Goal: Communication & Community: Answer question/provide support

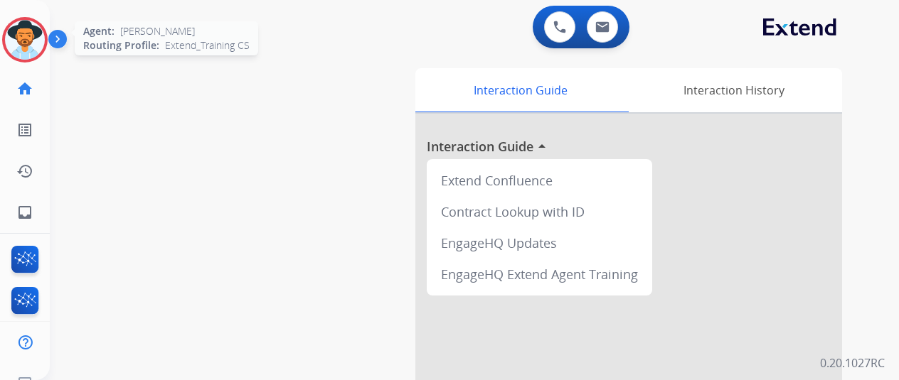
click at [28, 33] on img at bounding box center [25, 40] width 40 height 40
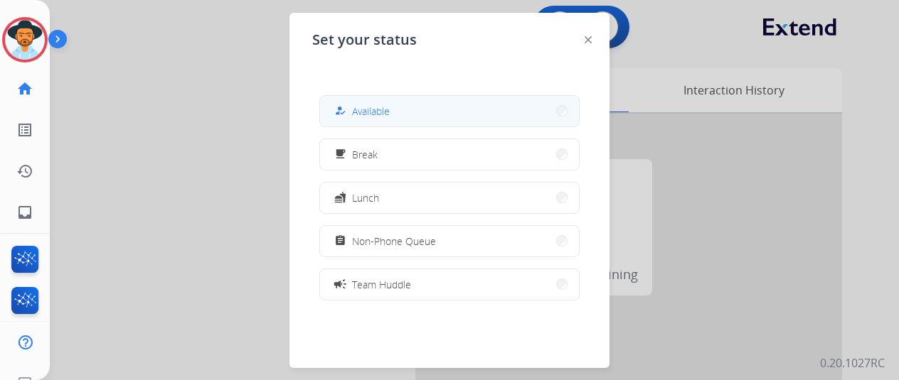
click at [399, 105] on button "how_to_reg Available" at bounding box center [449, 111] width 259 height 31
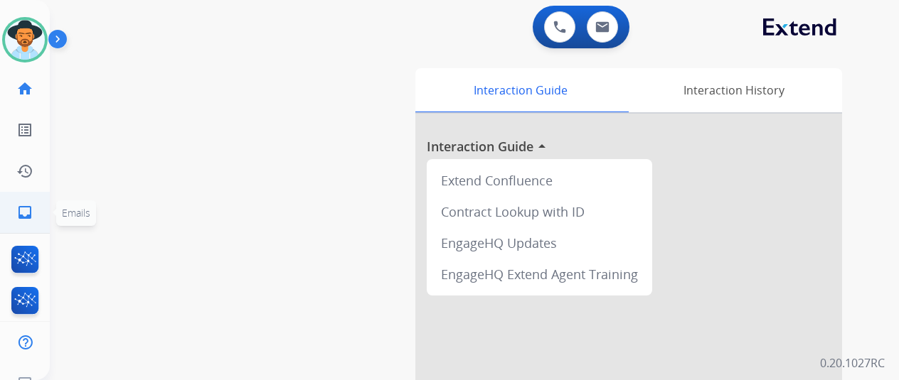
click at [23, 215] on mat-icon "inbox" at bounding box center [24, 212] width 17 height 17
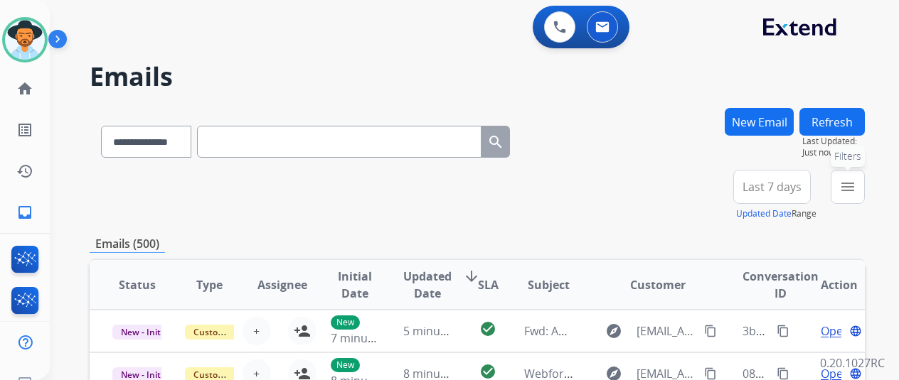
click at [856, 183] on mat-icon "menu" at bounding box center [847, 187] width 17 height 17
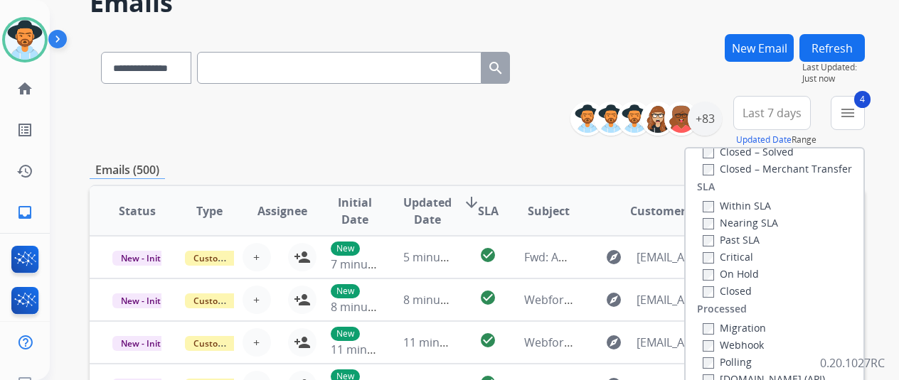
scroll to position [213, 0]
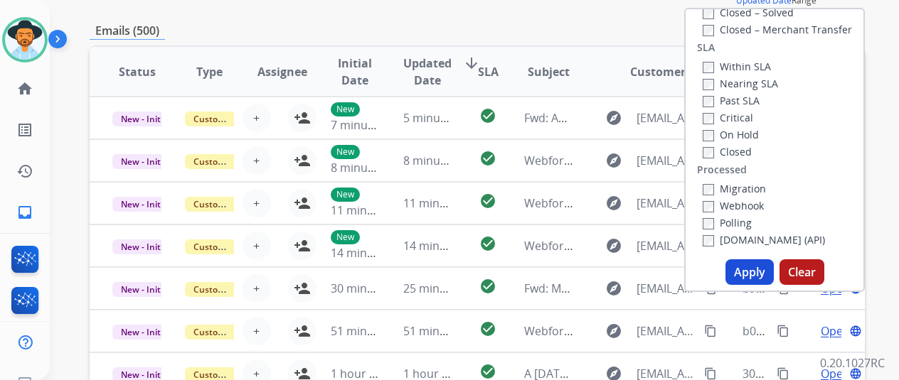
click at [751, 274] on button "Apply" at bounding box center [749, 273] width 48 height 26
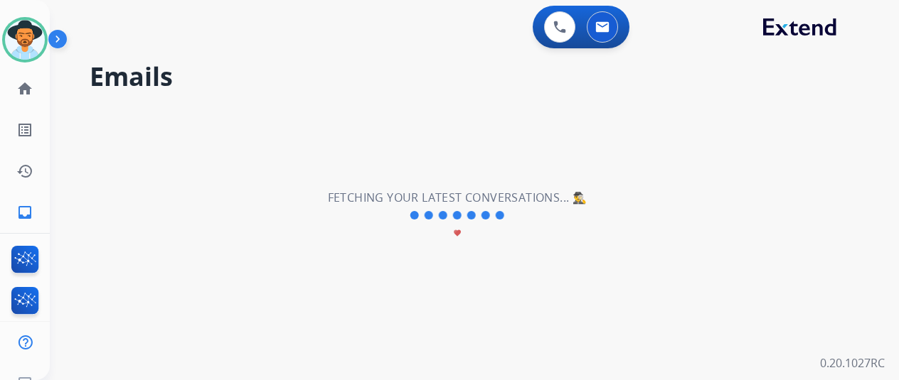
scroll to position [0, 0]
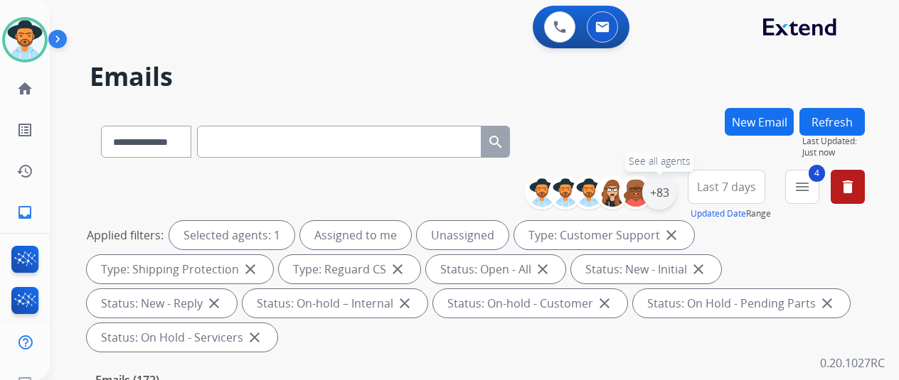
click at [674, 191] on div "+83" at bounding box center [659, 193] width 34 height 34
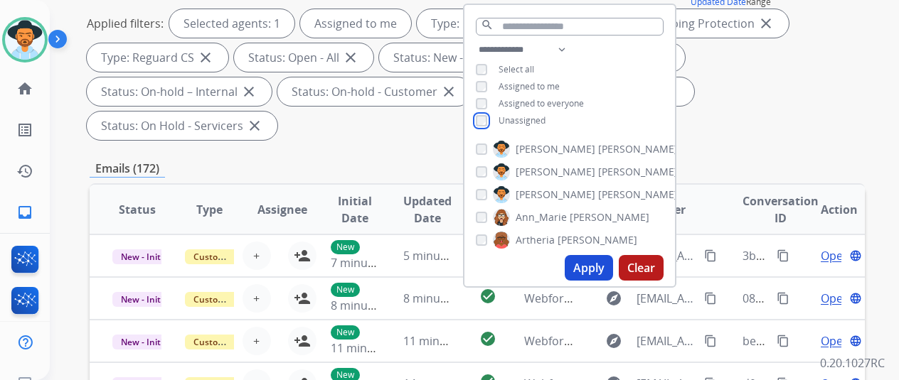
scroll to position [213, 0]
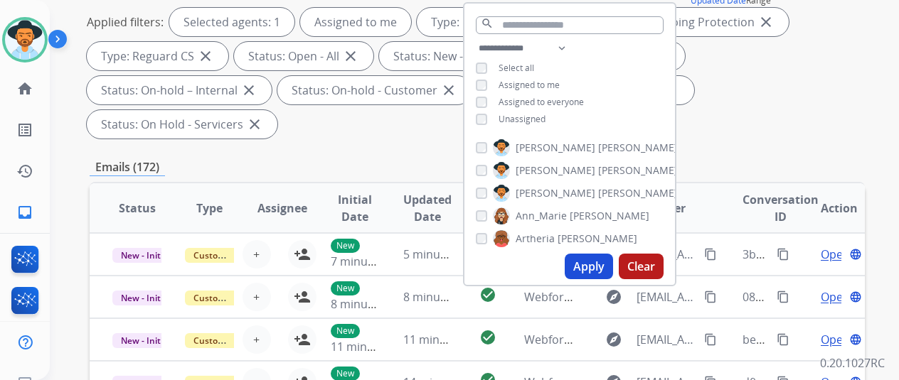
click at [592, 266] on button "Apply" at bounding box center [589, 267] width 48 height 26
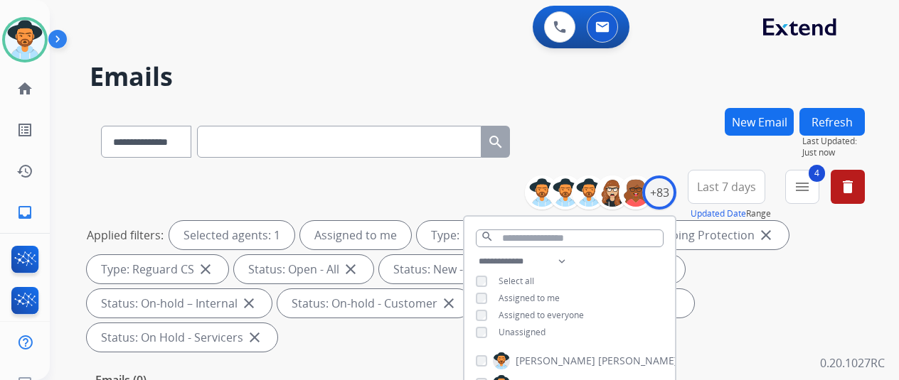
click at [661, 127] on div "**********" at bounding box center [477, 139] width 775 height 62
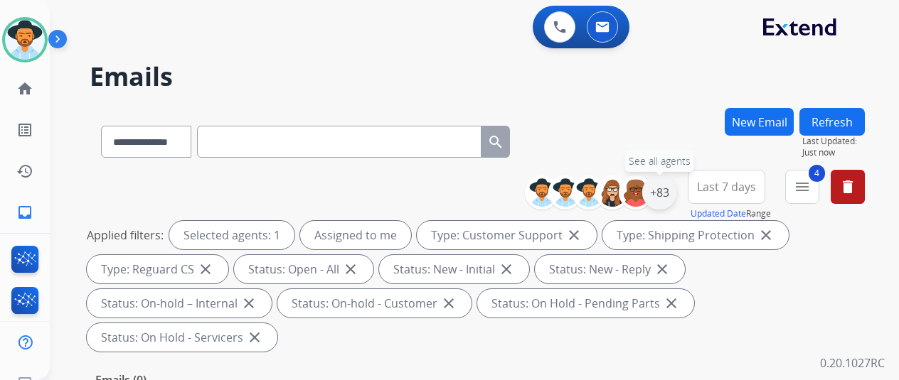
click at [670, 188] on div "+83" at bounding box center [659, 193] width 34 height 34
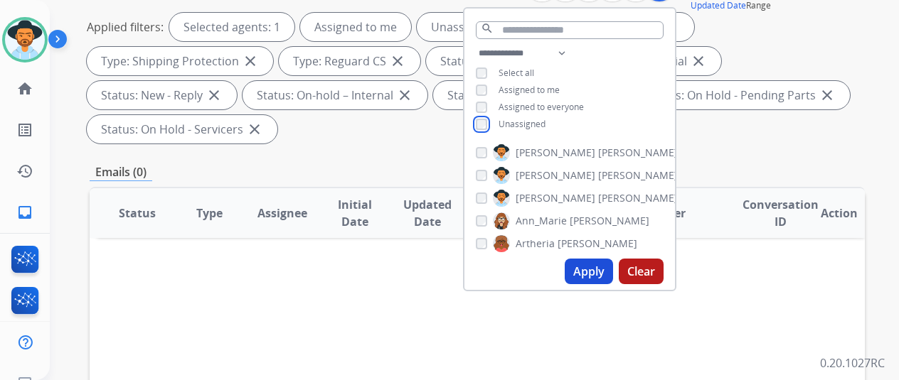
scroll to position [213, 0]
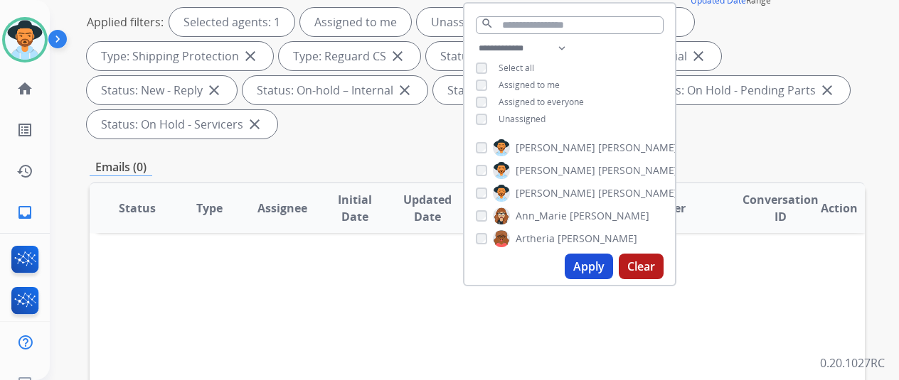
click at [597, 270] on button "Apply" at bounding box center [589, 267] width 48 height 26
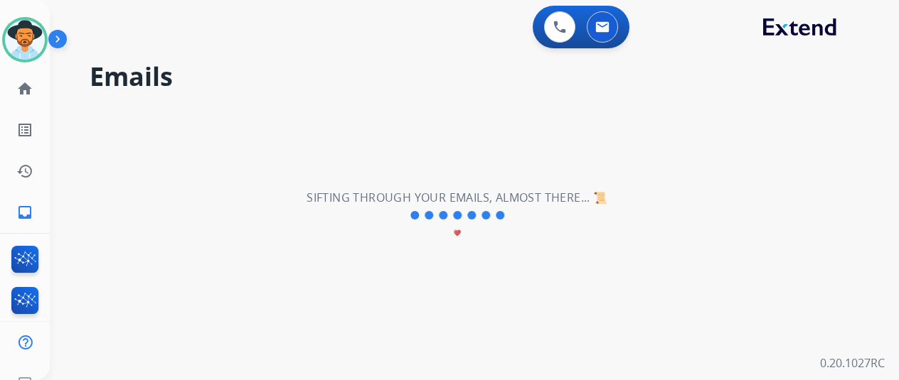
scroll to position [0, 0]
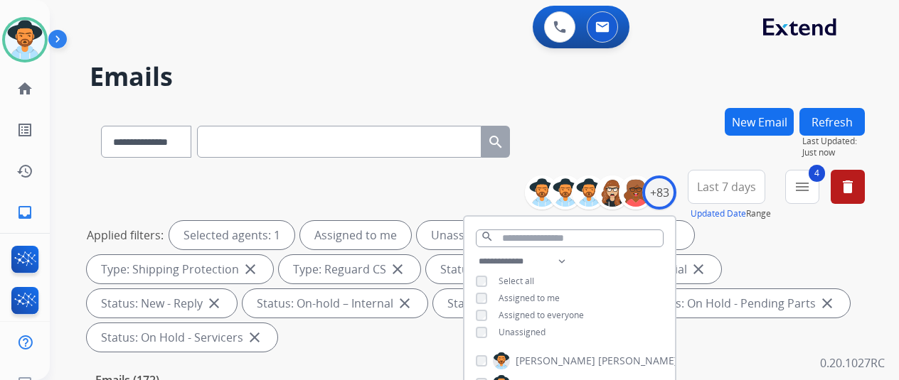
click at [654, 140] on div "**********" at bounding box center [477, 139] width 775 height 62
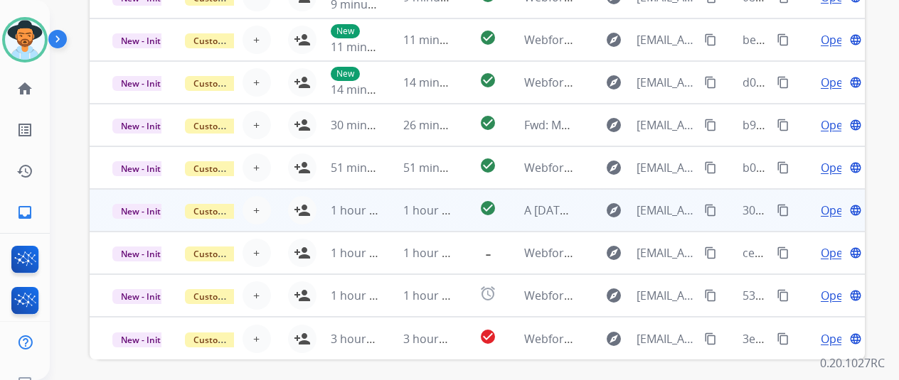
scroll to position [553, 0]
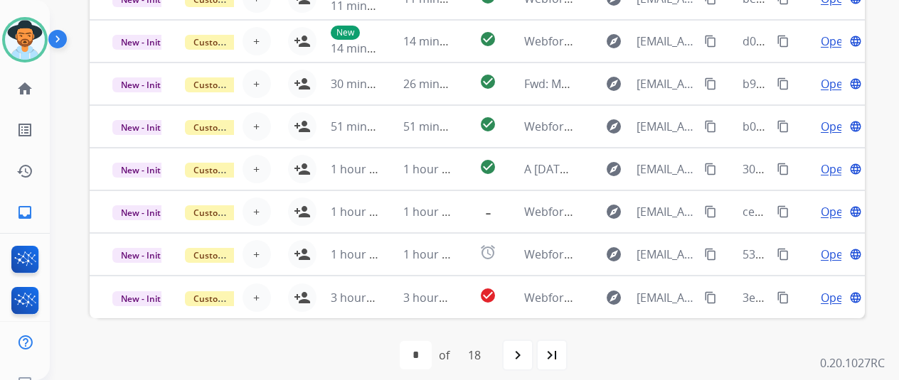
click at [555, 356] on mat-icon "last_page" at bounding box center [551, 355] width 17 height 17
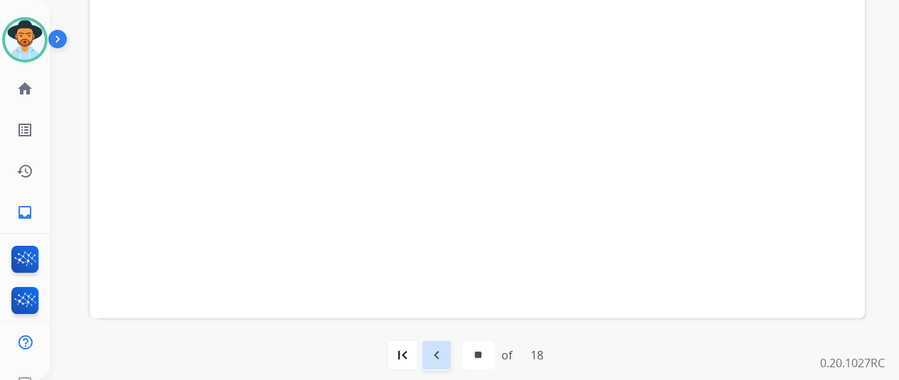
click at [445, 354] on mat-icon "navigate_before" at bounding box center [436, 355] width 17 height 17
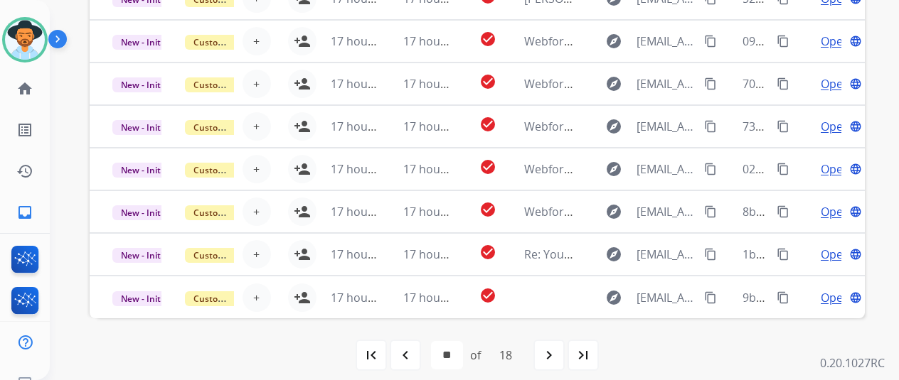
click at [405, 355] on mat-icon "navigate_before" at bounding box center [405, 355] width 17 height 17
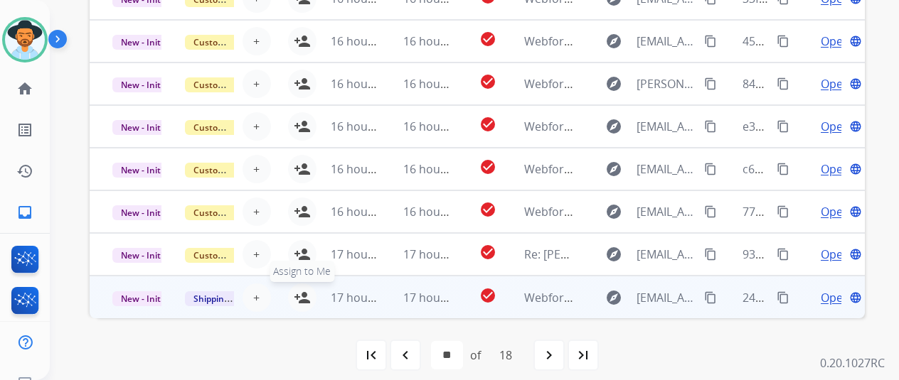
click at [304, 290] on mat-icon "person_add" at bounding box center [302, 297] width 17 height 17
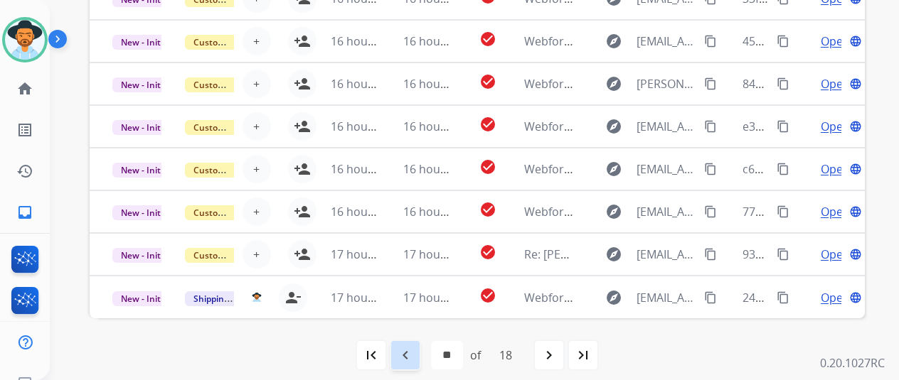
click at [411, 348] on mat-icon "navigate_before" at bounding box center [405, 355] width 17 height 17
click at [407, 353] on mat-icon "navigate_before" at bounding box center [405, 355] width 17 height 17
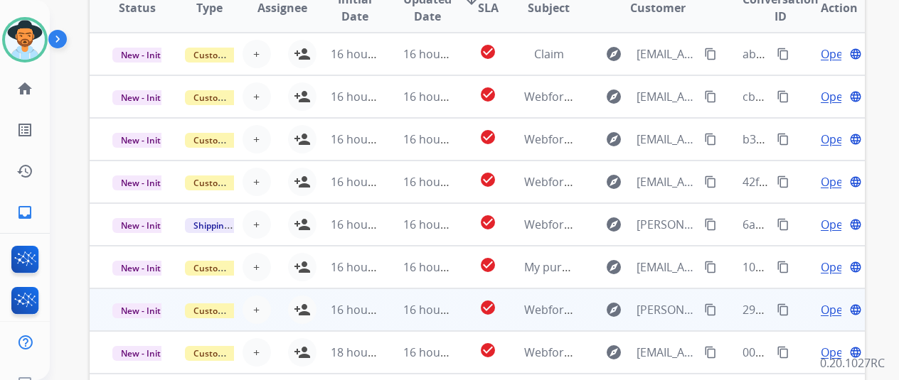
scroll to position [411, 0]
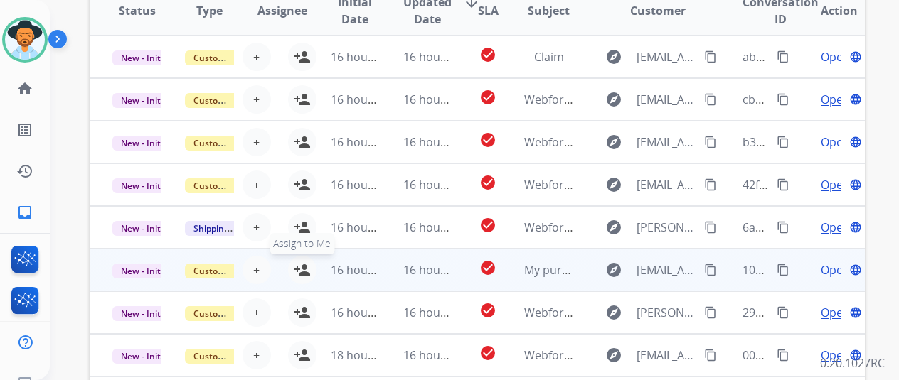
click at [302, 264] on mat-icon "person_add" at bounding box center [302, 270] width 17 height 17
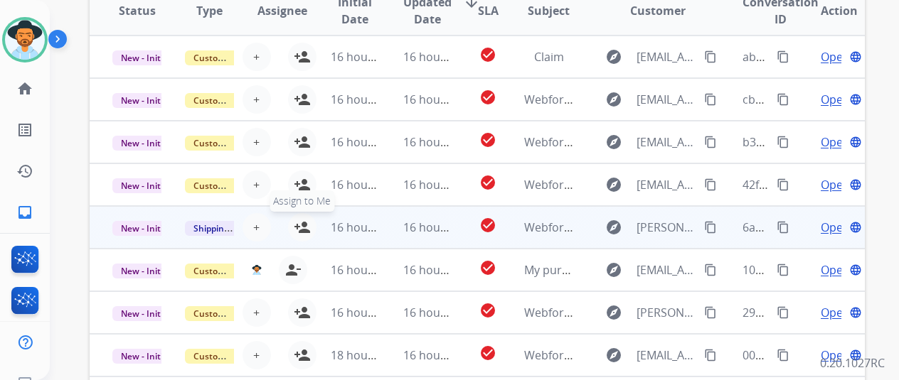
click at [304, 224] on mat-icon "person_add" at bounding box center [302, 227] width 17 height 17
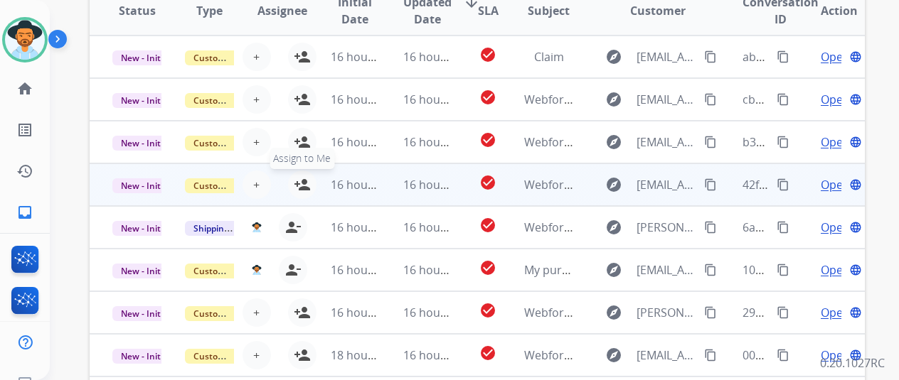
click at [299, 180] on mat-icon "person_add" at bounding box center [302, 184] width 17 height 17
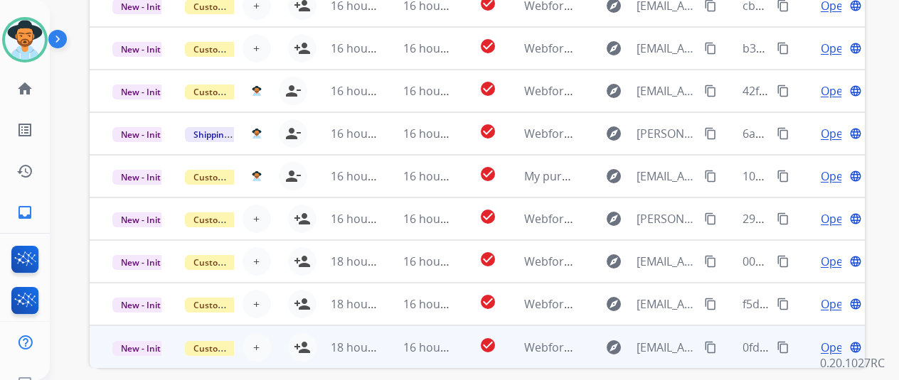
scroll to position [0, 0]
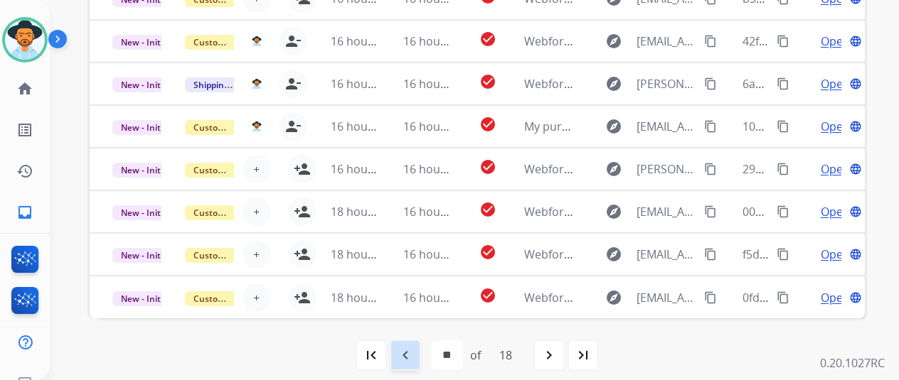
click at [405, 348] on mat-icon "navigate_before" at bounding box center [405, 355] width 17 height 17
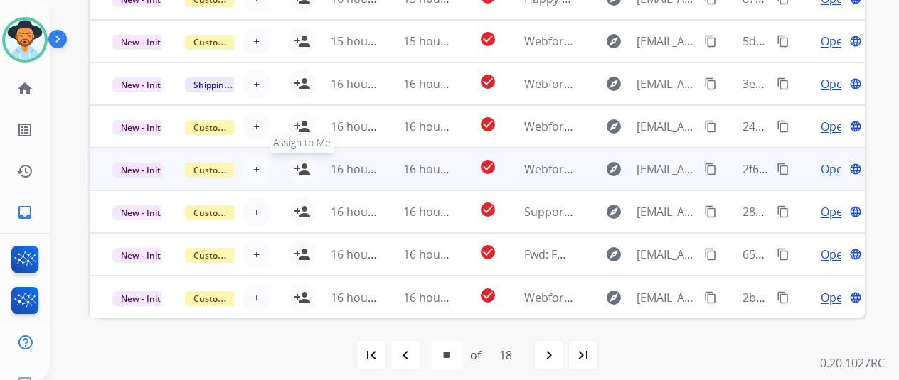
click at [302, 160] on button "person_add Assign to Me" at bounding box center [302, 169] width 28 height 28
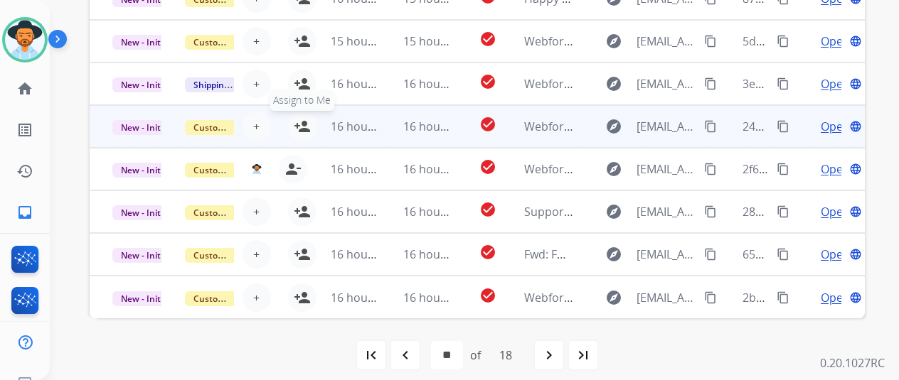
click at [303, 118] on mat-icon "person_add" at bounding box center [302, 126] width 17 height 17
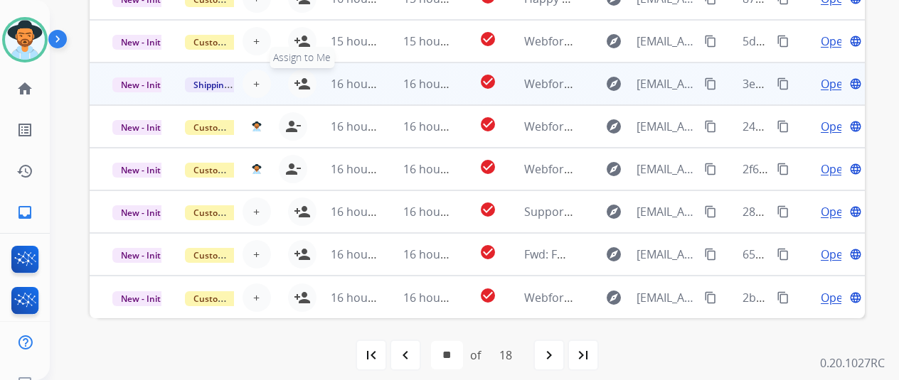
click at [304, 74] on button "person_add Assign to Me" at bounding box center [302, 84] width 28 height 28
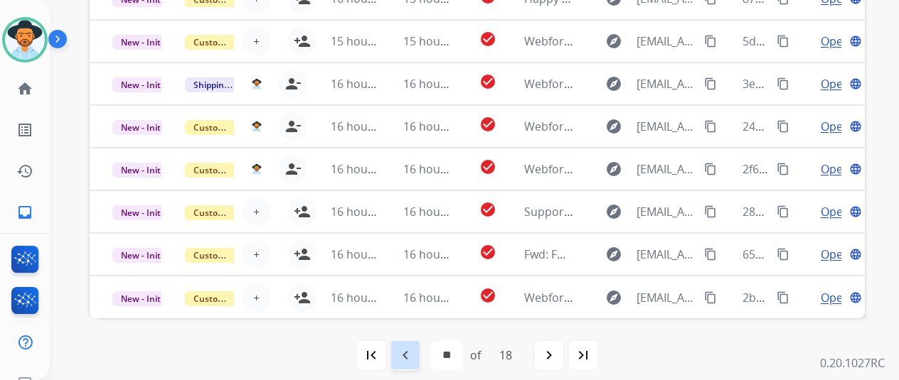
click at [411, 353] on mat-icon "navigate_before" at bounding box center [405, 355] width 17 height 17
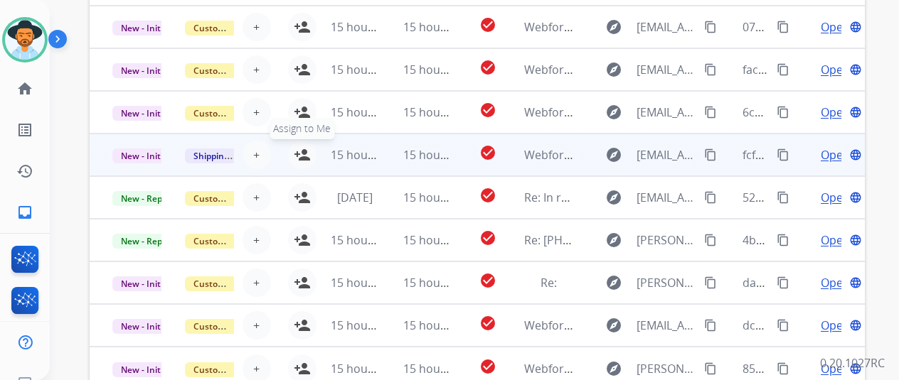
click at [300, 143] on button "person_add Assign to Me" at bounding box center [302, 155] width 28 height 28
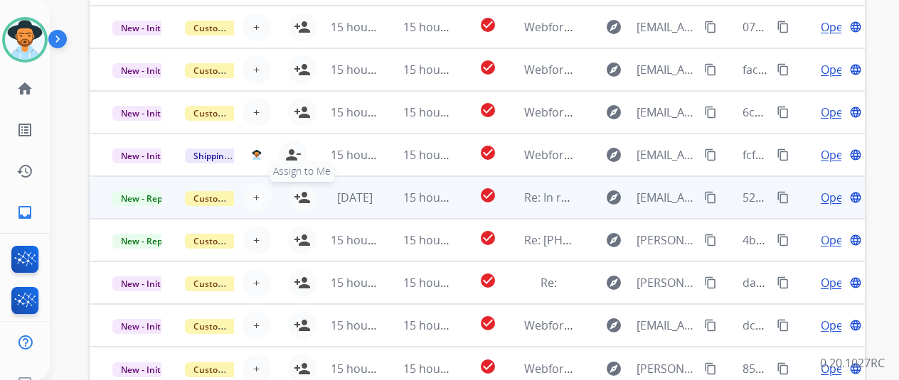
click at [302, 193] on mat-icon "person_add" at bounding box center [302, 197] width 17 height 17
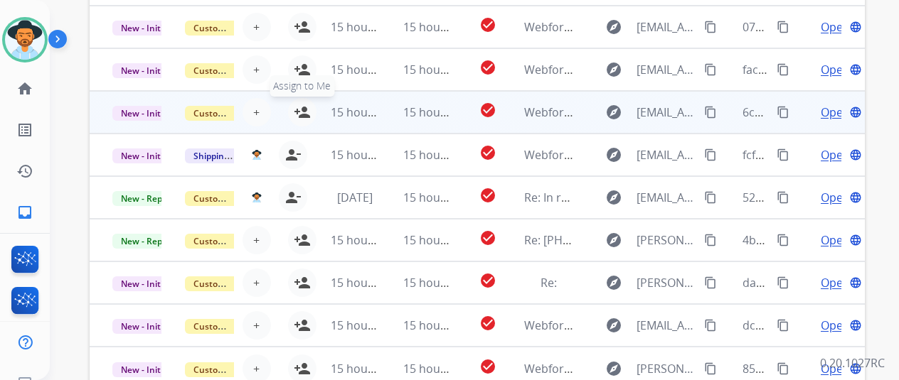
click at [302, 105] on mat-icon "person_add" at bounding box center [302, 112] width 17 height 17
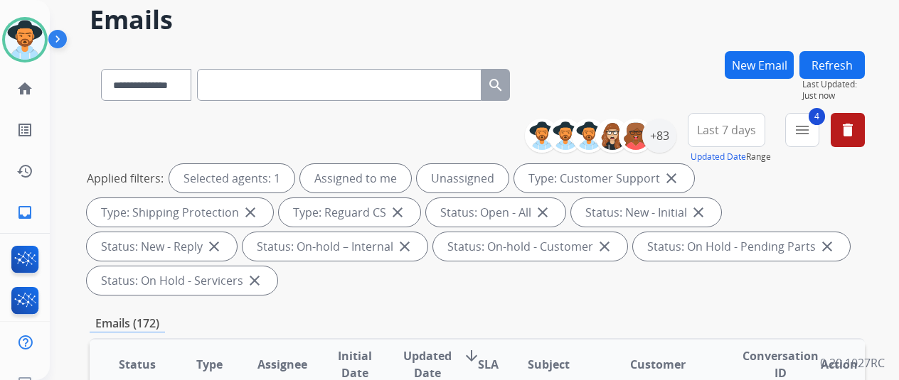
scroll to position [55, 0]
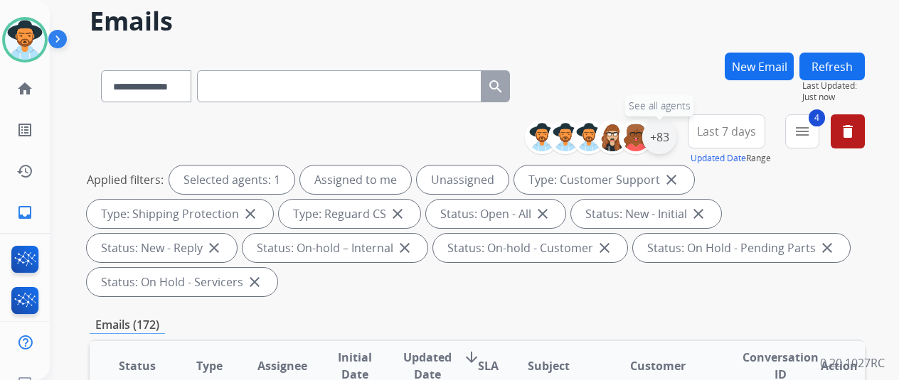
click at [671, 127] on div "+83" at bounding box center [659, 137] width 34 height 34
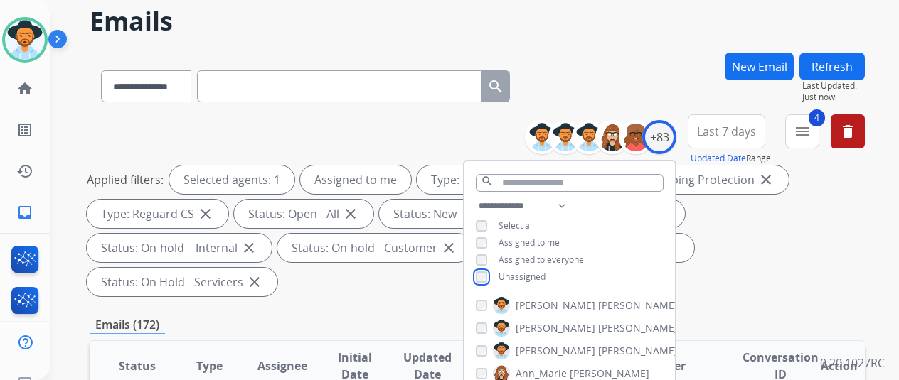
scroll to position [411, 0]
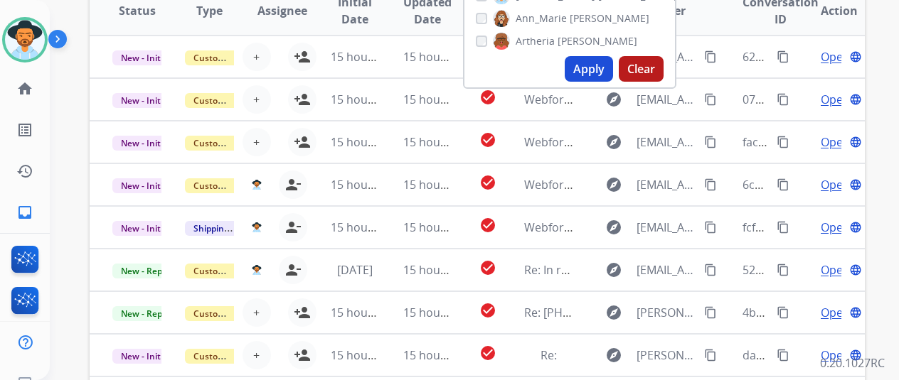
click at [594, 71] on button "Apply" at bounding box center [589, 69] width 48 height 26
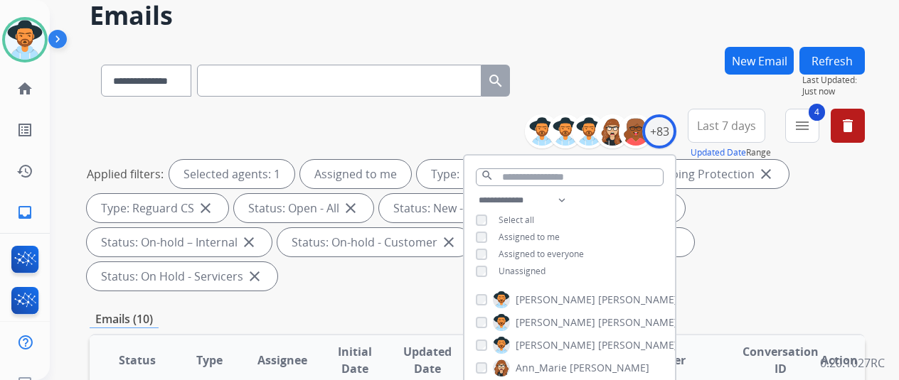
scroll to position [0, 0]
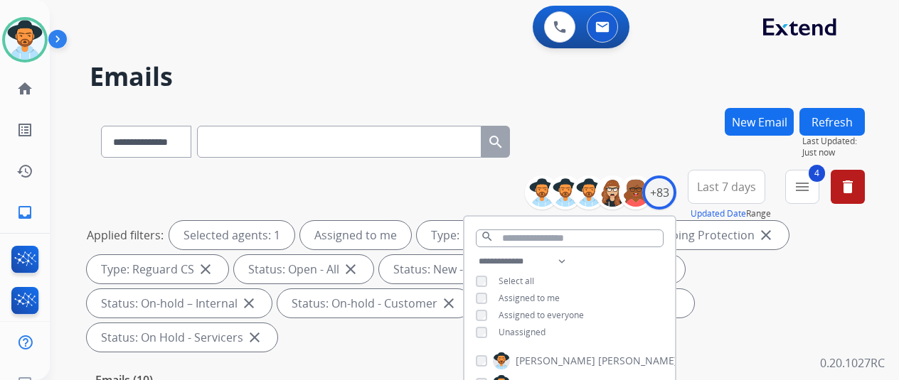
click at [602, 100] on div "**********" at bounding box center [457, 241] width 815 height 380
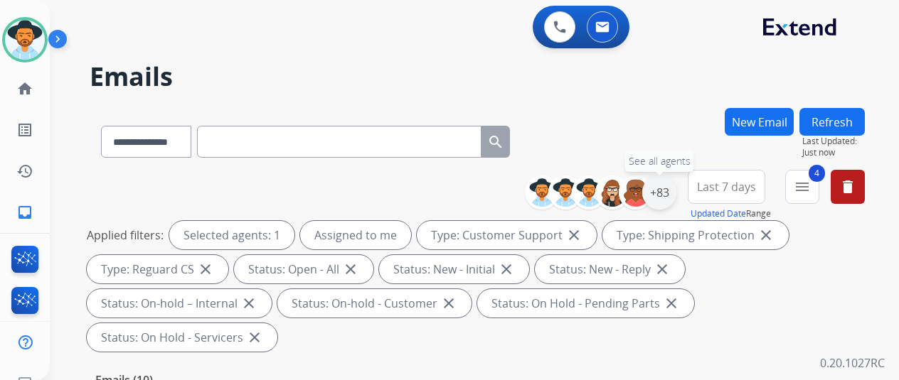
click at [667, 193] on div "+83" at bounding box center [659, 193] width 34 height 34
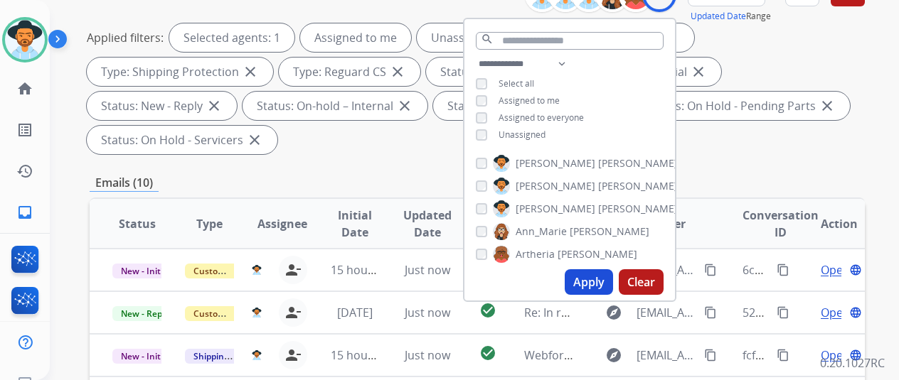
click at [585, 277] on button "Apply" at bounding box center [589, 283] width 48 height 26
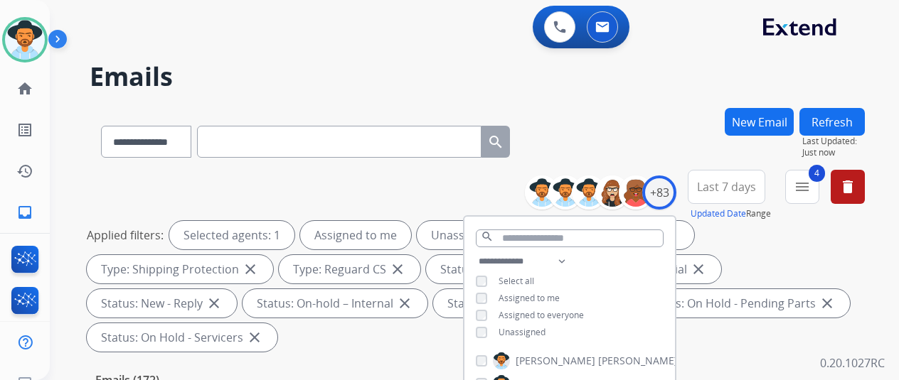
scroll to position [356, 0]
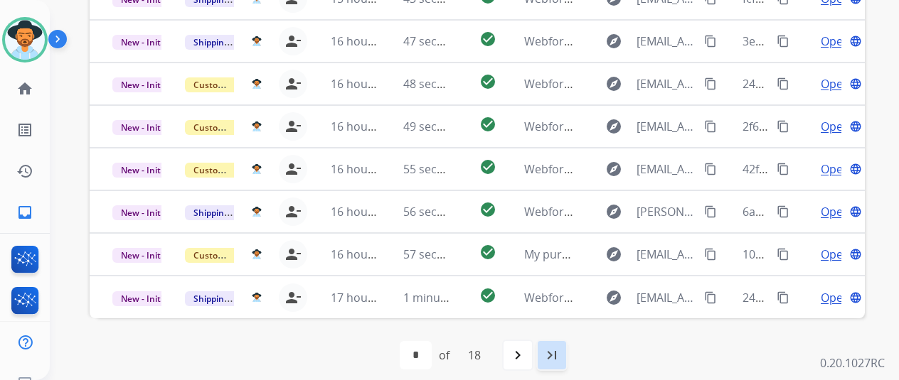
click at [560, 348] on mat-icon "last_page" at bounding box center [551, 355] width 17 height 17
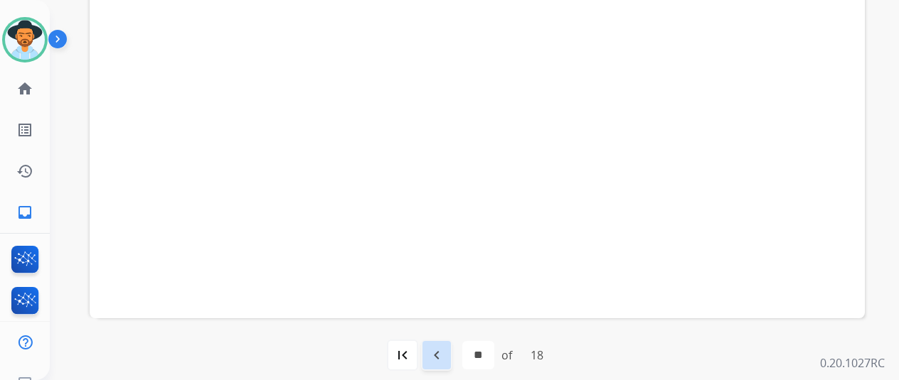
click at [441, 351] on mat-icon "navigate_before" at bounding box center [436, 355] width 17 height 17
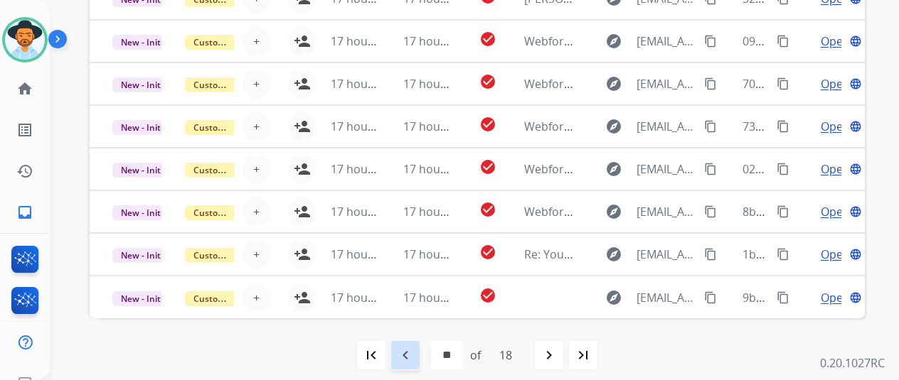
click at [406, 353] on mat-icon "navigate_before" at bounding box center [405, 355] width 17 height 17
click at [407, 355] on mat-icon "navigate_before" at bounding box center [405, 355] width 17 height 17
click at [412, 351] on mat-icon "navigate_before" at bounding box center [405, 355] width 17 height 17
click at [410, 349] on mat-icon "navigate_before" at bounding box center [405, 355] width 17 height 17
click at [407, 357] on mat-icon "navigate_before" at bounding box center [405, 355] width 17 height 17
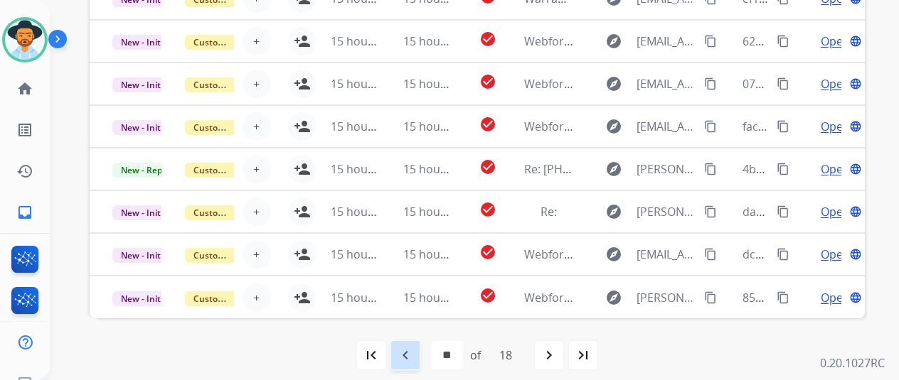
click at [405, 351] on mat-icon "navigate_before" at bounding box center [405, 355] width 17 height 17
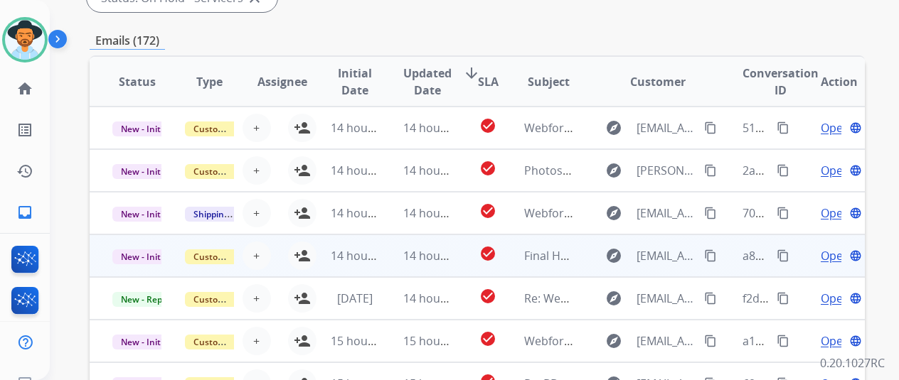
drag, startPoint x: 303, startPoint y: 251, endPoint x: 307, endPoint y: 235, distance: 16.7
click at [303, 248] on mat-icon "person_add" at bounding box center [302, 255] width 17 height 17
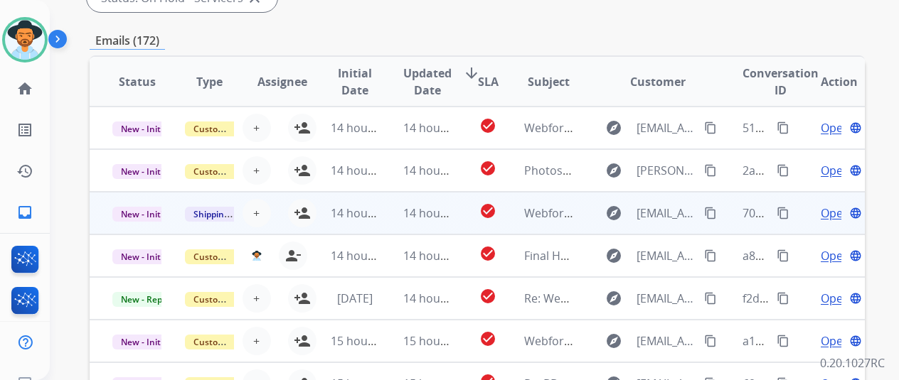
click at [304, 205] on mat-icon "person_add" at bounding box center [302, 213] width 17 height 17
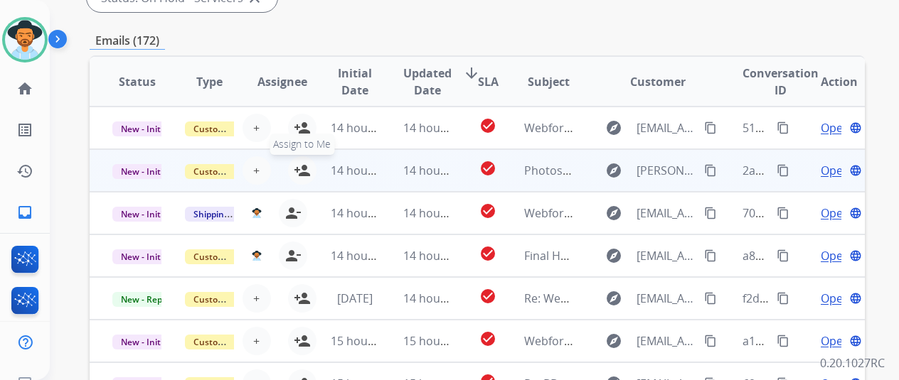
click at [297, 159] on button "person_add Assign to Me" at bounding box center [302, 170] width 28 height 28
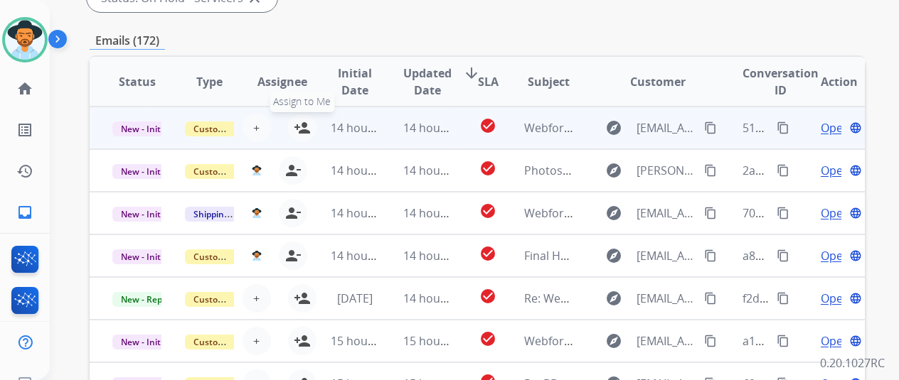
click at [304, 125] on mat-icon "person_add" at bounding box center [302, 127] width 17 height 17
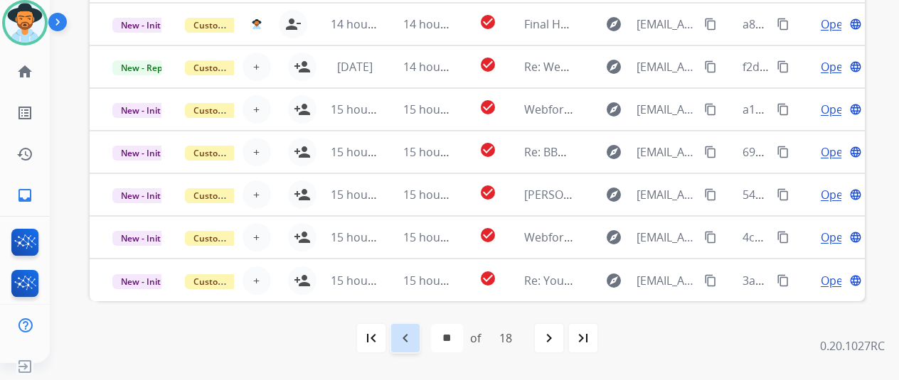
click at [406, 334] on mat-icon "navigate_before" at bounding box center [405, 338] width 17 height 17
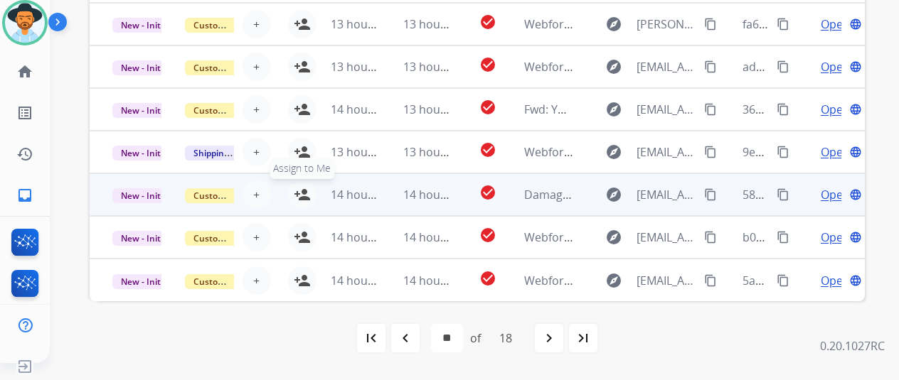
click at [301, 194] on mat-icon "person_add" at bounding box center [302, 194] width 17 height 17
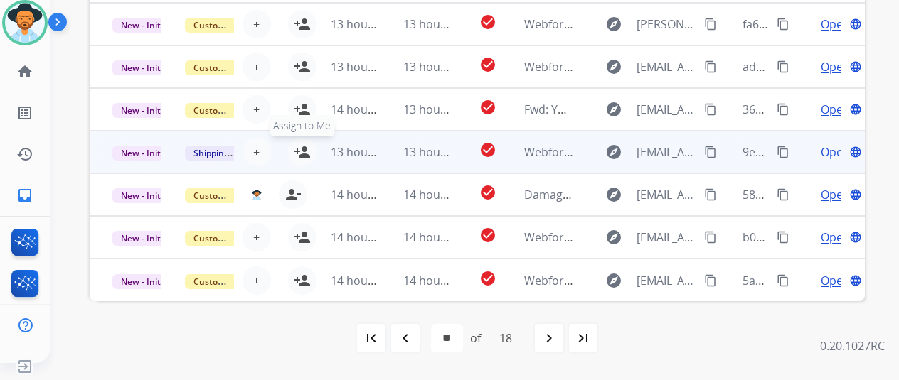
click at [305, 150] on mat-icon "person_add" at bounding box center [302, 152] width 17 height 17
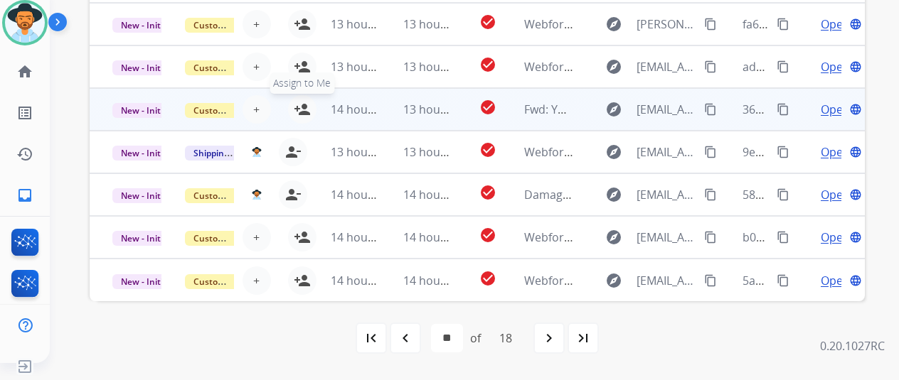
click at [302, 101] on mat-icon "person_add" at bounding box center [302, 109] width 17 height 17
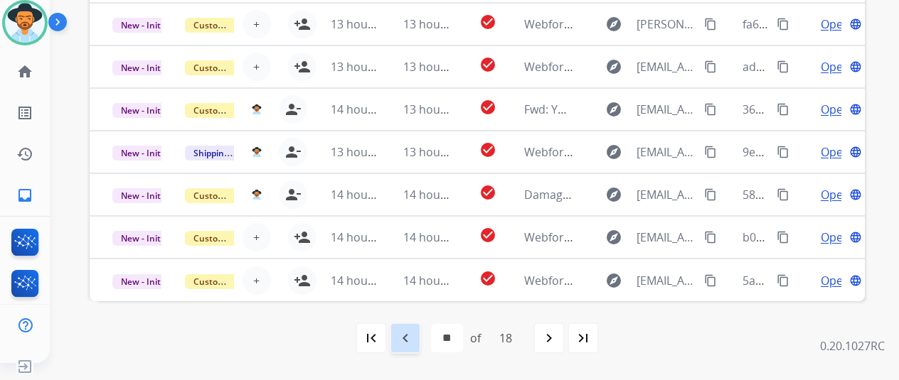
click at [410, 338] on mat-icon "navigate_before" at bounding box center [405, 338] width 17 height 17
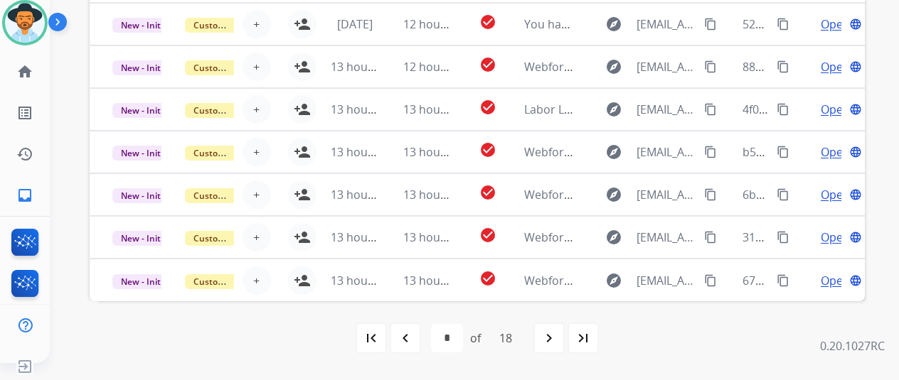
click at [407, 339] on mat-icon "navigate_before" at bounding box center [405, 338] width 17 height 17
select select "*"
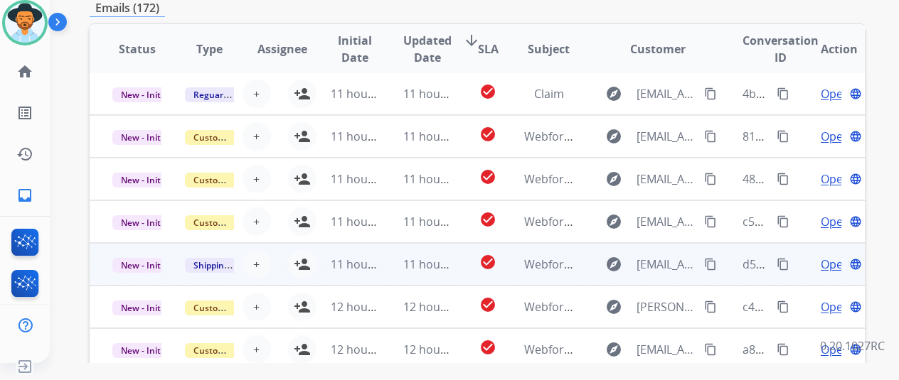
drag, startPoint x: 301, startPoint y: 303, endPoint x: 307, endPoint y: 258, distance: 45.3
click at [302, 293] on button "person_add Assign to Me" at bounding box center [302, 307] width 28 height 28
click at [307, 260] on tr "New - Initial Shipping Protection + Select agent person_add Assign to Me 11 hou…" at bounding box center [477, 264] width 775 height 43
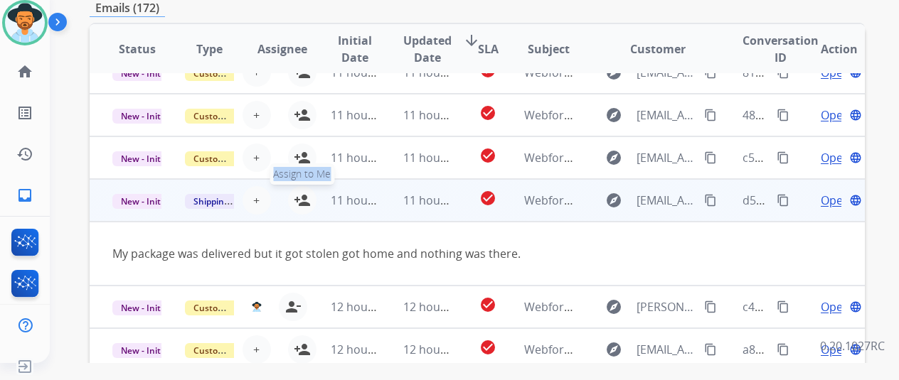
click at [300, 194] on mat-icon "person_add" at bounding box center [302, 200] width 17 height 17
click at [831, 198] on span "Open" at bounding box center [835, 200] width 29 height 17
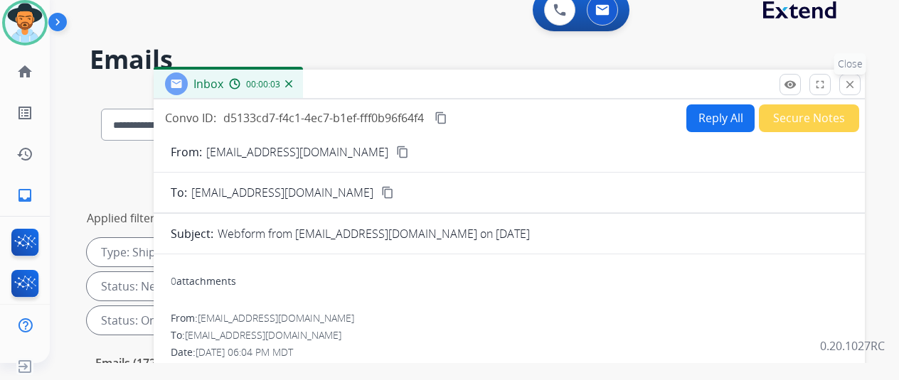
click at [856, 82] on mat-icon "close" at bounding box center [849, 84] width 13 height 13
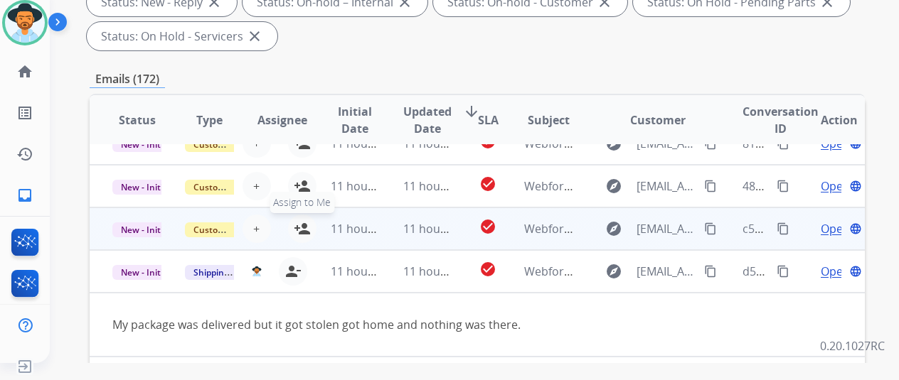
click at [300, 219] on button "person_add Assign to Me" at bounding box center [302, 229] width 28 height 28
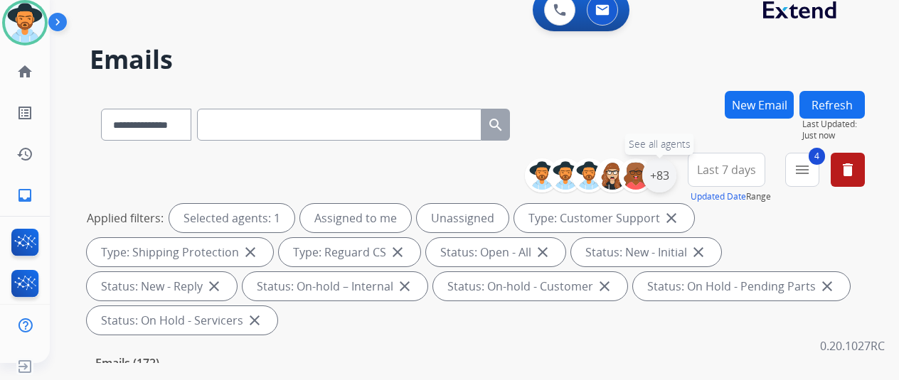
click at [664, 171] on div "+83" at bounding box center [659, 176] width 34 height 34
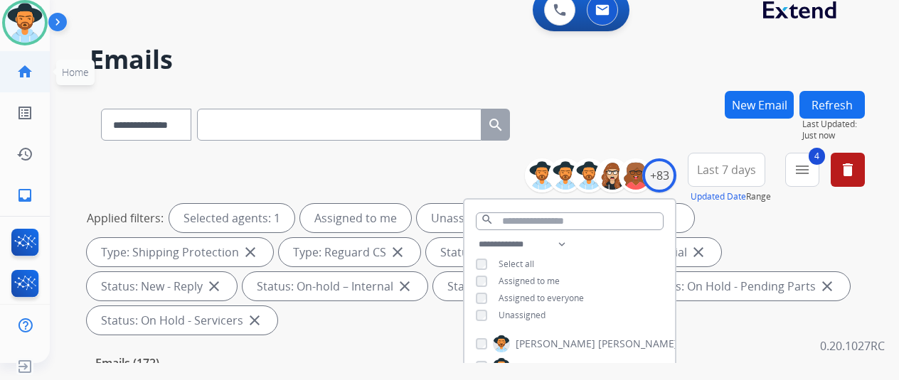
click at [29, 68] on mat-icon "home" at bounding box center [24, 71] width 17 height 17
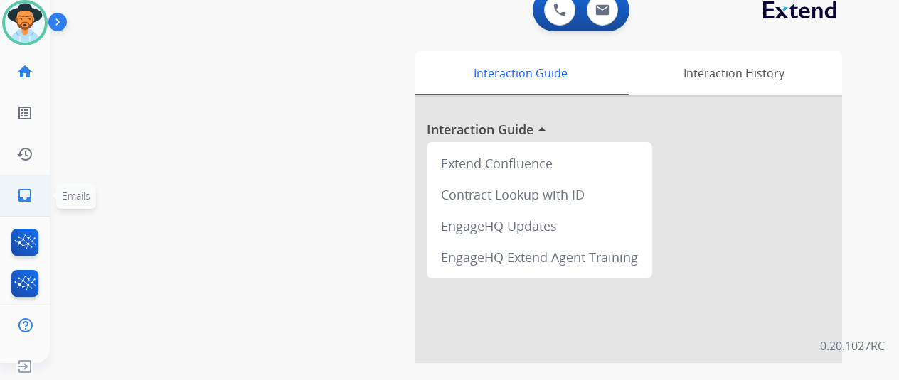
click at [23, 190] on mat-icon "inbox" at bounding box center [24, 195] width 17 height 17
select select "**********"
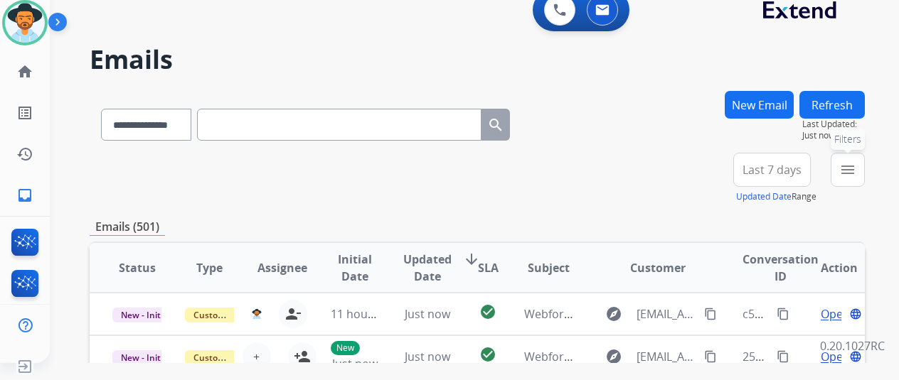
click at [856, 166] on mat-icon "menu" at bounding box center [847, 169] width 17 height 17
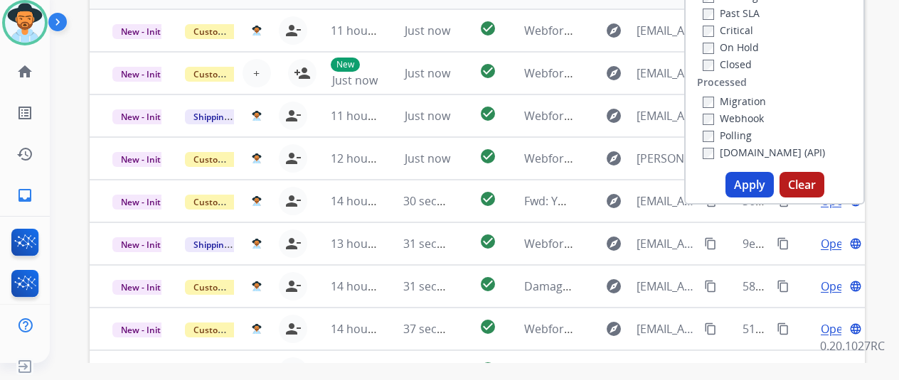
scroll to position [284, 0]
click at [750, 181] on button "Apply" at bounding box center [749, 184] width 48 height 26
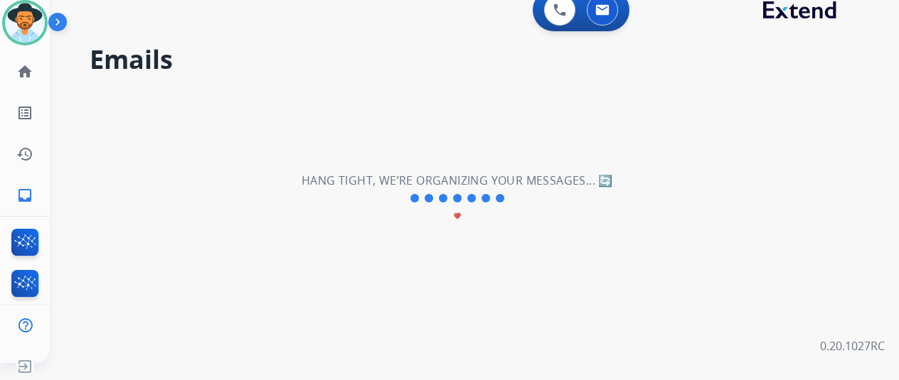
scroll to position [0, 0]
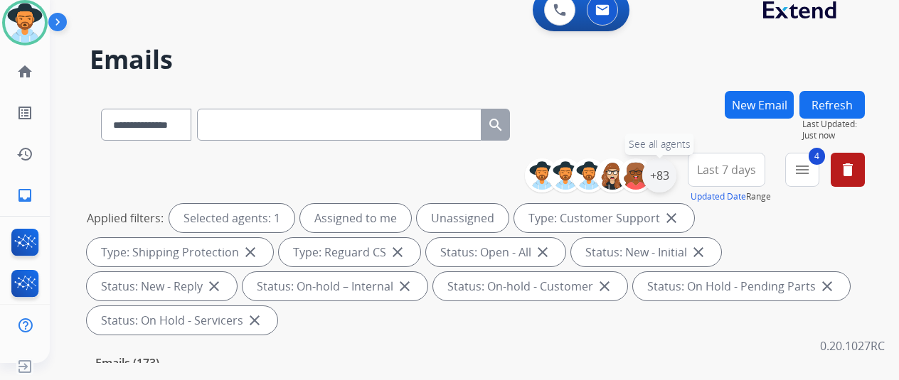
click at [676, 177] on div "+83" at bounding box center [659, 176] width 34 height 34
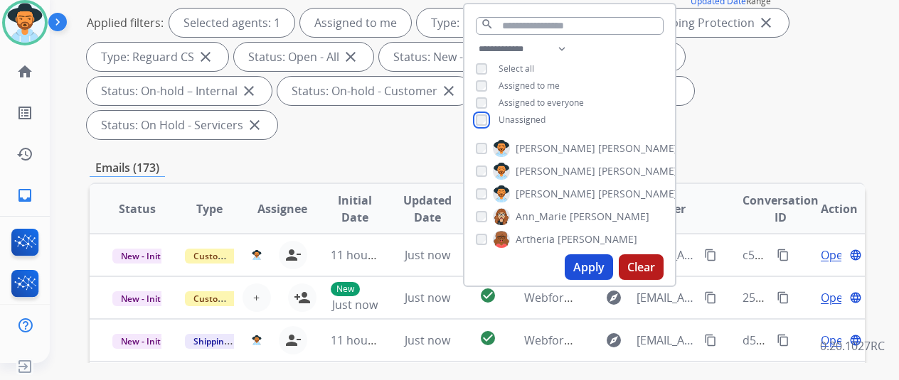
scroll to position [213, 0]
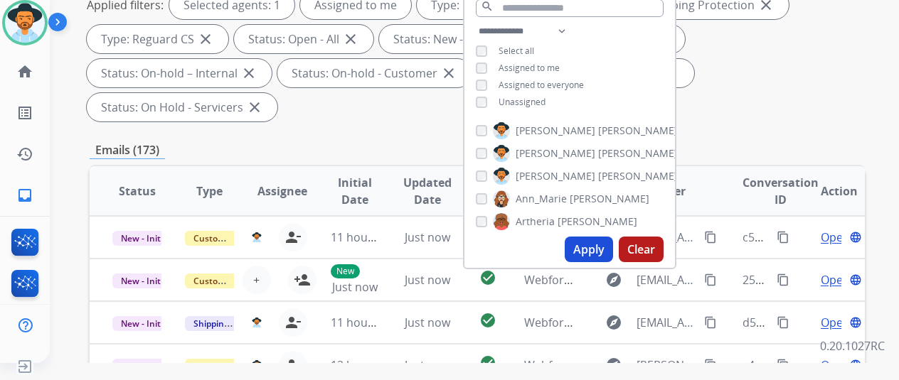
click at [585, 247] on button "Apply" at bounding box center [589, 250] width 48 height 26
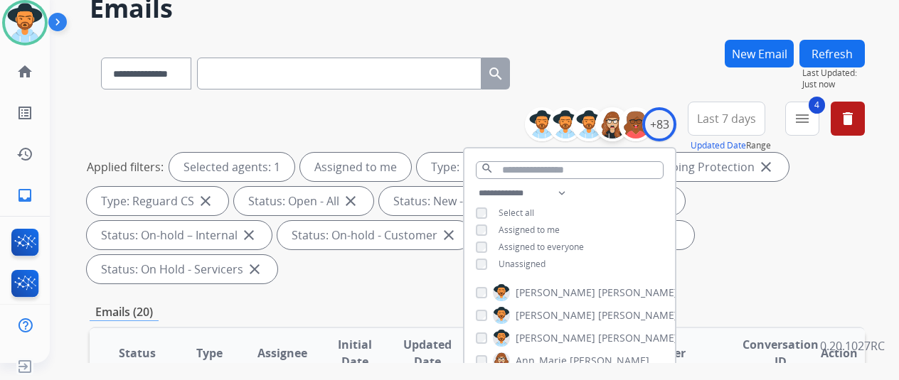
scroll to position [0, 0]
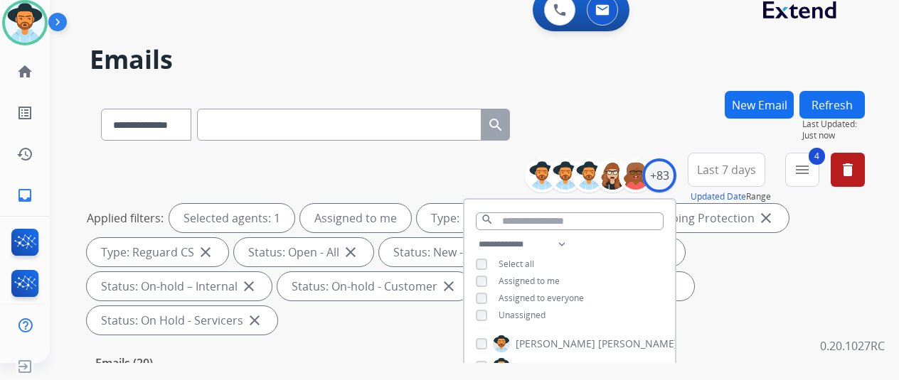
click at [644, 112] on div "**********" at bounding box center [477, 122] width 775 height 62
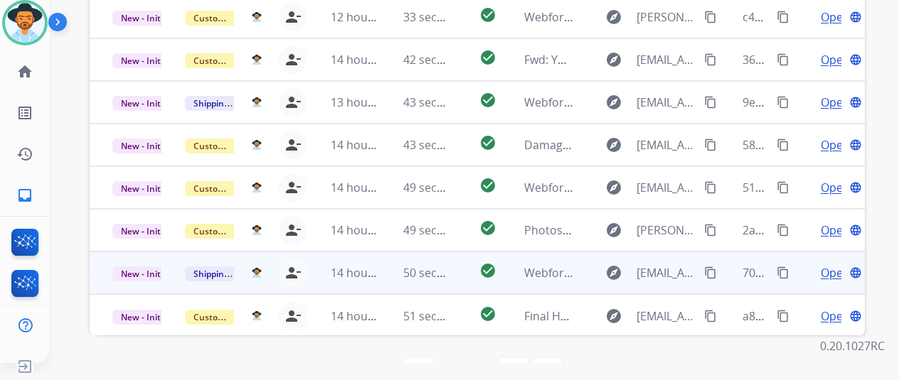
click at [780, 267] on mat-icon "content_copy" at bounding box center [783, 273] width 13 height 13
click at [710, 267] on mat-icon "content_copy" at bounding box center [710, 273] width 13 height 13
click at [826, 265] on span "Open" at bounding box center [835, 273] width 29 height 17
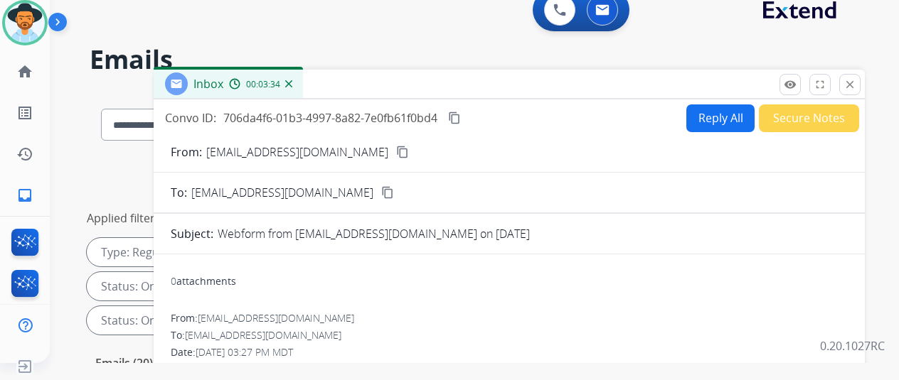
click at [718, 112] on button "Reply All" at bounding box center [720, 119] width 68 height 28
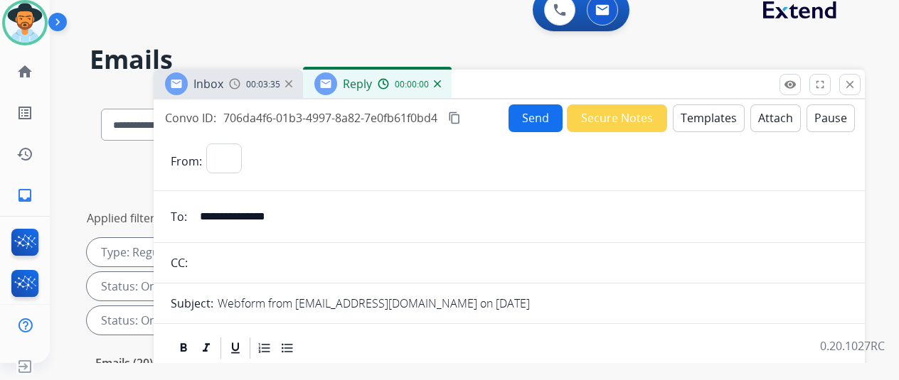
select select "**********"
click at [703, 112] on button "Templates" at bounding box center [709, 119] width 72 height 28
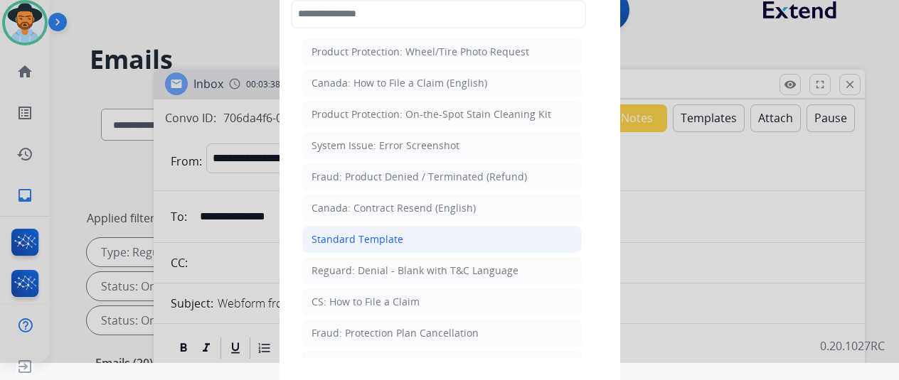
click at [344, 233] on div "Standard Template" at bounding box center [357, 240] width 92 height 14
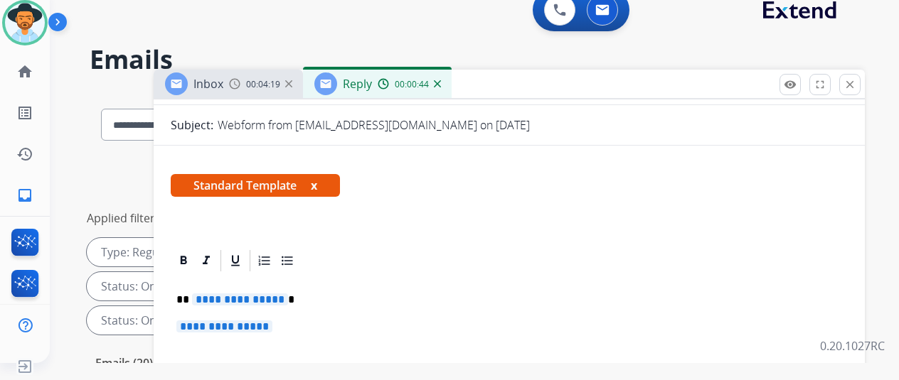
scroll to position [233, 0]
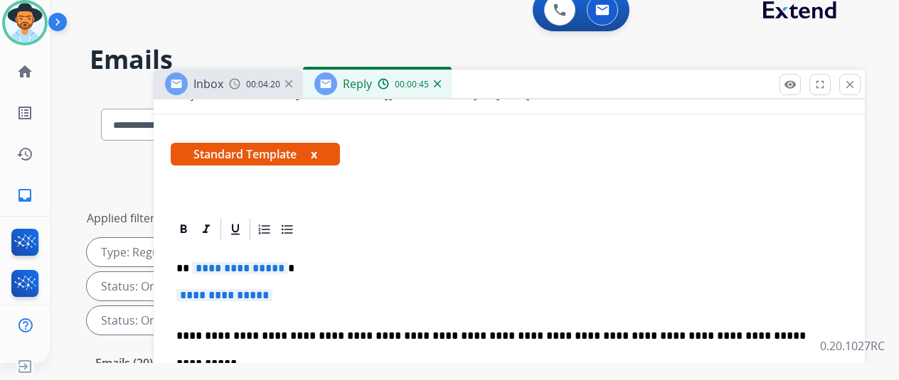
click at [288, 262] on span "**********" at bounding box center [240, 268] width 96 height 12
drag, startPoint x: 291, startPoint y: 272, endPoint x: 283, endPoint y: 270, distance: 8.3
click at [283, 289] on p "**********" at bounding box center [509, 302] width 666 height 26
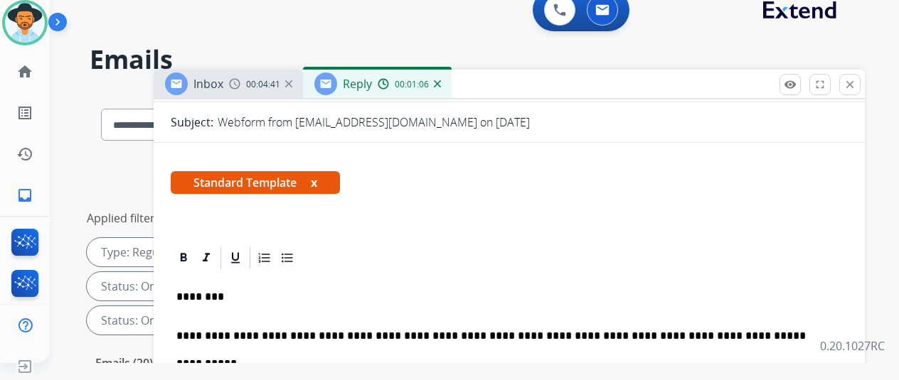
scroll to position [218, 0]
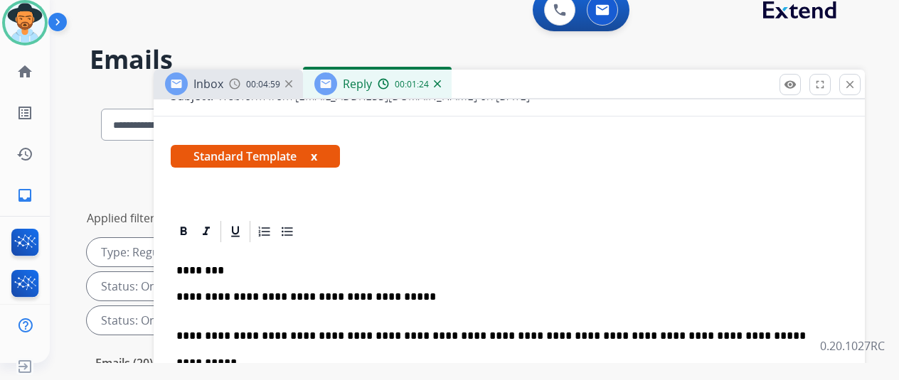
scroll to position [233, 0]
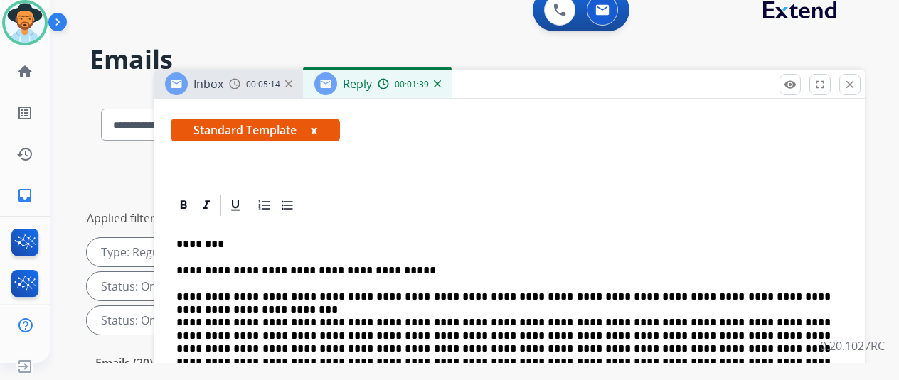
click at [592, 319] on p "**********" at bounding box center [503, 316] width 654 height 157
click at [783, 320] on p "**********" at bounding box center [503, 316] width 654 height 157
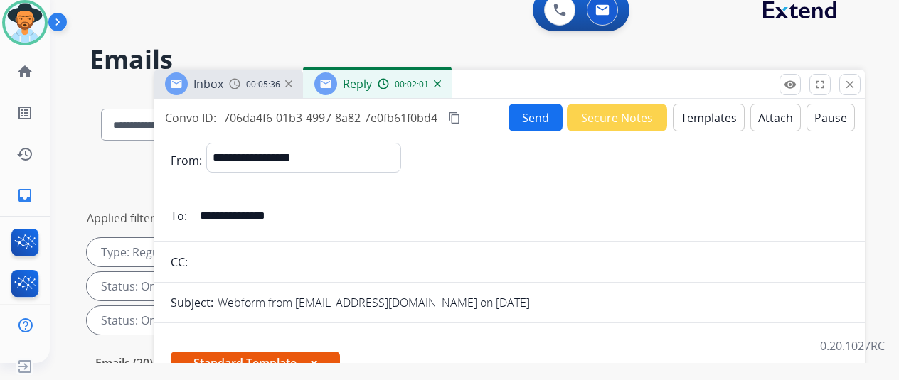
scroll to position [0, 0]
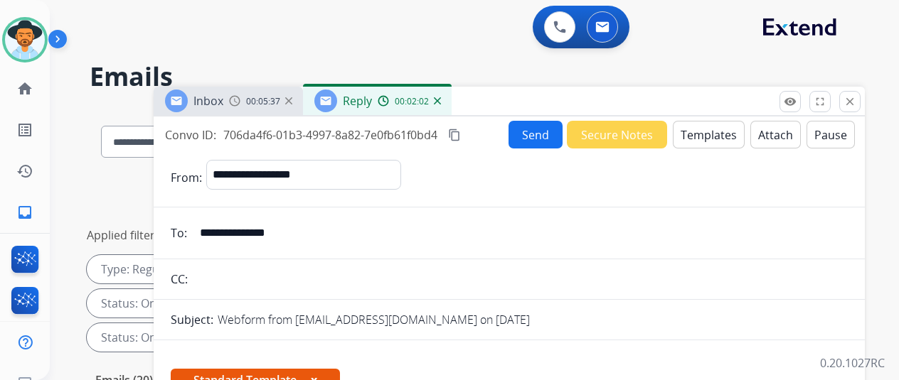
click at [535, 131] on button "Send" at bounding box center [535, 135] width 54 height 28
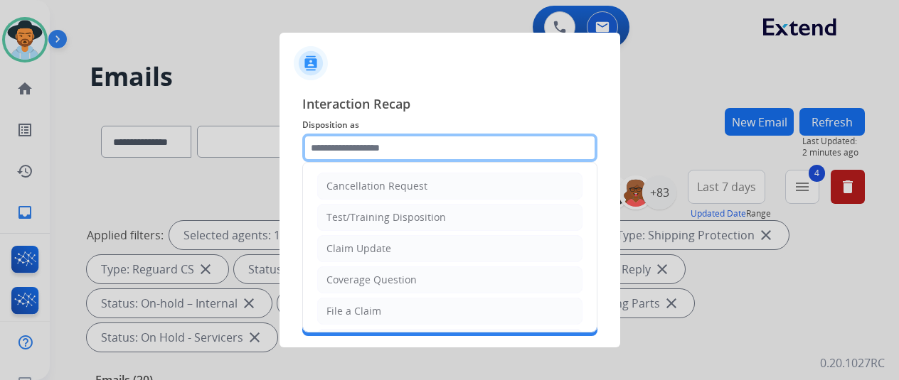
click at [342, 144] on input "text" at bounding box center [449, 148] width 295 height 28
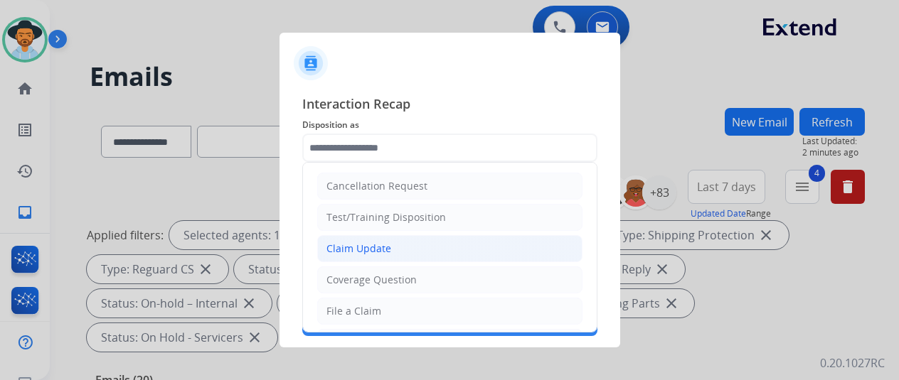
click at [363, 247] on div "Claim Update" at bounding box center [358, 249] width 65 height 14
type input "**********"
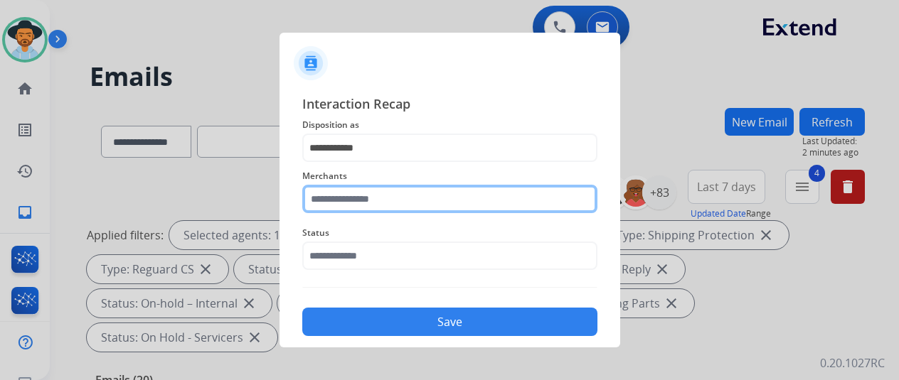
click at [348, 205] on input "text" at bounding box center [449, 199] width 295 height 28
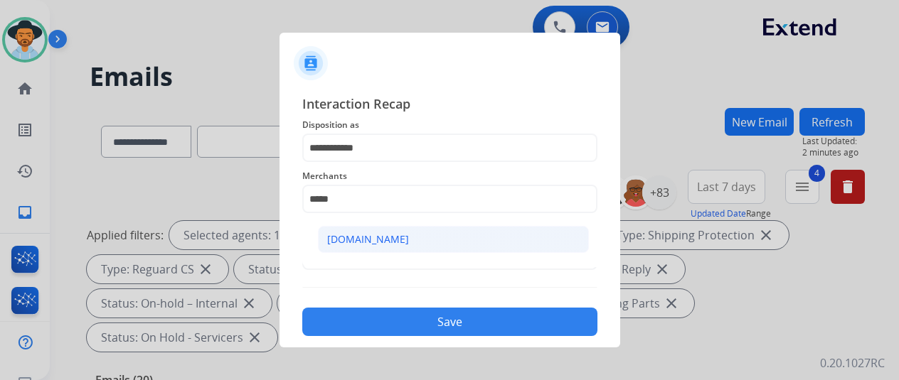
click at [356, 247] on li "[DOMAIN_NAME]" at bounding box center [453, 239] width 271 height 27
type input "**********"
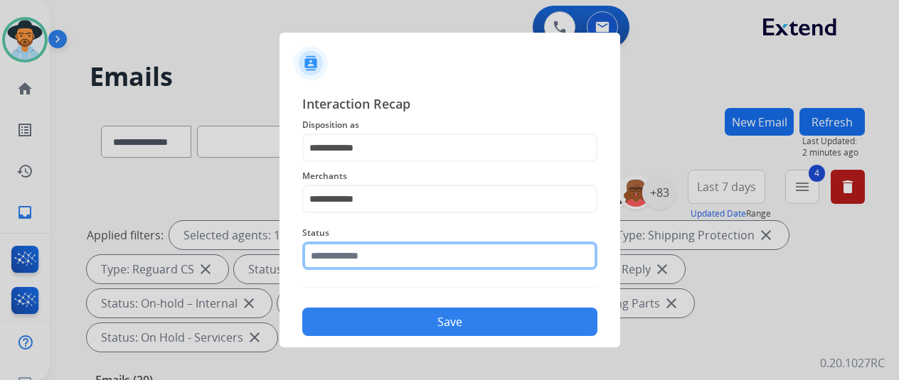
click at [339, 262] on input "text" at bounding box center [449, 256] width 295 height 28
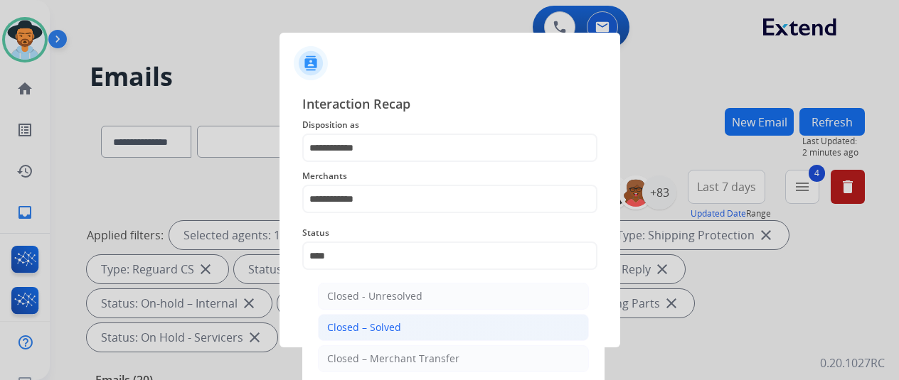
click at [368, 328] on div "Closed – Solved" at bounding box center [364, 328] width 74 height 14
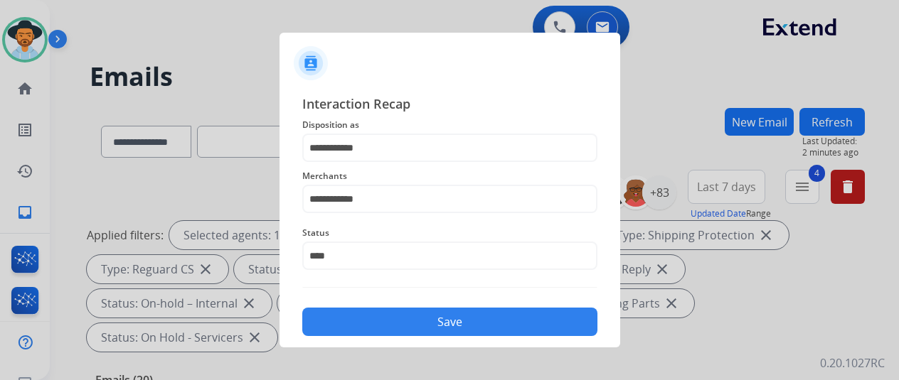
type input "**********"
click at [412, 326] on button "Save" at bounding box center [449, 322] width 295 height 28
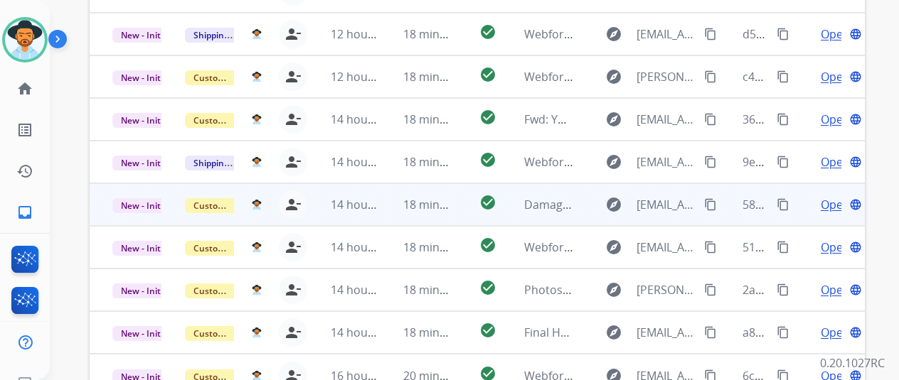
scroll to position [448, 0]
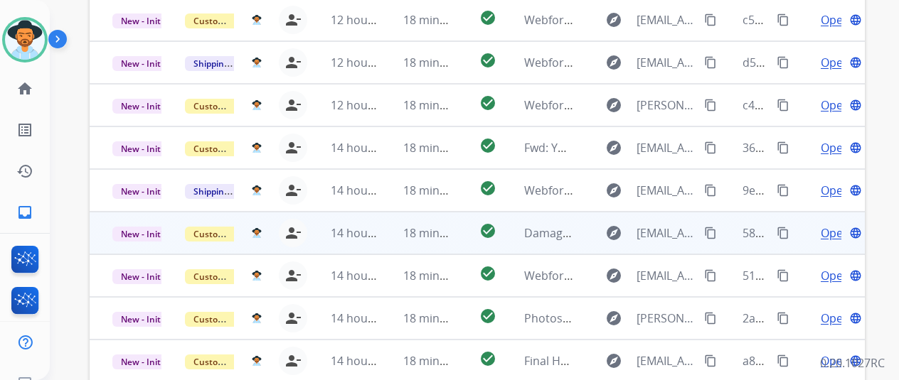
click at [825, 225] on span "Open" at bounding box center [835, 233] width 29 height 17
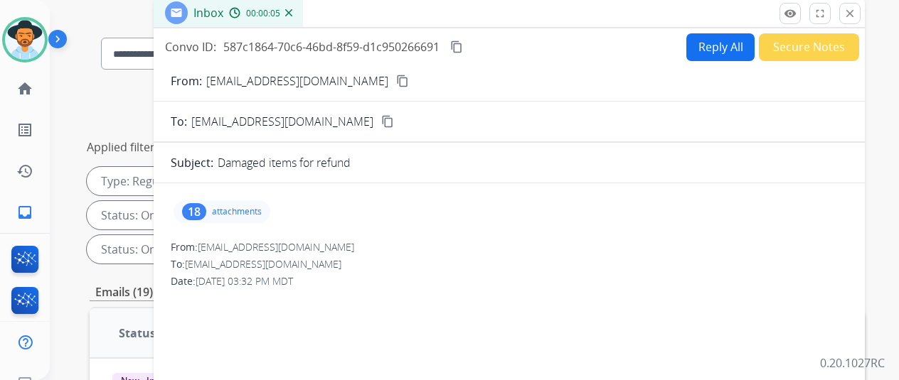
scroll to position [0, 0]
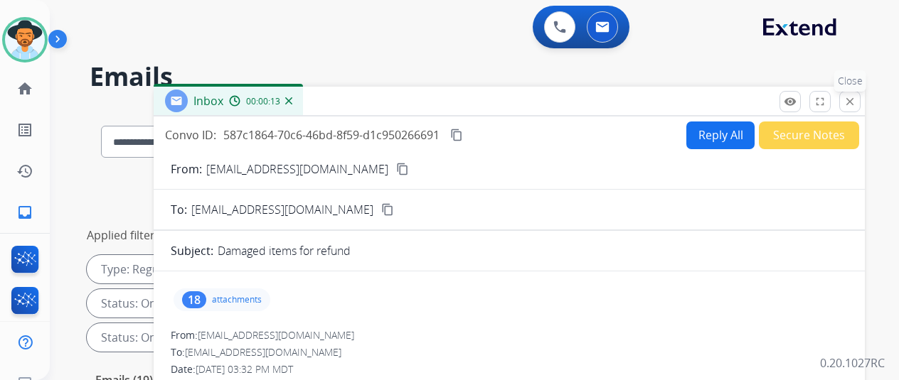
click at [856, 100] on mat-icon "close" at bounding box center [849, 101] width 13 height 13
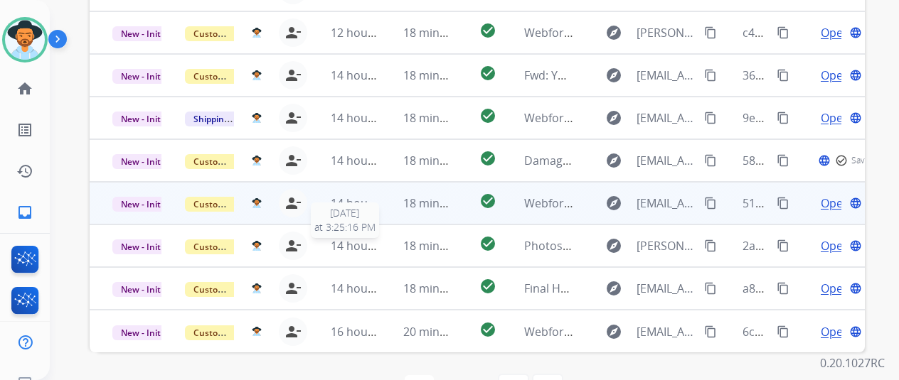
scroll to position [1, 0]
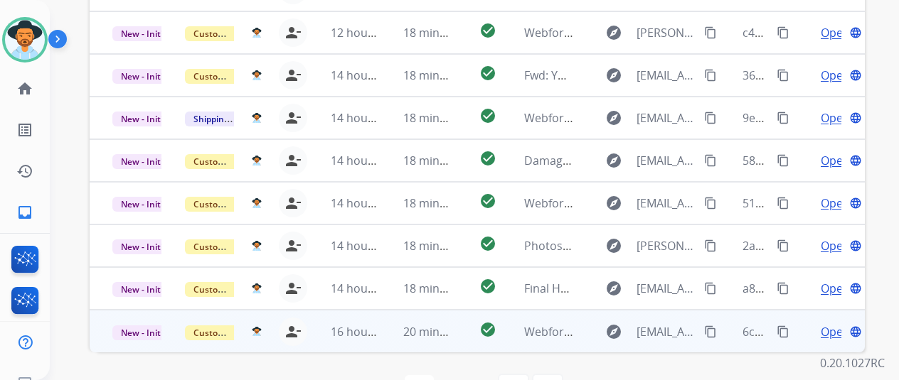
click at [827, 324] on span "Open" at bounding box center [835, 332] width 29 height 17
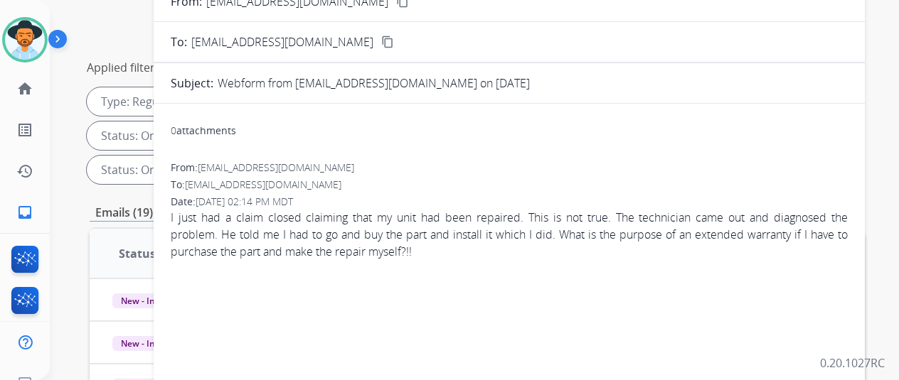
scroll to position [92, 0]
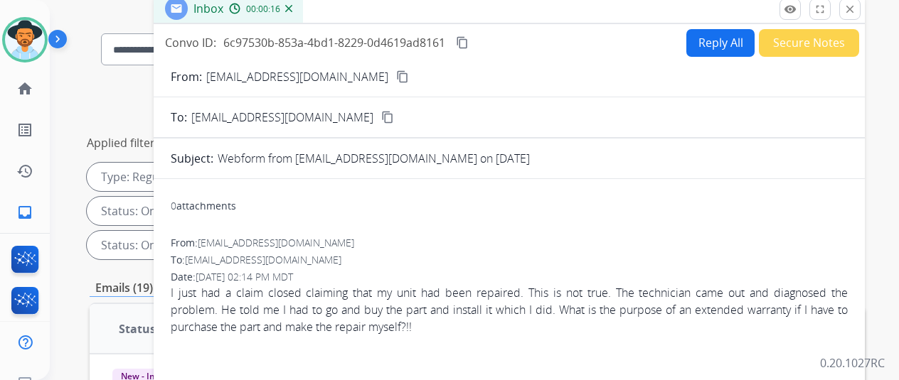
click at [396, 75] on mat-icon "content_copy" at bounding box center [402, 76] width 13 height 13
click at [469, 43] on mat-icon "content_copy" at bounding box center [462, 42] width 13 height 13
click at [543, 241] on div "From: Oscararango7@yahoo.com" at bounding box center [509, 243] width 677 height 14
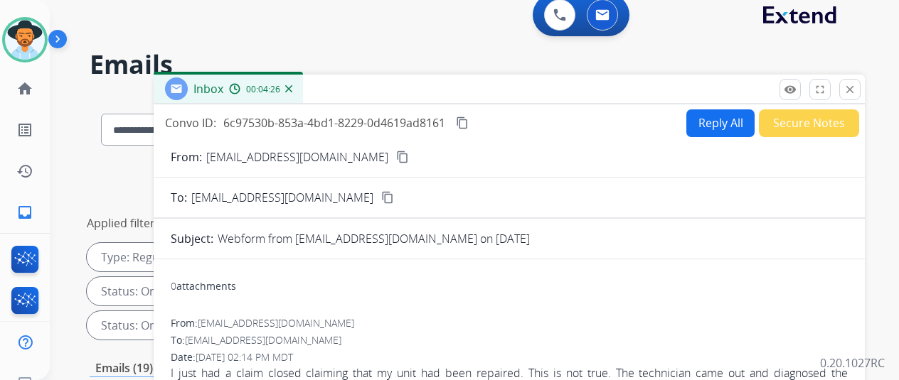
scroll to position [0, 0]
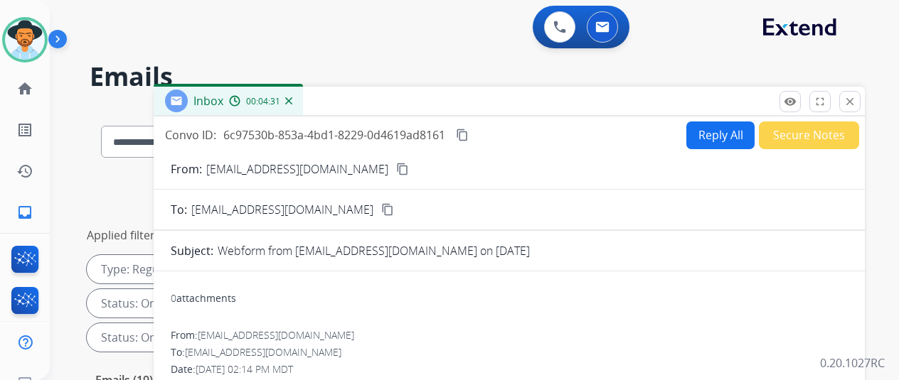
click at [292, 100] on img at bounding box center [288, 100] width 7 height 7
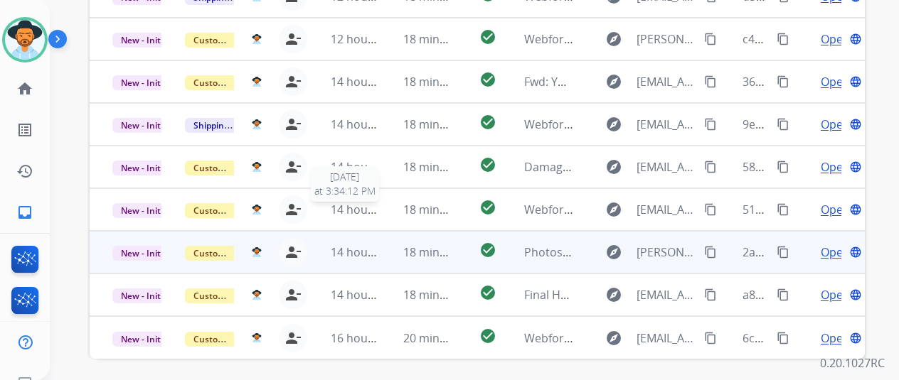
scroll to position [519, 0]
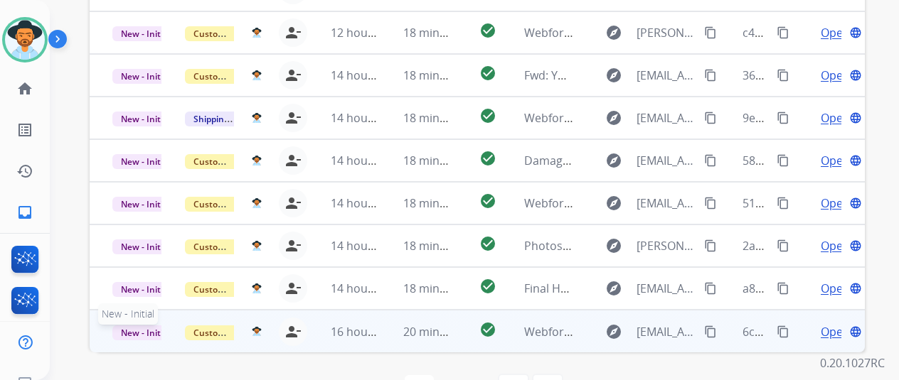
click at [137, 326] on span "New - Initial" at bounding box center [145, 333] width 66 height 15
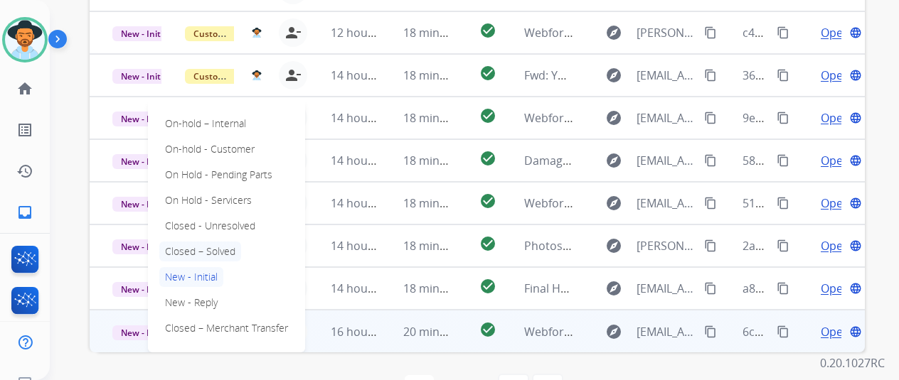
click at [197, 242] on p "Closed – Solved" at bounding box center [200, 252] width 82 height 20
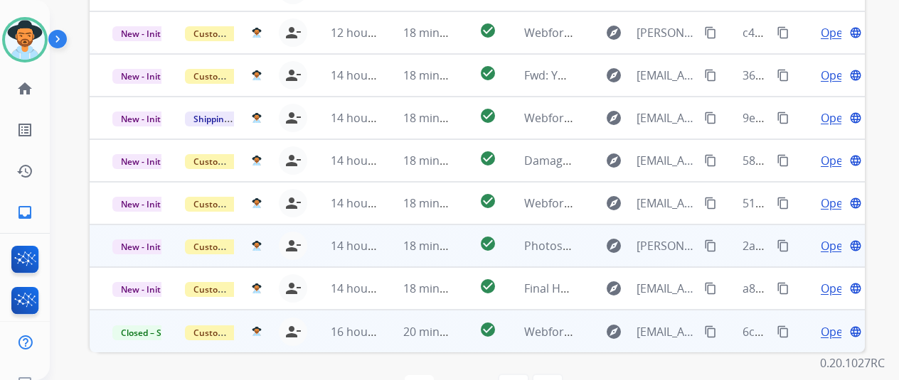
scroll to position [17, 0]
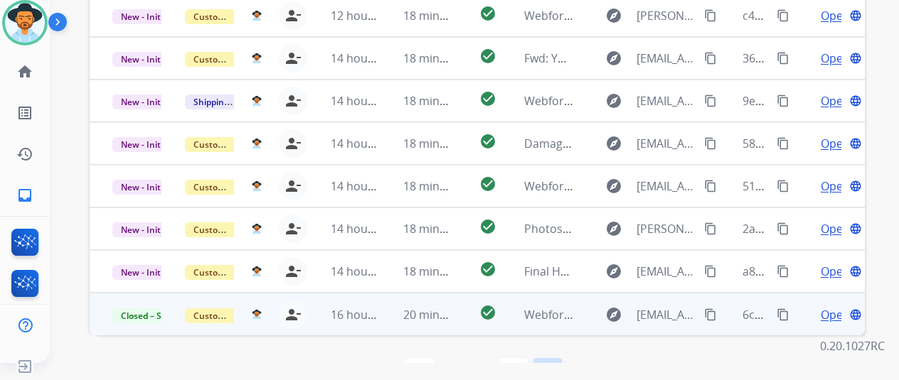
click at [550, 364] on mat-icon "last_page" at bounding box center [547, 372] width 17 height 17
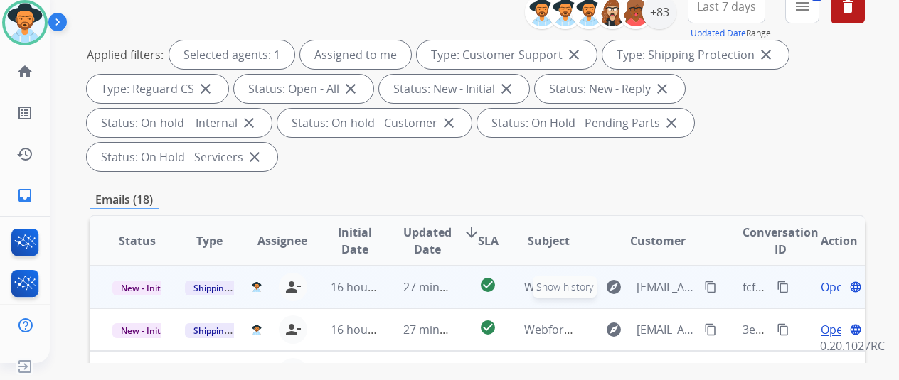
scroll to position [377, 0]
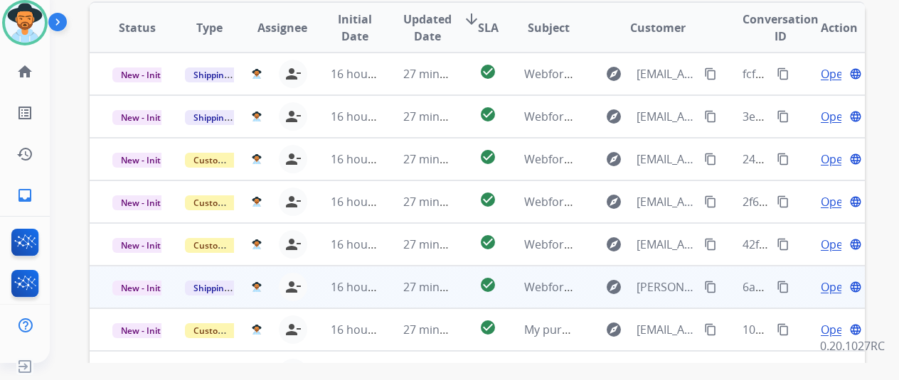
click at [831, 279] on span "Open" at bounding box center [835, 287] width 29 height 17
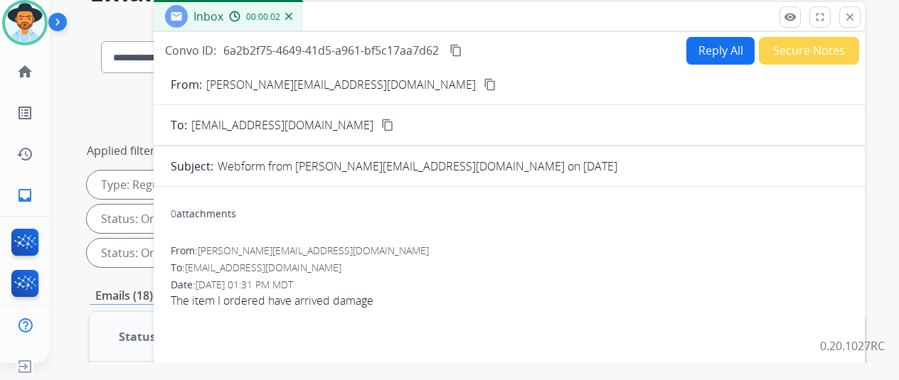
scroll to position [0, 0]
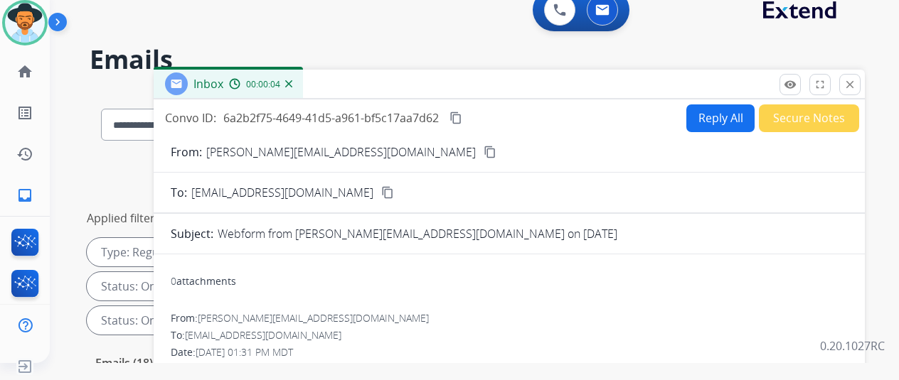
click at [484, 149] on mat-icon "content_copy" at bounding box center [490, 152] width 13 height 13
click at [719, 109] on button "Reply All" at bounding box center [720, 119] width 68 height 28
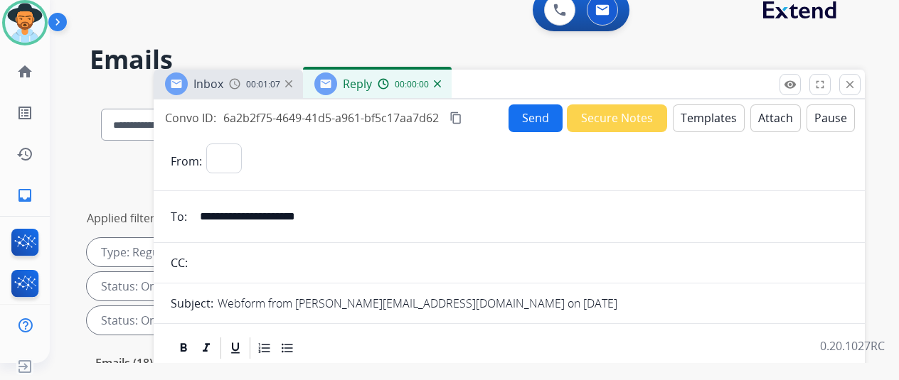
select select "**********"
click at [712, 110] on button "Templates" at bounding box center [709, 119] width 72 height 28
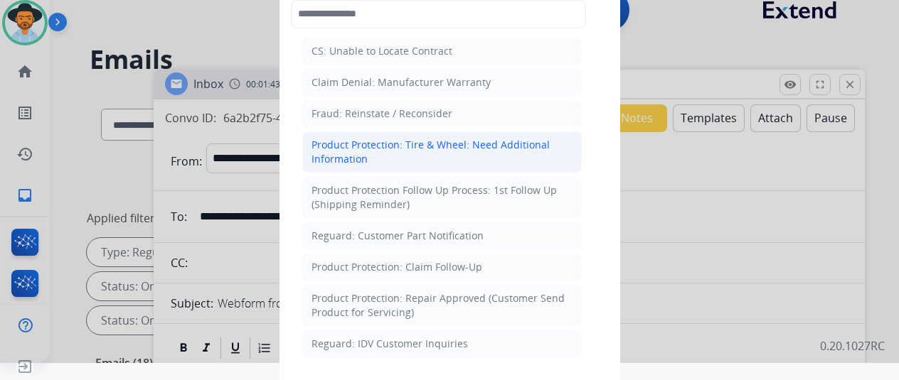
scroll to position [622, 0]
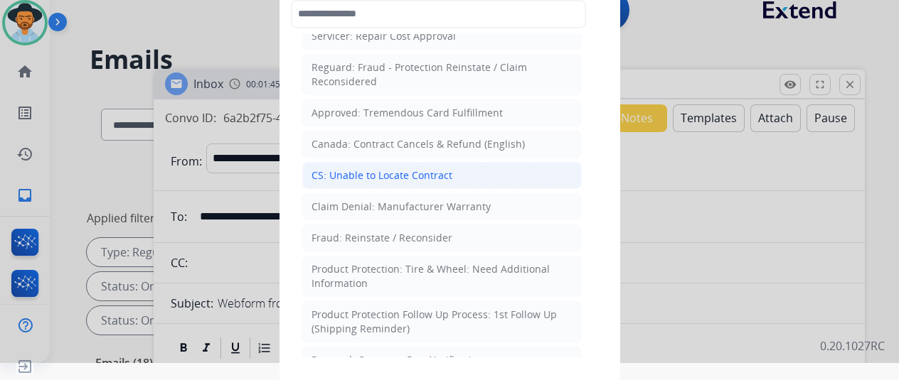
click at [399, 169] on div "CS: Unable to Locate Contract" at bounding box center [381, 176] width 141 height 14
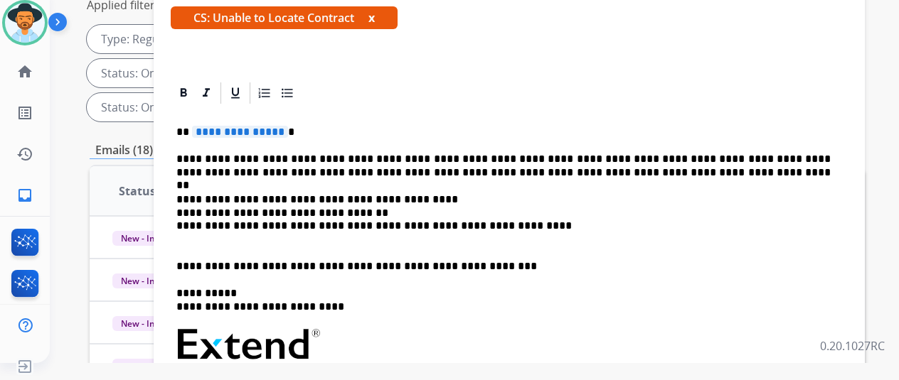
scroll to position [16, 0]
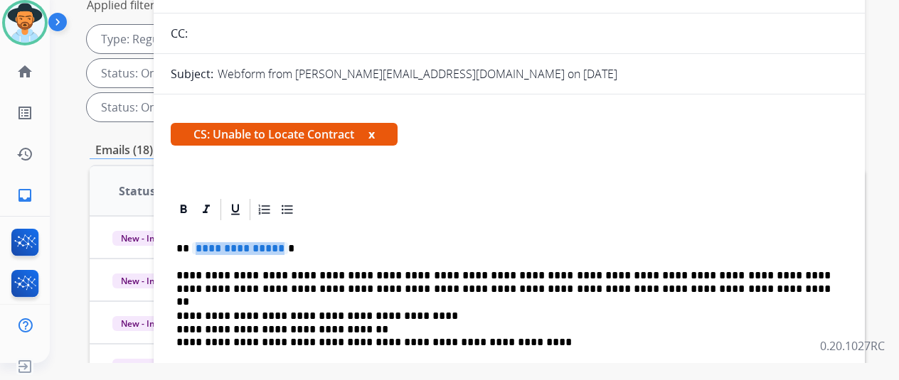
drag, startPoint x: 289, startPoint y: 247, endPoint x: 252, endPoint y: 244, distance: 37.2
click at [252, 244] on span "**********" at bounding box center [240, 249] width 96 height 12
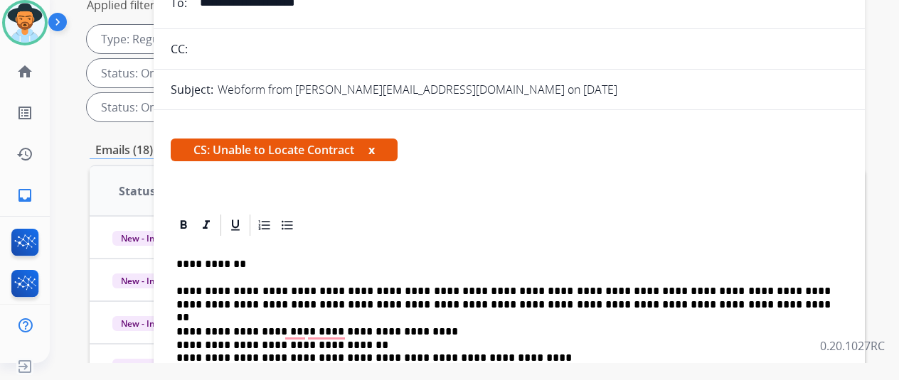
scroll to position [0, 0]
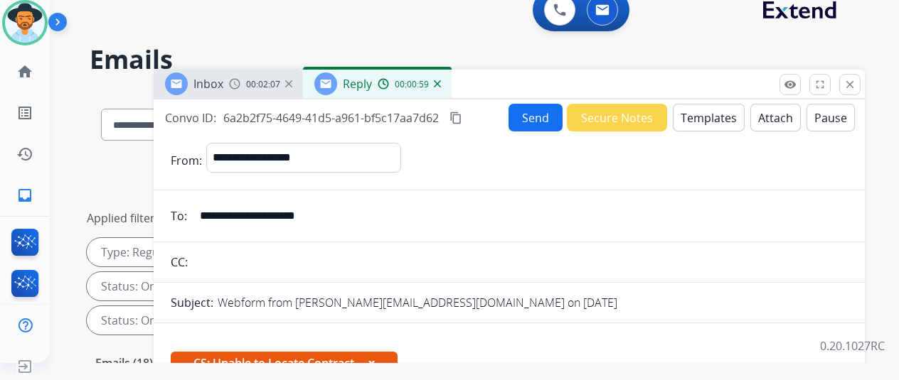
click at [534, 116] on button "Send" at bounding box center [535, 118] width 54 height 28
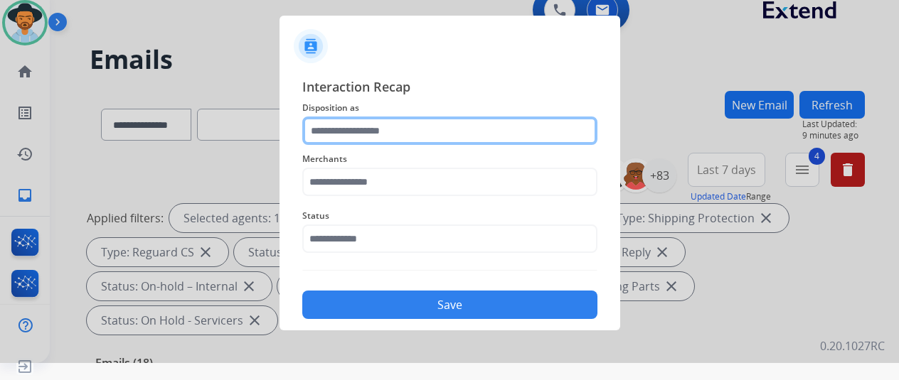
click at [353, 130] on input "text" at bounding box center [449, 131] width 295 height 28
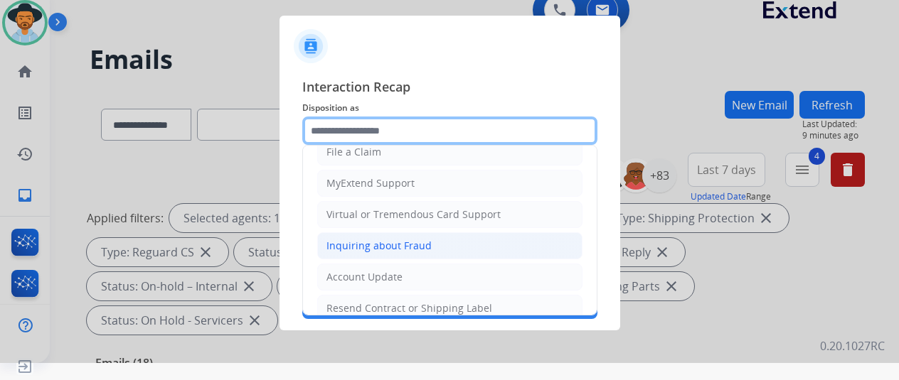
scroll to position [213, 0]
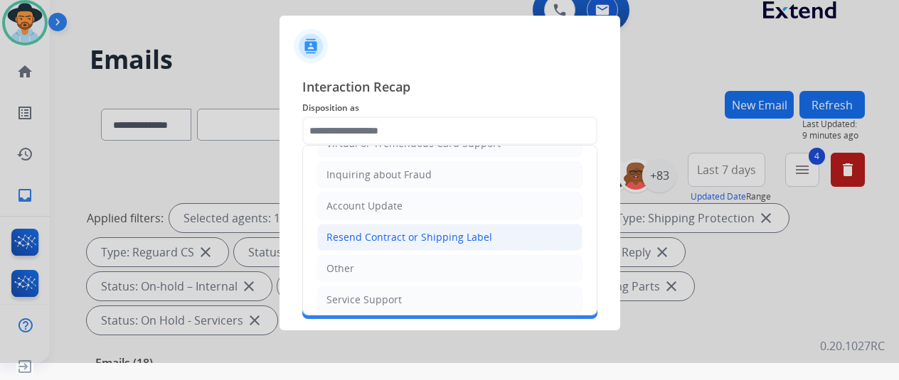
click at [355, 230] on div "Resend Contract or Shipping Label" at bounding box center [409, 237] width 166 height 14
type input "**********"
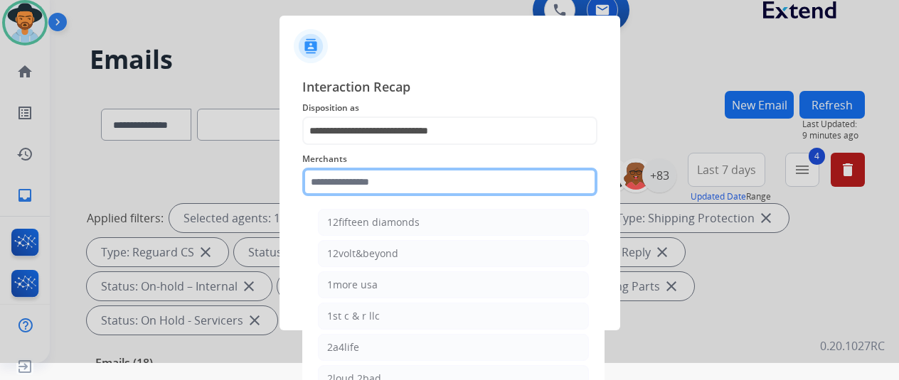
click at [348, 177] on input "text" at bounding box center [449, 182] width 295 height 28
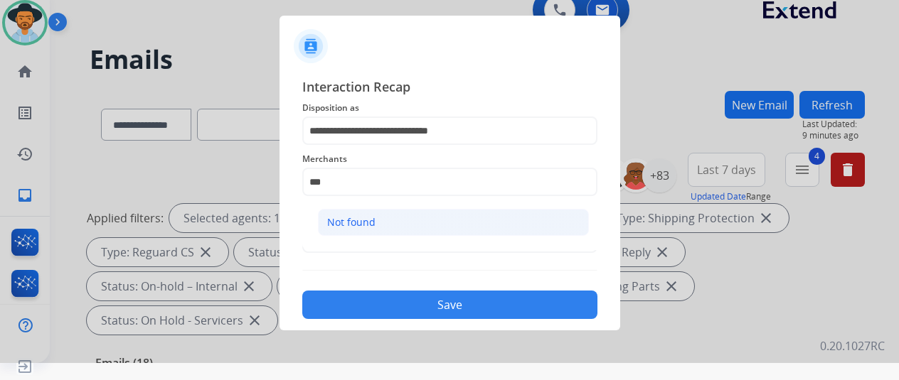
click at [374, 222] on li "Not found" at bounding box center [453, 222] width 271 height 27
type input "*********"
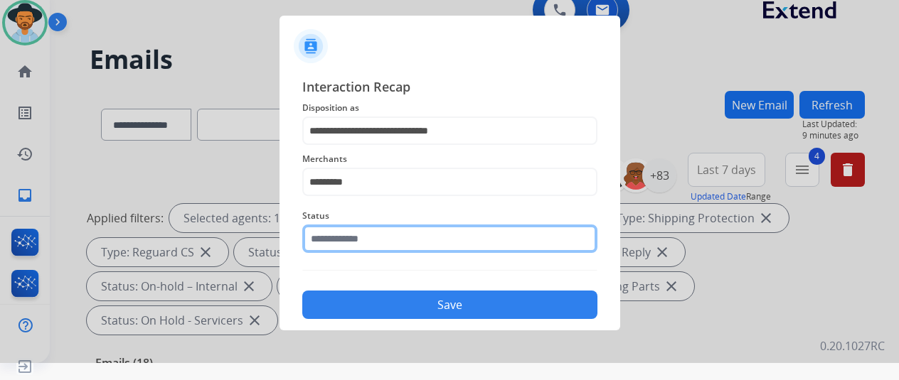
click at [353, 247] on input "text" at bounding box center [449, 239] width 295 height 28
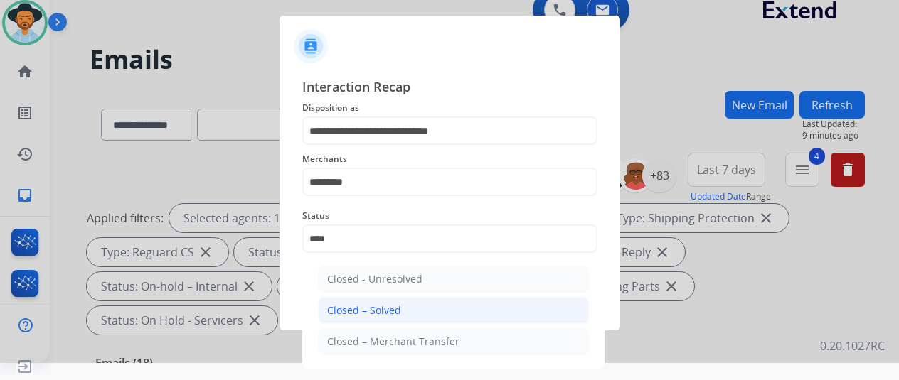
click at [361, 308] on div "Closed – Solved" at bounding box center [364, 311] width 74 height 14
type input "**********"
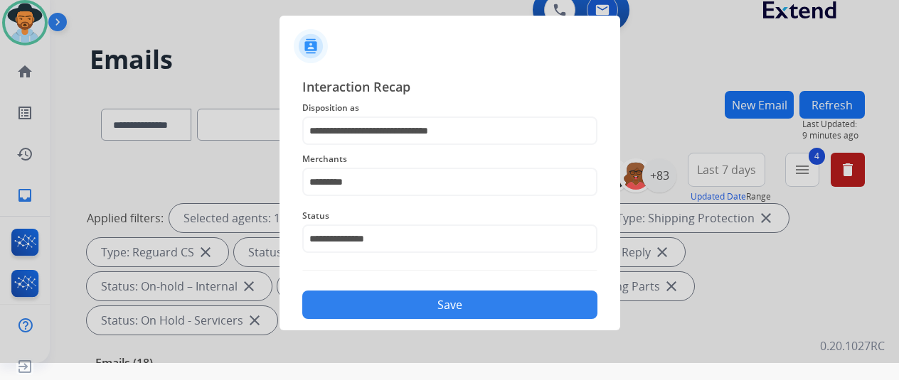
click at [465, 308] on button "Save" at bounding box center [449, 305] width 295 height 28
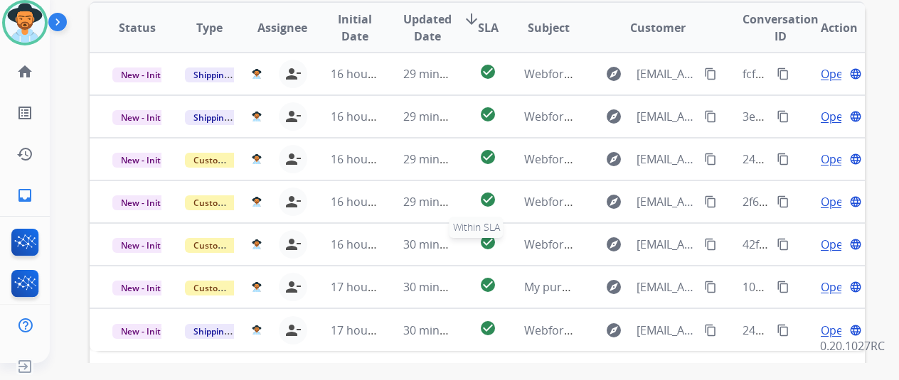
scroll to position [427, 0]
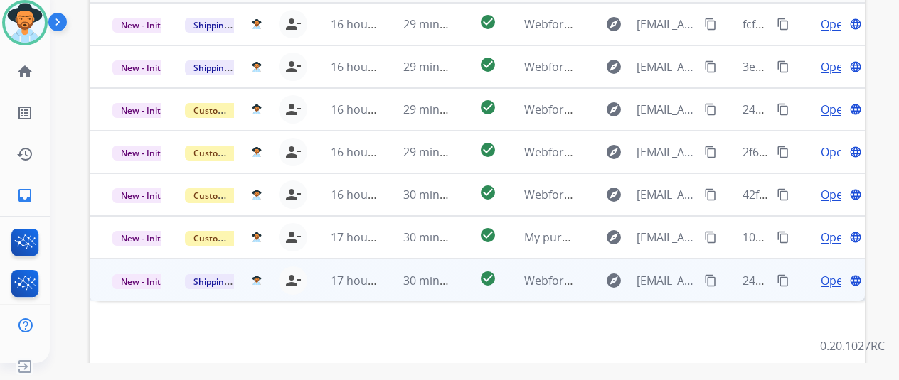
click at [833, 272] on span "Open" at bounding box center [835, 280] width 29 height 17
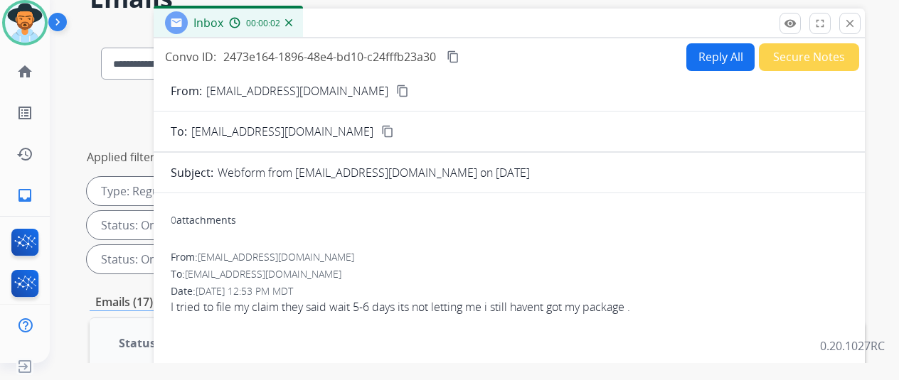
scroll to position [0, 0]
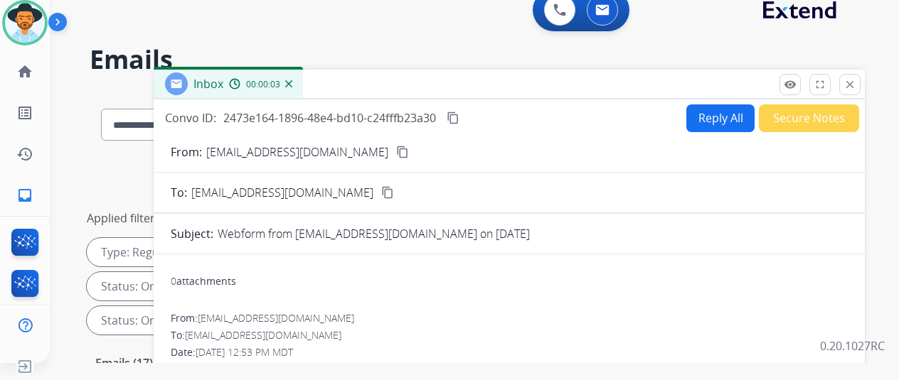
click at [396, 152] on mat-icon "content_copy" at bounding box center [402, 152] width 13 height 13
click at [394, 149] on button "content_copy" at bounding box center [402, 152] width 17 height 17
click at [459, 114] on mat-icon "content_copy" at bounding box center [453, 118] width 13 height 13
click at [728, 112] on button "Reply All" at bounding box center [720, 119] width 68 height 28
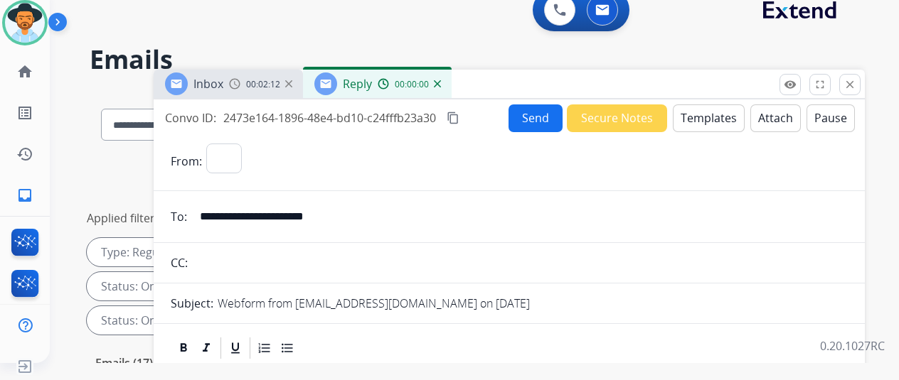
select select "**********"
click at [719, 113] on button "Templates" at bounding box center [709, 119] width 72 height 28
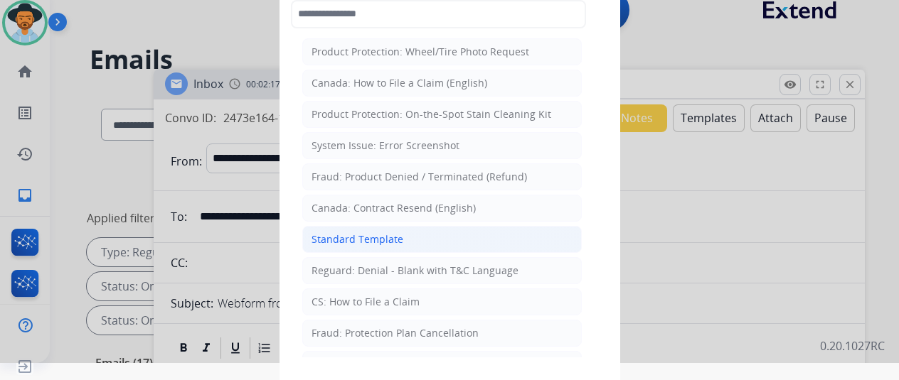
click at [343, 235] on div "Standard Template" at bounding box center [357, 240] width 92 height 14
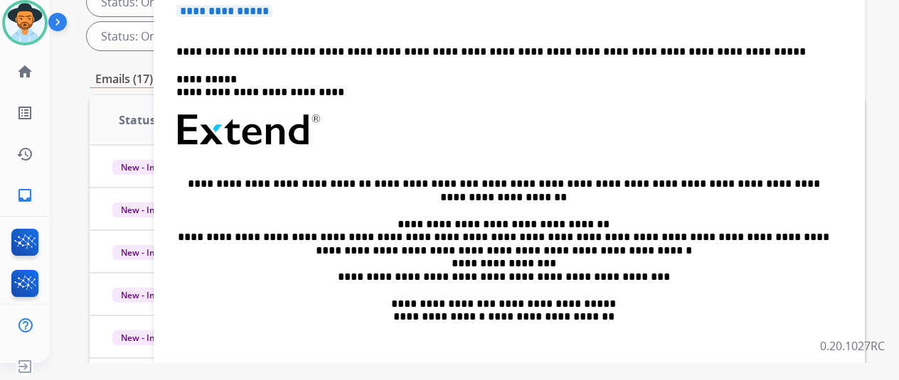
scroll to position [519, 0]
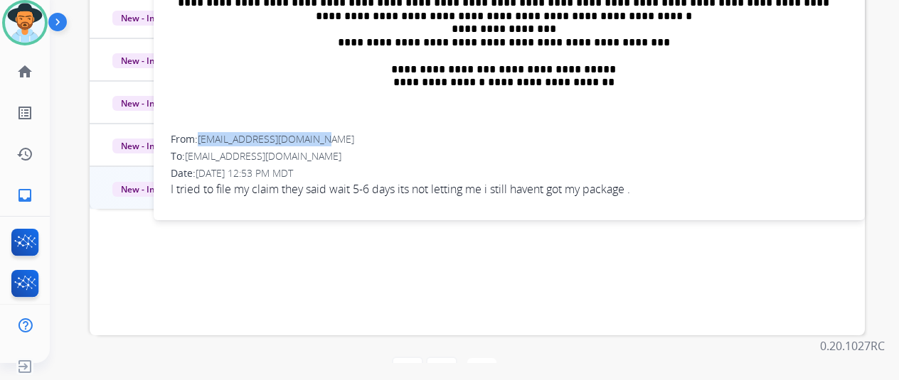
drag, startPoint x: 343, startPoint y: 110, endPoint x: 211, endPoint y: 114, distance: 131.7
click at [211, 132] on div "From: Woodsarmani029@gmail.com" at bounding box center [509, 139] width 677 height 14
copy span "Woodsarmani029@gmail.com"
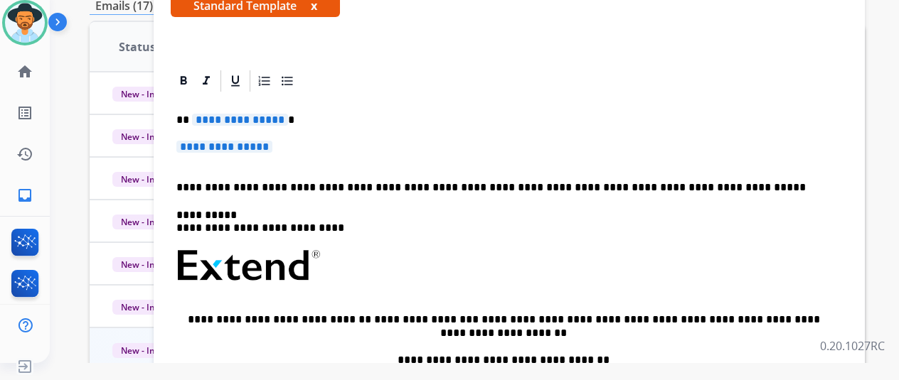
scroll to position [164, 0]
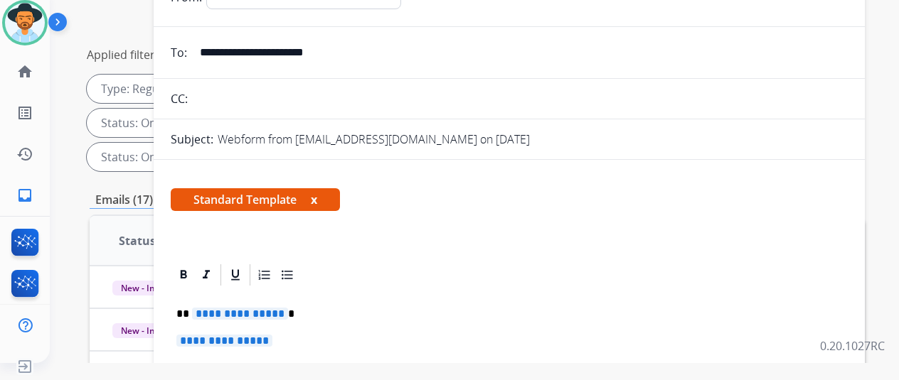
click at [288, 314] on span "**********" at bounding box center [240, 314] width 96 height 12
click at [272, 339] on span "**********" at bounding box center [224, 341] width 96 height 12
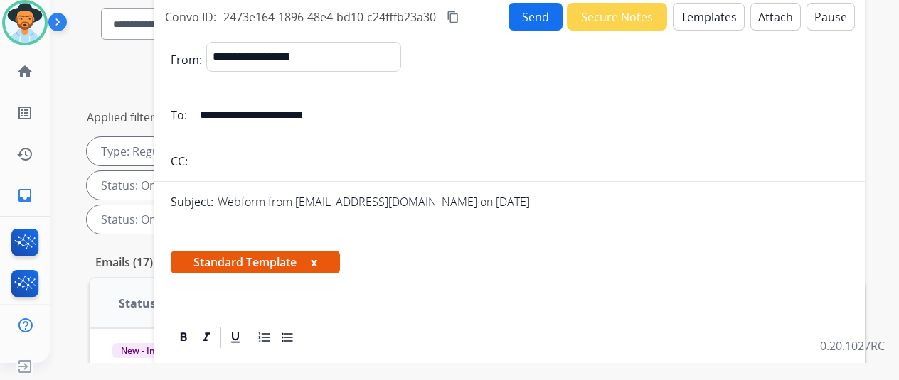
scroll to position [0, 0]
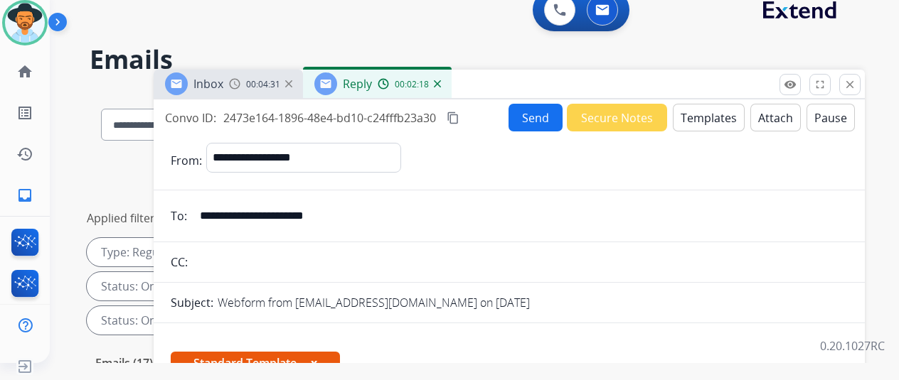
click at [548, 116] on button "Send" at bounding box center [535, 118] width 54 height 28
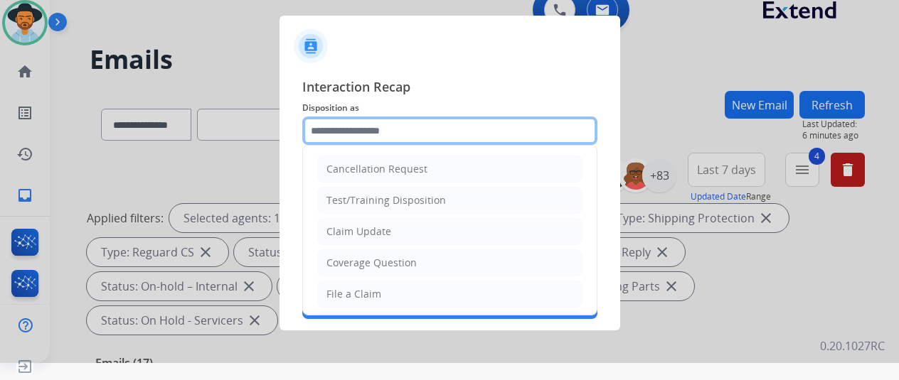
click at [358, 135] on input "text" at bounding box center [449, 131] width 295 height 28
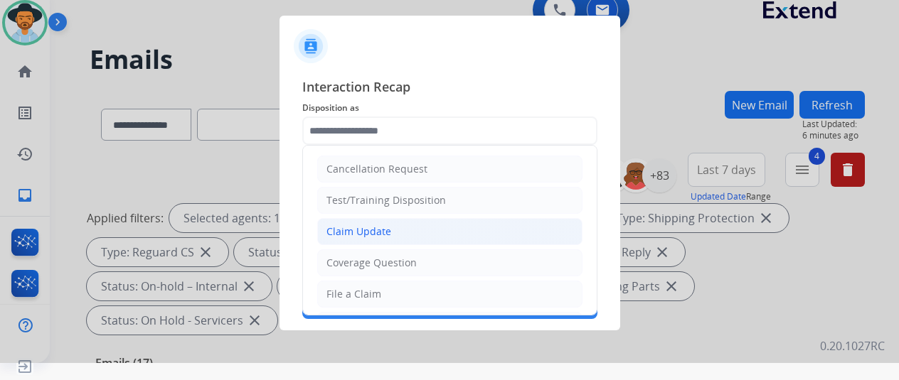
click at [334, 233] on div "Claim Update" at bounding box center [358, 232] width 65 height 14
type input "**********"
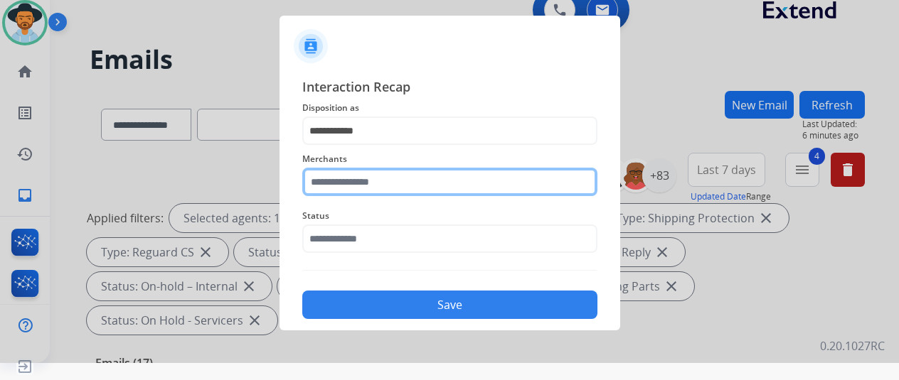
click at [341, 188] on input "text" at bounding box center [449, 182] width 295 height 28
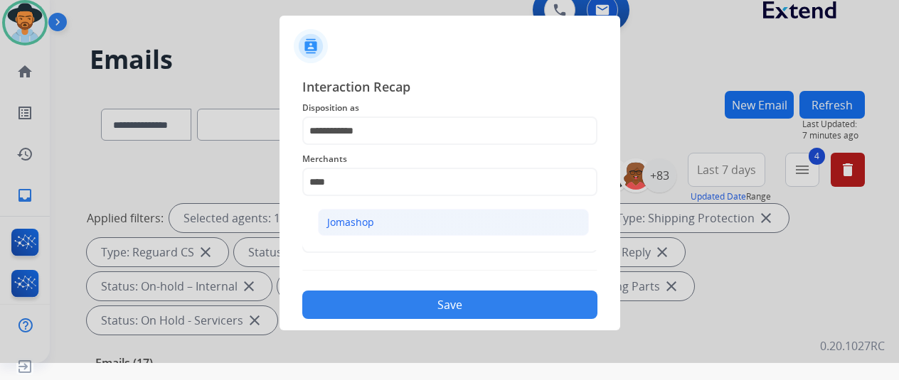
click at [380, 217] on li "Jomashop" at bounding box center [453, 222] width 271 height 27
type input "********"
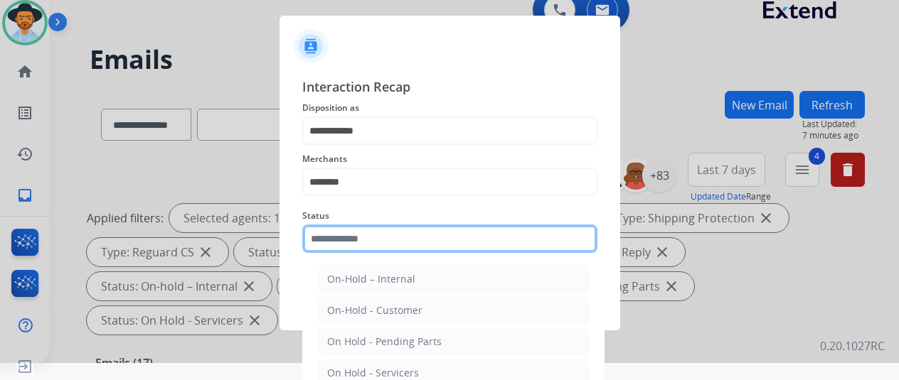
click at [363, 240] on input "text" at bounding box center [449, 239] width 295 height 28
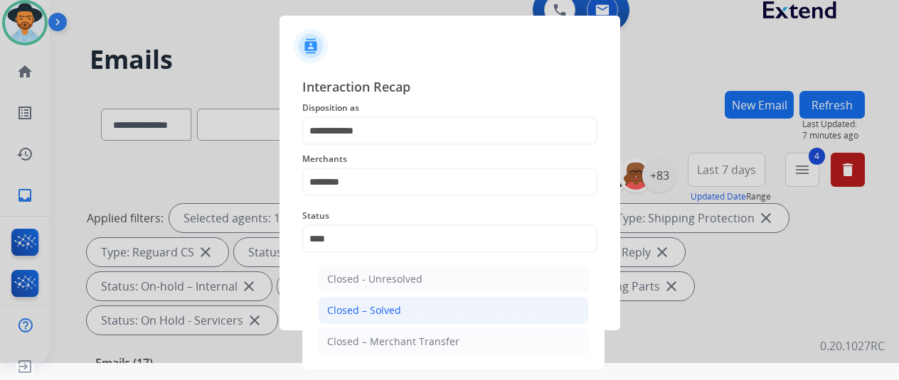
click at [361, 301] on li "Closed – Solved" at bounding box center [453, 310] width 271 height 27
type input "**********"
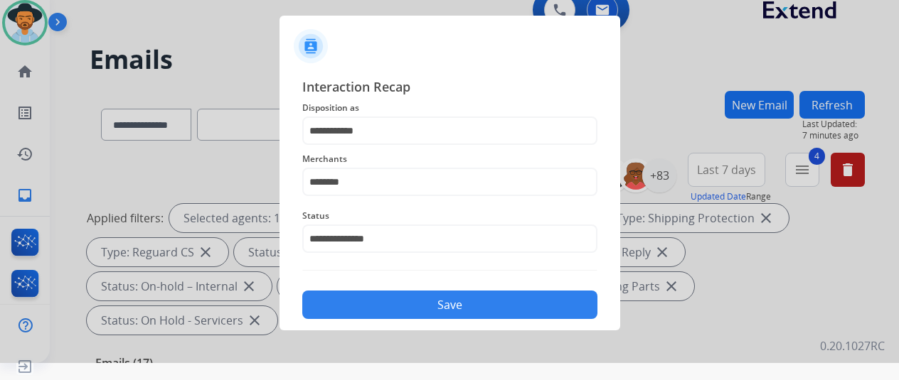
click at [361, 301] on button "Save" at bounding box center [449, 305] width 295 height 28
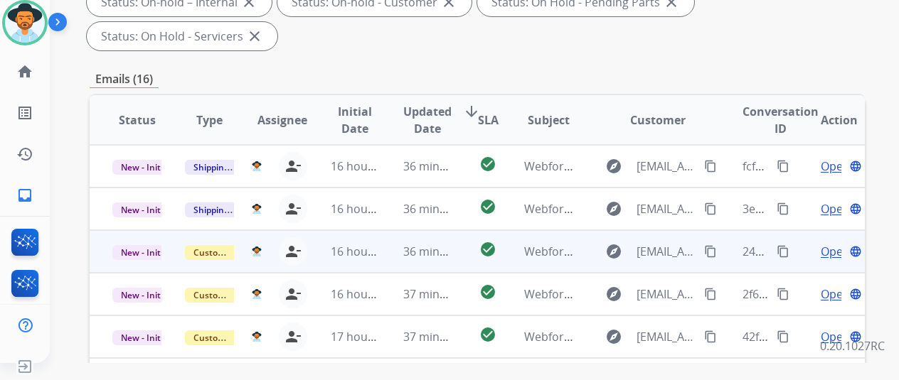
scroll to position [427, 0]
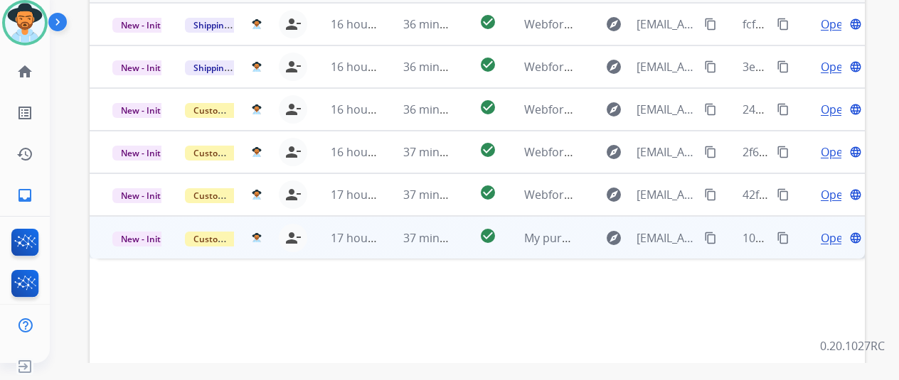
click at [834, 230] on span "Open" at bounding box center [835, 238] width 29 height 17
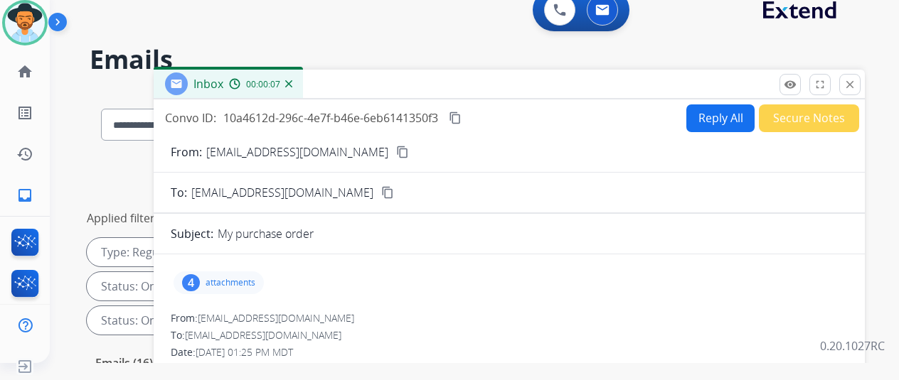
scroll to position [0, 0]
click at [396, 151] on mat-icon "content_copy" at bounding box center [402, 152] width 13 height 13
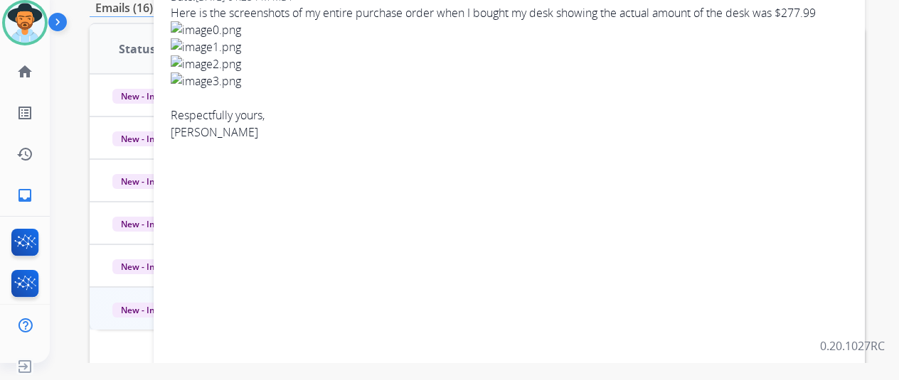
scroll to position [142, 0]
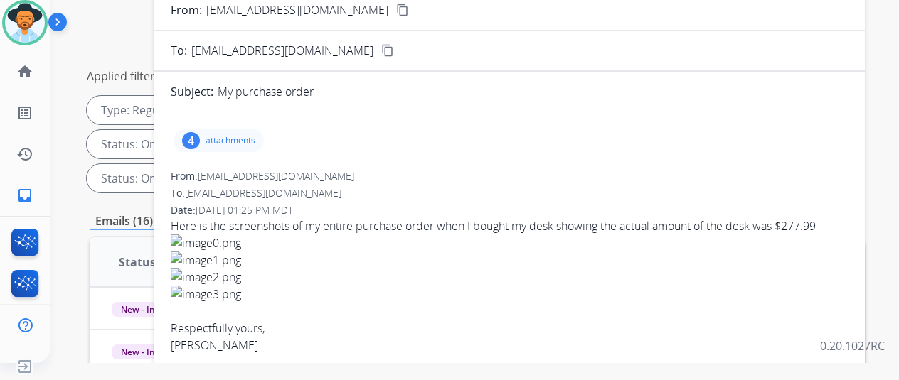
click at [200, 139] on div "4" at bounding box center [191, 140] width 18 height 17
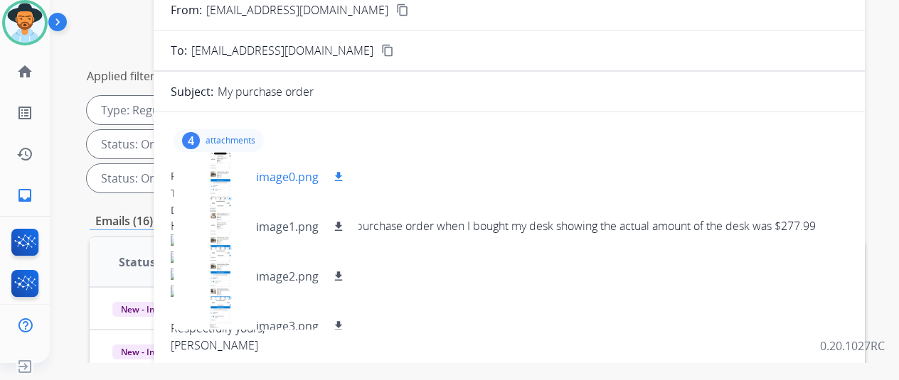
click at [233, 171] on div at bounding box center [220, 177] width 71 height 50
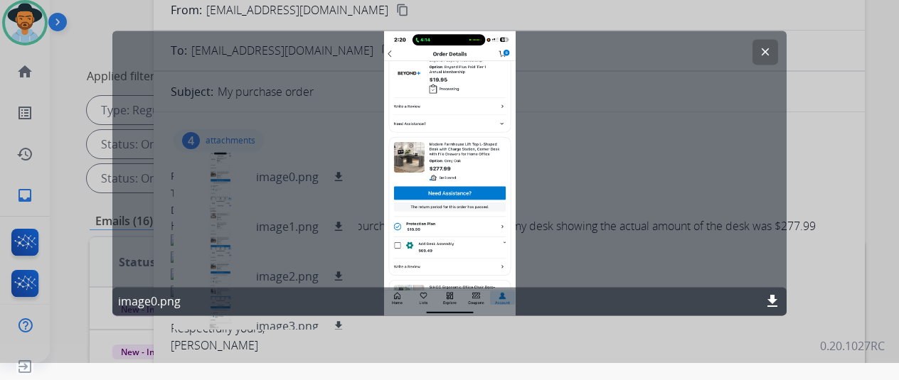
scroll to position [0, 0]
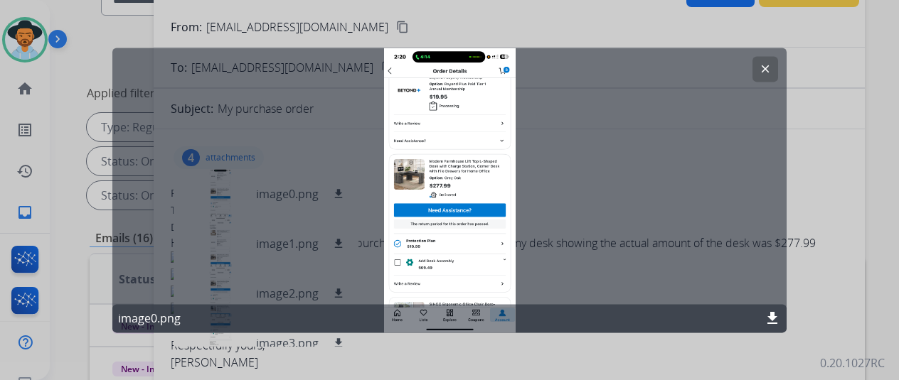
click at [769, 67] on mat-icon "clear" at bounding box center [765, 69] width 13 height 13
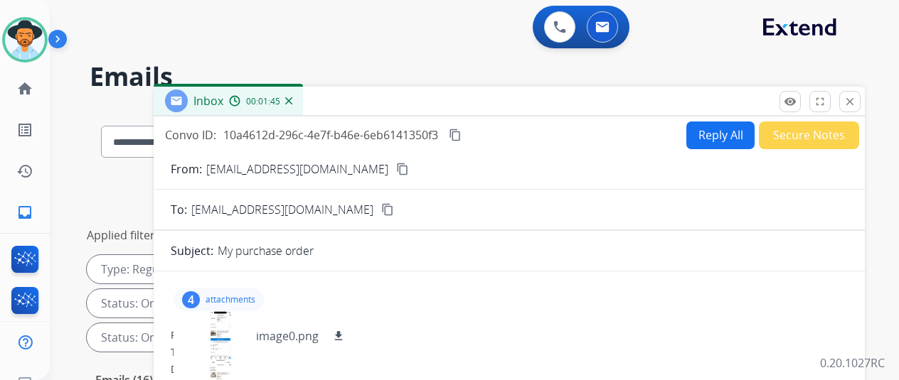
click at [714, 124] on button "Reply All" at bounding box center [720, 136] width 68 height 28
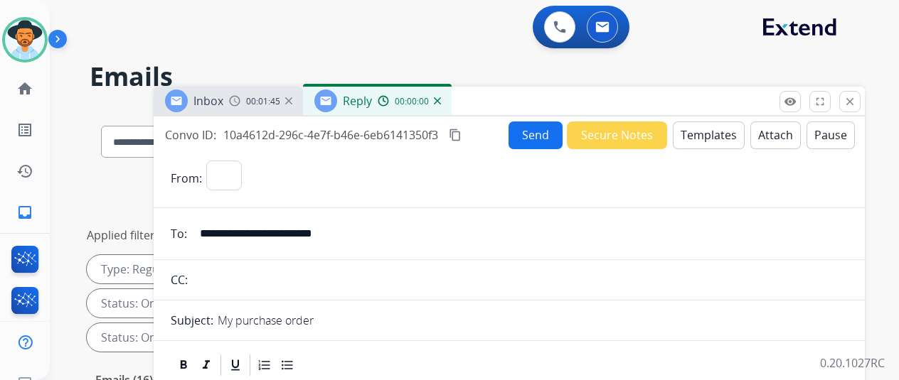
select select "**********"
click at [714, 134] on button "Templates" at bounding box center [709, 136] width 72 height 28
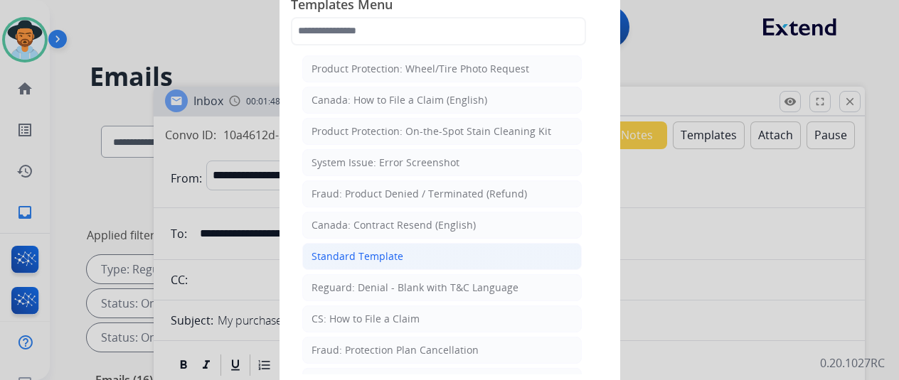
click at [330, 244] on li "Standard Template" at bounding box center [441, 256] width 279 height 27
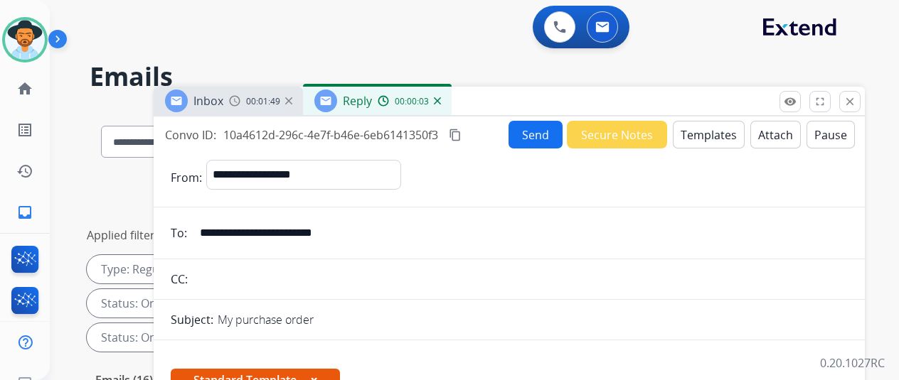
scroll to position [213, 0]
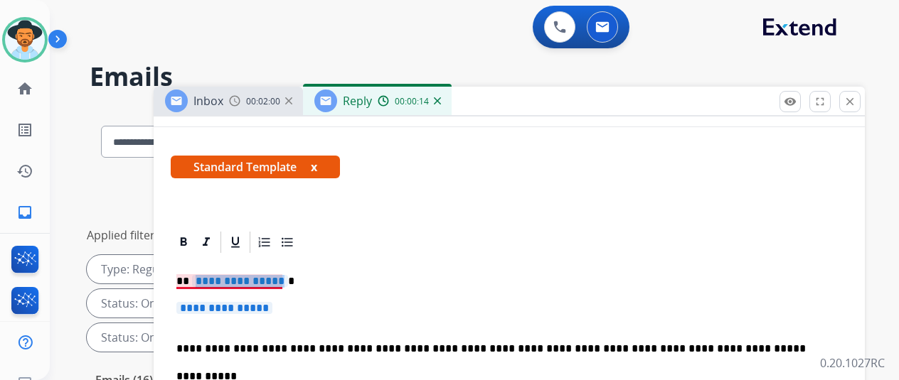
drag, startPoint x: 290, startPoint y: 283, endPoint x: 267, endPoint y: 284, distance: 22.8
click at [267, 284] on span "**********" at bounding box center [240, 281] width 96 height 12
drag, startPoint x: 286, startPoint y: 309, endPoint x: 274, endPoint y: 309, distance: 12.1
click at [272, 309] on span "**********" at bounding box center [224, 308] width 96 height 12
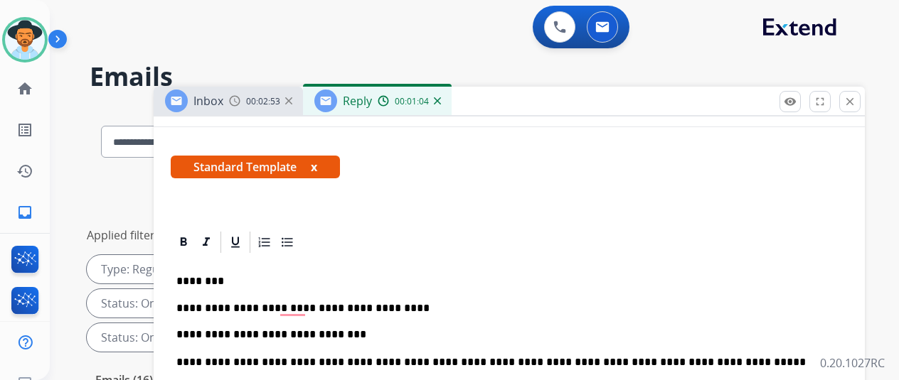
click at [339, 336] on p "**********" at bounding box center [503, 321] width 654 height 39
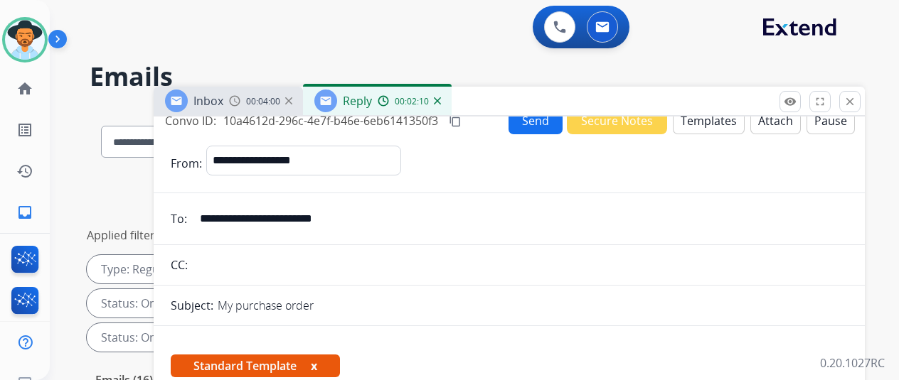
scroll to position [0, 0]
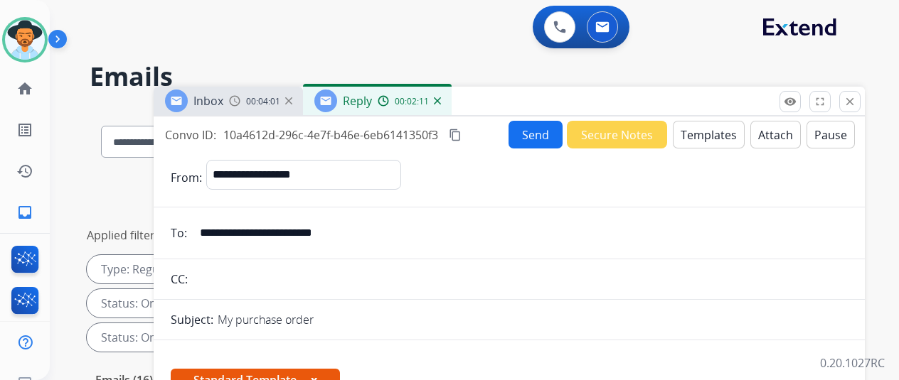
click at [536, 127] on button "Send" at bounding box center [535, 135] width 54 height 28
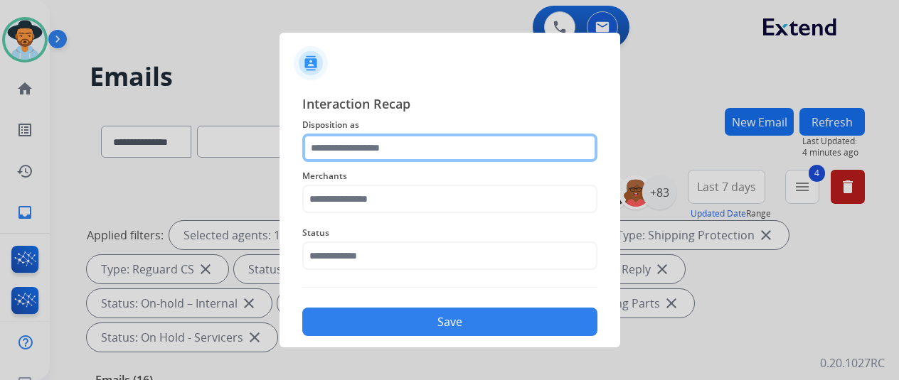
click at [325, 151] on input "text" at bounding box center [449, 148] width 295 height 28
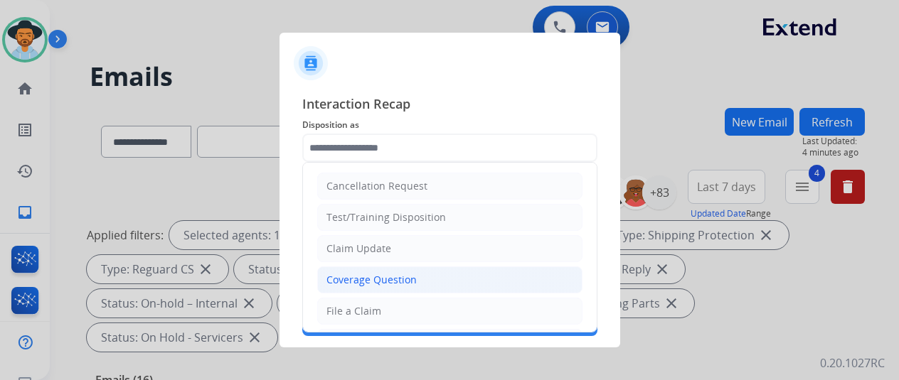
click at [348, 277] on div "Coverage Question" at bounding box center [371, 280] width 90 height 14
type input "**********"
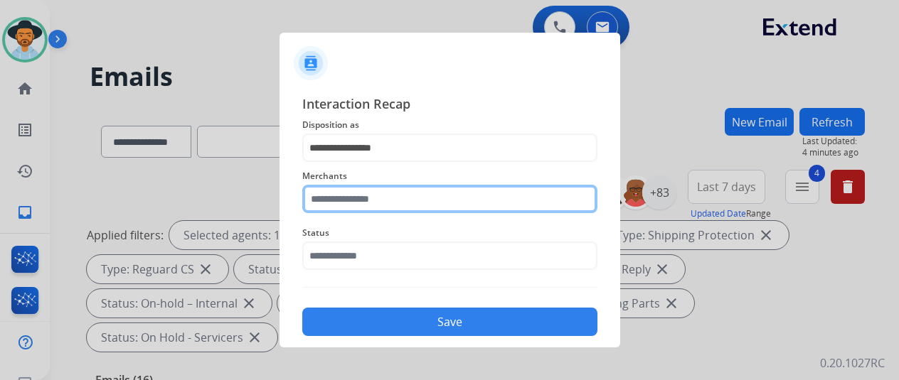
click at [346, 196] on input "text" at bounding box center [449, 199] width 295 height 28
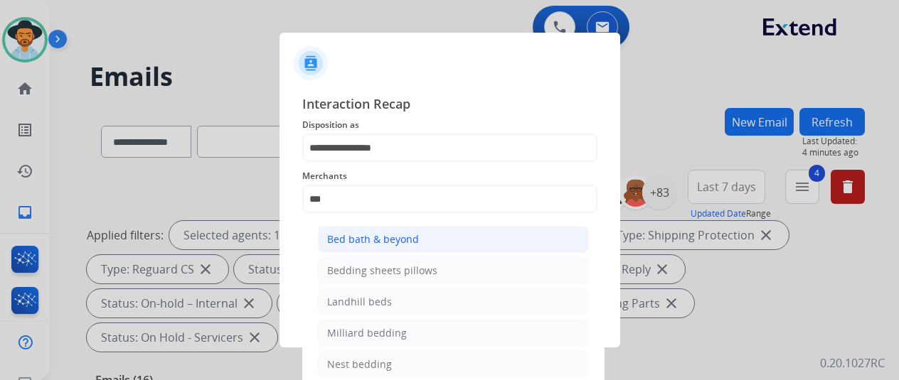
click at [357, 244] on div "Bed bath & beyond" at bounding box center [373, 240] width 92 height 14
type input "**********"
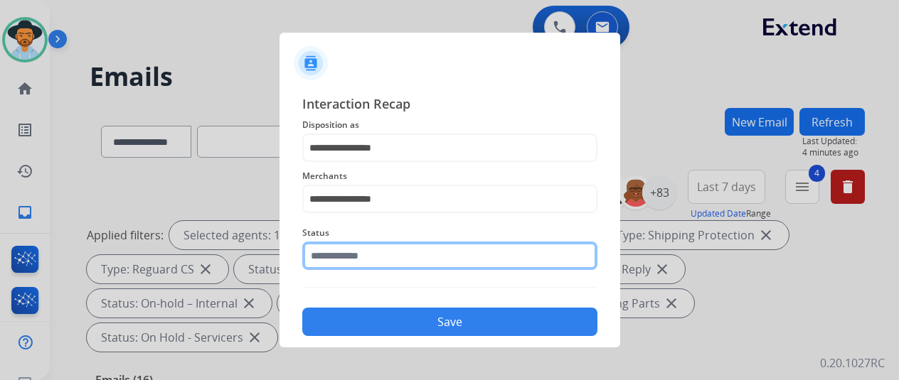
click at [347, 254] on input "text" at bounding box center [449, 256] width 295 height 28
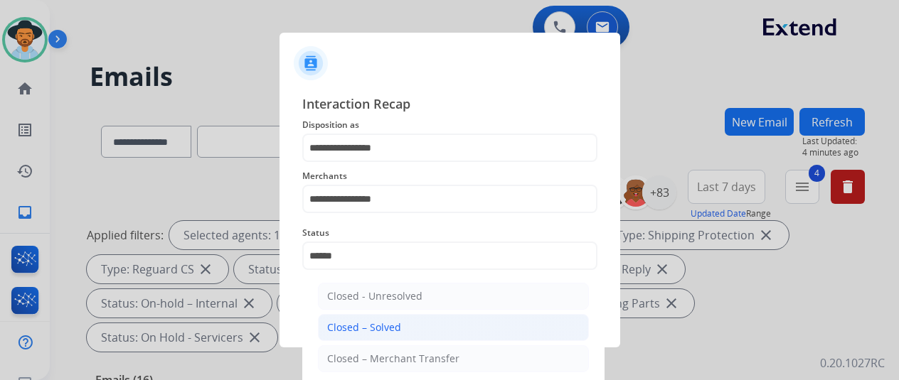
click at [327, 316] on li "Closed – Solved" at bounding box center [453, 327] width 271 height 27
type input "**********"
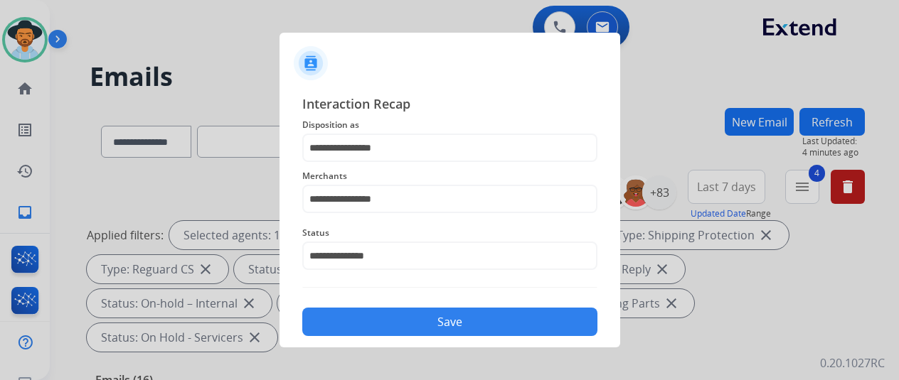
click at [391, 322] on button "Save" at bounding box center [449, 322] width 295 height 28
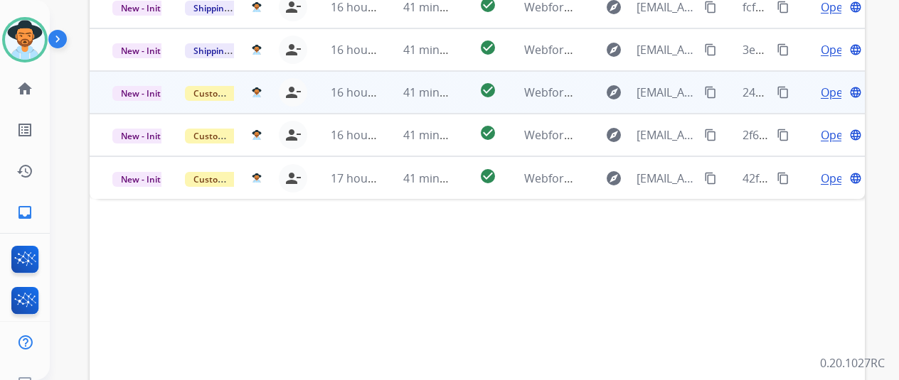
scroll to position [306, 0]
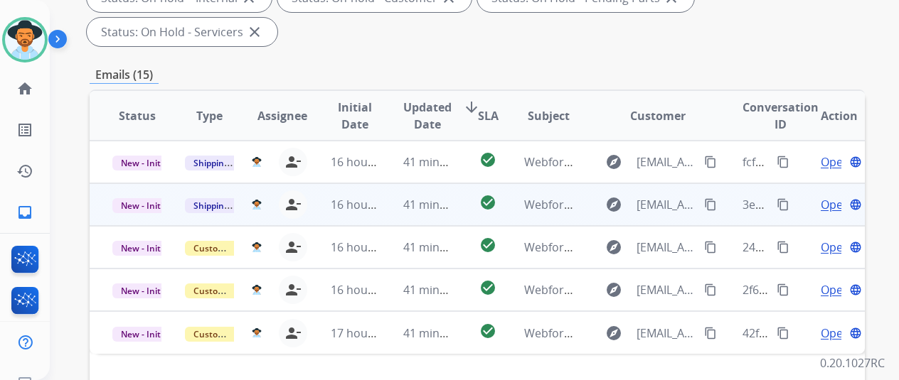
click at [829, 196] on span "Open" at bounding box center [835, 204] width 29 height 17
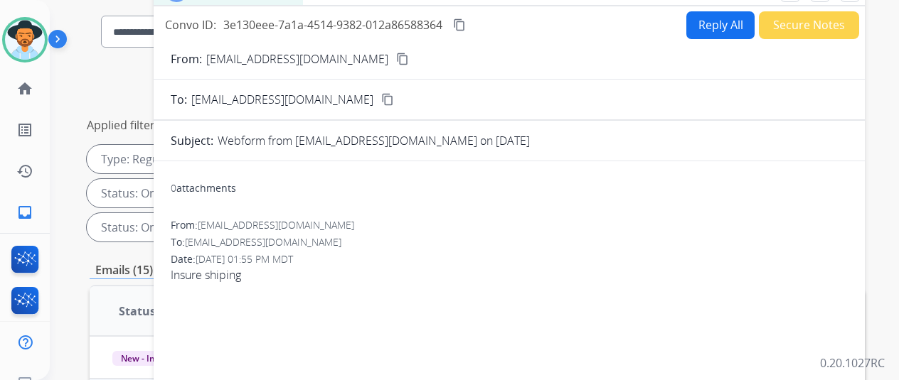
scroll to position [21, 0]
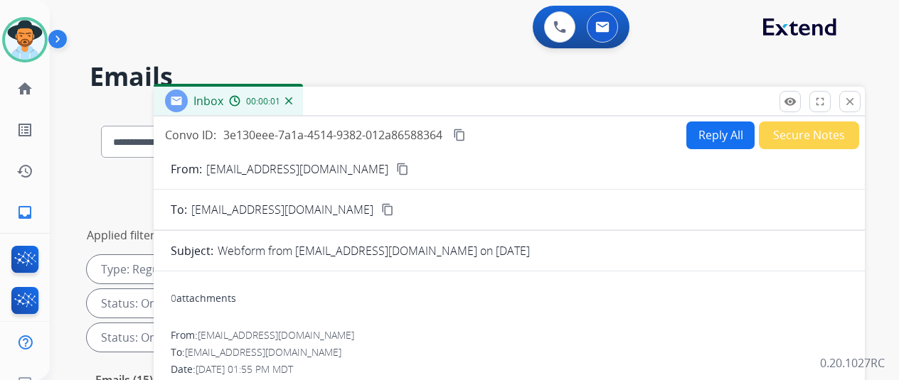
select select "**********"
select select "*"
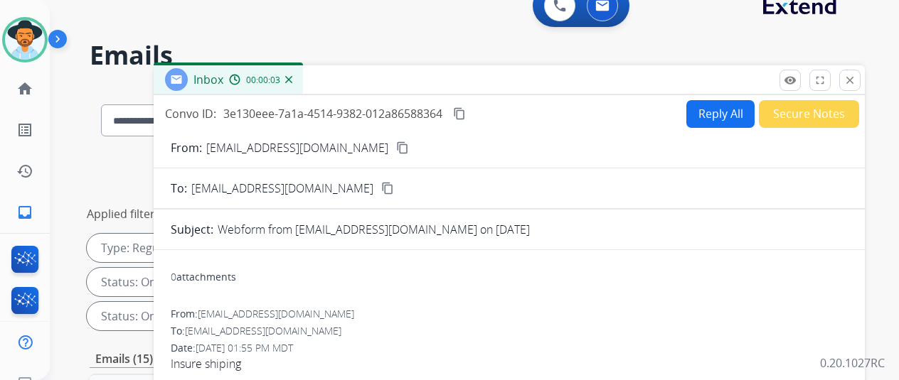
click at [401, 146] on mat-icon "content_copy" at bounding box center [402, 148] width 13 height 13
click at [713, 107] on button "Reply All" at bounding box center [720, 114] width 68 height 28
select select "**********"
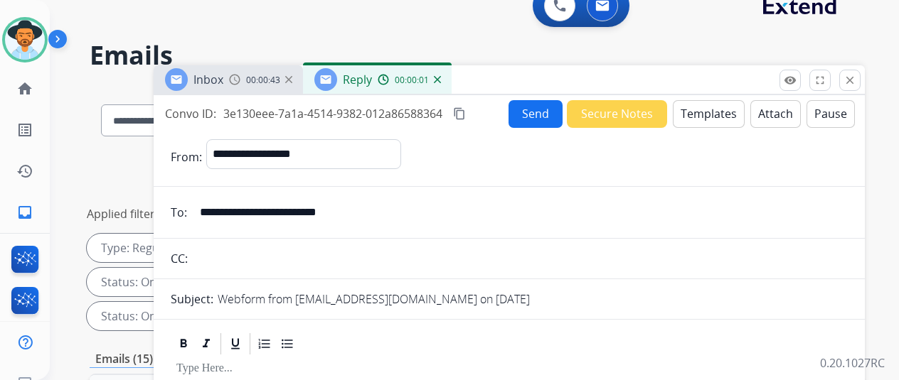
click at [707, 110] on button "Templates" at bounding box center [709, 114] width 72 height 28
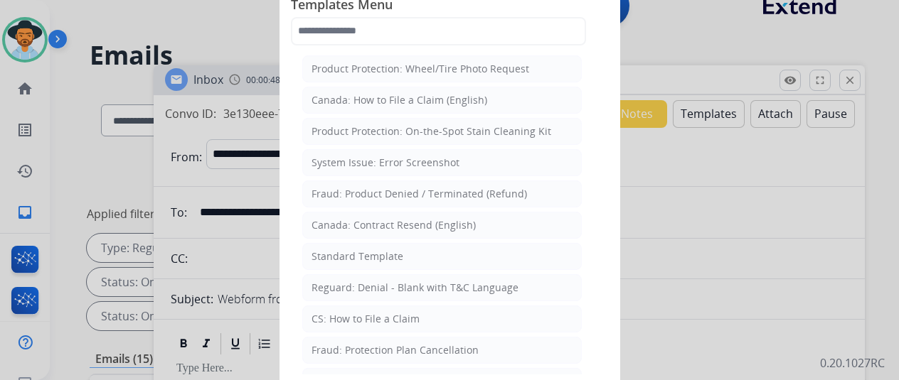
click at [361, 251] on div "Standard Template" at bounding box center [357, 257] width 92 height 14
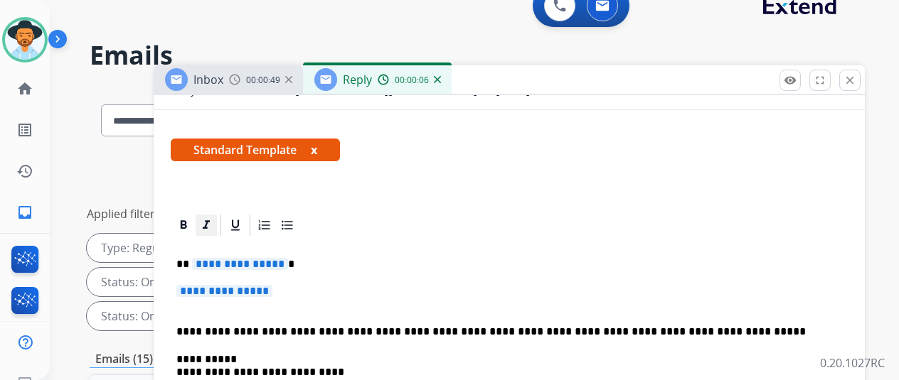
scroll to position [233, 0]
drag, startPoint x: 289, startPoint y: 237, endPoint x: 279, endPoint y: 237, distance: 9.2
click at [279, 258] on span "**********" at bounding box center [240, 264] width 96 height 12
drag, startPoint x: 279, startPoint y: 264, endPoint x: 238, endPoint y: 260, distance: 40.8
click at [238, 285] on span "**********" at bounding box center [224, 291] width 96 height 12
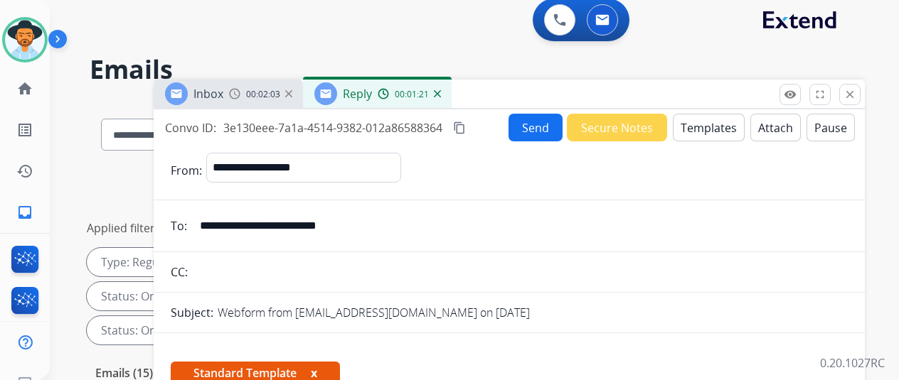
scroll to position [0, 0]
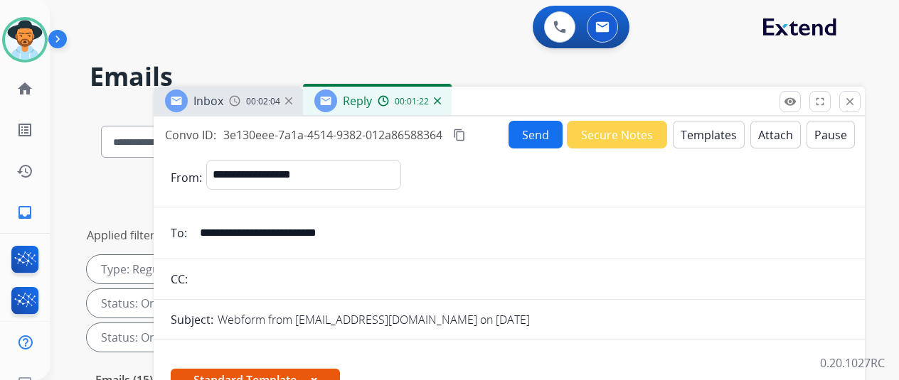
click at [540, 130] on button "Send" at bounding box center [535, 135] width 54 height 28
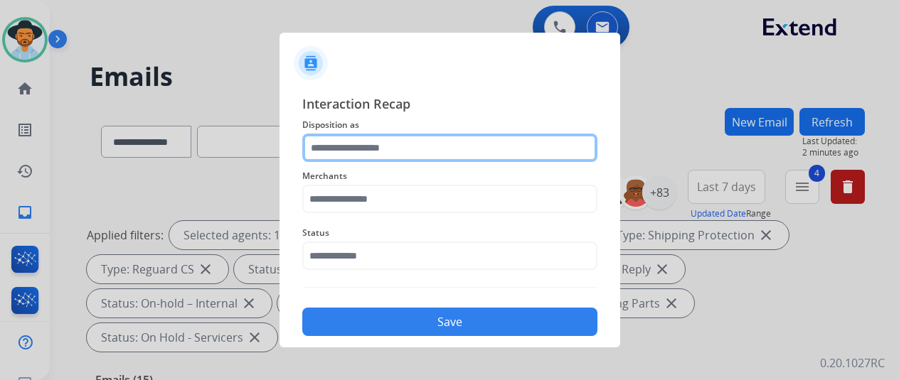
click at [348, 142] on input "text" at bounding box center [449, 148] width 295 height 28
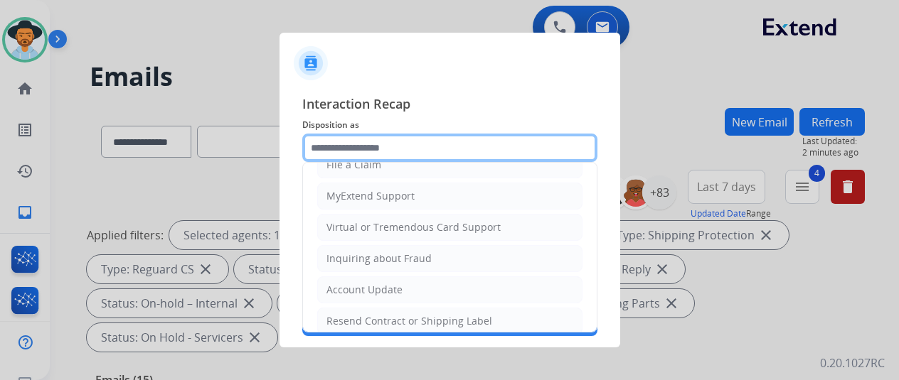
scroll to position [71, 0]
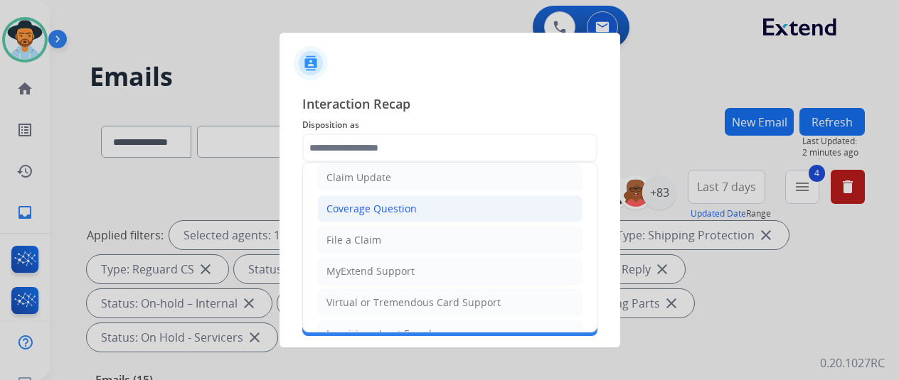
click at [371, 213] on div "Coverage Question" at bounding box center [371, 209] width 90 height 14
type input "**********"
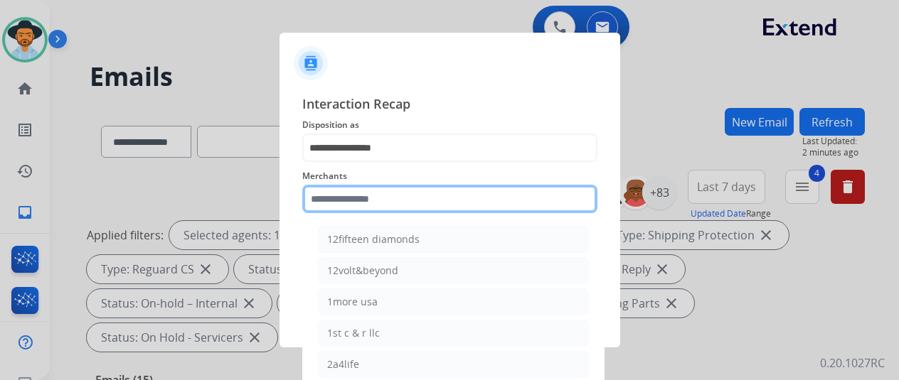
click at [316, 200] on input "text" at bounding box center [449, 199] width 295 height 28
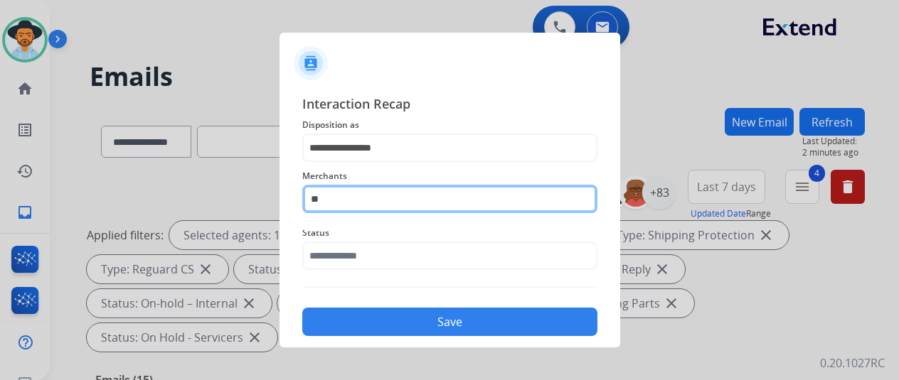
type input "*"
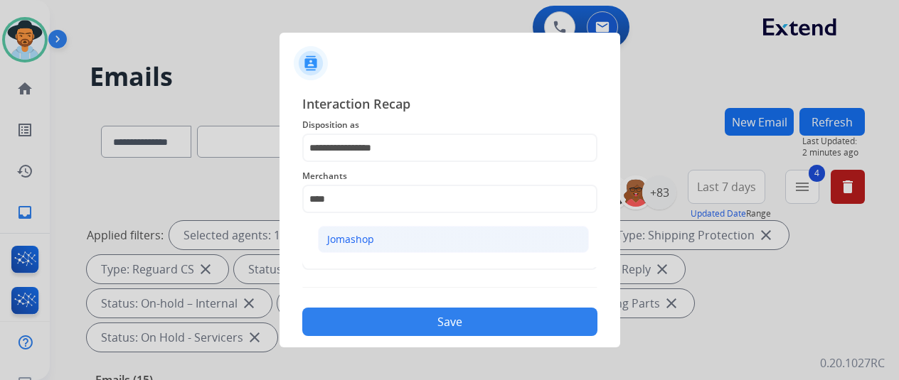
click at [343, 238] on div "Jomashop" at bounding box center [350, 240] width 47 height 14
type input "********"
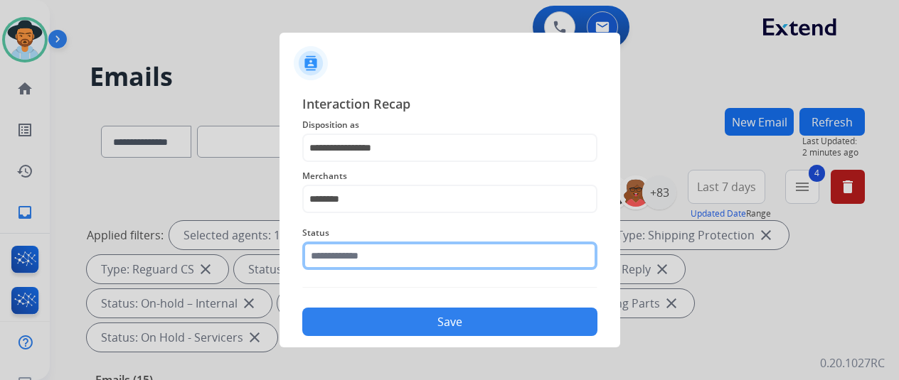
click at [346, 253] on input "text" at bounding box center [449, 256] width 295 height 28
type input "*"
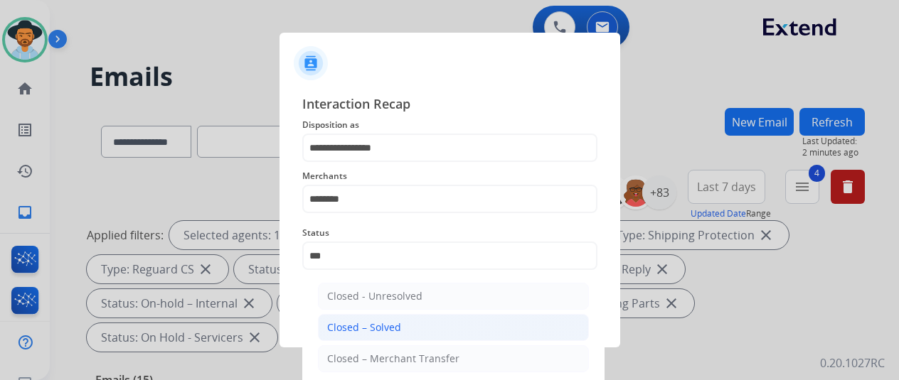
click at [343, 334] on div "Closed – Solved" at bounding box center [364, 328] width 74 height 14
type input "**********"
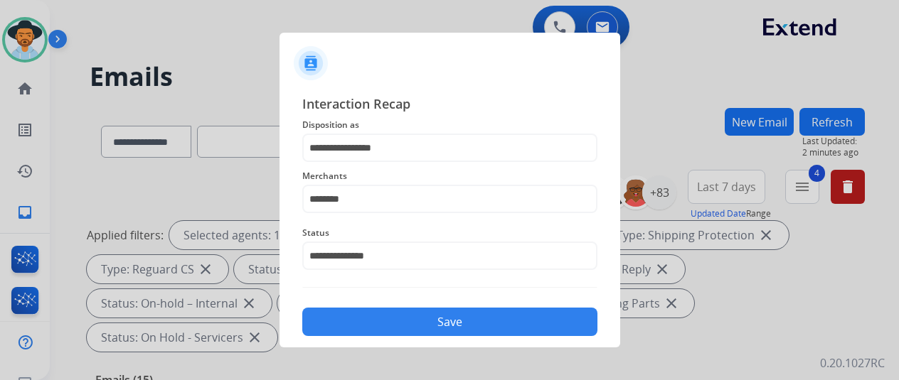
click at [387, 320] on button "Save" at bounding box center [449, 322] width 295 height 28
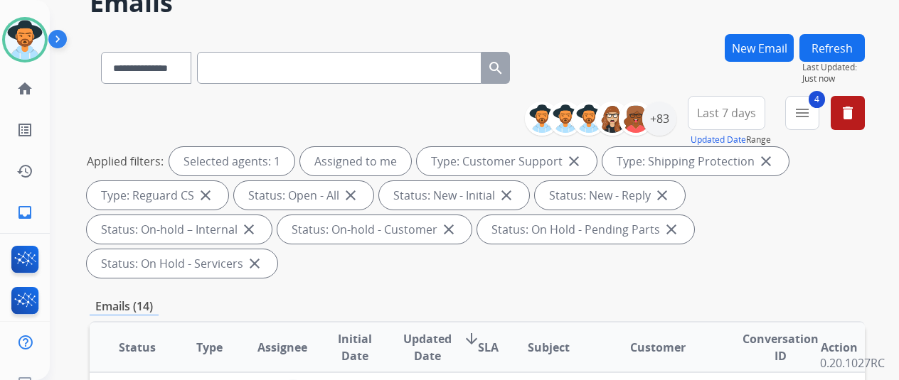
scroll to position [0, 0]
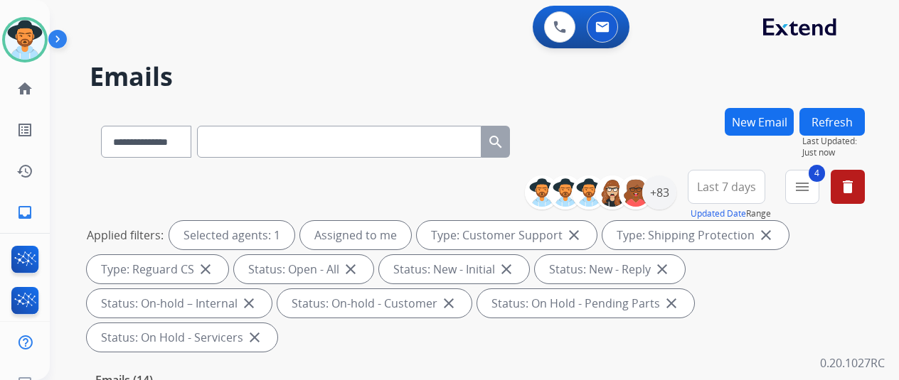
click at [838, 118] on button "Refresh" at bounding box center [831, 122] width 65 height 28
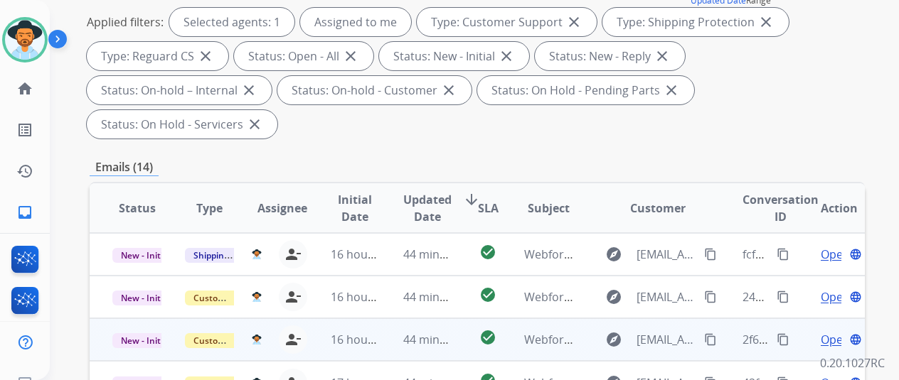
scroll to position [427, 0]
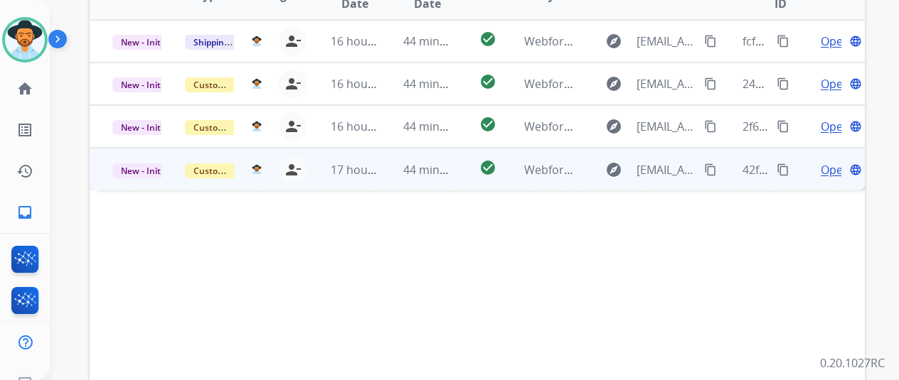
click at [831, 161] on span "Open" at bounding box center [835, 169] width 29 height 17
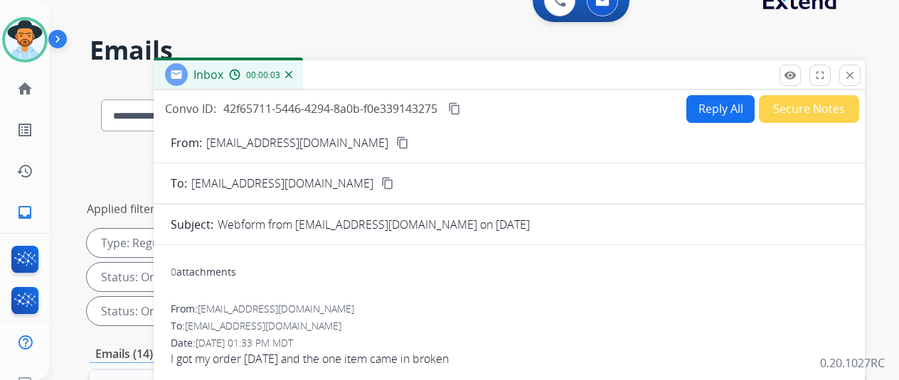
scroll to position [0, 0]
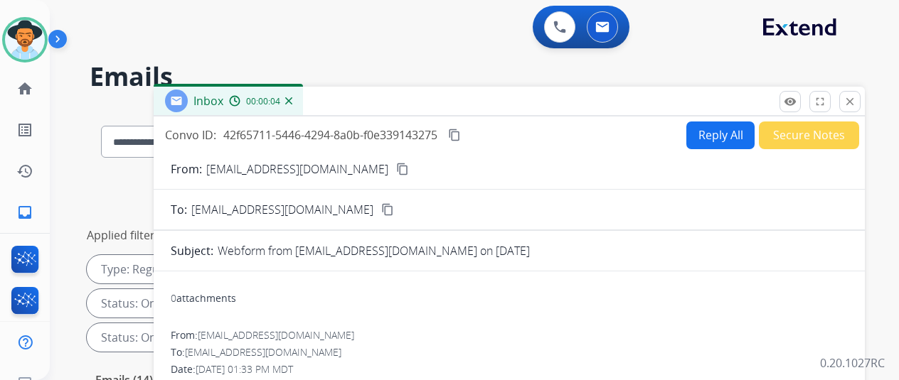
click at [396, 168] on mat-icon "content_copy" at bounding box center [402, 169] width 13 height 13
click at [461, 134] on mat-icon "content_copy" at bounding box center [454, 135] width 13 height 13
click at [458, 23] on div "0 Voice Interactions 0 Email Interactions" at bounding box center [466, 29] width 798 height 46
click at [723, 134] on button "Reply All" at bounding box center [720, 136] width 68 height 28
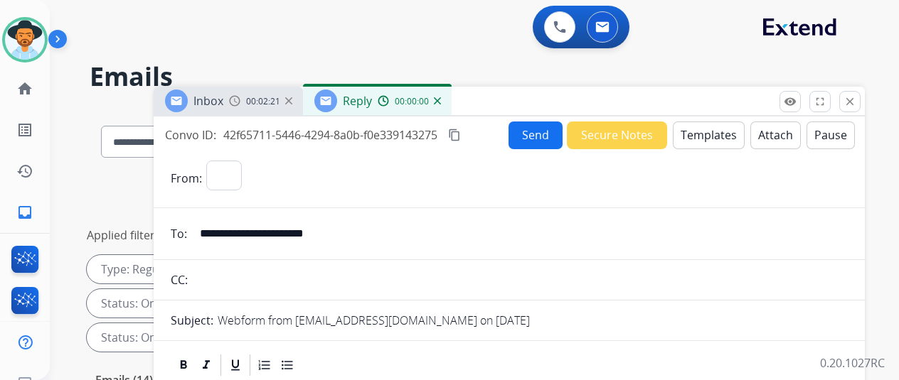
select select "**********"
click at [715, 134] on button "Templates" at bounding box center [709, 136] width 72 height 28
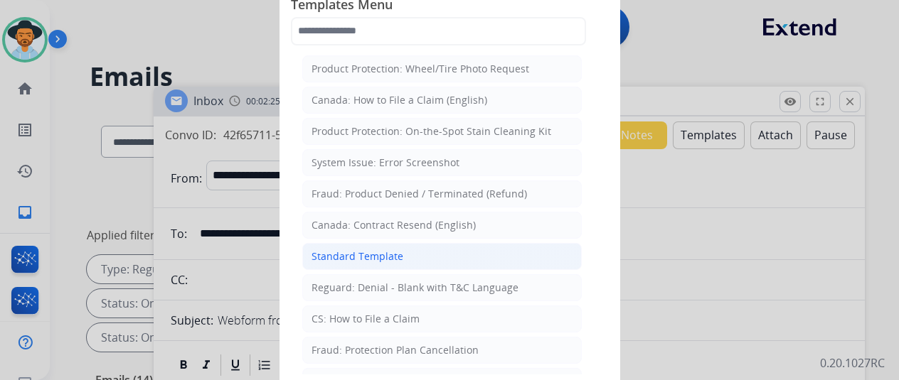
click at [388, 243] on li "Standard Template" at bounding box center [441, 256] width 279 height 27
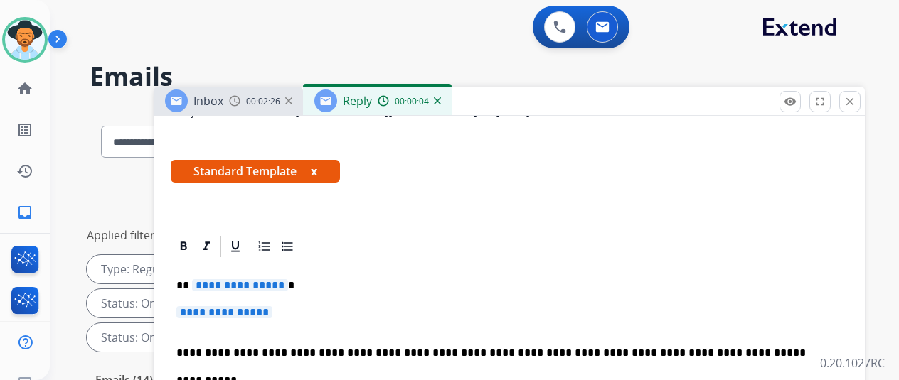
scroll to position [233, 0]
drag, startPoint x: 289, startPoint y: 261, endPoint x: 277, endPoint y: 259, distance: 12.3
click at [277, 279] on span "**********" at bounding box center [240, 285] width 96 height 12
click at [272, 307] on span "**********" at bounding box center [224, 313] width 96 height 12
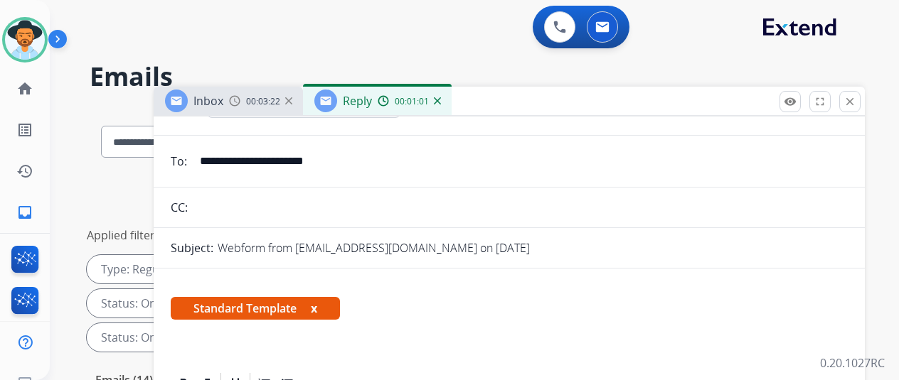
scroll to position [0, 0]
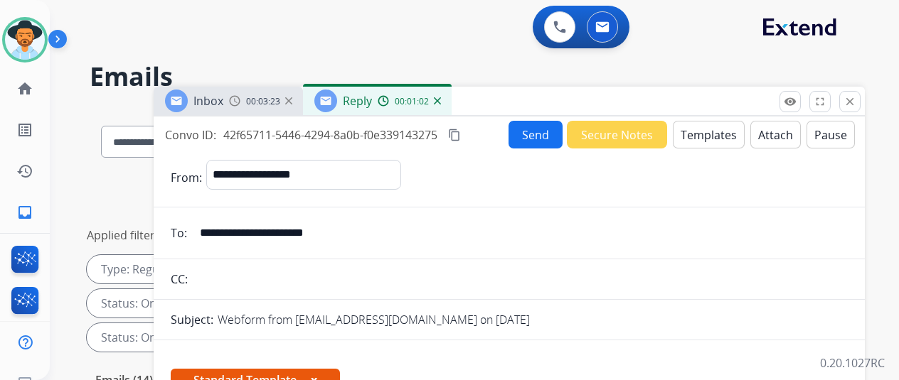
click at [540, 134] on button "Send" at bounding box center [535, 135] width 54 height 28
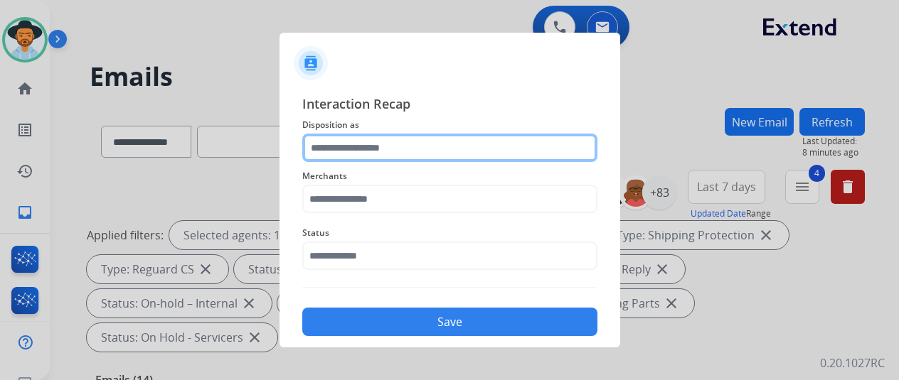
click at [321, 154] on input "text" at bounding box center [449, 148] width 295 height 28
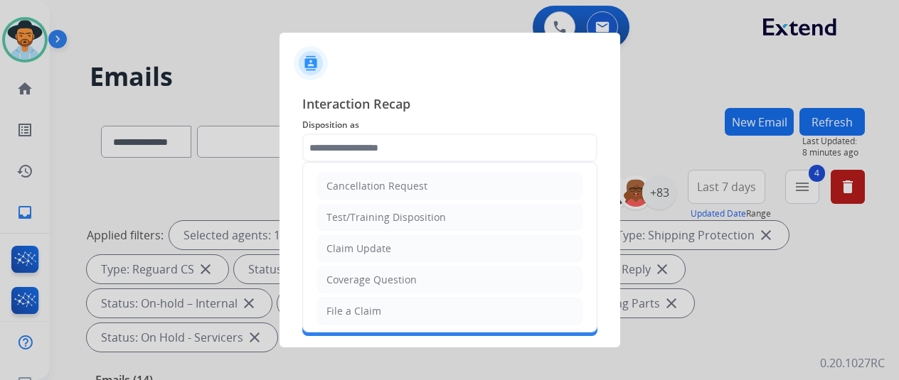
drag, startPoint x: 356, startPoint y: 277, endPoint x: 359, endPoint y: 270, distance: 7.3
click at [358, 273] on div "Coverage Question" at bounding box center [371, 280] width 90 height 14
type input "**********"
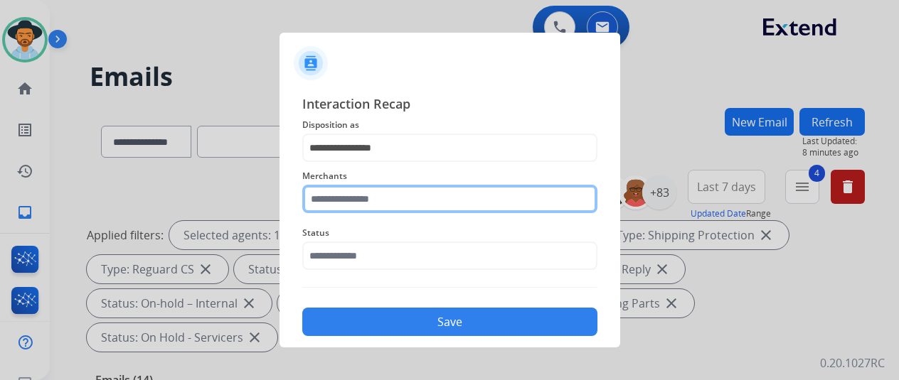
click at [336, 203] on input "text" at bounding box center [449, 199] width 295 height 28
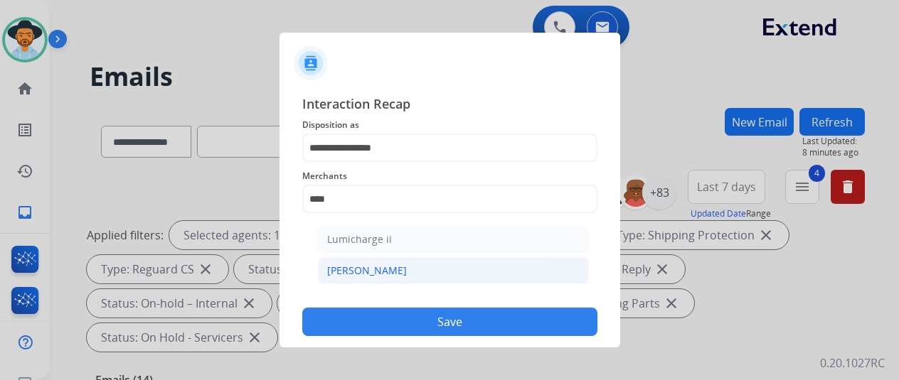
click at [355, 269] on div "[PERSON_NAME]" at bounding box center [367, 271] width 80 height 14
type input "********"
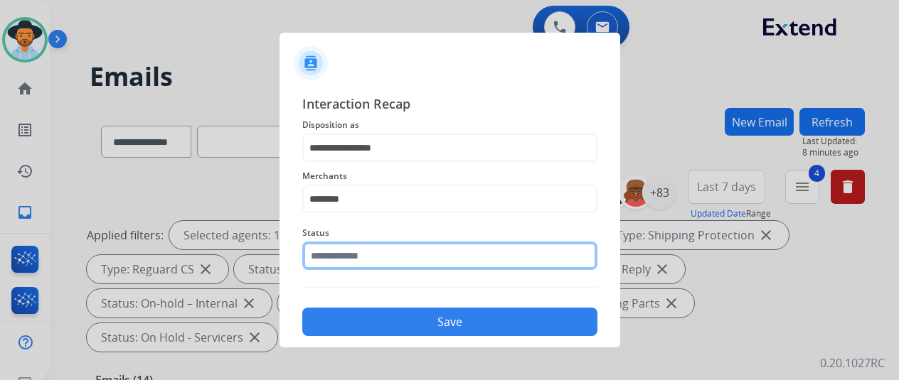
click at [353, 252] on input "text" at bounding box center [449, 256] width 295 height 28
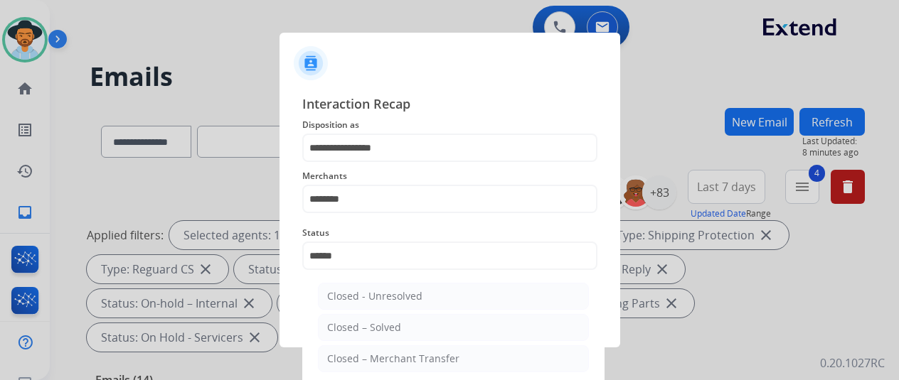
drag, startPoint x: 372, startPoint y: 325, endPoint x: 375, endPoint y: 317, distance: 8.6
click at [372, 324] on div "Closed – Solved" at bounding box center [364, 328] width 74 height 14
type input "**********"
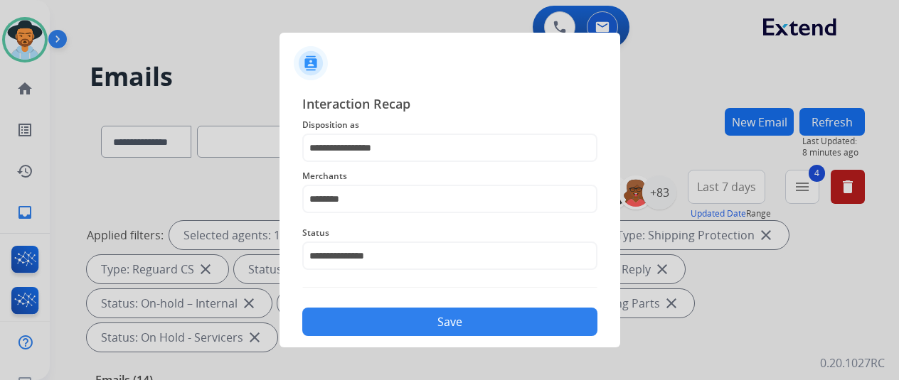
click at [423, 306] on div "Save" at bounding box center [449, 317] width 295 height 37
click at [421, 321] on button "Save" at bounding box center [449, 322] width 295 height 28
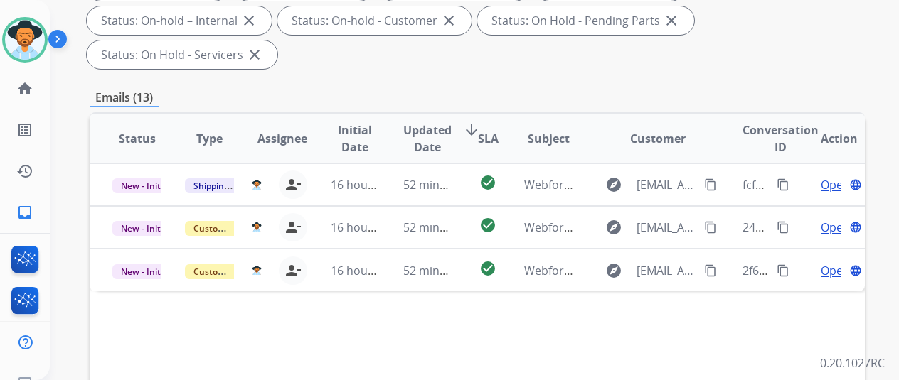
scroll to position [164, 0]
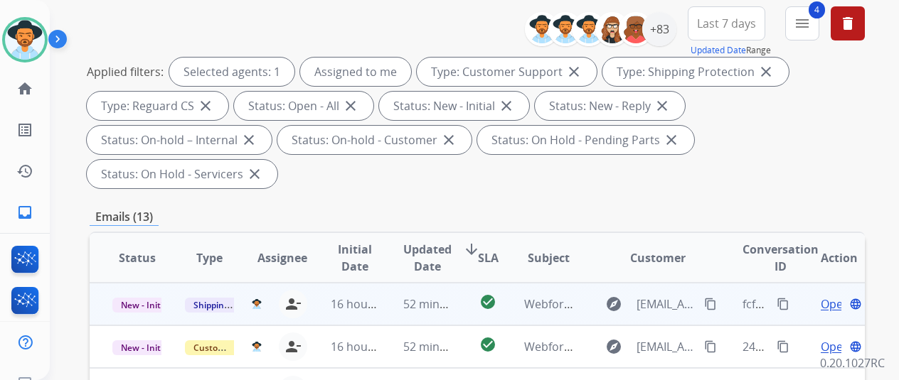
click at [828, 296] on span "Open" at bounding box center [835, 304] width 29 height 17
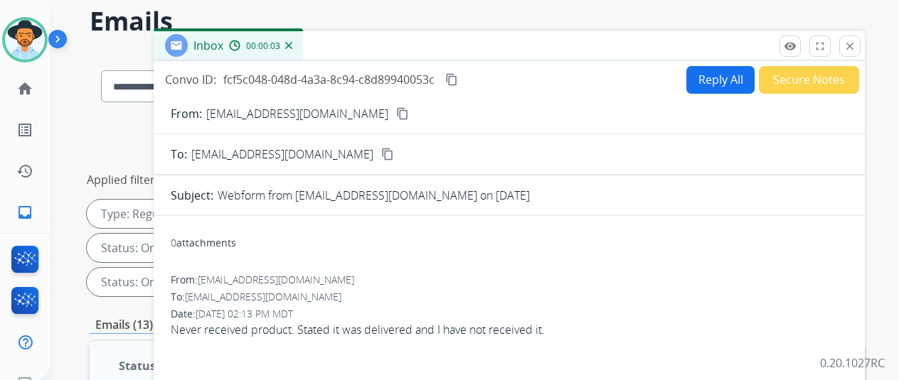
scroll to position [0, 0]
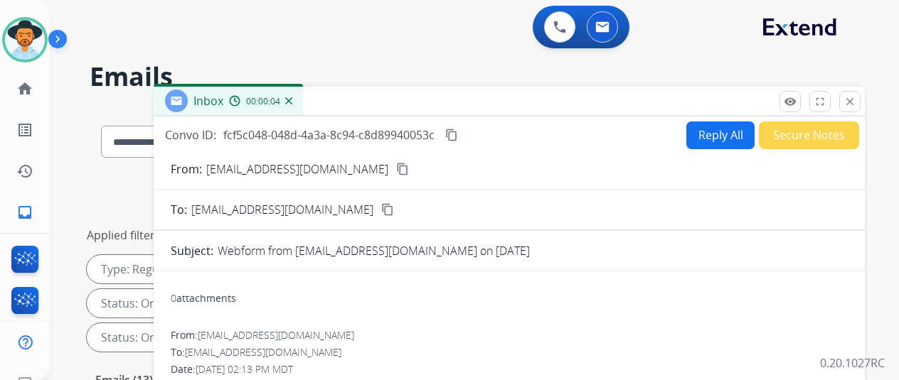
click at [396, 166] on mat-icon "content_copy" at bounding box center [402, 169] width 13 height 13
click at [716, 131] on button "Reply All" at bounding box center [720, 136] width 68 height 28
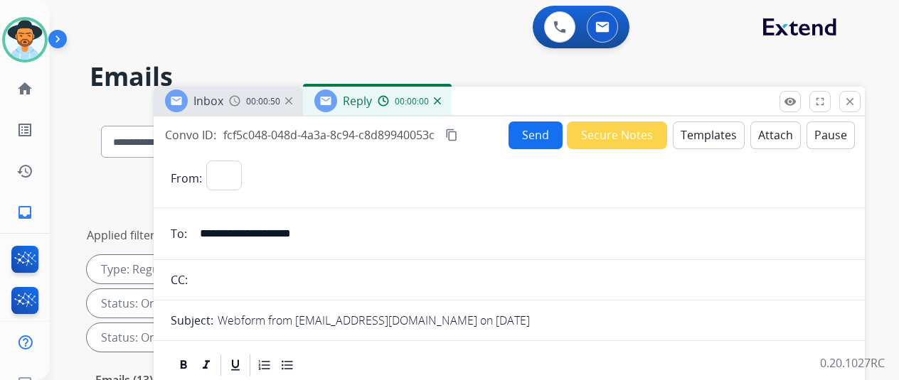
select select "**********"
click at [730, 134] on button "Templates" at bounding box center [709, 136] width 72 height 28
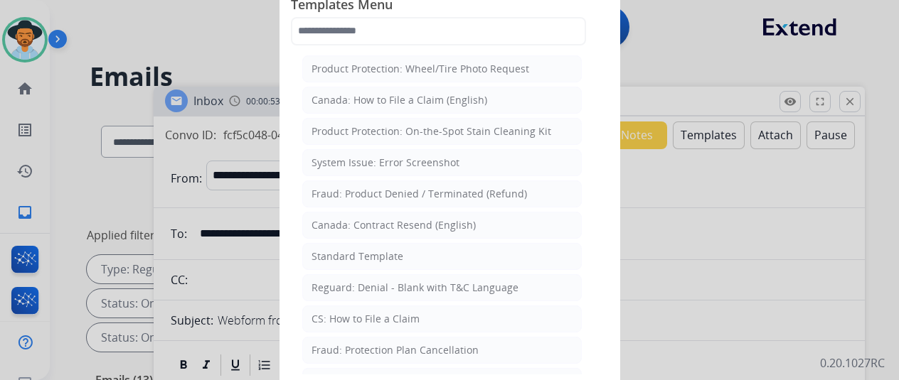
drag, startPoint x: 380, startPoint y: 314, endPoint x: 393, endPoint y: 284, distance: 33.2
click at [380, 314] on div "CS: How to File a Claim" at bounding box center [365, 319] width 108 height 14
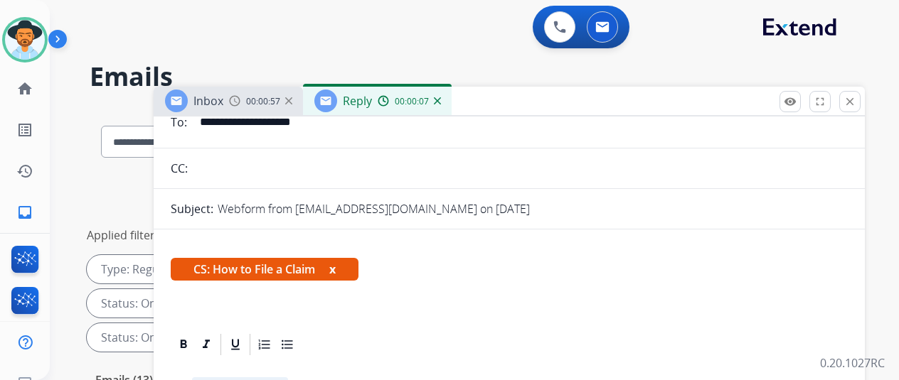
scroll to position [206, 0]
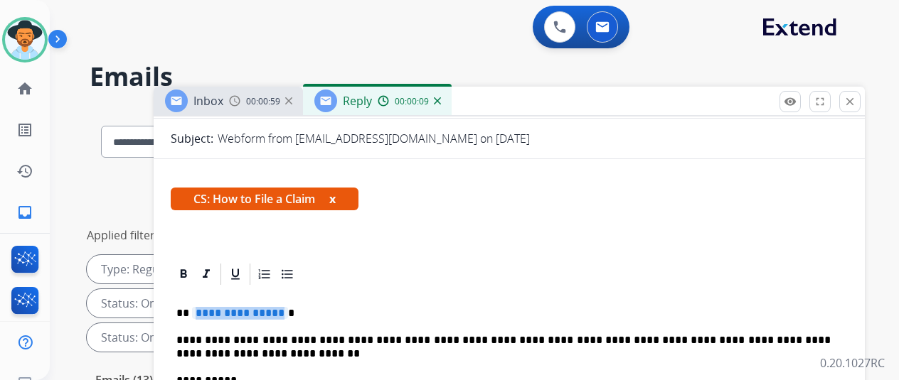
drag, startPoint x: 290, startPoint y: 288, endPoint x: 264, endPoint y: 284, distance: 26.7
click at [264, 307] on span "**********" at bounding box center [240, 313] width 96 height 12
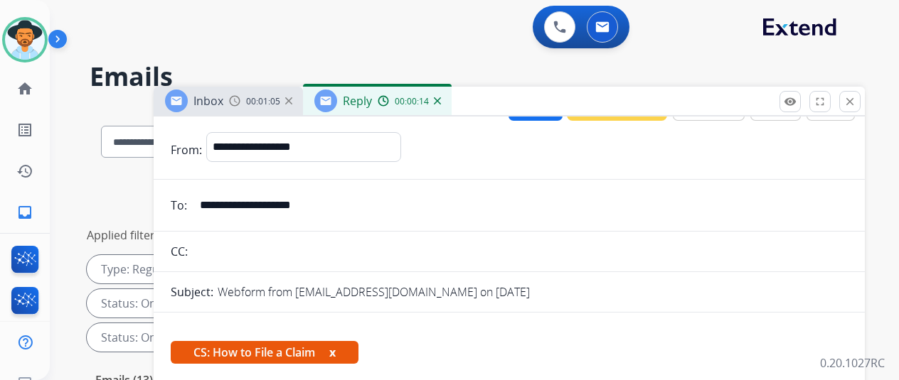
scroll to position [0, 0]
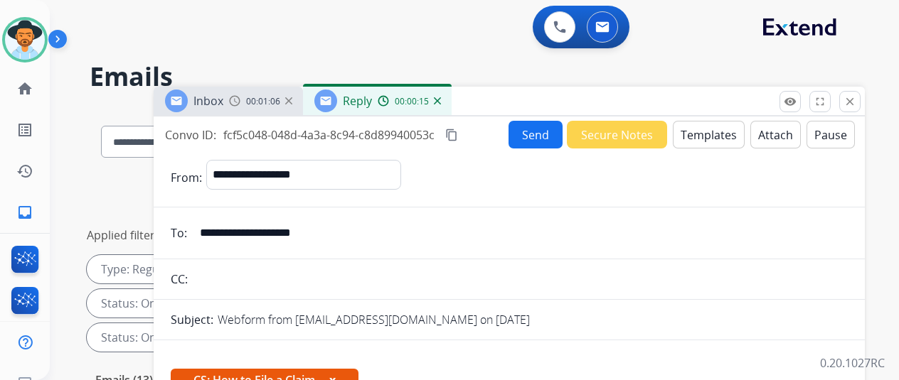
click at [540, 130] on button "Send" at bounding box center [535, 135] width 54 height 28
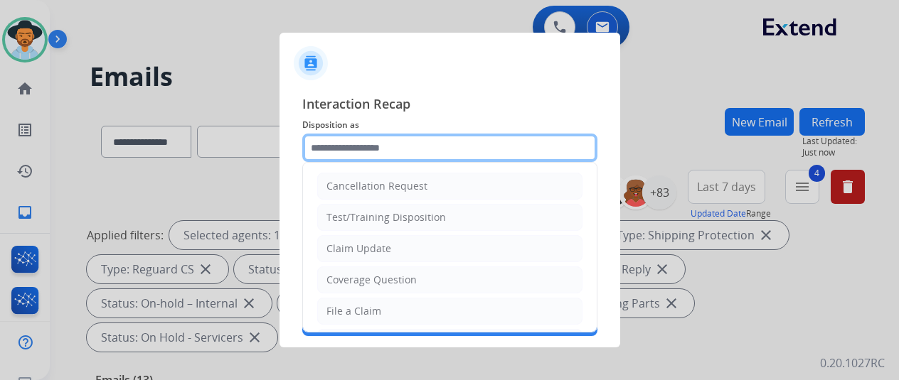
click at [326, 150] on input "text" at bounding box center [449, 148] width 295 height 28
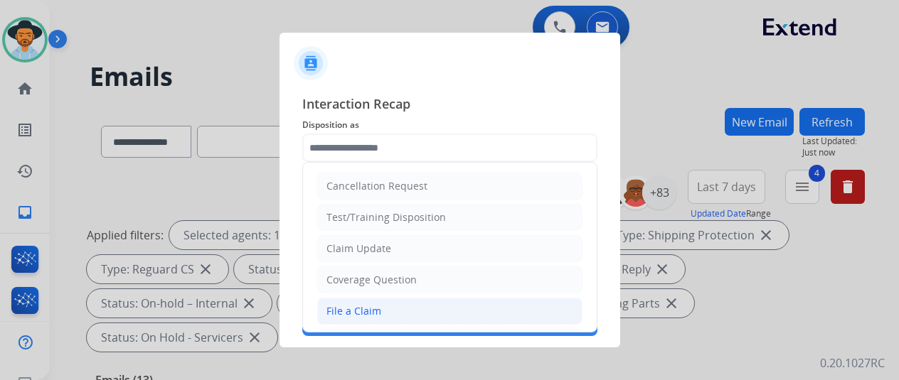
click at [344, 307] on div "File a Claim" at bounding box center [353, 311] width 55 height 14
type input "**********"
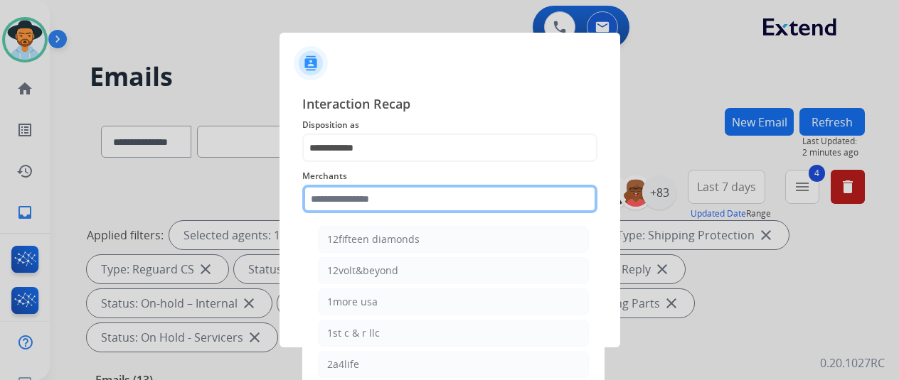
click at [345, 201] on input "text" at bounding box center [449, 199] width 295 height 28
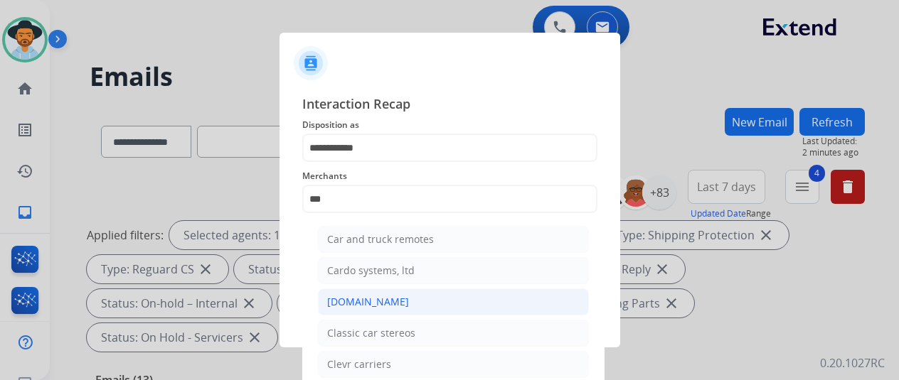
click at [357, 299] on div "[DOMAIN_NAME]" at bounding box center [368, 302] width 82 height 14
type input "**********"
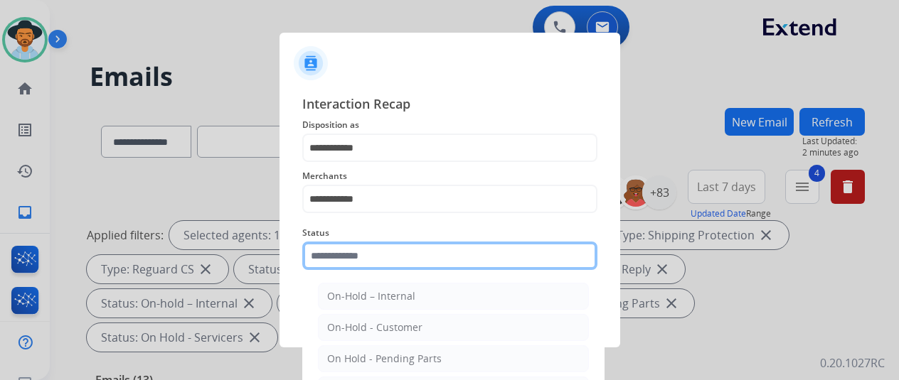
click at [366, 266] on input "text" at bounding box center [449, 256] width 295 height 28
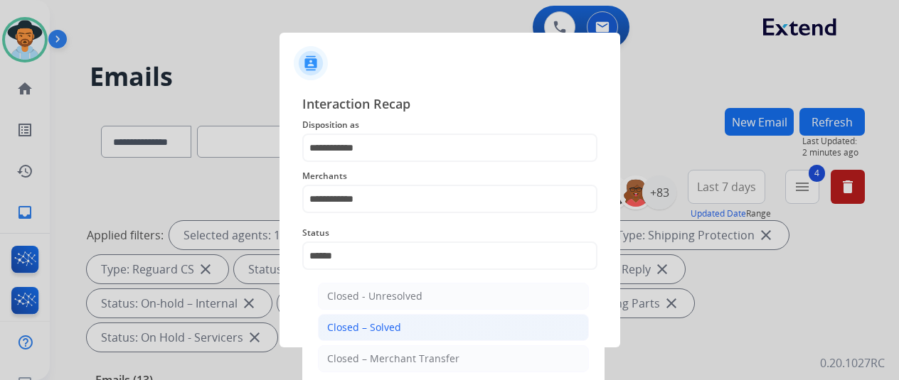
click at [369, 324] on div "Closed – Solved" at bounding box center [364, 328] width 74 height 14
type input "**********"
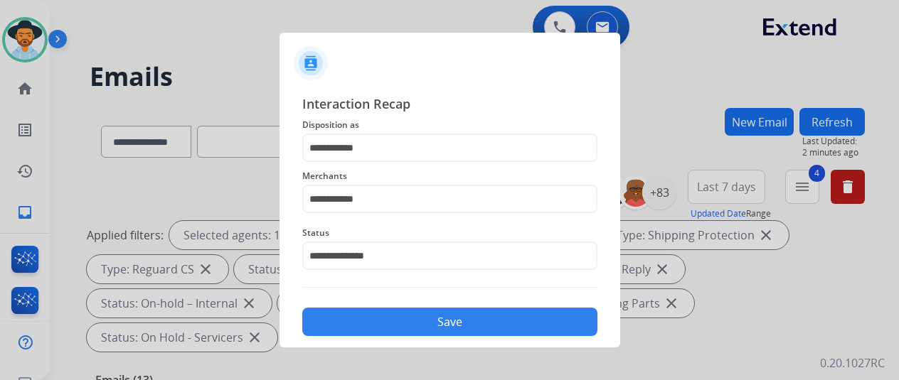
click at [421, 311] on button "Save" at bounding box center [449, 322] width 295 height 28
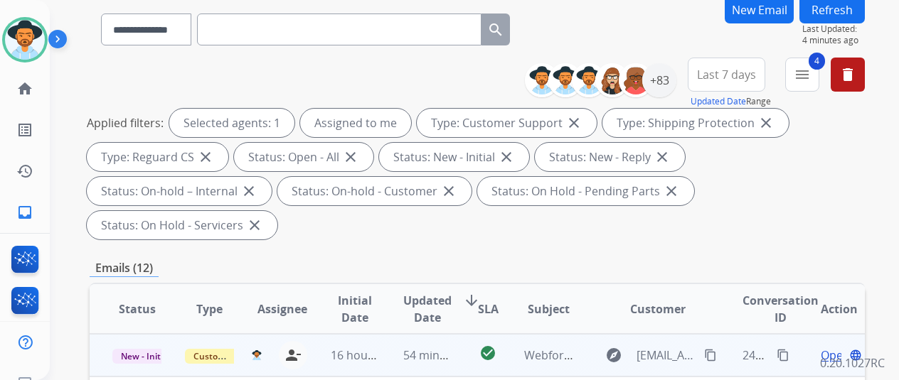
scroll to position [213, 0]
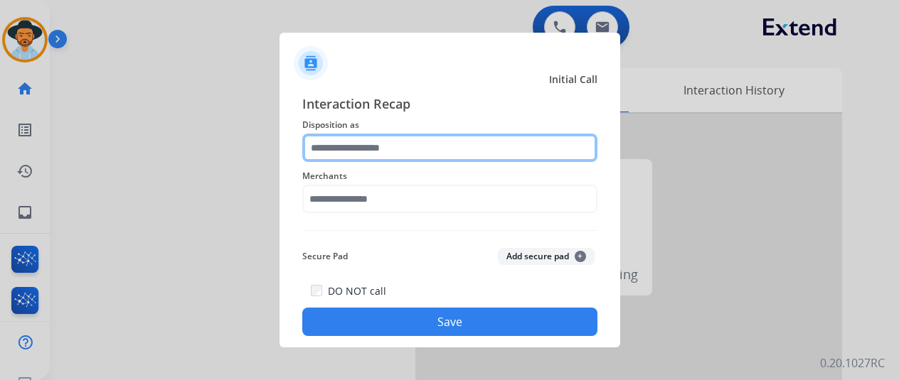
click at [366, 150] on input "text" at bounding box center [449, 148] width 295 height 28
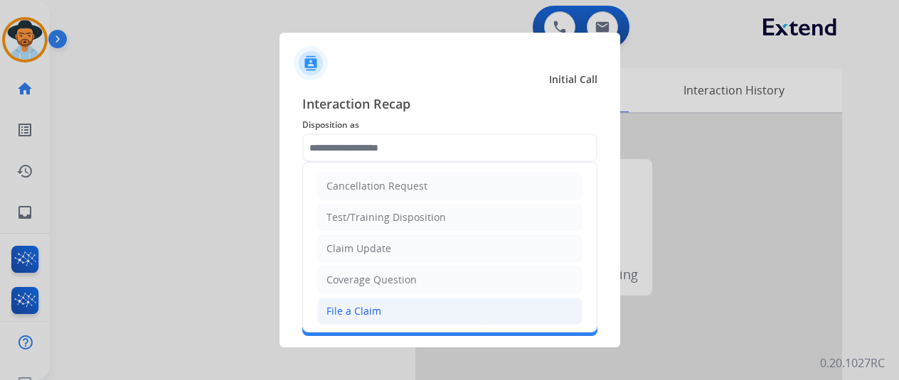
click at [354, 319] on li "File a Claim" at bounding box center [449, 311] width 265 height 27
type input "**********"
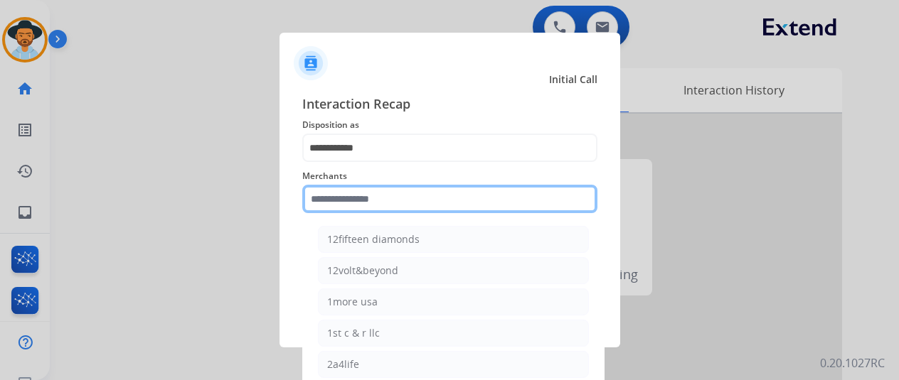
click at [352, 211] on input "text" at bounding box center [449, 199] width 295 height 28
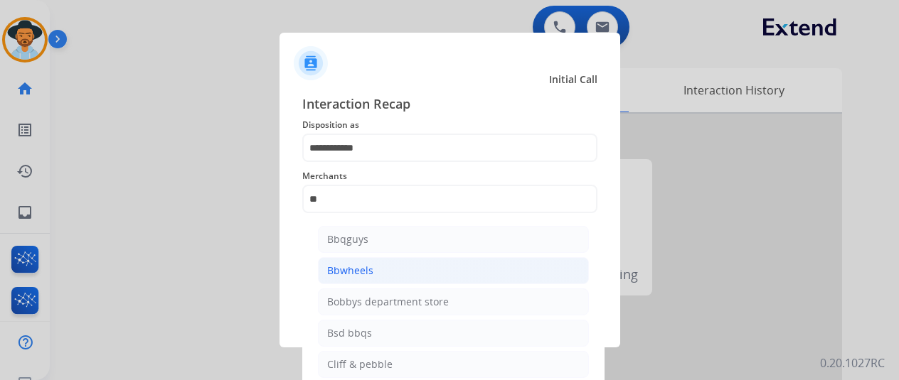
click at [378, 270] on li "Bbwheels" at bounding box center [453, 270] width 271 height 27
type input "********"
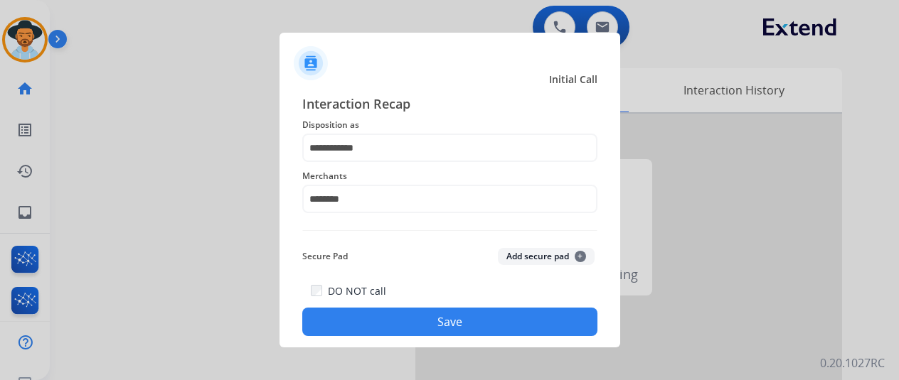
click at [427, 318] on button "Save" at bounding box center [449, 322] width 295 height 28
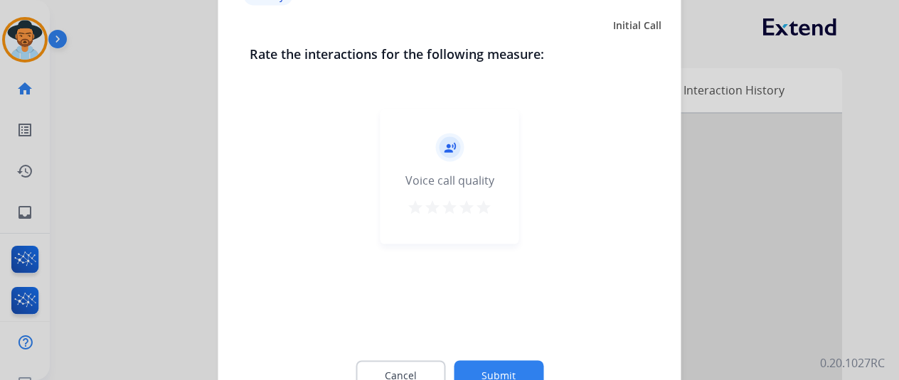
click at [501, 361] on div "Cancel Submit" at bounding box center [450, 375] width 400 height 64
click at [486, 372] on button "Submit" at bounding box center [499, 376] width 90 height 30
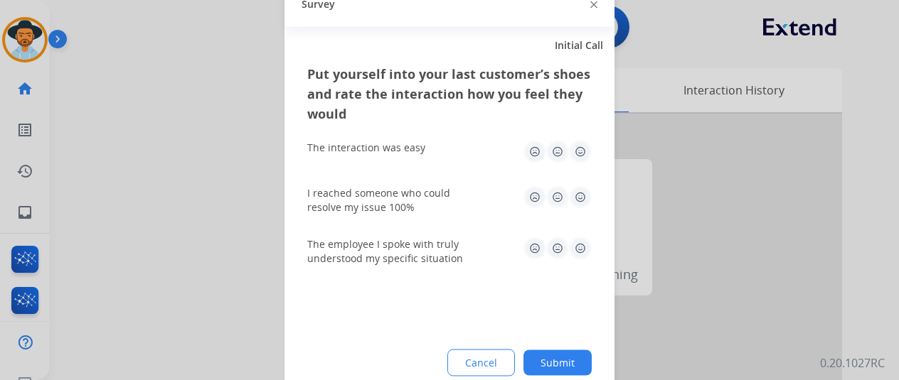
click at [553, 353] on button "Submit" at bounding box center [557, 363] width 68 height 26
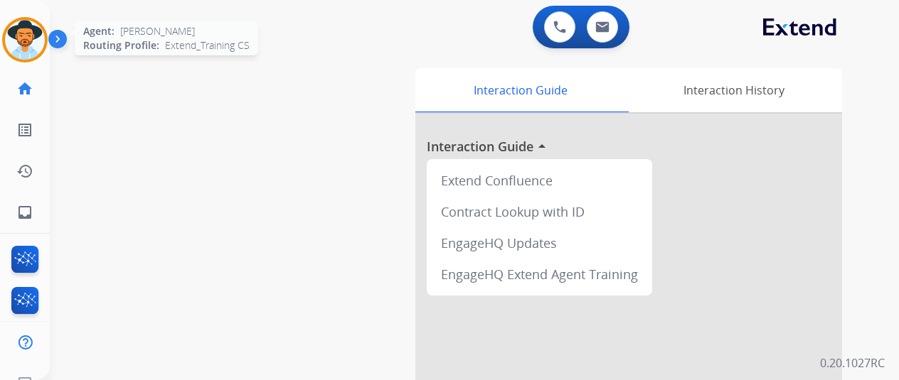
click at [20, 34] on img at bounding box center [25, 40] width 40 height 40
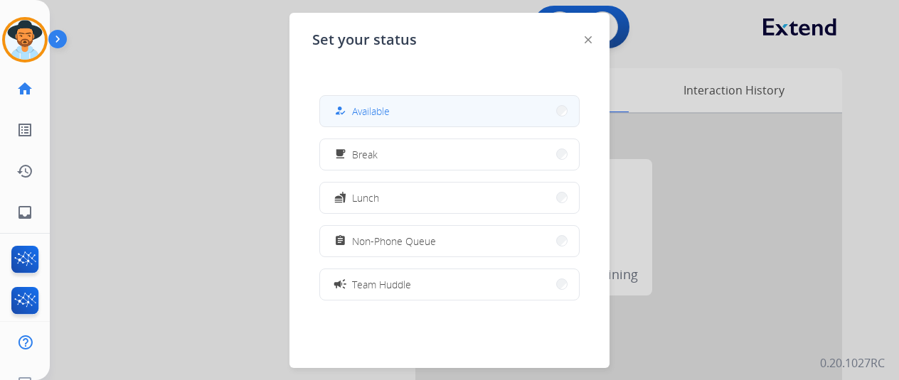
click at [432, 109] on button "how_to_reg Available" at bounding box center [449, 111] width 259 height 31
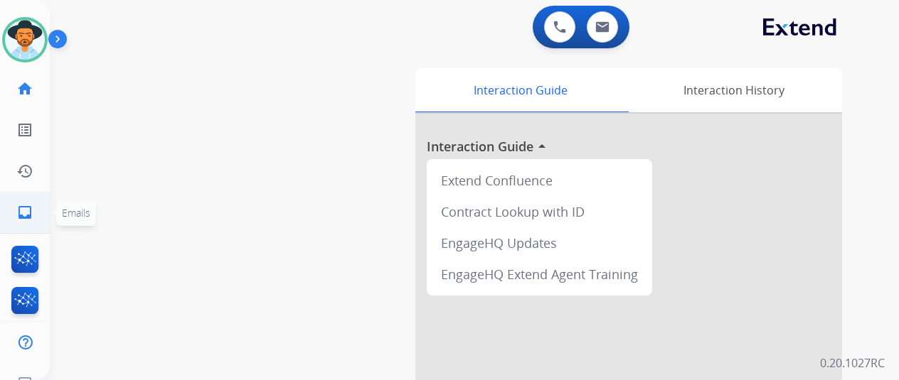
click at [26, 214] on mat-icon "inbox" at bounding box center [24, 212] width 17 height 17
select select "**********"
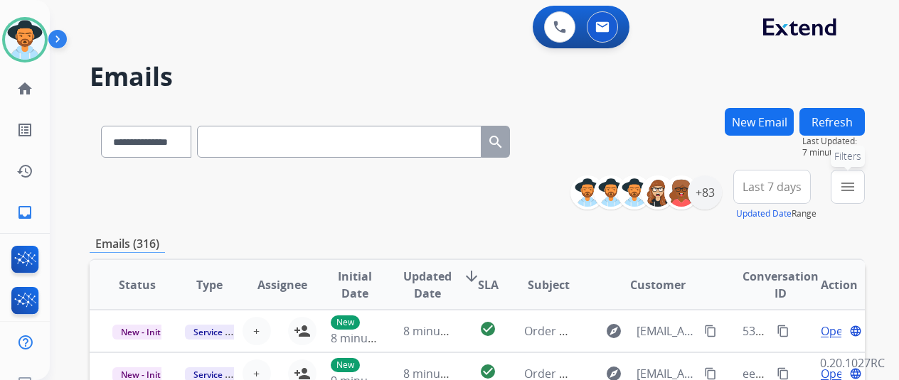
click at [856, 189] on mat-icon "menu" at bounding box center [847, 187] width 17 height 17
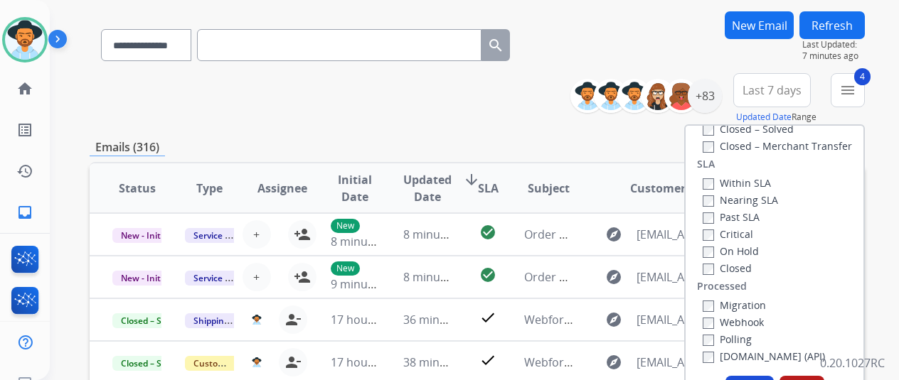
scroll to position [213, 0]
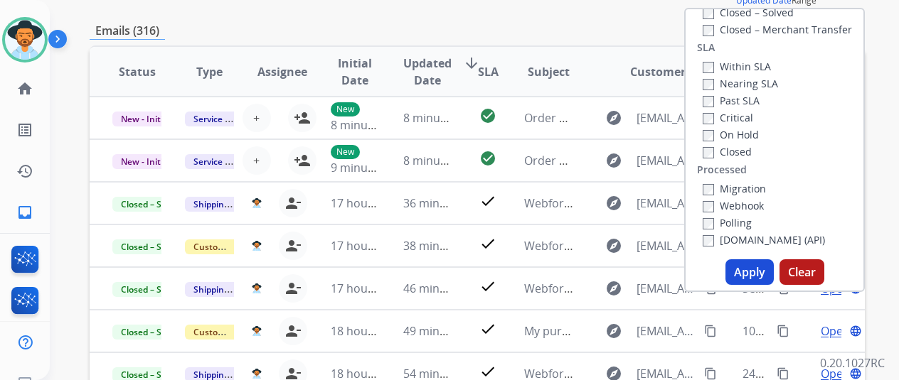
click at [755, 275] on button "Apply" at bounding box center [749, 273] width 48 height 26
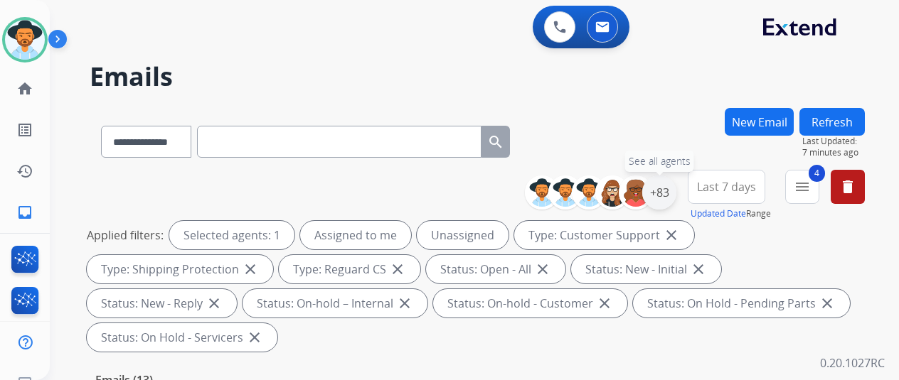
click at [670, 191] on div "+83" at bounding box center [659, 193] width 34 height 34
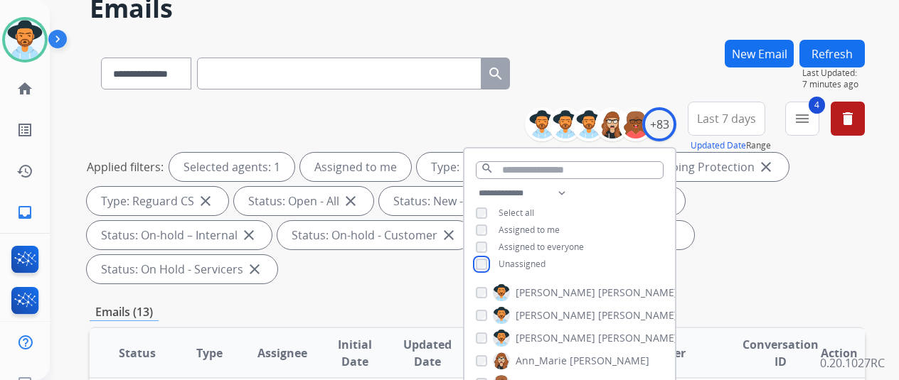
scroll to position [213, 0]
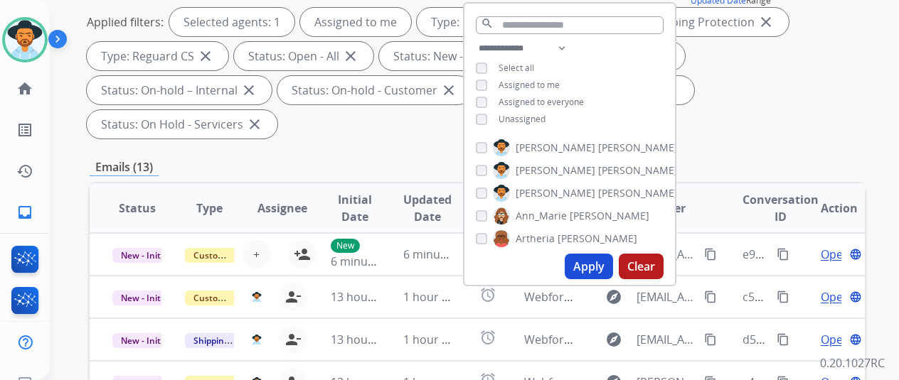
click at [597, 265] on button "Apply" at bounding box center [589, 267] width 48 height 26
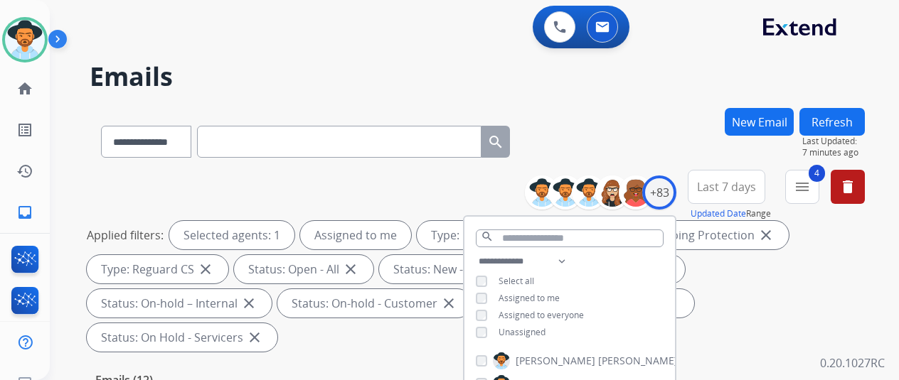
click at [642, 128] on div "**********" at bounding box center [477, 139] width 775 height 62
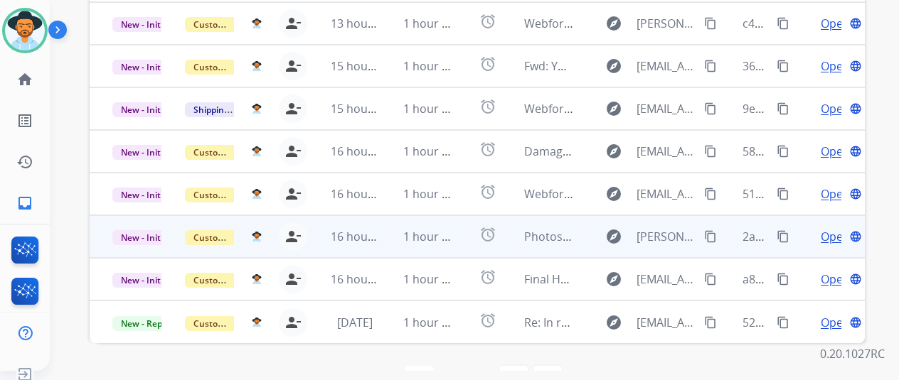
scroll to position [17, 0]
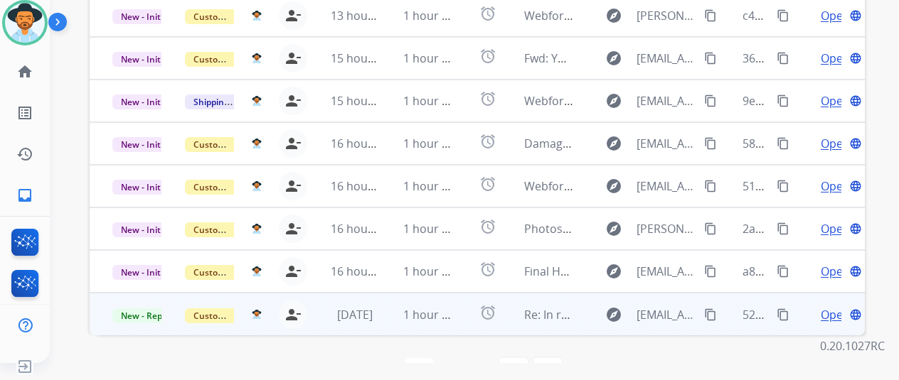
click at [828, 307] on span "Open" at bounding box center [835, 315] width 29 height 17
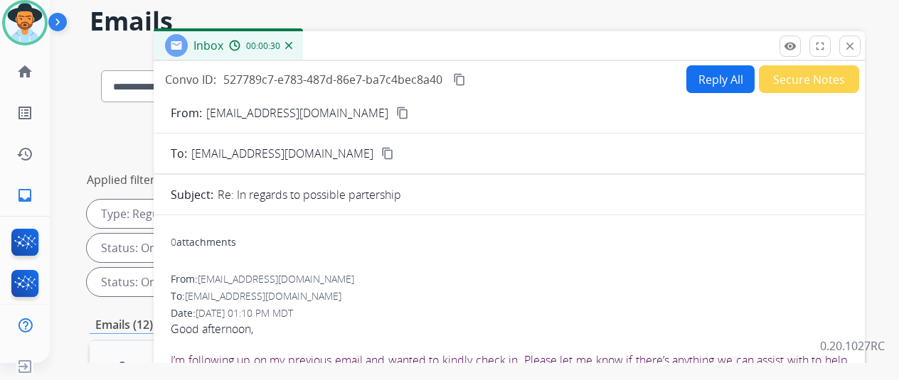
scroll to position [0, 0]
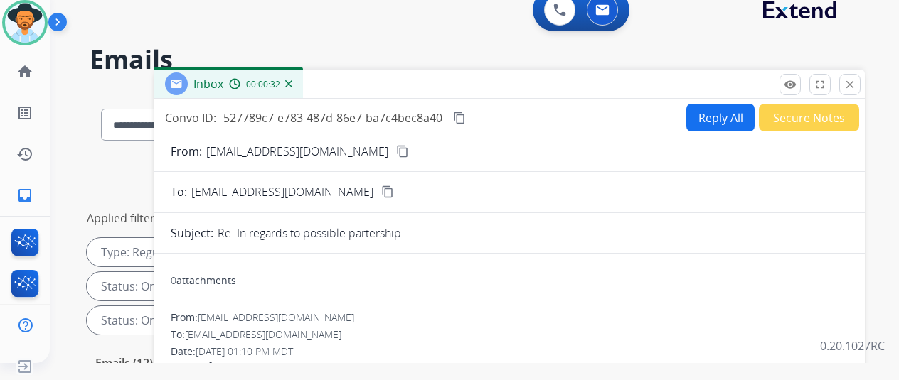
click at [861, 80] on button "close Close" at bounding box center [849, 84] width 21 height 21
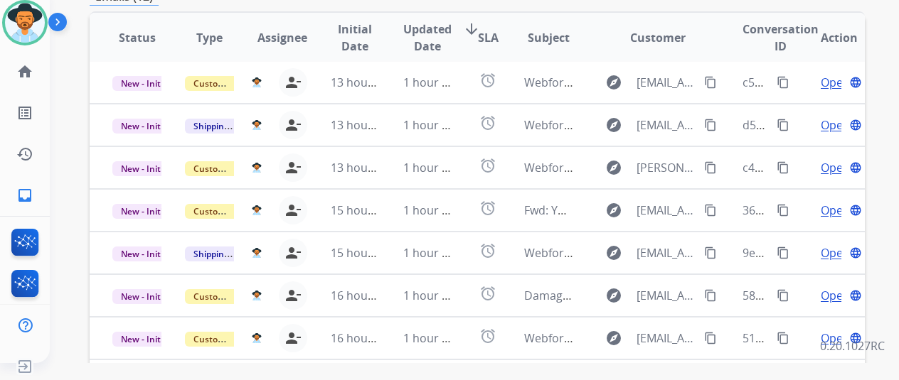
scroll to position [519, 0]
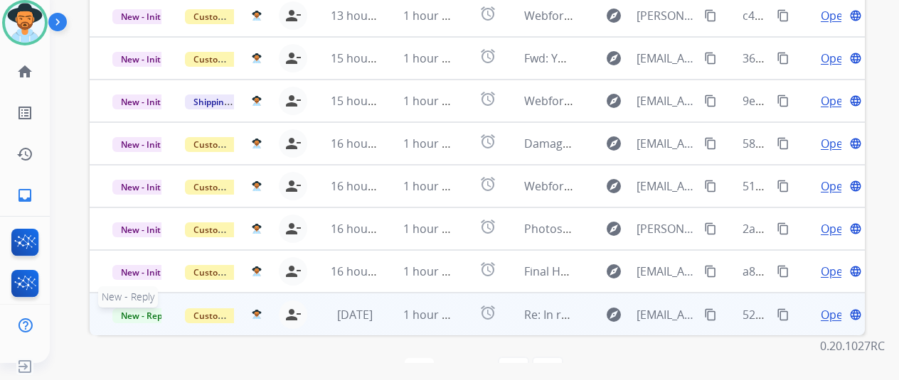
click at [146, 309] on span "New - Reply" at bounding box center [144, 316] width 65 height 15
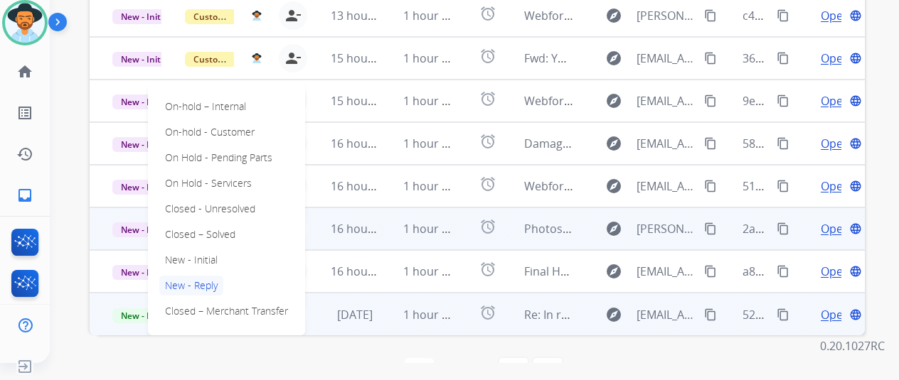
drag, startPoint x: 186, startPoint y: 197, endPoint x: 191, endPoint y: 190, distance: 9.1
click at [186, 225] on p "Closed – Solved" at bounding box center [200, 235] width 82 height 20
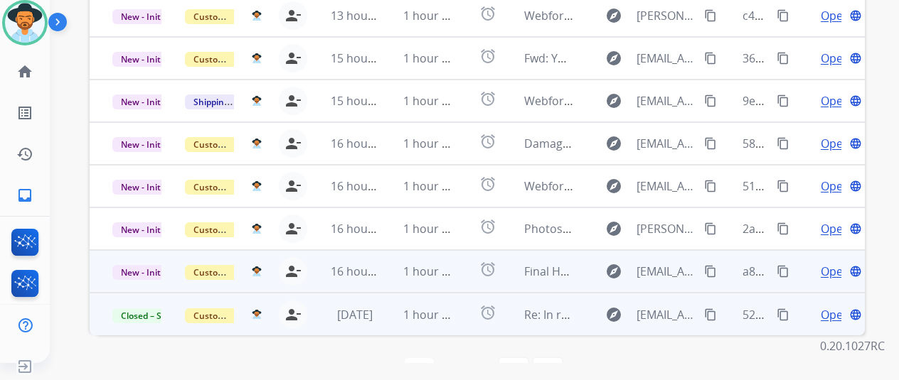
click at [826, 263] on span "Open" at bounding box center [835, 271] width 29 height 17
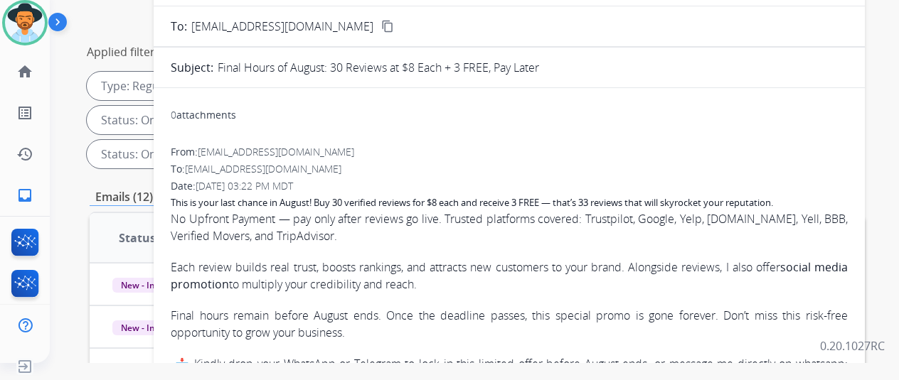
scroll to position [21, 0]
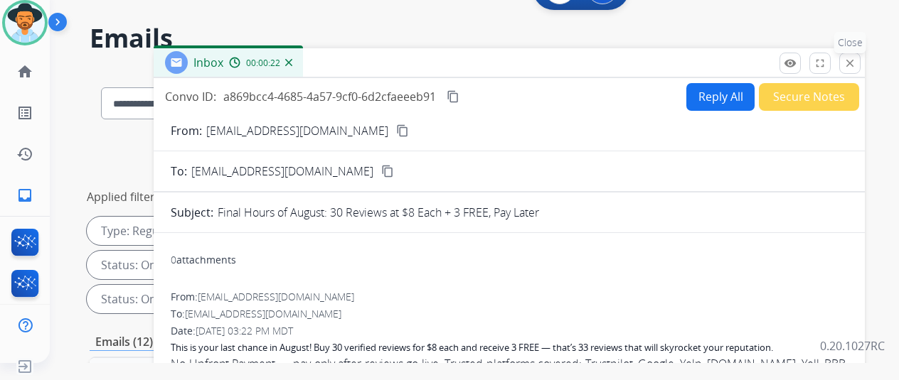
click at [856, 57] on mat-icon "close" at bounding box center [849, 63] width 13 height 13
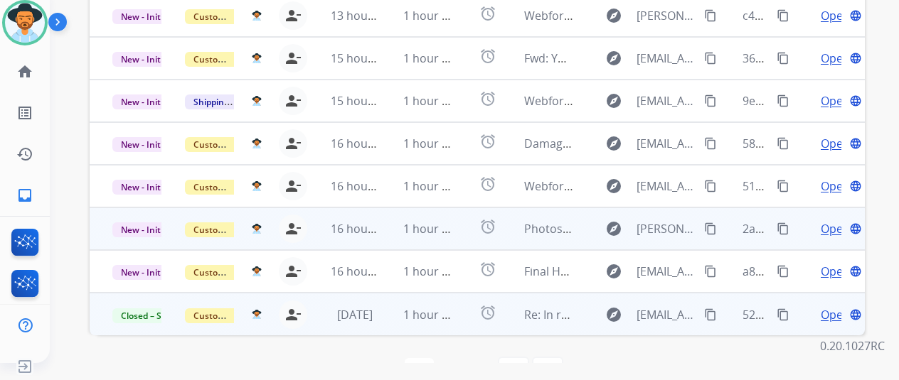
scroll to position [1, 0]
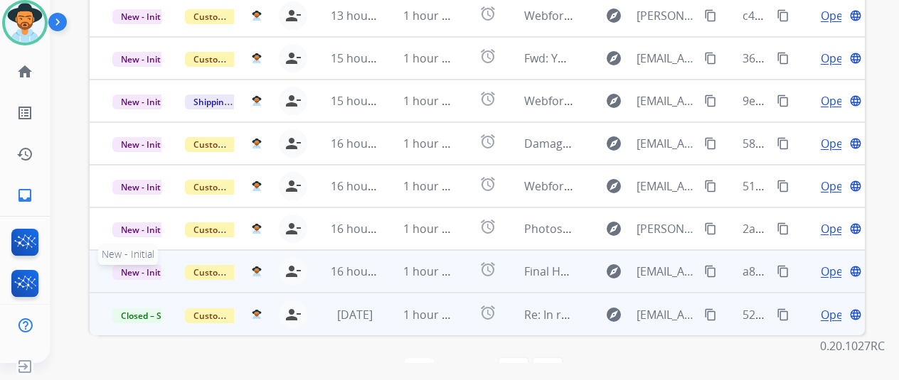
click at [142, 265] on span "New - Initial" at bounding box center [145, 272] width 66 height 15
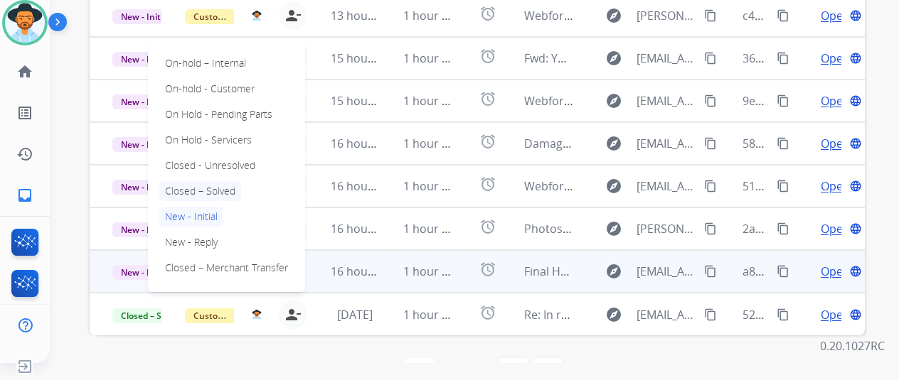
click at [186, 181] on p "Closed – Solved" at bounding box center [200, 191] width 82 height 20
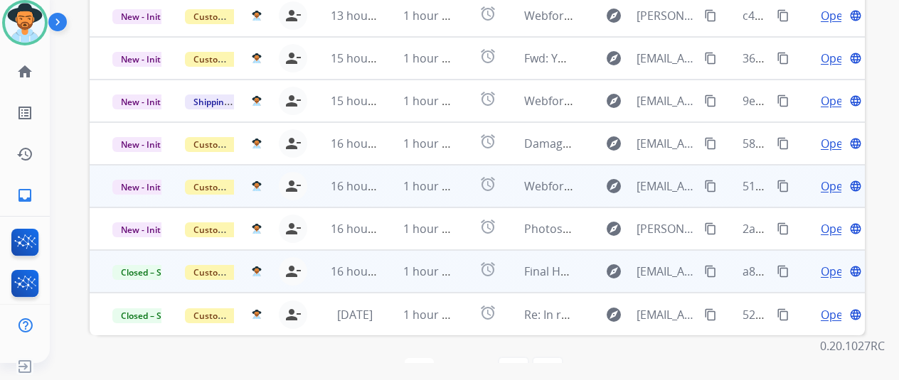
click at [833, 178] on span "Open" at bounding box center [835, 186] width 29 height 17
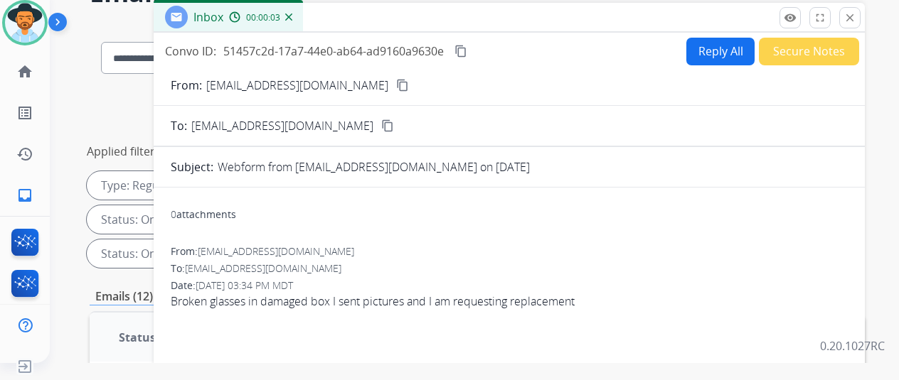
scroll to position [0, 0]
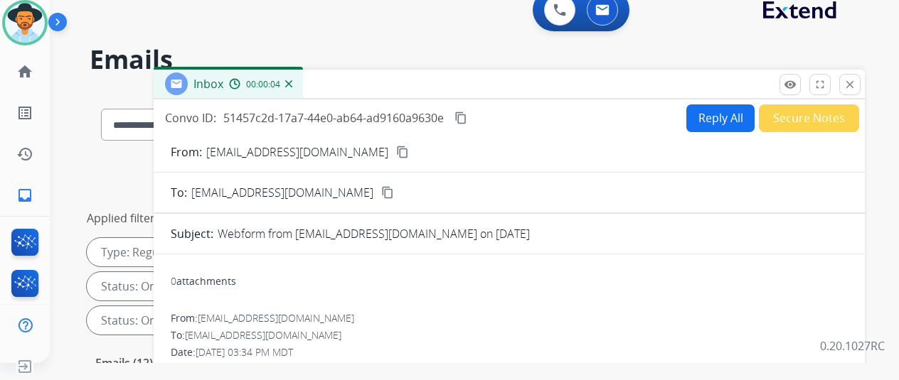
click at [394, 145] on button "content_copy" at bounding box center [402, 152] width 17 height 17
click at [720, 110] on button "Reply All" at bounding box center [720, 119] width 68 height 28
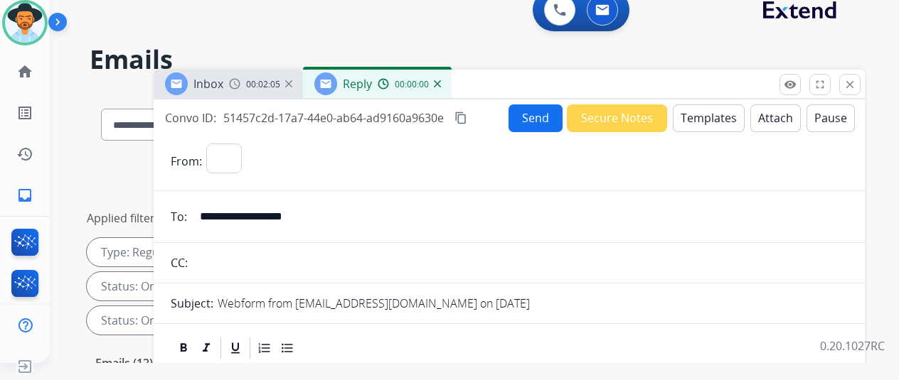
select select "**********"
click at [724, 116] on button "Templates" at bounding box center [709, 119] width 72 height 28
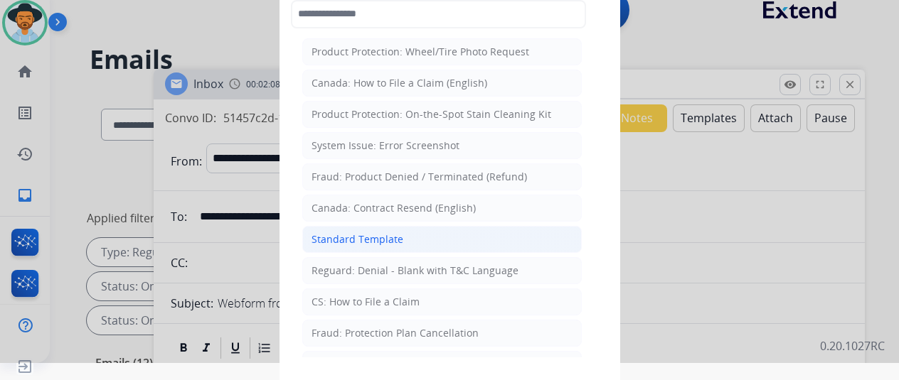
click at [363, 234] on div "Standard Template" at bounding box center [357, 240] width 92 height 14
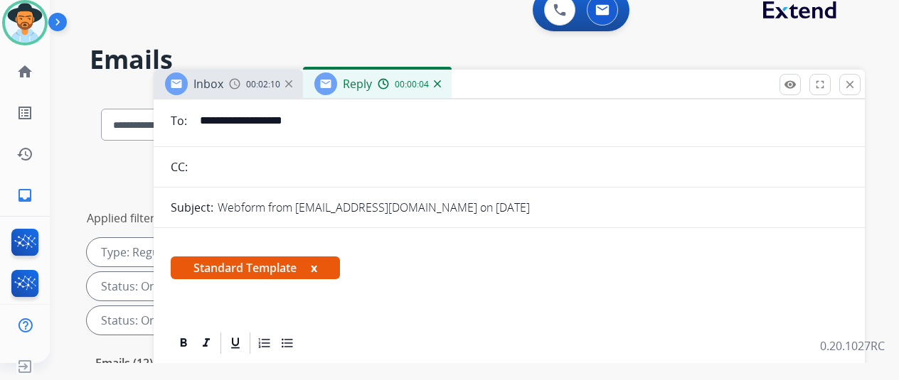
scroll to position [213, 0]
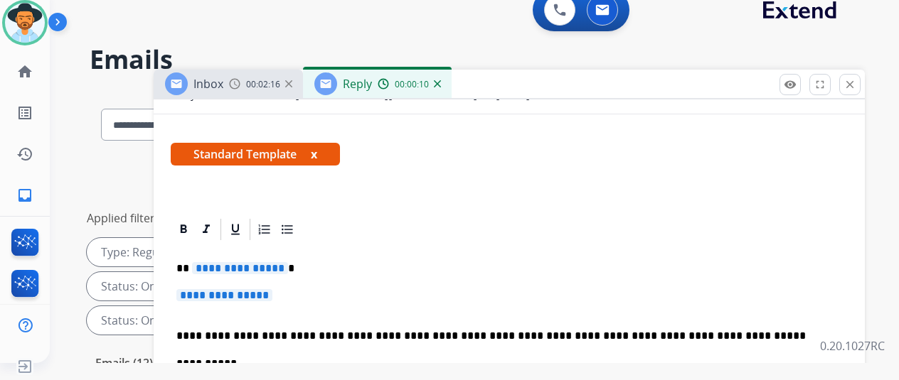
click at [287, 265] on span "**********" at bounding box center [240, 268] width 96 height 12
click at [272, 292] on span "**********" at bounding box center [224, 295] width 96 height 12
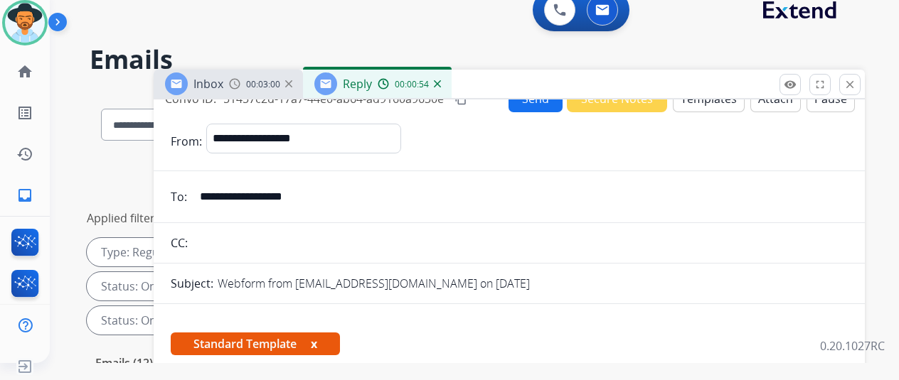
scroll to position [0, 0]
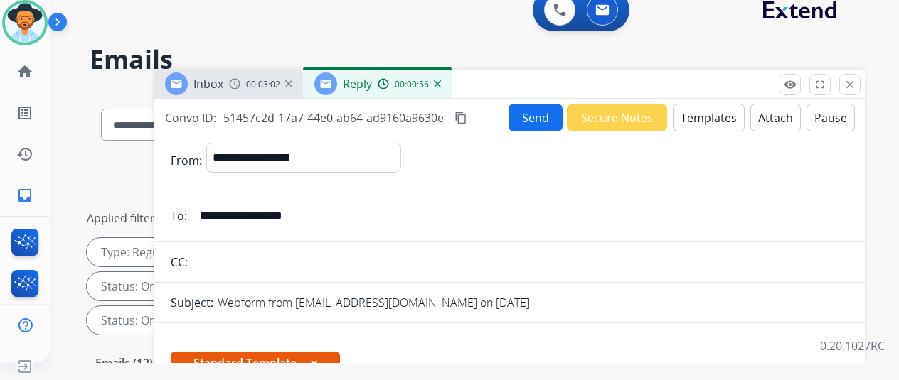
click at [467, 116] on mat-icon "content_copy" at bounding box center [460, 118] width 13 height 13
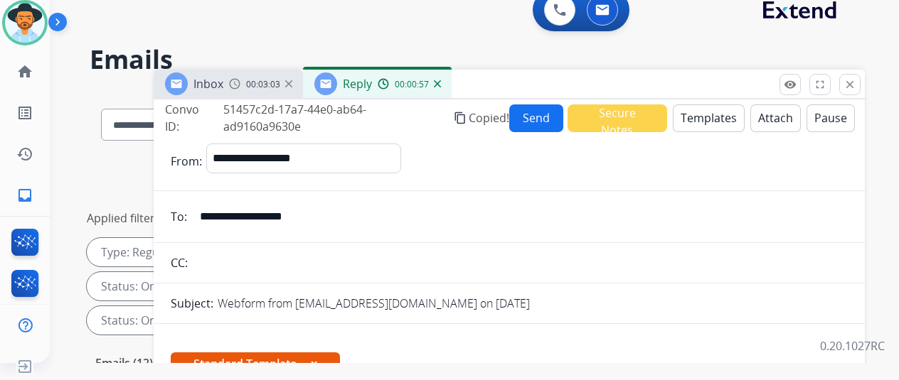
click at [542, 110] on button "Send" at bounding box center [536, 119] width 54 height 28
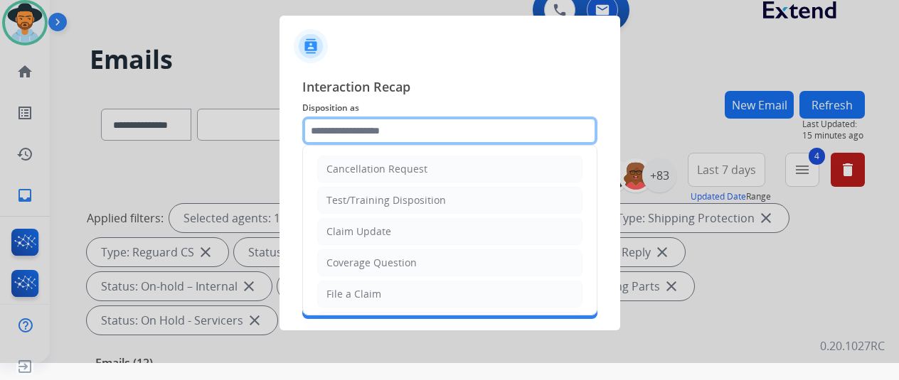
click at [376, 129] on input "text" at bounding box center [449, 131] width 295 height 28
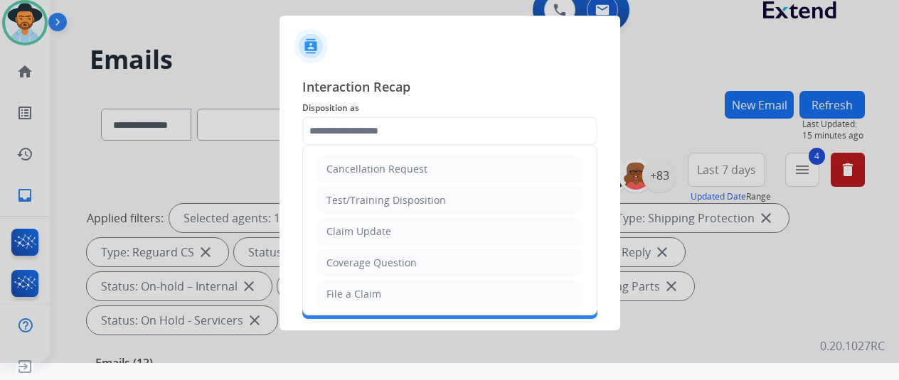
click at [360, 228] on div "Claim Update" at bounding box center [358, 232] width 65 height 14
type input "**********"
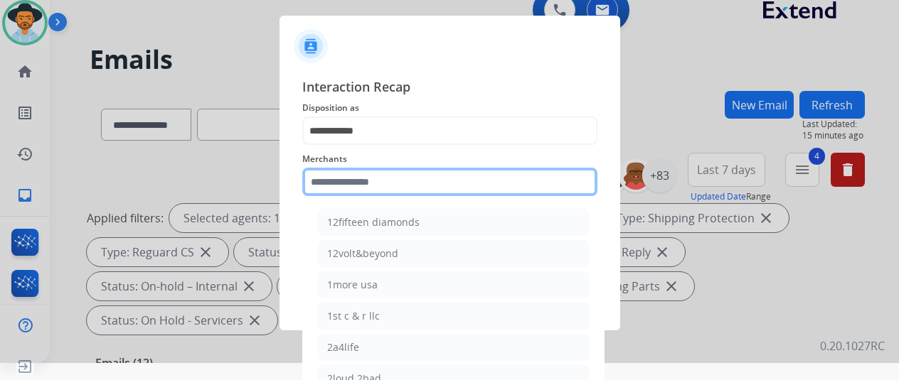
click at [343, 186] on input "text" at bounding box center [449, 182] width 295 height 28
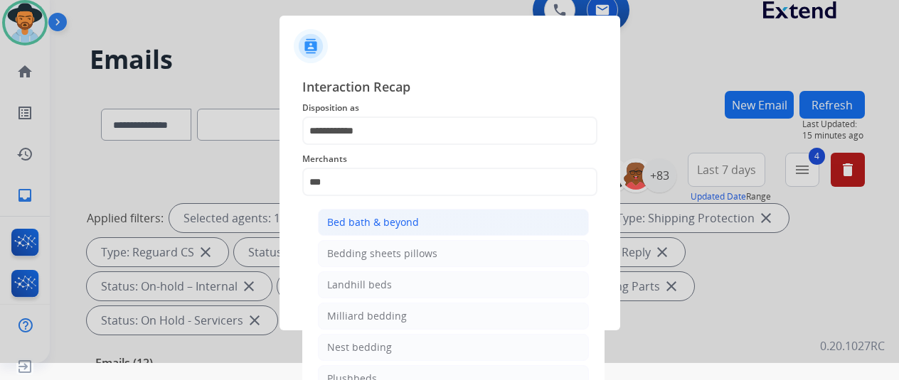
click at [361, 218] on div "Bed bath & beyond" at bounding box center [373, 222] width 92 height 14
type input "**********"
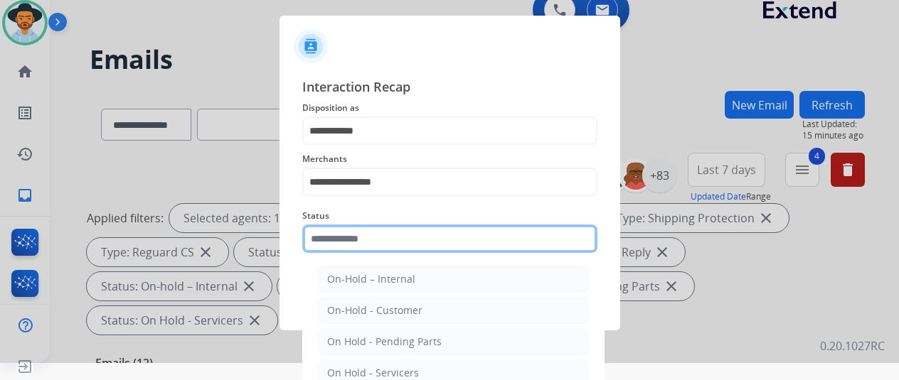
click at [347, 240] on input "text" at bounding box center [449, 239] width 295 height 28
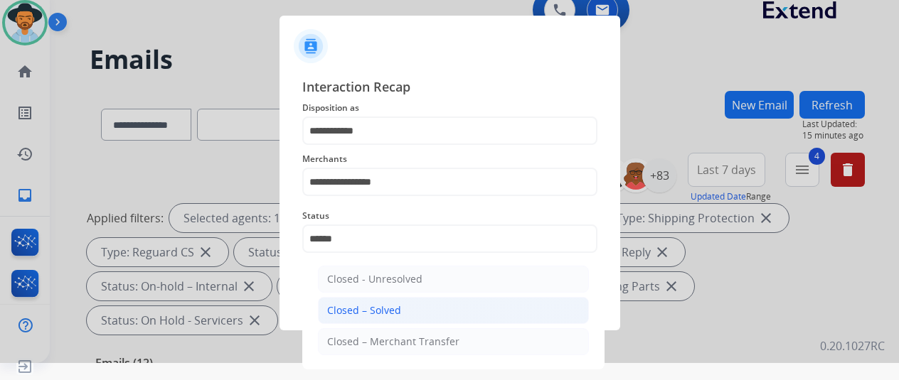
click at [355, 305] on div "Closed – Solved" at bounding box center [364, 311] width 74 height 14
type input "**********"
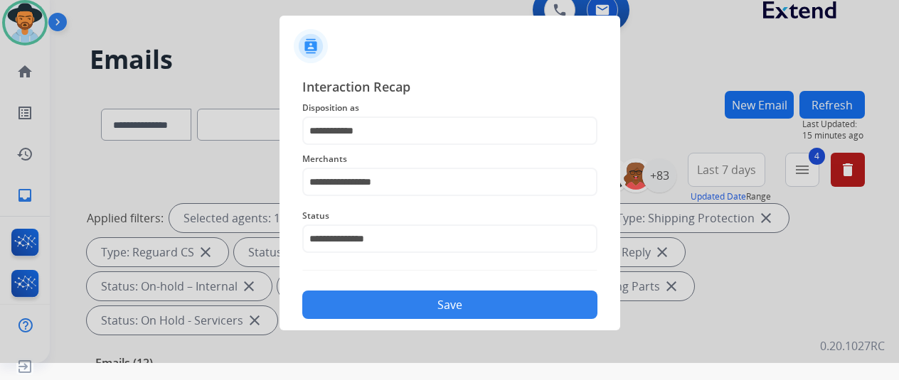
drag, startPoint x: 450, startPoint y: 315, endPoint x: 444, endPoint y: 307, distance: 10.7
click at [448, 312] on button "Save" at bounding box center [449, 305] width 295 height 28
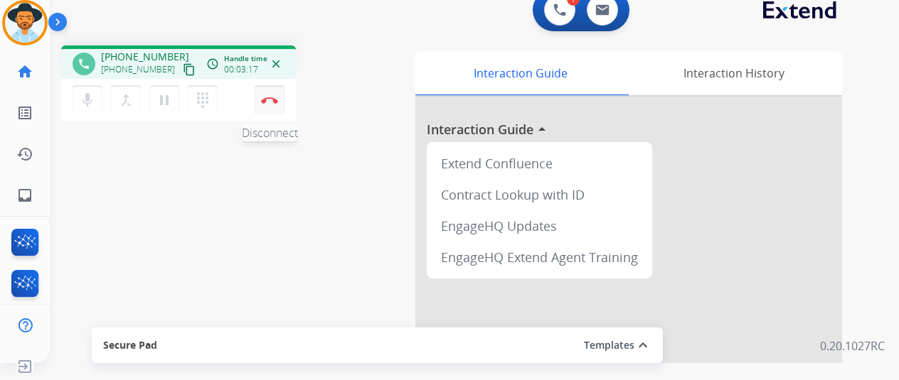
click at [271, 98] on img at bounding box center [269, 100] width 17 height 7
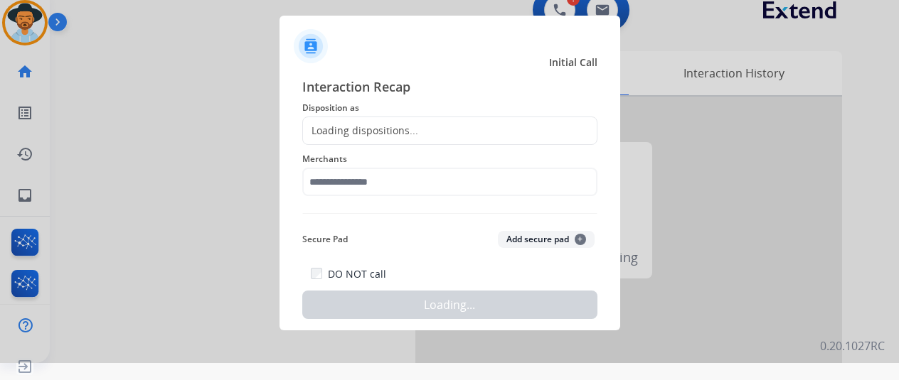
click at [344, 126] on div "Loading dispositions..." at bounding box center [360, 131] width 115 height 14
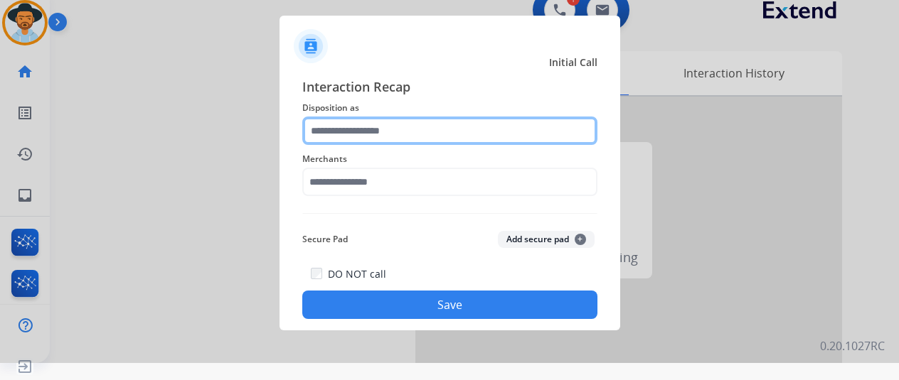
click at [343, 124] on input "text" at bounding box center [449, 131] width 295 height 28
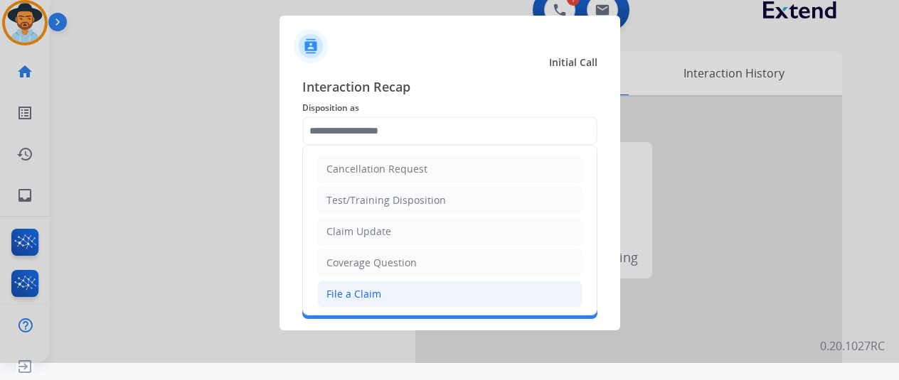
click at [341, 297] on div "File a Claim" at bounding box center [353, 294] width 55 height 14
type input "**********"
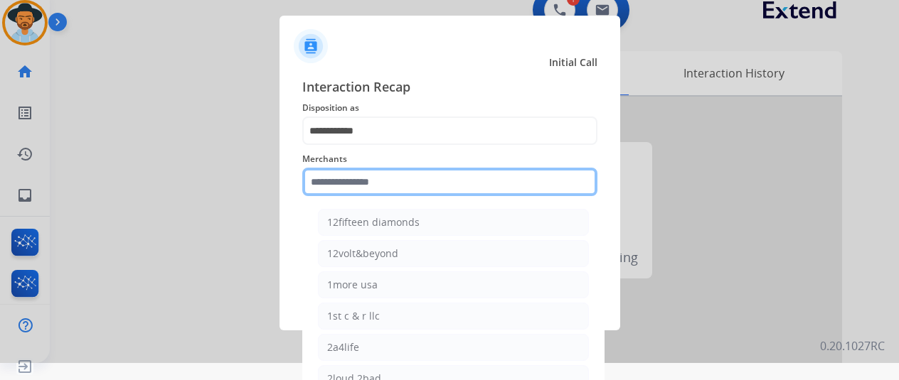
click at [331, 184] on input "text" at bounding box center [449, 182] width 295 height 28
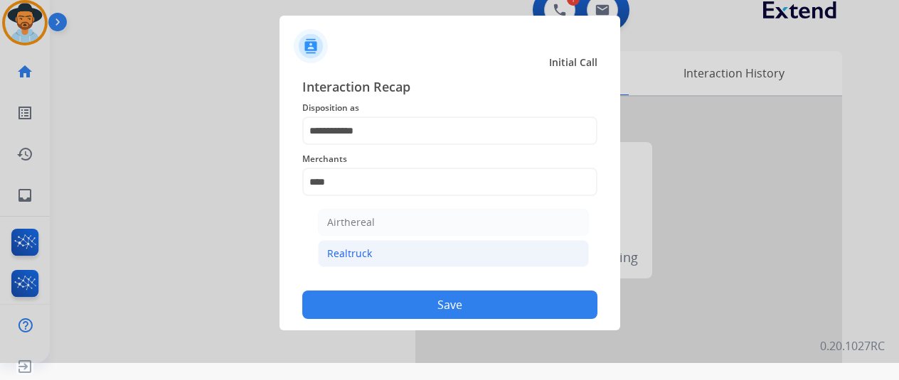
click at [363, 254] on div "Realtruck" at bounding box center [349, 254] width 45 height 14
type input "*********"
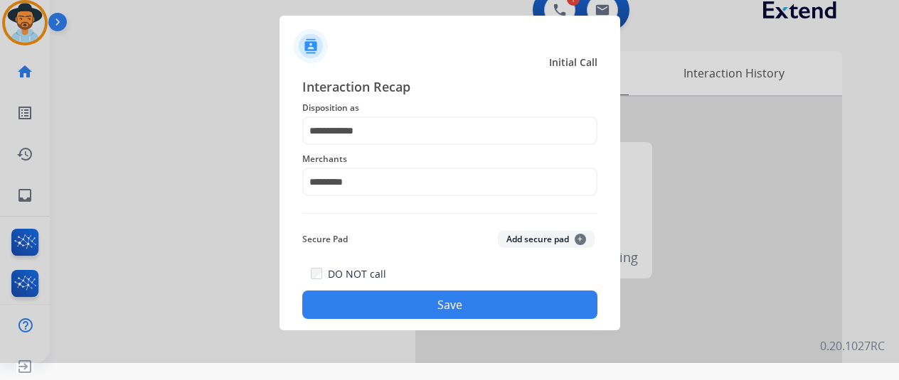
click at [431, 297] on button "Save" at bounding box center [449, 305] width 295 height 28
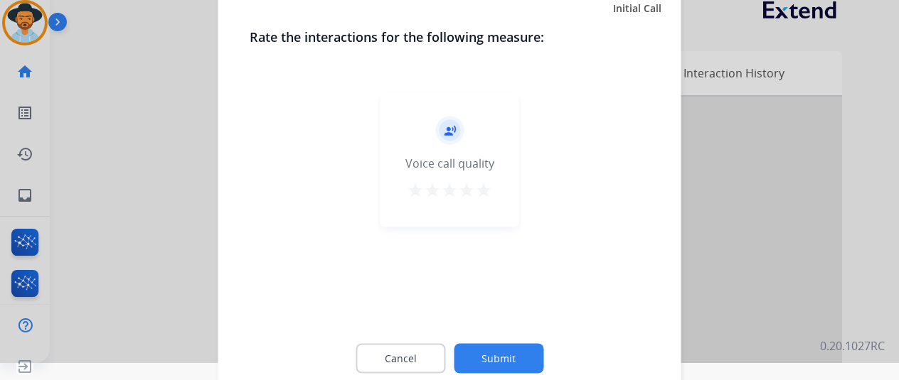
click at [487, 353] on button "Submit" at bounding box center [499, 358] width 90 height 30
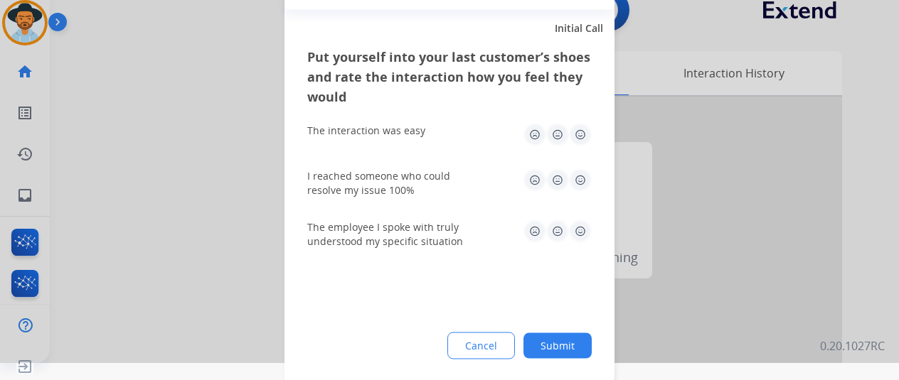
click at [558, 348] on button "Submit" at bounding box center [557, 346] width 68 height 26
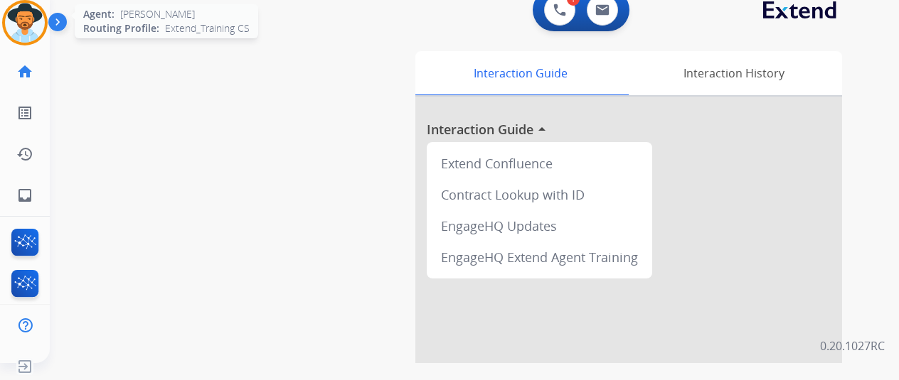
click at [27, 18] on img at bounding box center [25, 23] width 40 height 40
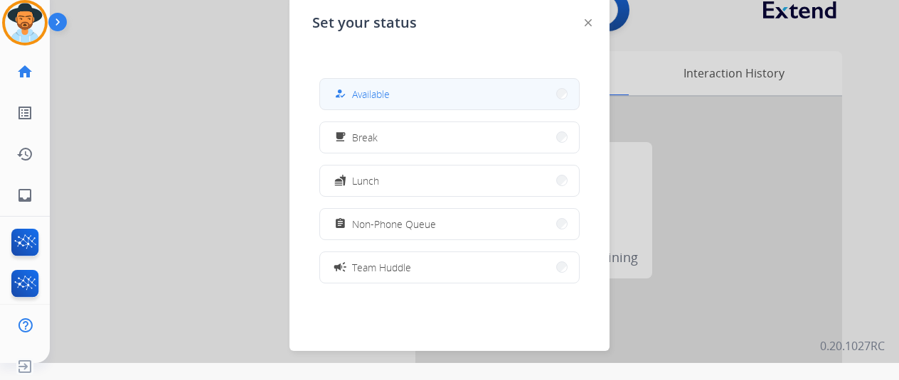
click at [356, 86] on div "how_to_reg Available" at bounding box center [360, 93] width 58 height 17
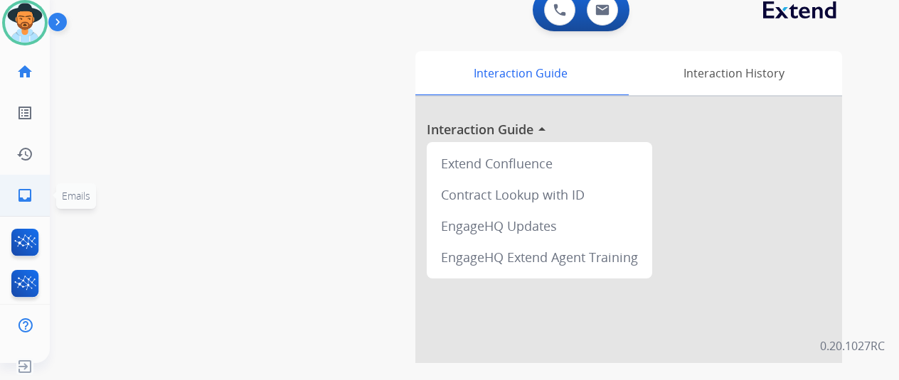
click at [16, 192] on link "inbox Emails" at bounding box center [25, 196] width 40 height 40
select select "**********"
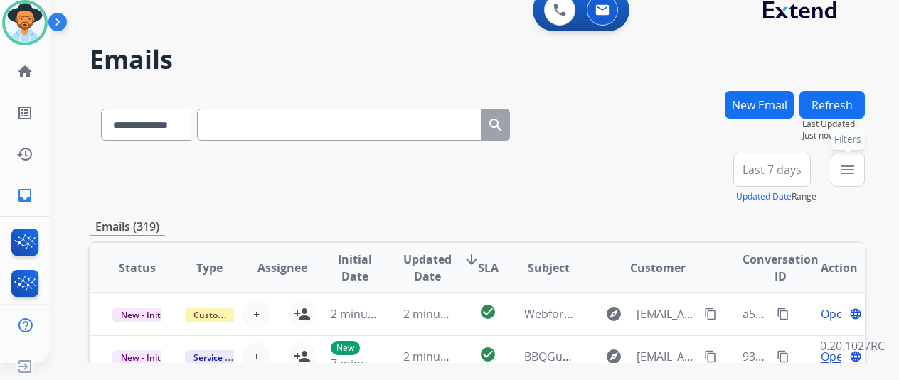
click at [865, 170] on button "menu Filters" at bounding box center [848, 170] width 34 height 34
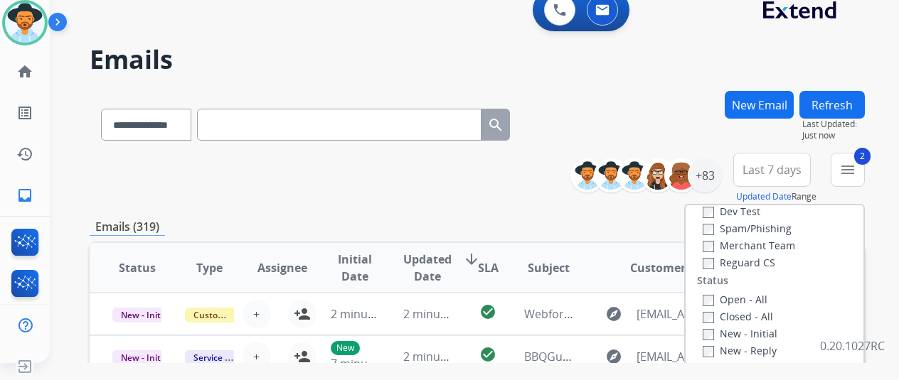
scroll to position [142, 0]
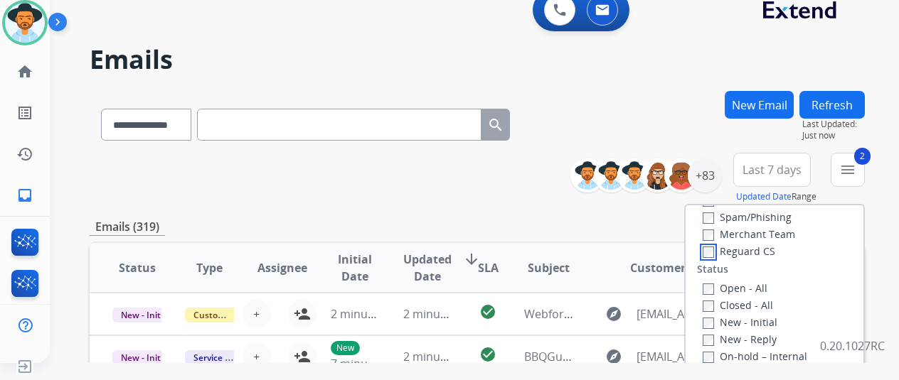
click at [713, 258] on div "Reguard CS" at bounding box center [759, 251] width 112 height 17
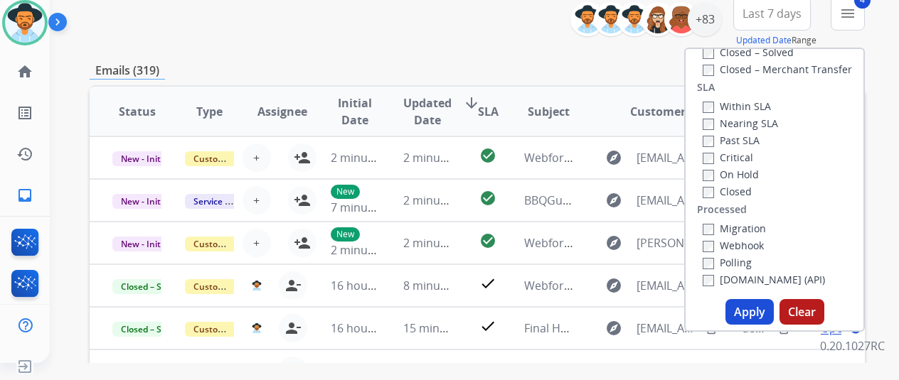
scroll to position [356, 0]
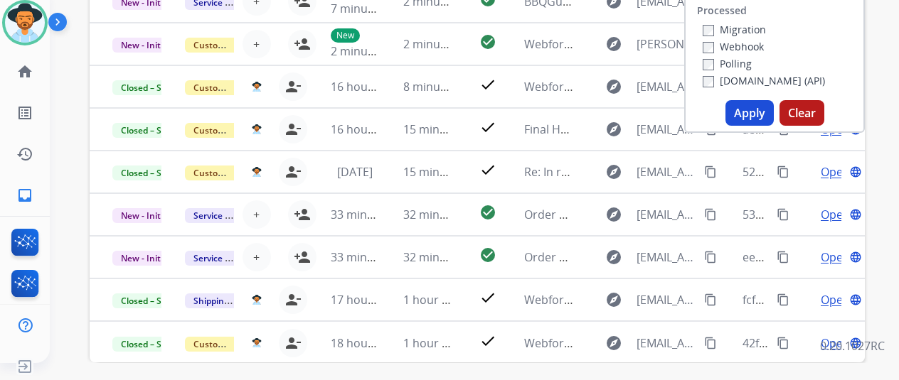
click at [757, 114] on button "Apply" at bounding box center [749, 113] width 48 height 26
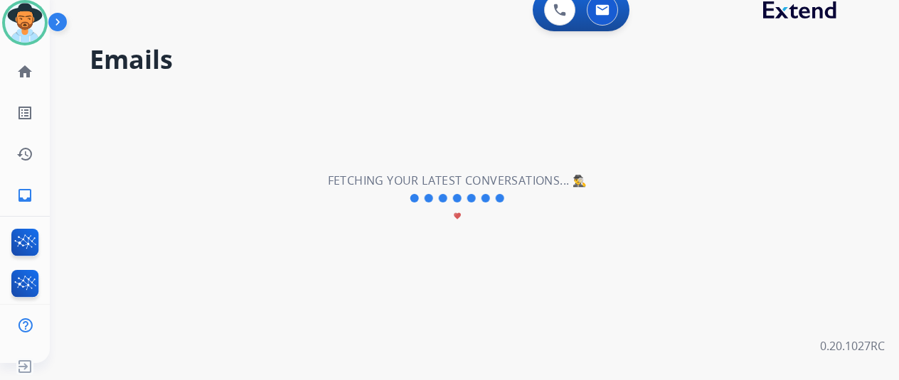
scroll to position [0, 0]
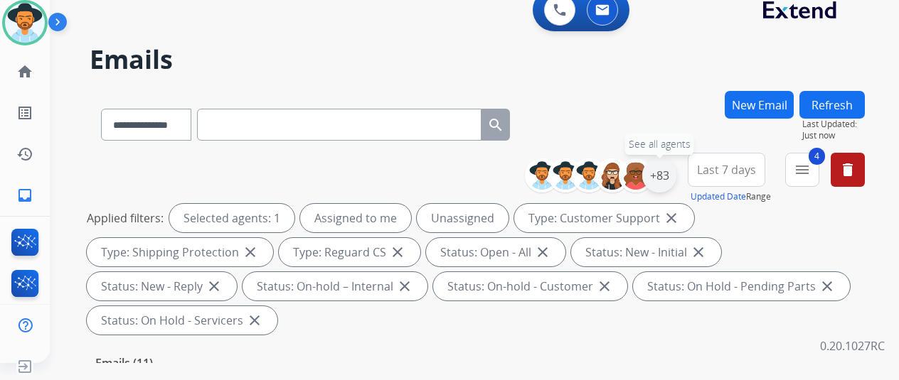
click at [674, 174] on div "+83" at bounding box center [659, 176] width 34 height 34
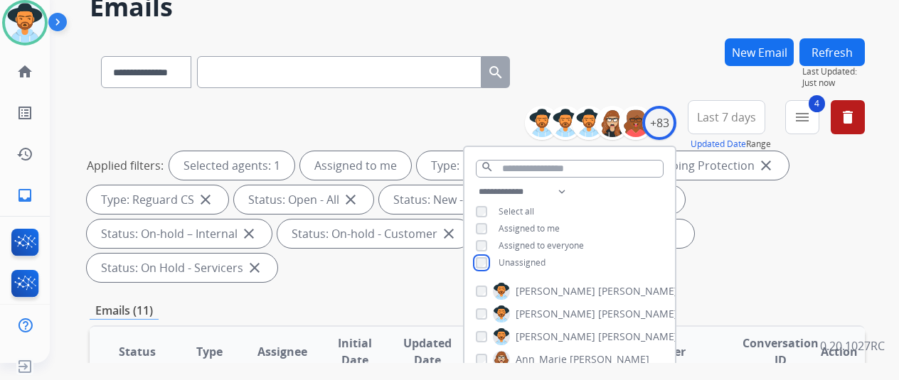
scroll to position [142, 0]
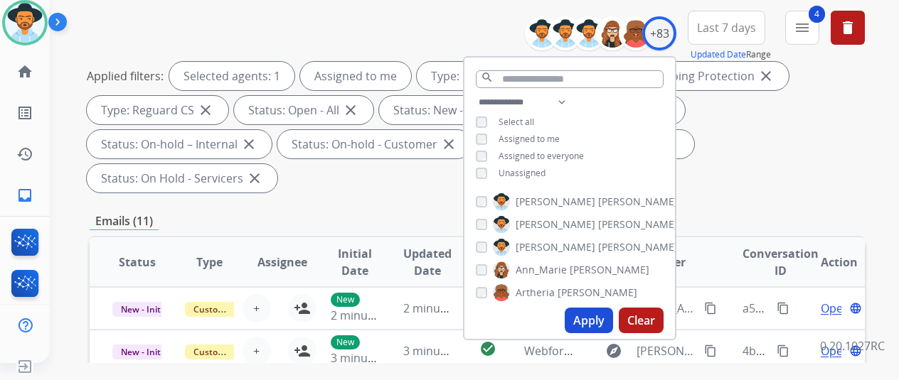
click at [599, 316] on button "Apply" at bounding box center [589, 321] width 48 height 26
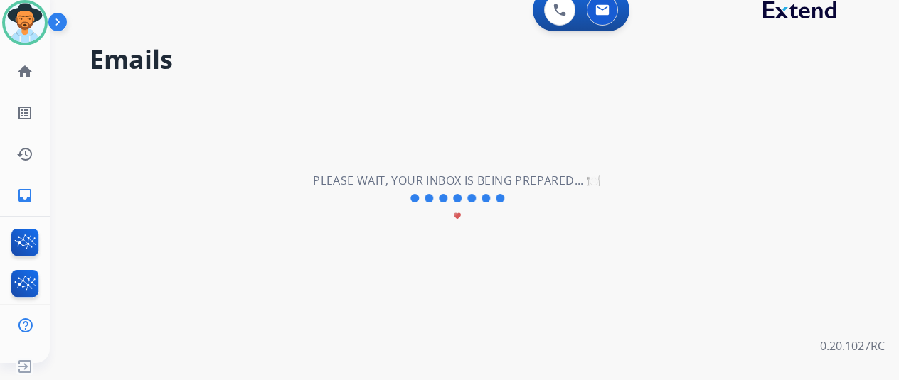
scroll to position [0, 0]
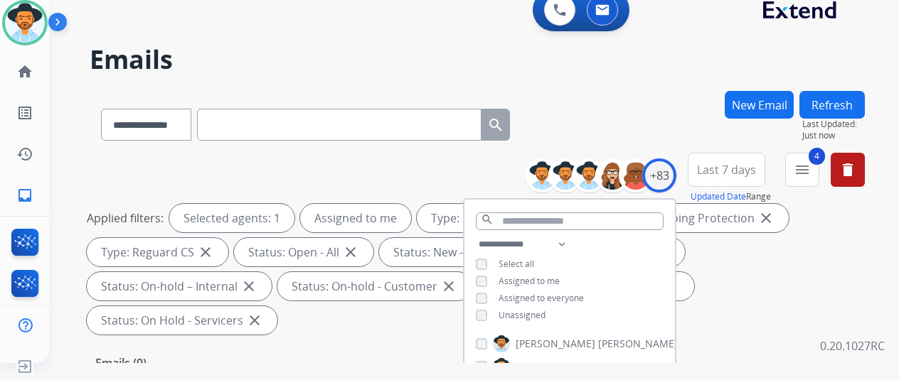
click at [624, 118] on div "**********" at bounding box center [477, 122] width 775 height 62
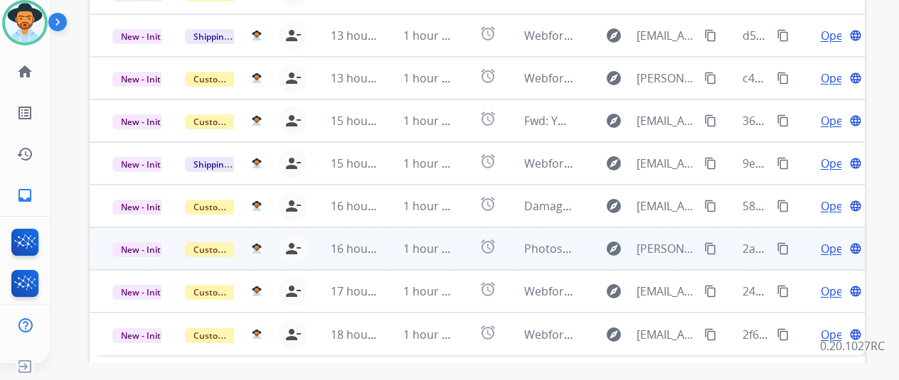
scroll to position [519, 0]
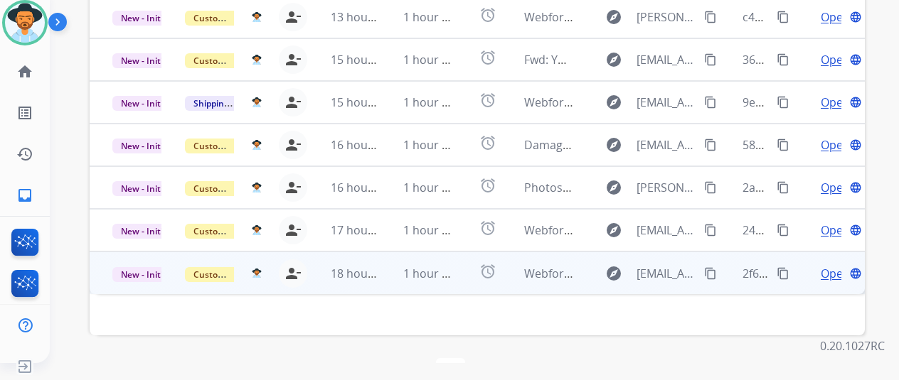
click at [833, 265] on span "Open" at bounding box center [835, 273] width 29 height 17
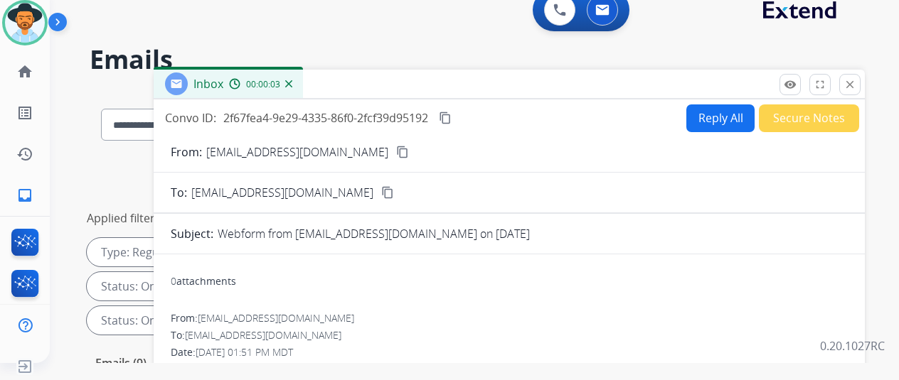
scroll to position [0, 0]
click at [396, 150] on mat-icon "content_copy" at bounding box center [402, 152] width 13 height 13
click at [723, 116] on button "Reply All" at bounding box center [720, 119] width 68 height 28
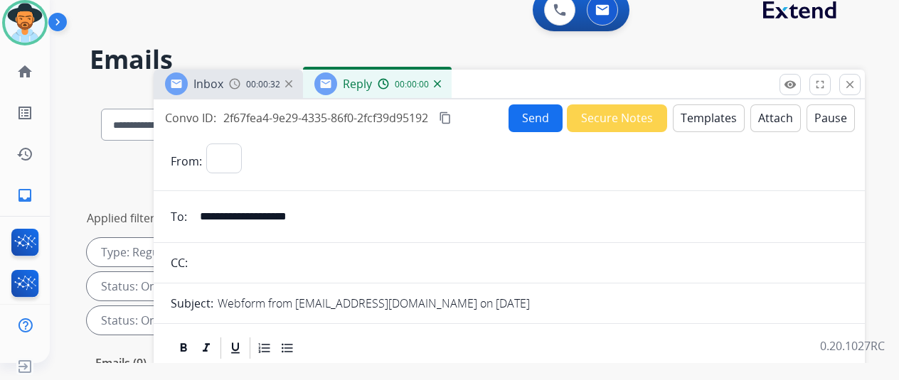
select select "**********"
click at [721, 116] on button "Templates" at bounding box center [709, 119] width 72 height 28
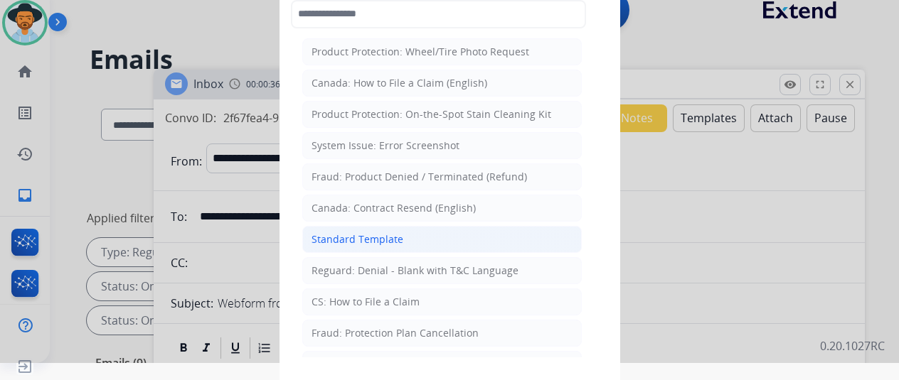
click at [367, 238] on div "Standard Template" at bounding box center [357, 240] width 92 height 14
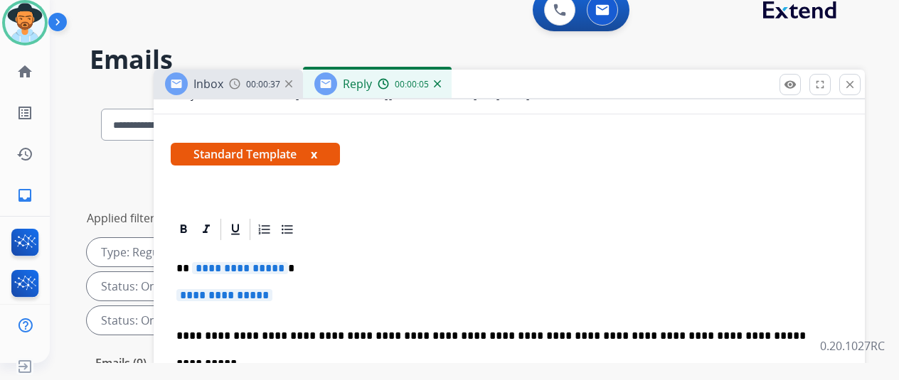
scroll to position [213, 0]
click at [284, 264] on span "**********" at bounding box center [240, 268] width 96 height 12
drag, startPoint x: 292, startPoint y: 291, endPoint x: 268, endPoint y: 294, distance: 23.6
click at [270, 294] on p "**********" at bounding box center [509, 302] width 666 height 26
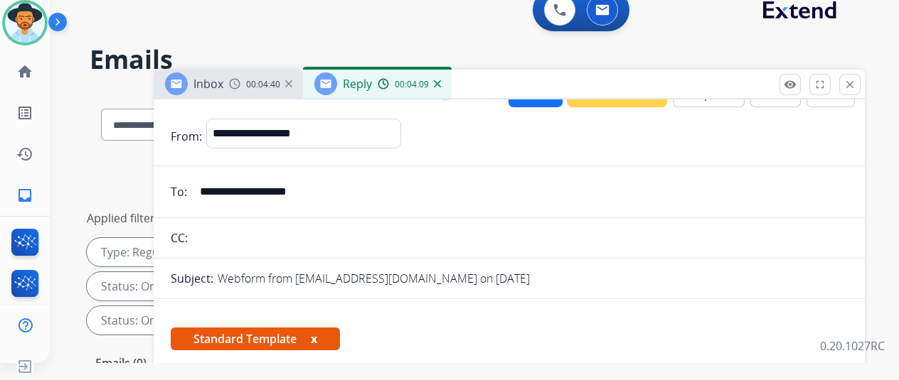
scroll to position [0, 0]
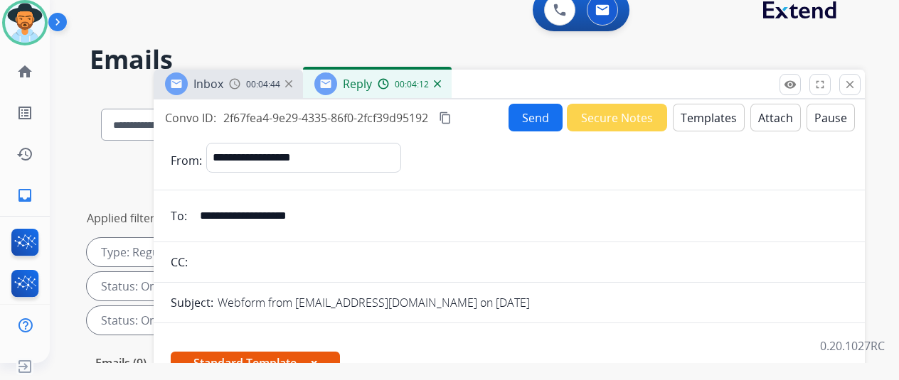
click at [535, 117] on button "Send" at bounding box center [535, 118] width 54 height 28
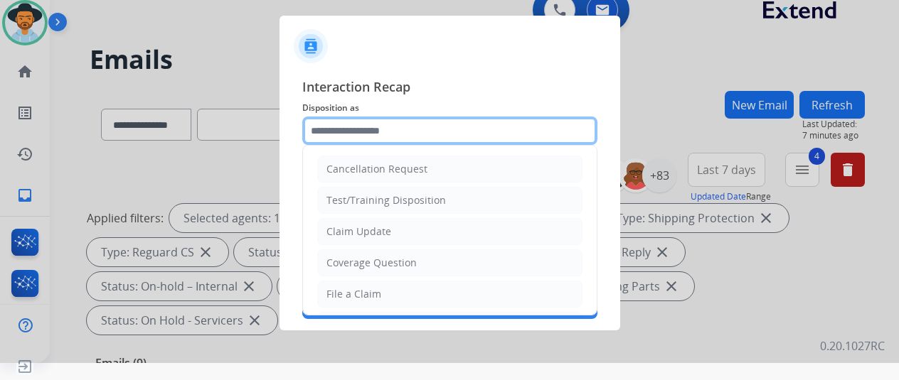
click at [341, 135] on input "text" at bounding box center [449, 131] width 295 height 28
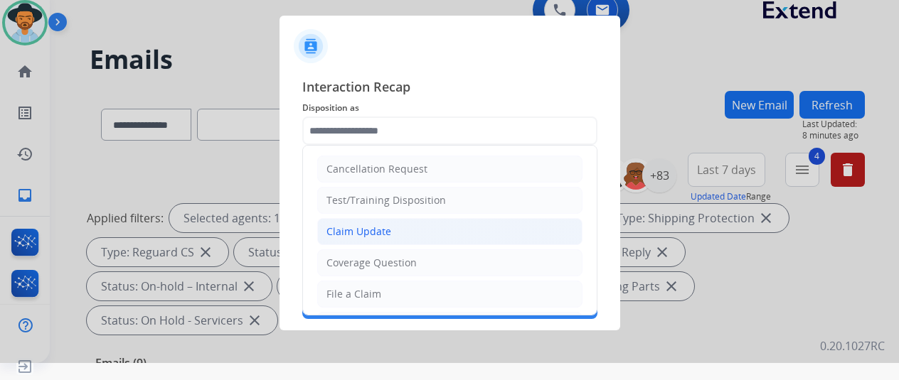
click at [358, 230] on div "Claim Update" at bounding box center [358, 232] width 65 height 14
type input "**********"
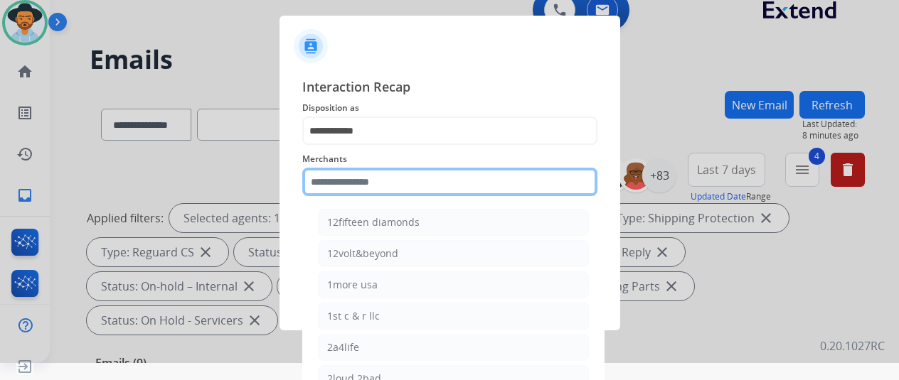
click at [341, 188] on input "text" at bounding box center [449, 182] width 295 height 28
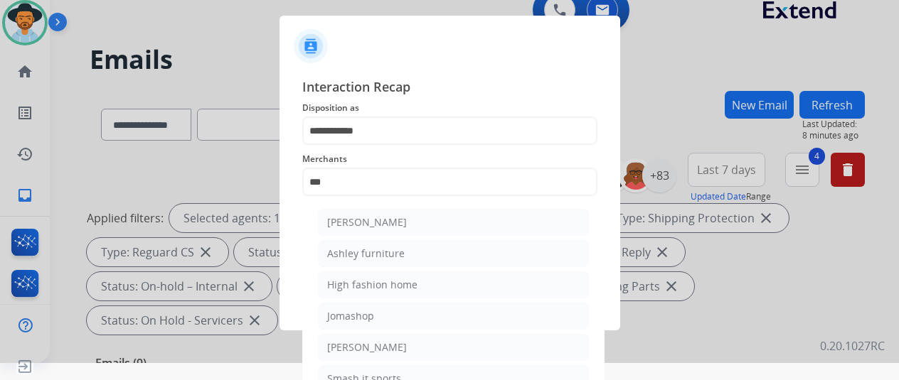
click at [403, 250] on li "Ashley furniture" at bounding box center [453, 253] width 271 height 27
type input "**********"
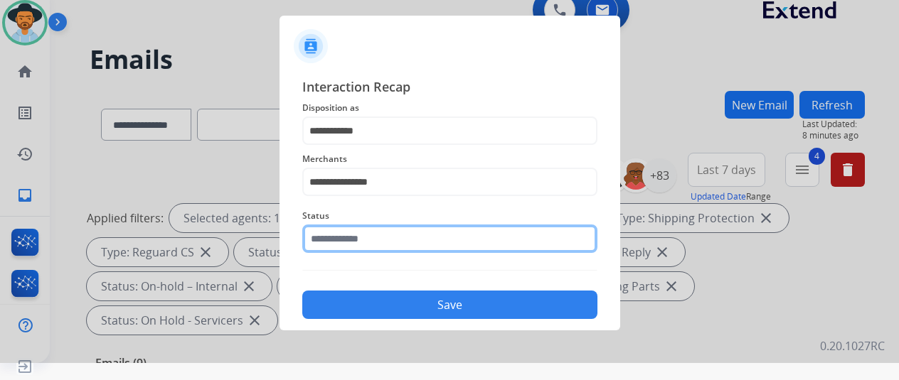
click at [353, 243] on input "text" at bounding box center [449, 239] width 295 height 28
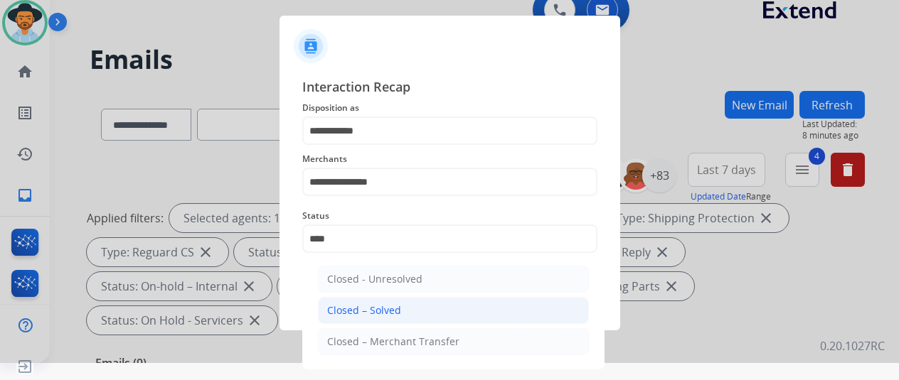
click at [377, 316] on div "Closed – Solved" at bounding box center [364, 311] width 74 height 14
type input "**********"
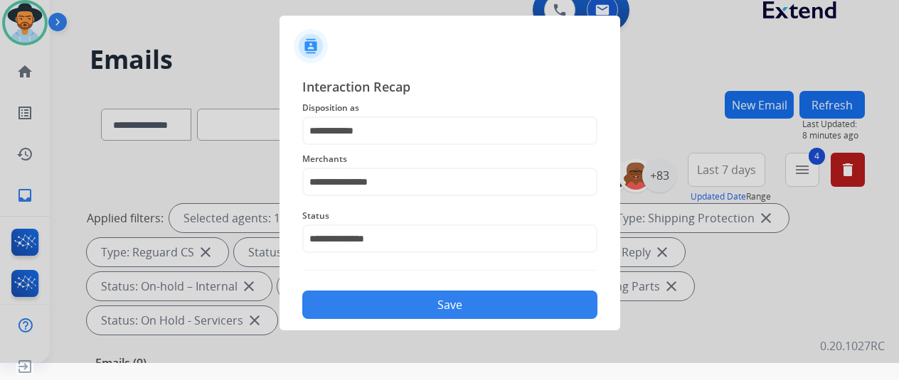
click at [459, 307] on button "Save" at bounding box center [449, 305] width 295 height 28
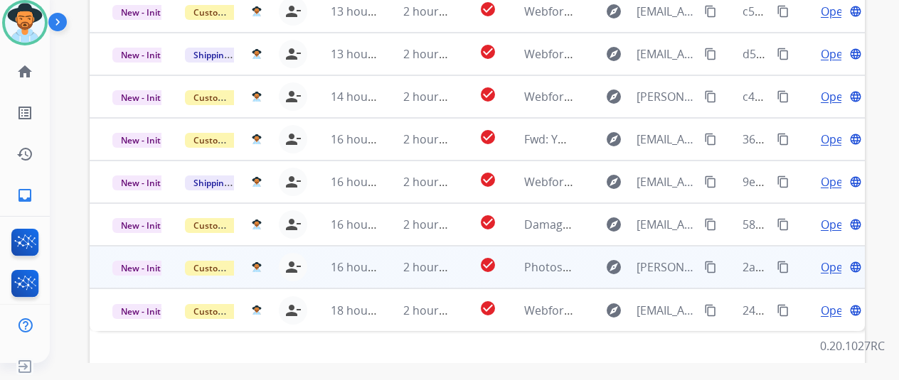
scroll to position [519, 0]
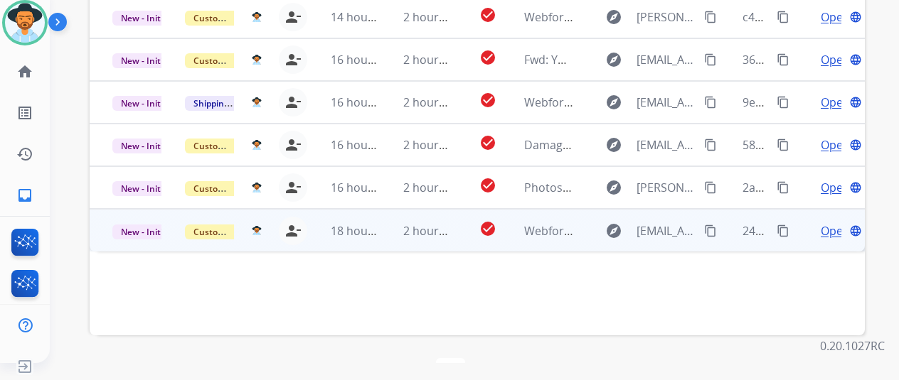
click at [836, 223] on span "Open" at bounding box center [835, 231] width 29 height 17
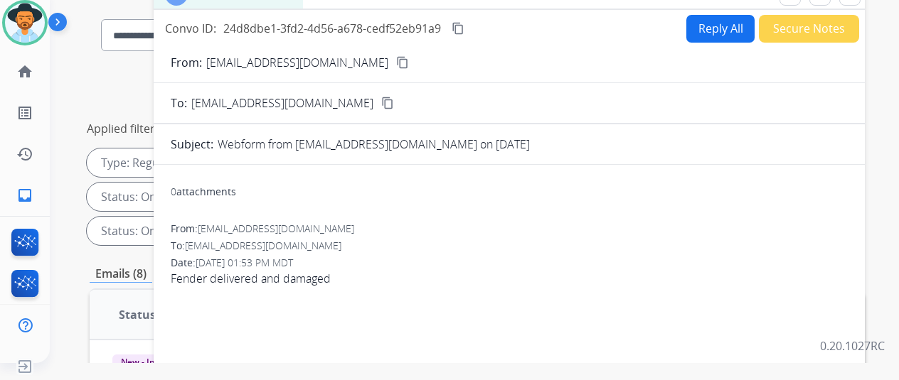
scroll to position [0, 0]
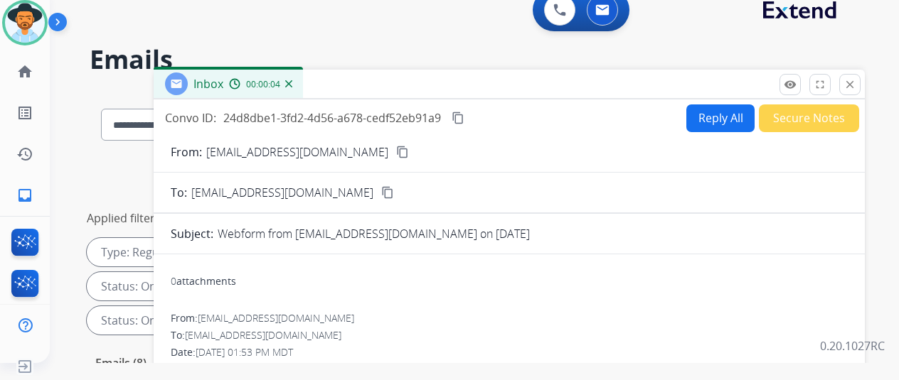
click at [396, 149] on mat-icon "content_copy" at bounding box center [402, 152] width 13 height 13
click at [704, 117] on button "Reply All" at bounding box center [720, 119] width 68 height 28
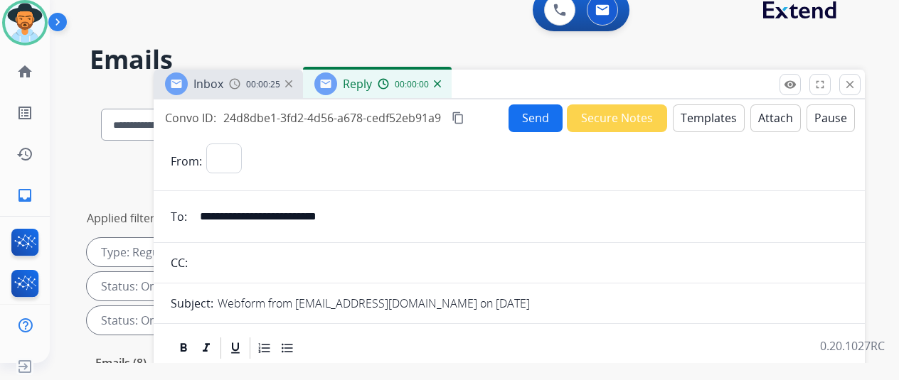
select select "**********"
click at [543, 111] on button "Send" at bounding box center [535, 119] width 54 height 28
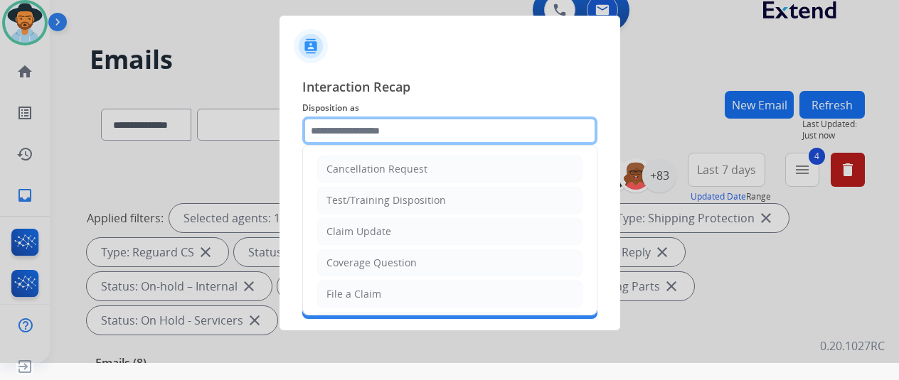
click at [341, 130] on input "text" at bounding box center [449, 131] width 295 height 28
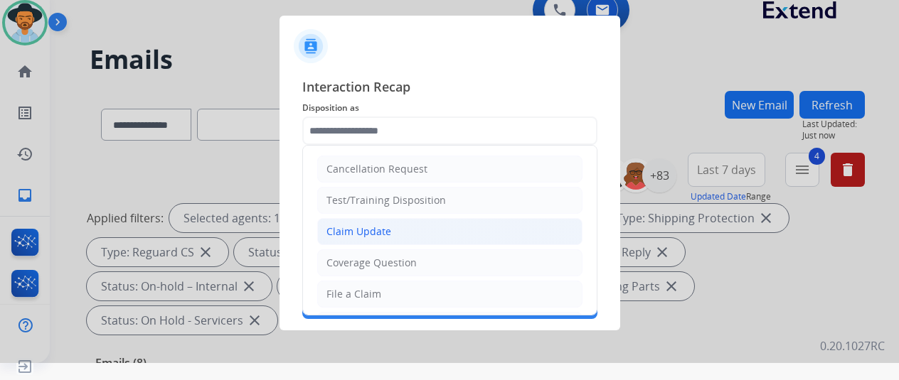
click at [356, 227] on div "Claim Update" at bounding box center [358, 232] width 65 height 14
type input "**********"
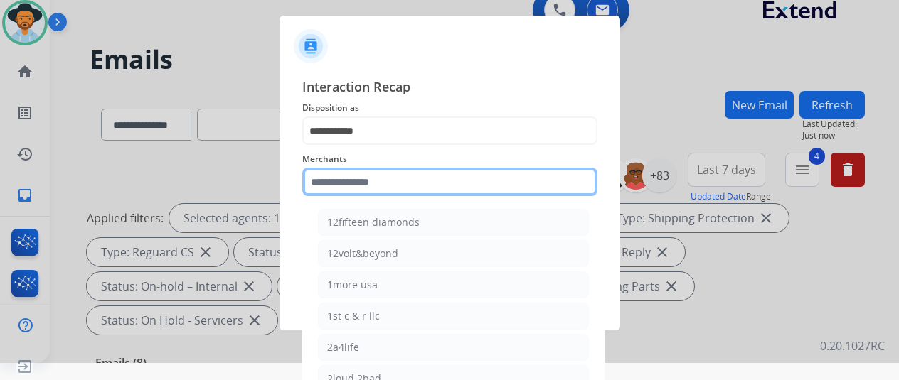
click at [324, 181] on input "text" at bounding box center [449, 182] width 295 height 28
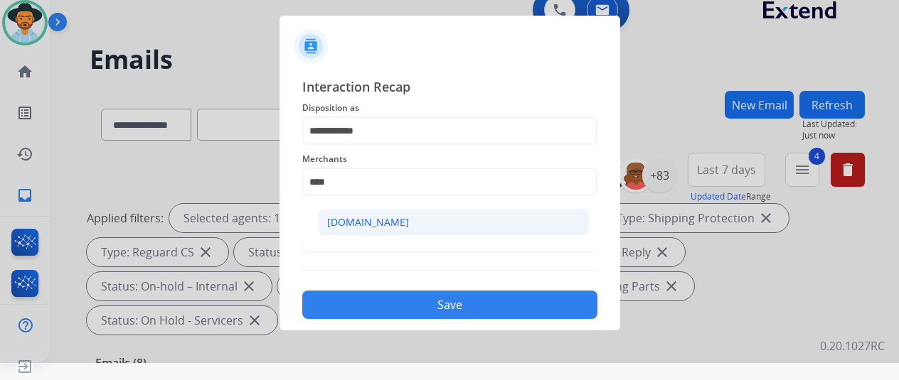
click at [342, 221] on div "Carparts.com" at bounding box center [368, 222] width 82 height 14
type input "**********"
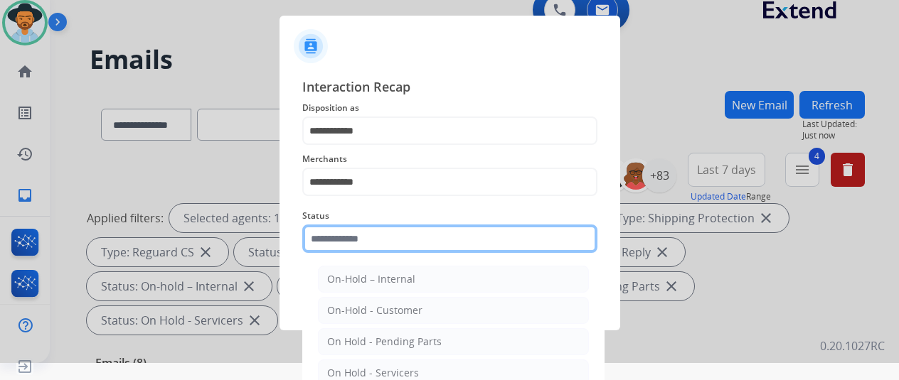
click at [366, 229] on input "text" at bounding box center [449, 239] width 295 height 28
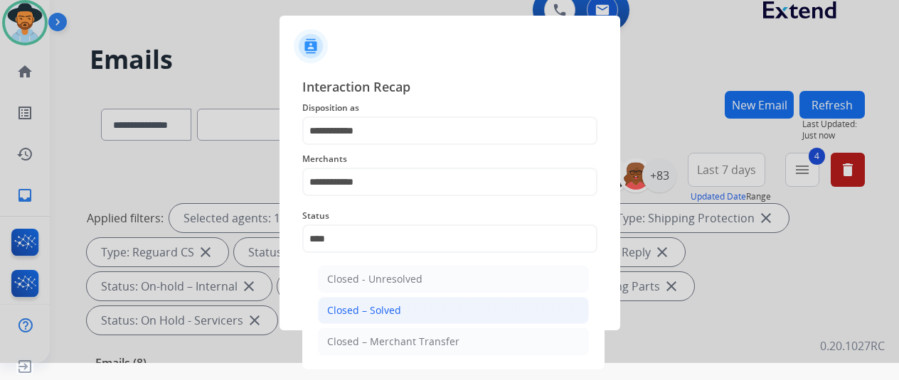
click at [368, 311] on div "Closed – Solved" at bounding box center [364, 311] width 74 height 14
type input "**********"
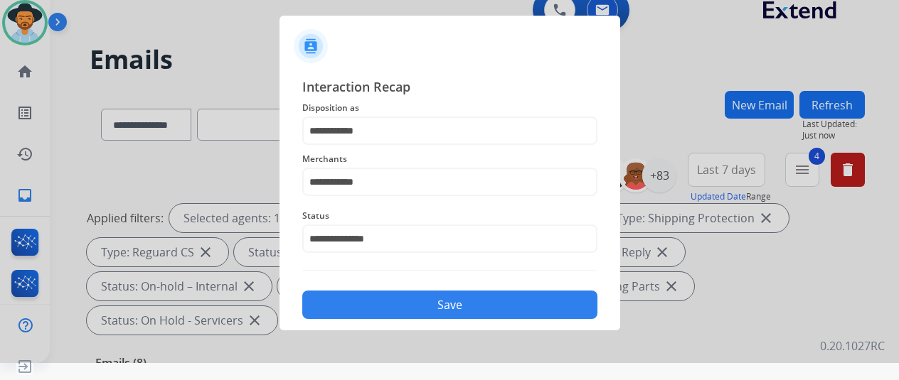
click at [403, 302] on button "Save" at bounding box center [449, 305] width 295 height 28
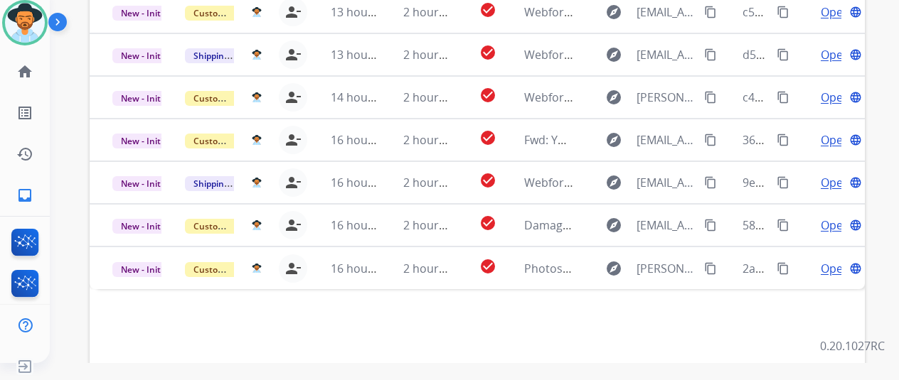
scroll to position [519, 0]
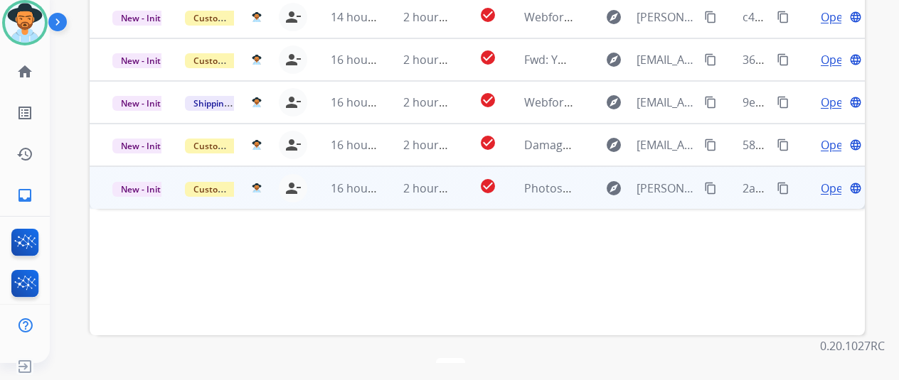
click at [833, 180] on span "Open" at bounding box center [835, 188] width 29 height 17
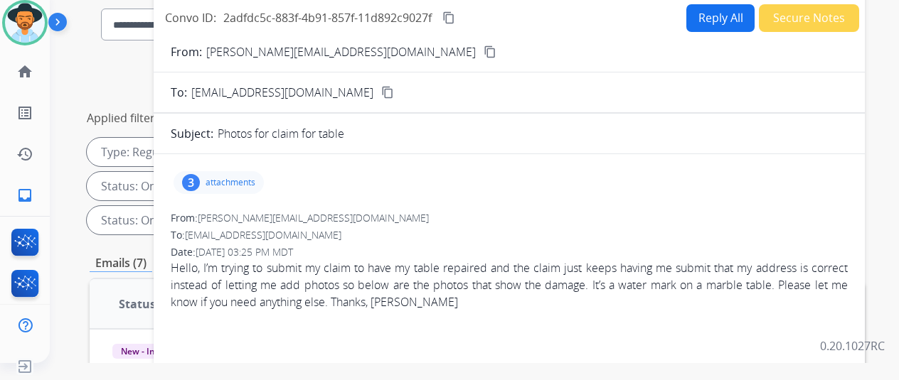
scroll to position [0, 0]
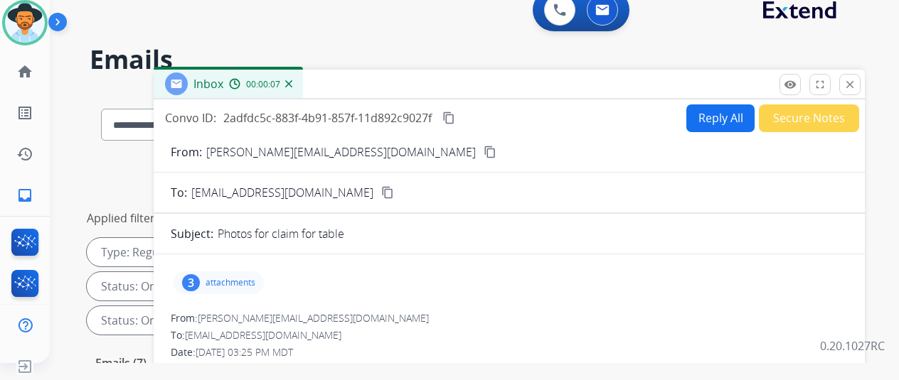
click at [484, 153] on mat-icon "content_copy" at bounding box center [490, 152] width 13 height 13
click at [200, 276] on div "3" at bounding box center [191, 283] width 18 height 17
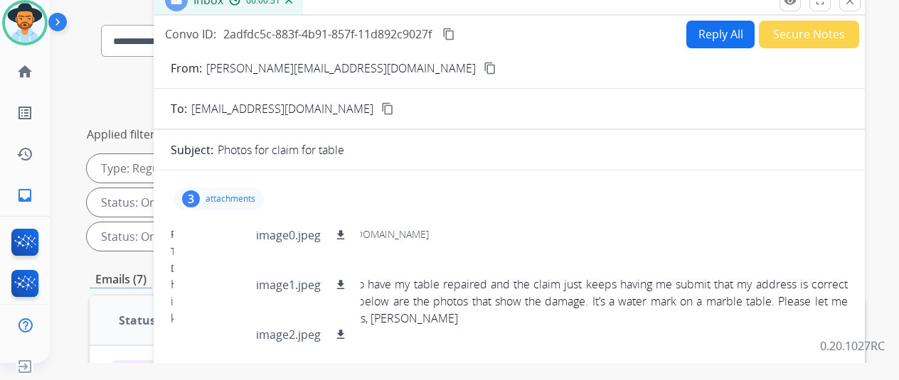
scroll to position [213, 0]
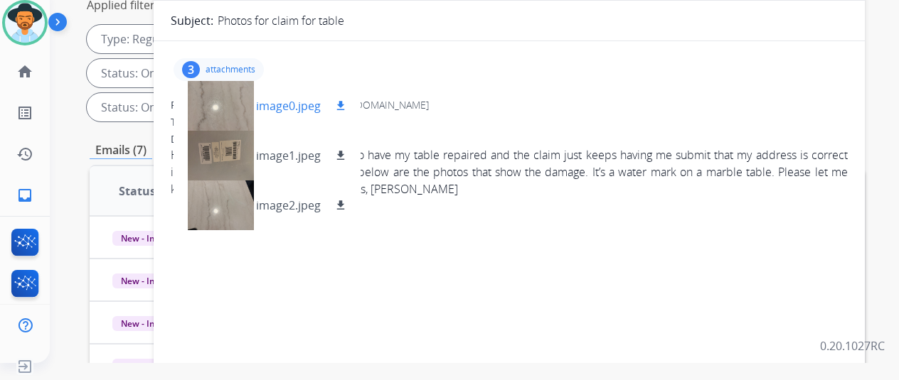
click at [347, 100] on mat-icon "download" at bounding box center [340, 106] width 13 height 13
drag, startPoint x: 348, startPoint y: 151, endPoint x: 354, endPoint y: 159, distance: 9.7
click at [347, 151] on mat-icon "download" at bounding box center [340, 155] width 13 height 13
click at [347, 201] on mat-icon "download" at bounding box center [340, 205] width 13 height 13
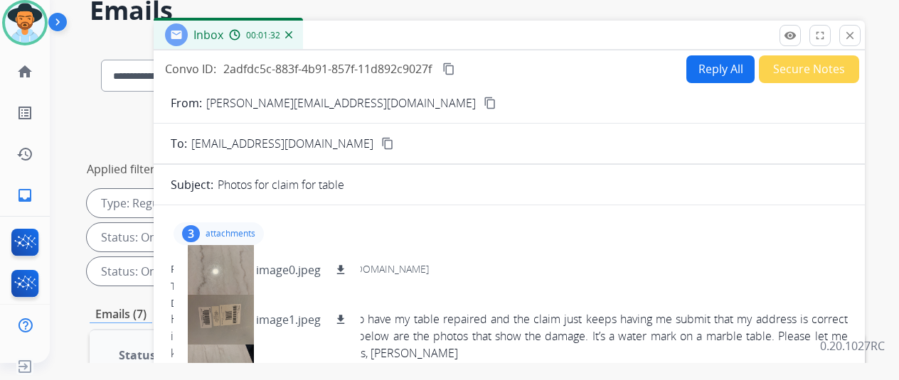
scroll to position [0, 0]
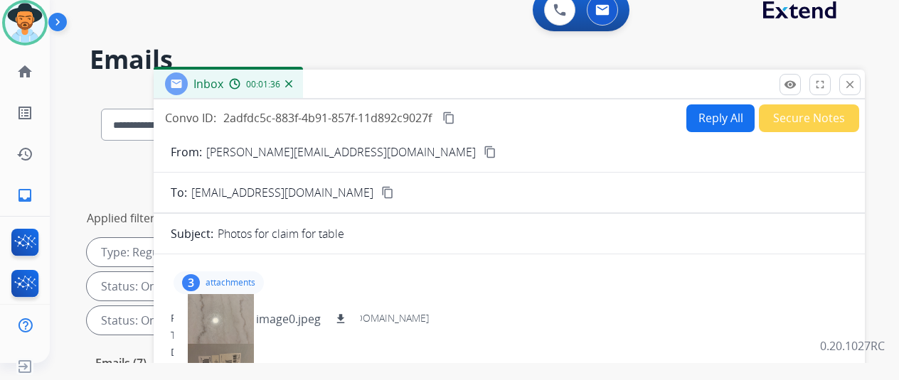
click at [292, 85] on img at bounding box center [288, 83] width 7 height 7
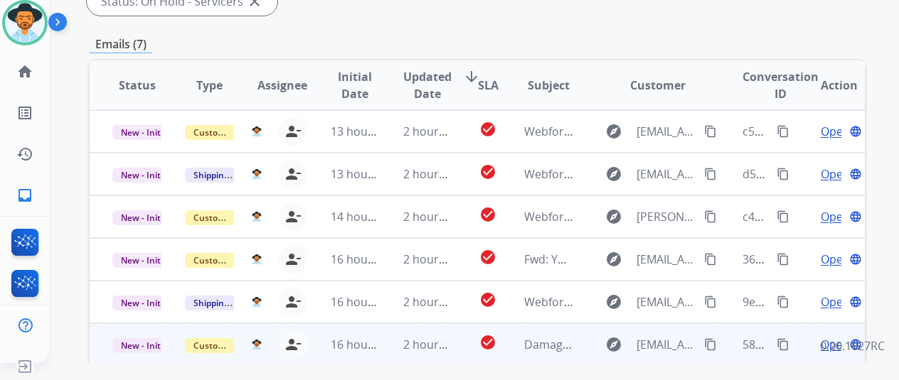
scroll to position [498, 0]
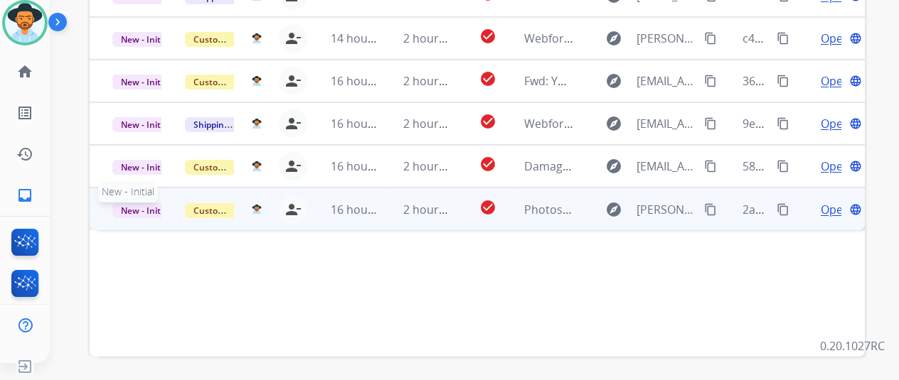
click at [133, 203] on span "New - Initial" at bounding box center [145, 210] width 66 height 15
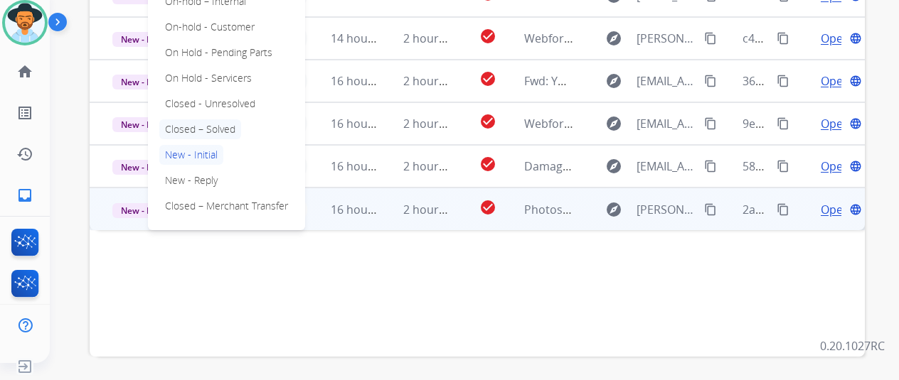
click at [193, 119] on p "Closed – Solved" at bounding box center [200, 129] width 82 height 20
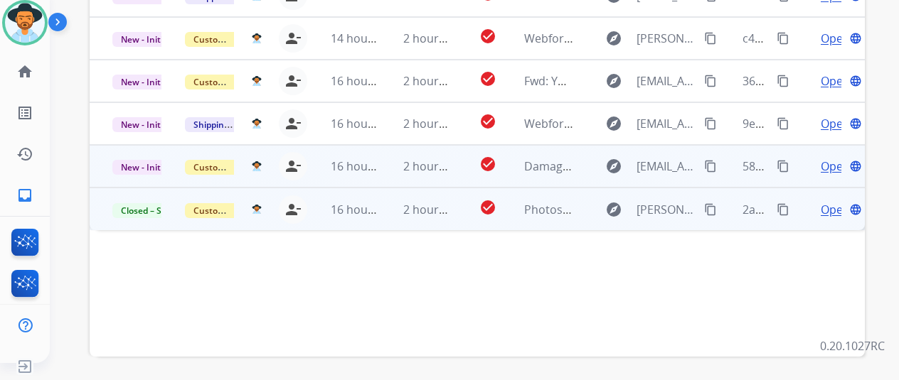
click at [829, 158] on span "Open" at bounding box center [835, 166] width 29 height 17
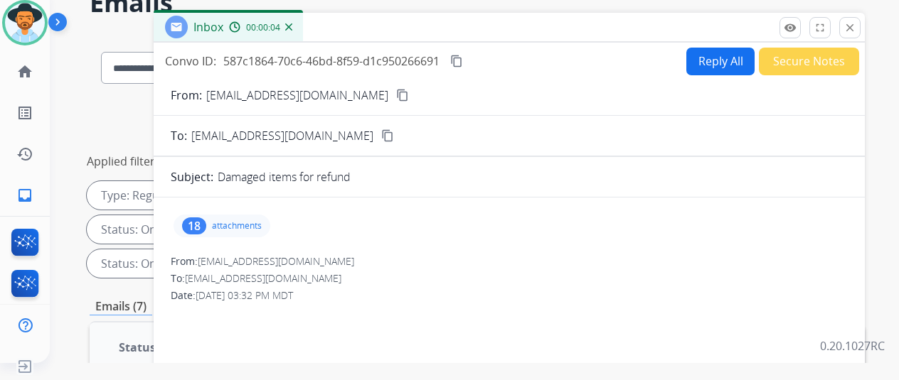
scroll to position [0, 0]
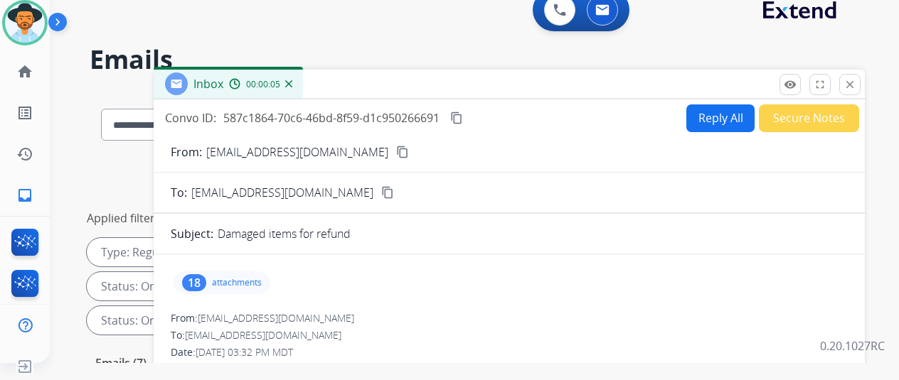
drag, startPoint x: 341, startPoint y: 149, endPoint x: 399, endPoint y: 108, distance: 70.8
click at [396, 149] on mat-icon "content_copy" at bounding box center [402, 152] width 13 height 13
click at [728, 108] on button "Reply All" at bounding box center [720, 119] width 68 height 28
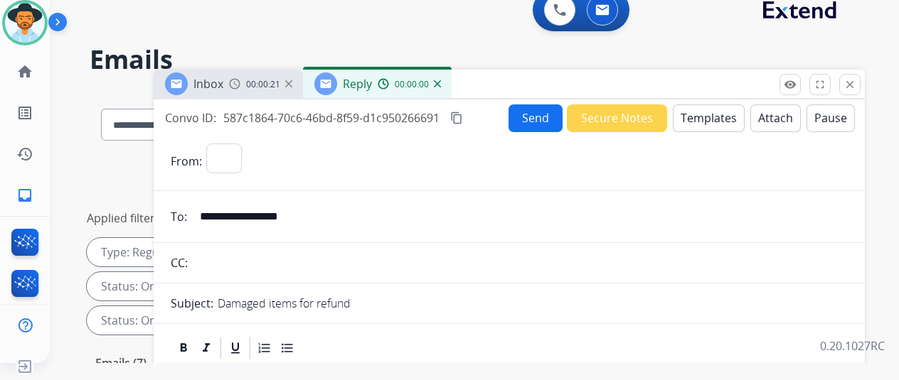
select select "**********"
click at [702, 111] on button "Templates" at bounding box center [709, 119] width 72 height 28
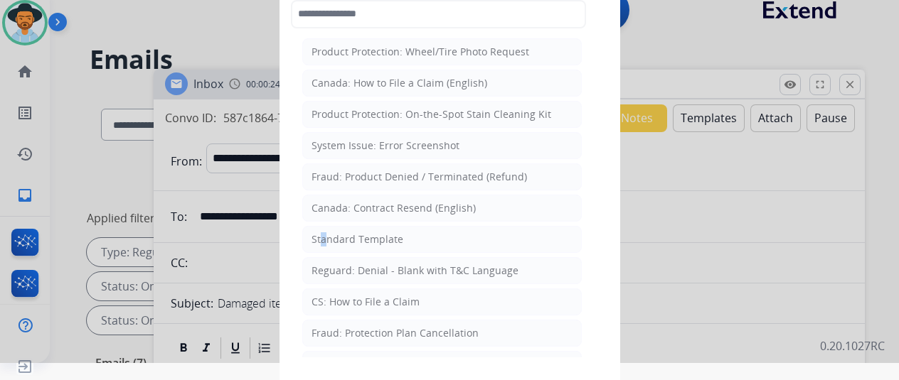
drag, startPoint x: 317, startPoint y: 238, endPoint x: 306, endPoint y: 207, distance: 32.6
click at [316, 237] on div "Standard Template" at bounding box center [357, 240] width 92 height 14
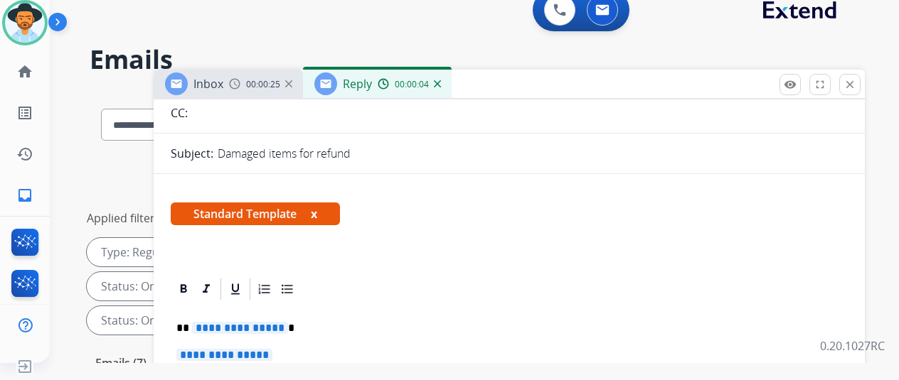
scroll to position [216, 0]
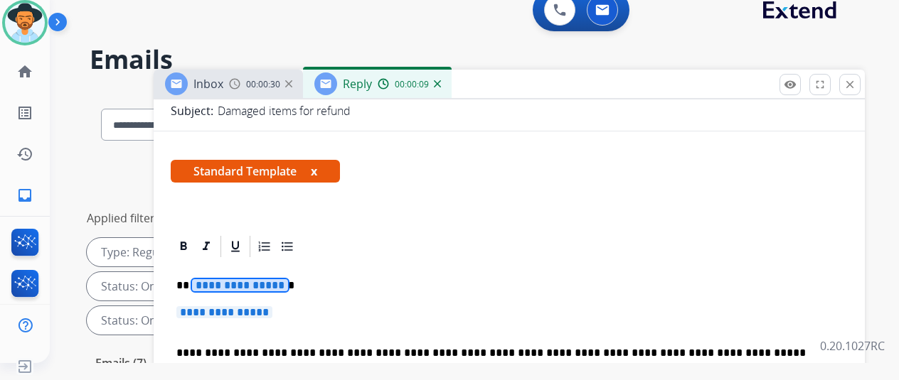
drag, startPoint x: 285, startPoint y: 259, endPoint x: 275, endPoint y: 255, distance: 11.2
click at [275, 279] on span "**********" at bounding box center [240, 285] width 96 height 12
drag, startPoint x: 289, startPoint y: 287, endPoint x: 256, endPoint y: 289, distance: 33.5
click at [264, 307] on span "**********" at bounding box center [224, 313] width 96 height 12
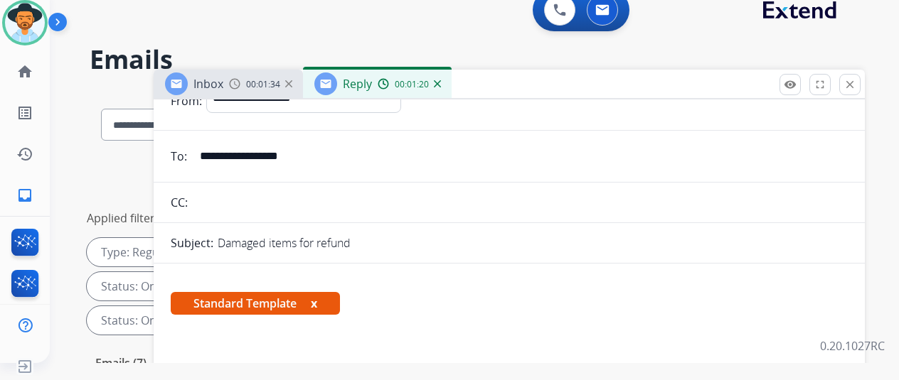
scroll to position [0, 0]
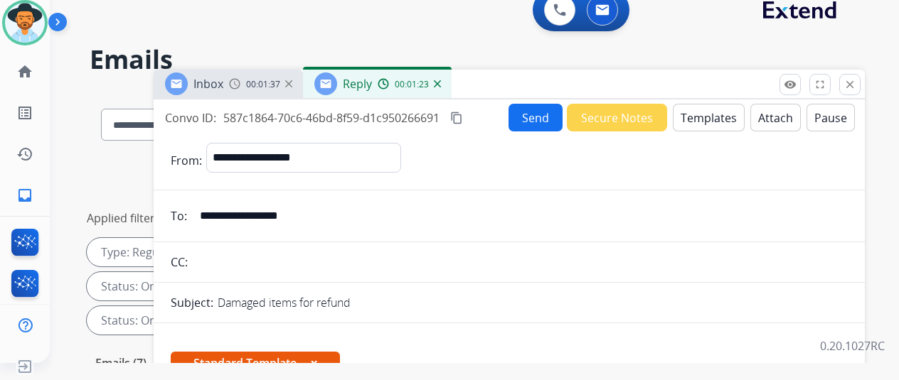
click at [536, 116] on button "Send" at bounding box center [535, 118] width 54 height 28
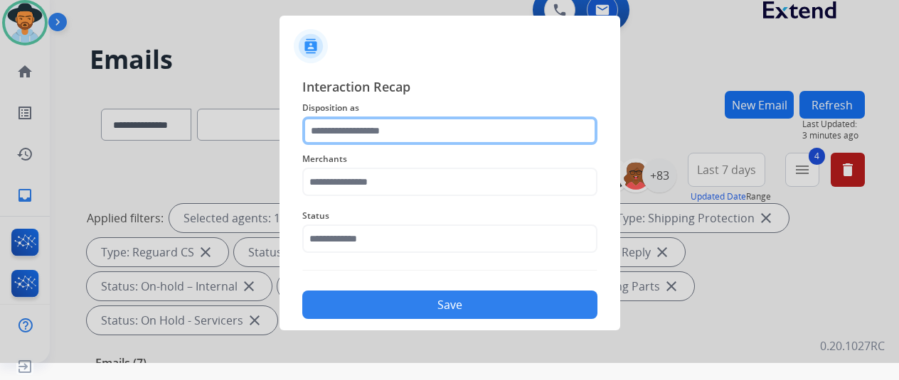
click at [326, 129] on input "text" at bounding box center [449, 131] width 295 height 28
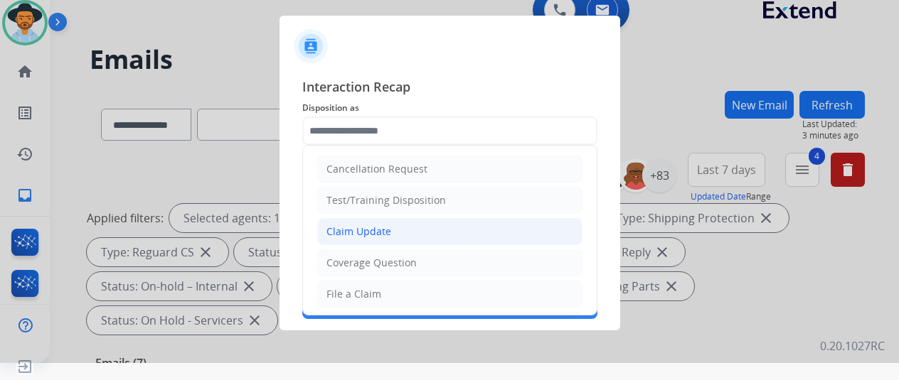
click at [353, 233] on div "Claim Update" at bounding box center [358, 232] width 65 height 14
type input "**********"
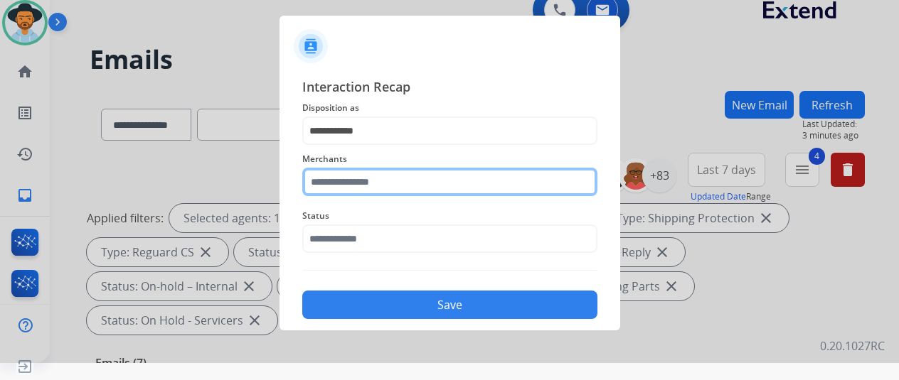
click at [334, 188] on input "text" at bounding box center [449, 182] width 295 height 28
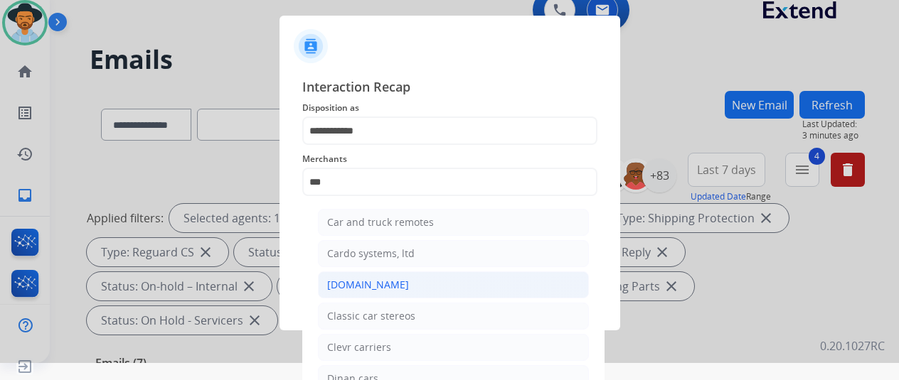
click at [344, 279] on div "Carparts.com" at bounding box center [368, 285] width 82 height 14
type input "**********"
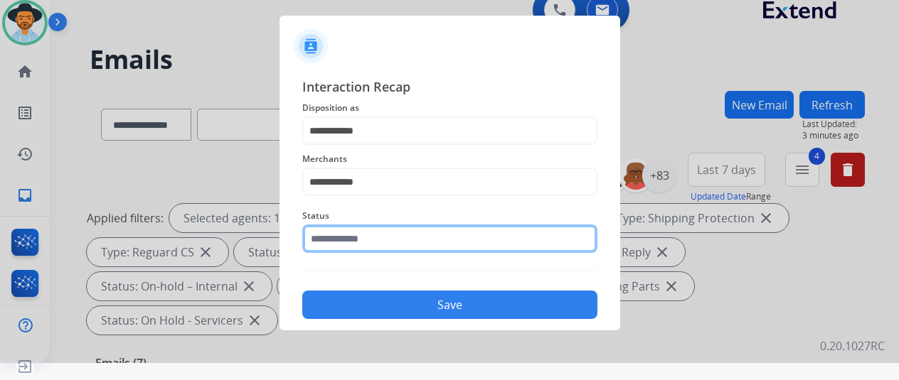
click at [361, 235] on input "text" at bounding box center [449, 239] width 295 height 28
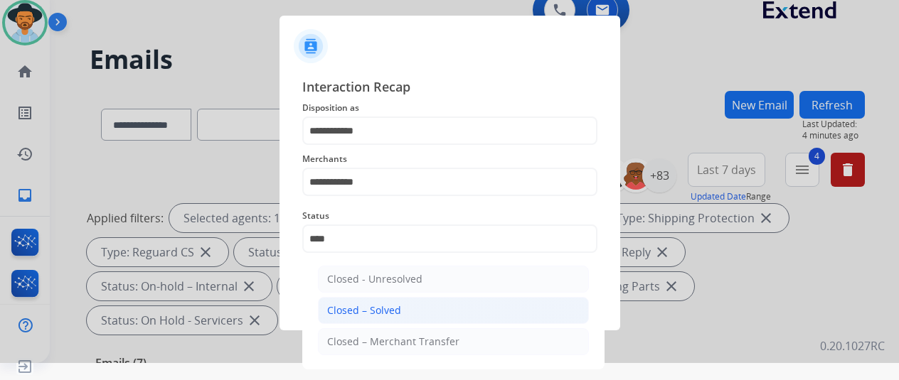
click at [426, 299] on li "Closed – Solved" at bounding box center [453, 310] width 271 height 27
type input "**********"
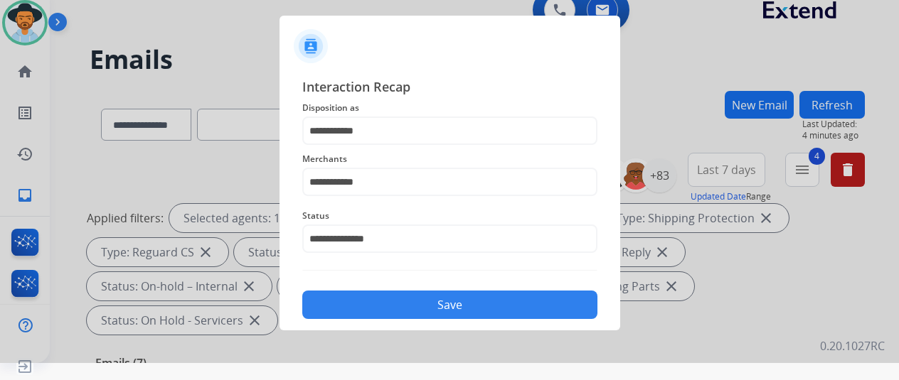
click at [426, 299] on button "Save" at bounding box center [449, 305] width 295 height 28
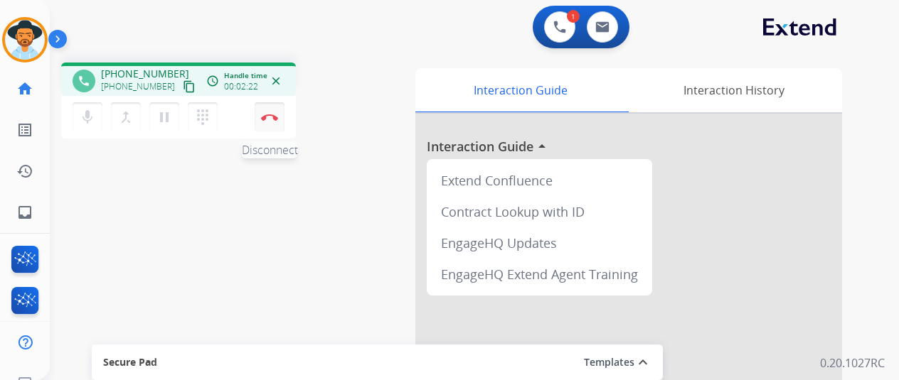
click at [267, 110] on button "Disconnect" at bounding box center [270, 117] width 30 height 30
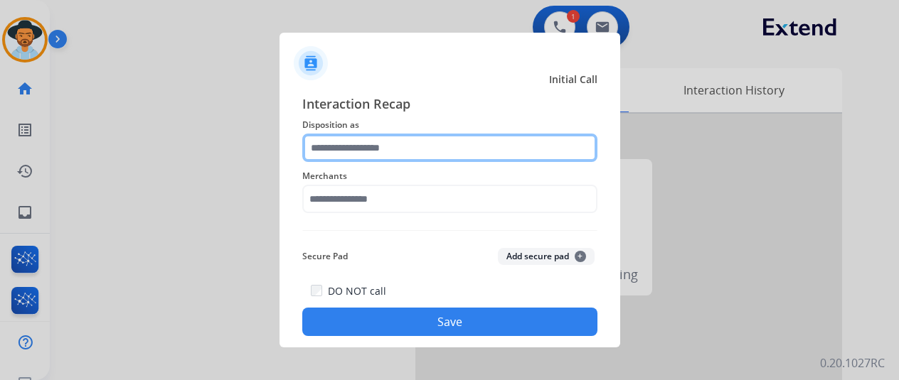
click at [361, 143] on input "text" at bounding box center [449, 148] width 295 height 28
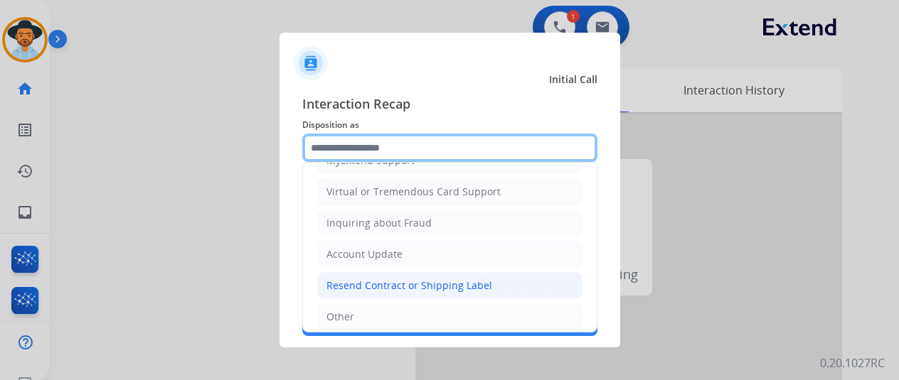
scroll to position [215, 0]
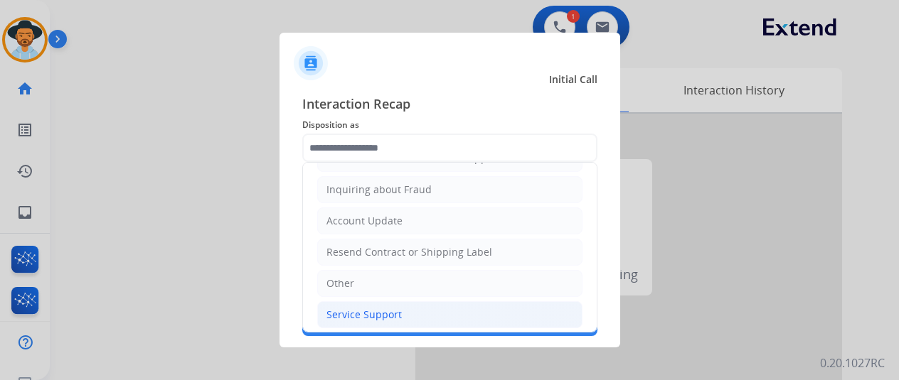
click at [341, 311] on div "Service Support" at bounding box center [363, 315] width 75 height 14
type input "**********"
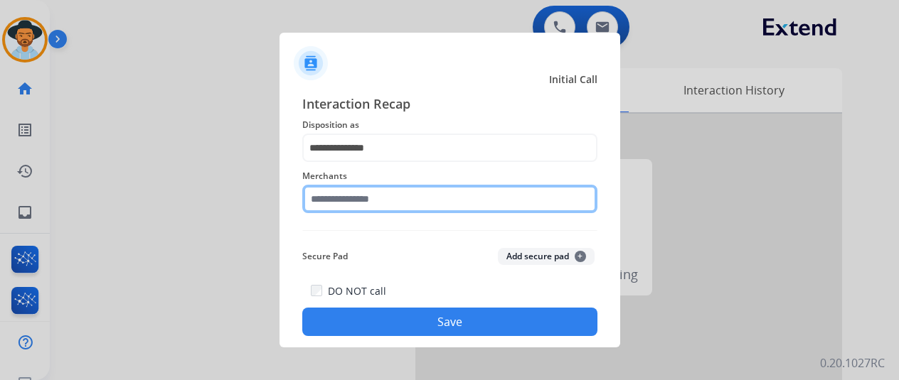
click at [321, 203] on input "text" at bounding box center [449, 199] width 295 height 28
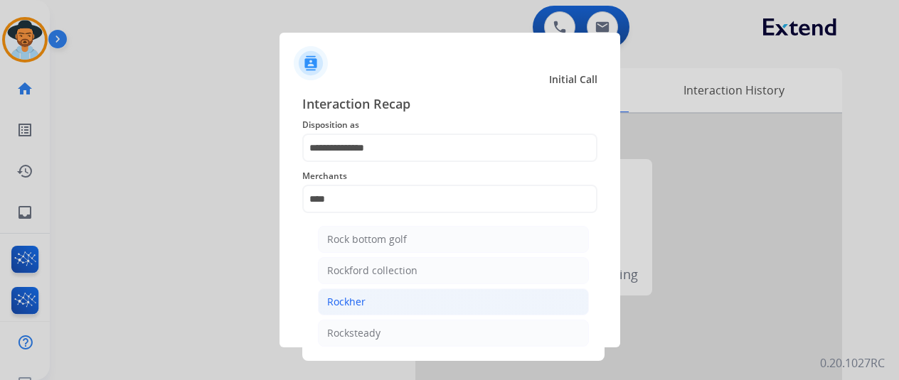
click at [368, 298] on li "Rockher" at bounding box center [453, 302] width 271 height 27
type input "*******"
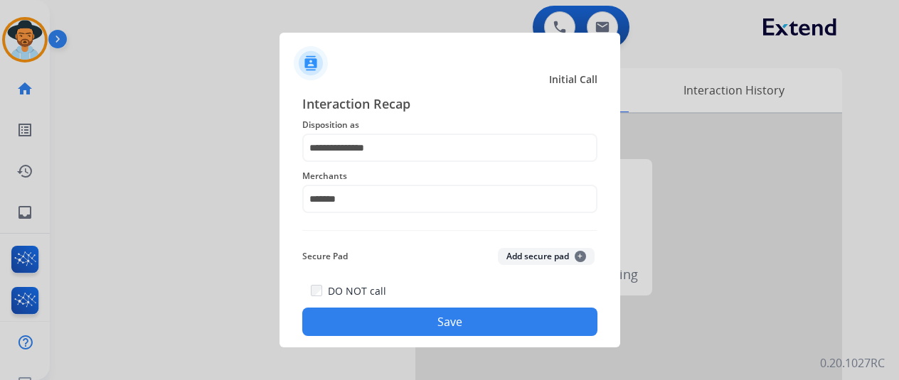
click at [419, 324] on button "Save" at bounding box center [449, 322] width 295 height 28
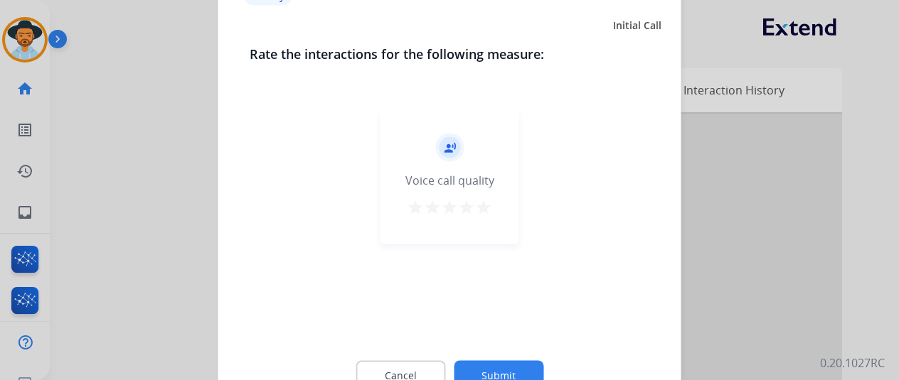
click at [508, 365] on button "Submit" at bounding box center [499, 376] width 90 height 30
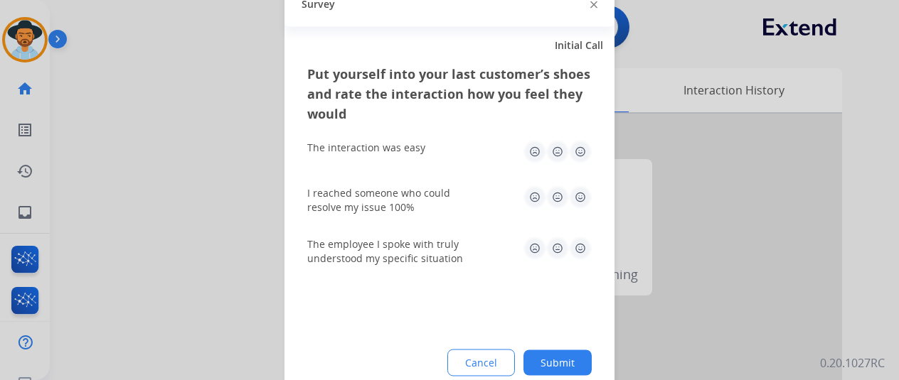
click at [558, 361] on button "Submit" at bounding box center [557, 363] width 68 height 26
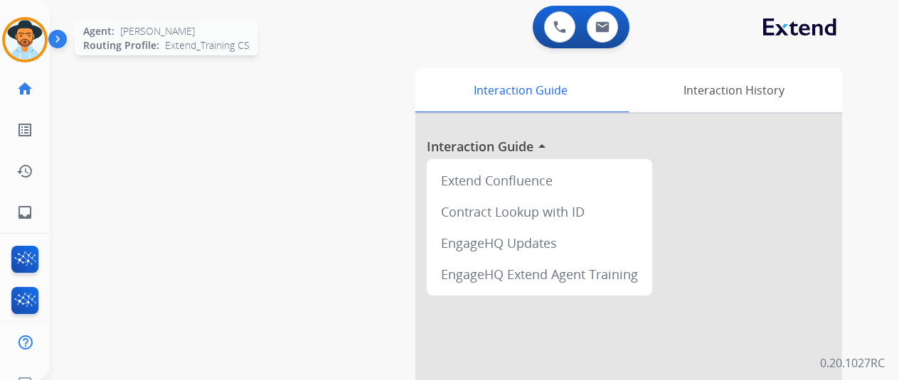
click at [24, 41] on img at bounding box center [25, 40] width 40 height 40
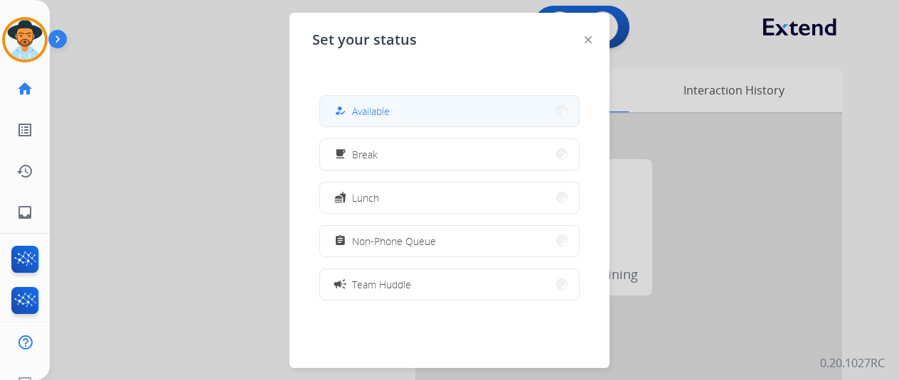
click at [420, 103] on button "how_to_reg Available" at bounding box center [449, 111] width 259 height 31
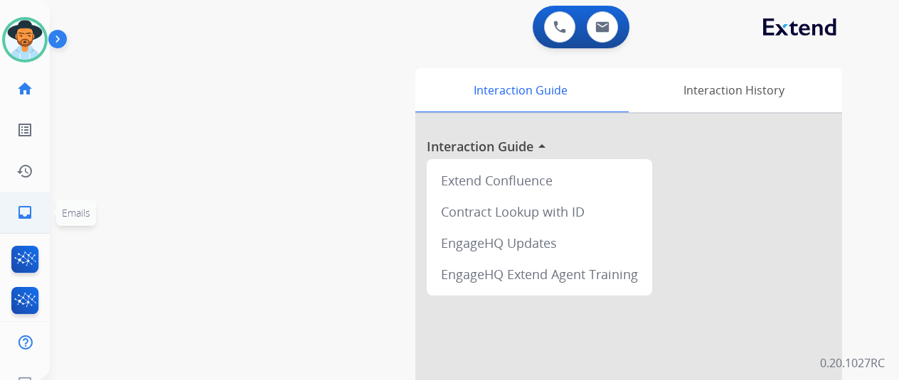
click at [40, 204] on link "inbox Emails" at bounding box center [25, 213] width 40 height 40
select select "**********"
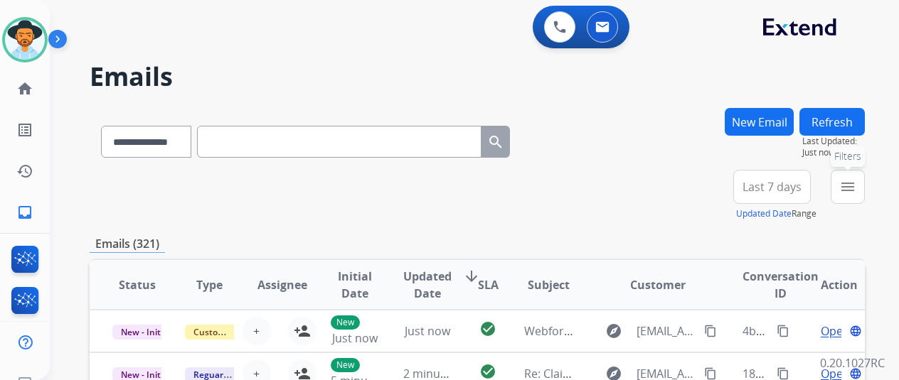
drag, startPoint x: 864, startPoint y: 189, endPoint x: 677, endPoint y: 214, distance: 188.7
click at [856, 190] on mat-icon "menu" at bounding box center [847, 187] width 17 height 17
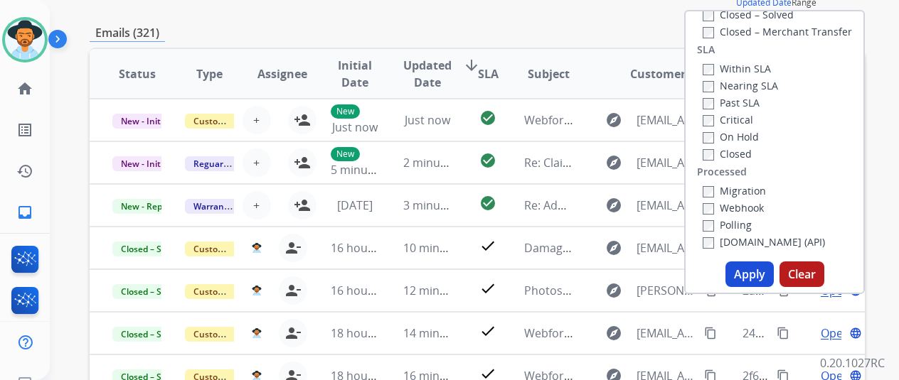
scroll to position [213, 0]
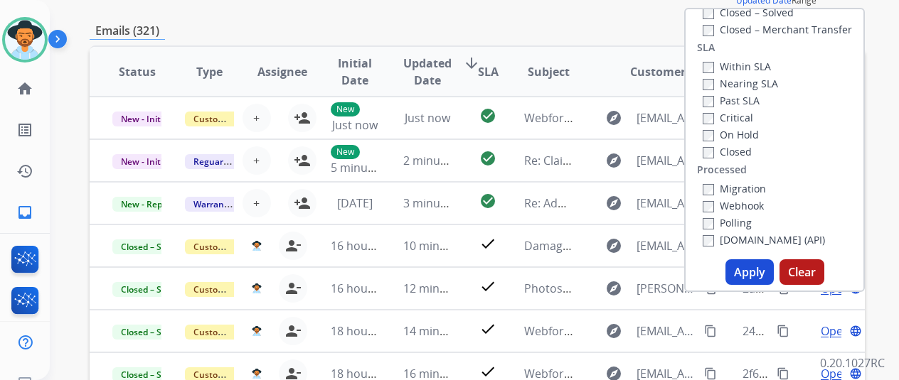
click at [764, 273] on button "Apply" at bounding box center [749, 273] width 48 height 26
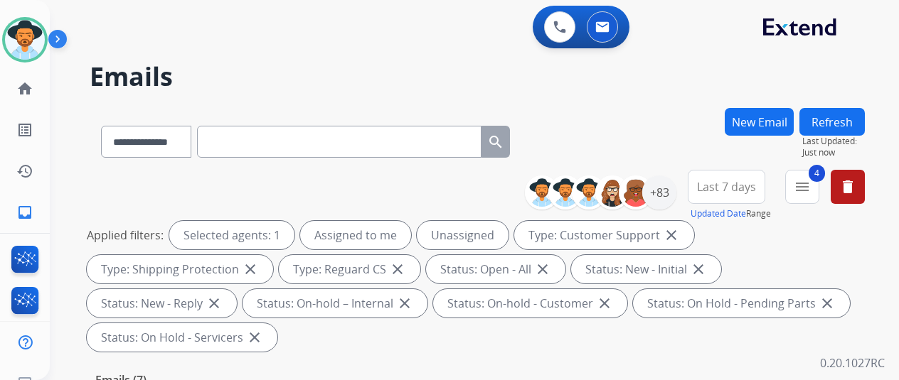
click at [649, 129] on div "**********" at bounding box center [477, 139] width 775 height 62
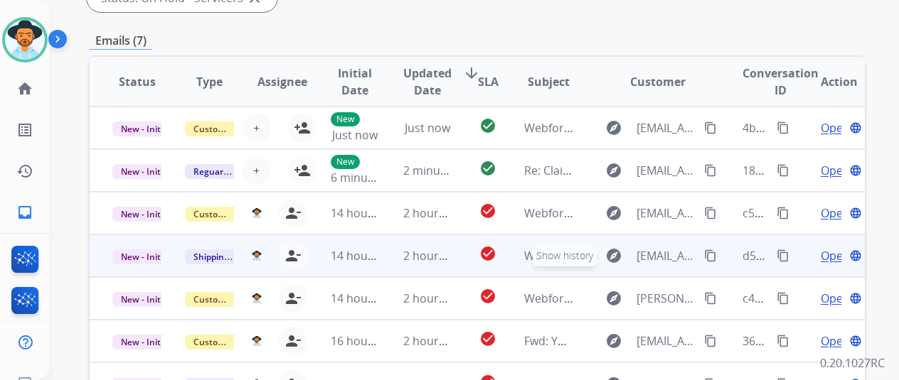
scroll to position [482, 0]
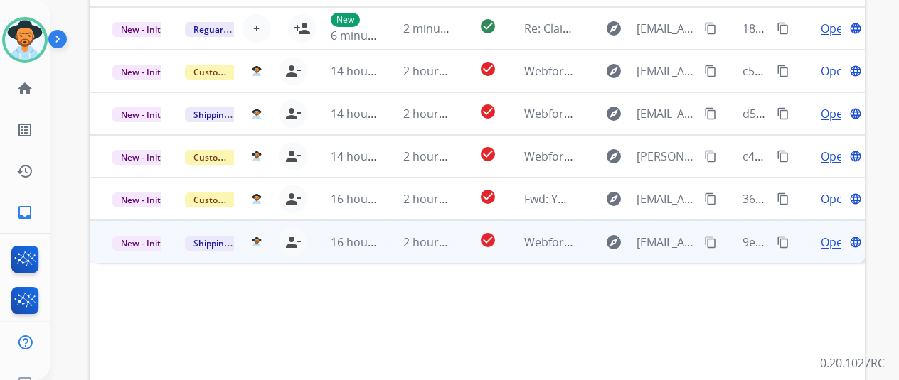
click at [838, 240] on span "Open" at bounding box center [835, 242] width 29 height 17
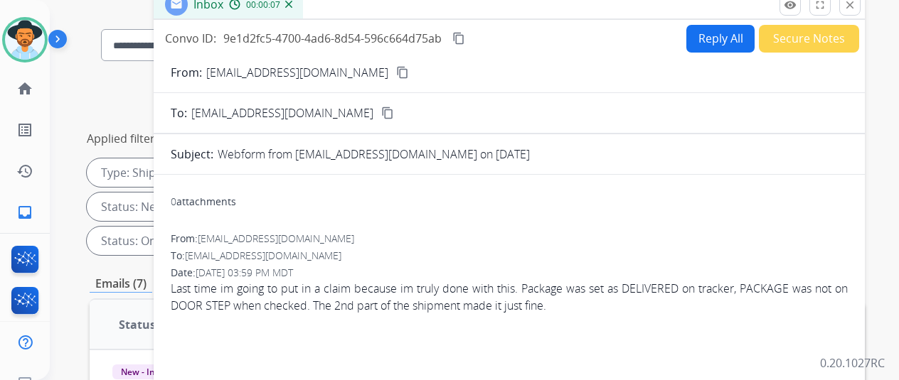
scroll to position [0, 0]
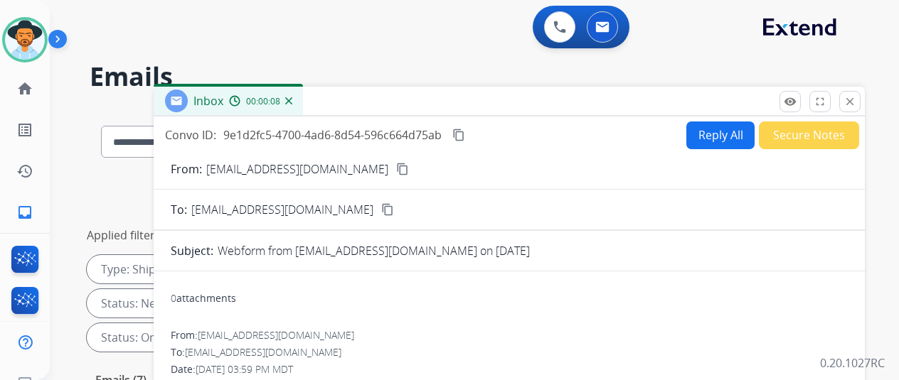
click at [396, 169] on mat-icon "content_copy" at bounding box center [402, 169] width 13 height 13
drag, startPoint x: 302, startPoint y: 101, endPoint x: 284, endPoint y: 114, distance: 21.9
click at [292, 102] on img at bounding box center [288, 100] width 7 height 7
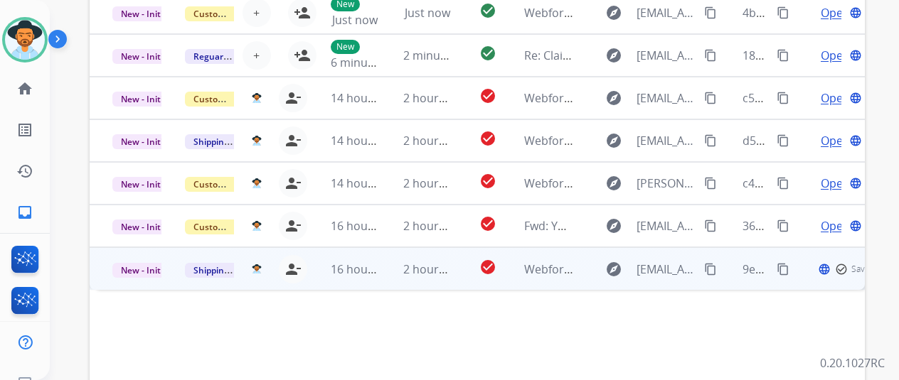
scroll to position [553, 0]
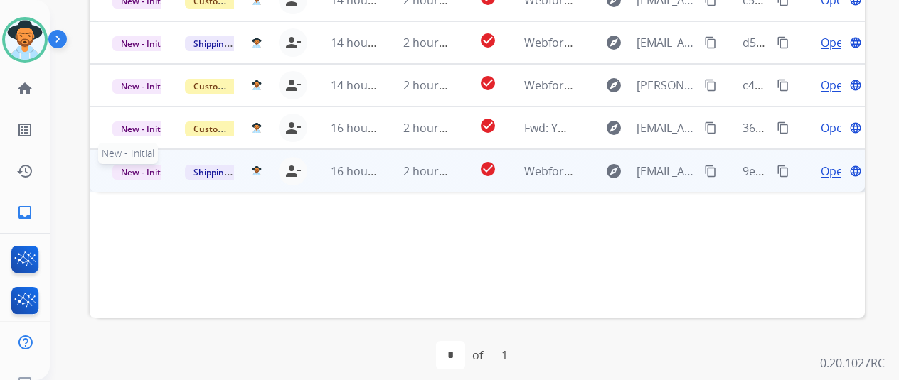
click at [149, 169] on span "New - Initial" at bounding box center [145, 172] width 66 height 15
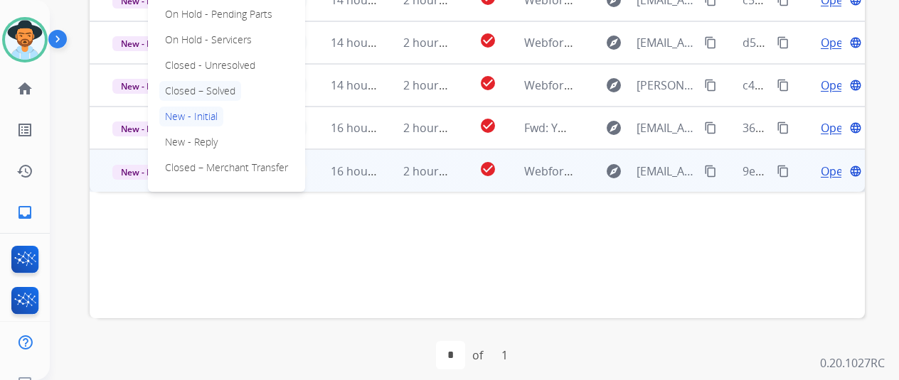
click at [202, 90] on p "Closed – Solved" at bounding box center [200, 91] width 82 height 20
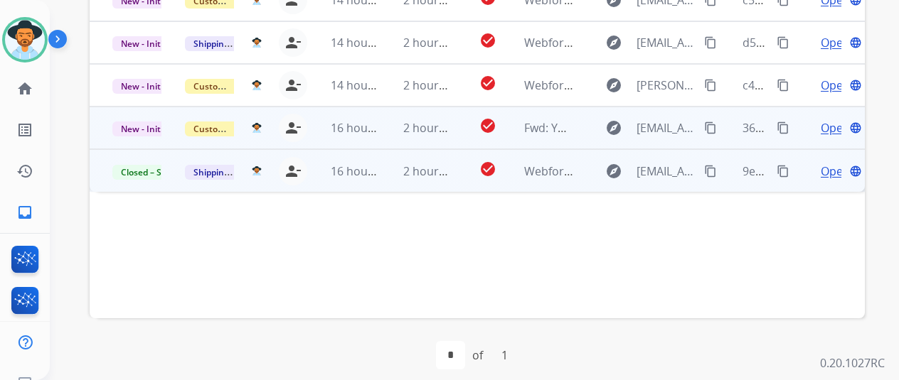
click at [834, 128] on span "Open" at bounding box center [835, 127] width 29 height 17
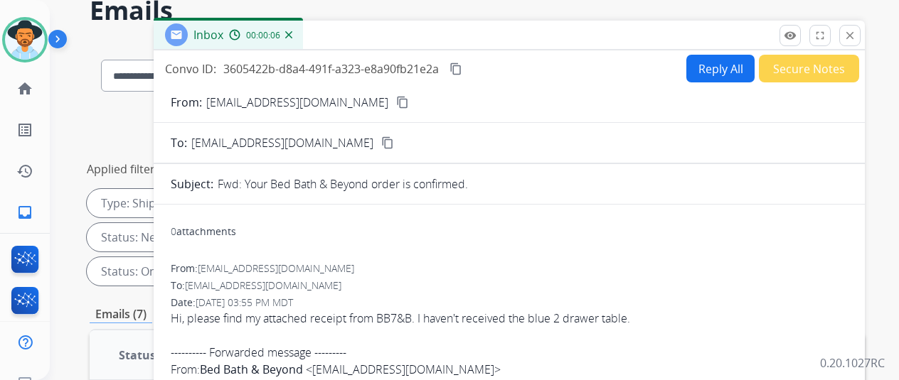
scroll to position [55, 0]
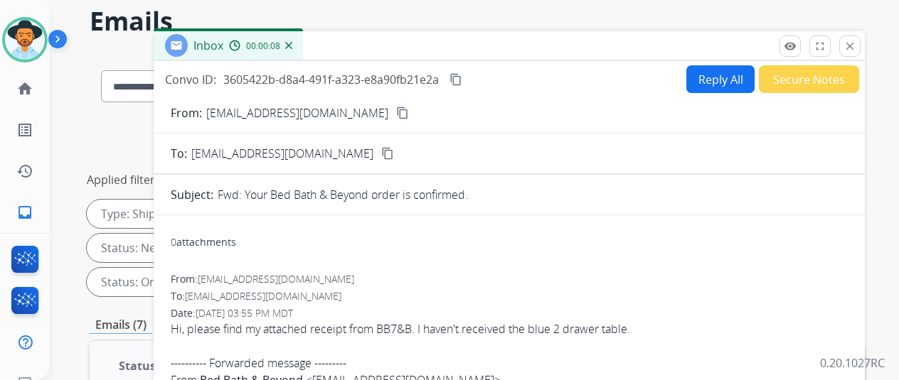
click at [396, 112] on mat-icon "content_copy" at bounding box center [402, 113] width 13 height 13
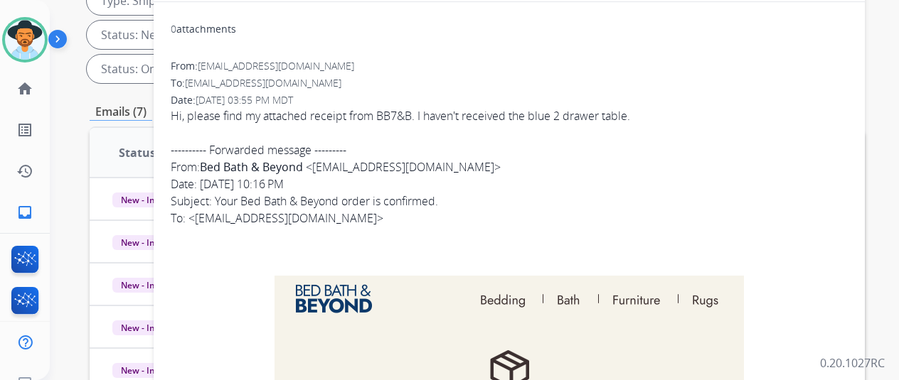
scroll to position [0, 0]
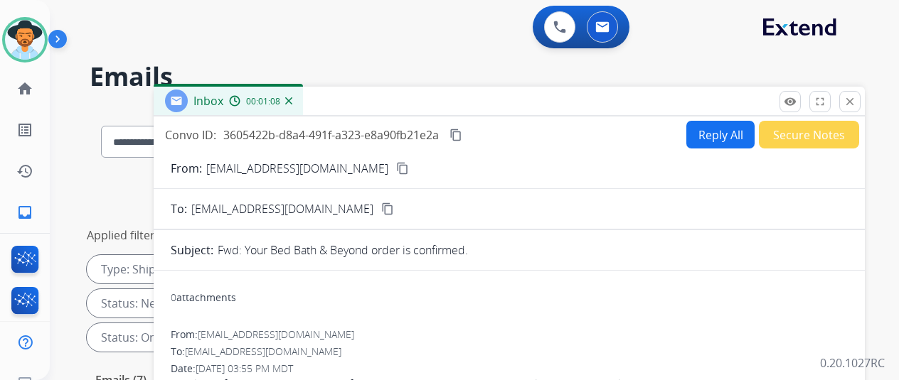
click at [710, 132] on button "Reply All" at bounding box center [720, 135] width 68 height 28
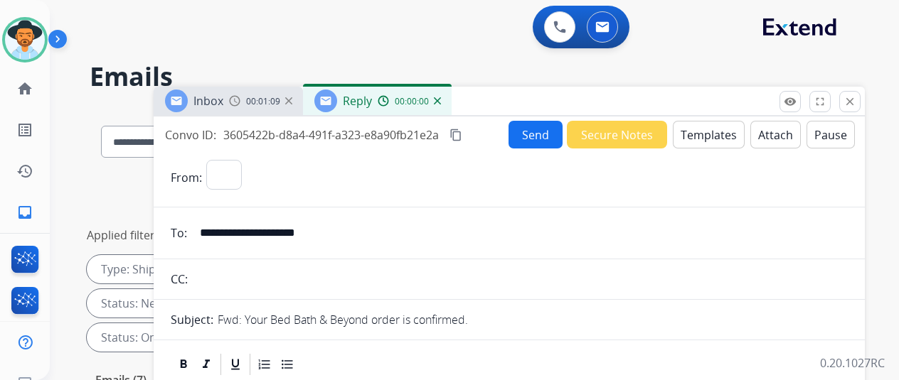
select select "**********"
click at [714, 132] on button "Templates" at bounding box center [709, 135] width 72 height 28
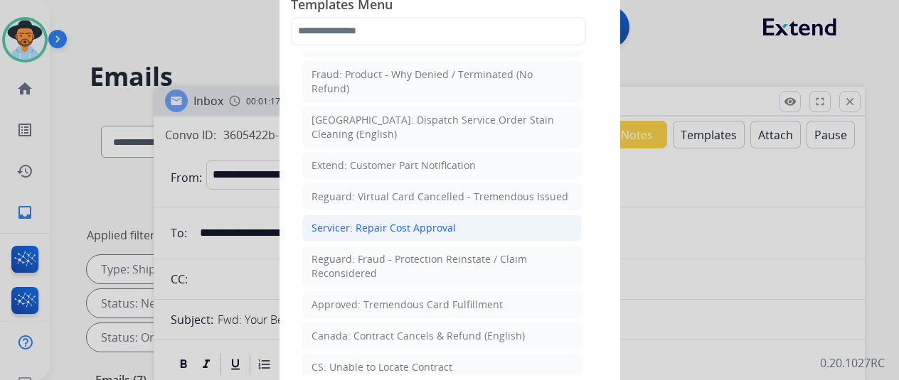
scroll to position [498, 0]
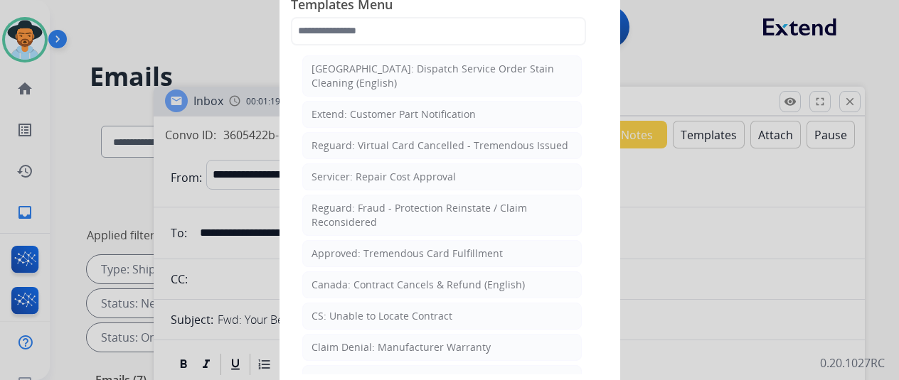
drag, startPoint x: 335, startPoint y: 288, endPoint x: 343, endPoint y: 277, distance: 13.8
click at [336, 309] on div "CS: Unable to Locate Contract" at bounding box center [381, 316] width 141 height 14
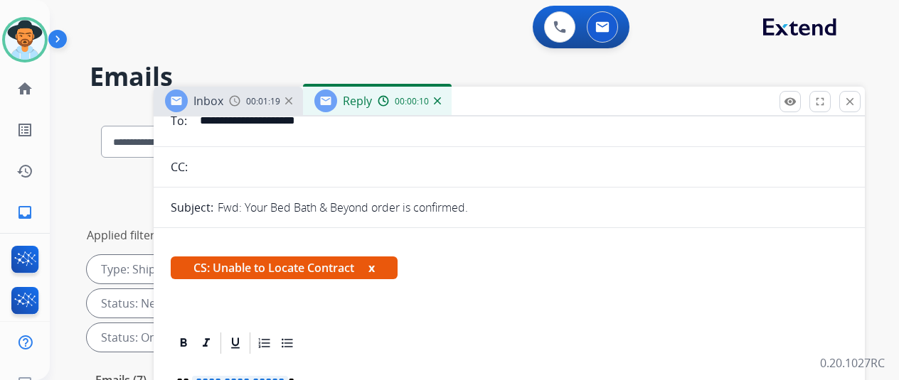
scroll to position [284, 0]
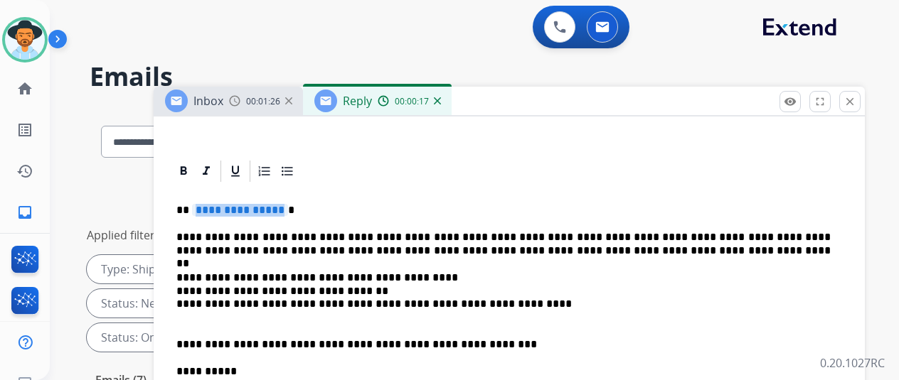
drag, startPoint x: 290, startPoint y: 208, endPoint x: 277, endPoint y: 208, distance: 12.8
click at [277, 208] on span "**********" at bounding box center [240, 210] width 96 height 12
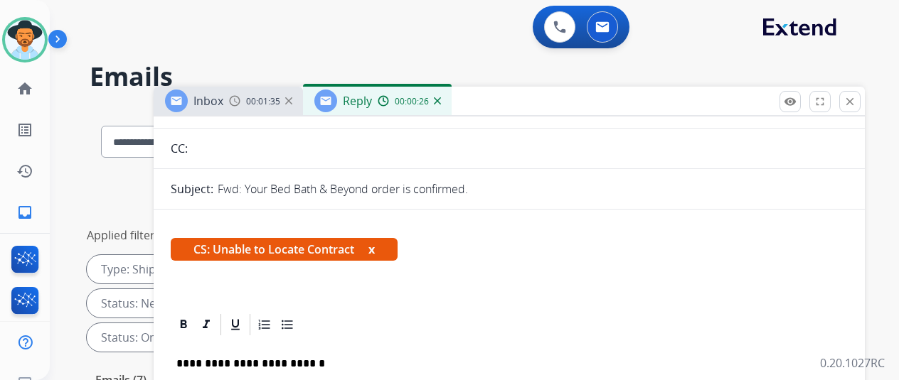
scroll to position [0, 0]
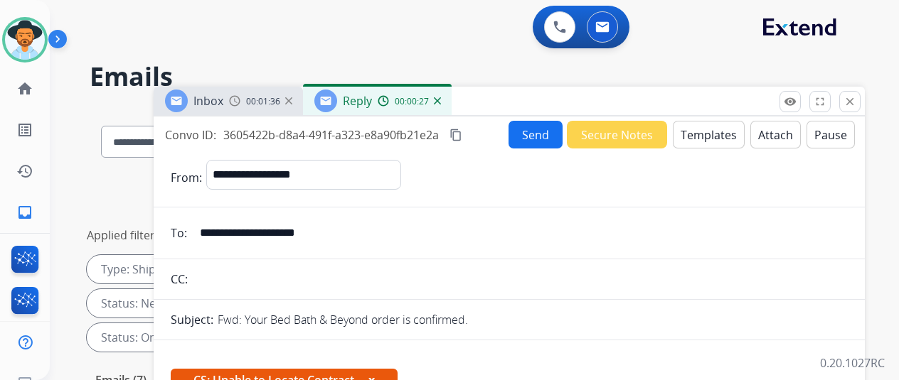
click at [538, 132] on button "Send" at bounding box center [535, 135] width 54 height 28
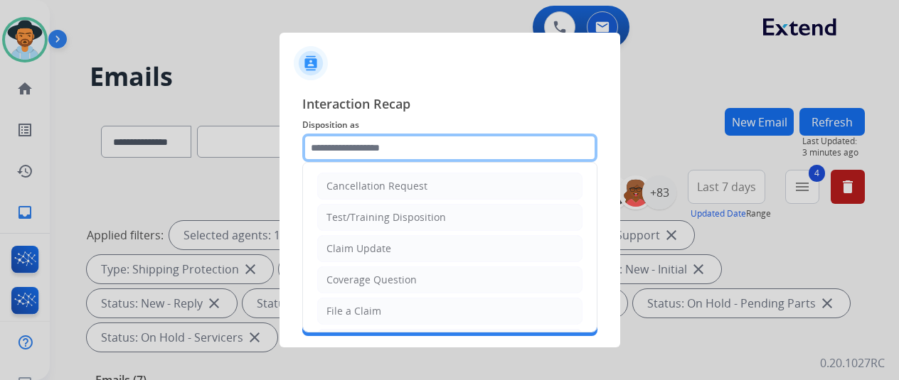
click at [332, 144] on input "text" at bounding box center [449, 148] width 295 height 28
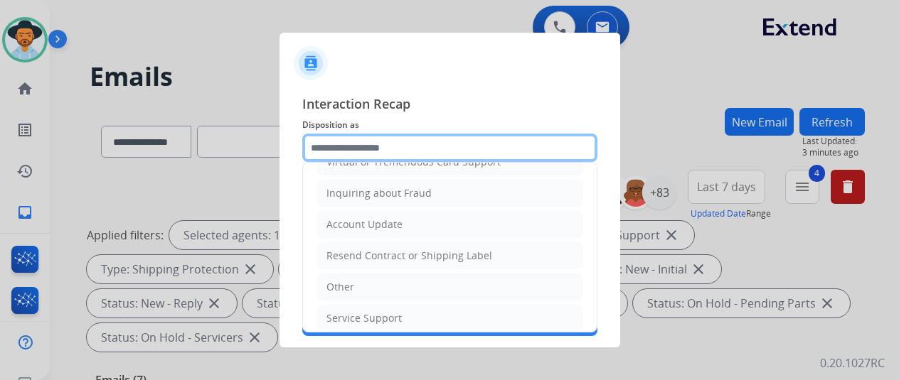
scroll to position [213, 0]
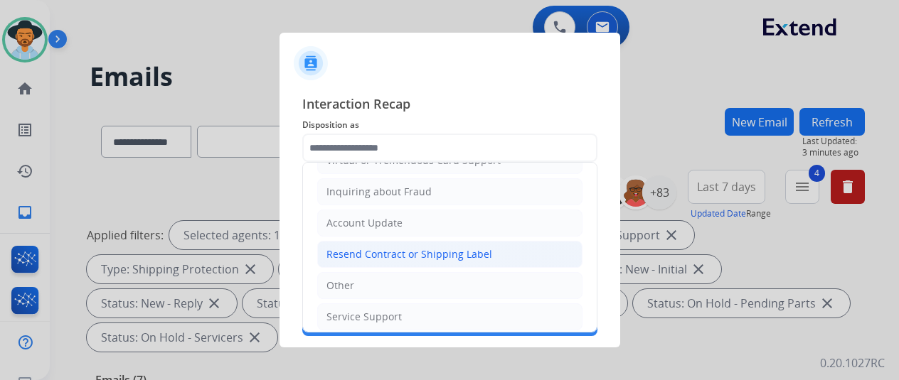
click at [363, 250] on div "Resend Contract or Shipping Label" at bounding box center [409, 254] width 166 height 14
type input "**********"
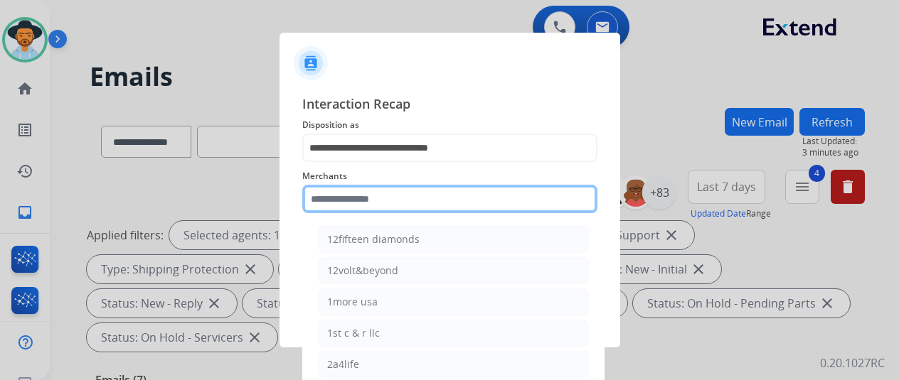
click at [354, 201] on input "text" at bounding box center [449, 199] width 295 height 28
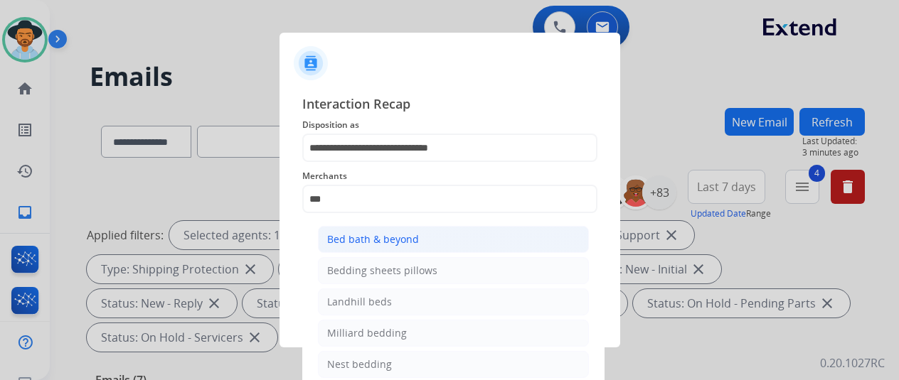
click at [379, 240] on div "Bed bath & beyond" at bounding box center [373, 240] width 92 height 14
type input "**********"
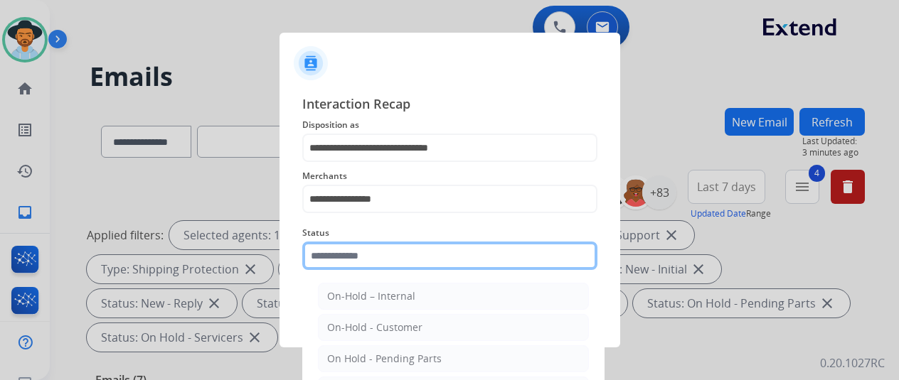
click at [353, 255] on input "text" at bounding box center [449, 256] width 295 height 28
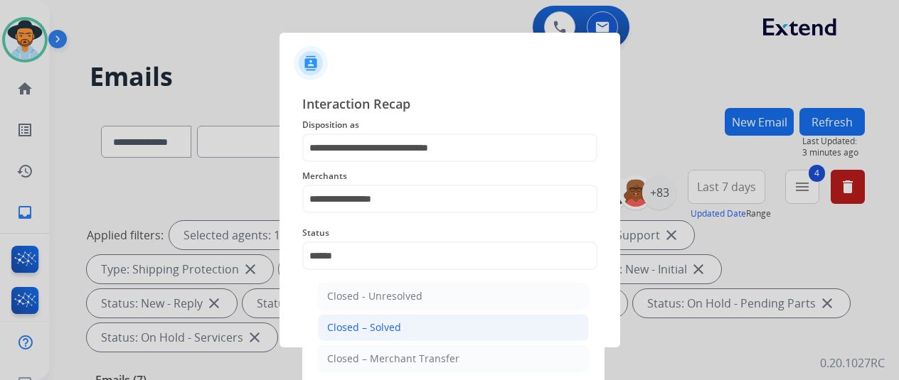
click at [375, 331] on div "Closed – Solved" at bounding box center [364, 328] width 74 height 14
type input "**********"
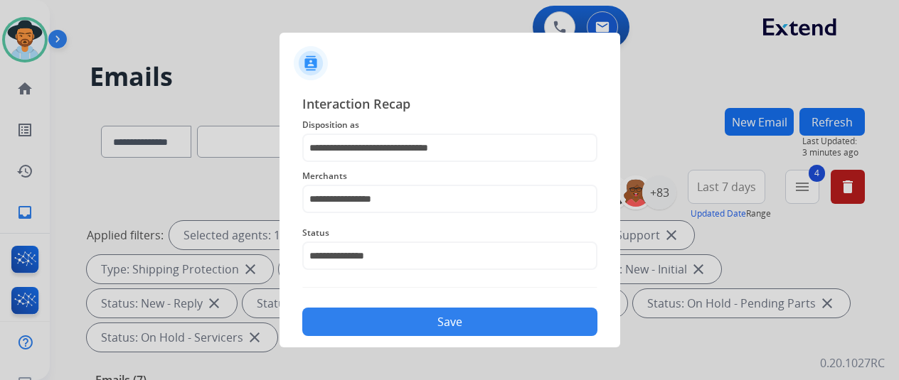
click at [453, 319] on button "Save" at bounding box center [449, 322] width 295 height 28
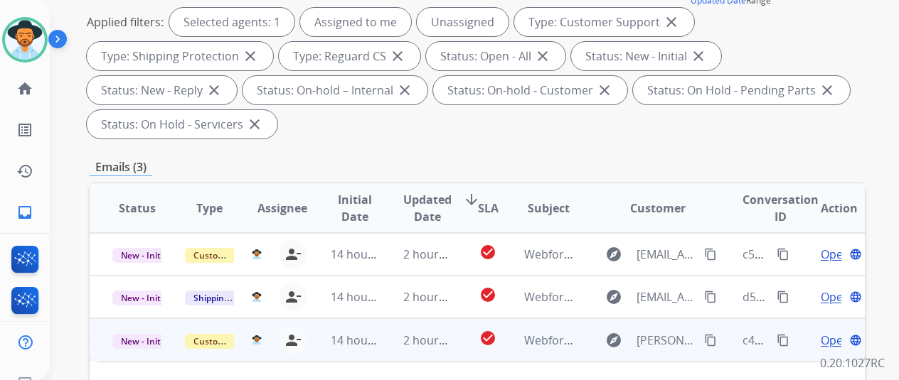
click at [830, 338] on span "Open" at bounding box center [835, 340] width 29 height 17
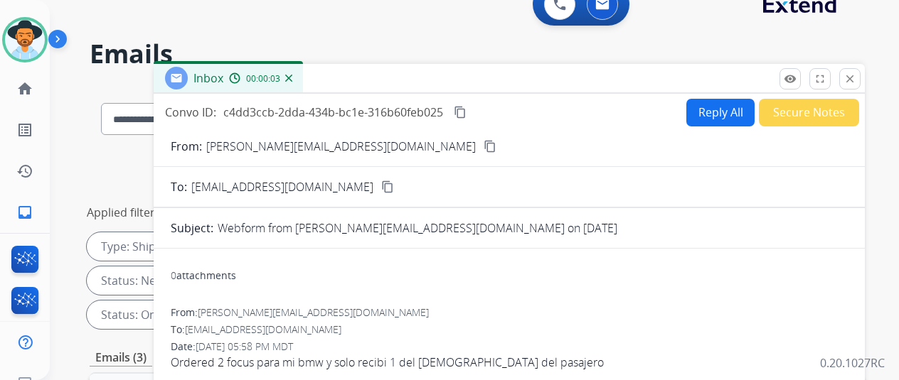
scroll to position [0, 0]
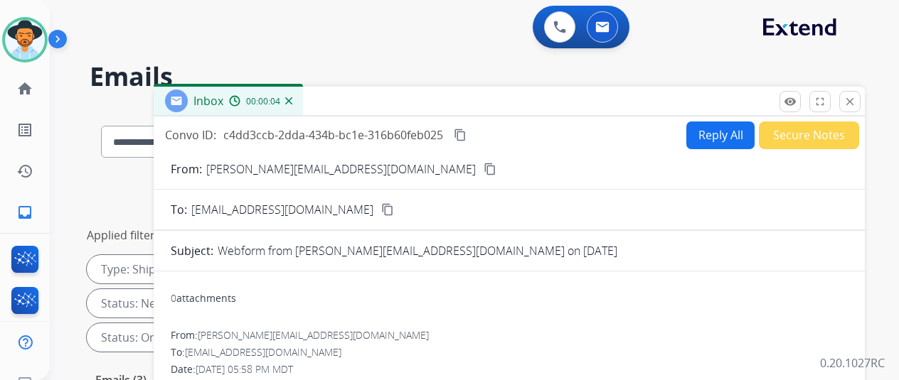
click at [484, 169] on mat-icon "content_copy" at bounding box center [490, 169] width 13 height 13
click at [723, 124] on button "Reply All" at bounding box center [720, 136] width 68 height 28
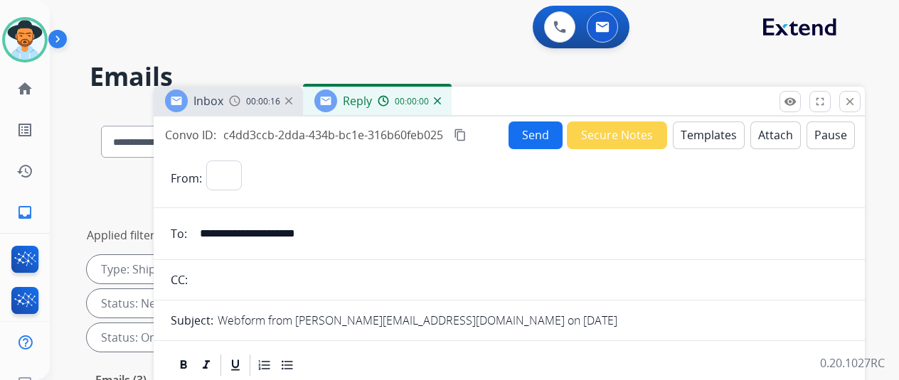
select select "**********"
click at [718, 127] on button "Templates" at bounding box center [709, 136] width 72 height 28
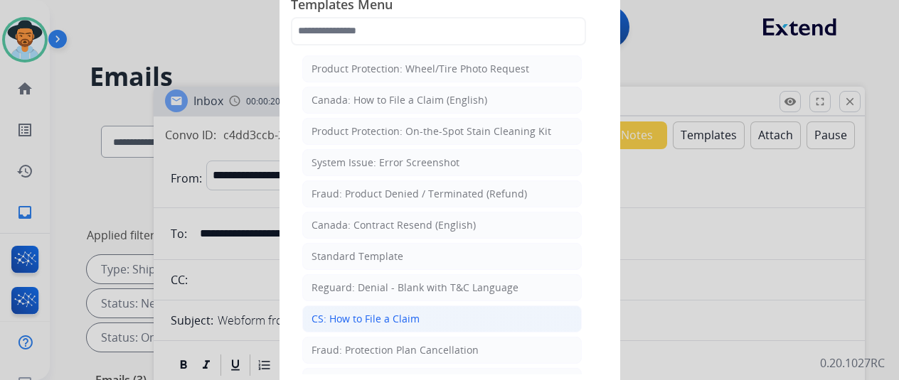
click at [340, 316] on div "CS: How to File a Claim" at bounding box center [365, 319] width 108 height 14
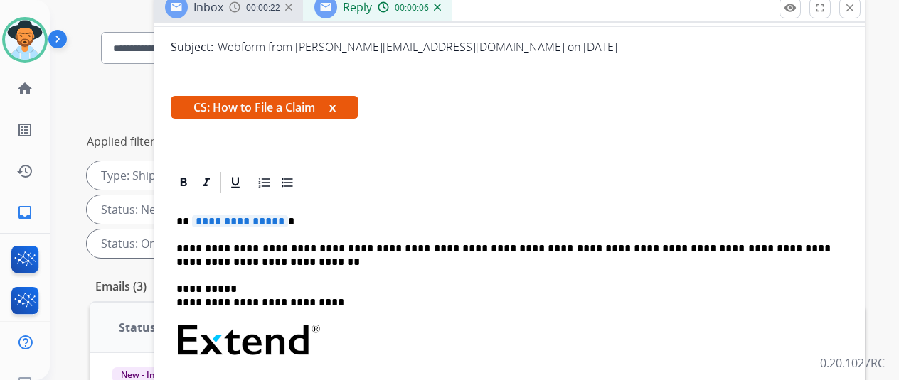
scroll to position [213, 0]
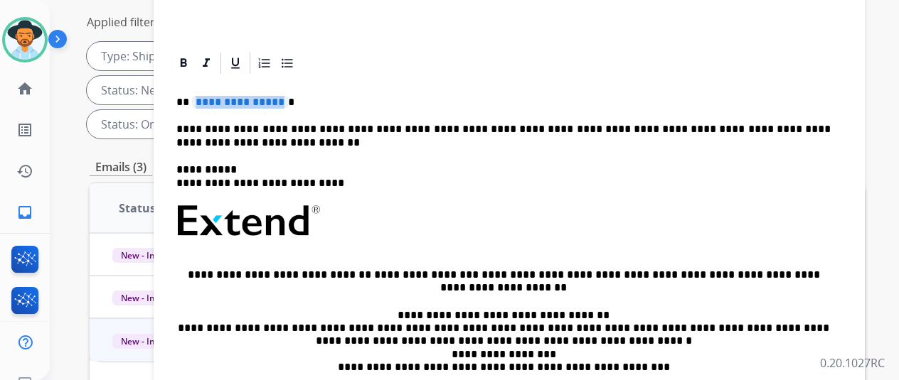
drag, startPoint x: 290, startPoint y: 102, endPoint x: 283, endPoint y: 103, distance: 7.3
click at [283, 103] on span "**********" at bounding box center [240, 102] width 96 height 12
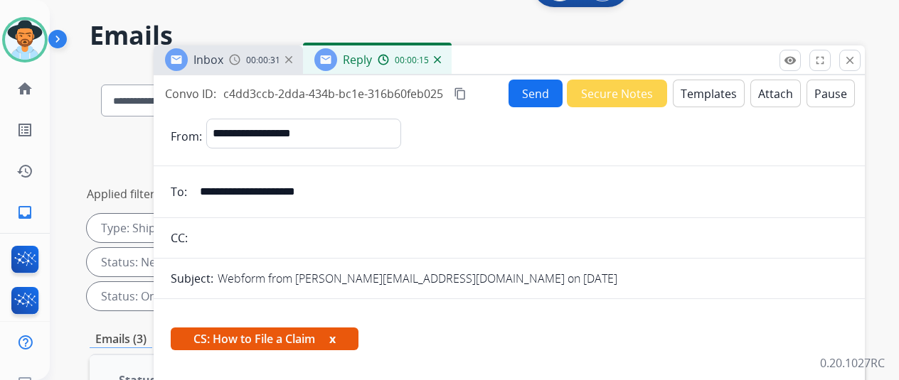
scroll to position [0, 0]
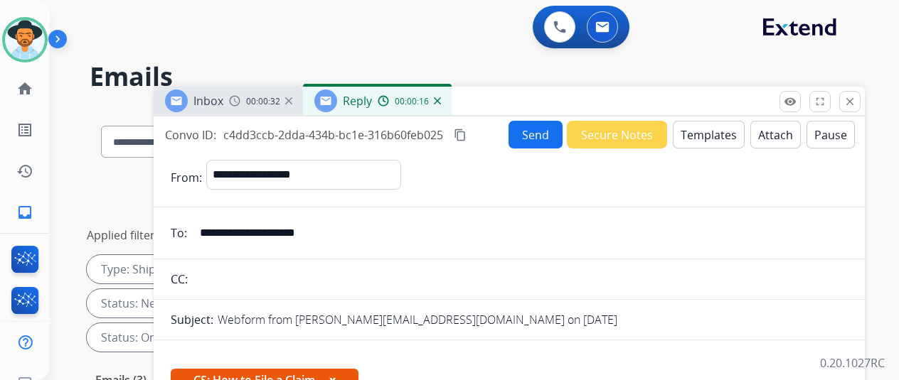
click at [536, 133] on button "Send" at bounding box center [535, 135] width 54 height 28
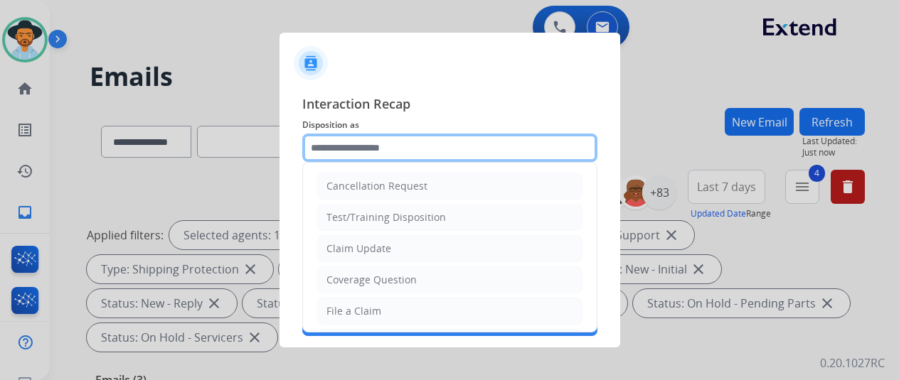
click at [347, 144] on input "text" at bounding box center [449, 148] width 295 height 28
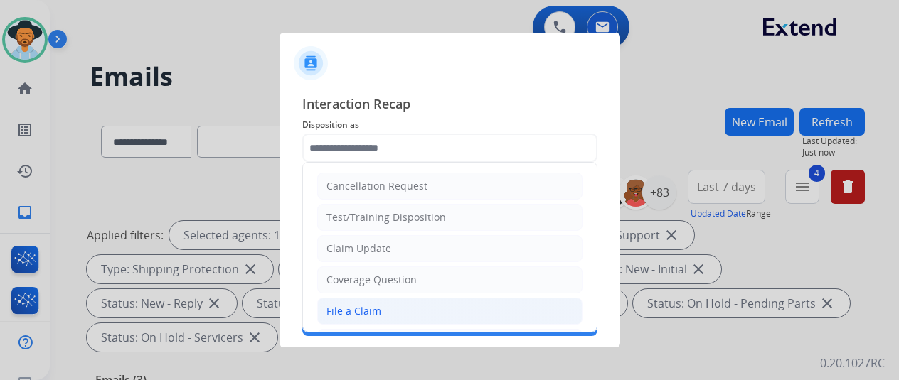
click at [346, 304] on div "File a Claim" at bounding box center [353, 311] width 55 height 14
type input "**********"
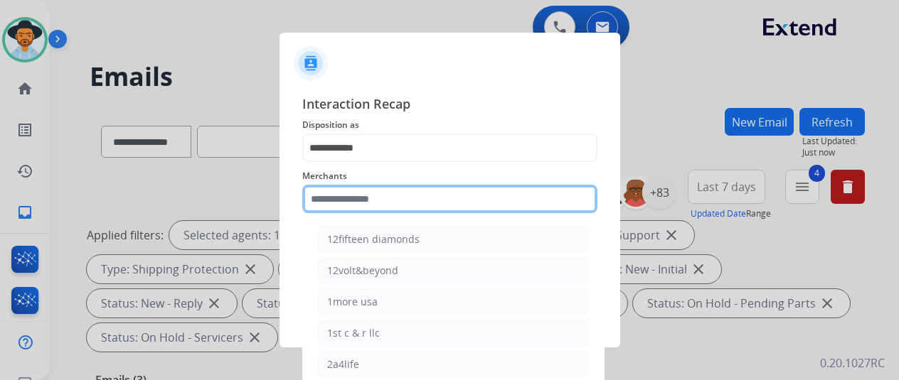
click at [356, 197] on input "text" at bounding box center [449, 199] width 295 height 28
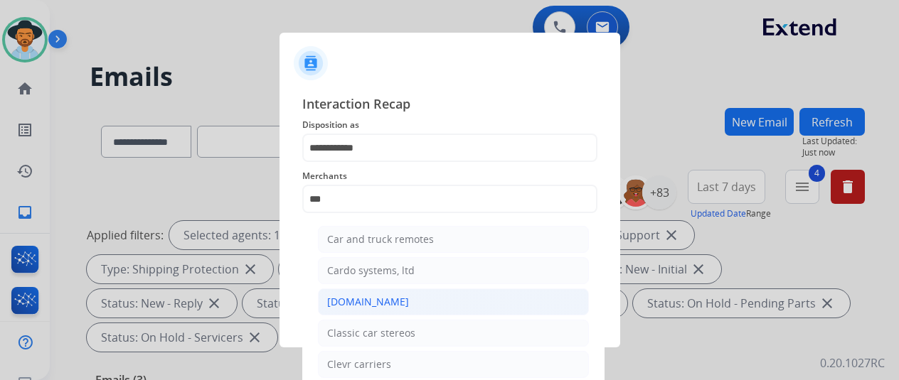
drag, startPoint x: 349, startPoint y: 303, endPoint x: 353, endPoint y: 279, distance: 23.7
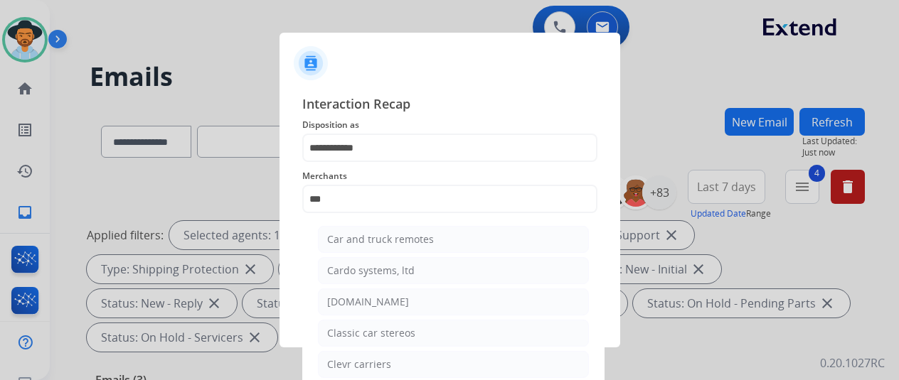
click at [350, 303] on div "Carparts.com" at bounding box center [368, 302] width 82 height 14
type input "**********"
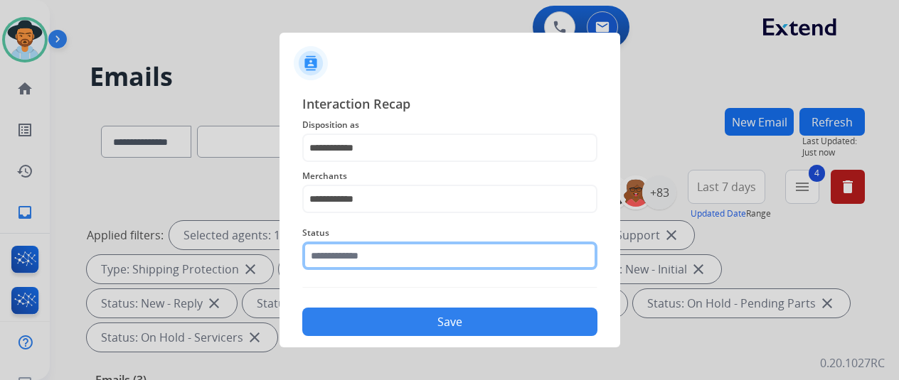
click at [354, 258] on input "text" at bounding box center [449, 256] width 295 height 28
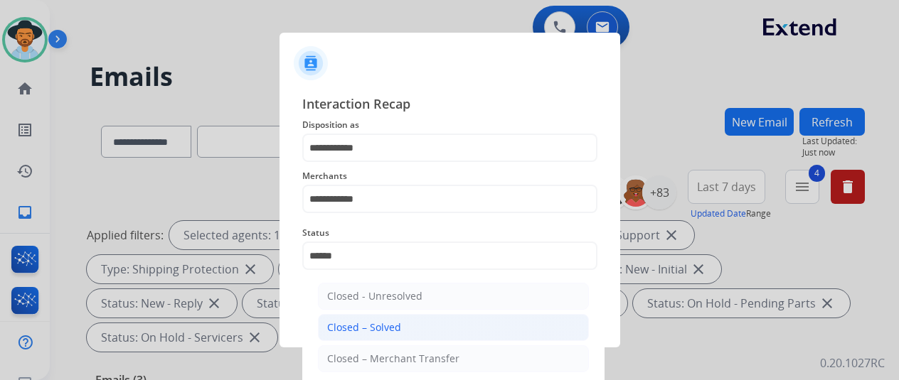
click at [387, 319] on li "Closed – Solved" at bounding box center [453, 327] width 271 height 27
type input "**********"
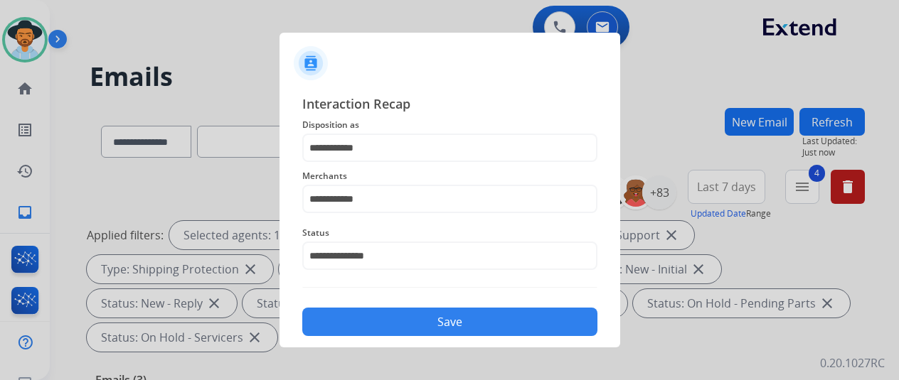
click at [415, 321] on button "Save" at bounding box center [449, 322] width 295 height 28
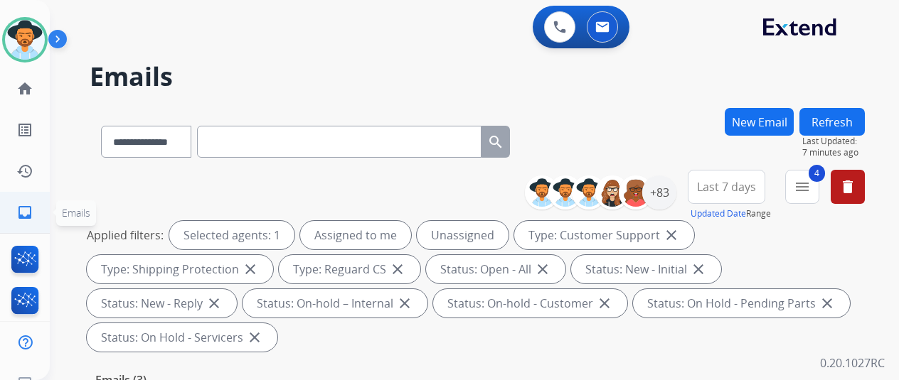
click at [22, 211] on mat-icon "inbox" at bounding box center [24, 212] width 17 height 17
drag, startPoint x: 670, startPoint y: 196, endPoint x: 656, endPoint y: 187, distance: 16.0
click at [665, 197] on div "+83" at bounding box center [659, 193] width 34 height 34
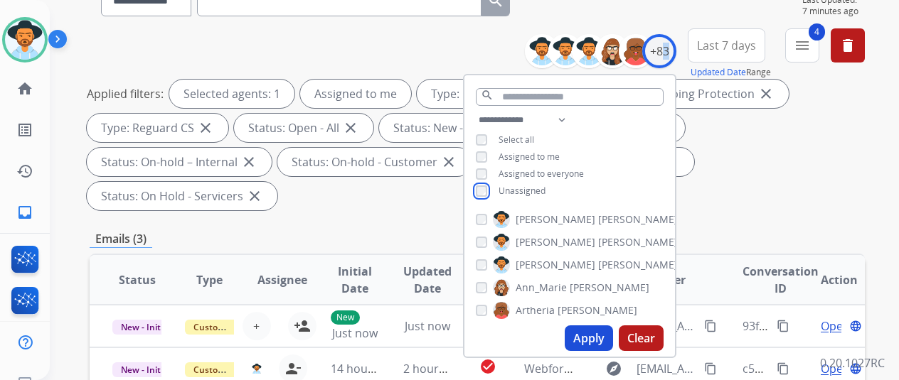
scroll to position [213, 0]
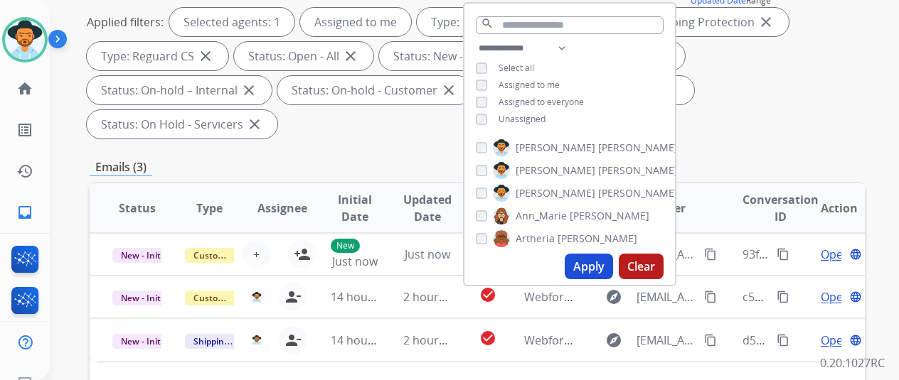
click at [593, 268] on button "Apply" at bounding box center [589, 267] width 48 height 26
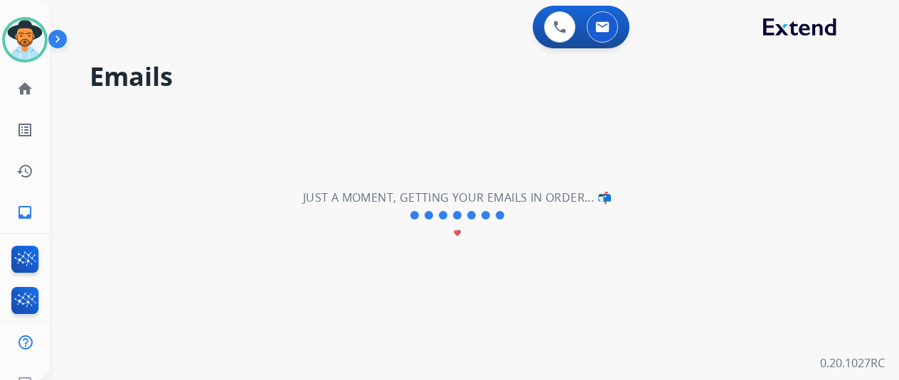
scroll to position [0, 0]
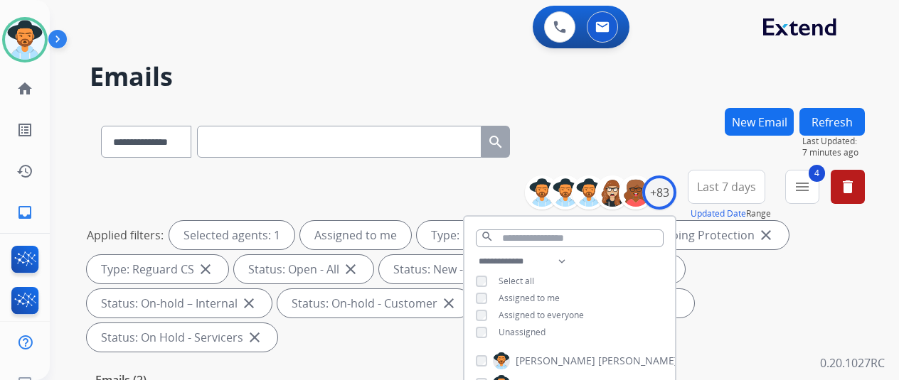
click at [630, 95] on div "**********" at bounding box center [457, 241] width 815 height 380
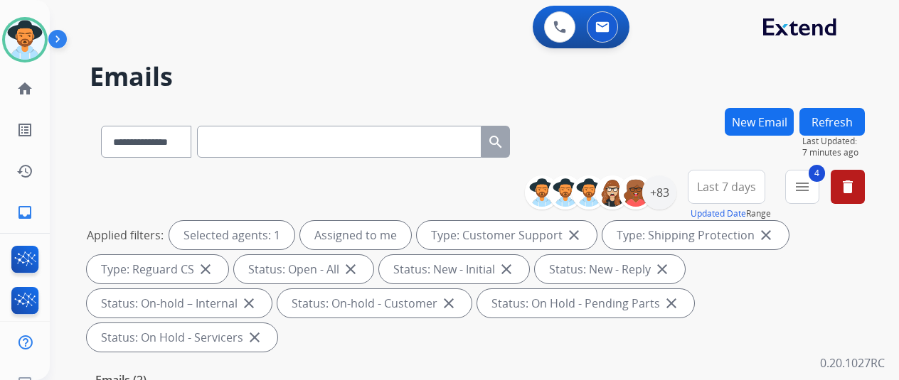
scroll to position [356, 0]
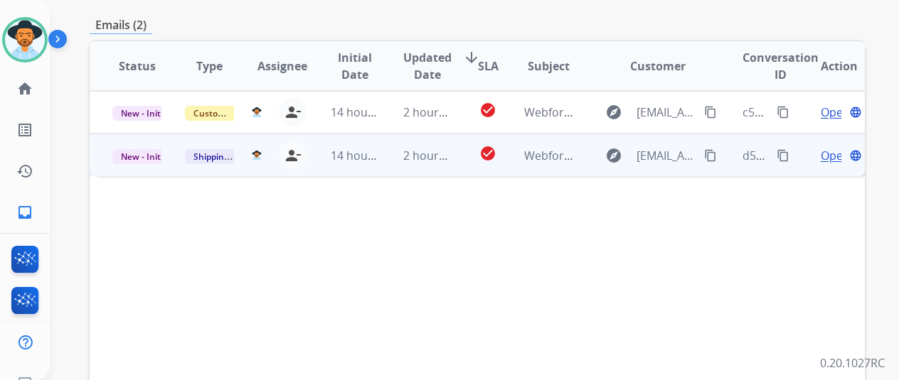
click at [831, 147] on span "Open" at bounding box center [835, 155] width 29 height 17
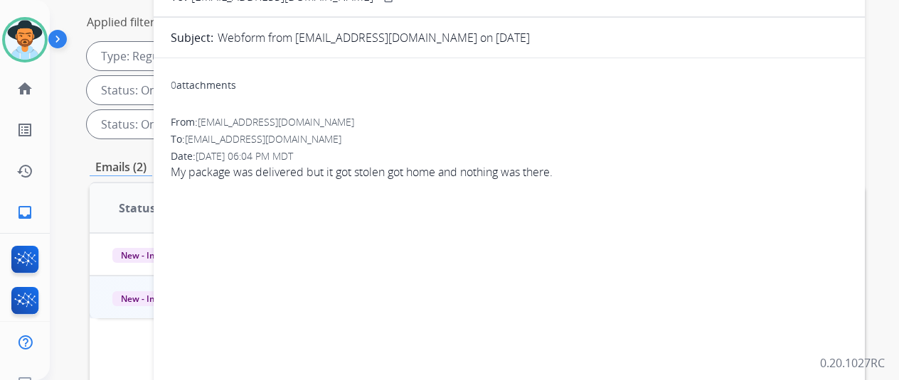
scroll to position [0, 0]
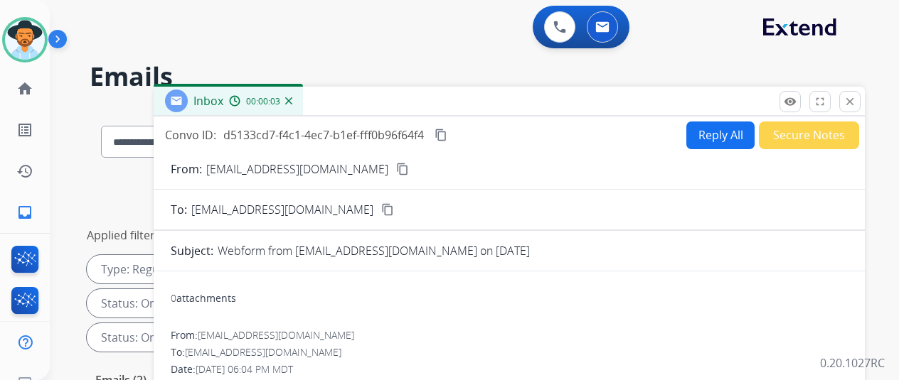
click at [396, 171] on mat-icon "content_copy" at bounding box center [402, 169] width 13 height 13
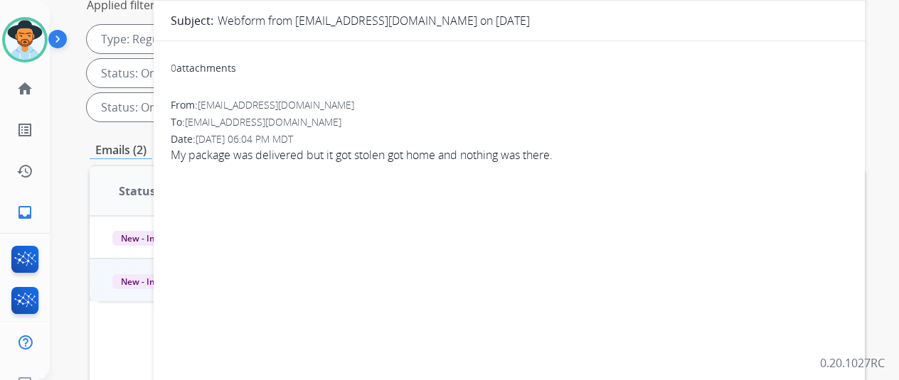
scroll to position [71, 0]
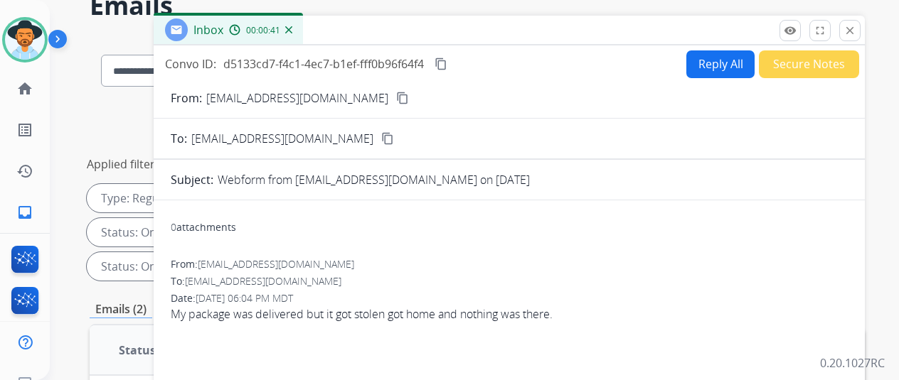
click at [715, 66] on button "Reply All" at bounding box center [720, 64] width 68 height 28
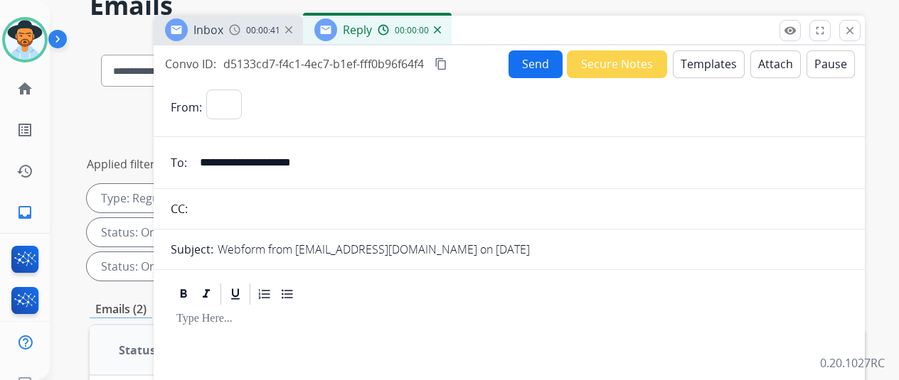
select select "**********"
click at [710, 62] on button "Templates" at bounding box center [709, 64] width 72 height 28
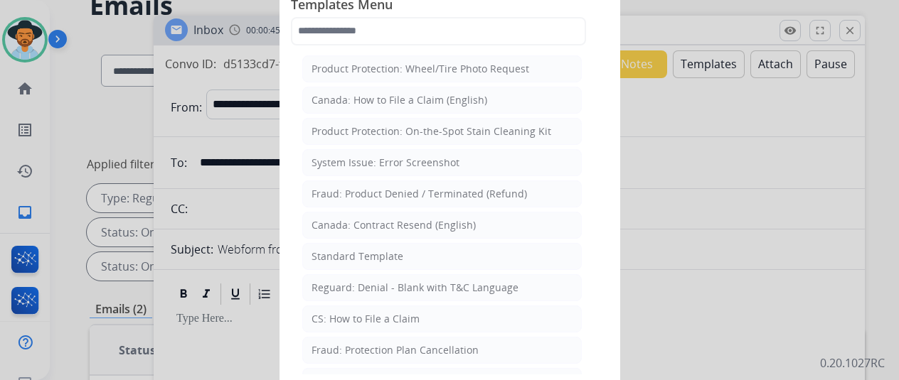
drag, startPoint x: 375, startPoint y: 255, endPoint x: 374, endPoint y: 247, distance: 8.7
click at [374, 251] on div "Standard Template" at bounding box center [357, 257] width 92 height 14
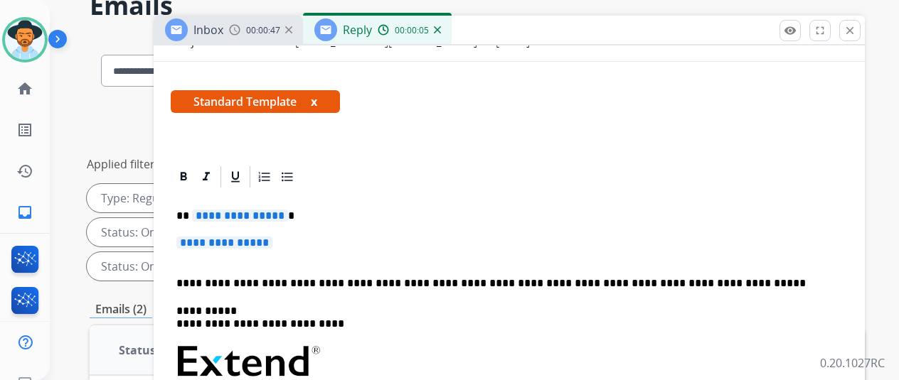
scroll to position [213, 0]
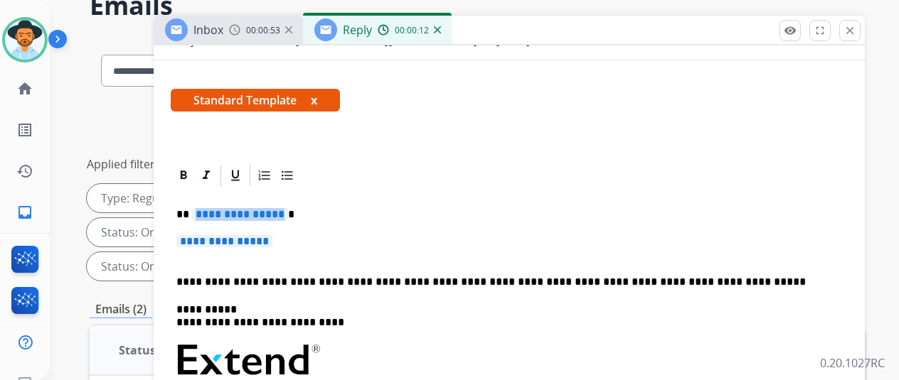
drag, startPoint x: 287, startPoint y: 208, endPoint x: 275, endPoint y: 205, distance: 12.6
click at [275, 208] on span "**********" at bounding box center [240, 214] width 96 height 12
click at [294, 211] on p "****" at bounding box center [503, 214] width 654 height 13
click at [292, 238] on p "**********" at bounding box center [509, 248] width 666 height 26
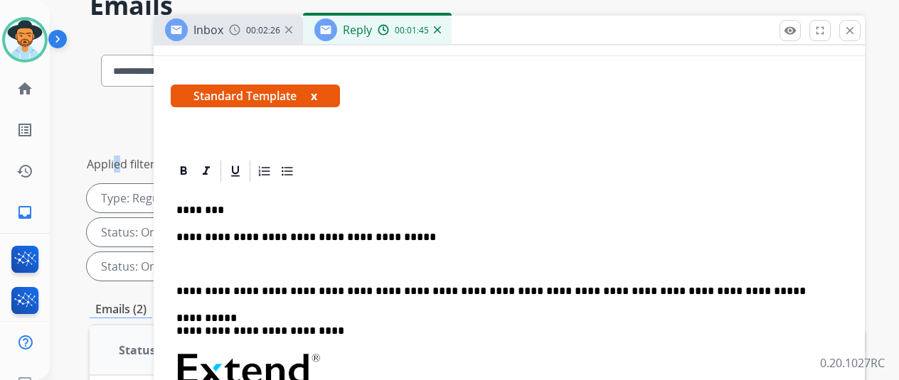
drag, startPoint x: 113, startPoint y: 112, endPoint x: 127, endPoint y: 116, distance: 14.8
click at [117, 116] on div "**********" at bounding box center [477, 193] width 775 height 188
click at [189, 262] on p "**********" at bounding box center [503, 250] width 654 height 39
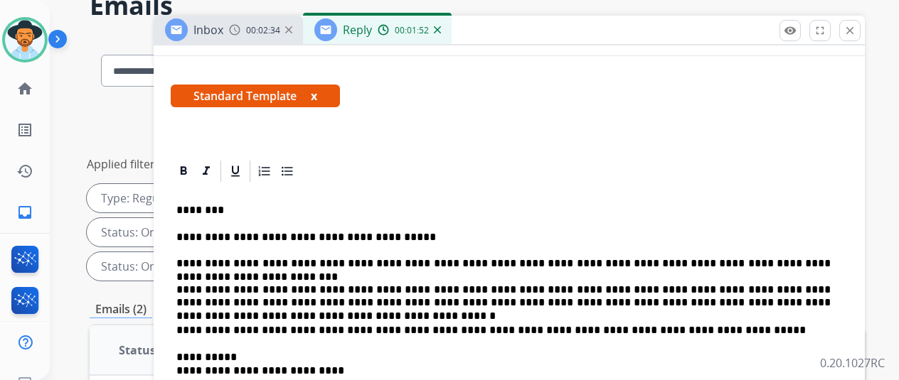
click at [590, 288] on p "**********" at bounding box center [503, 270] width 654 height 78
click at [522, 308] on p "**********" at bounding box center [503, 270] width 654 height 78
click at [785, 287] on p "**********" at bounding box center [503, 270] width 654 height 78
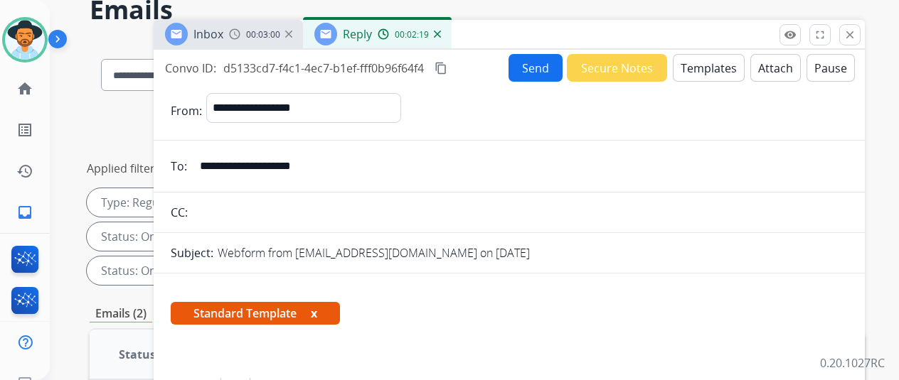
scroll to position [0, 0]
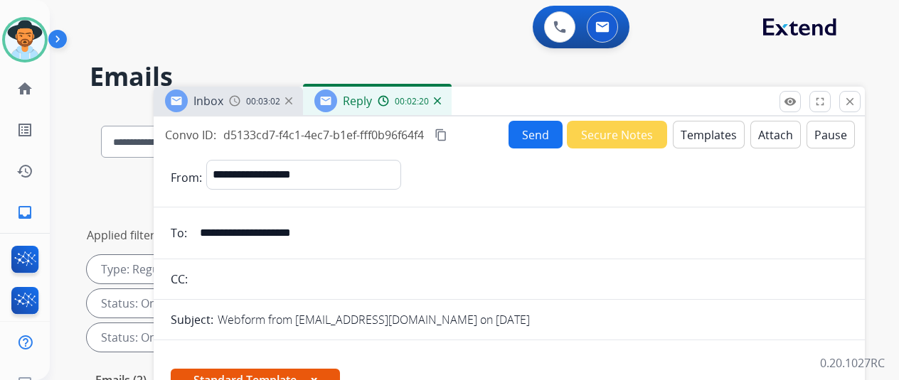
click at [538, 130] on button "Send" at bounding box center [535, 135] width 54 height 28
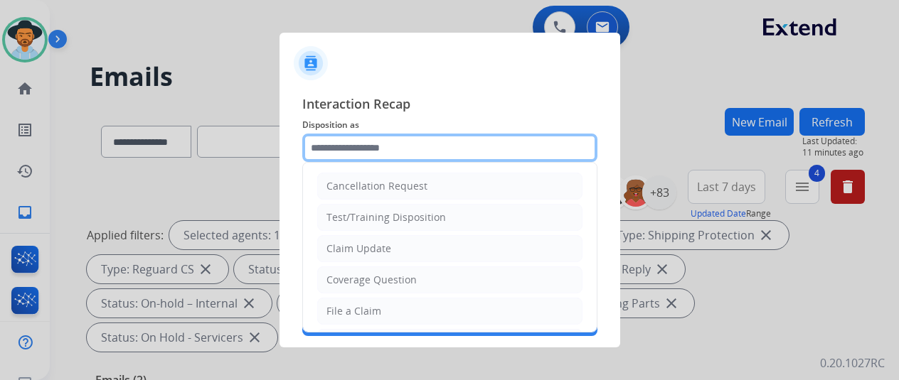
click at [364, 142] on input "text" at bounding box center [449, 148] width 295 height 28
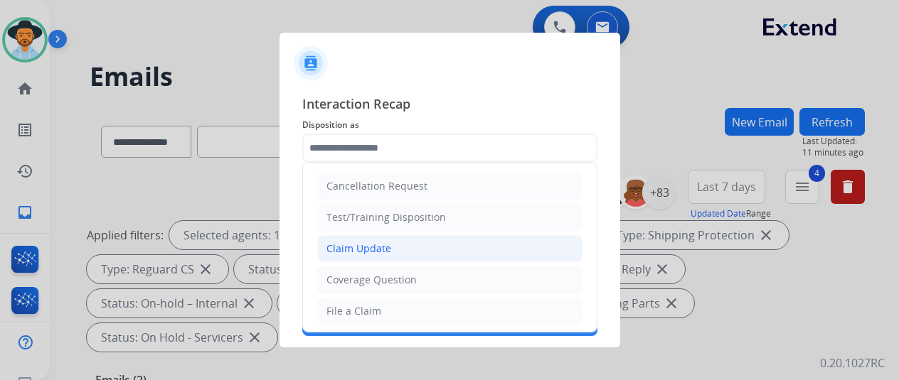
click at [373, 244] on div "Claim Update" at bounding box center [358, 249] width 65 height 14
type input "**********"
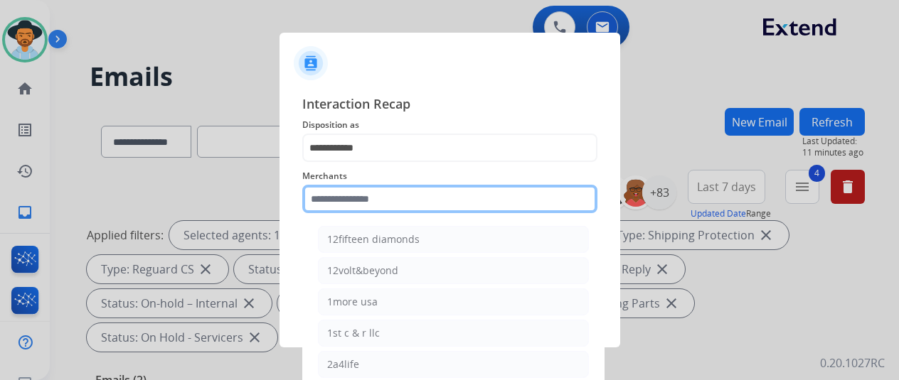
click at [318, 201] on input "text" at bounding box center [449, 199] width 295 height 28
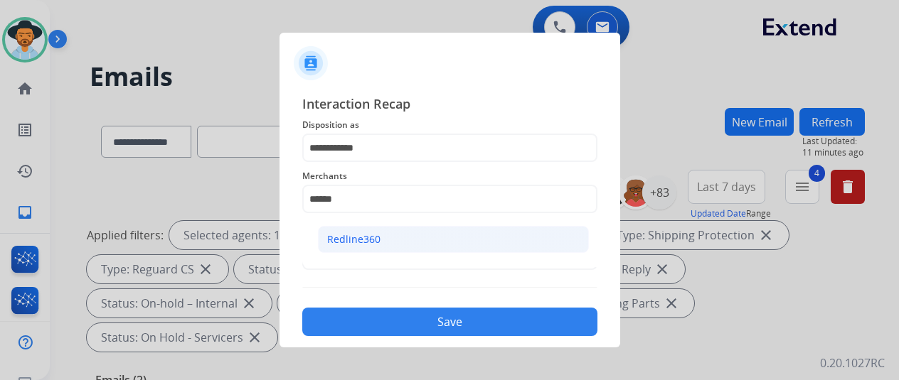
click at [381, 234] on li "Redline360" at bounding box center [453, 239] width 271 height 27
type input "**********"
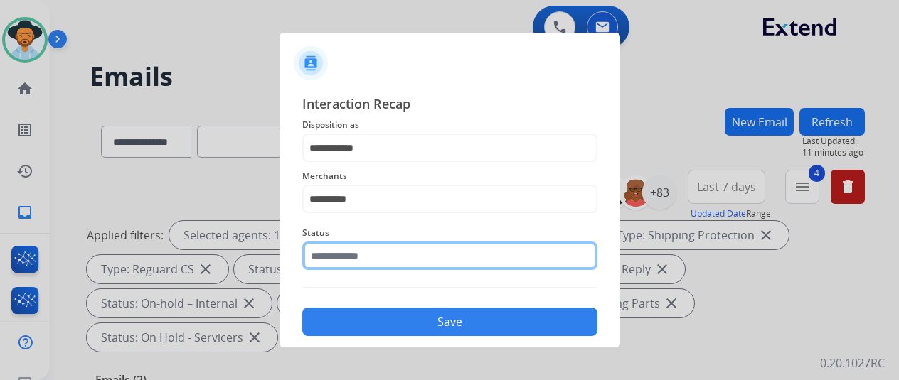
click at [378, 254] on input "text" at bounding box center [449, 256] width 295 height 28
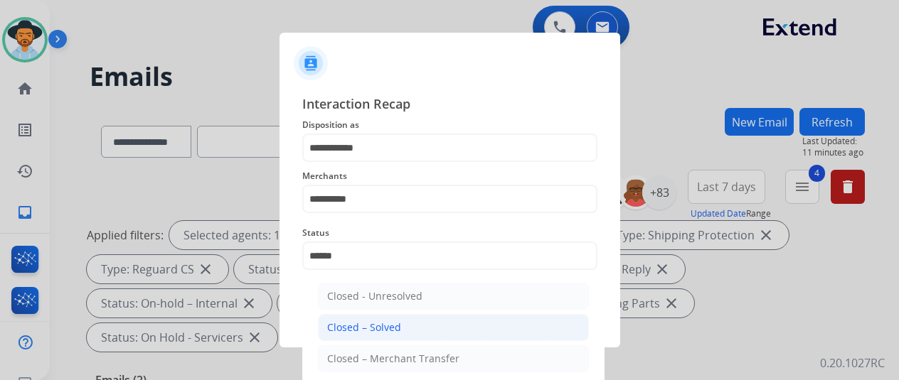
click at [360, 329] on div "Closed – Solved" at bounding box center [364, 328] width 74 height 14
type input "**********"
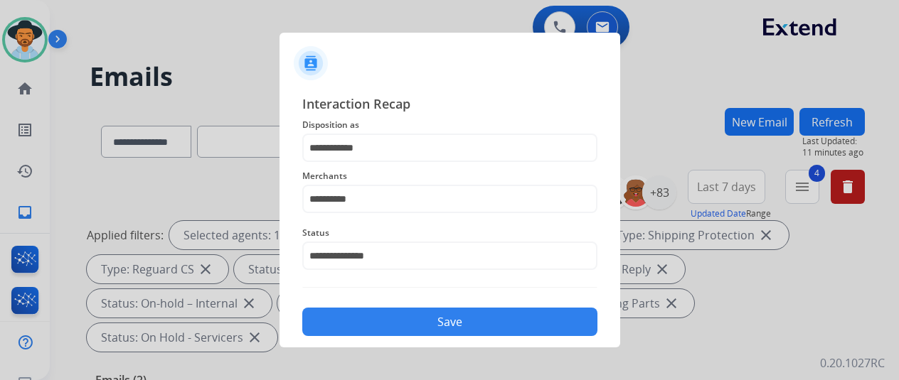
click at [422, 319] on button "Save" at bounding box center [449, 322] width 295 height 28
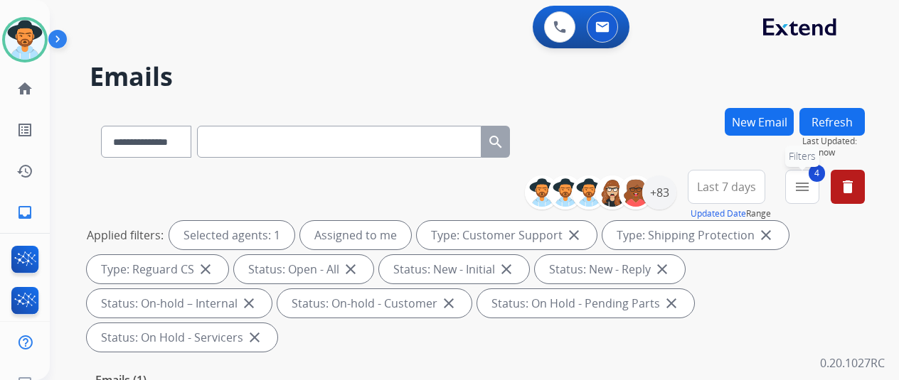
click at [811, 186] on mat-icon "menu" at bounding box center [802, 187] width 17 height 17
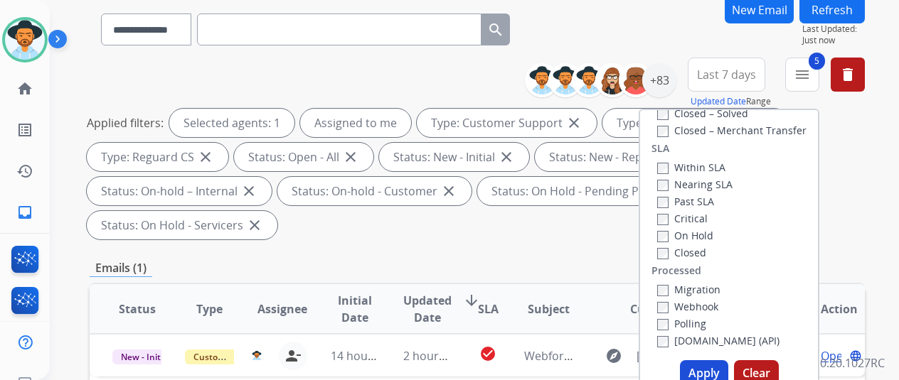
scroll to position [213, 0]
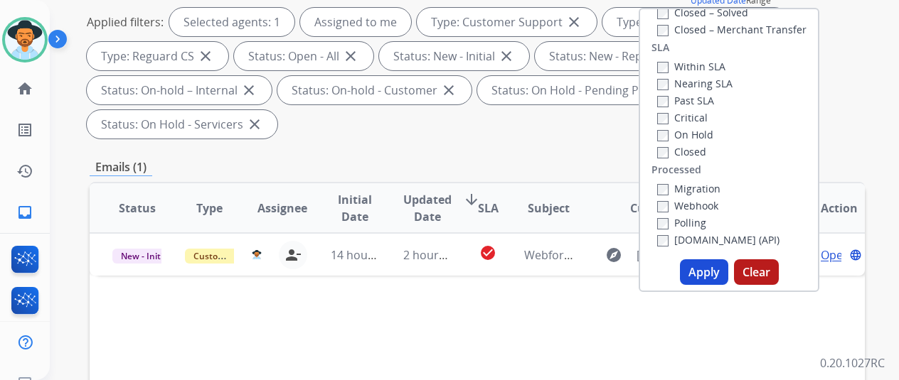
click at [705, 275] on button "Apply" at bounding box center [704, 273] width 48 height 26
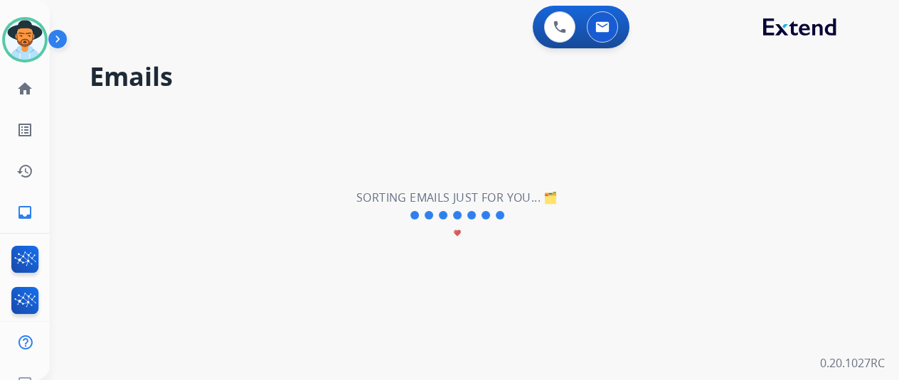
scroll to position [0, 0]
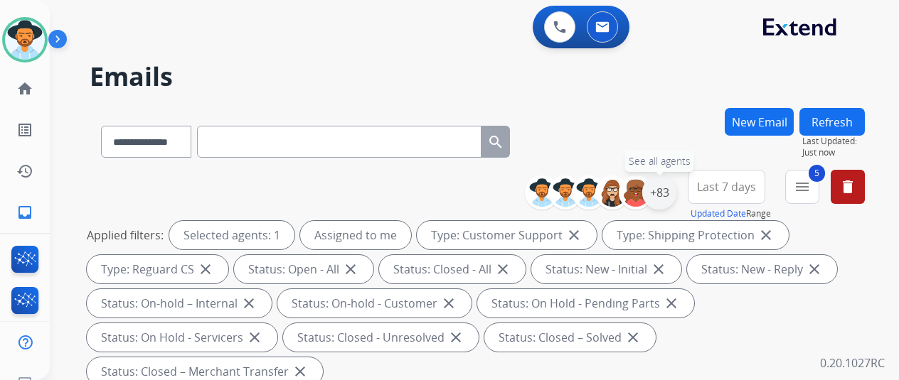
click at [673, 191] on div "+83" at bounding box center [659, 193] width 34 height 34
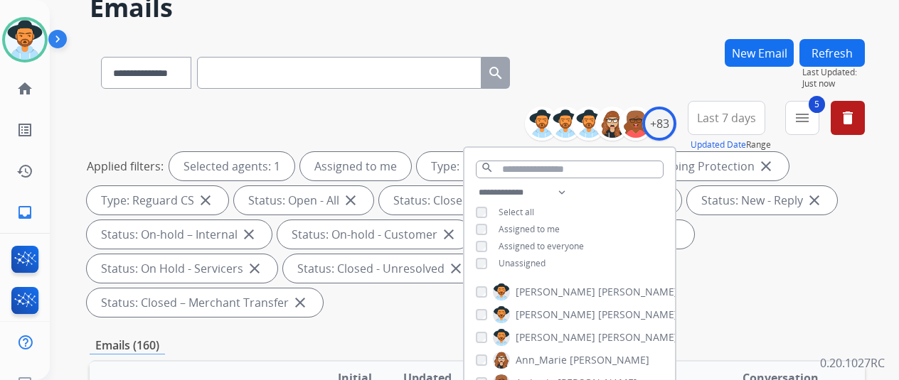
scroll to position [284, 0]
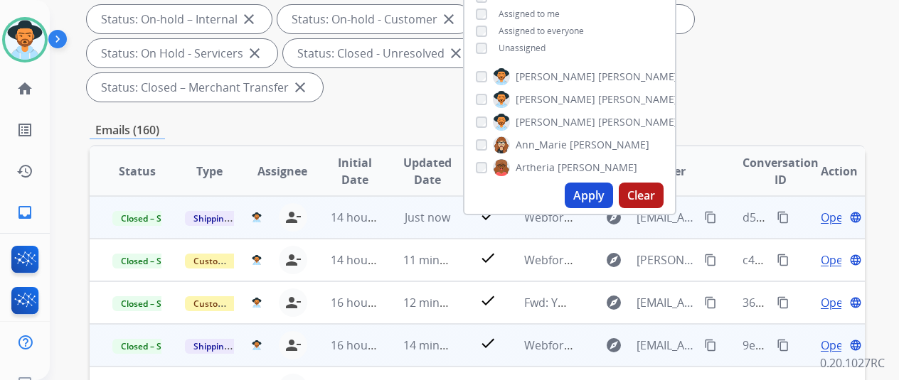
click at [783, 215] on mat-icon "content_copy" at bounding box center [783, 217] width 13 height 13
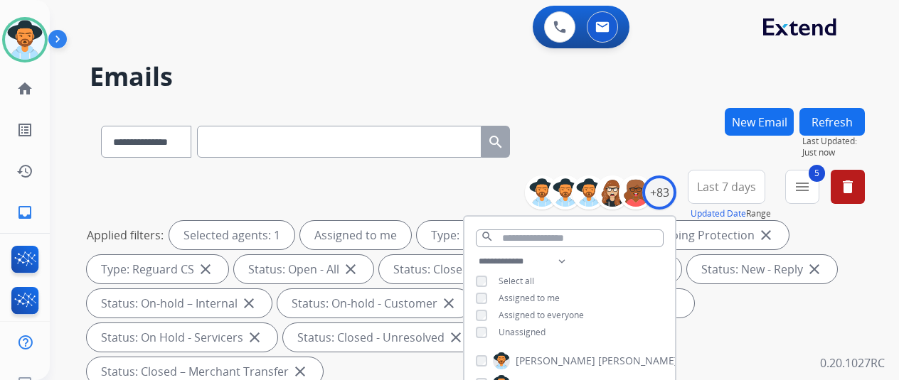
select select "**********"
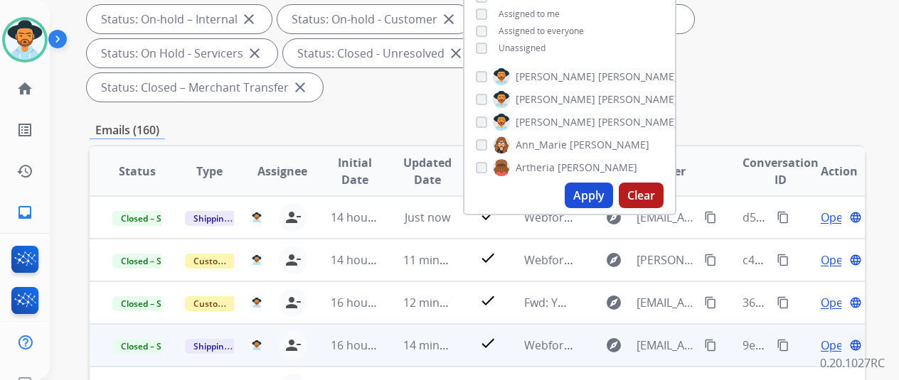
scroll to position [1, 0]
click at [765, 97] on div "Applied filters: Selected agents: 1 Assigned to me Type: Customer Support close…" at bounding box center [474, 19] width 775 height 165
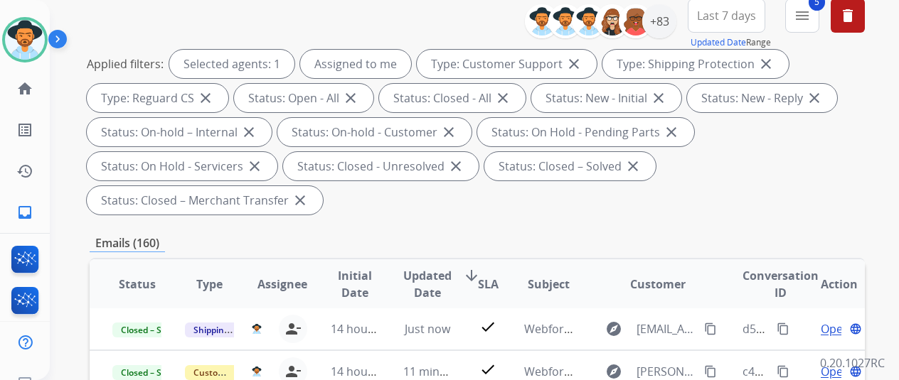
scroll to position [71, 0]
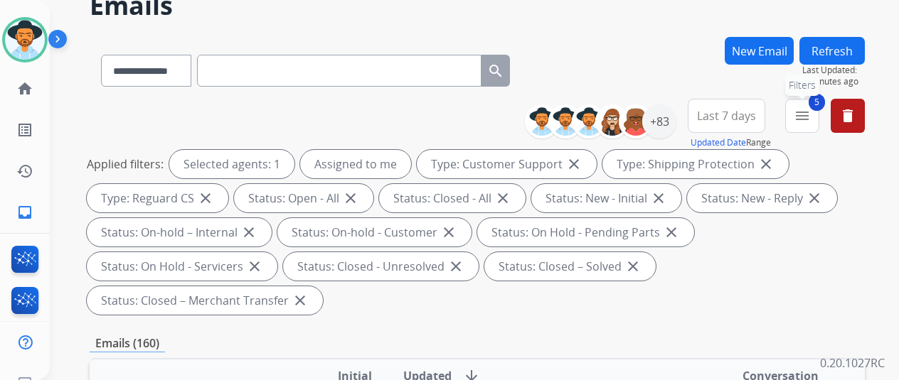
click at [811, 111] on mat-icon "menu" at bounding box center [802, 115] width 17 height 17
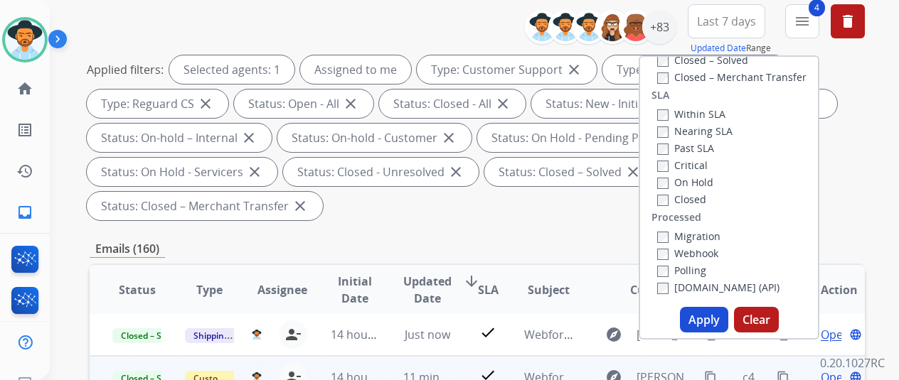
scroll to position [284, 0]
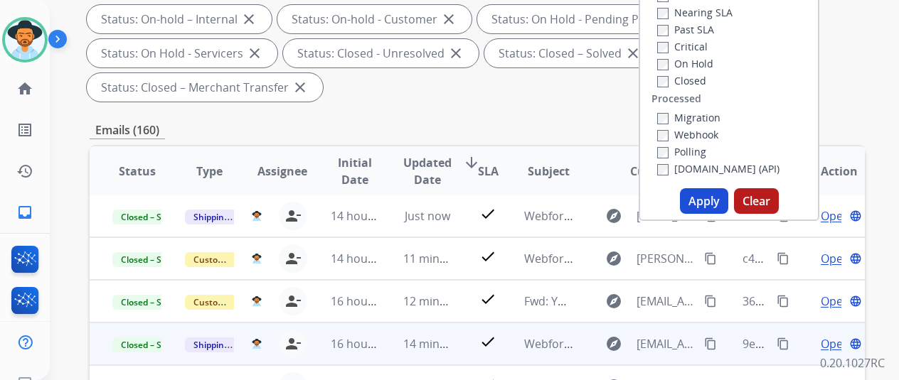
click at [720, 198] on button "Apply" at bounding box center [704, 201] width 48 height 26
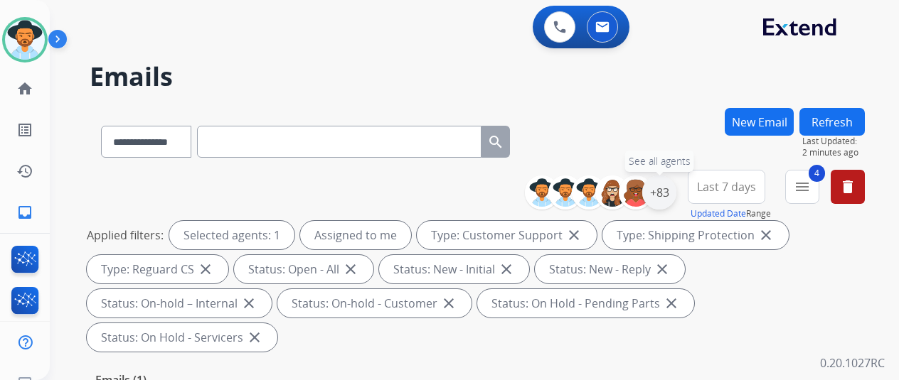
scroll to position [0, 0]
click at [669, 188] on div "+83" at bounding box center [659, 193] width 34 height 34
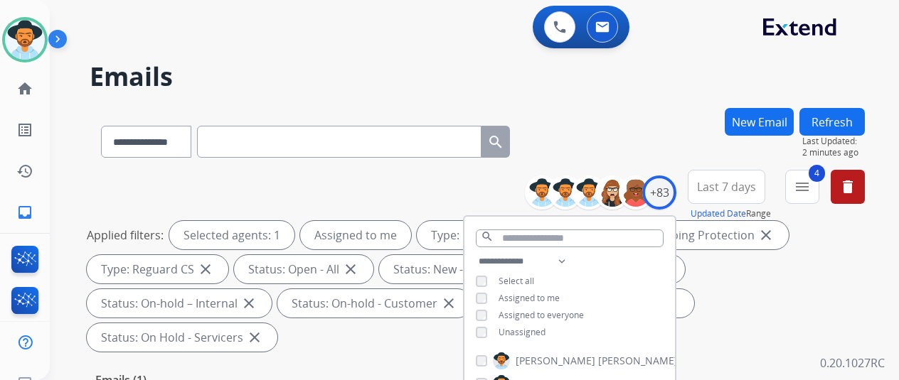
click at [647, 124] on div "**********" at bounding box center [477, 139] width 775 height 62
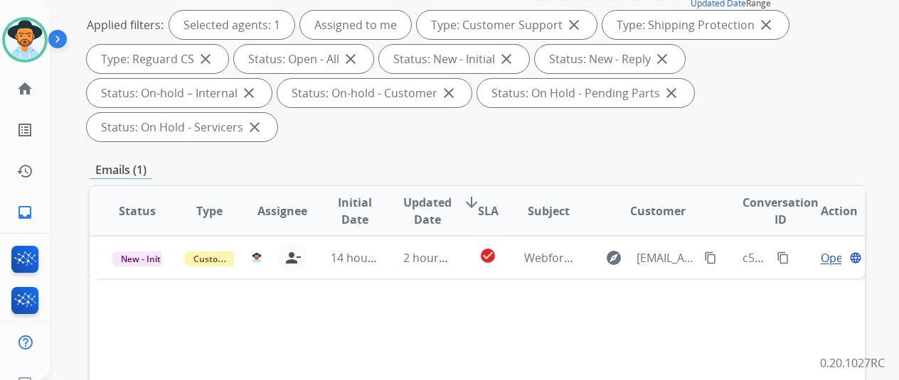
scroll to position [284, 0]
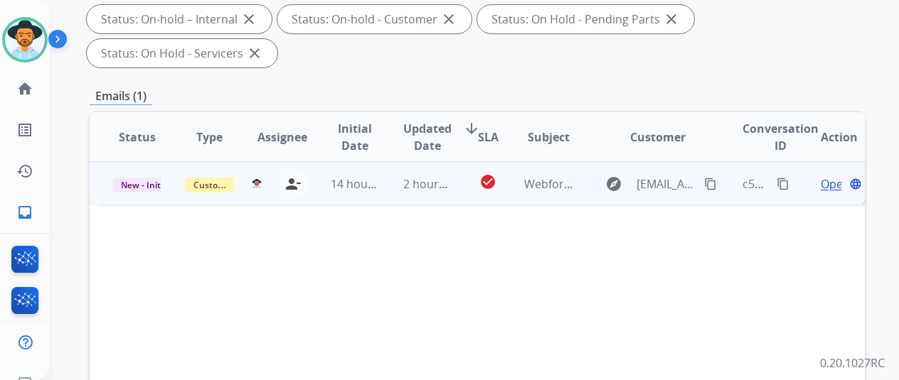
click at [823, 176] on span "Open" at bounding box center [835, 184] width 29 height 17
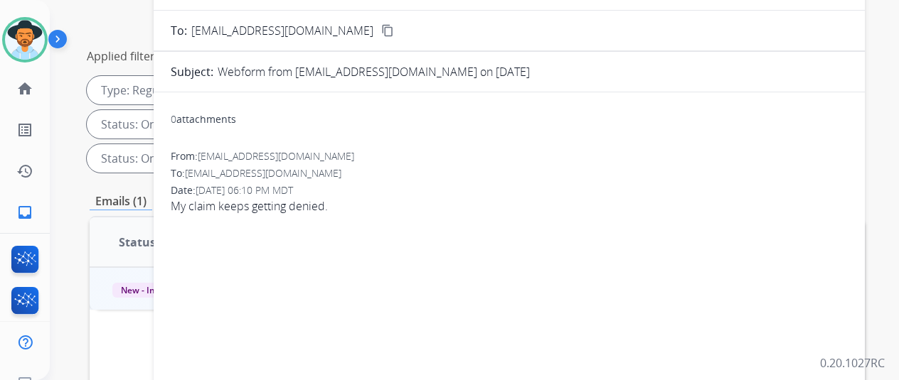
scroll to position [0, 0]
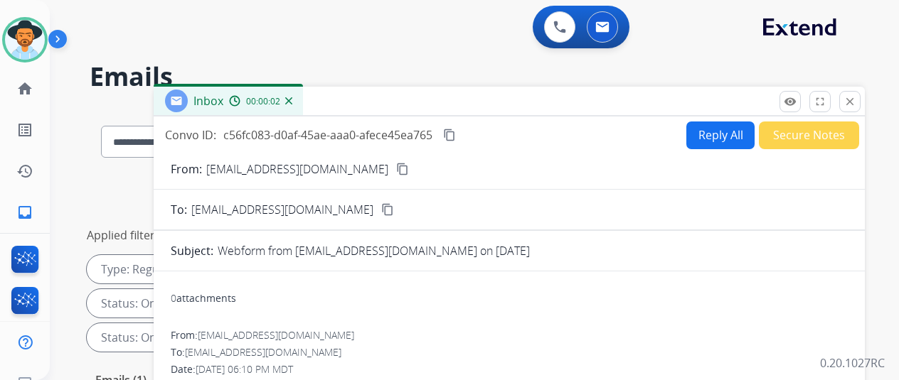
click at [396, 169] on mat-icon "content_copy" at bounding box center [402, 169] width 13 height 13
click at [720, 127] on button "Reply All" at bounding box center [720, 136] width 68 height 28
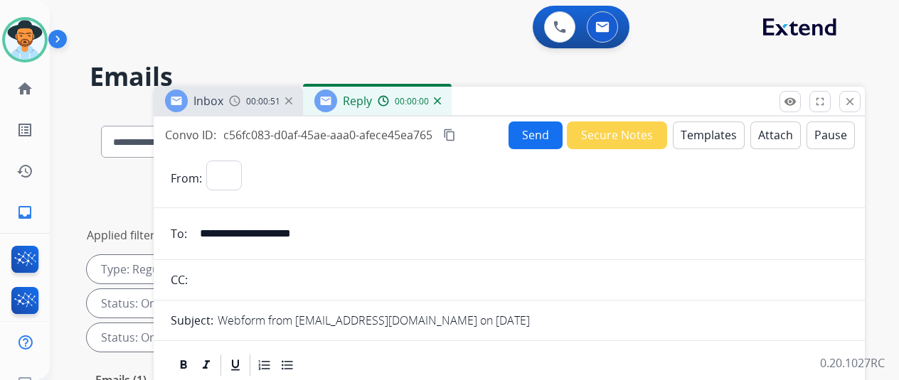
select select "**********"
click at [720, 133] on button "Templates" at bounding box center [709, 136] width 72 height 28
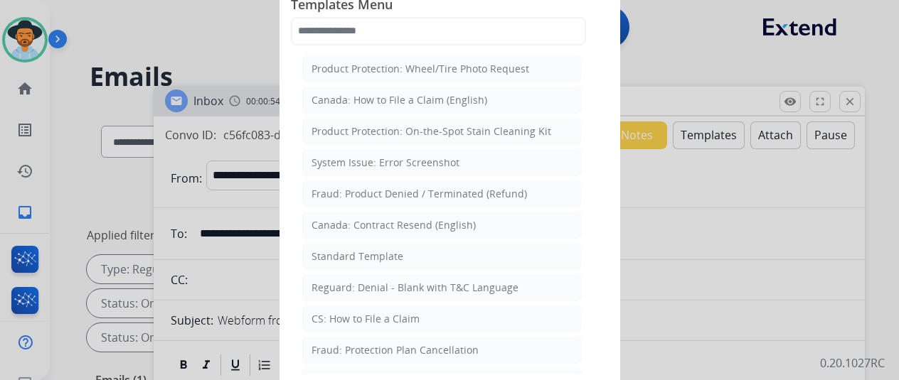
click at [376, 250] on div "Standard Template" at bounding box center [357, 257] width 92 height 14
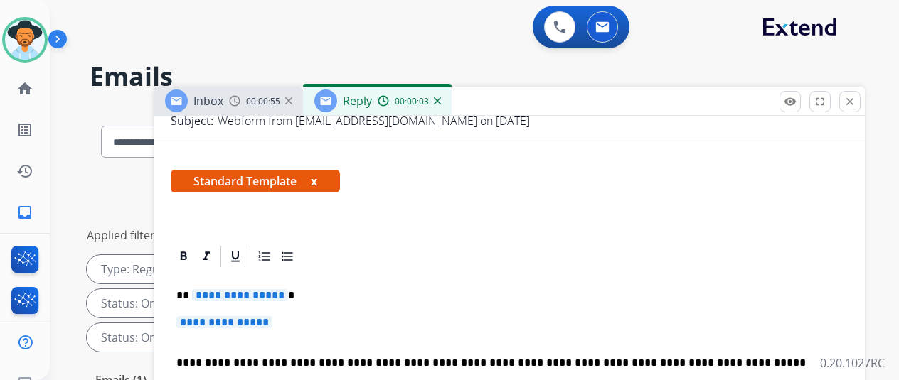
scroll to position [213, 0]
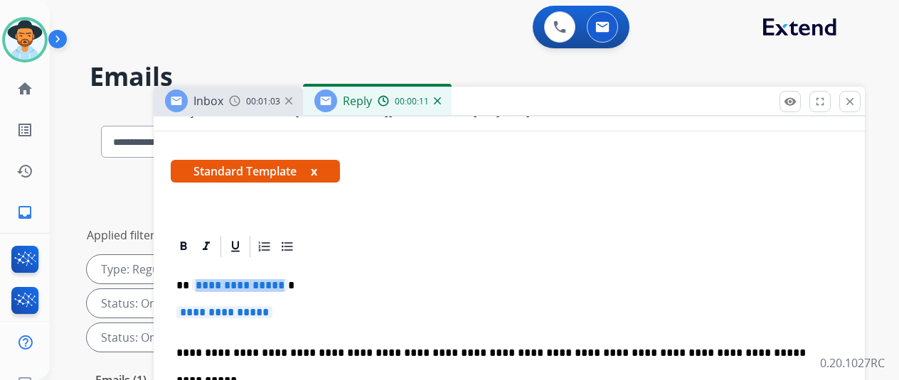
drag, startPoint x: 290, startPoint y: 279, endPoint x: 279, endPoint y: 279, distance: 10.7
click at [279, 279] on span "**********" at bounding box center [240, 285] width 96 height 12
drag, startPoint x: 292, startPoint y: 308, endPoint x: 272, endPoint y: 306, distance: 20.0
click at [272, 307] on p "**********" at bounding box center [509, 320] width 666 height 26
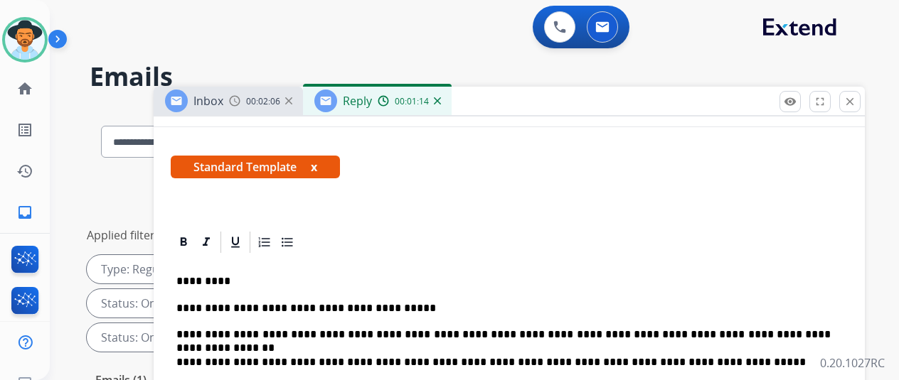
click at [431, 332] on p "**********" at bounding box center [503, 321] width 654 height 39
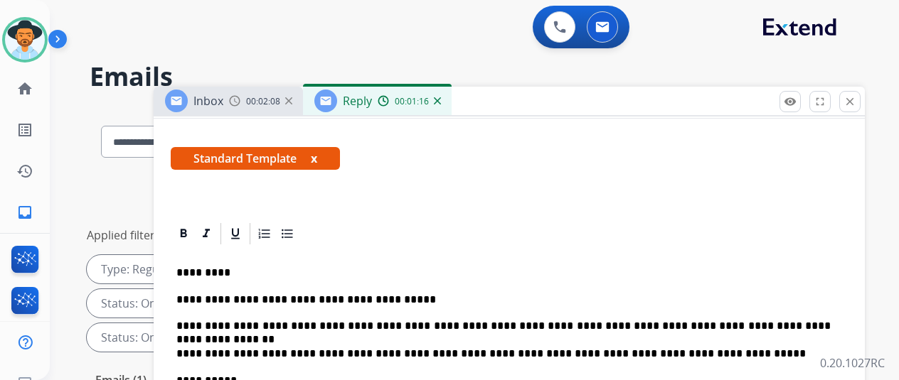
scroll to position [247, 0]
click at [331, 302] on p "**********" at bounding box center [503, 313] width 654 height 39
click at [446, 301] on p "**********" at bounding box center [503, 313] width 654 height 39
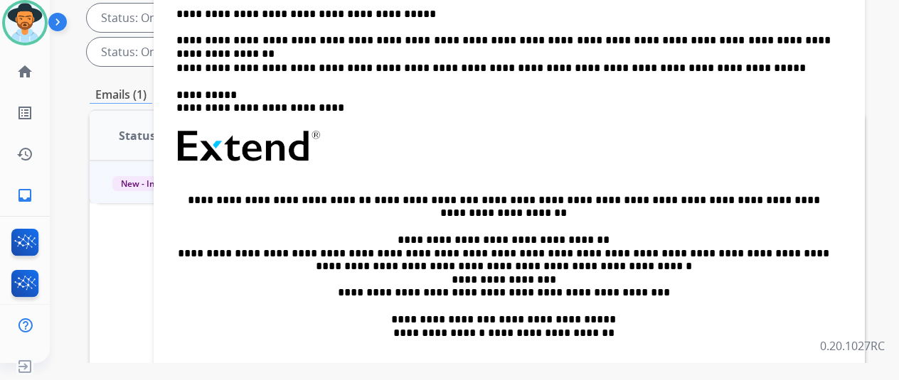
scroll to position [92, 0]
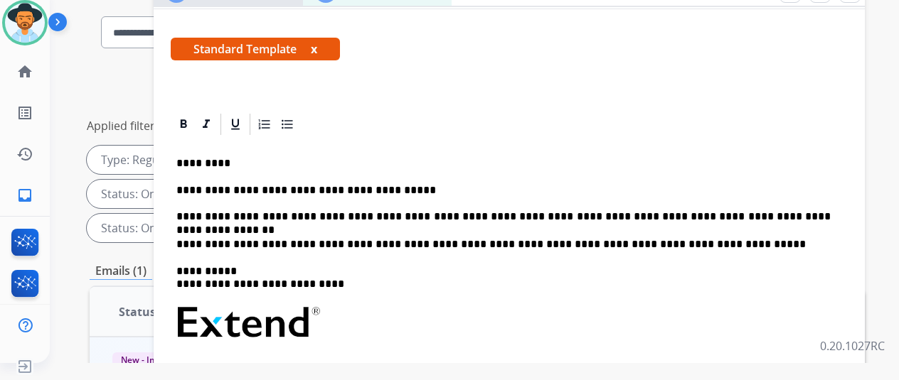
click at [381, 186] on p "**********" at bounding box center [503, 203] width 654 height 39
click at [191, 188] on p "**********" at bounding box center [503, 203] width 654 height 39
click at [211, 188] on p "**********" at bounding box center [503, 203] width 654 height 39
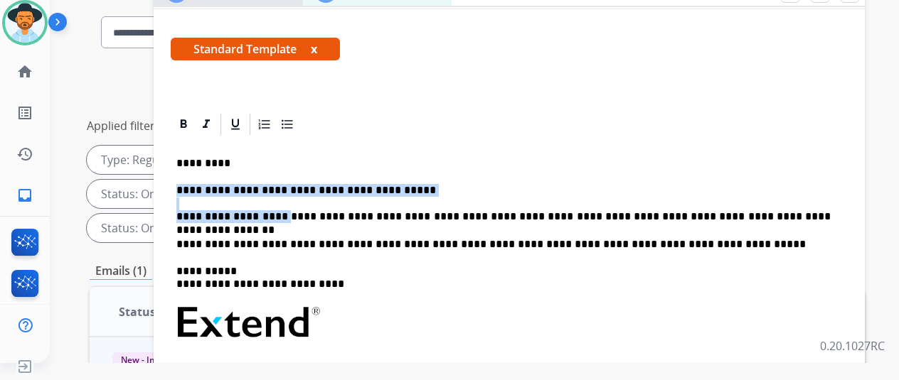
drag, startPoint x: 284, startPoint y: 188, endPoint x: 649, endPoint y: 104, distance: 374.5
click at [649, 112] on app-office-email-editor "**********" at bounding box center [509, 324] width 677 height 425
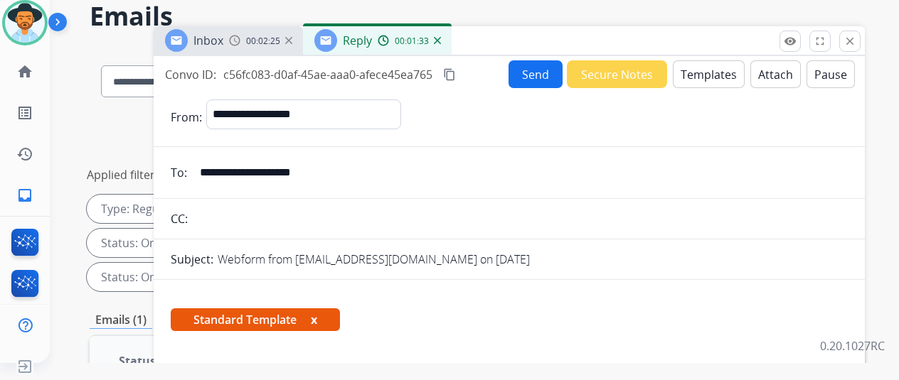
scroll to position [0, 0]
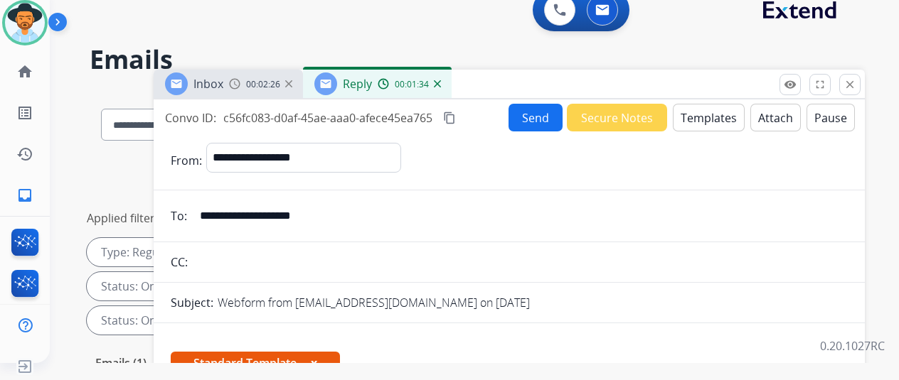
click at [456, 114] on mat-icon "content_copy" at bounding box center [449, 118] width 13 height 13
click at [538, 114] on button "Send" at bounding box center [535, 118] width 54 height 28
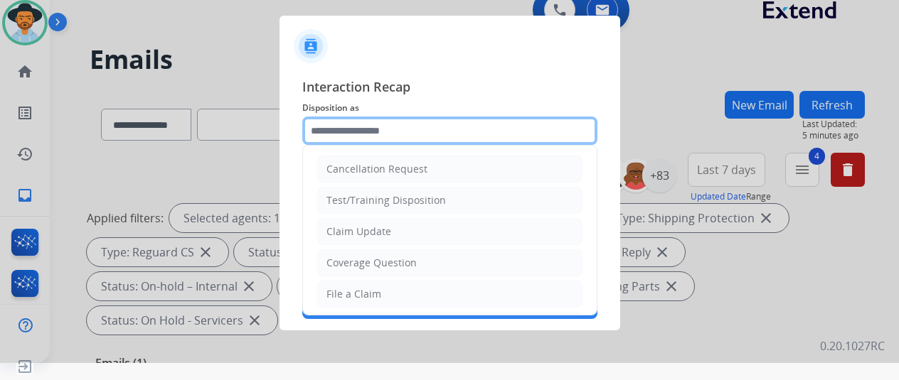
click at [517, 130] on input "text" at bounding box center [449, 131] width 295 height 28
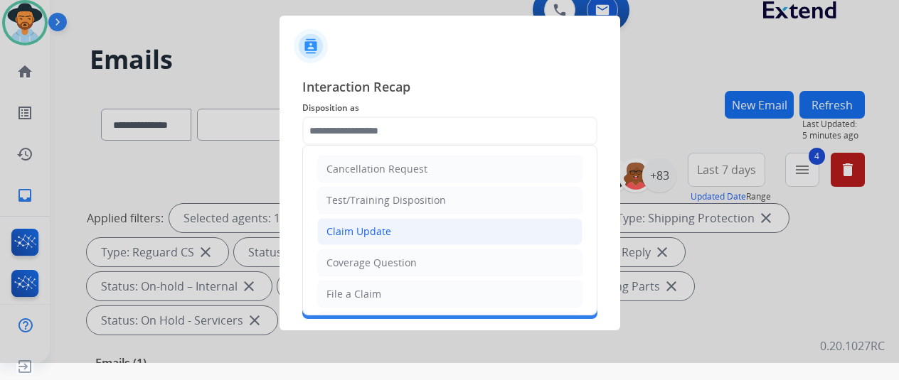
click at [380, 228] on div "Claim Update" at bounding box center [358, 232] width 65 height 14
type input "**********"
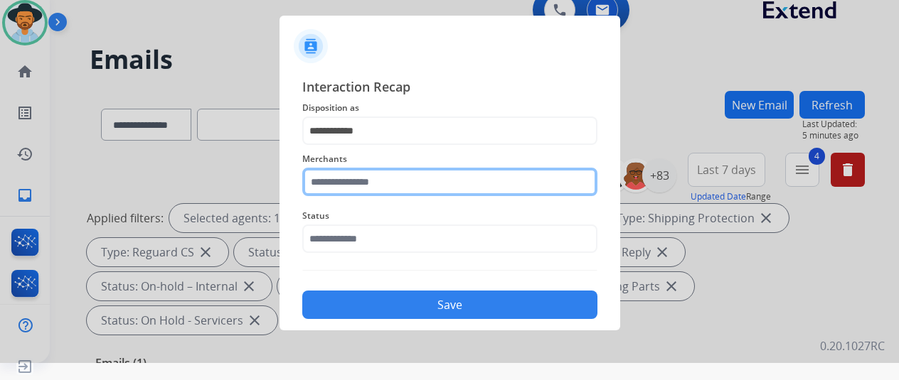
click at [328, 182] on input "text" at bounding box center [449, 182] width 295 height 28
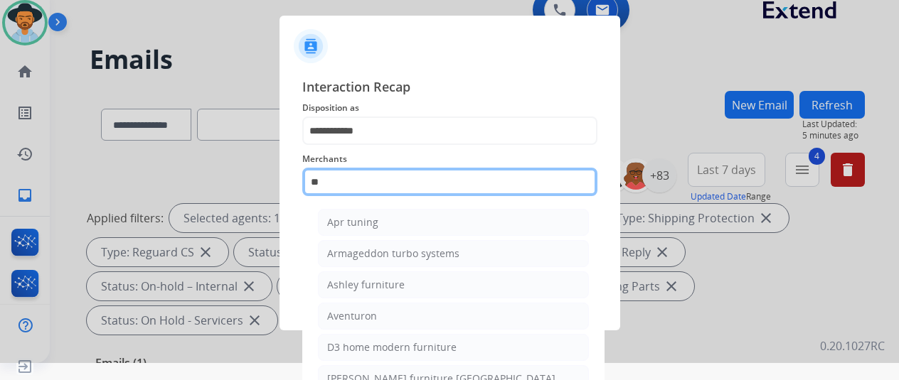
type input "*"
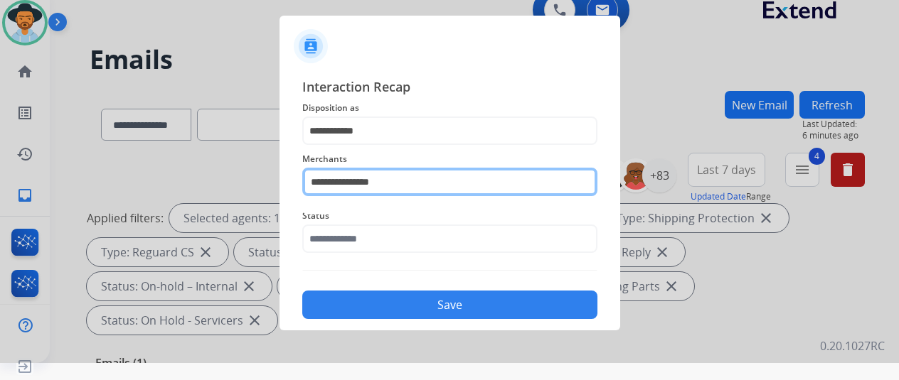
drag, startPoint x: 390, startPoint y: 181, endPoint x: 306, endPoint y: 190, distance: 84.3
click at [306, 190] on input "**********" at bounding box center [449, 182] width 295 height 28
type input "**********"
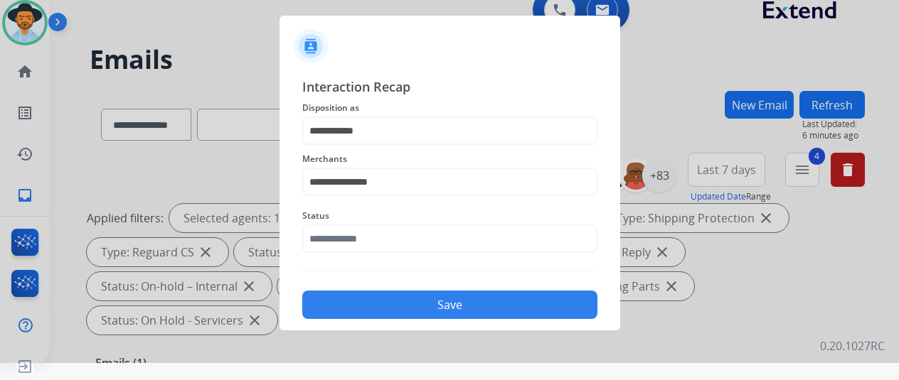
click at [101, 173] on div at bounding box center [449, 173] width 899 height 380
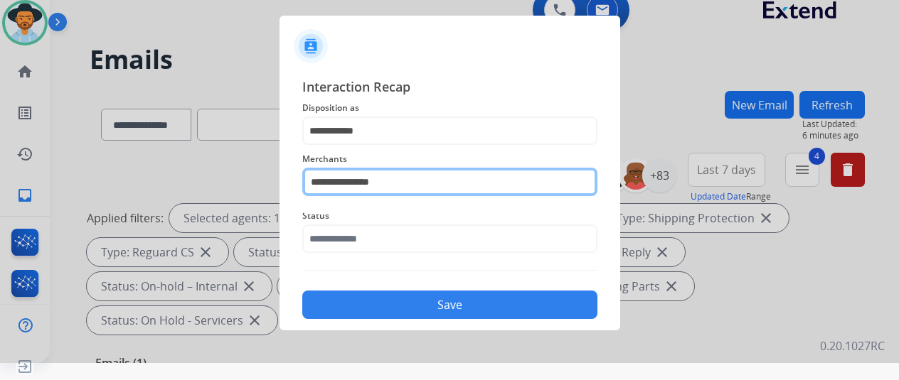
drag, startPoint x: 400, startPoint y: 182, endPoint x: 249, endPoint y: 174, distance: 151.0
click at [0, 174] on app-contact-recap-modal "**********" at bounding box center [0, 173] width 0 height 380
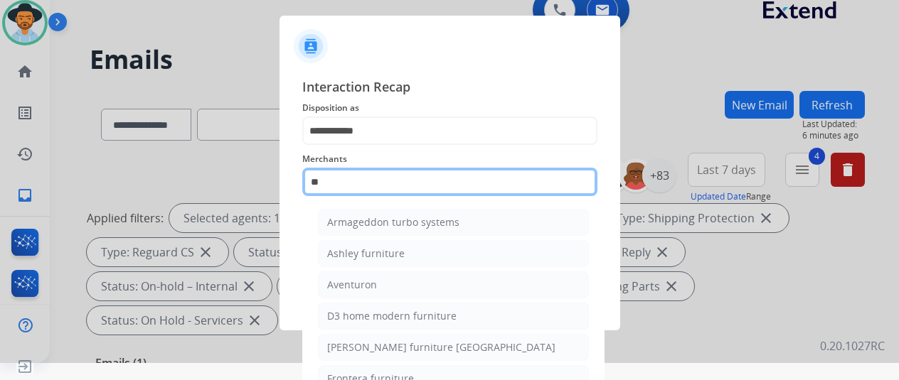
type input "*"
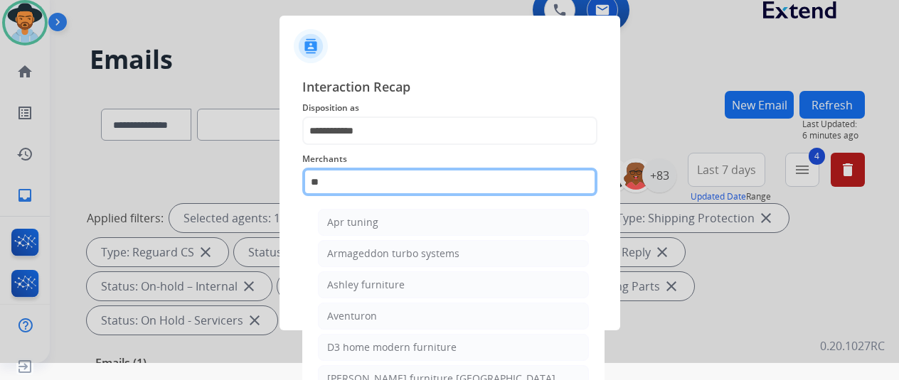
type input "*"
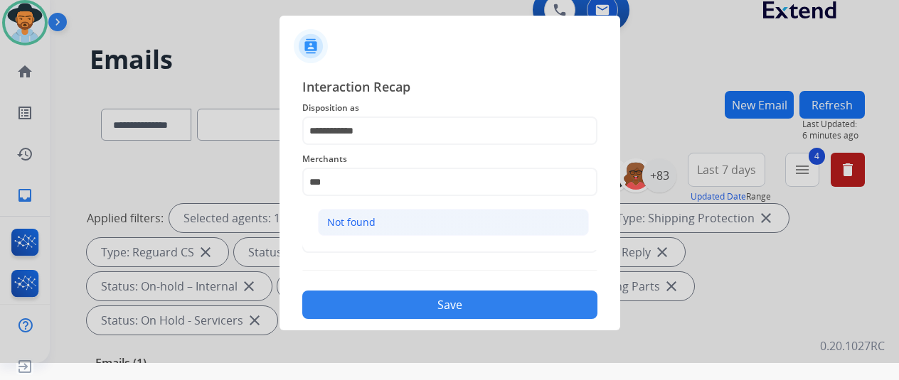
click at [373, 215] on div "Not found" at bounding box center [351, 222] width 48 height 14
type input "*********"
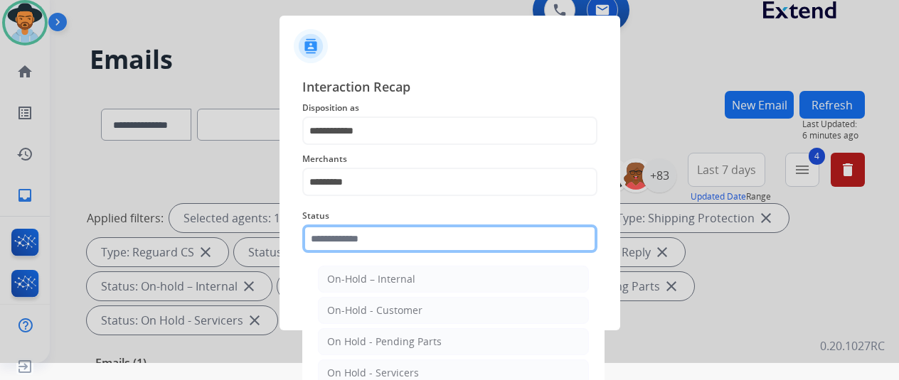
click at [384, 240] on input "text" at bounding box center [449, 239] width 295 height 28
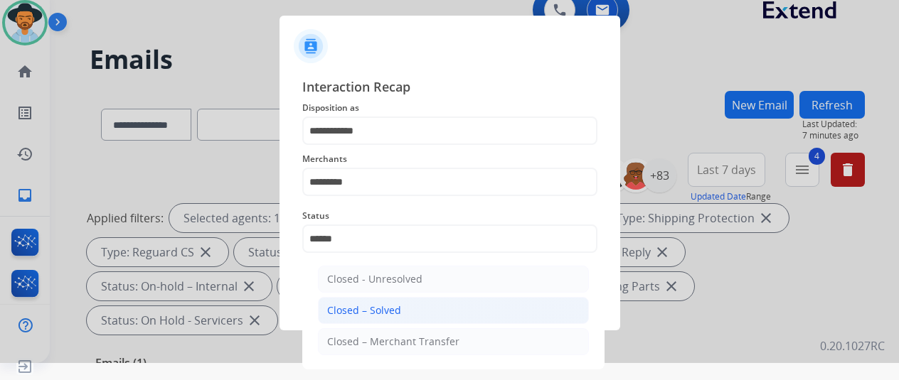
click at [425, 314] on li "Closed – Solved" at bounding box center [453, 310] width 271 height 27
type input "**********"
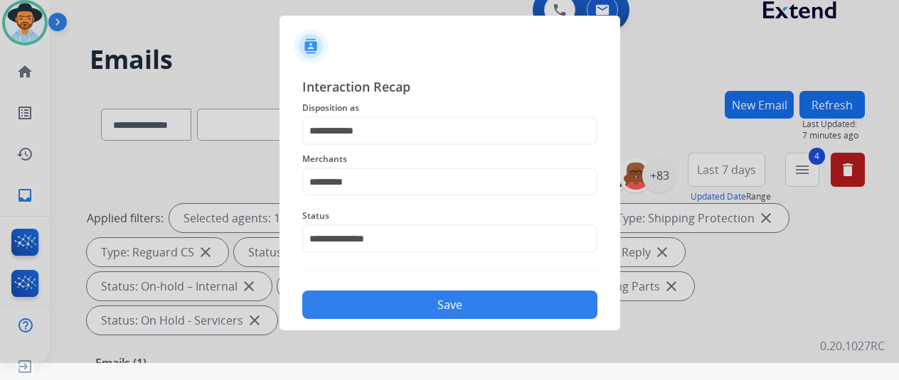
click at [420, 294] on button "Save" at bounding box center [449, 305] width 295 height 28
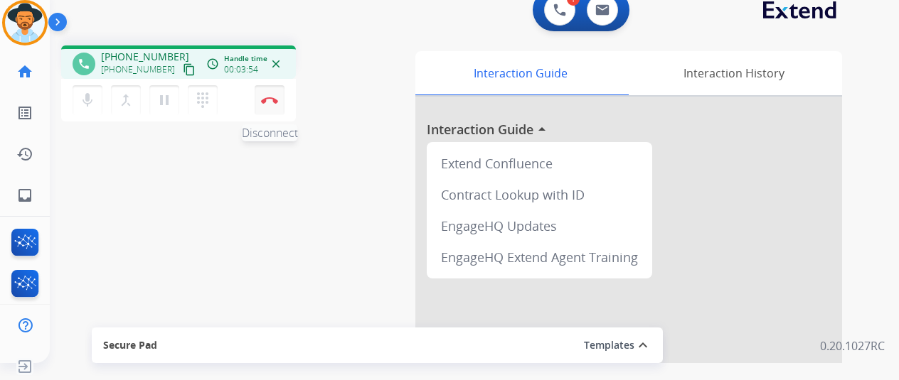
click at [270, 93] on button "Disconnect" at bounding box center [270, 100] width 30 height 30
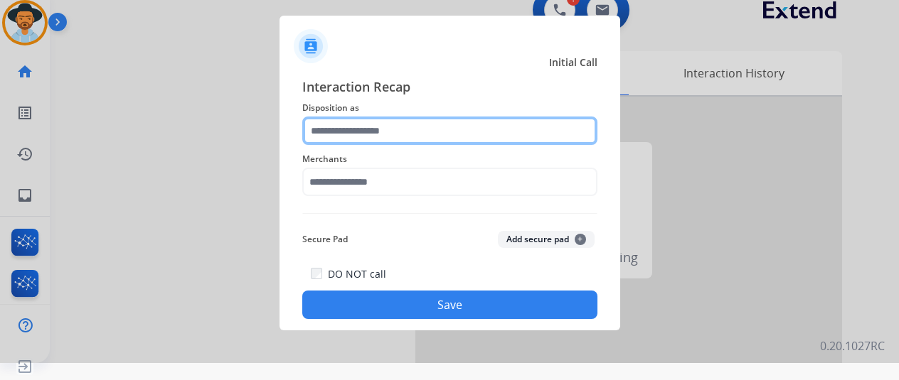
click at [330, 133] on input "text" at bounding box center [449, 131] width 295 height 28
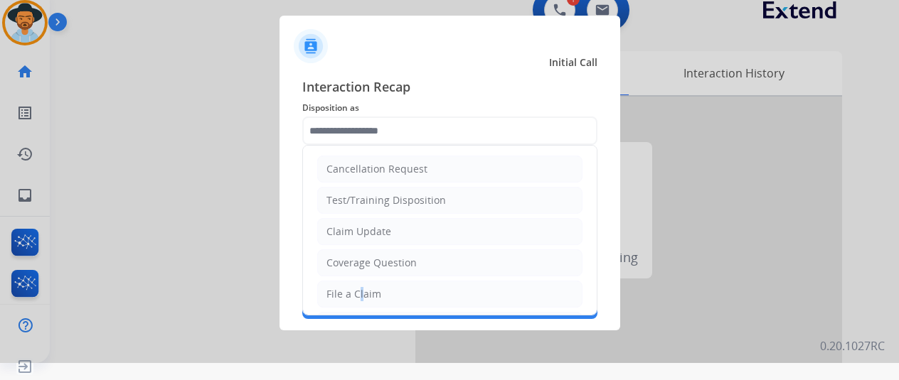
drag, startPoint x: 356, startPoint y: 292, endPoint x: 352, endPoint y: 282, distance: 11.2
click at [353, 292] on div "File a Claim" at bounding box center [353, 294] width 55 height 14
type input "**********"
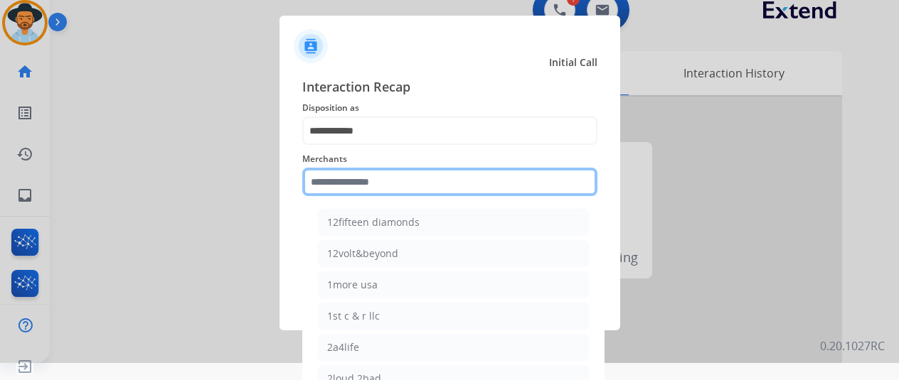
click at [335, 183] on input "text" at bounding box center [449, 182] width 295 height 28
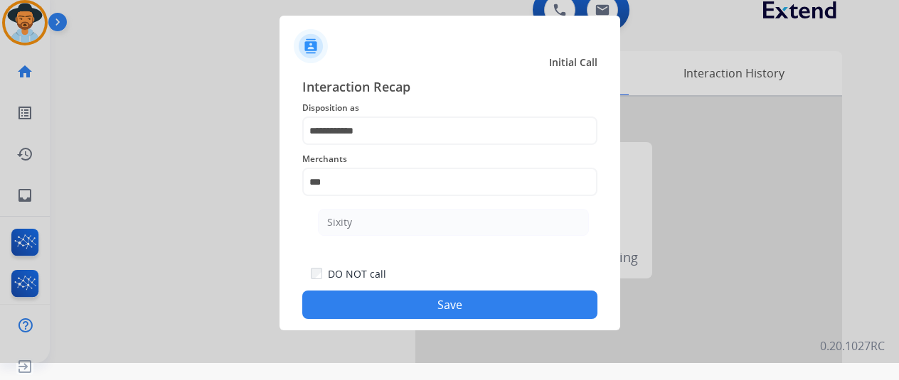
click at [339, 220] on div "Sixity" at bounding box center [339, 222] width 25 height 14
type input "******"
click at [398, 308] on button "Save" at bounding box center [449, 305] width 295 height 28
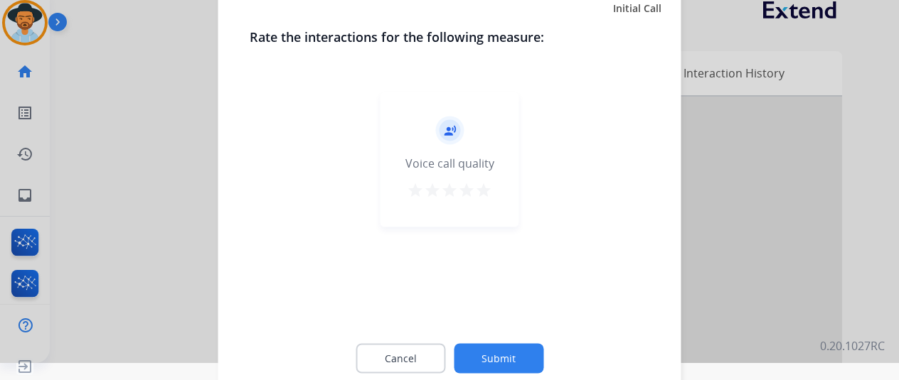
click at [495, 356] on button "Submit" at bounding box center [499, 358] width 90 height 30
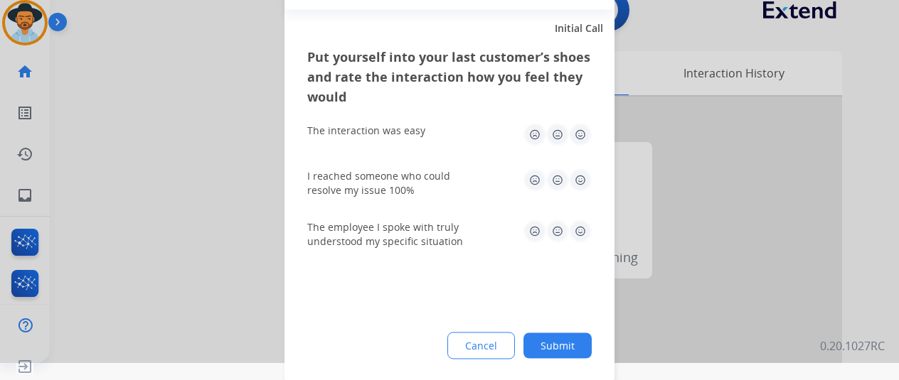
click at [560, 342] on button "Submit" at bounding box center [557, 346] width 68 height 26
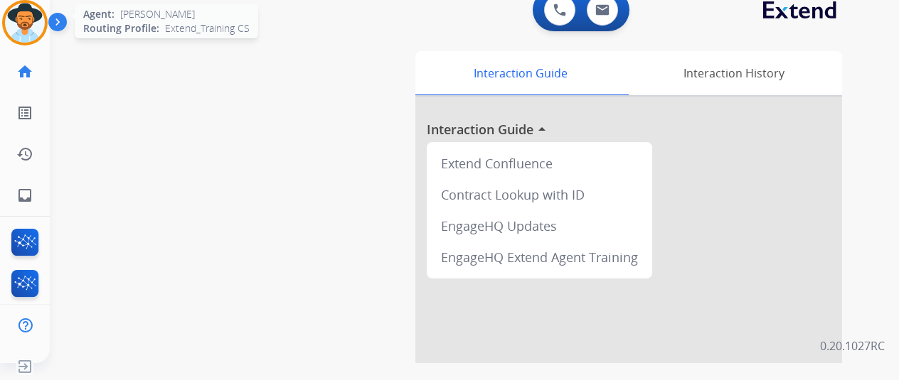
drag, startPoint x: 33, startPoint y: 16, endPoint x: 41, endPoint y: 19, distance: 8.3
click at [33, 17] on img at bounding box center [25, 23] width 40 height 40
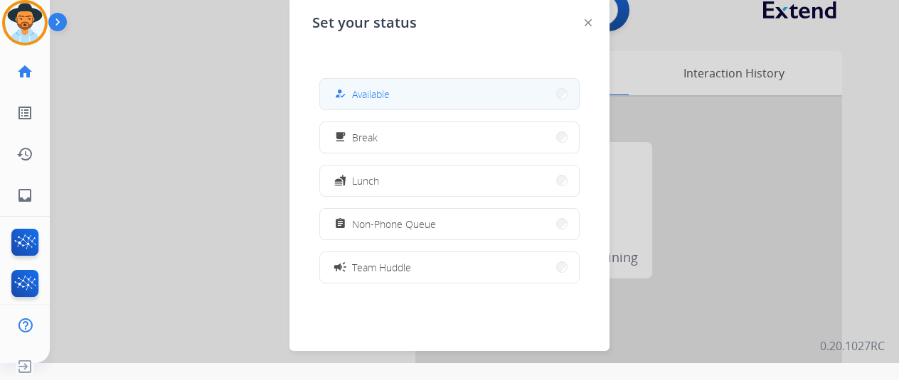
click at [379, 102] on div "how_to_reg Available" at bounding box center [360, 93] width 58 height 17
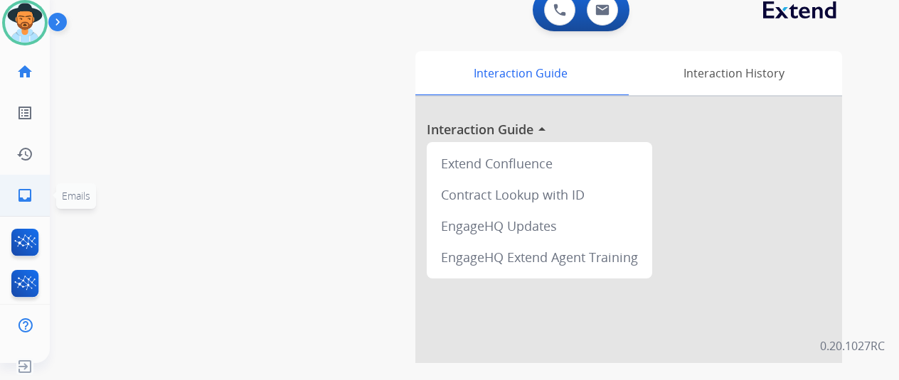
click at [19, 191] on mat-icon "inbox" at bounding box center [24, 195] width 17 height 17
select select "**********"
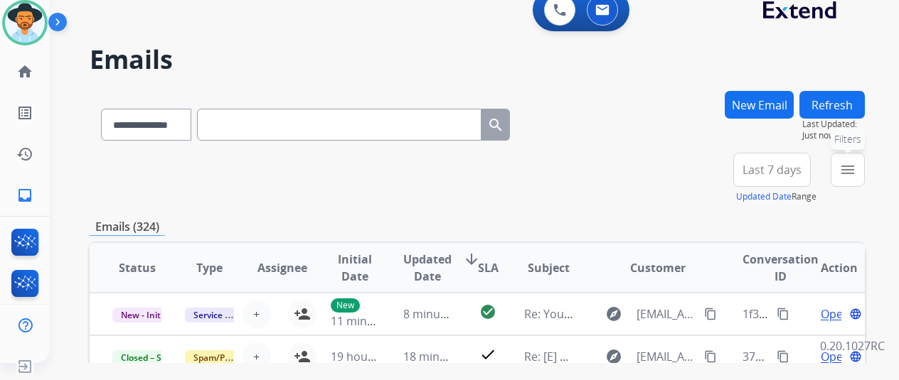
click at [865, 166] on button "menu Filters" at bounding box center [848, 170] width 34 height 34
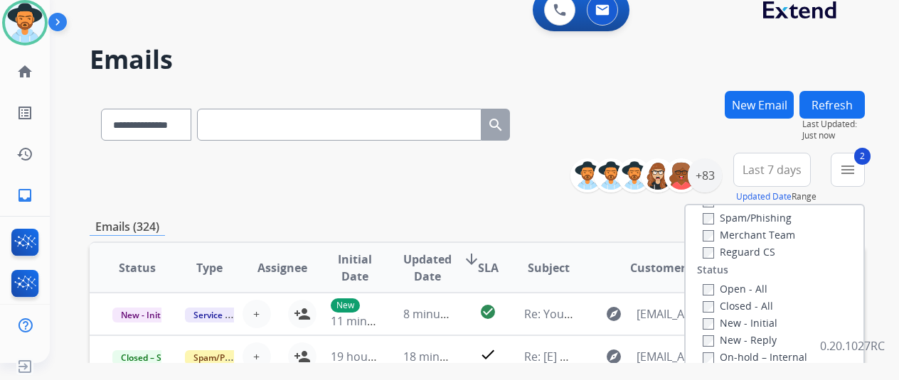
scroll to position [142, 0]
click at [716, 287] on label "Open - All" at bounding box center [735, 289] width 65 height 14
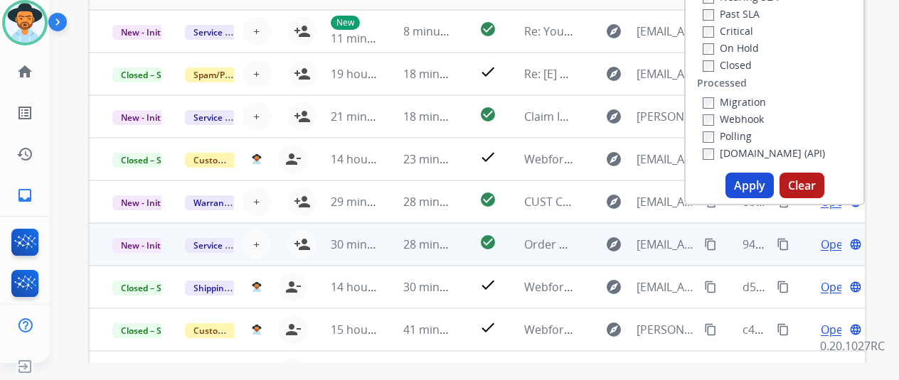
scroll to position [284, 0]
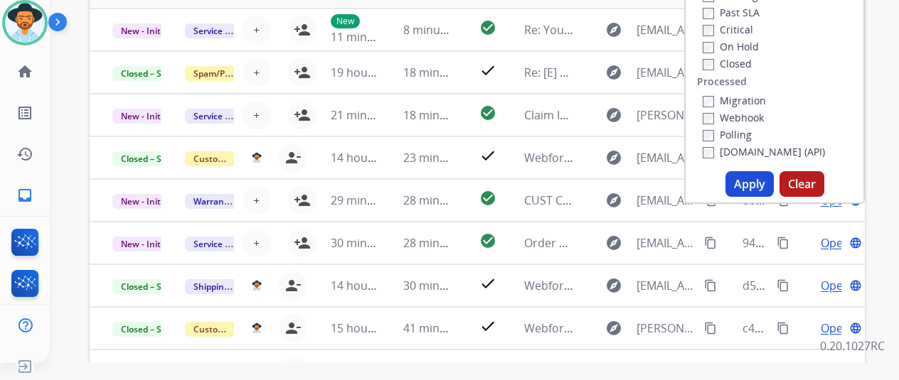
click at [747, 184] on button "Apply" at bounding box center [749, 184] width 48 height 26
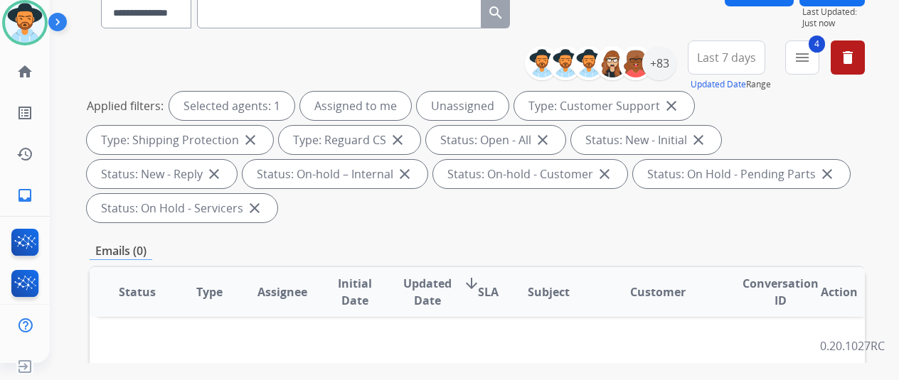
scroll to position [0, 0]
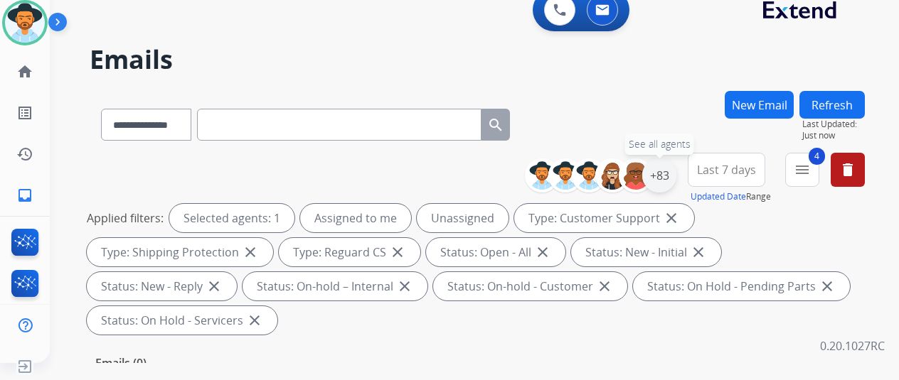
click at [671, 174] on div "+83" at bounding box center [659, 176] width 34 height 34
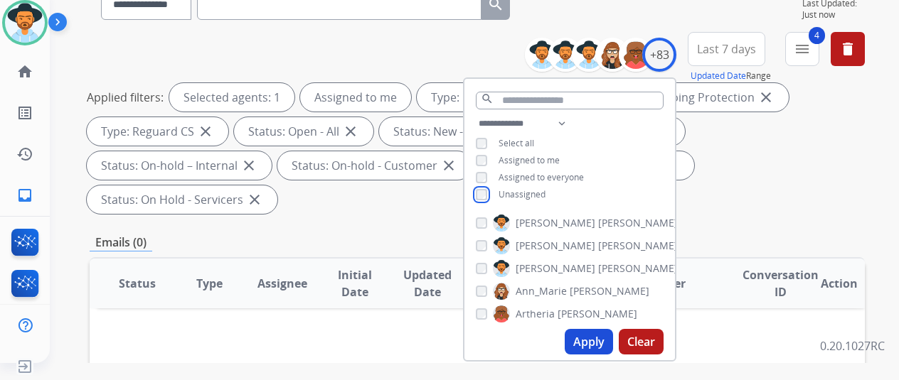
scroll to position [213, 0]
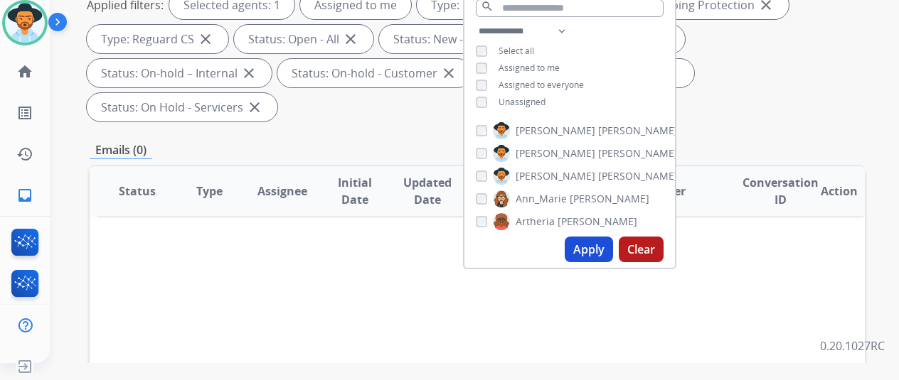
drag, startPoint x: 595, startPoint y: 251, endPoint x: 589, endPoint y: 260, distance: 10.3
click at [589, 260] on button "Apply" at bounding box center [589, 250] width 48 height 26
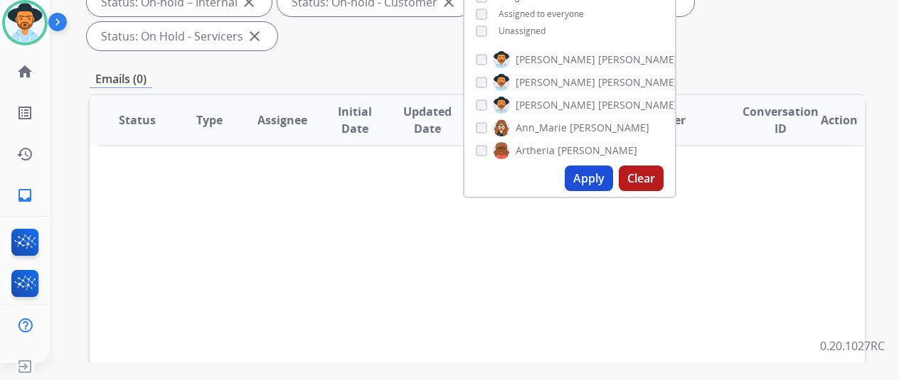
scroll to position [0, 0]
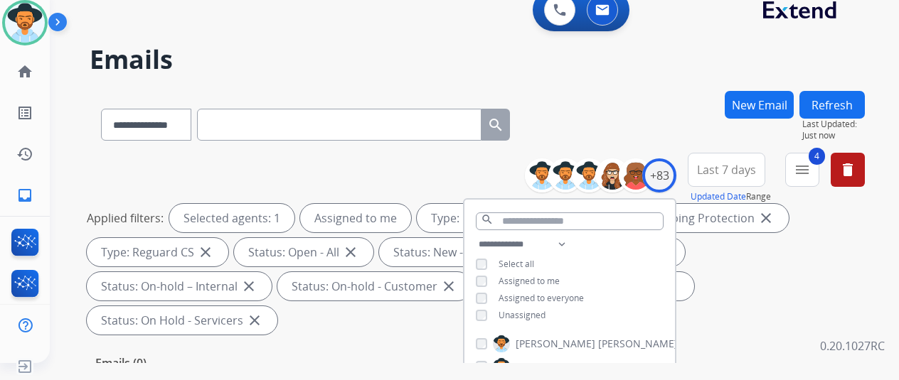
click at [622, 97] on div "**********" at bounding box center [477, 122] width 775 height 62
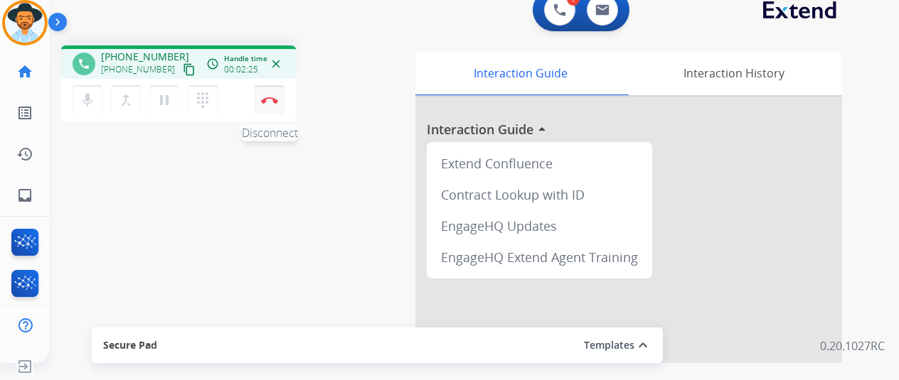
click at [277, 99] on img at bounding box center [269, 100] width 17 height 7
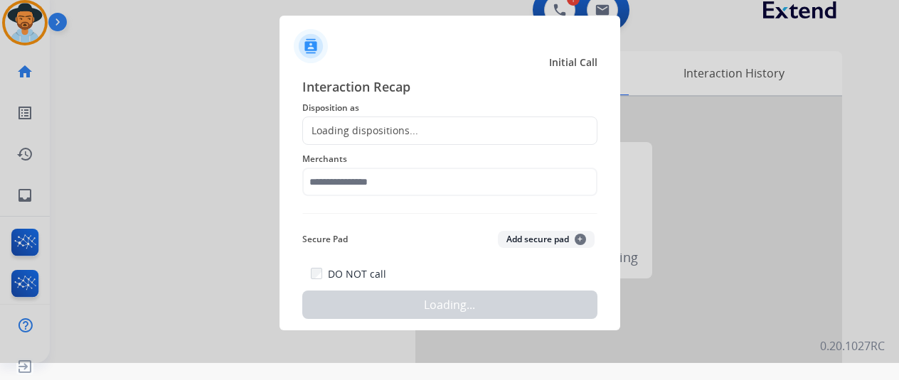
click at [365, 122] on div "Loading dispositions..." at bounding box center [449, 131] width 295 height 28
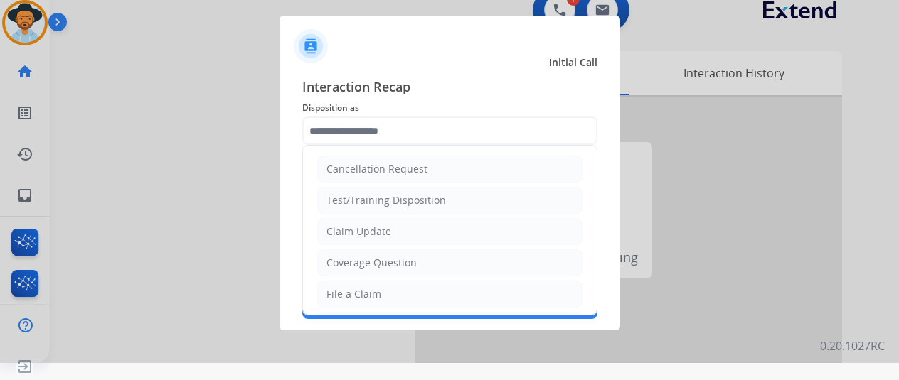
click at [359, 127] on input "text" at bounding box center [449, 131] width 295 height 28
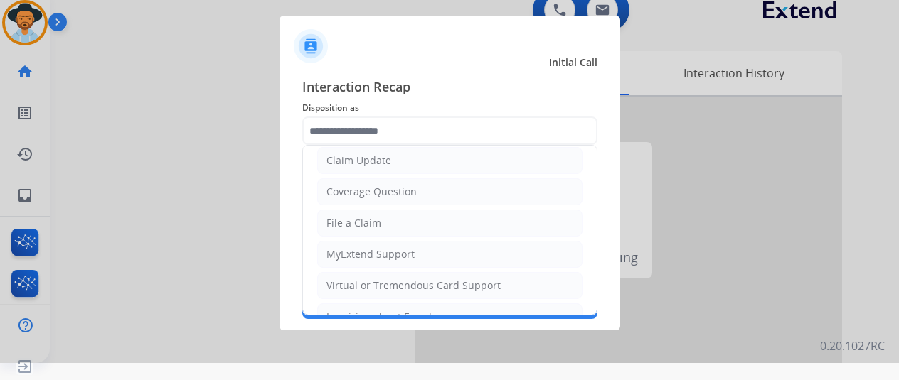
scroll to position [142, 0]
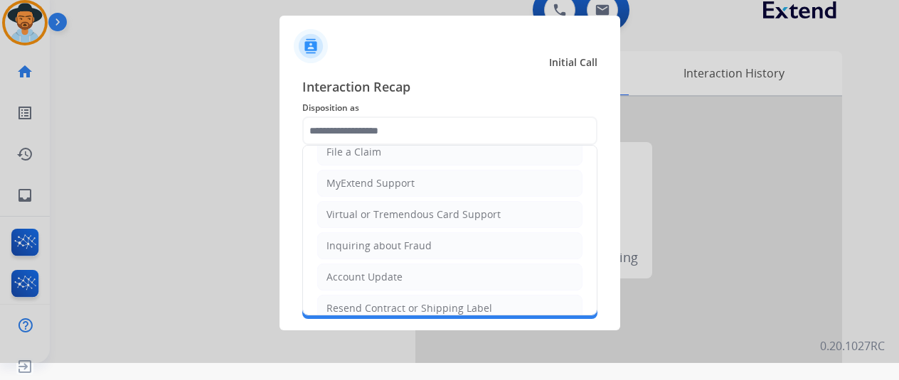
click at [371, 208] on div "Virtual or Tremendous Card Support" at bounding box center [413, 215] width 174 height 14
type input "**********"
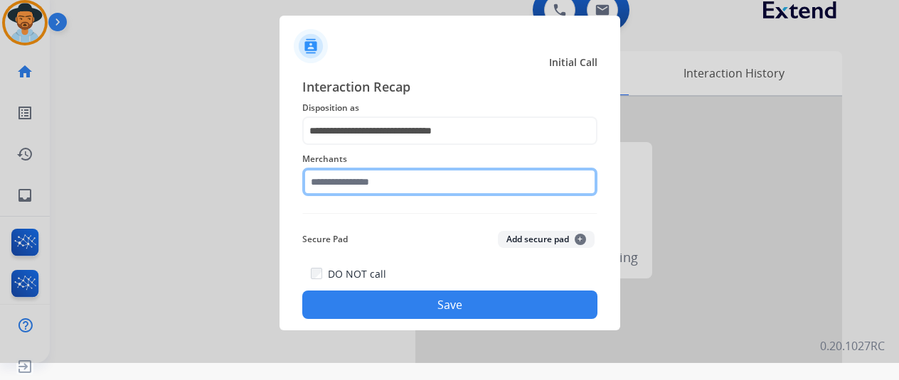
drag, startPoint x: 316, startPoint y: 189, endPoint x: 330, endPoint y: 193, distance: 14.2
click at [329, 193] on input "text" at bounding box center [449, 182] width 295 height 28
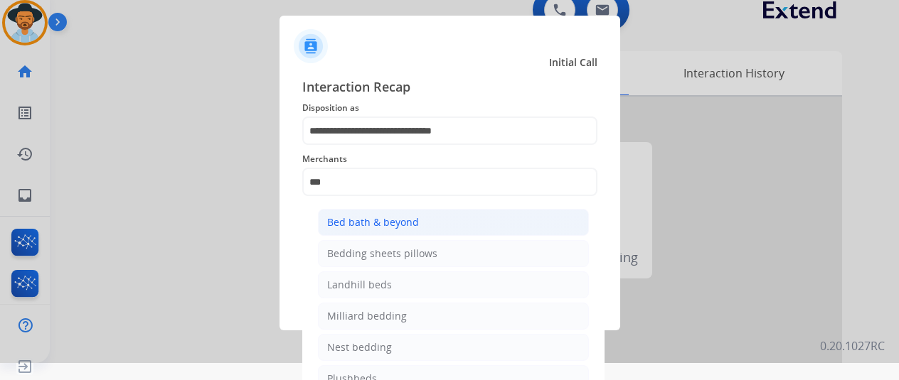
click at [358, 225] on div "Bed bath & beyond" at bounding box center [373, 222] width 92 height 14
type input "**********"
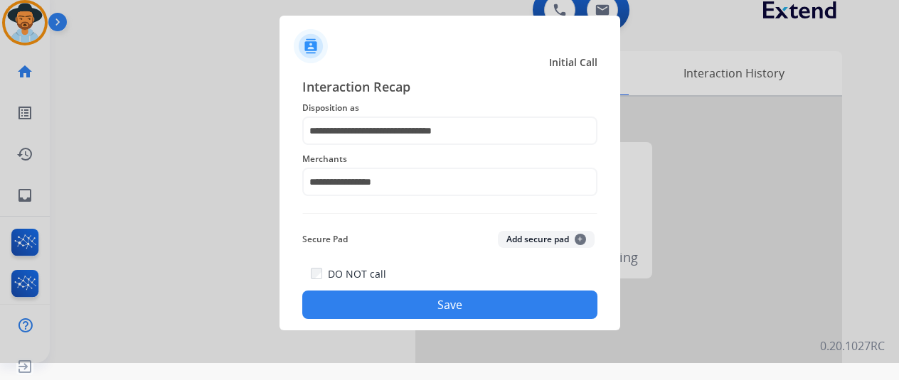
click at [408, 307] on button "Save" at bounding box center [449, 305] width 295 height 28
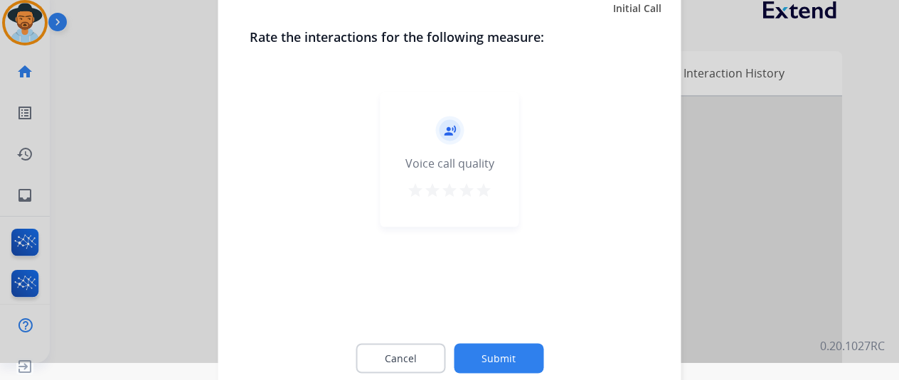
click at [502, 355] on button "Submit" at bounding box center [499, 358] width 90 height 30
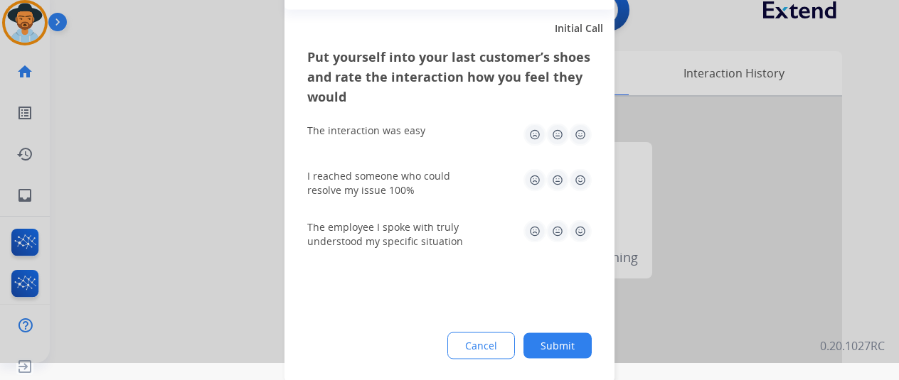
click at [574, 345] on button "Submit" at bounding box center [557, 346] width 68 height 26
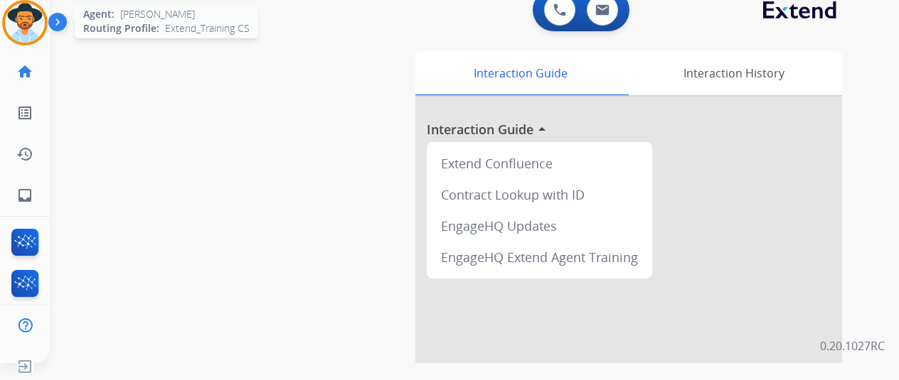
click at [40, 12] on img at bounding box center [25, 23] width 40 height 40
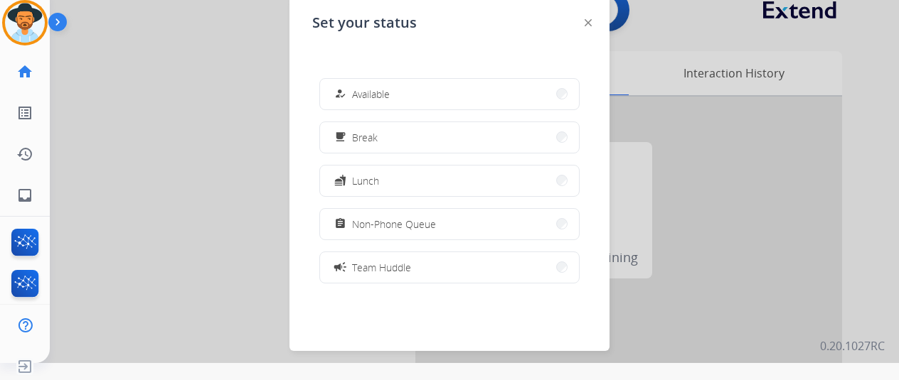
click at [390, 89] on span "Available" at bounding box center [371, 94] width 38 height 15
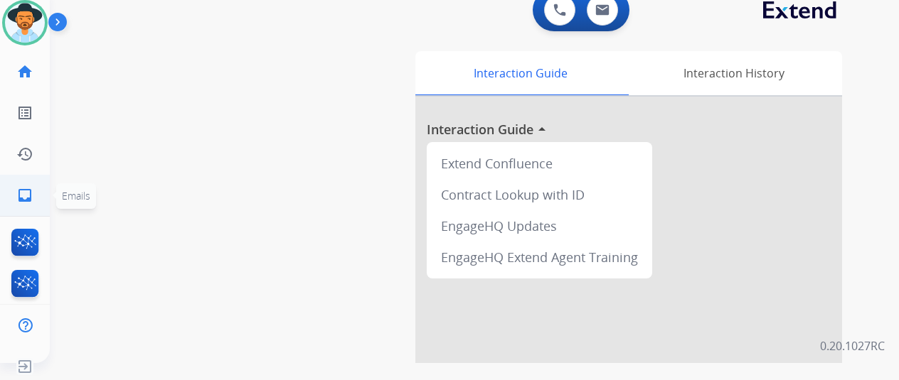
click at [21, 197] on mat-icon "inbox" at bounding box center [24, 195] width 17 height 17
select select "**********"
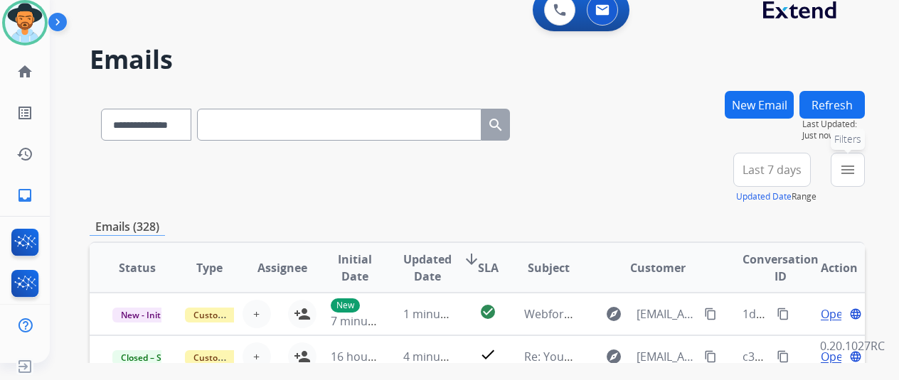
drag, startPoint x: 853, startPoint y: 164, endPoint x: 794, endPoint y: 196, distance: 66.8
click at [852, 164] on mat-icon "menu" at bounding box center [847, 169] width 17 height 17
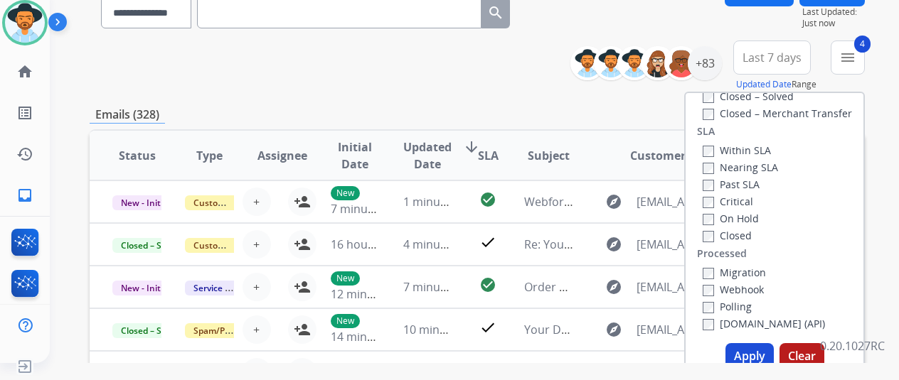
scroll to position [213, 0]
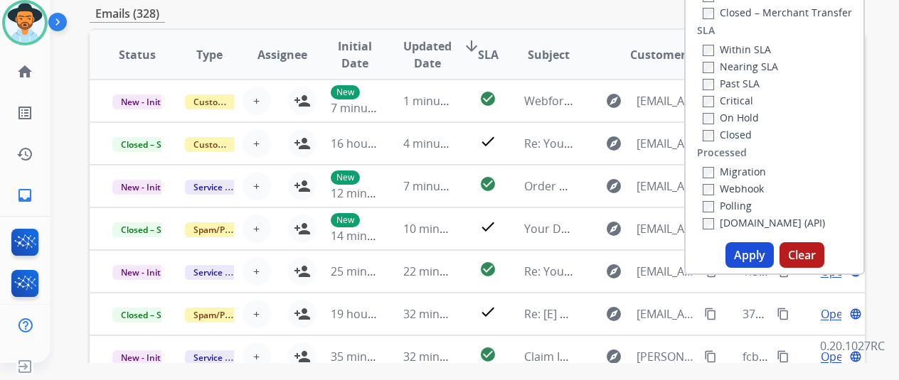
click at [740, 252] on button "Apply" at bounding box center [749, 256] width 48 height 26
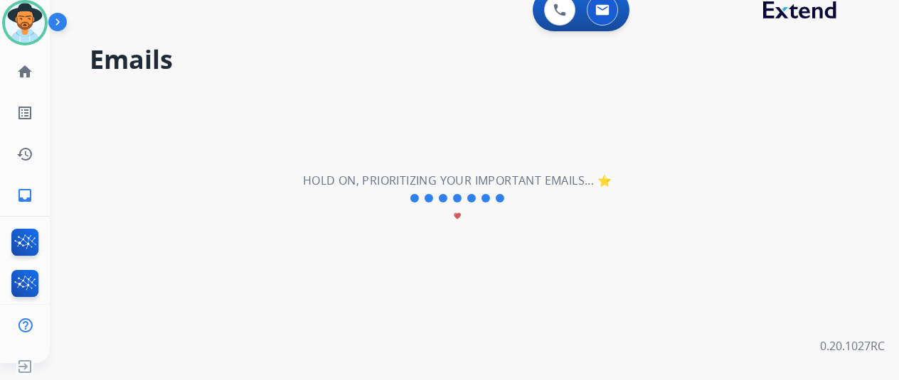
scroll to position [0, 0]
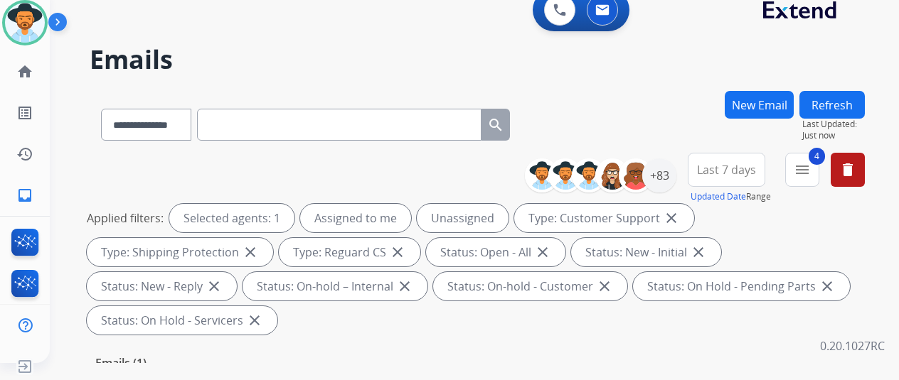
drag, startPoint x: 651, startPoint y: 137, endPoint x: 644, endPoint y: 131, distance: 9.1
click at [650, 136] on div "**********" at bounding box center [477, 122] width 775 height 62
click at [671, 174] on div "+83" at bounding box center [659, 176] width 34 height 34
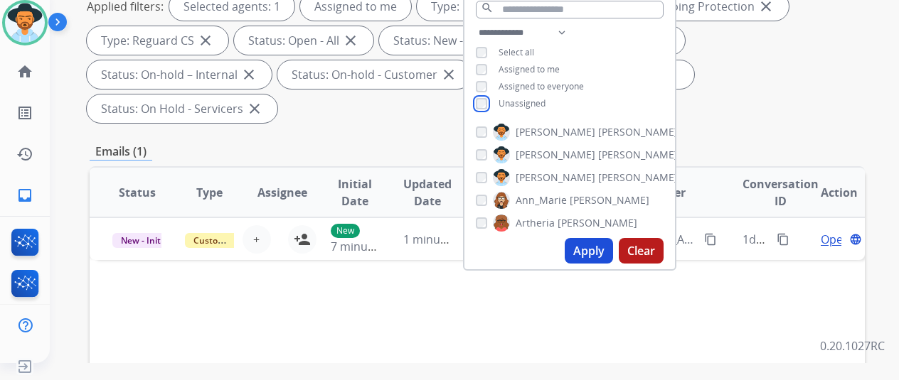
scroll to position [213, 0]
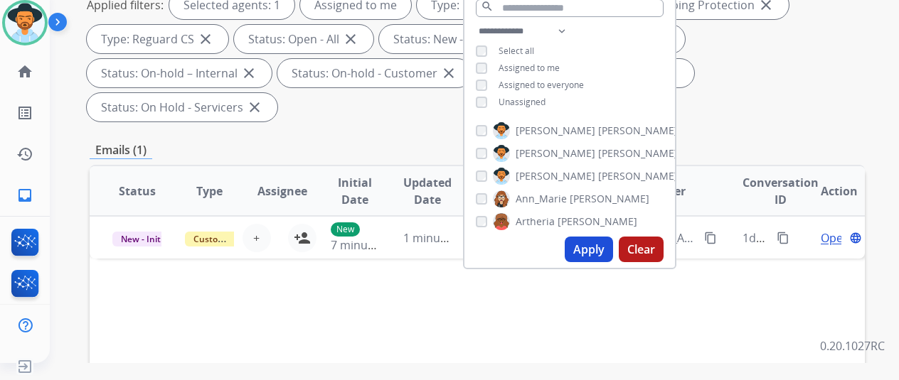
click at [602, 249] on button "Apply" at bounding box center [589, 250] width 48 height 26
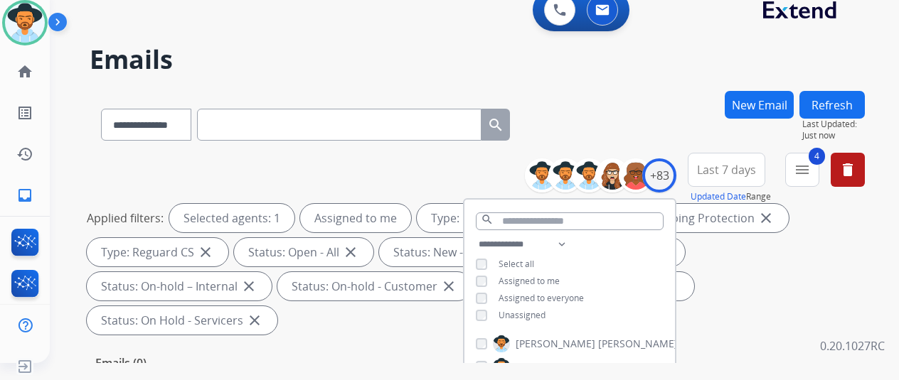
click at [634, 126] on div "**********" at bounding box center [477, 122] width 775 height 62
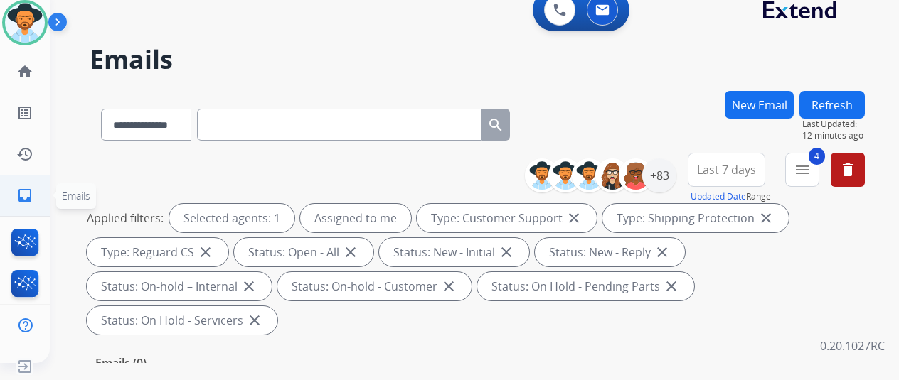
click at [24, 191] on mat-icon "inbox" at bounding box center [24, 195] width 17 height 17
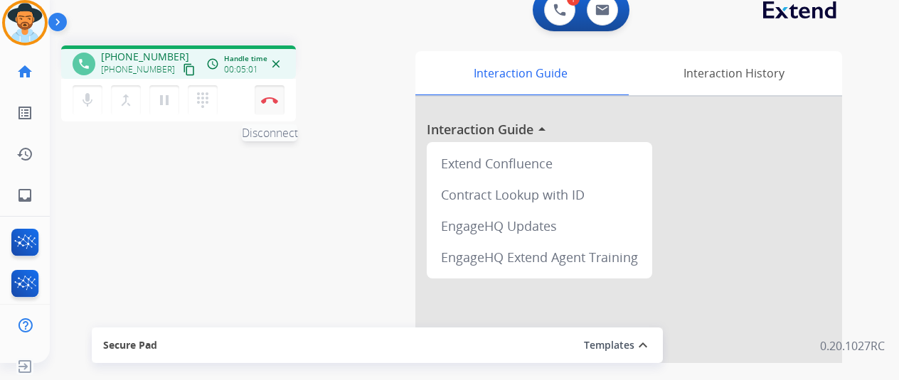
click at [266, 100] on img at bounding box center [269, 100] width 17 height 7
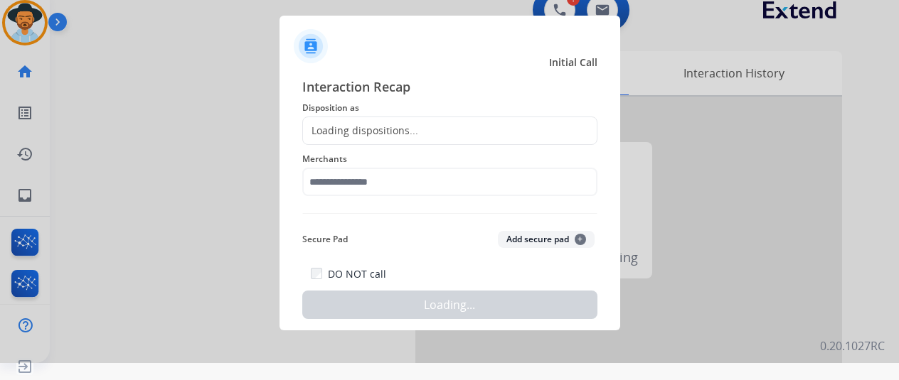
click at [337, 129] on div "Loading dispositions..." at bounding box center [360, 131] width 115 height 14
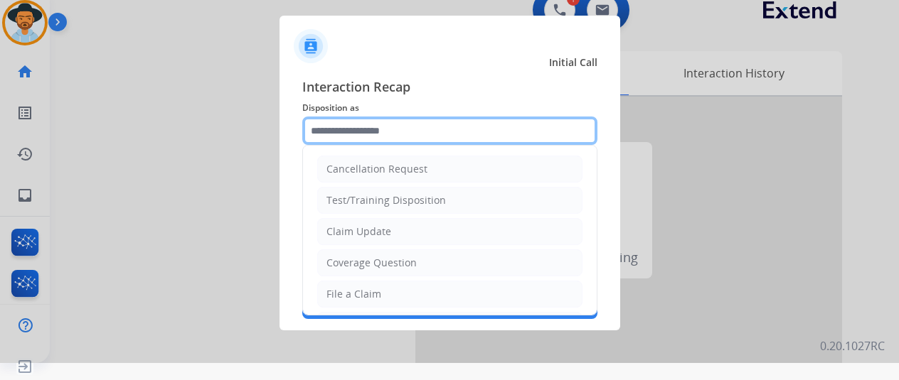
click at [339, 127] on input "text" at bounding box center [449, 131] width 295 height 28
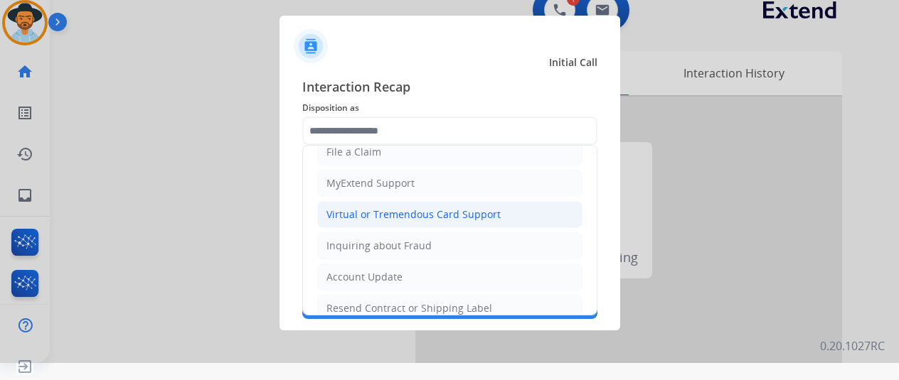
click at [385, 220] on li "Virtual or Tremendous Card Support" at bounding box center [449, 214] width 265 height 27
type input "**********"
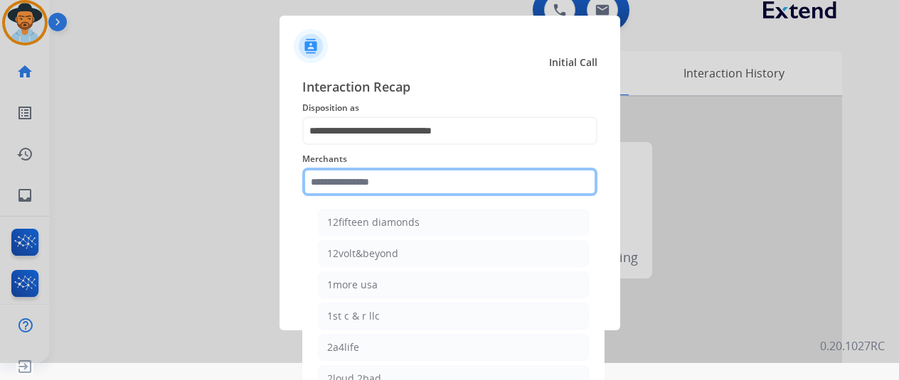
click at [346, 183] on input "text" at bounding box center [449, 182] width 295 height 28
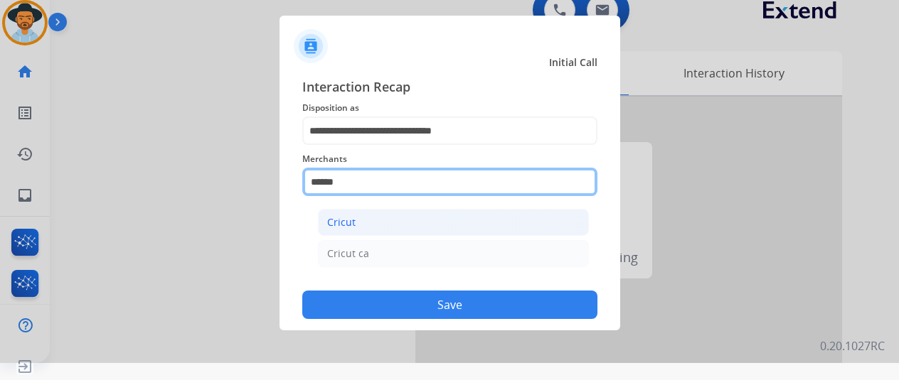
type input "******"
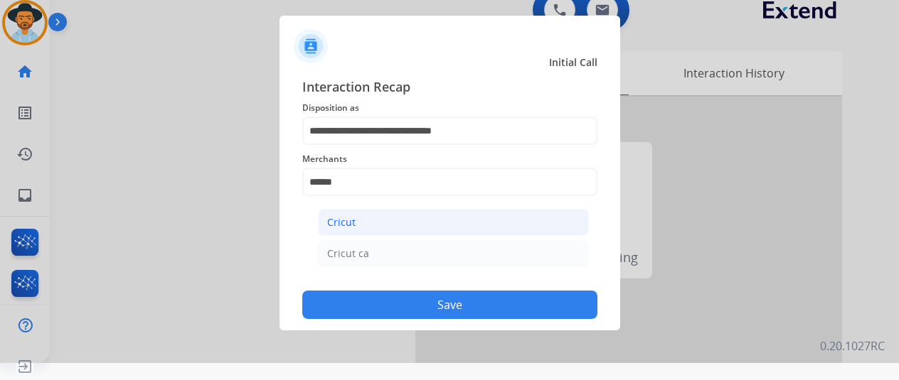
click at [341, 227] on div "Cricut" at bounding box center [341, 222] width 28 height 14
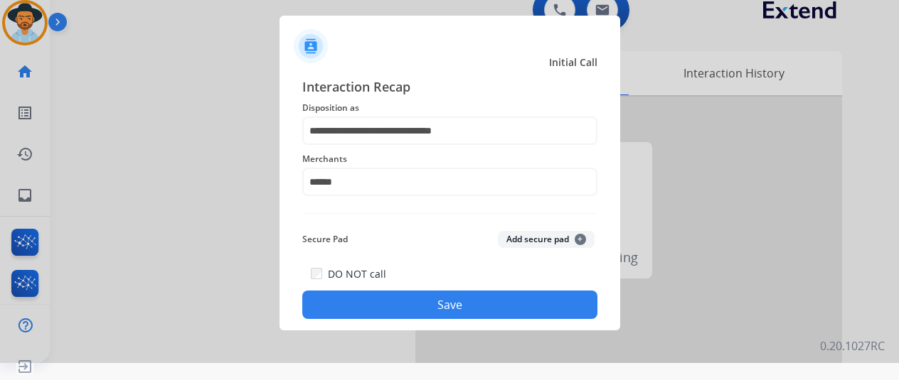
click at [420, 295] on button "Save" at bounding box center [449, 305] width 295 height 28
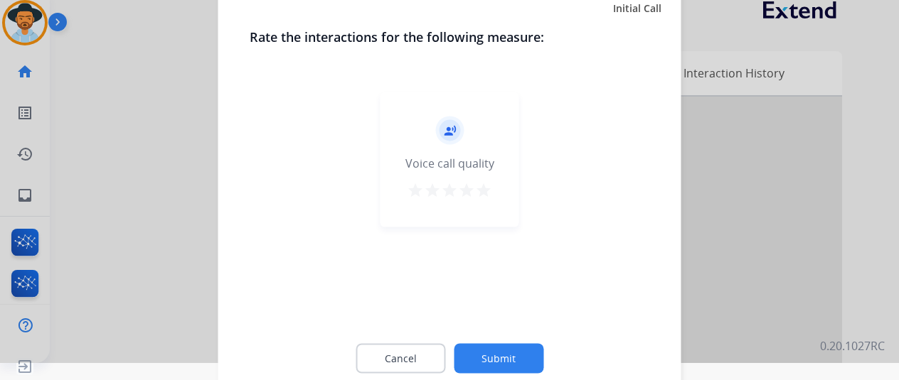
click at [492, 352] on button "Submit" at bounding box center [499, 358] width 90 height 30
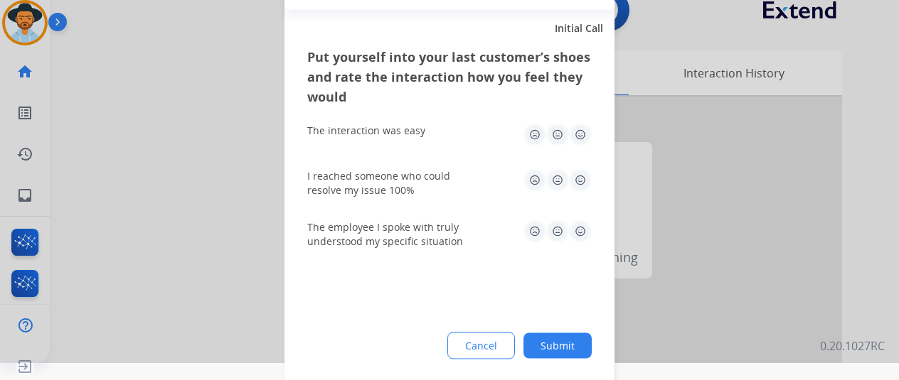
click at [550, 346] on button "Submit" at bounding box center [557, 346] width 68 height 26
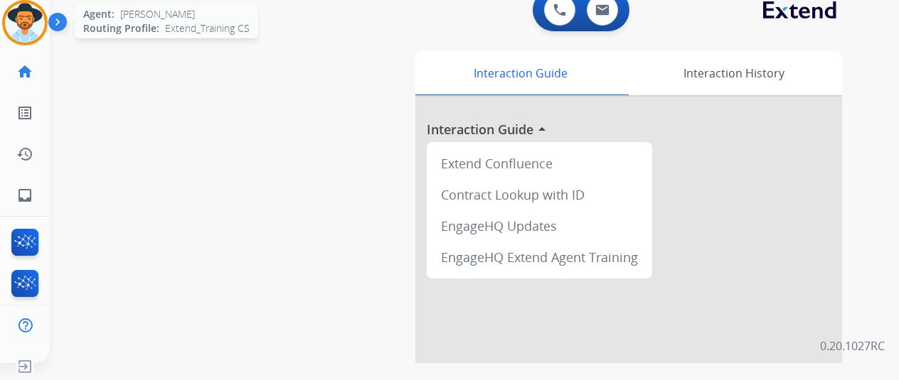
click at [31, 18] on img at bounding box center [25, 23] width 40 height 40
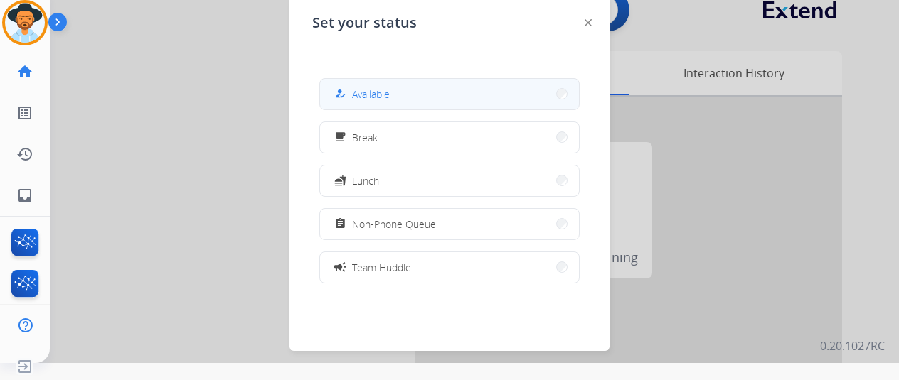
click at [392, 95] on button "how_to_reg Available" at bounding box center [449, 94] width 259 height 31
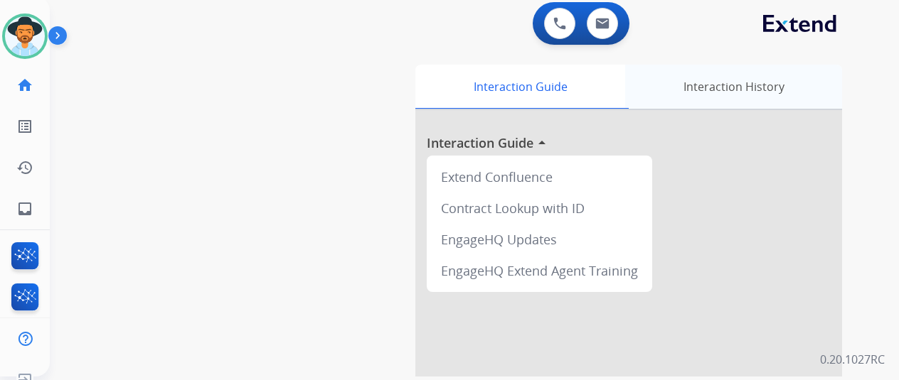
scroll to position [0, 0]
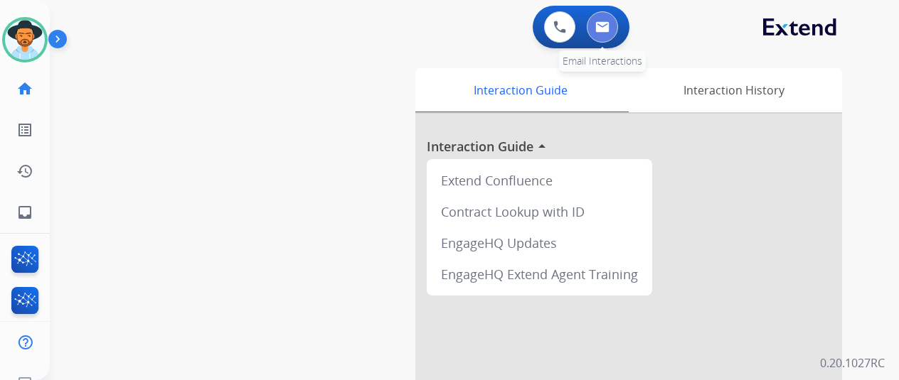
click at [606, 27] on img at bounding box center [602, 26] width 14 height 11
select select "**********"
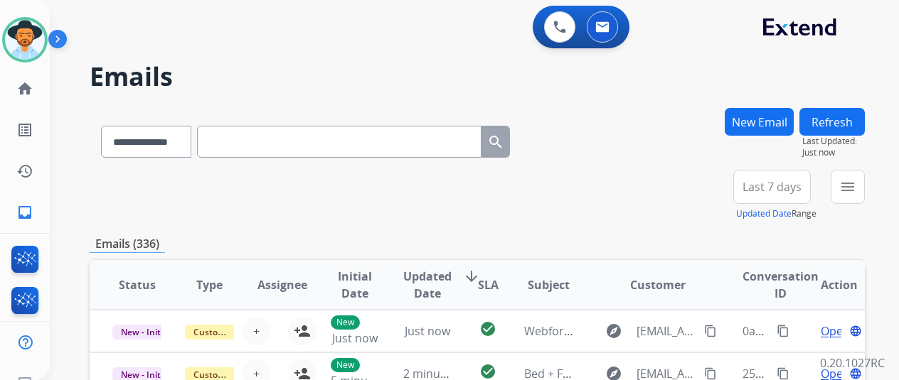
click at [772, 113] on button "New Email" at bounding box center [759, 122] width 69 height 28
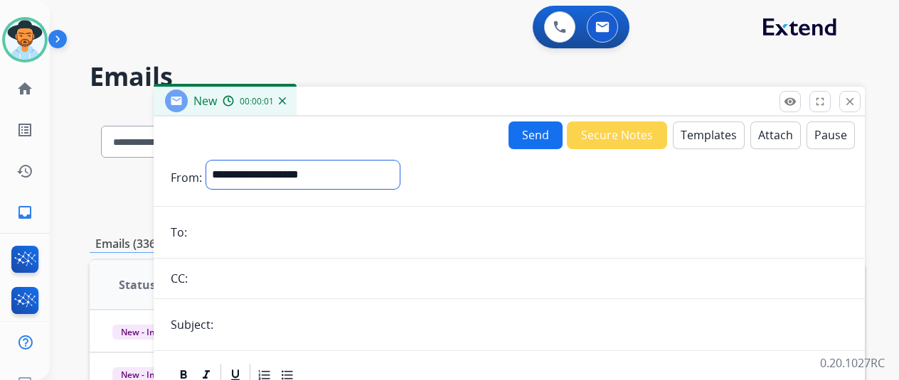
click at [242, 177] on select "**********" at bounding box center [302, 175] width 193 height 28
select select "**********"
click at [217, 161] on select "**********" at bounding box center [302, 175] width 193 height 28
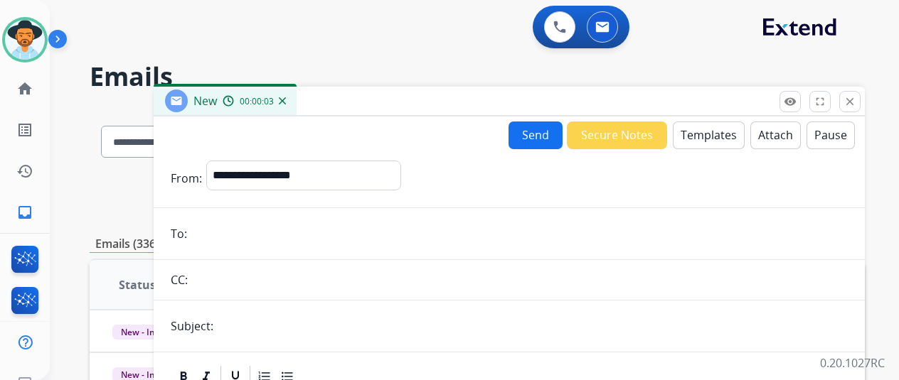
click at [215, 232] on input "email" at bounding box center [519, 234] width 656 height 28
paste input "**********"
type input "**********"
click at [715, 135] on button "Templates" at bounding box center [709, 136] width 72 height 28
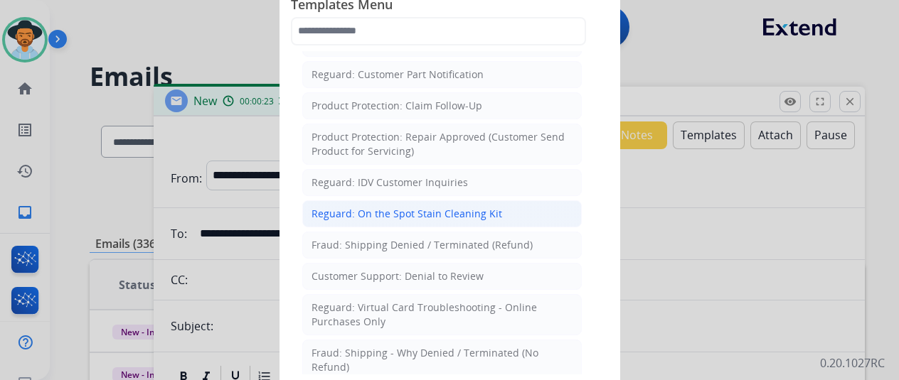
scroll to position [996, 0]
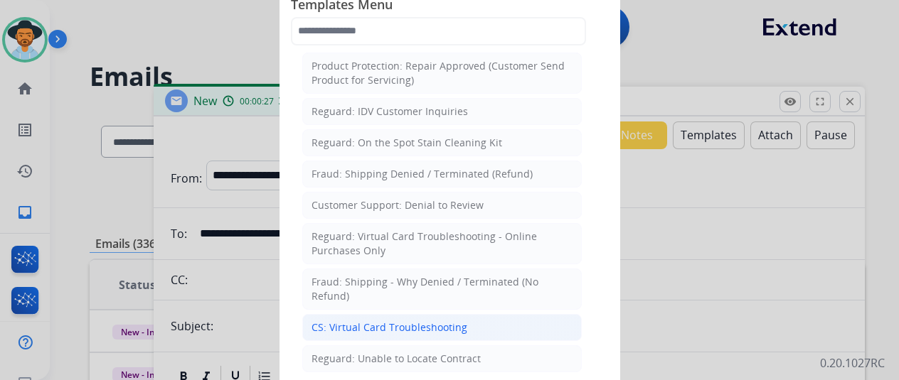
click at [360, 314] on li "CS: Virtual Card Troubleshooting" at bounding box center [441, 327] width 279 height 27
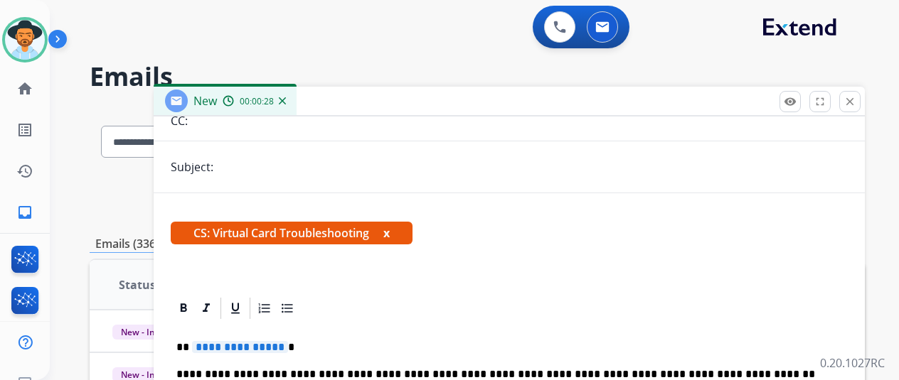
scroll to position [284, 0]
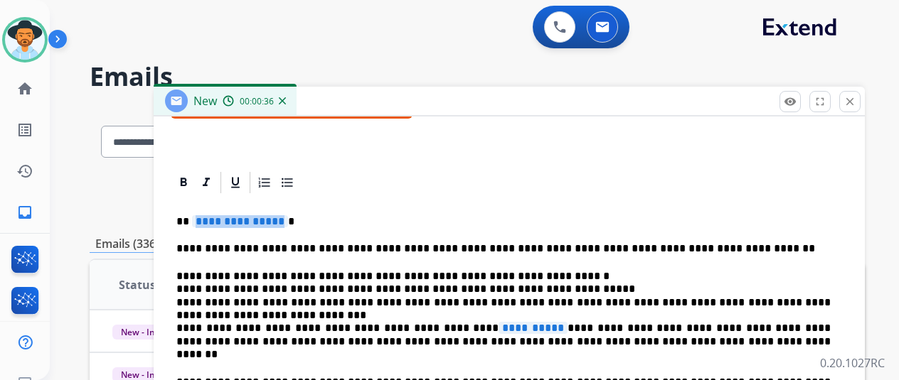
drag, startPoint x: 289, startPoint y: 219, endPoint x: 282, endPoint y: 219, distance: 7.8
click at [282, 219] on span "**********" at bounding box center [240, 221] width 96 height 12
drag, startPoint x: 290, startPoint y: 221, endPoint x: 250, endPoint y: 218, distance: 39.9
click at [250, 218] on span "**********" at bounding box center [240, 221] width 96 height 12
click at [508, 328] on p "**********" at bounding box center [503, 316] width 654 height 92
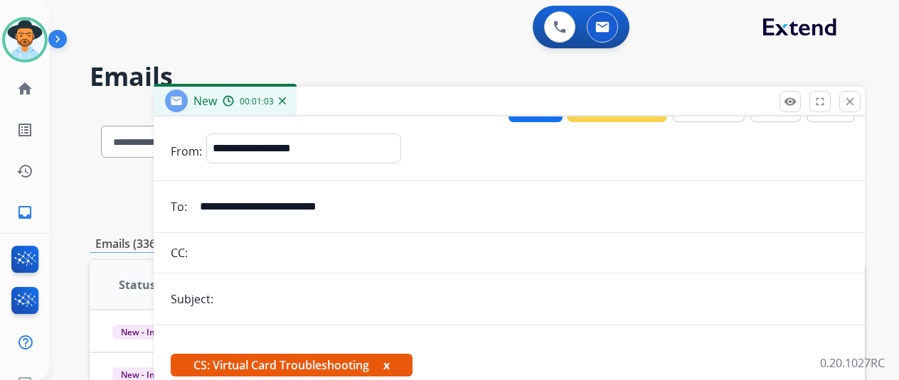
scroll to position [0, 0]
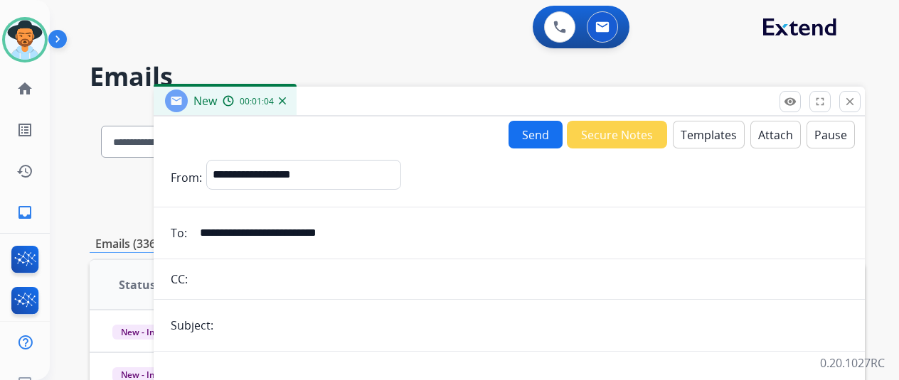
click at [548, 139] on button "Send" at bounding box center [535, 135] width 54 height 28
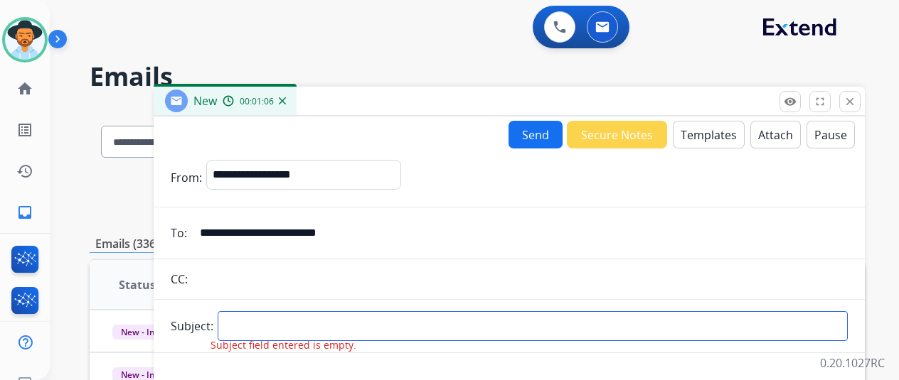
click at [248, 321] on input "text" at bounding box center [533, 326] width 630 height 30
type input "**********"
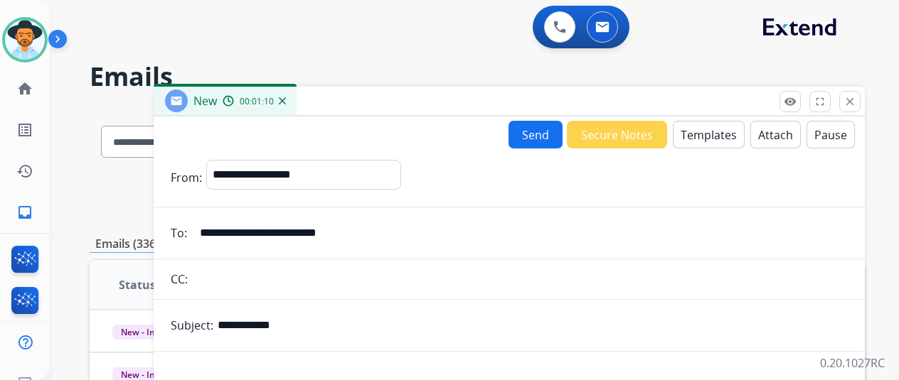
click at [554, 132] on button "Send" at bounding box center [535, 135] width 54 height 28
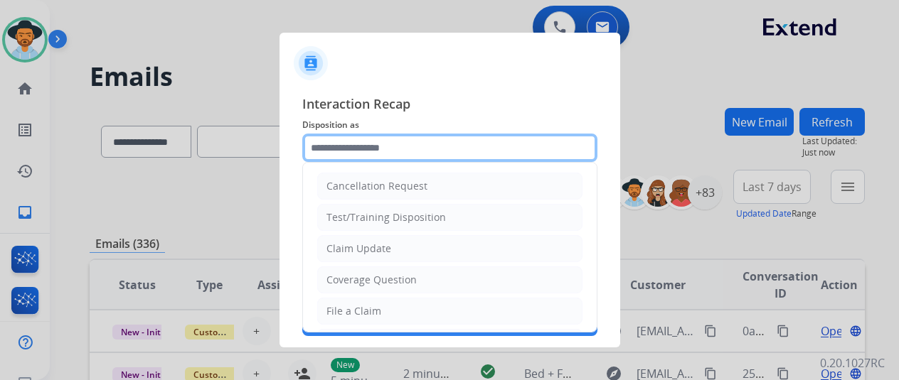
click at [321, 142] on input "text" at bounding box center [449, 148] width 295 height 28
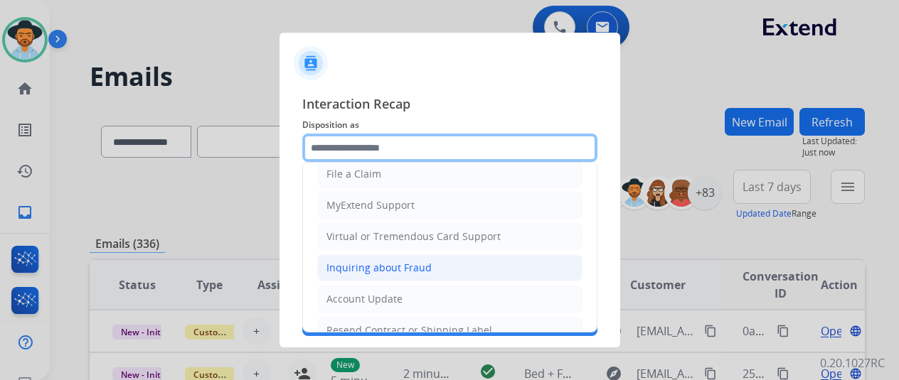
scroll to position [142, 0]
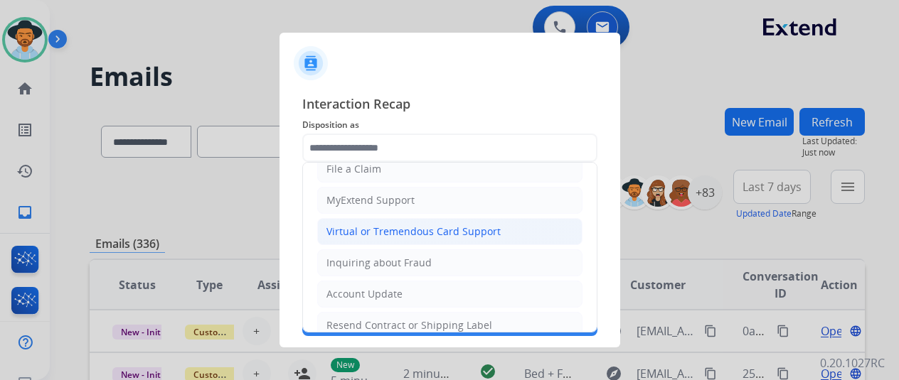
click at [366, 228] on div "Virtual or Tremendous Card Support" at bounding box center [413, 232] width 174 height 14
type input "**********"
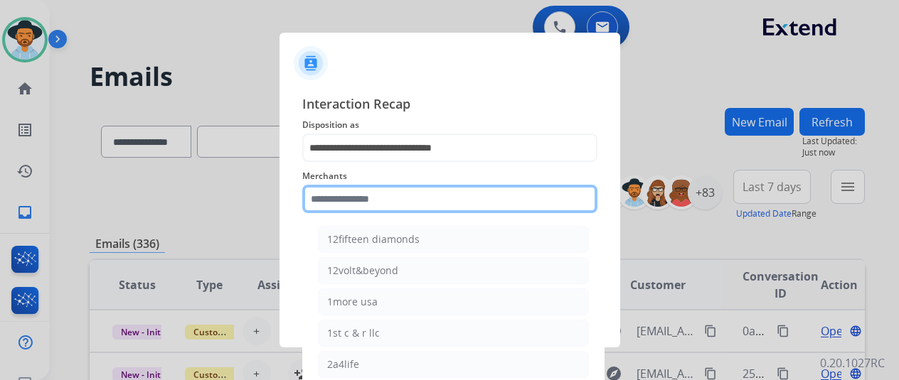
click at [348, 199] on input "text" at bounding box center [449, 199] width 295 height 28
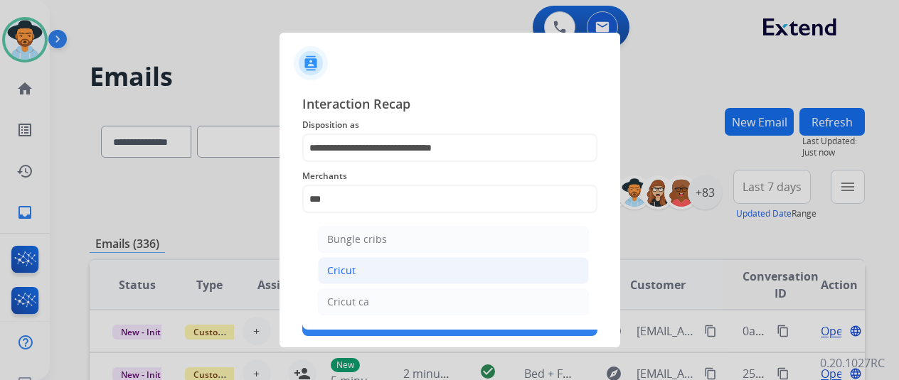
click at [375, 263] on li "Cricut" at bounding box center [453, 270] width 271 height 27
type input "******"
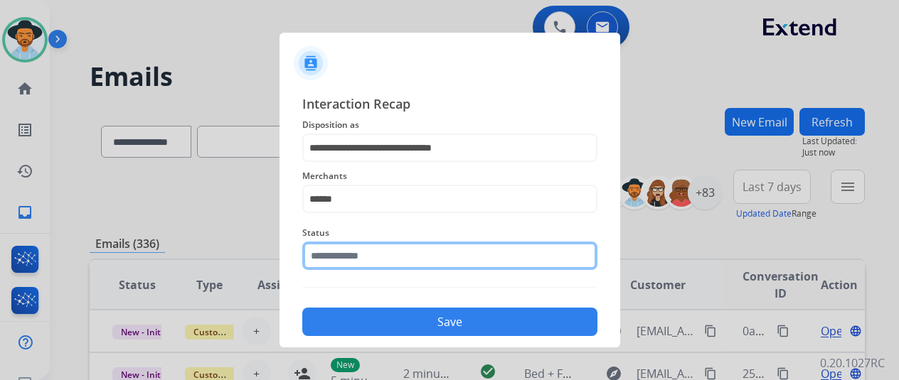
click at [361, 254] on input "text" at bounding box center [449, 256] width 295 height 28
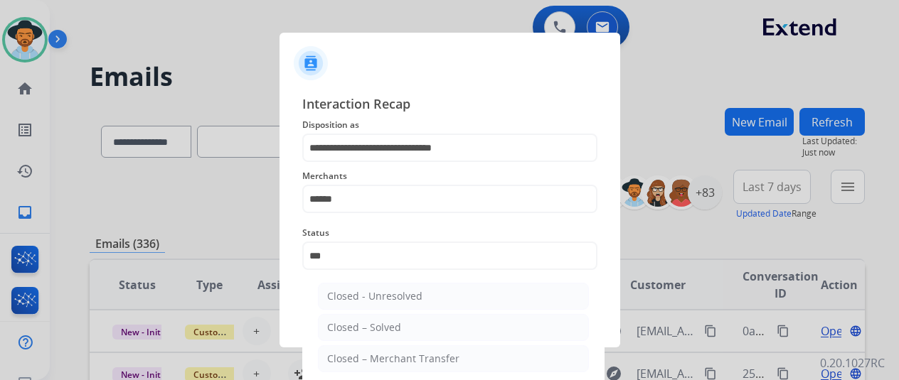
drag, startPoint x: 363, startPoint y: 328, endPoint x: 390, endPoint y: 315, distance: 29.3
click at [374, 322] on div "Closed – Solved" at bounding box center [364, 328] width 74 height 14
type input "**********"
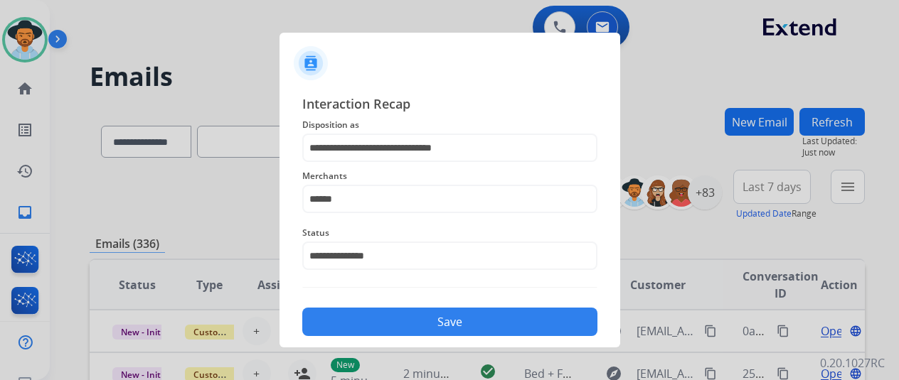
click at [400, 314] on button "Save" at bounding box center [449, 322] width 295 height 28
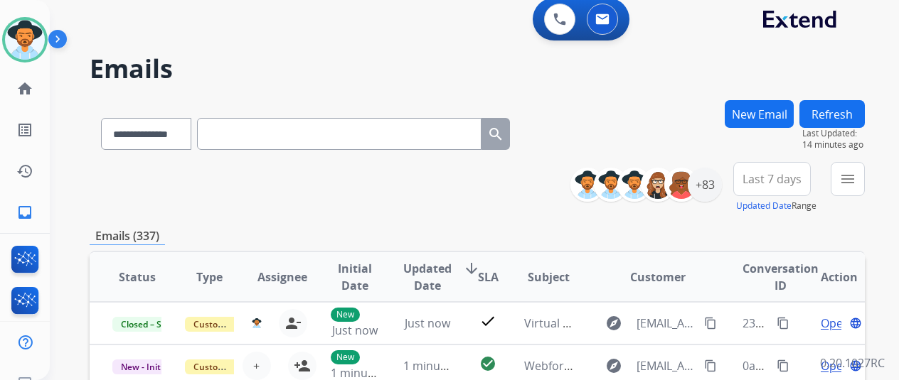
scroll to position [0, 0]
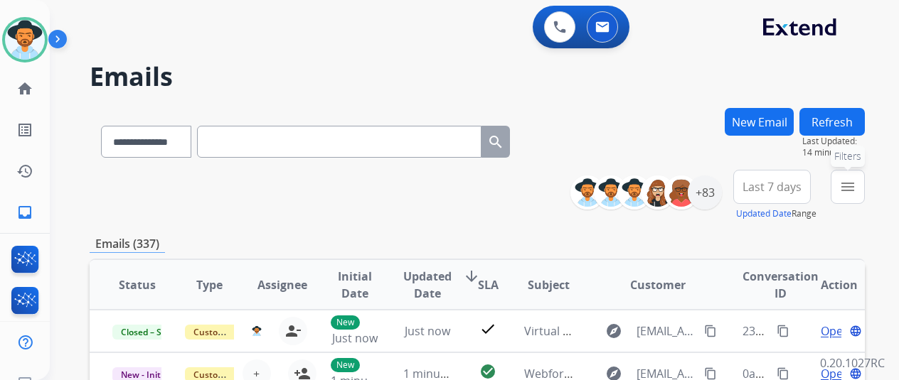
drag, startPoint x: 865, startPoint y: 186, endPoint x: 765, endPoint y: 200, distance: 100.6
click at [856, 186] on mat-icon "menu" at bounding box center [847, 187] width 17 height 17
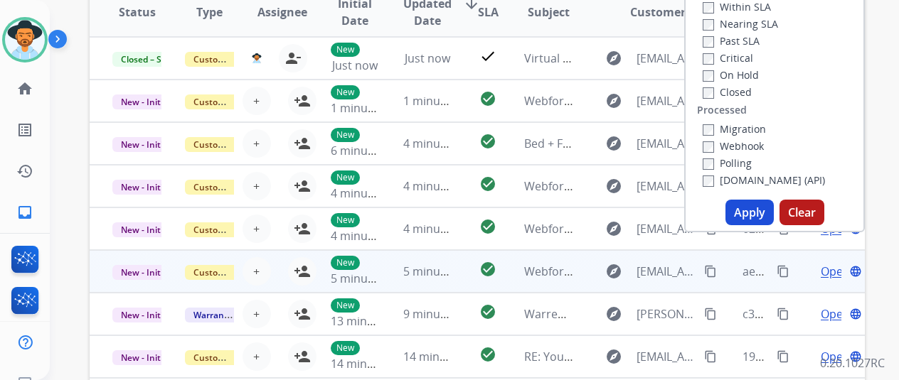
scroll to position [284, 0]
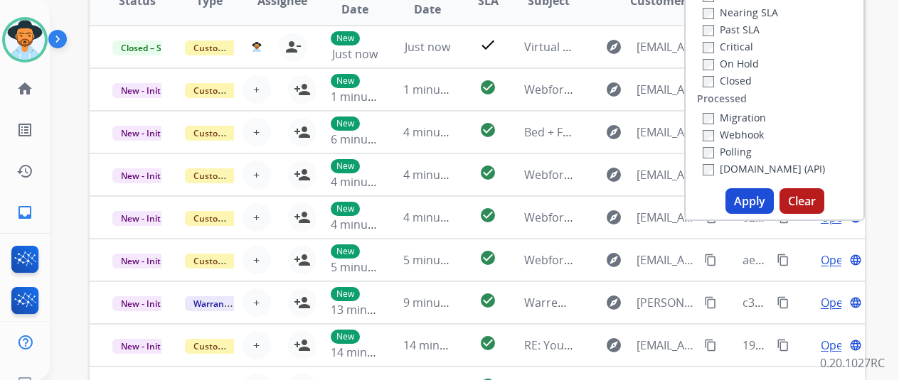
click at [750, 210] on button "Apply" at bounding box center [749, 201] width 48 height 26
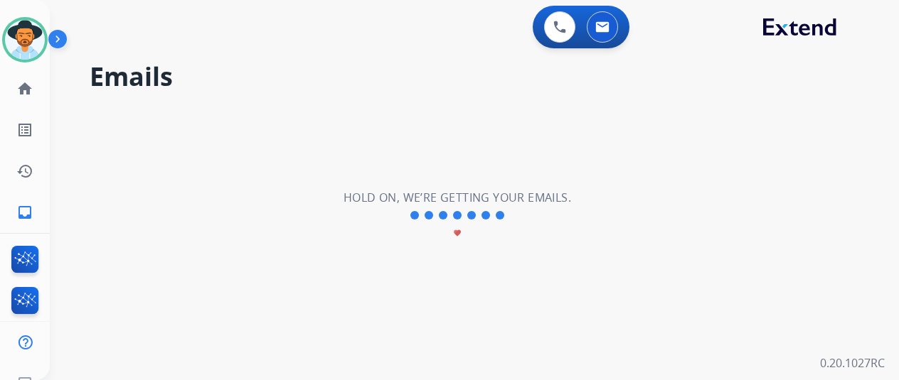
scroll to position [0, 0]
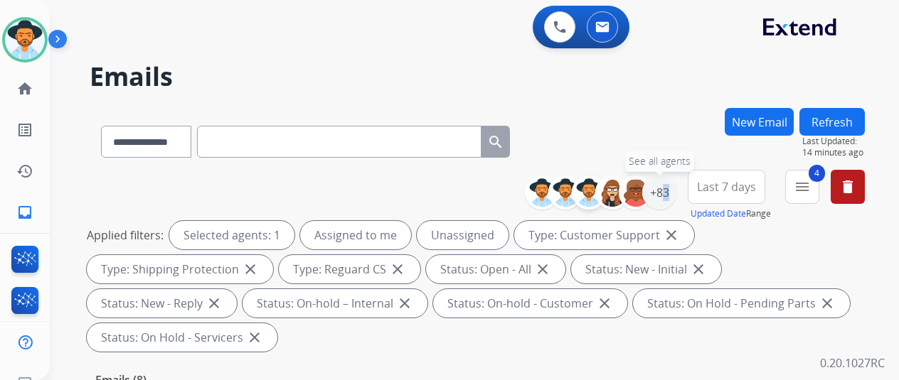
drag, startPoint x: 668, startPoint y: 188, endPoint x: 604, endPoint y: 188, distance: 64.7
click at [666, 190] on div "+83" at bounding box center [659, 193] width 34 height 34
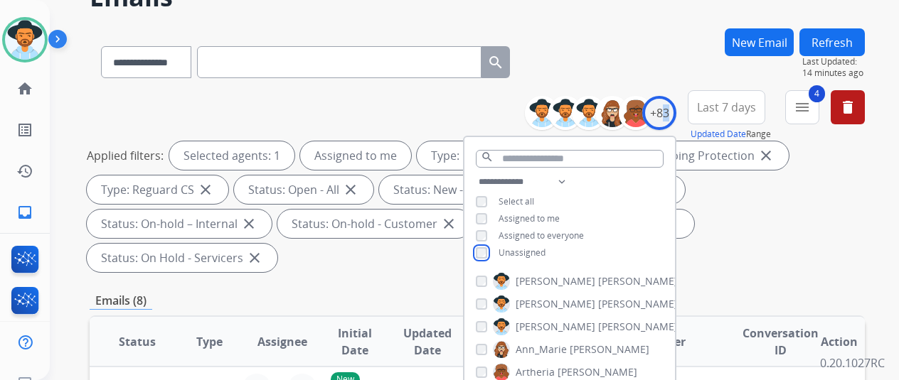
scroll to position [213, 0]
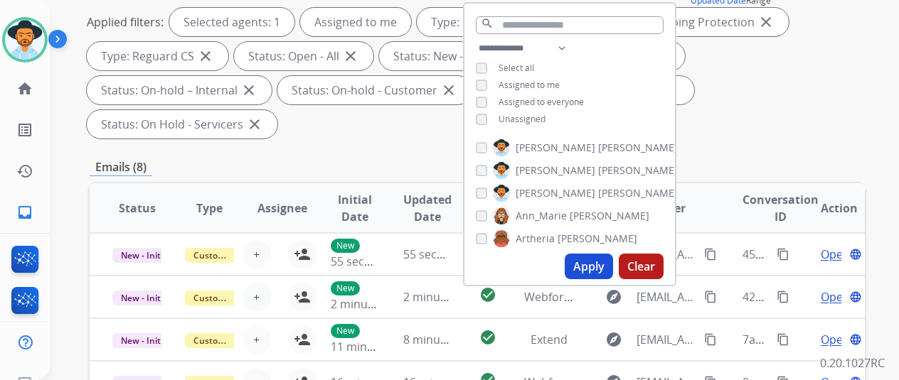
drag, startPoint x: 604, startPoint y: 268, endPoint x: 633, endPoint y: 220, distance: 56.1
click at [604, 267] on button "Apply" at bounding box center [589, 267] width 48 height 26
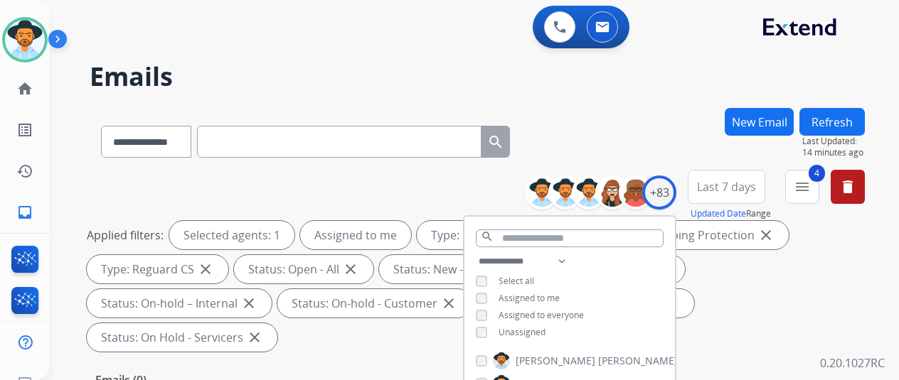
click at [644, 139] on div "**********" at bounding box center [477, 139] width 775 height 62
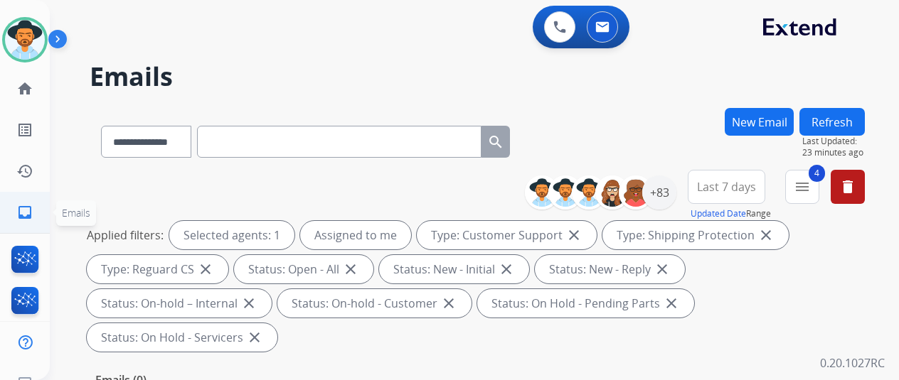
click at [24, 221] on link "inbox Emails" at bounding box center [25, 213] width 40 height 40
click at [671, 191] on div "+83" at bounding box center [659, 193] width 34 height 34
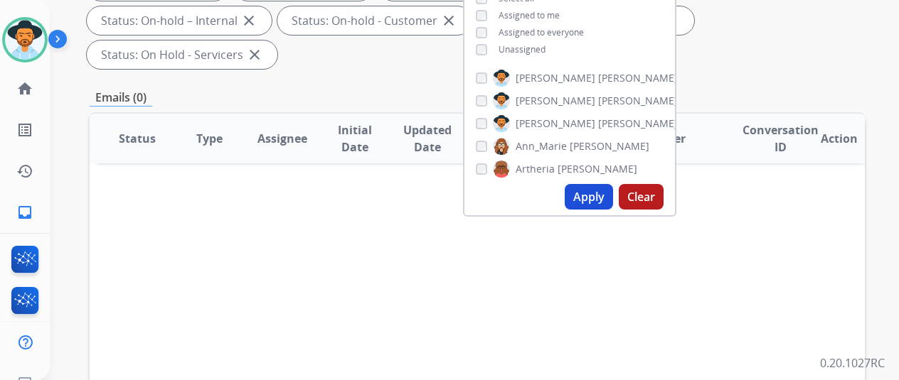
scroll to position [284, 0]
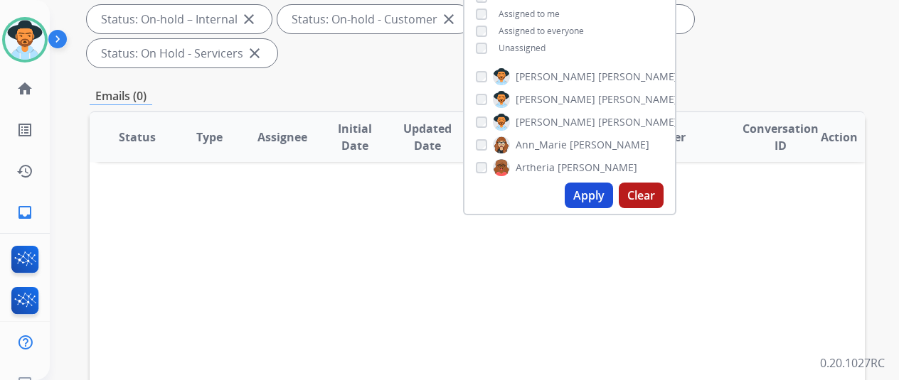
click at [585, 190] on button "Apply" at bounding box center [589, 196] width 48 height 26
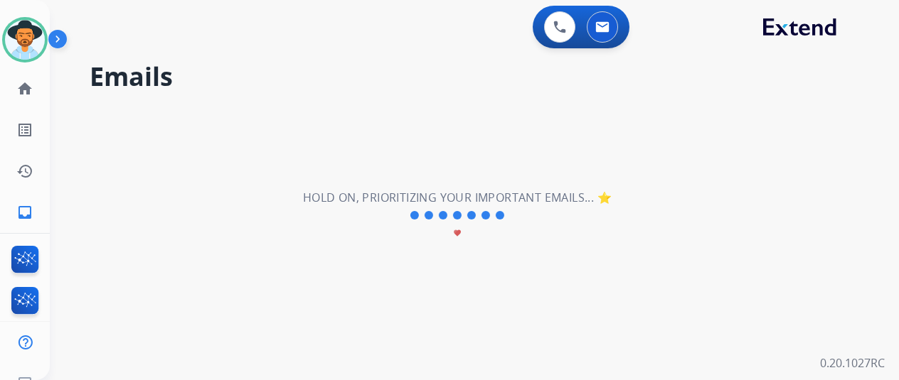
scroll to position [0, 0]
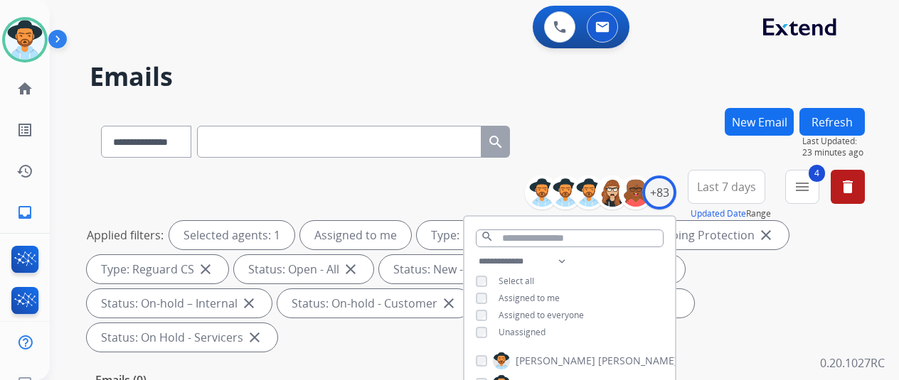
click at [588, 119] on div "**********" at bounding box center [477, 139] width 775 height 62
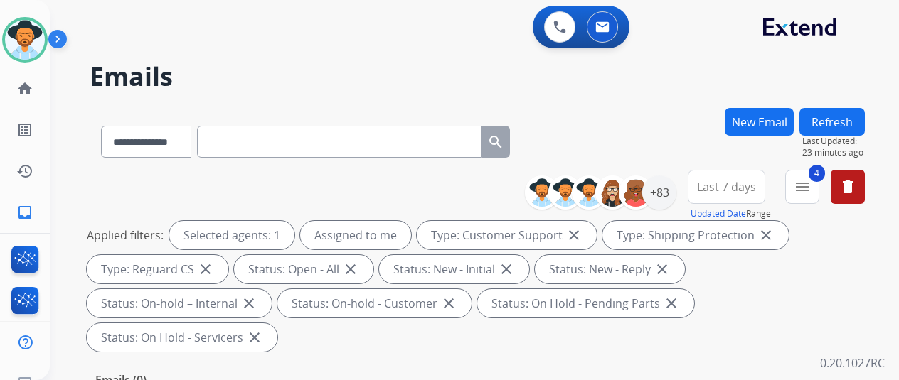
drag, startPoint x: 106, startPoint y: 200, endPoint x: 102, endPoint y: 191, distance: 9.2
click at [106, 200] on div "**********" at bounding box center [477, 264] width 775 height 188
click at [16, 36] on img at bounding box center [25, 40] width 40 height 40
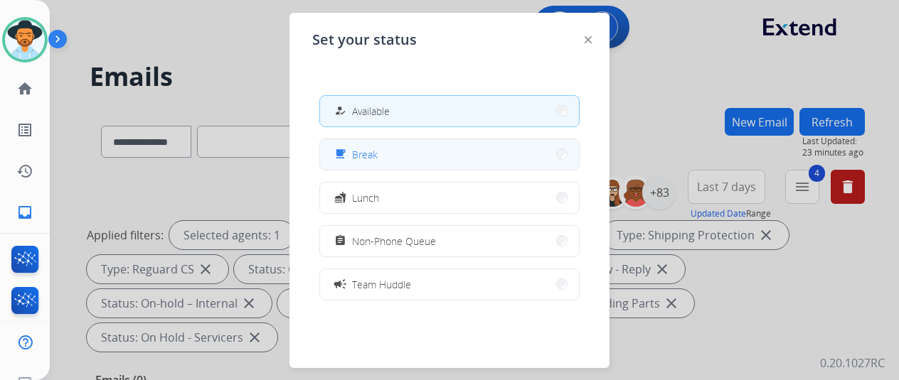
click at [381, 146] on button "free_breakfast Break" at bounding box center [449, 154] width 259 height 31
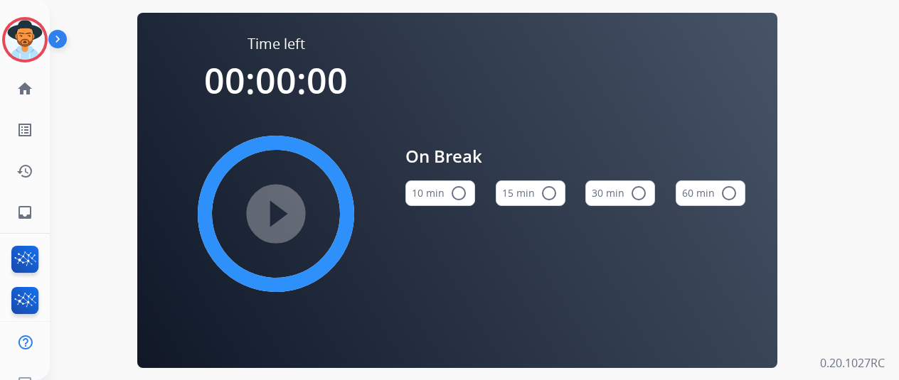
click at [464, 198] on mat-icon "radio_button_unchecked" at bounding box center [458, 193] width 17 height 17
click at [282, 215] on mat-icon "play_circle_filled" at bounding box center [275, 214] width 17 height 17
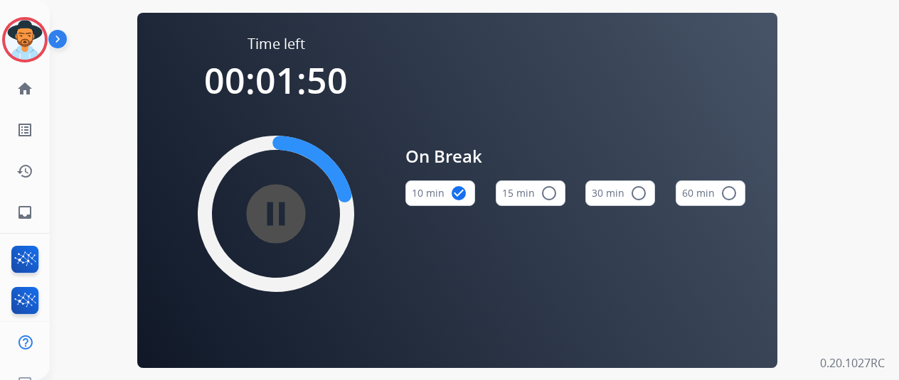
drag, startPoint x: 851, startPoint y: 90, endPoint x: 824, endPoint y: 66, distance: 36.3
click at [851, 90] on div "Time left 00:01:50 pause_circle_filled On Break 10 min check_circle 15 min radi…" at bounding box center [457, 190] width 815 height 380
click at [284, 217] on mat-icon "pause_circle_filled" at bounding box center [275, 214] width 17 height 17
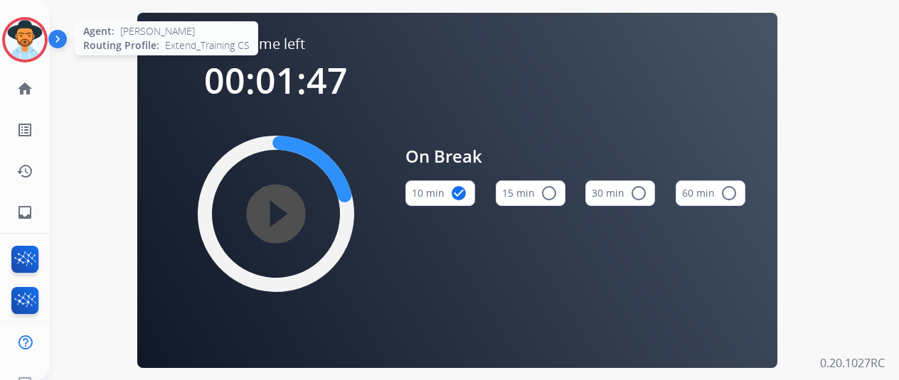
click at [20, 36] on img at bounding box center [25, 40] width 40 height 40
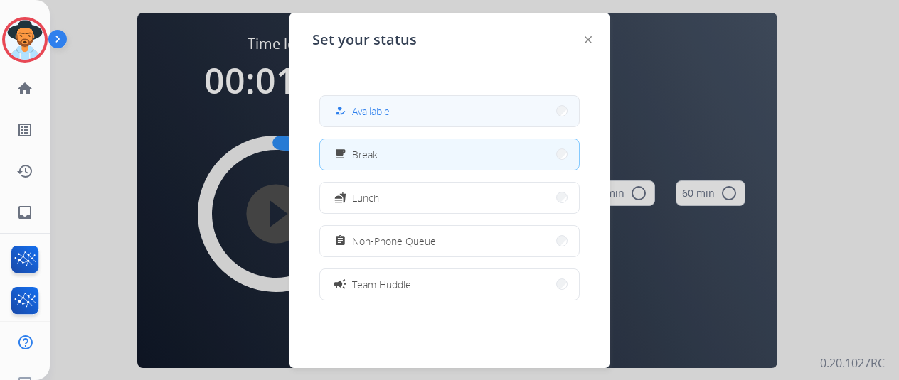
click at [355, 109] on div "how_to_reg Available" at bounding box center [360, 110] width 58 height 17
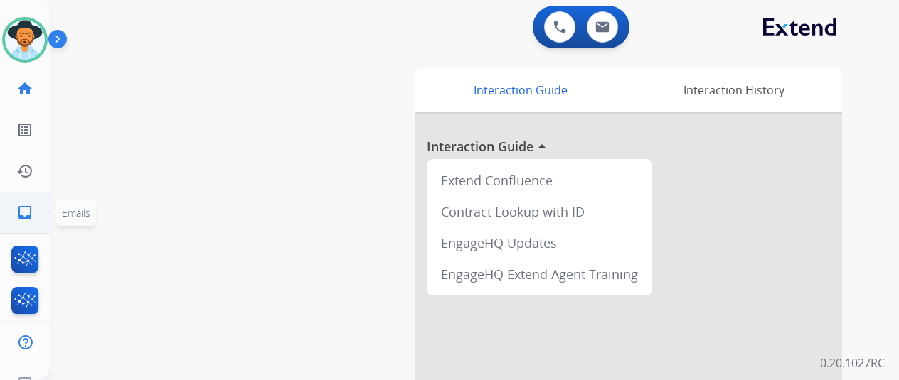
click at [21, 215] on mat-icon "inbox" at bounding box center [24, 212] width 17 height 17
select select "**********"
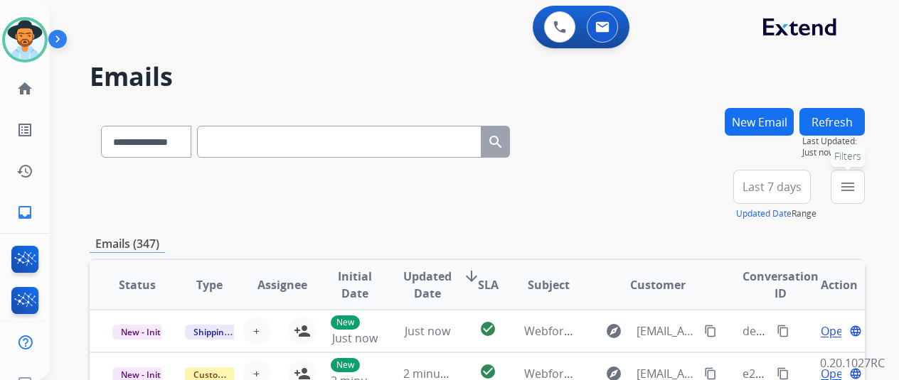
click at [856, 191] on mat-icon "menu" at bounding box center [847, 187] width 17 height 17
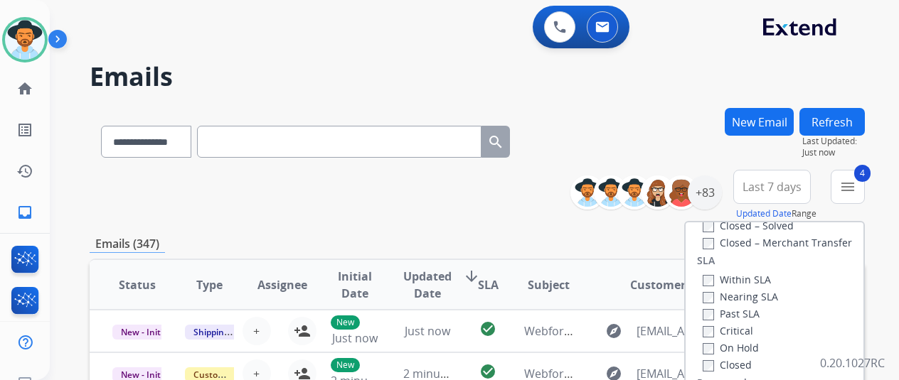
scroll to position [142, 0]
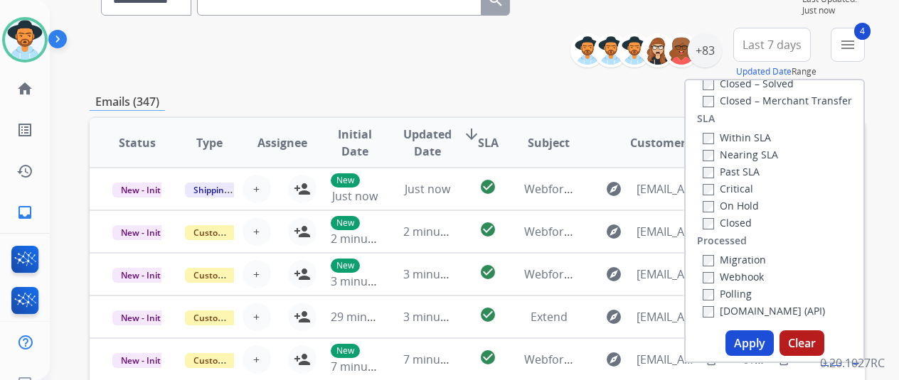
click at [751, 341] on button "Apply" at bounding box center [749, 344] width 48 height 26
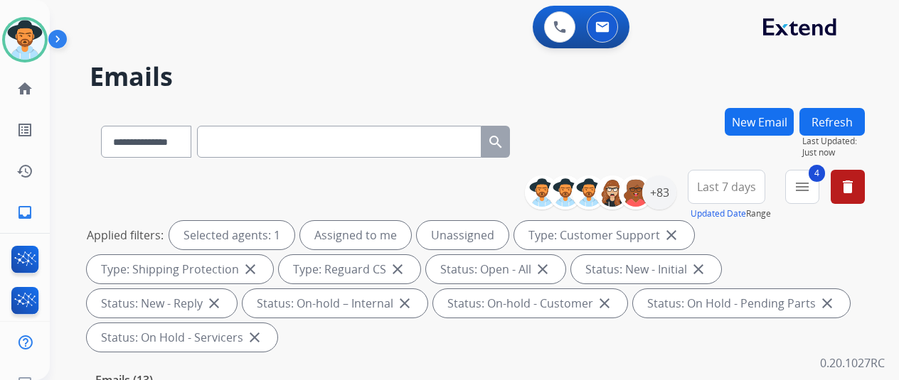
click at [677, 121] on div "**********" at bounding box center [477, 139] width 775 height 62
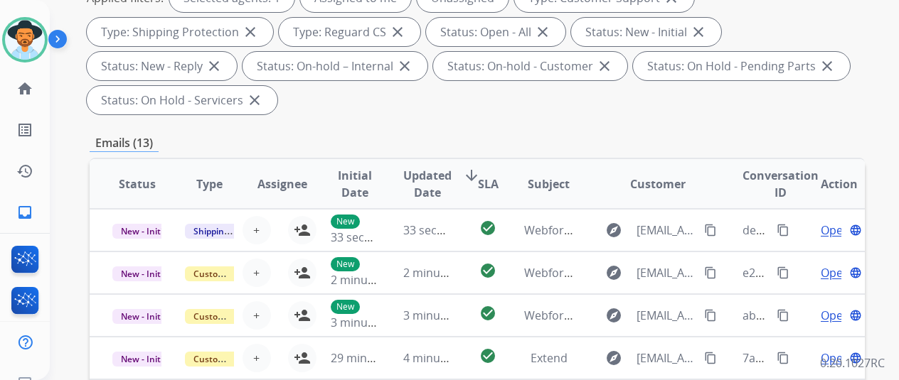
scroll to position [71, 0]
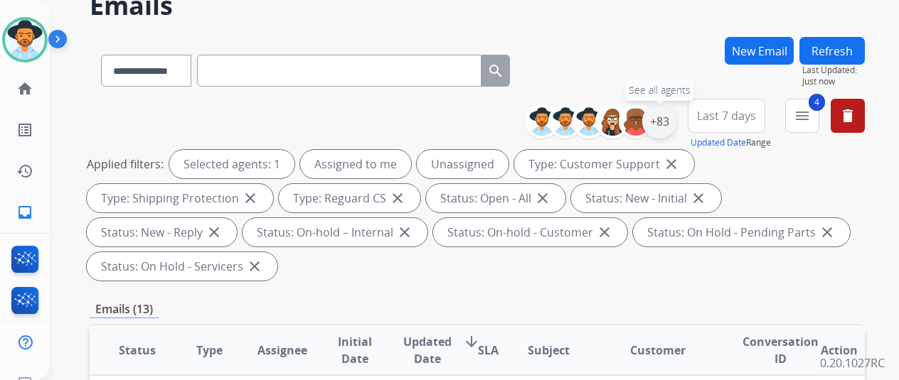
click at [674, 116] on div "+83" at bounding box center [659, 122] width 34 height 34
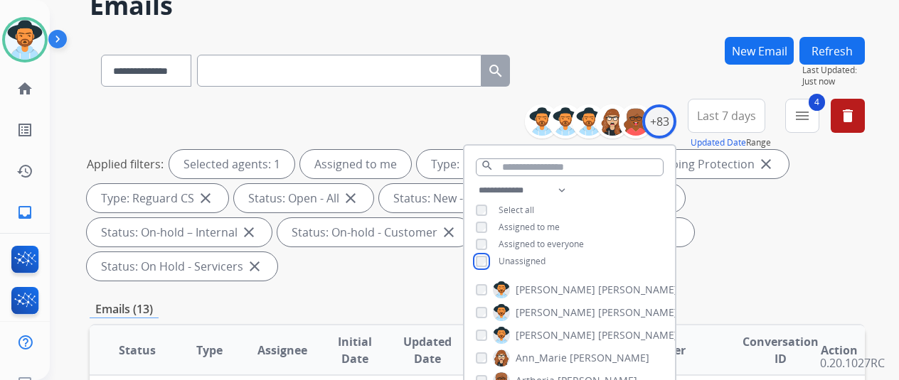
scroll to position [427, 0]
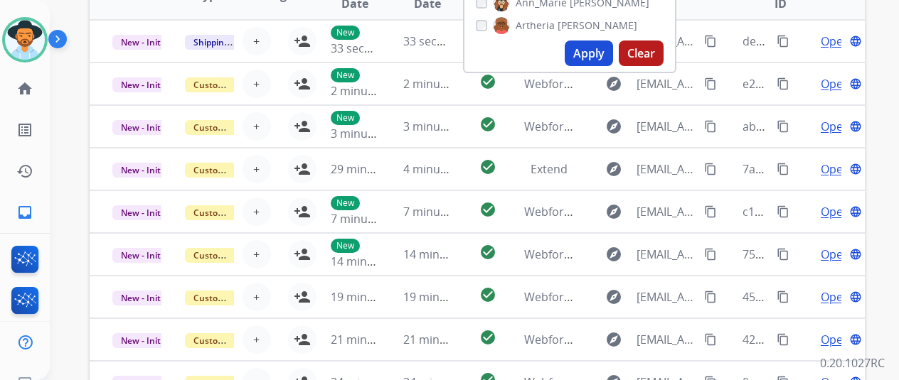
click at [597, 51] on button "Apply" at bounding box center [589, 54] width 48 height 26
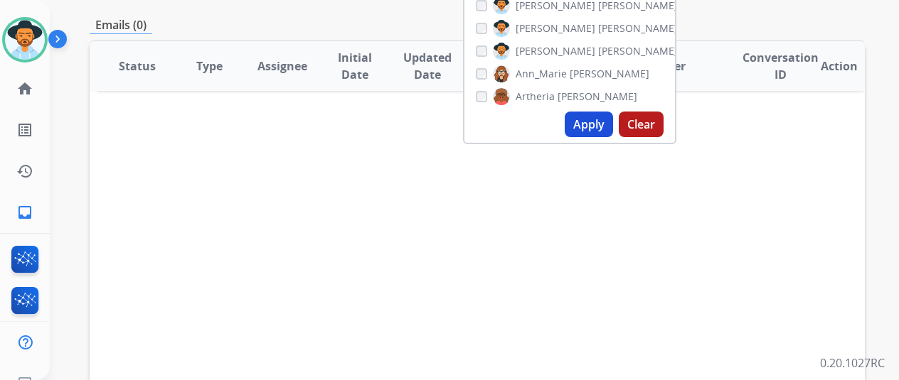
scroll to position [0, 0]
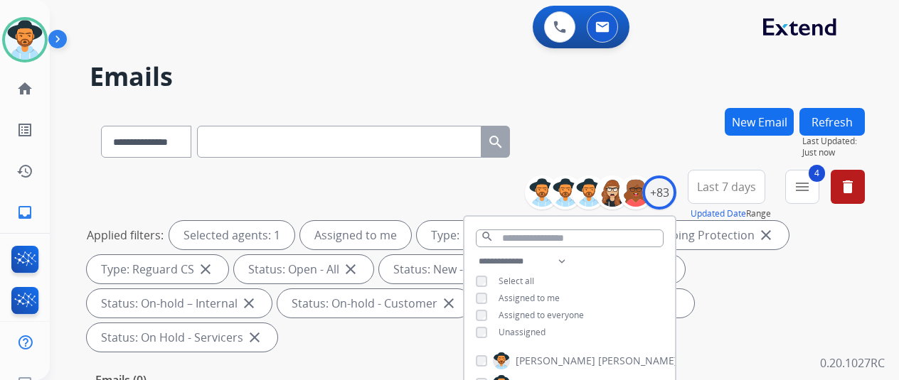
click at [620, 133] on div "**********" at bounding box center [477, 139] width 775 height 62
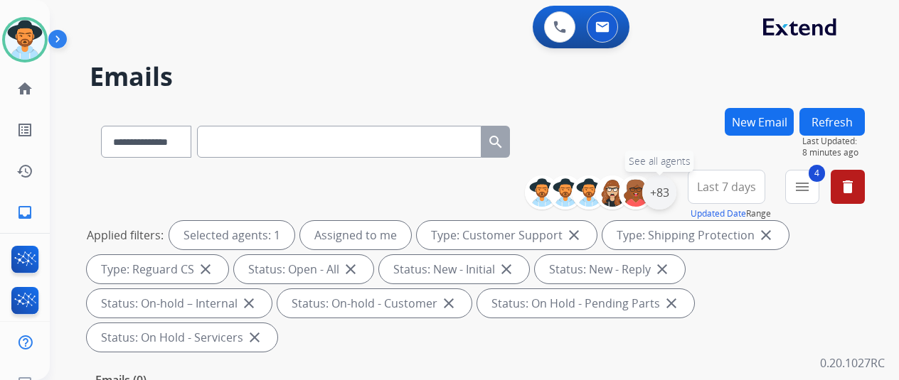
click at [669, 189] on div "+83" at bounding box center [659, 193] width 34 height 34
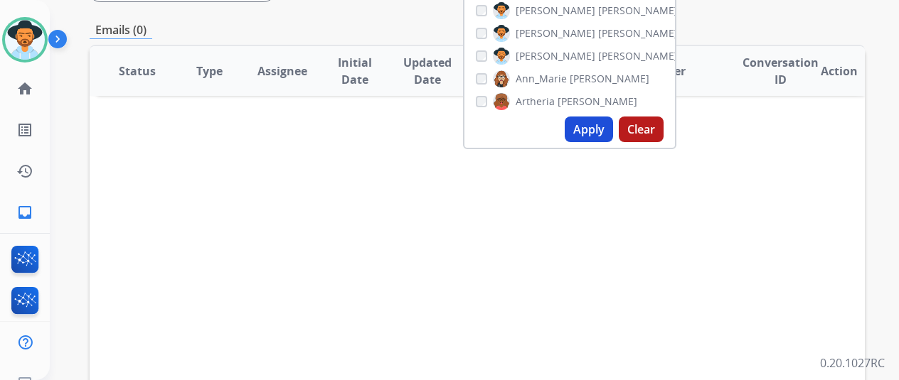
scroll to position [356, 0]
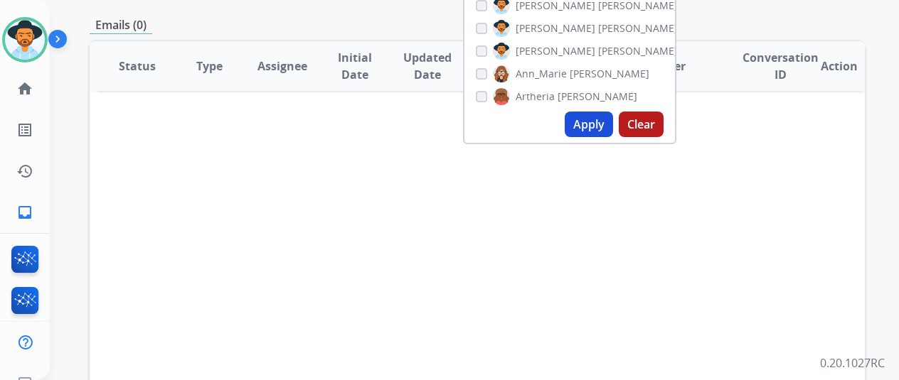
click at [597, 123] on button "Apply" at bounding box center [589, 125] width 48 height 26
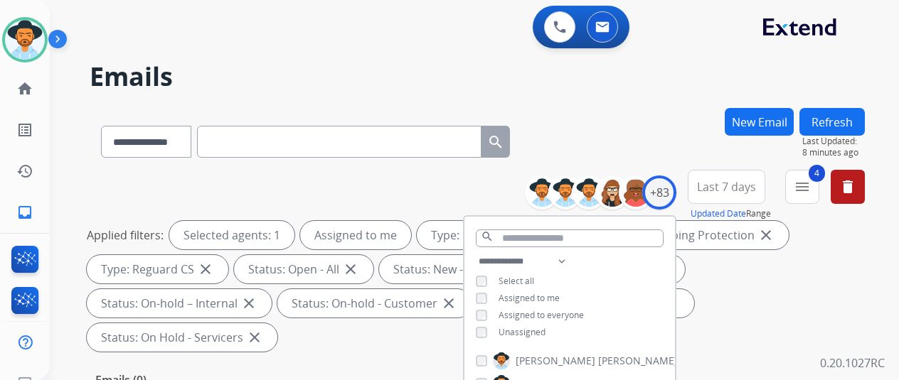
scroll to position [284, 0]
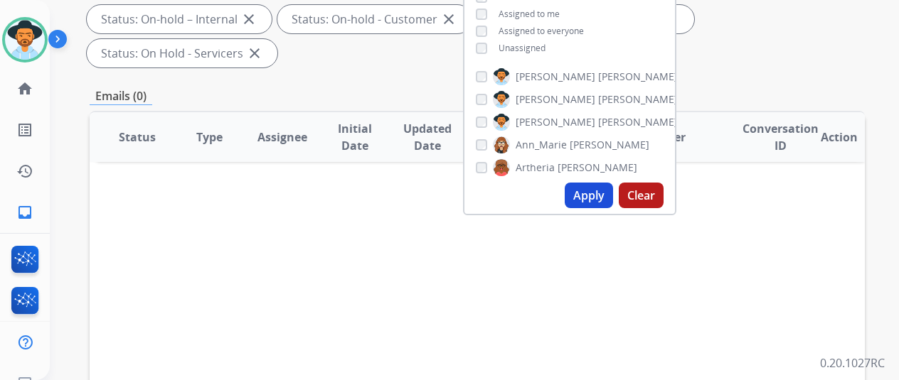
click at [326, 279] on div "Status Type Assignee Initial Date Updated Date arrow_downward SLA Subject Custo…" at bounding box center [477, 349] width 775 height 476
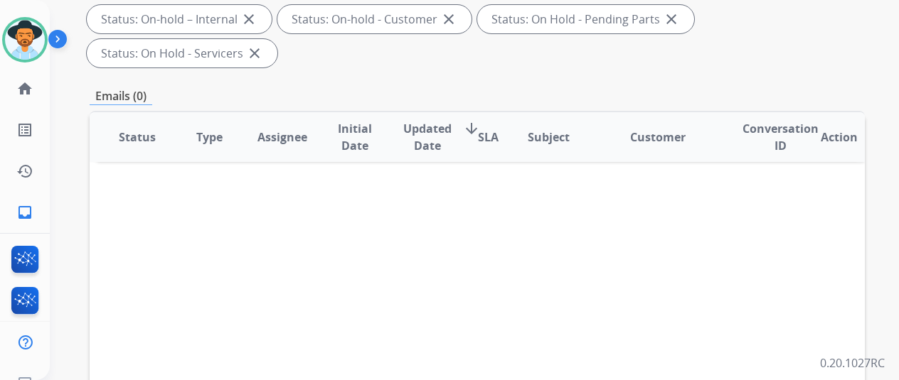
scroll to position [0, 0]
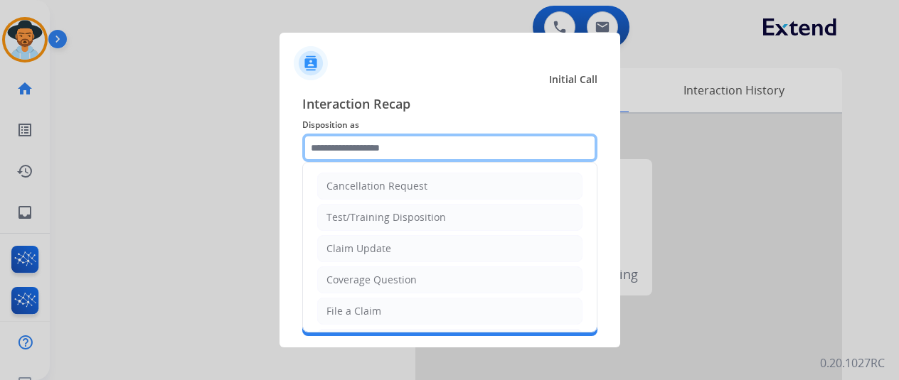
click at [371, 139] on input "text" at bounding box center [449, 148] width 295 height 28
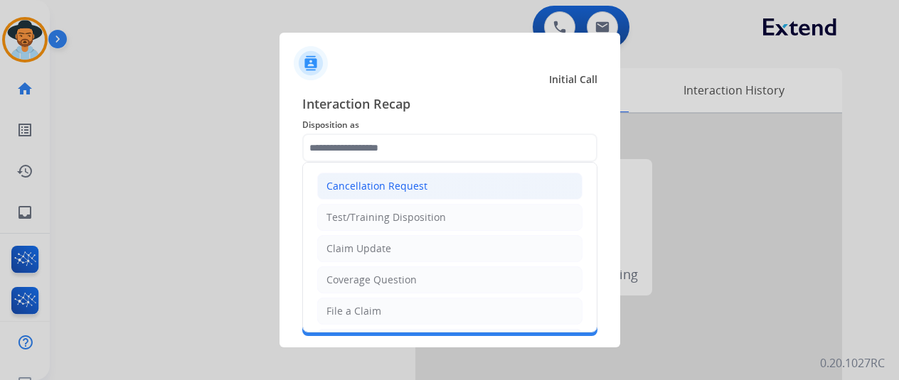
click at [404, 187] on div "Cancellation Request" at bounding box center [376, 186] width 101 height 14
type input "**********"
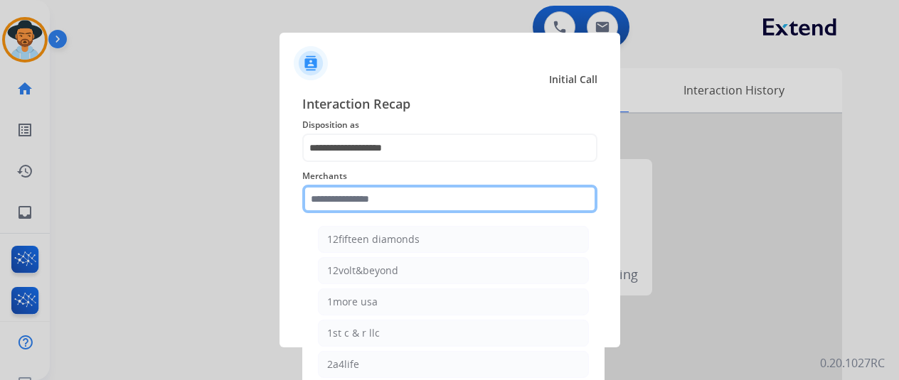
click at [344, 201] on input "text" at bounding box center [449, 199] width 295 height 28
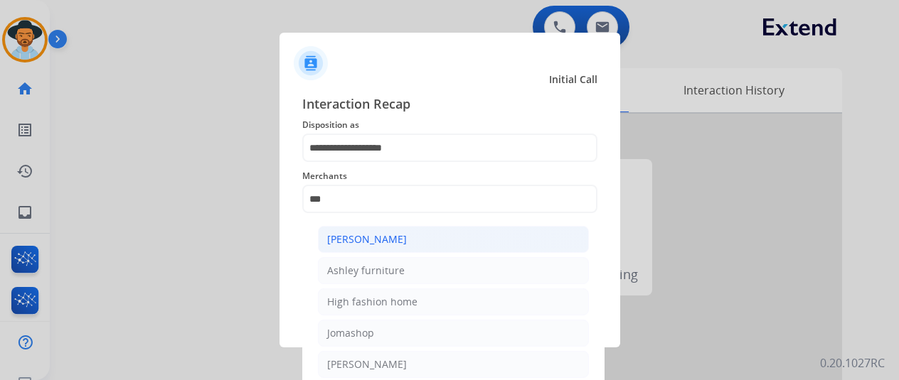
click at [368, 237] on div "[PERSON_NAME]" at bounding box center [367, 240] width 80 height 14
type input "**********"
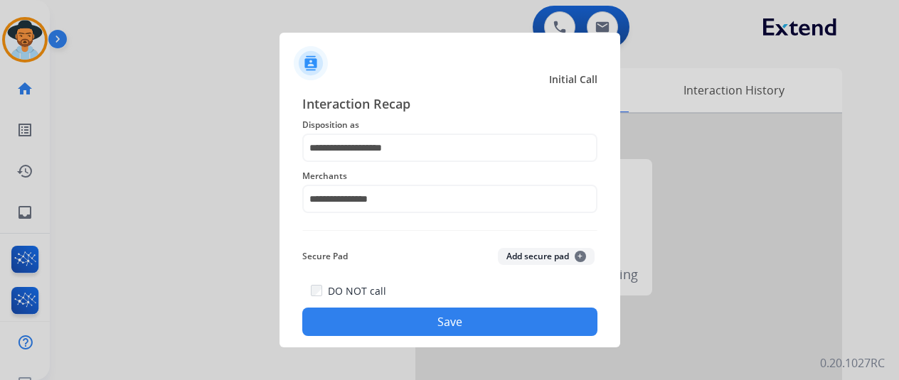
click at [453, 321] on button "Save" at bounding box center [449, 322] width 295 height 28
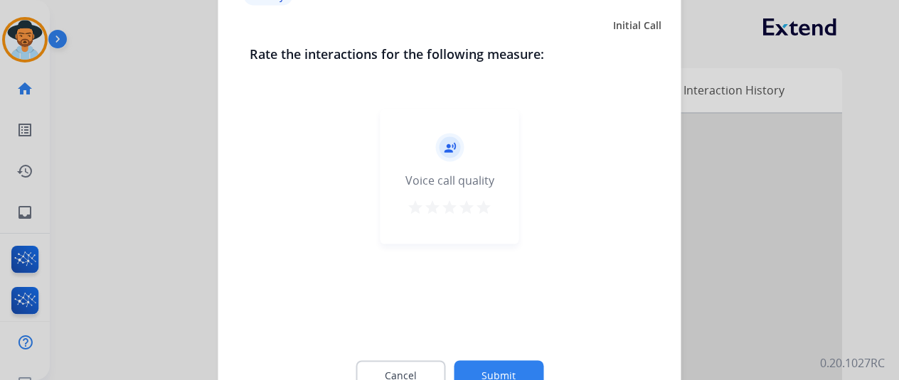
click at [504, 369] on button "Submit" at bounding box center [499, 376] width 90 height 30
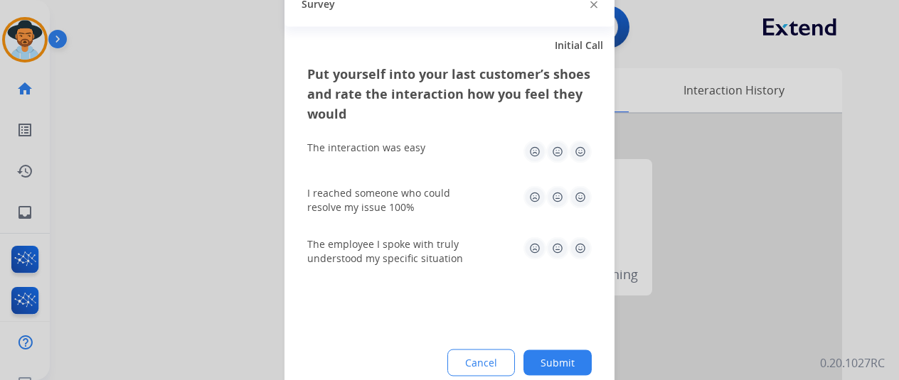
click at [577, 361] on button "Submit" at bounding box center [557, 363] width 68 height 26
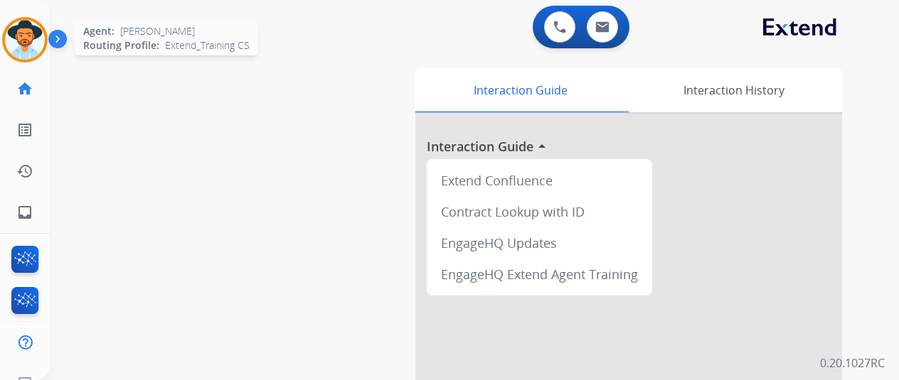
click at [41, 33] on img at bounding box center [25, 40] width 40 height 40
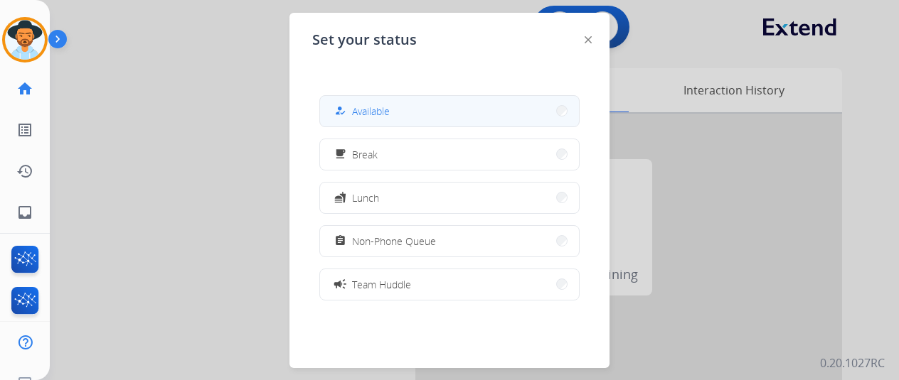
click at [381, 113] on span "Available" at bounding box center [371, 111] width 38 height 15
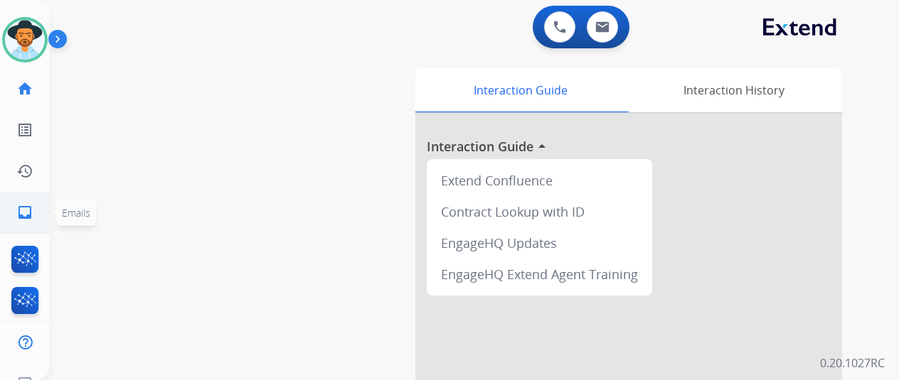
click at [20, 210] on mat-icon "inbox" at bounding box center [24, 212] width 17 height 17
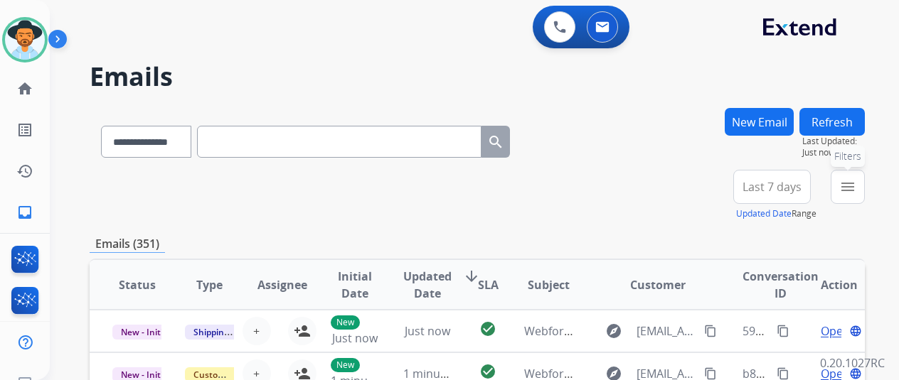
click at [865, 183] on button "menu Filters" at bounding box center [848, 187] width 34 height 34
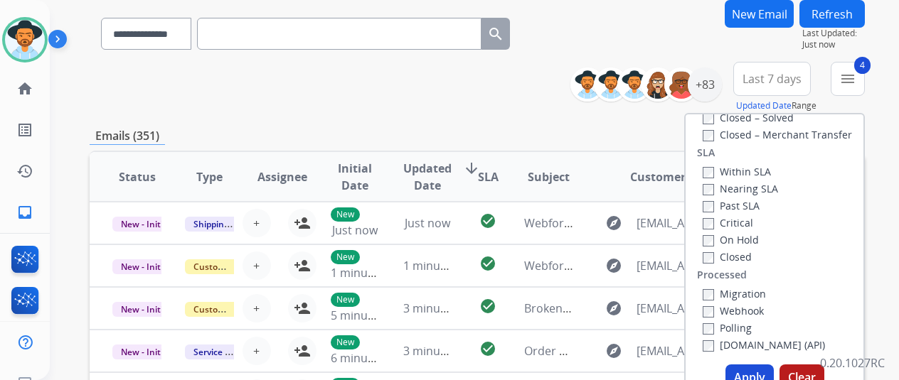
scroll to position [284, 0]
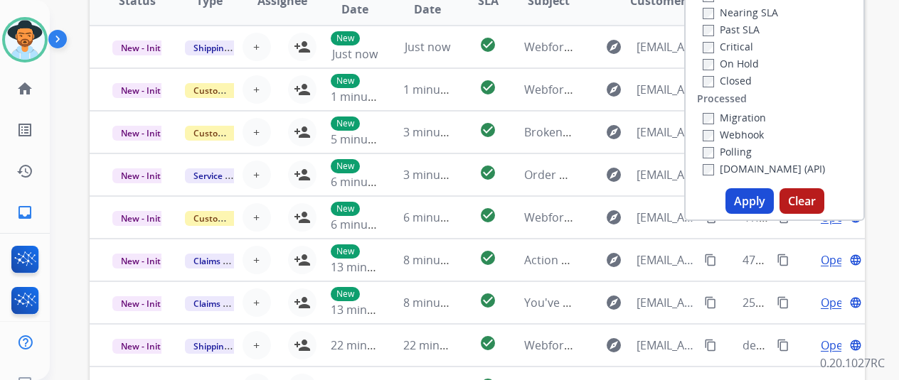
click at [755, 201] on button "Apply" at bounding box center [749, 201] width 48 height 26
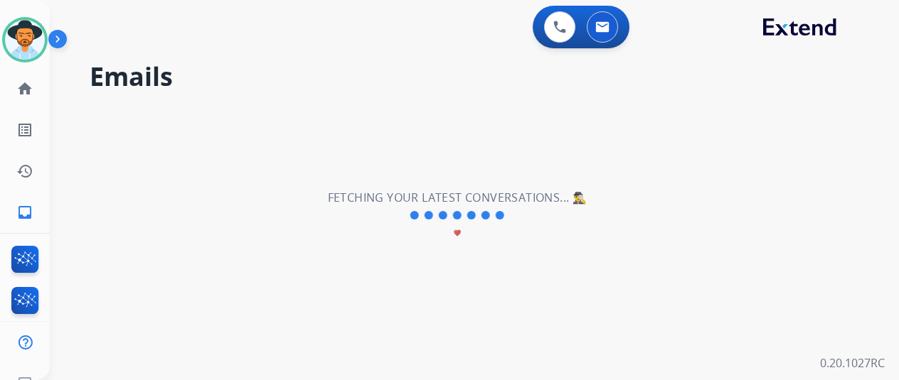
scroll to position [0, 0]
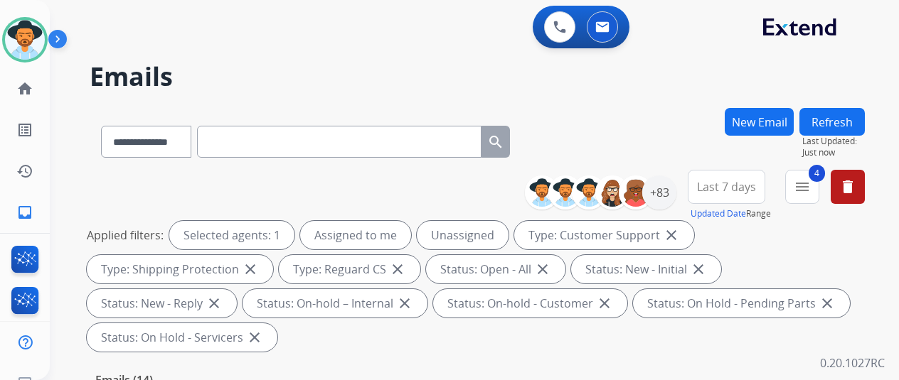
click at [683, 151] on div "**********" at bounding box center [477, 139] width 775 height 62
click at [675, 188] on div "+83" at bounding box center [659, 193] width 34 height 34
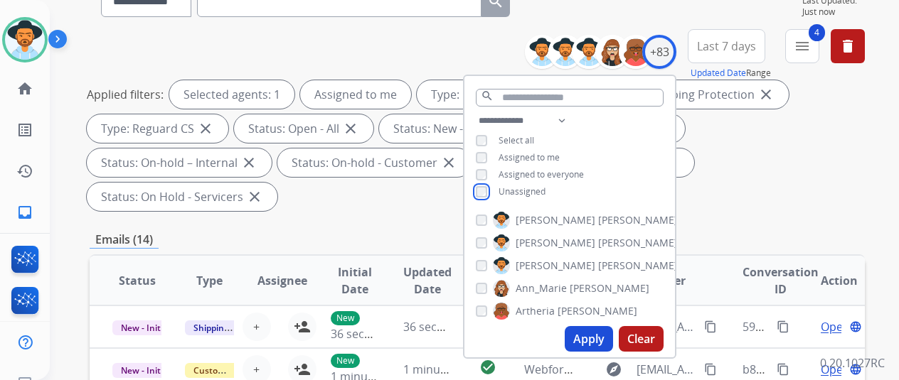
scroll to position [356, 0]
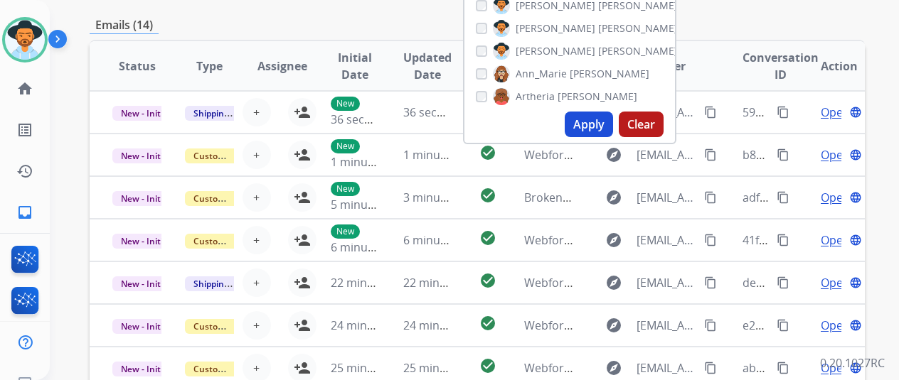
click at [604, 123] on button "Apply" at bounding box center [589, 125] width 48 height 26
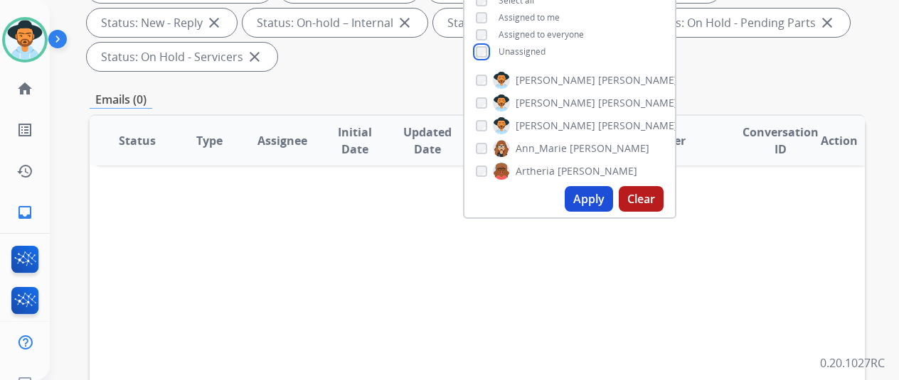
scroll to position [284, 0]
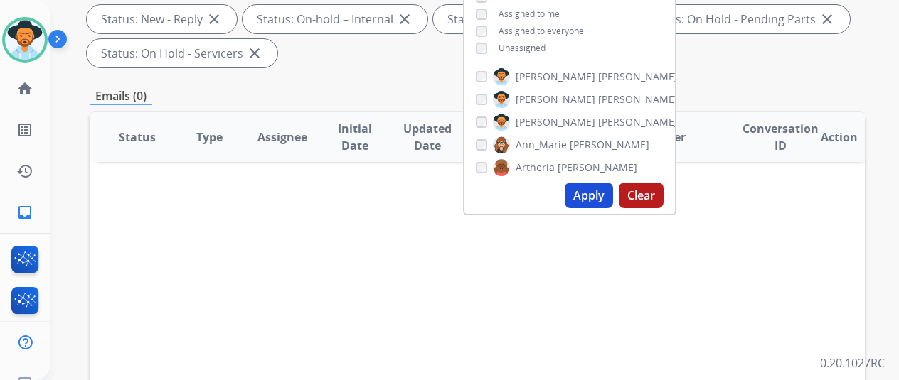
click at [589, 201] on button "Apply" at bounding box center [589, 196] width 48 height 26
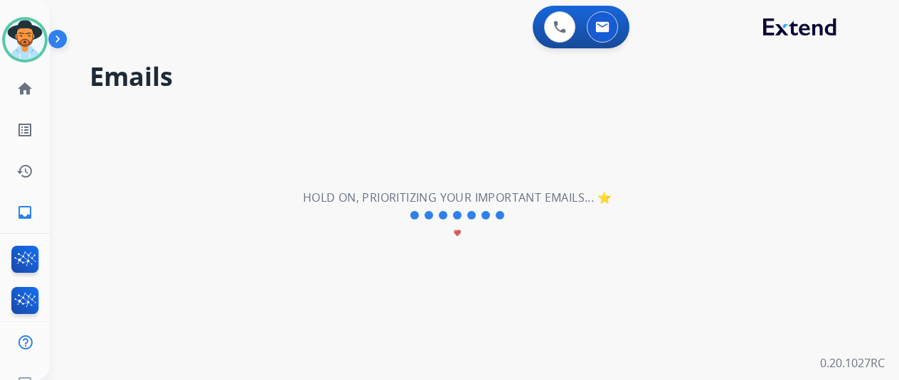
scroll to position [0, 0]
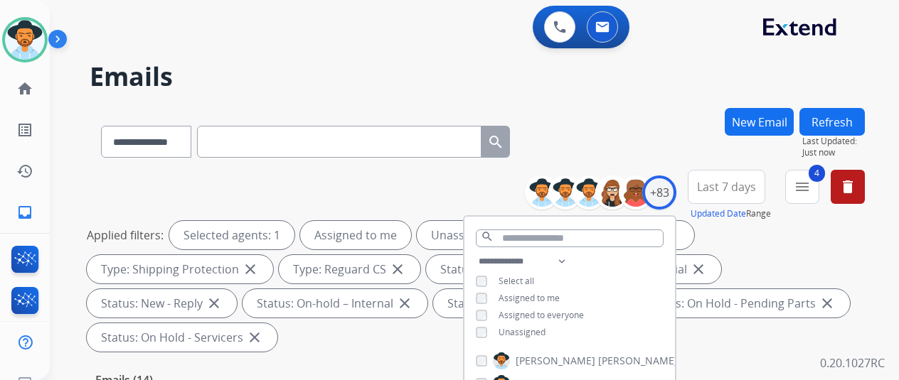
click at [604, 107] on div "**********" at bounding box center [457, 241] width 815 height 380
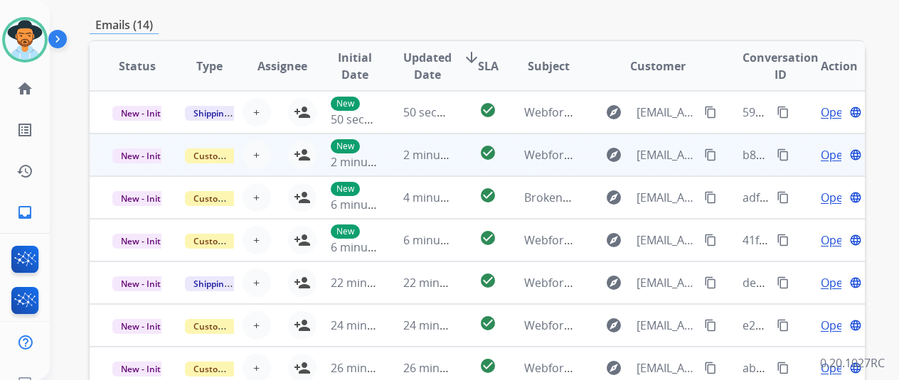
scroll to position [1, 0]
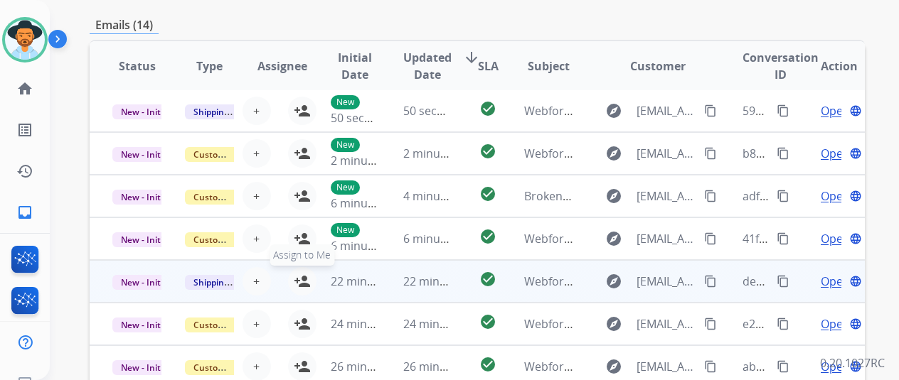
click at [298, 277] on mat-icon "person_add" at bounding box center [302, 281] width 17 height 17
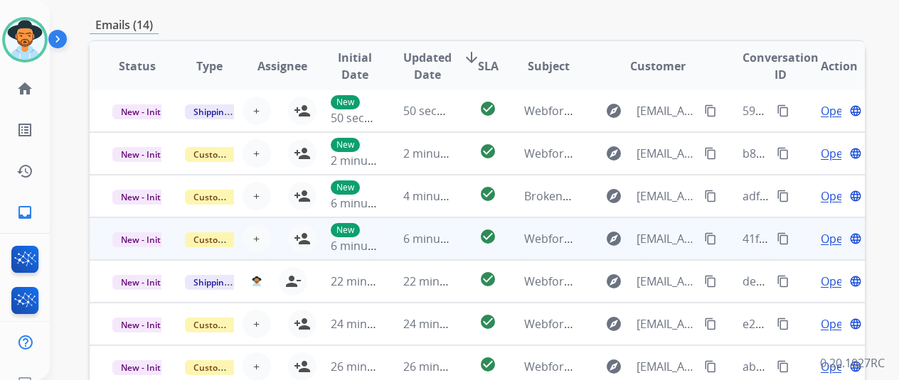
click at [308, 233] on td "New 6 minutes ago" at bounding box center [344, 239] width 73 height 43
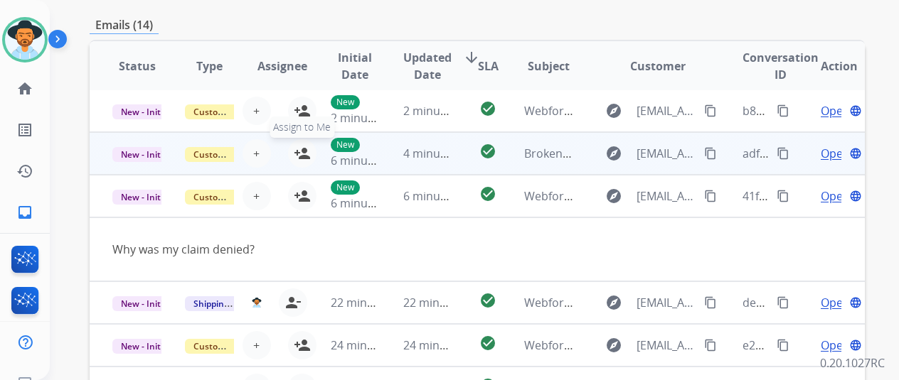
scroll to position [65, 0]
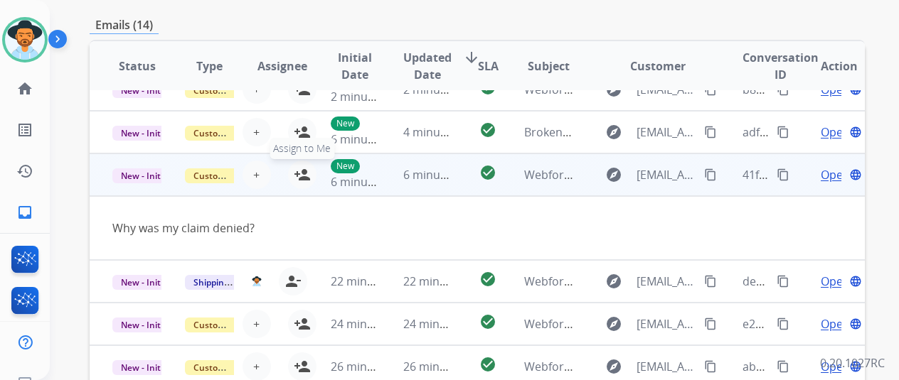
click at [300, 168] on mat-icon "person_add" at bounding box center [302, 174] width 17 height 17
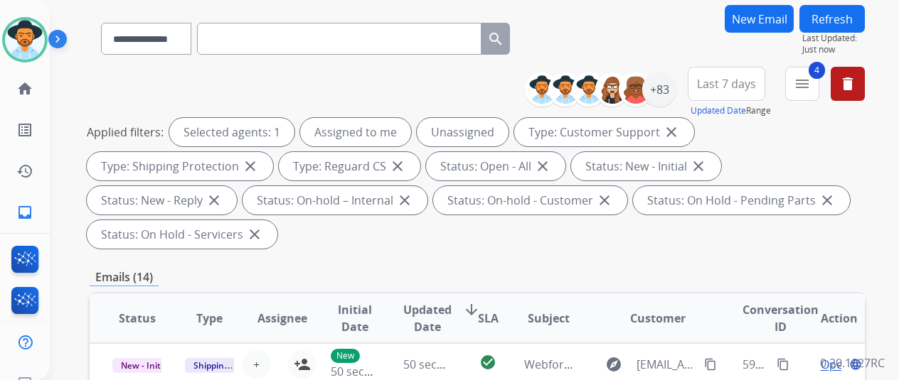
scroll to position [0, 0]
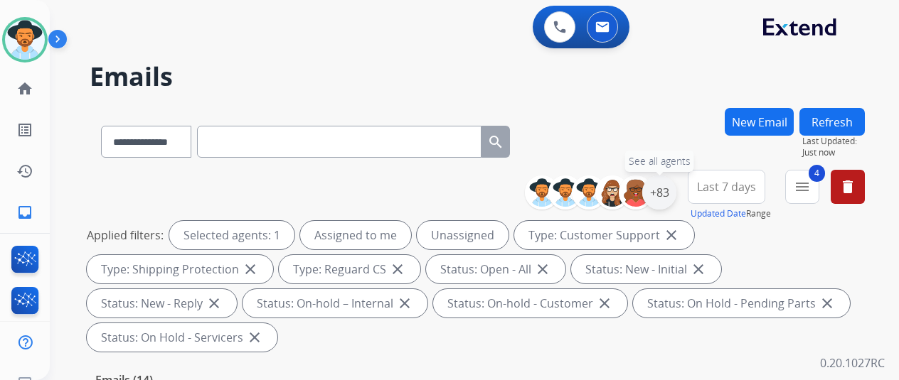
click at [668, 186] on div "+83" at bounding box center [659, 193] width 34 height 34
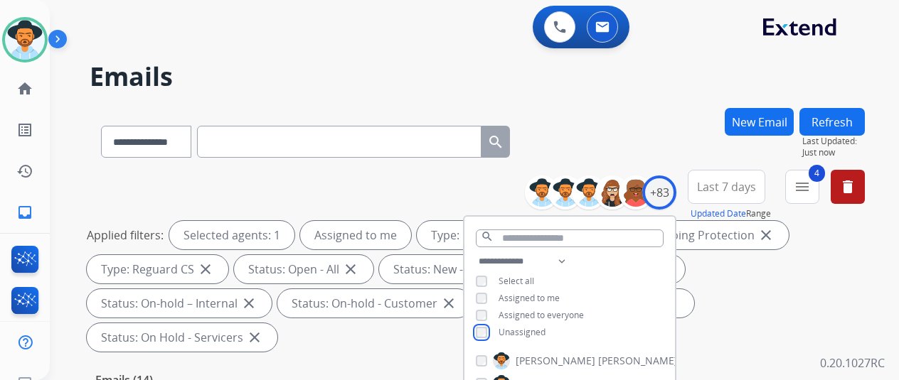
scroll to position [213, 0]
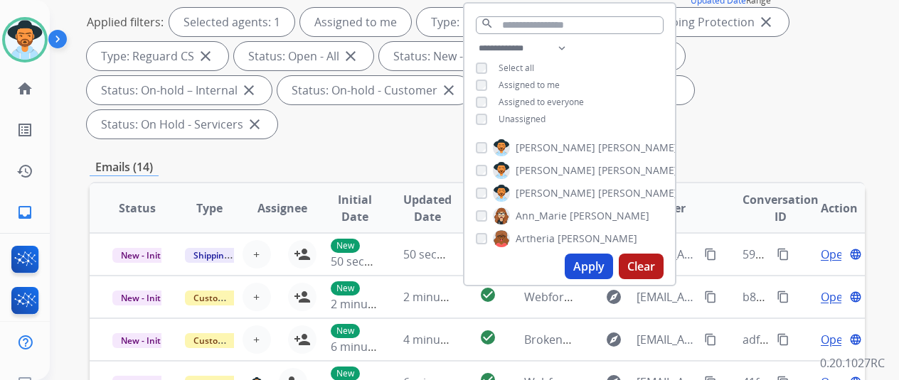
click at [600, 262] on button "Apply" at bounding box center [589, 267] width 48 height 26
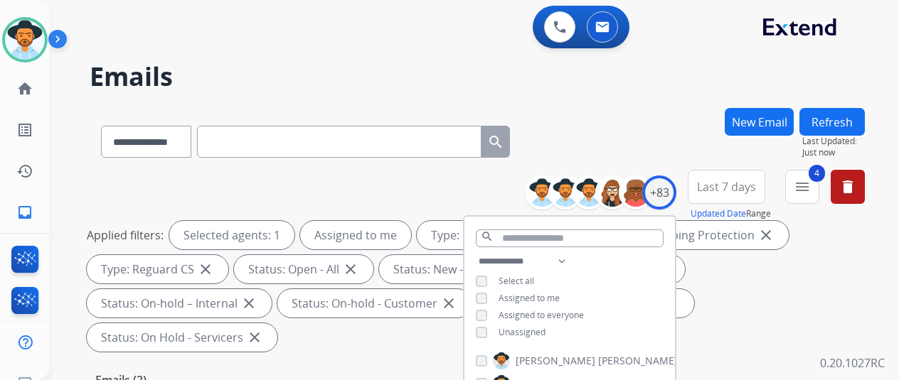
click at [661, 100] on div "**********" at bounding box center [457, 241] width 815 height 380
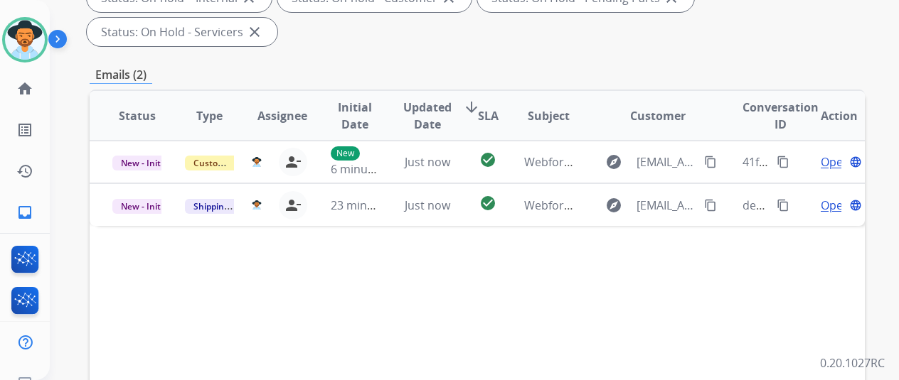
scroll to position [284, 0]
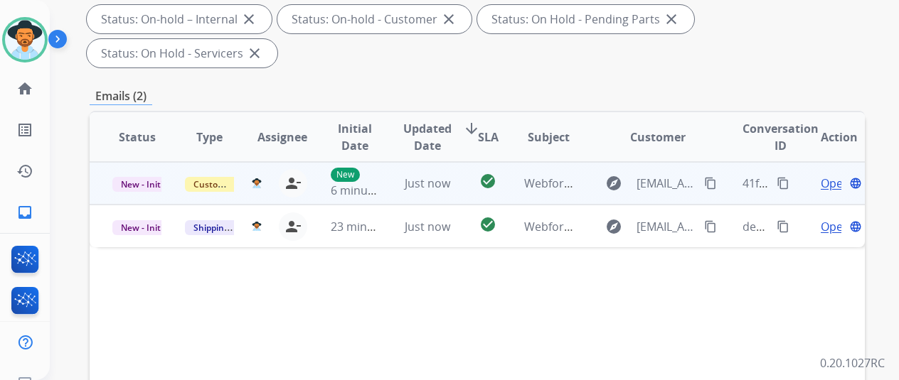
click at [831, 175] on span "Open" at bounding box center [835, 183] width 29 height 17
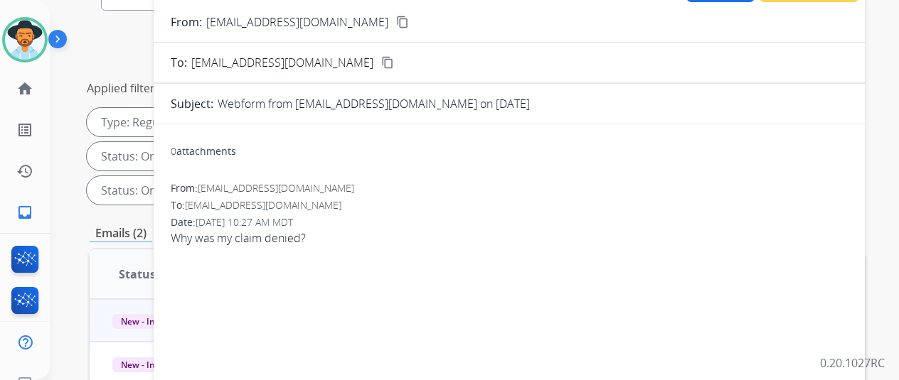
scroll to position [0, 0]
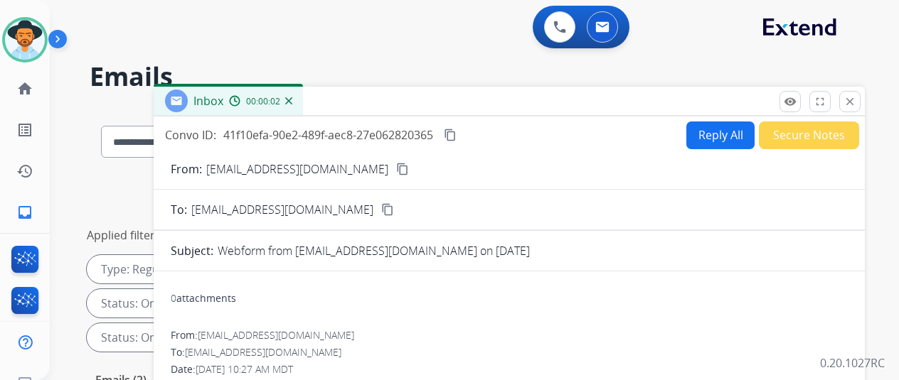
click at [405, 168] on mat-icon "content_copy" at bounding box center [402, 169] width 13 height 13
click at [706, 139] on button "Reply All" at bounding box center [720, 136] width 68 height 28
select select "**********"
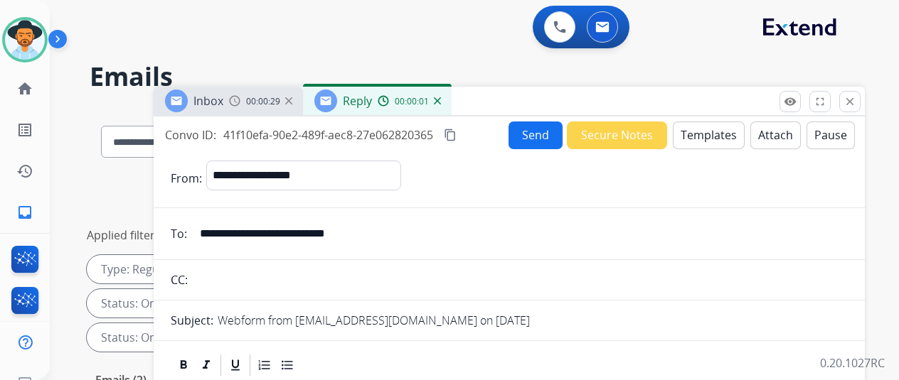
click at [718, 131] on button "Templates" at bounding box center [709, 136] width 72 height 28
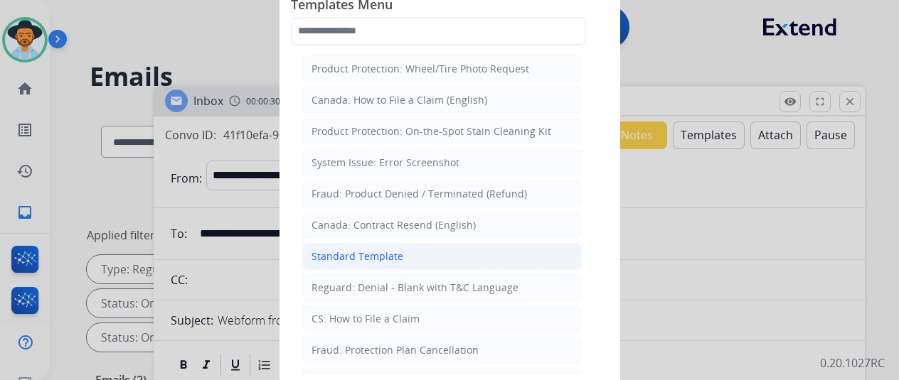
click at [359, 252] on div "Standard Template" at bounding box center [357, 257] width 92 height 14
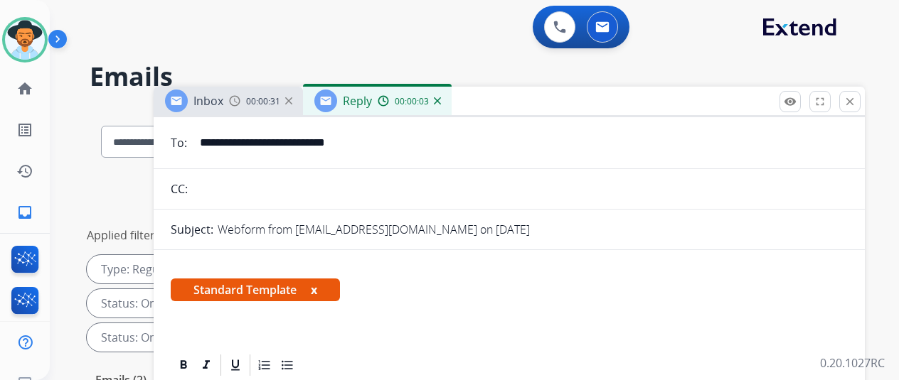
scroll to position [233, 0]
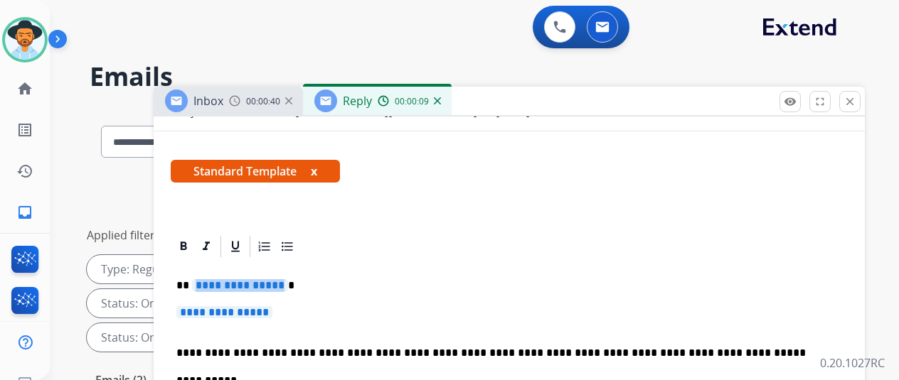
drag, startPoint x: 287, startPoint y: 260, endPoint x: 266, endPoint y: 255, distance: 22.1
click at [266, 279] on span "**********" at bounding box center [240, 285] width 96 height 12
drag, startPoint x: 290, startPoint y: 291, endPoint x: 252, endPoint y: 277, distance: 41.0
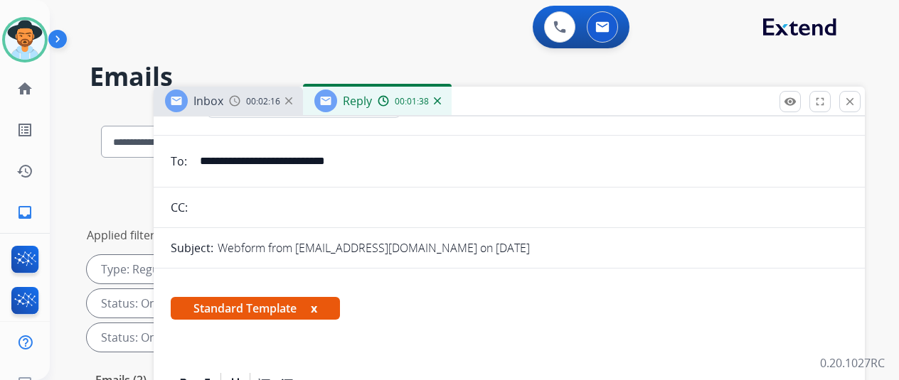
scroll to position [0, 0]
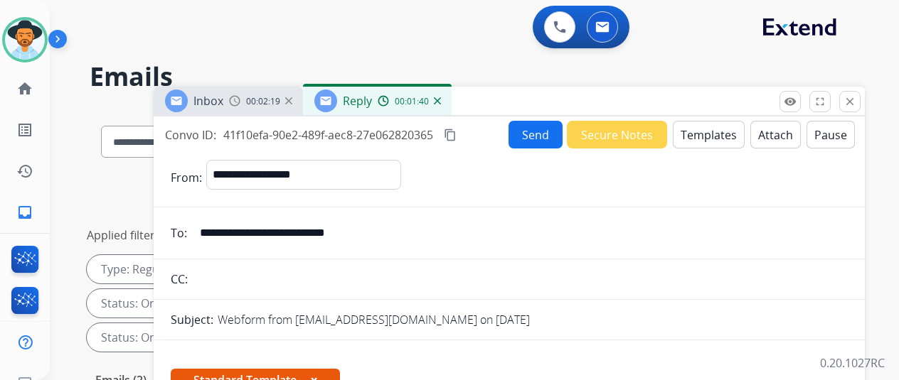
click at [542, 131] on button "Send" at bounding box center [535, 135] width 54 height 28
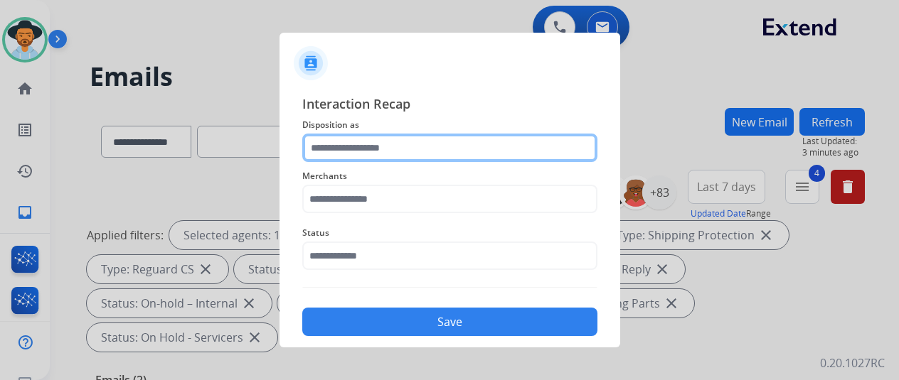
click at [323, 152] on input "text" at bounding box center [449, 148] width 295 height 28
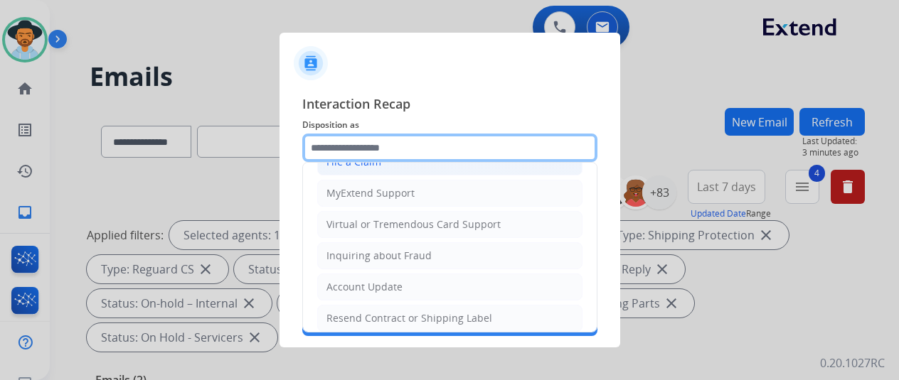
scroll to position [71, 0]
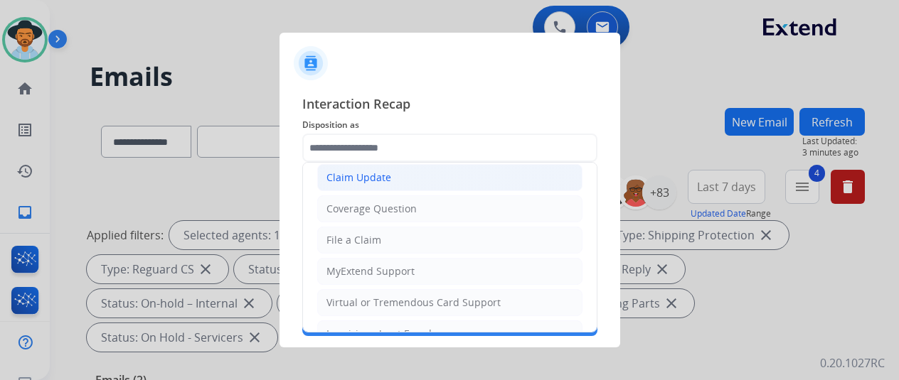
click at [356, 178] on div "Claim Update" at bounding box center [358, 178] width 65 height 14
type input "**********"
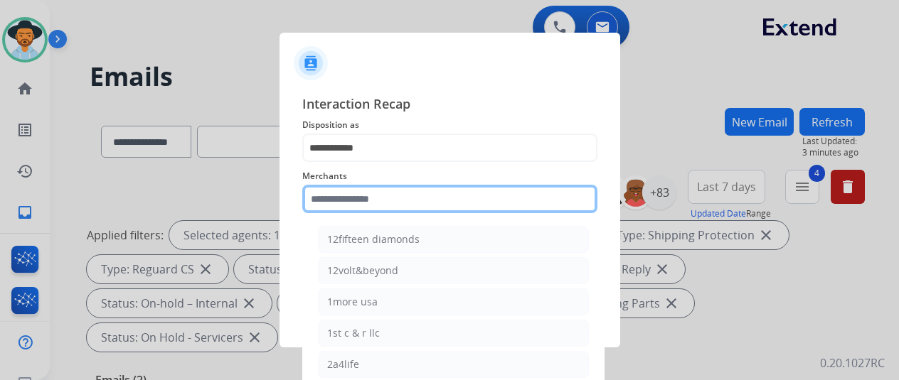
drag, startPoint x: 340, startPoint y: 200, endPoint x: 357, endPoint y: 197, distance: 17.3
click at [340, 200] on input "text" at bounding box center [449, 199] width 295 height 28
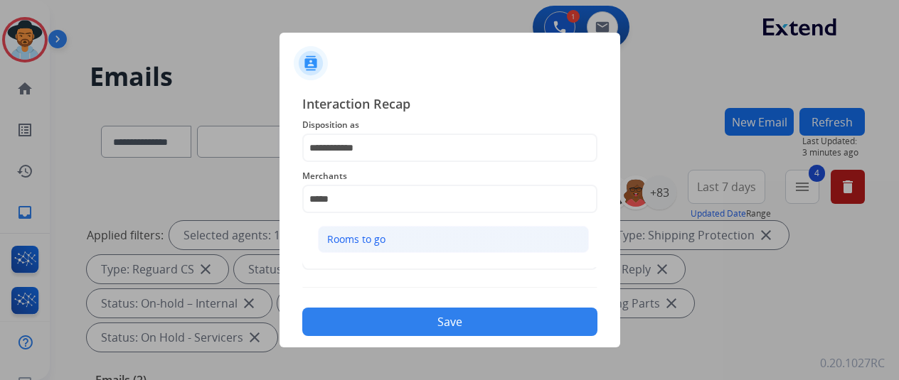
click at [352, 235] on div "Rooms to go" at bounding box center [356, 240] width 58 height 14
type input "**********"
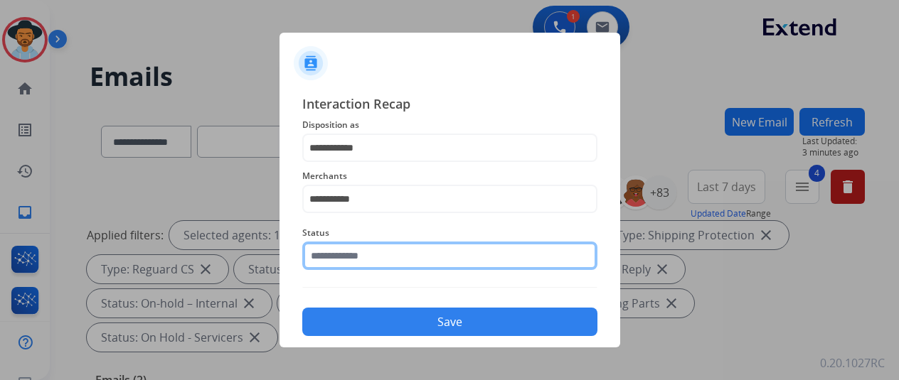
click at [331, 259] on input "text" at bounding box center [449, 256] width 295 height 28
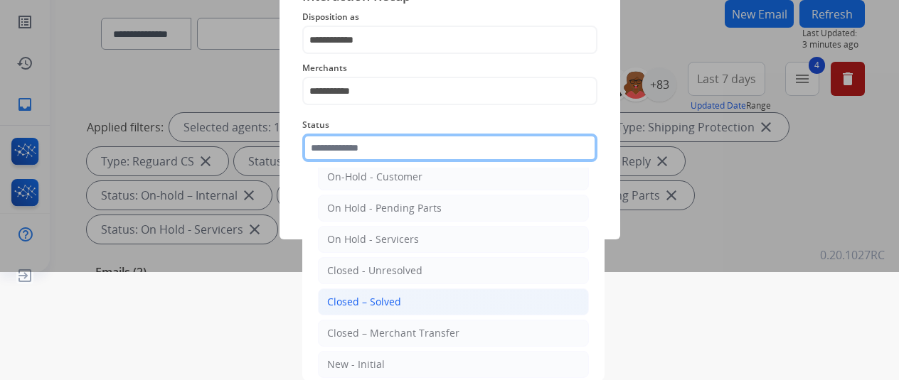
scroll to position [81, 0]
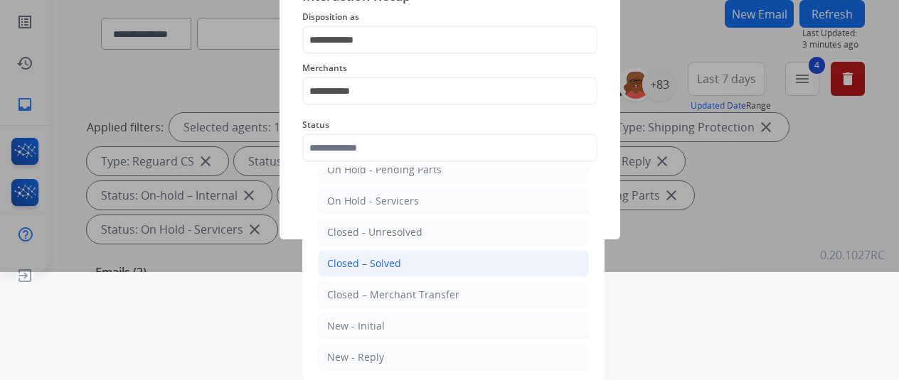
click at [363, 260] on div "Closed – Solved" at bounding box center [364, 264] width 74 height 14
type input "**********"
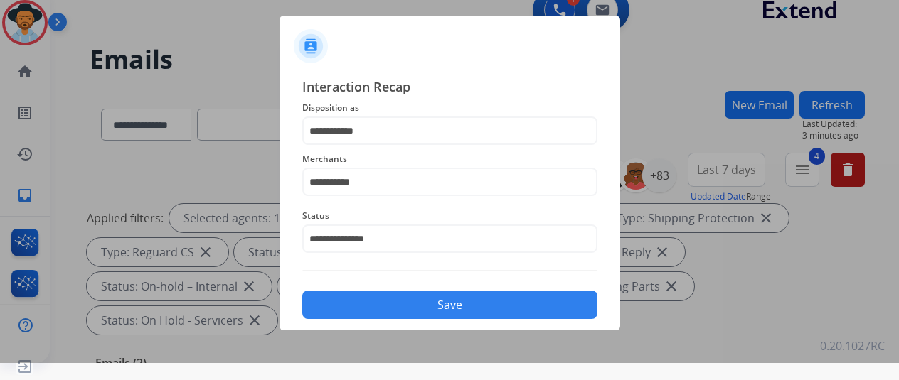
click at [414, 299] on button "Save" at bounding box center [449, 305] width 295 height 28
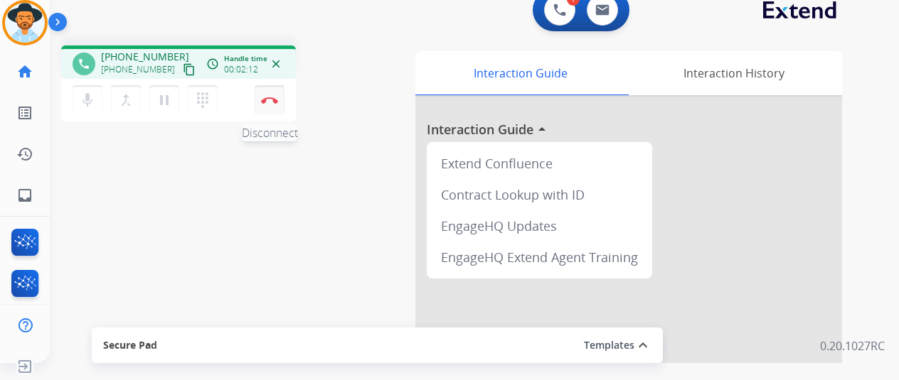
click at [273, 91] on button "Disconnect" at bounding box center [270, 100] width 30 height 30
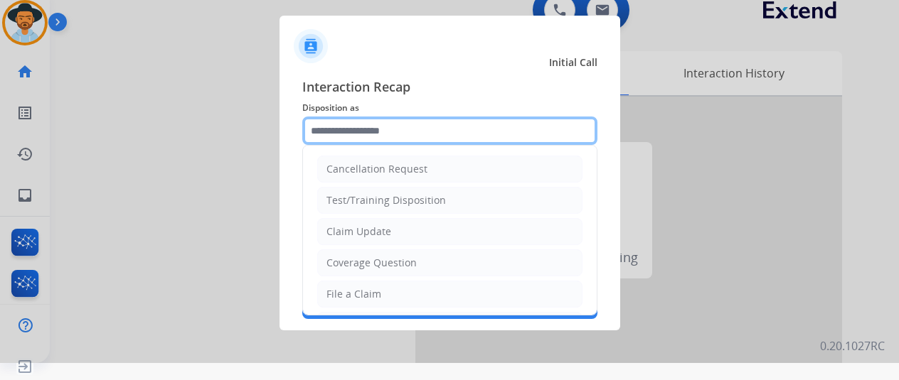
click at [335, 132] on input "text" at bounding box center [449, 131] width 295 height 28
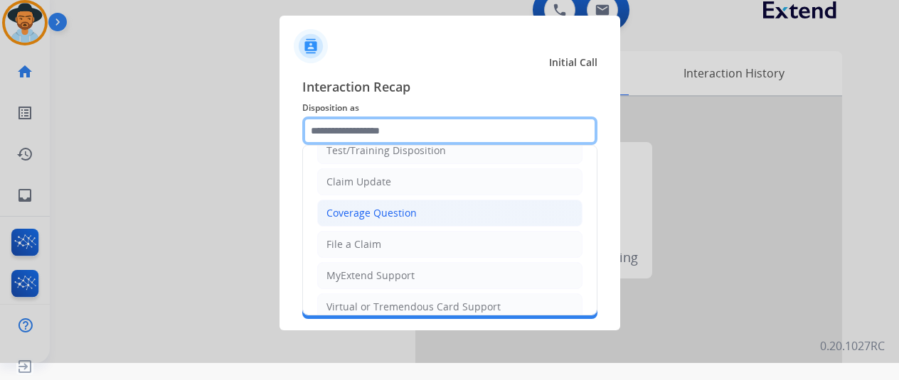
scroll to position [71, 0]
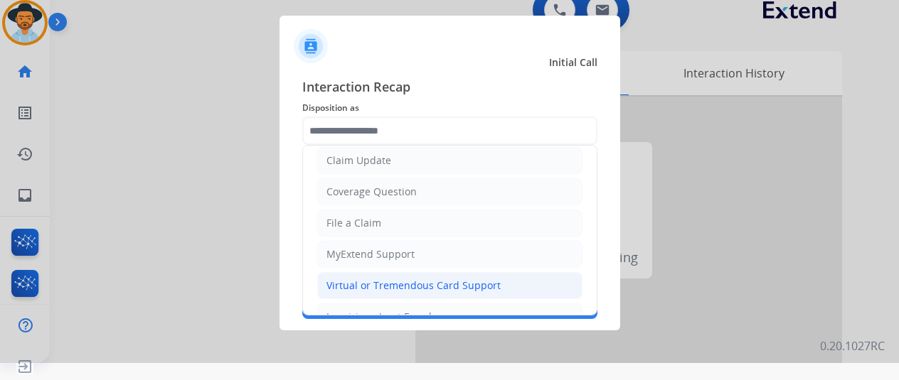
drag, startPoint x: 344, startPoint y: 287, endPoint x: 353, endPoint y: 239, distance: 48.5
click at [344, 285] on div "Virtual or Tremendous Card Support" at bounding box center [413, 286] width 174 height 14
type input "**********"
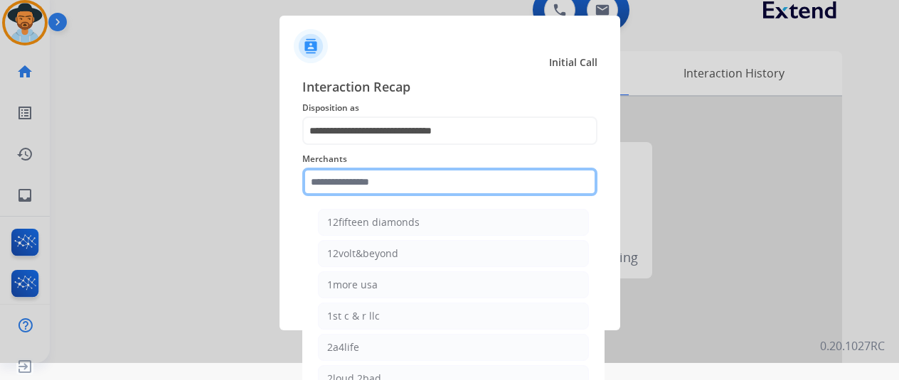
drag, startPoint x: 357, startPoint y: 174, endPoint x: 380, endPoint y: 178, distance: 23.0
click at [357, 176] on input "text" at bounding box center [449, 182] width 295 height 28
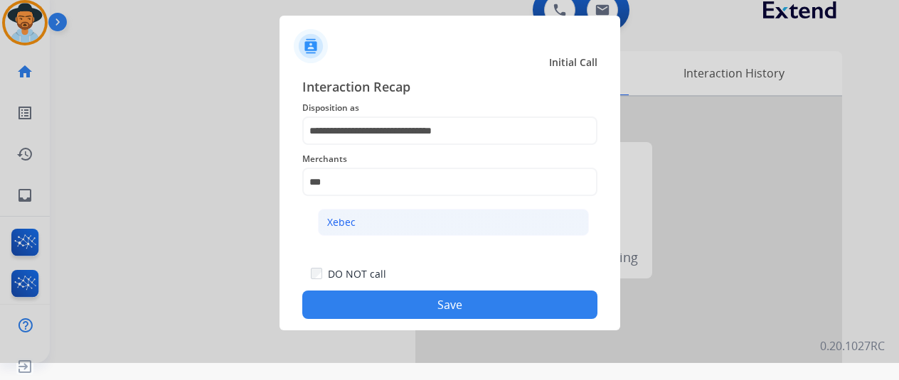
click at [356, 217] on li "Xebec" at bounding box center [453, 222] width 271 height 27
type input "*****"
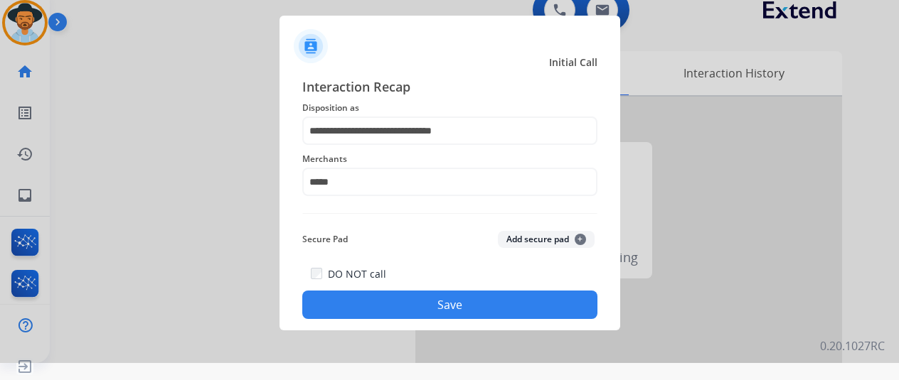
click at [448, 301] on button "Save" at bounding box center [449, 305] width 295 height 28
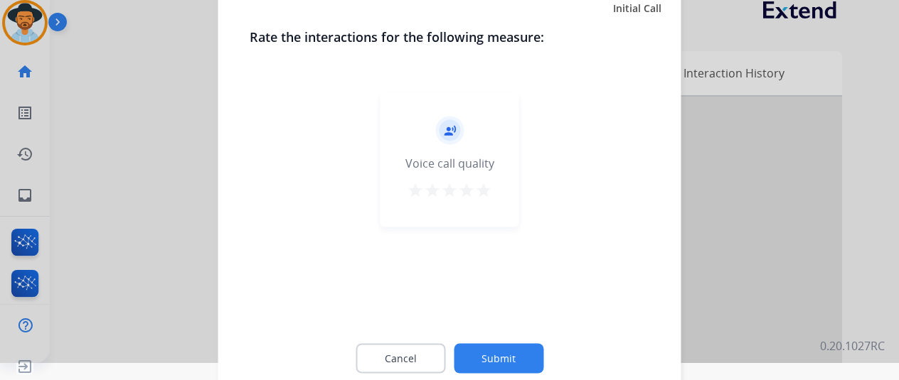
click at [494, 348] on button "Submit" at bounding box center [499, 358] width 90 height 30
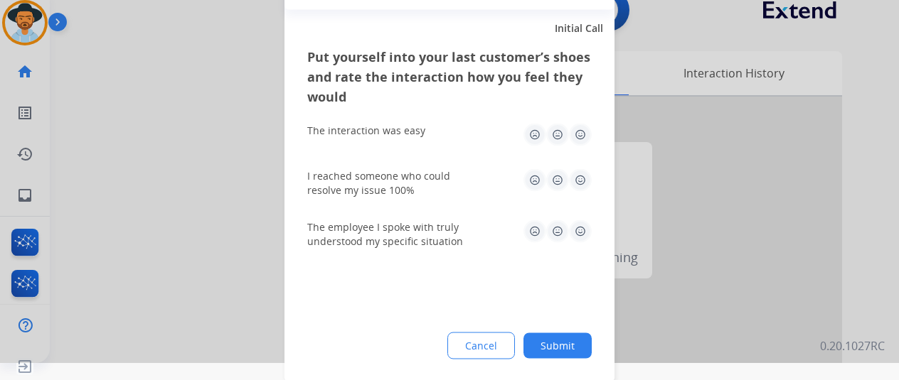
click at [577, 345] on button "Submit" at bounding box center [557, 346] width 68 height 26
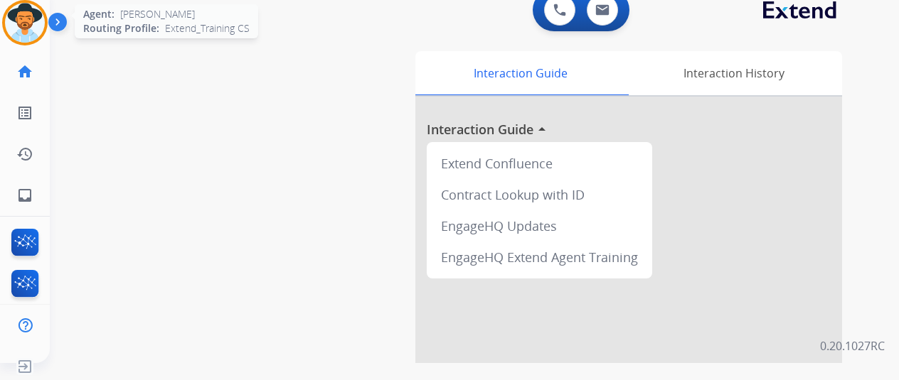
click at [20, 17] on img at bounding box center [25, 23] width 40 height 40
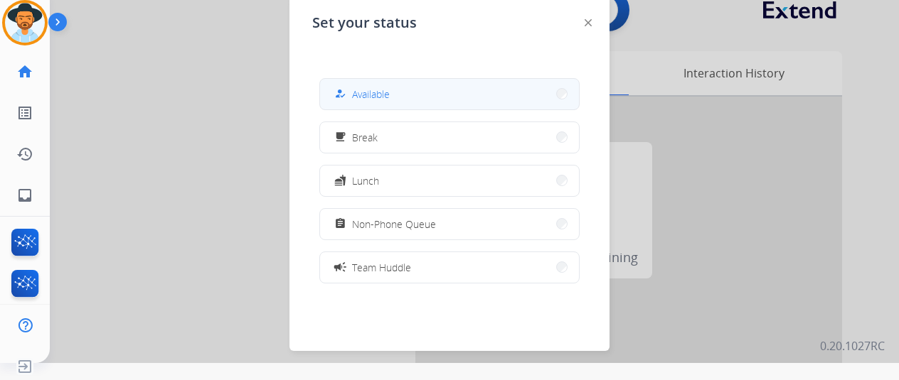
click at [348, 90] on div "how_to_reg" at bounding box center [341, 93] width 21 height 17
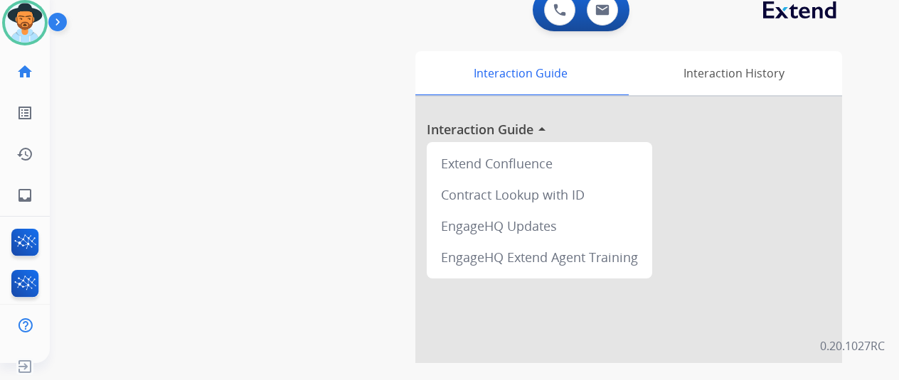
click at [119, 154] on div "swap_horiz Break voice bridge close_fullscreen Connect 3-Way Call merge_type Se…" at bounding box center [457, 330] width 815 height 593
click at [24, 196] on mat-icon "inbox" at bounding box center [24, 195] width 17 height 17
select select "**********"
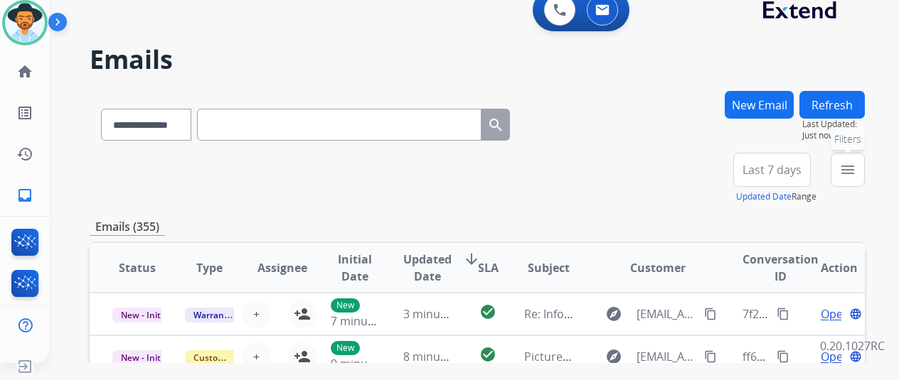
drag, startPoint x: 861, startPoint y: 173, endPoint x: 851, endPoint y: 156, distance: 19.1
click at [856, 172] on mat-icon "menu" at bounding box center [847, 169] width 17 height 17
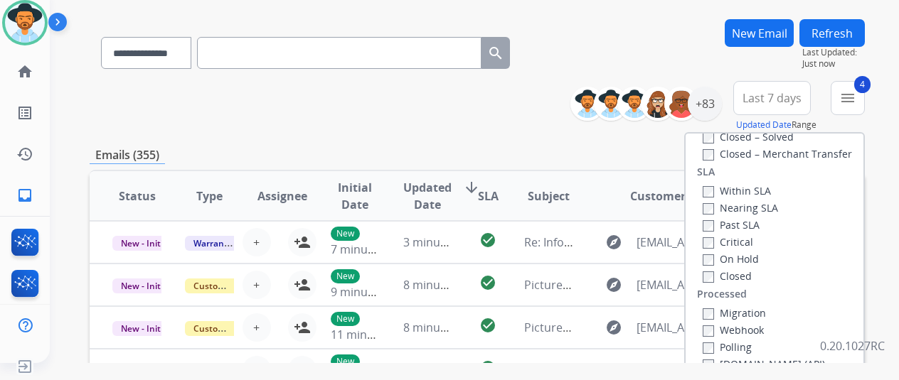
scroll to position [142, 0]
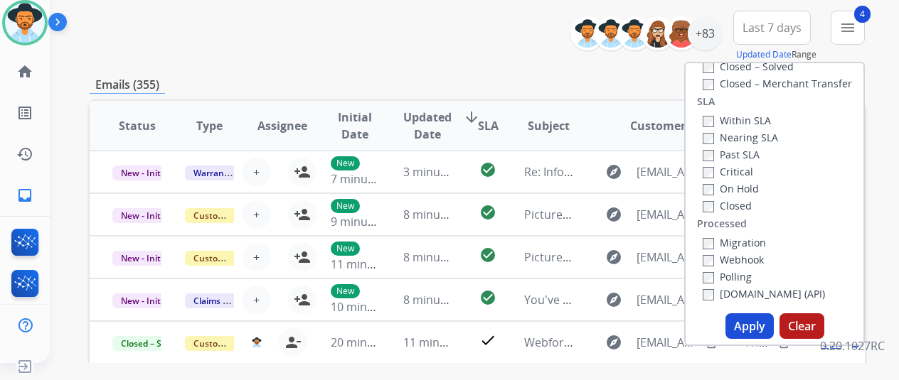
click at [752, 325] on button "Apply" at bounding box center [749, 327] width 48 height 26
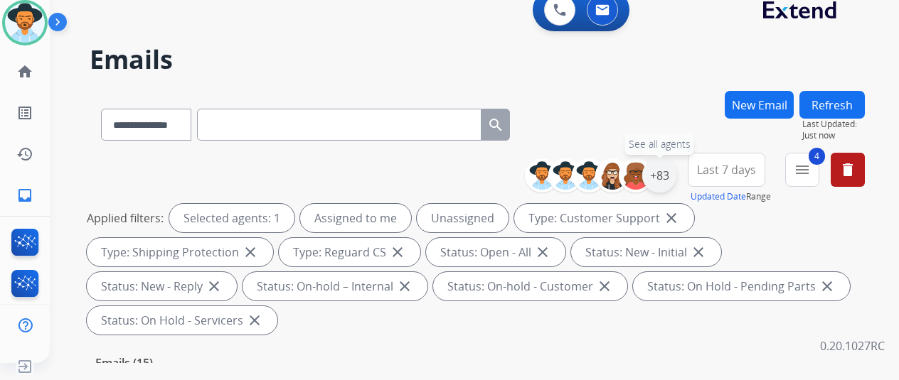
click at [667, 177] on div "+83" at bounding box center [659, 176] width 34 height 34
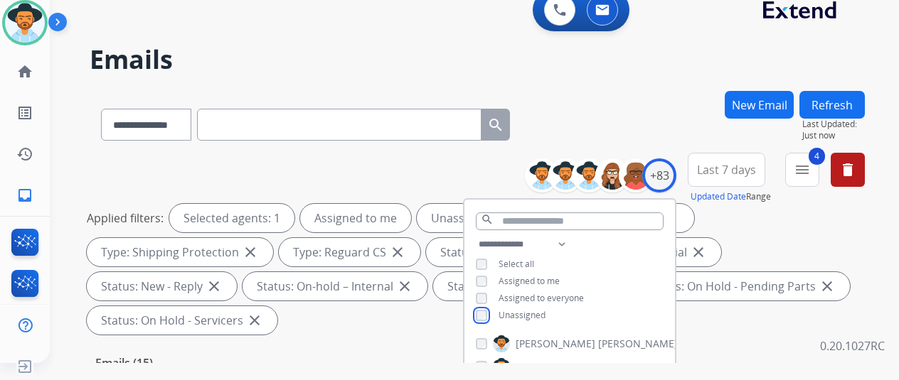
click at [499, 308] on div "**********" at bounding box center [569, 281] width 211 height 91
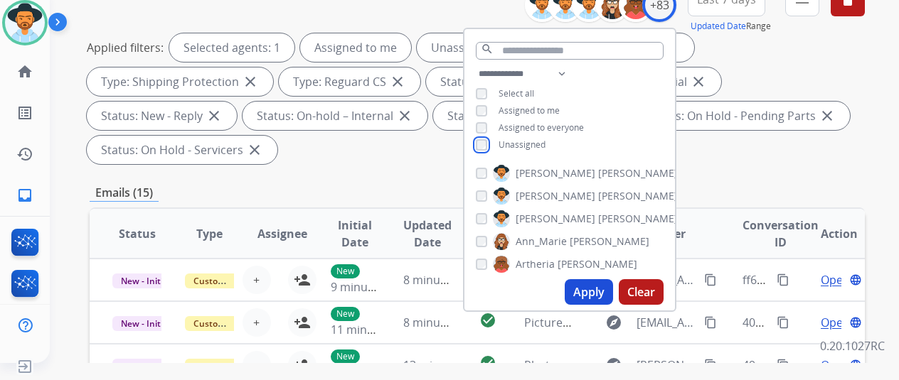
scroll to position [213, 0]
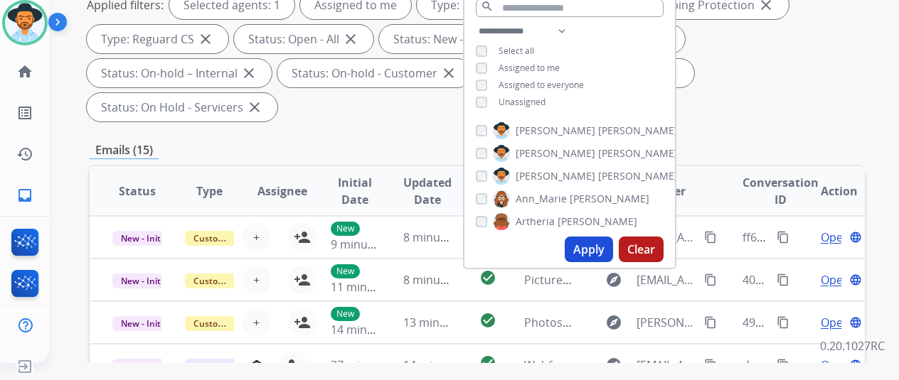
drag, startPoint x: 600, startPoint y: 247, endPoint x: 622, endPoint y: 176, distance: 74.5
click at [600, 247] on button "Apply" at bounding box center [589, 250] width 48 height 26
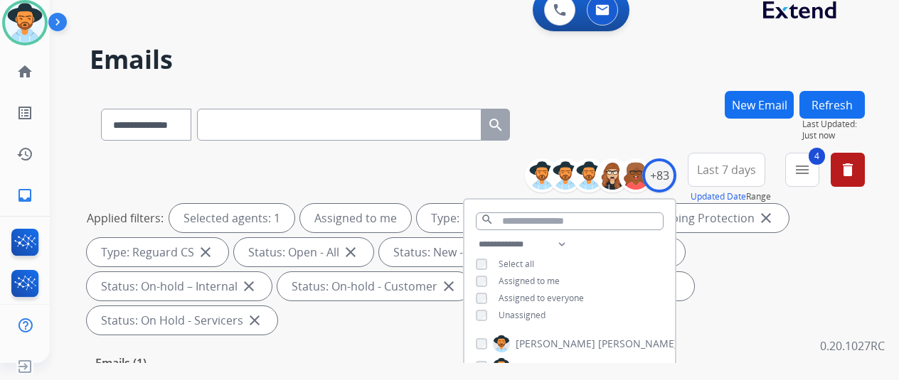
drag, startPoint x: 587, startPoint y: 114, endPoint x: 598, endPoint y: 106, distance: 13.8
click at [587, 113] on div "**********" at bounding box center [477, 122] width 775 height 62
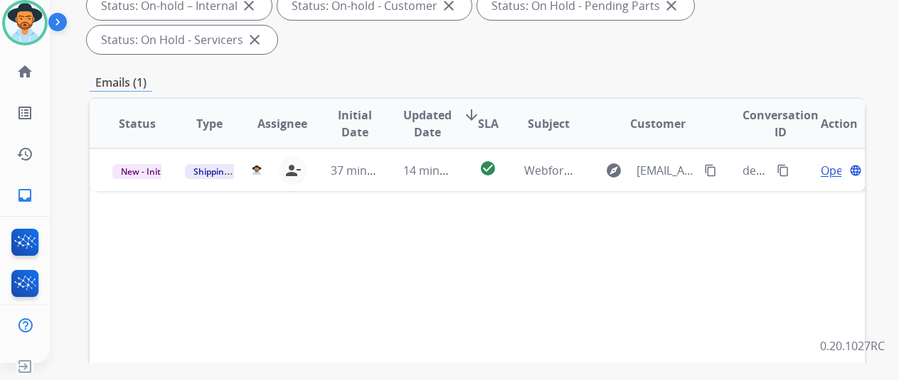
scroll to position [284, 0]
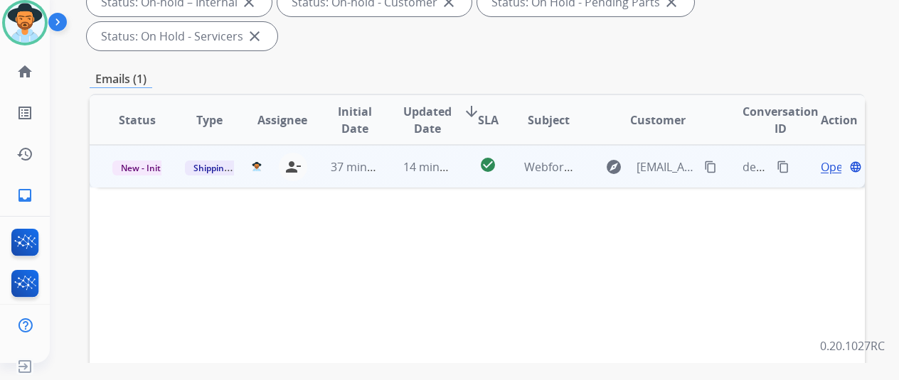
click at [833, 159] on span "Open" at bounding box center [835, 167] width 29 height 17
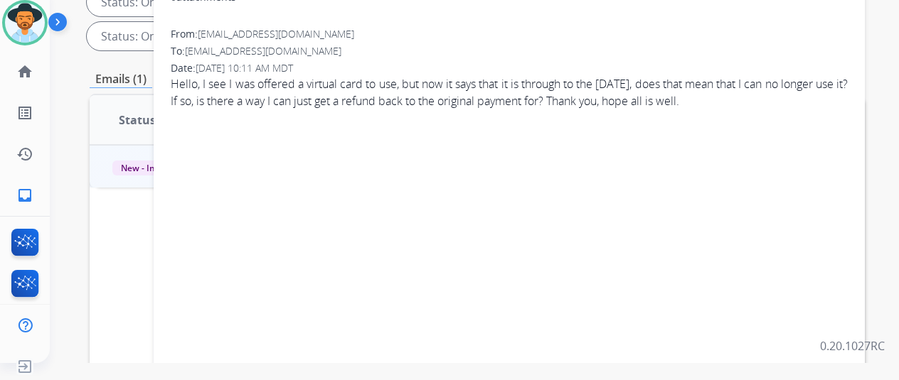
scroll to position [0, 0]
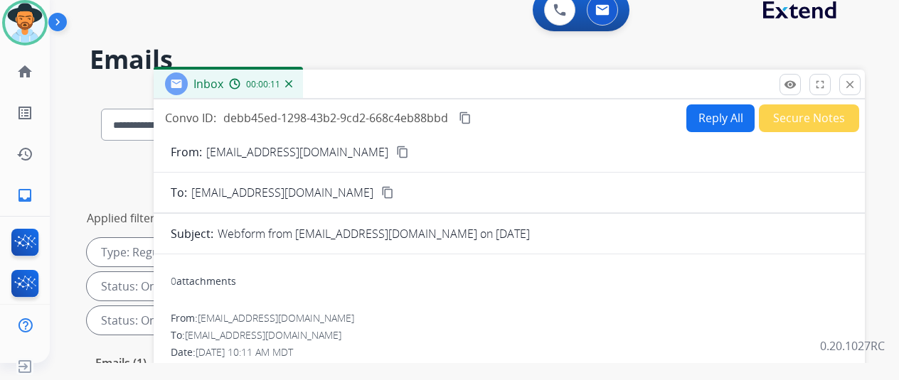
click at [396, 151] on mat-icon "content_copy" at bounding box center [402, 152] width 13 height 13
click at [710, 112] on button "Reply All" at bounding box center [720, 119] width 68 height 28
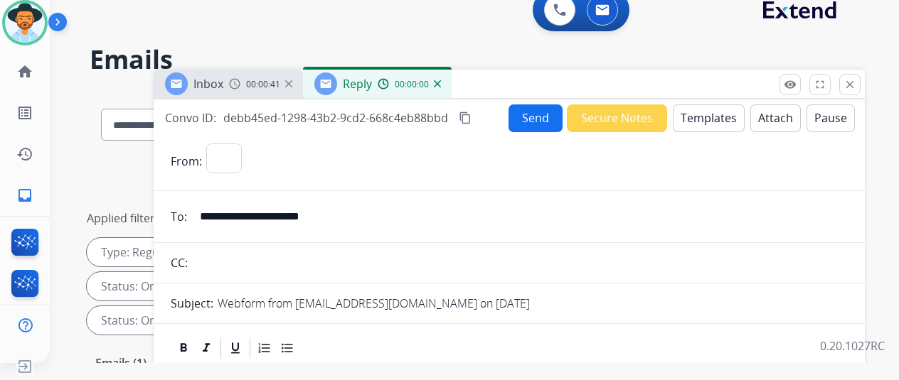
select select "**********"
click at [717, 106] on button "Templates" at bounding box center [709, 119] width 72 height 28
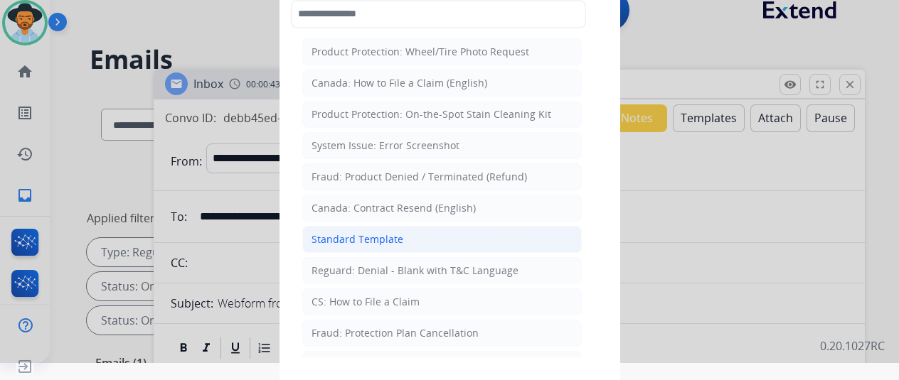
click at [353, 235] on div "Standard Template" at bounding box center [357, 240] width 92 height 14
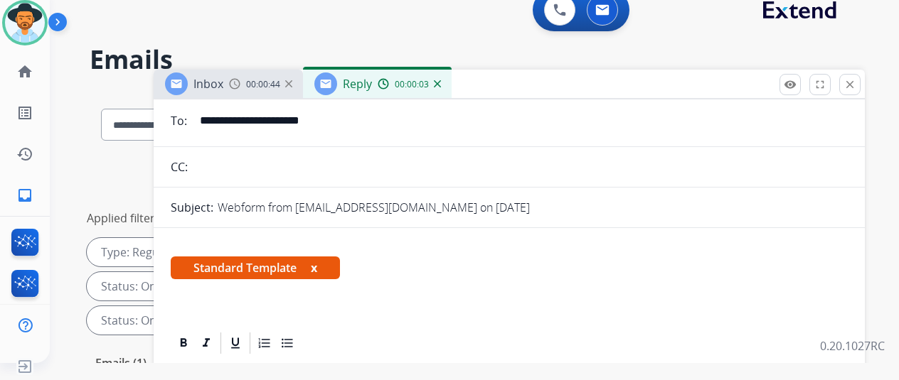
scroll to position [213, 0]
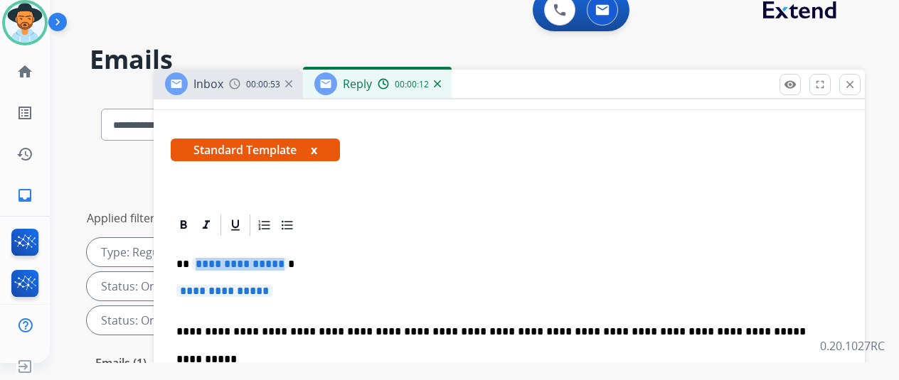
drag, startPoint x: 289, startPoint y: 261, endPoint x: 250, endPoint y: 262, distance: 38.4
click at [250, 262] on span "**********" at bounding box center [240, 264] width 96 height 12
drag, startPoint x: 292, startPoint y: 292, endPoint x: 253, endPoint y: 284, distance: 39.9
click at [253, 285] on p "**********" at bounding box center [509, 298] width 666 height 26
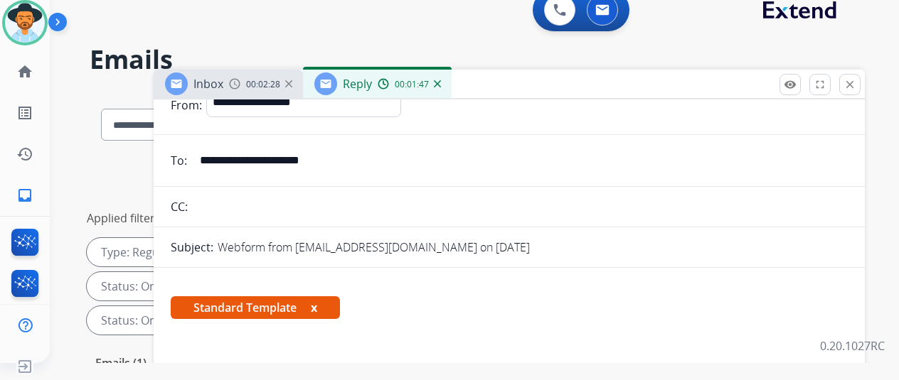
scroll to position [0, 0]
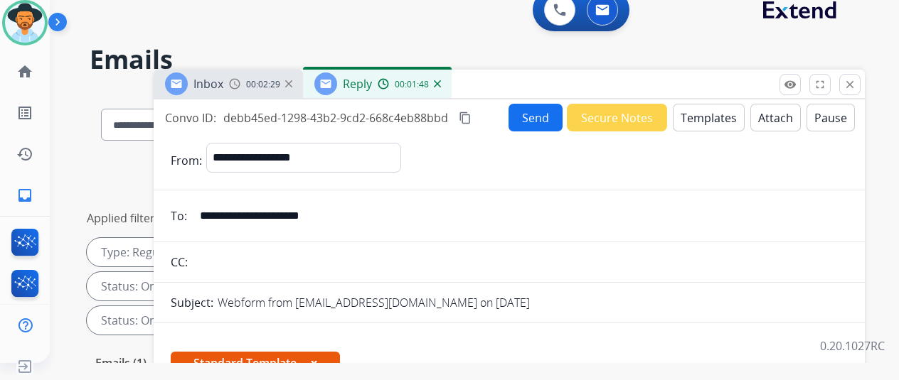
click at [535, 120] on button "Send" at bounding box center [535, 118] width 54 height 28
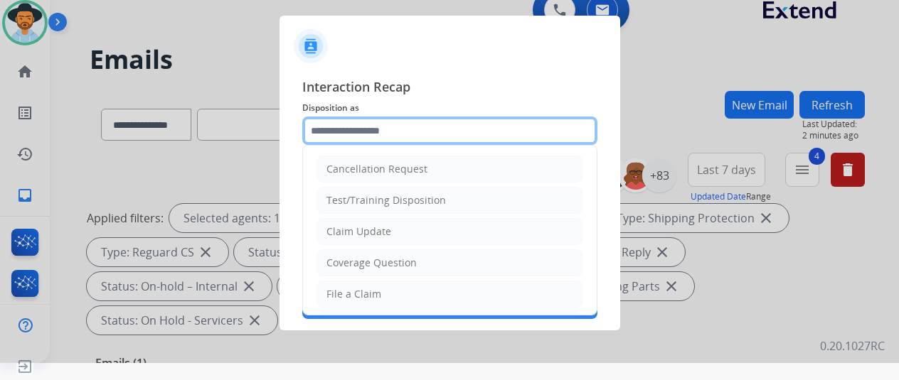
click at [345, 128] on input "text" at bounding box center [449, 131] width 295 height 28
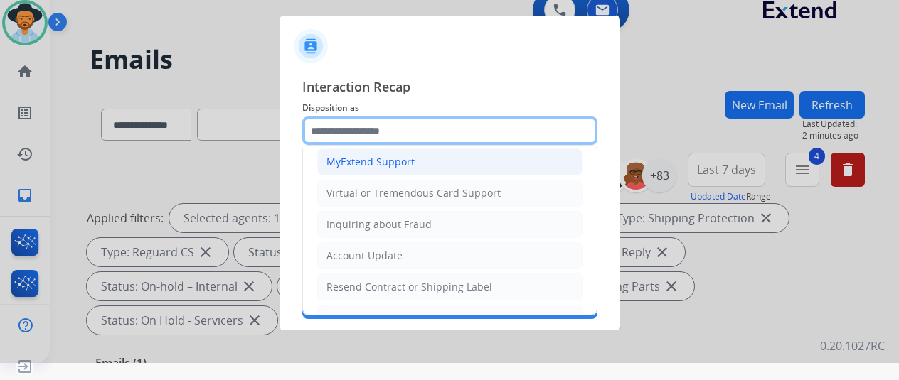
scroll to position [142, 0]
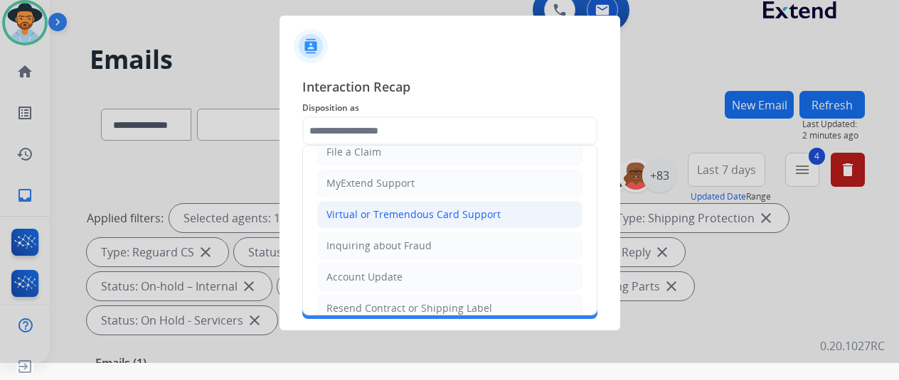
click at [381, 208] on div "Virtual or Tremendous Card Support" at bounding box center [413, 215] width 174 height 14
type input "**********"
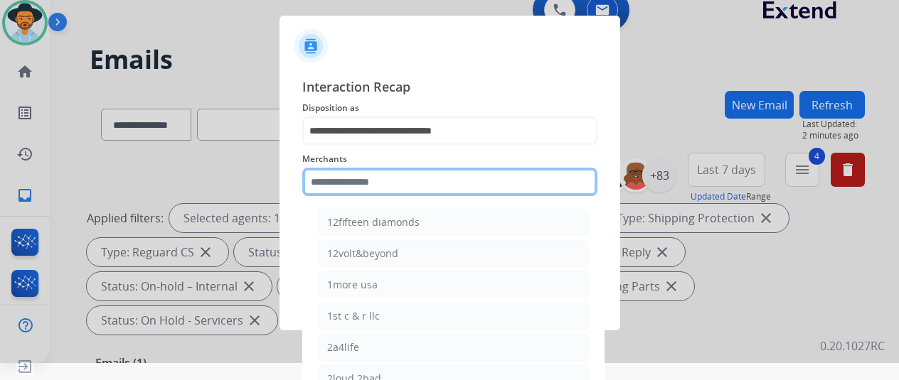
click at [318, 179] on input "text" at bounding box center [449, 182] width 295 height 28
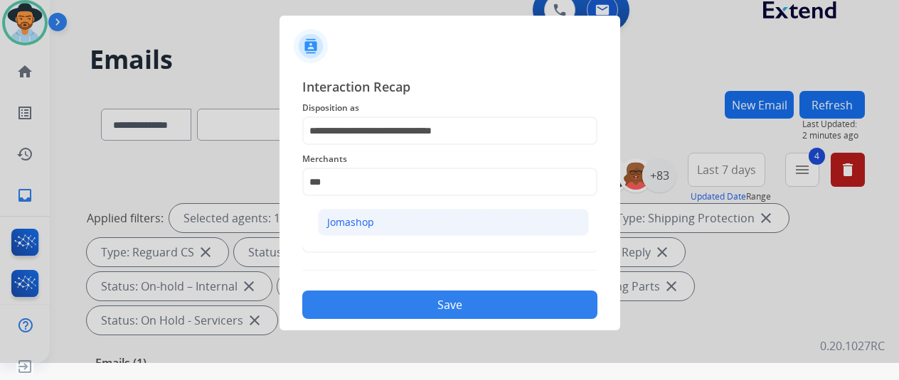
click at [347, 213] on li "Jomashop" at bounding box center [453, 222] width 271 height 27
type input "********"
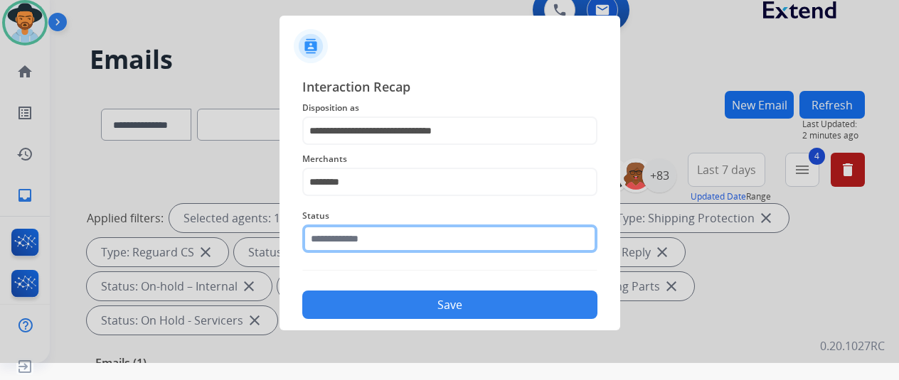
click at [340, 240] on input "text" at bounding box center [449, 239] width 295 height 28
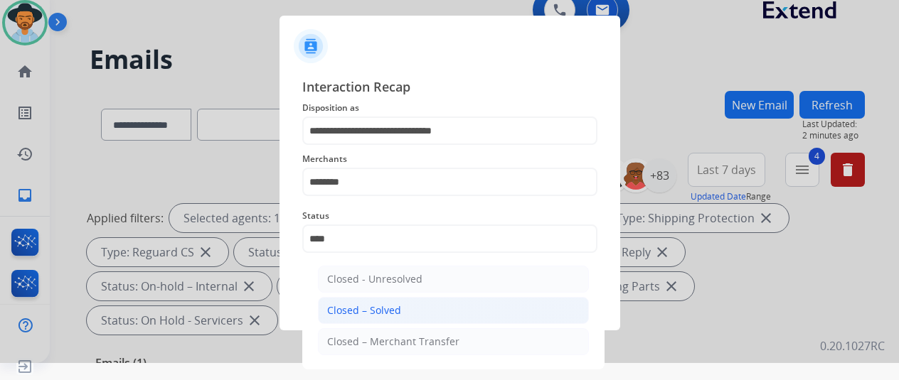
click at [357, 310] on div "Closed – Solved" at bounding box center [364, 311] width 74 height 14
type input "**********"
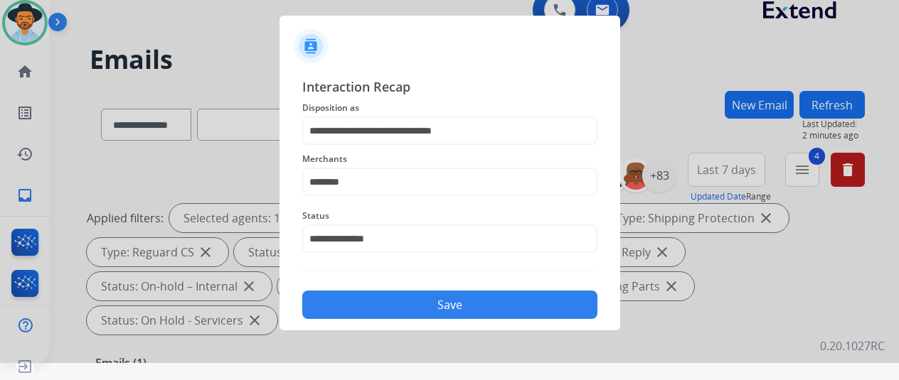
click at [425, 301] on button "Save" at bounding box center [449, 305] width 295 height 28
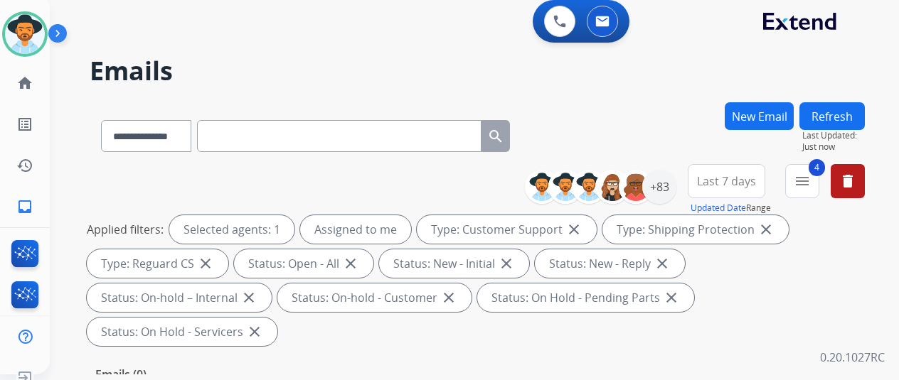
scroll to position [0, 0]
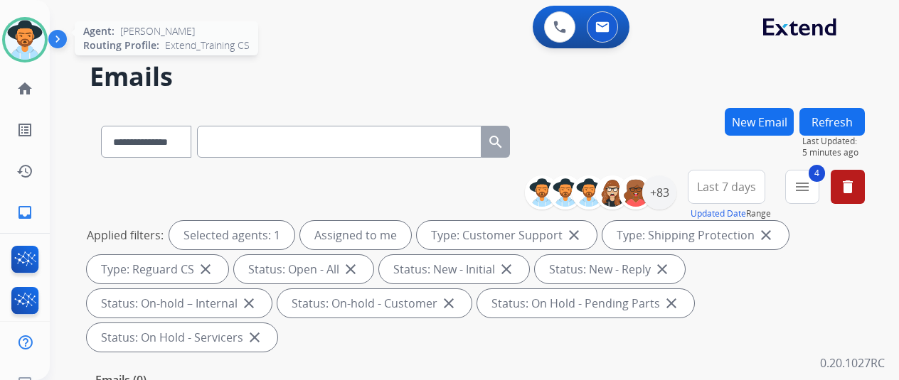
click at [36, 29] on img at bounding box center [25, 40] width 40 height 40
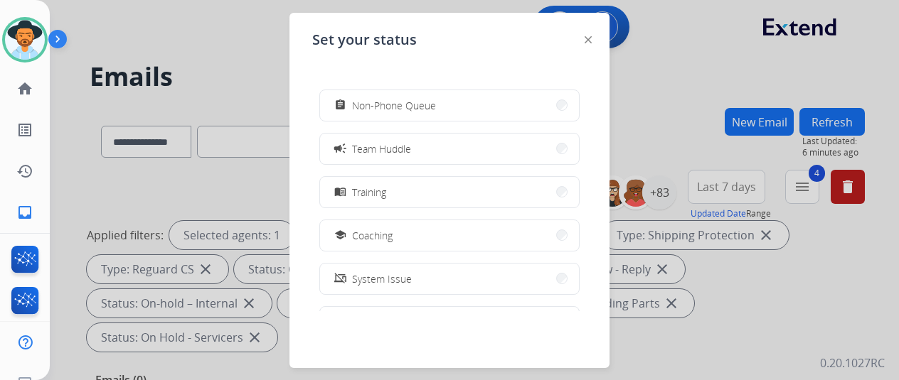
scroll to position [142, 0]
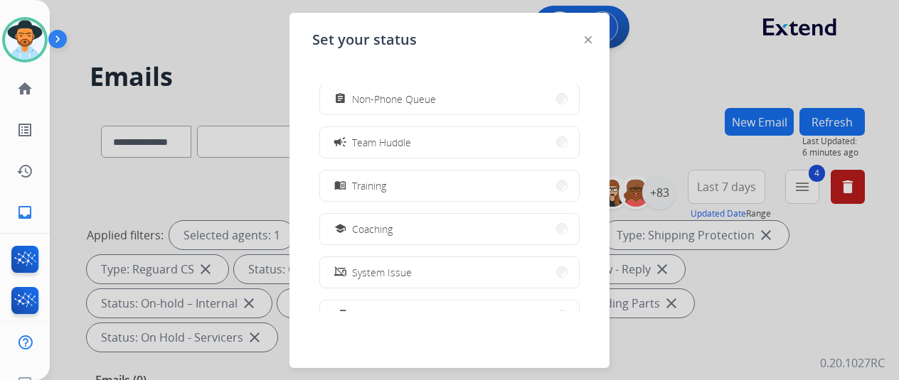
click at [368, 229] on span "Coaching" at bounding box center [372, 229] width 41 height 15
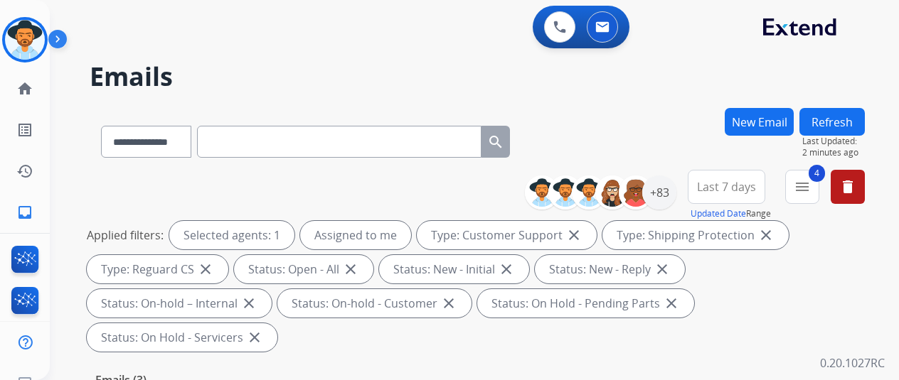
click at [85, 26] on div "0 Voice Interactions 0 Email Interactions" at bounding box center [466, 29] width 798 height 46
click at [29, 39] on img at bounding box center [25, 40] width 40 height 40
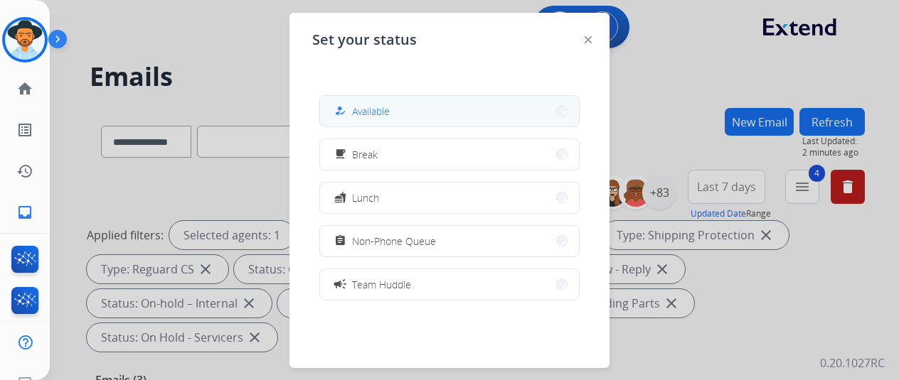
click at [374, 102] on button "how_to_reg Available" at bounding box center [449, 111] width 259 height 31
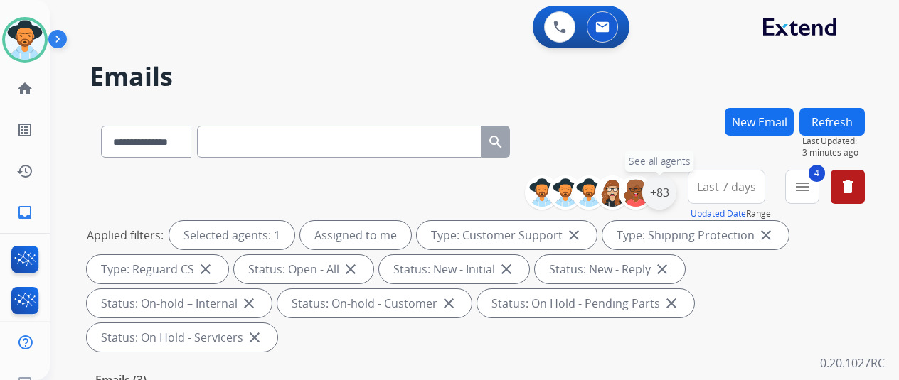
click at [674, 186] on div "+83" at bounding box center [659, 193] width 34 height 34
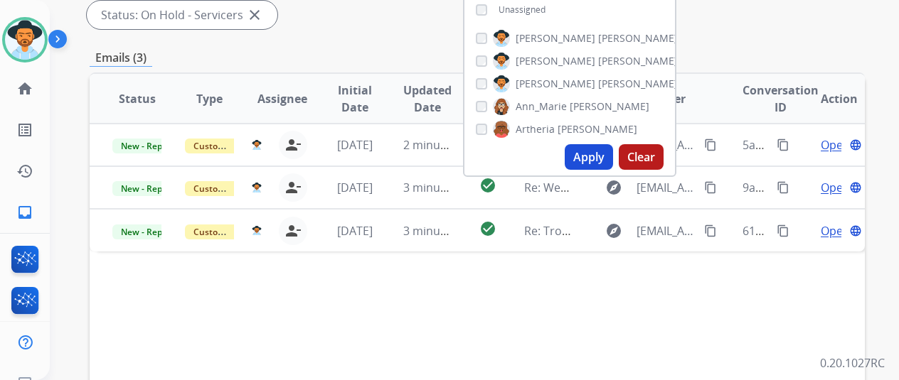
scroll to position [356, 0]
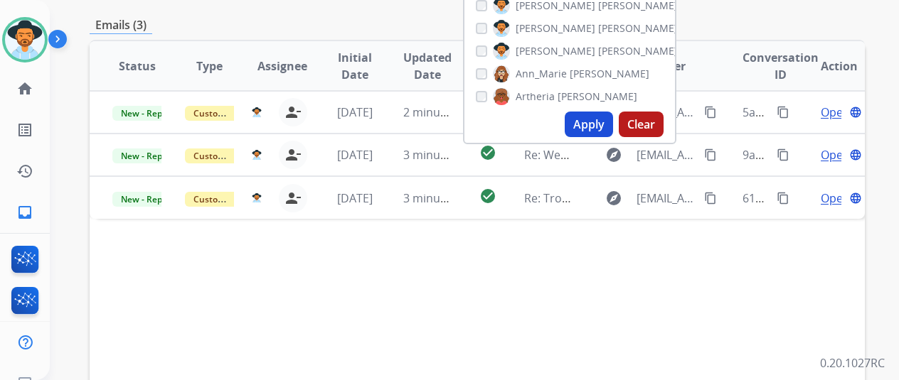
click at [595, 125] on button "Apply" at bounding box center [589, 125] width 48 height 26
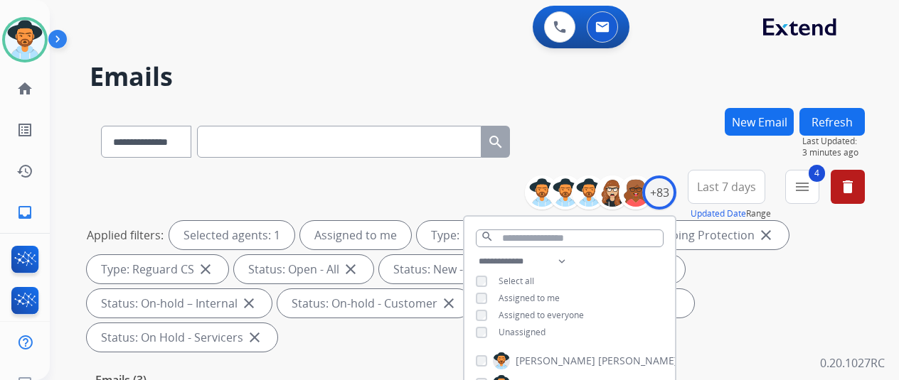
drag, startPoint x: 657, startPoint y: 88, endPoint x: 655, endPoint y: 80, distance: 8.1
click at [658, 88] on h2 "Emails" at bounding box center [477, 77] width 775 height 28
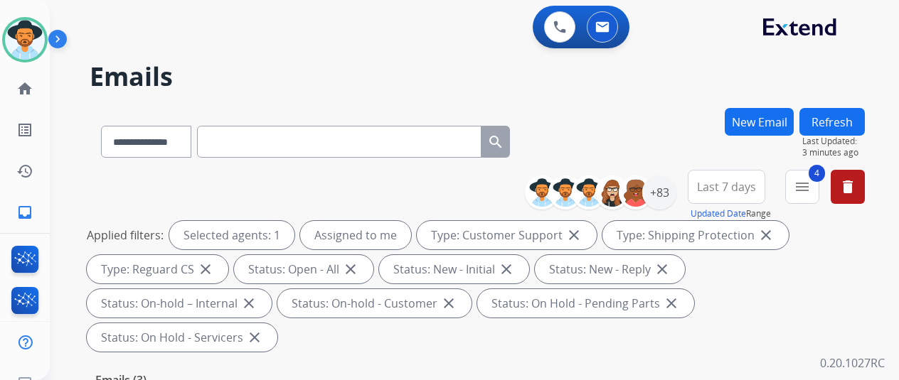
scroll to position [356, 0]
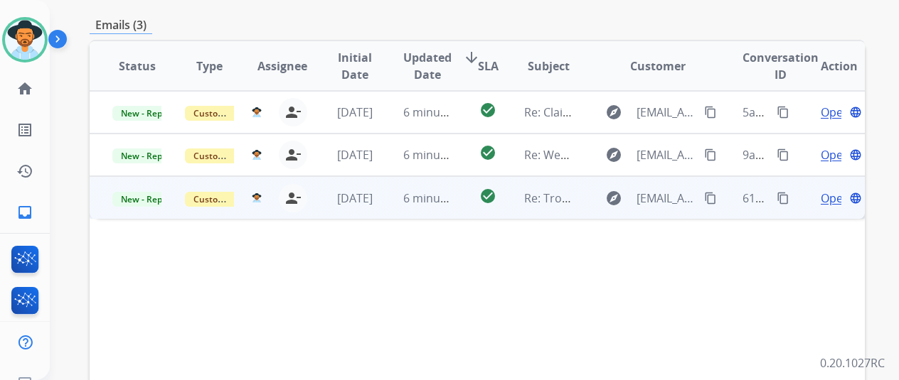
click at [828, 190] on span "Open" at bounding box center [835, 198] width 29 height 17
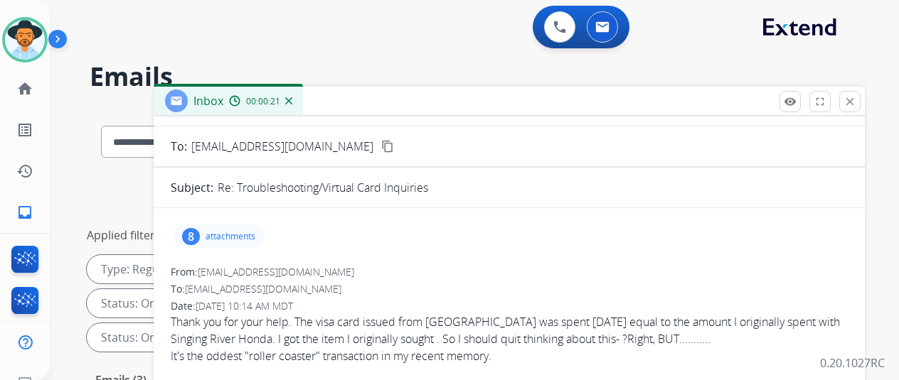
scroll to position [0, 0]
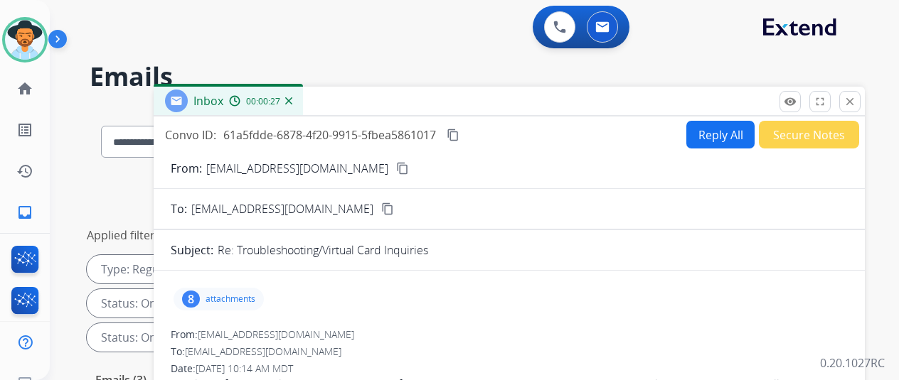
click at [292, 100] on img at bounding box center [288, 100] width 7 height 7
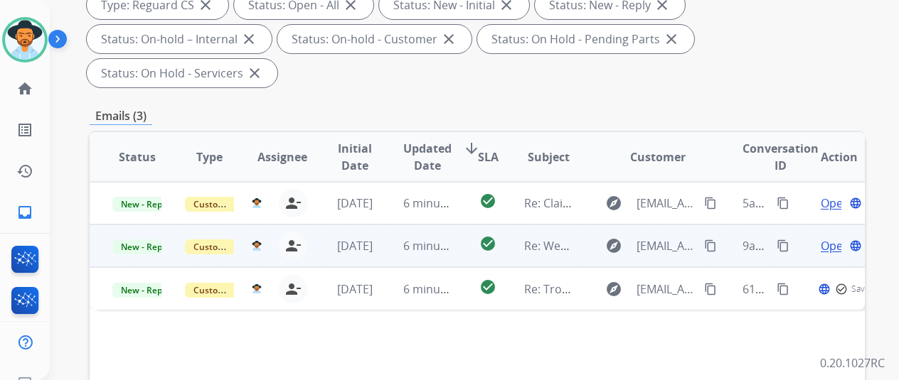
scroll to position [284, 0]
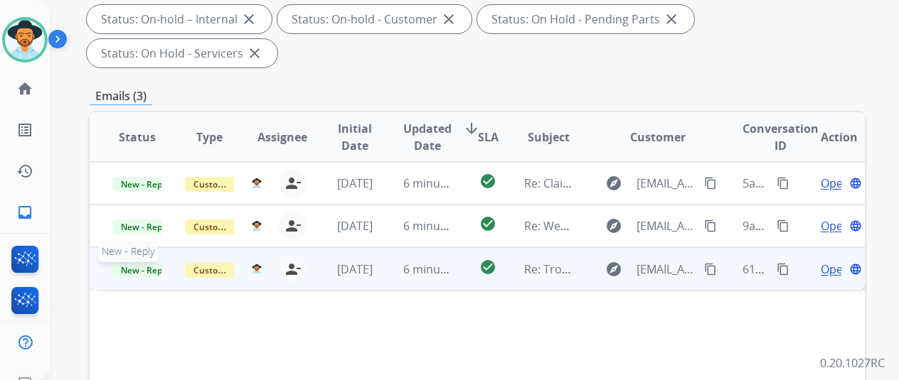
click at [148, 263] on span "New - Reply" at bounding box center [144, 270] width 65 height 15
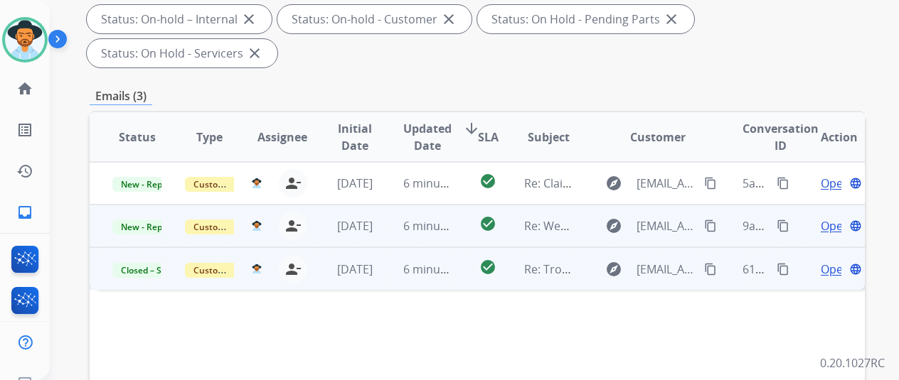
click at [833, 218] on span "Open" at bounding box center [835, 226] width 29 height 17
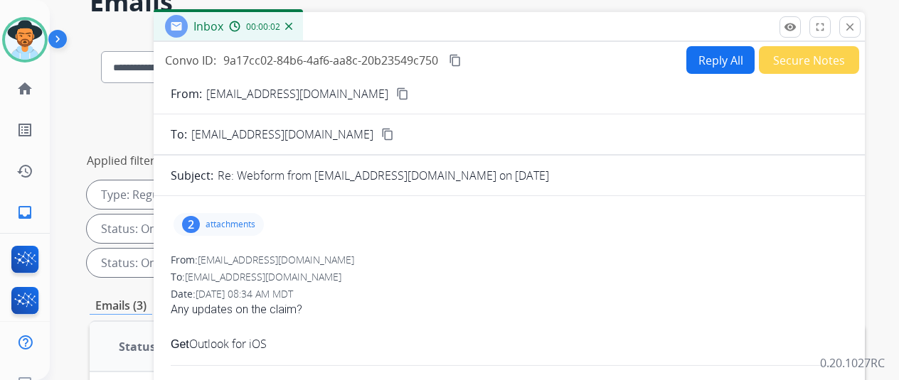
scroll to position [71, 0]
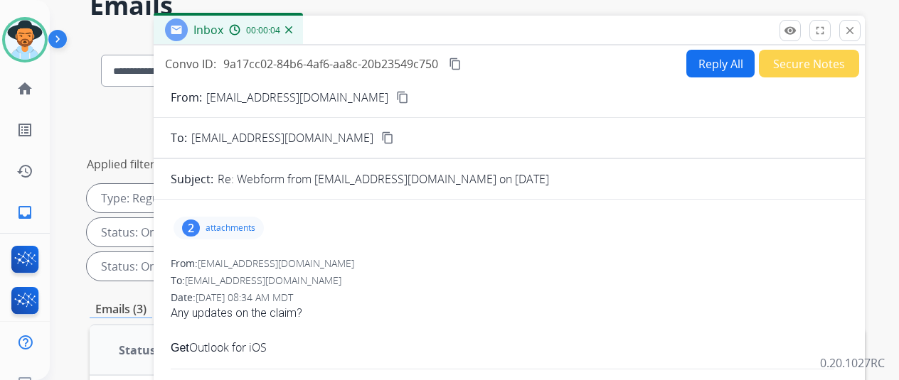
drag, startPoint x: 343, startPoint y: 94, endPoint x: 350, endPoint y: 88, distance: 9.1
click at [396, 94] on mat-icon "content_copy" at bounding box center [402, 97] width 13 height 13
click at [292, 28] on img at bounding box center [288, 29] width 7 height 7
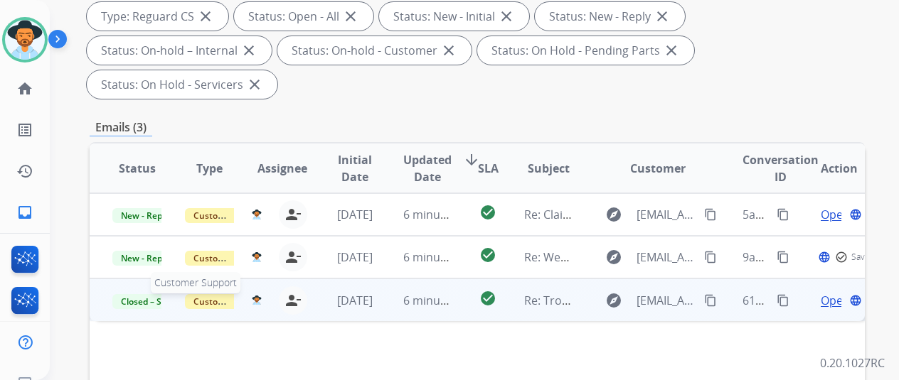
scroll to position [427, 0]
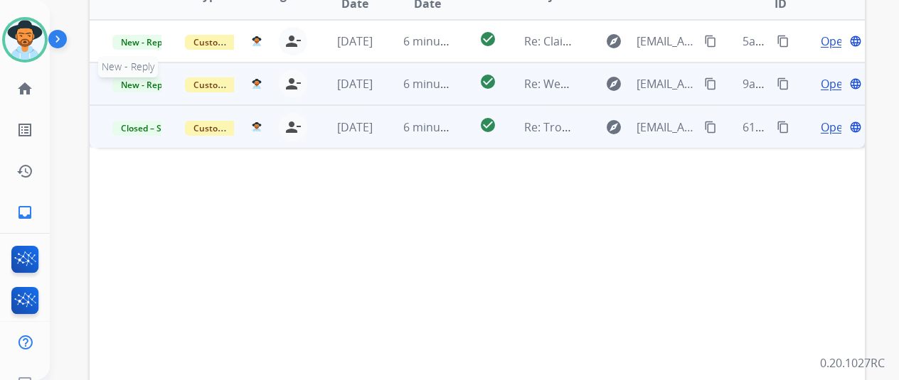
click at [139, 78] on span "New - Reply" at bounding box center [144, 85] width 65 height 15
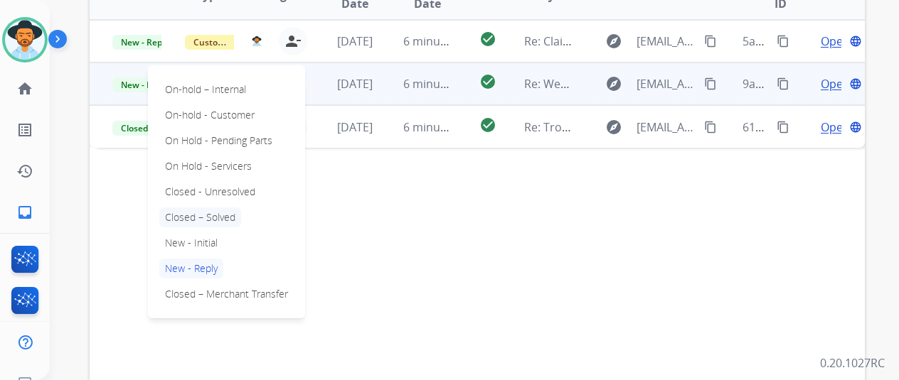
click at [203, 208] on p "Closed – Solved" at bounding box center [200, 218] width 82 height 20
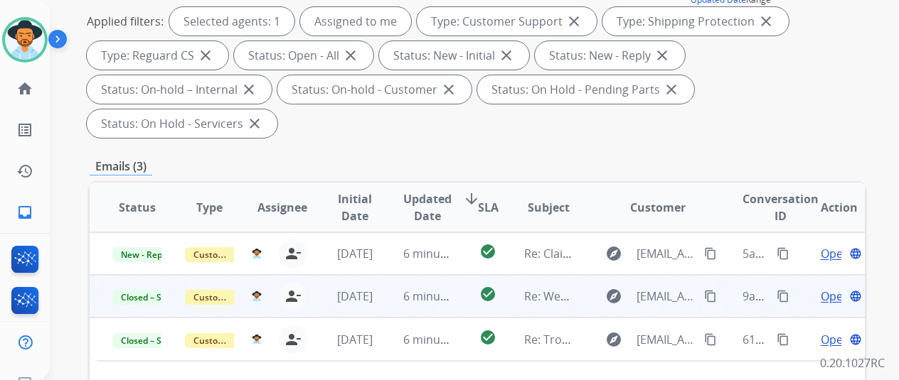
scroll to position [213, 0]
click at [838, 289] on span "Open" at bounding box center [835, 297] width 29 height 17
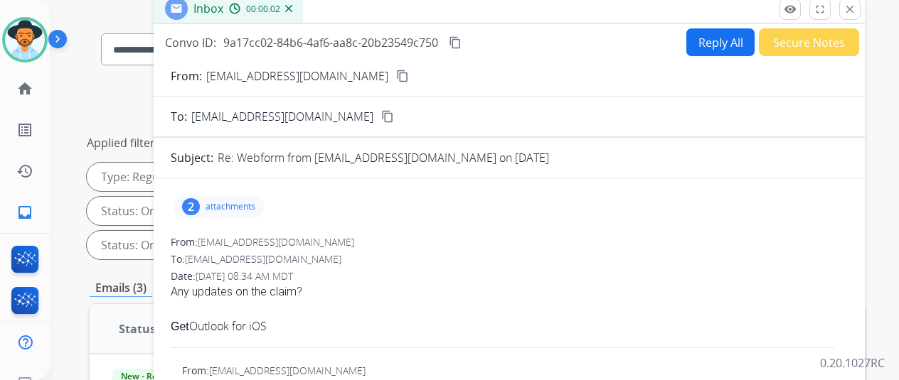
scroll to position [0, 0]
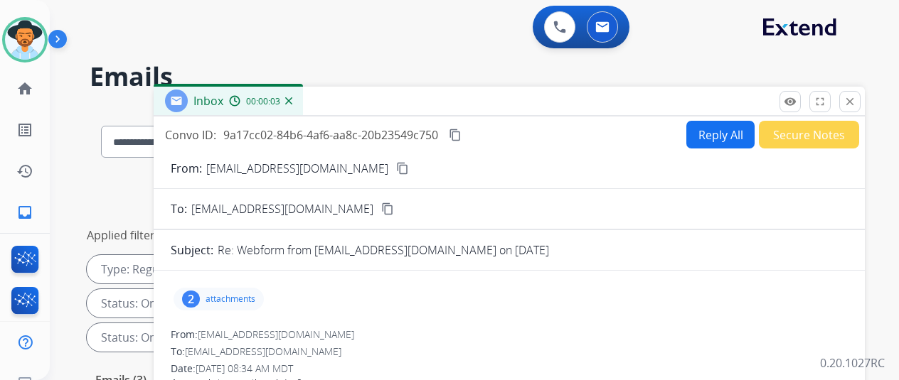
click at [736, 132] on button "Reply All" at bounding box center [720, 135] width 68 height 28
select select "**********"
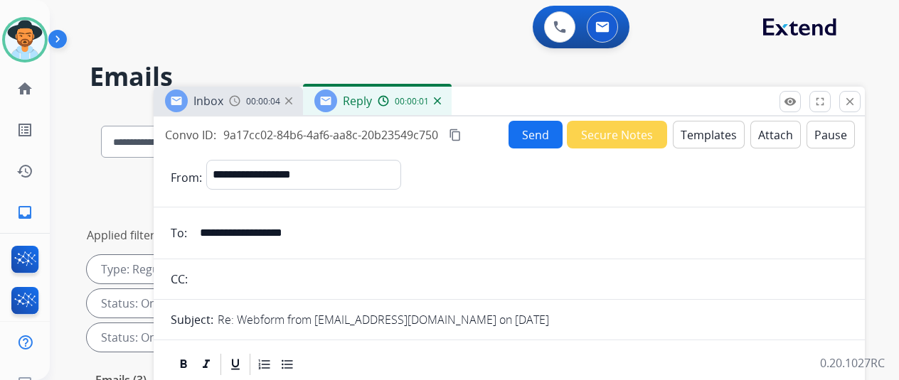
click at [718, 124] on button "Templates" at bounding box center [709, 135] width 72 height 28
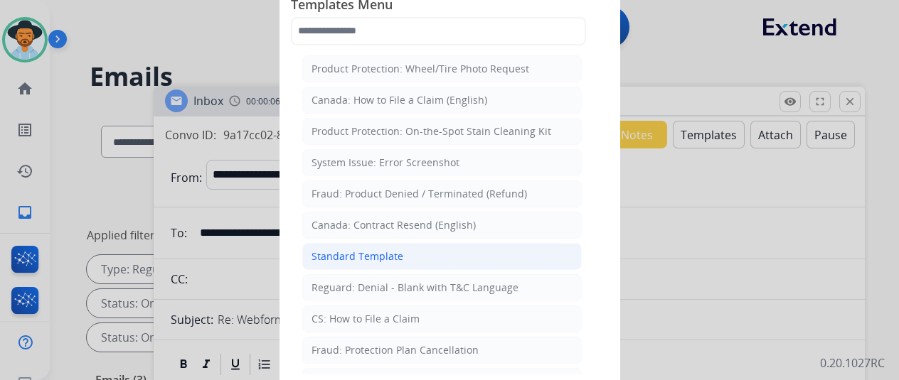
click at [395, 250] on div "Standard Template" at bounding box center [357, 257] width 92 height 14
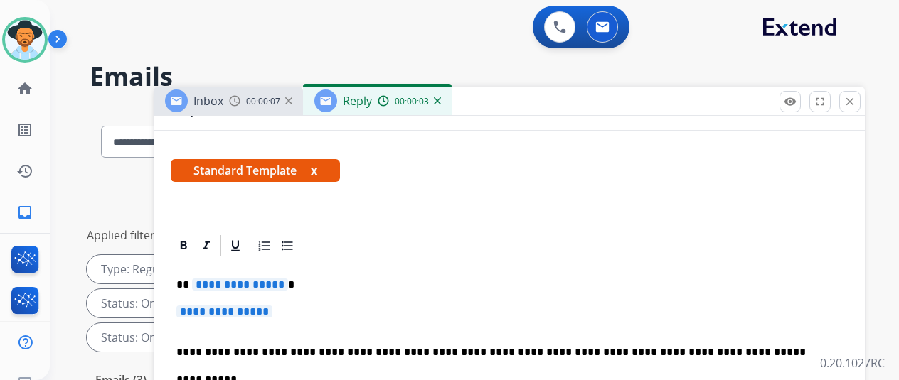
scroll to position [284, 0]
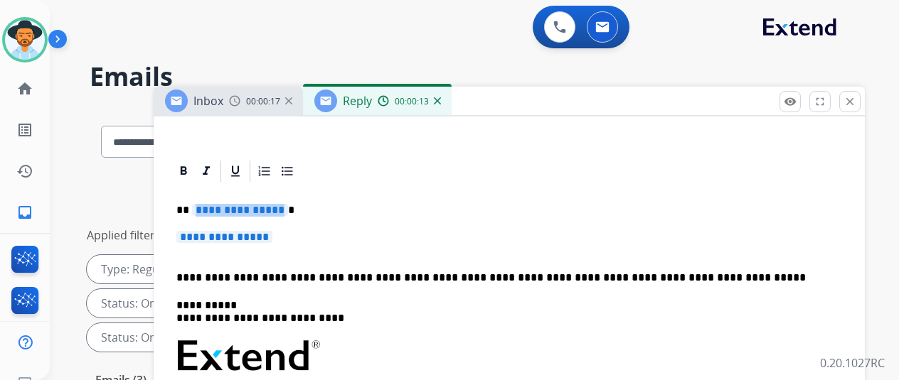
drag, startPoint x: 288, startPoint y: 208, endPoint x: 238, endPoint y: 201, distance: 50.3
drag, startPoint x: 287, startPoint y: 241, endPoint x: 228, endPoint y: 244, distance: 58.4
click at [228, 245] on p "**********" at bounding box center [509, 244] width 666 height 26
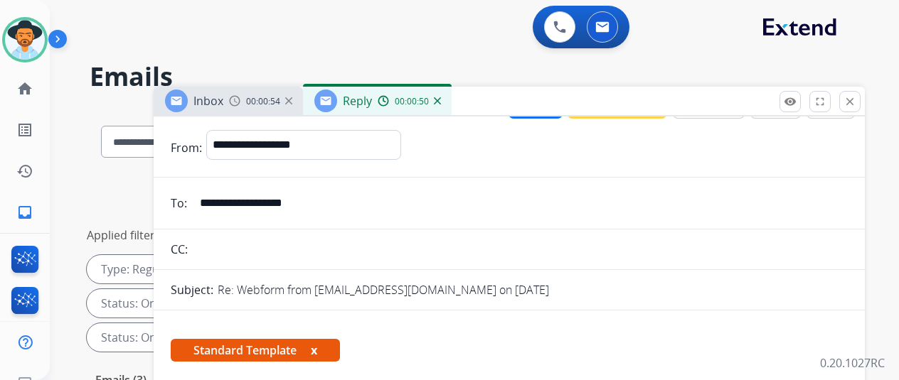
scroll to position [0, 0]
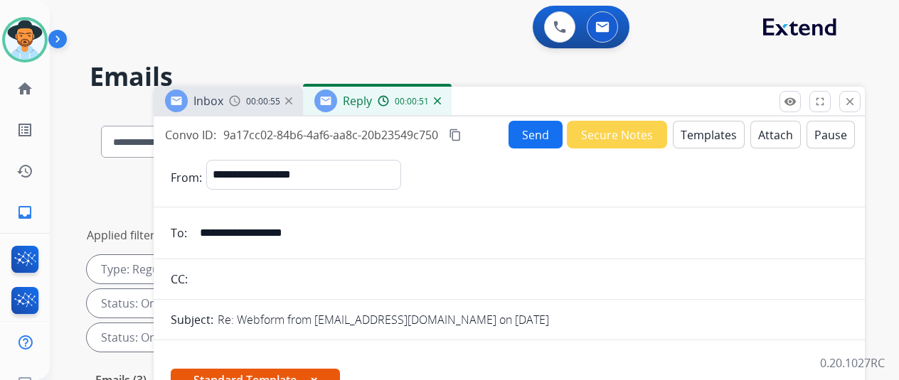
click at [540, 126] on button "Send" at bounding box center [535, 135] width 54 height 28
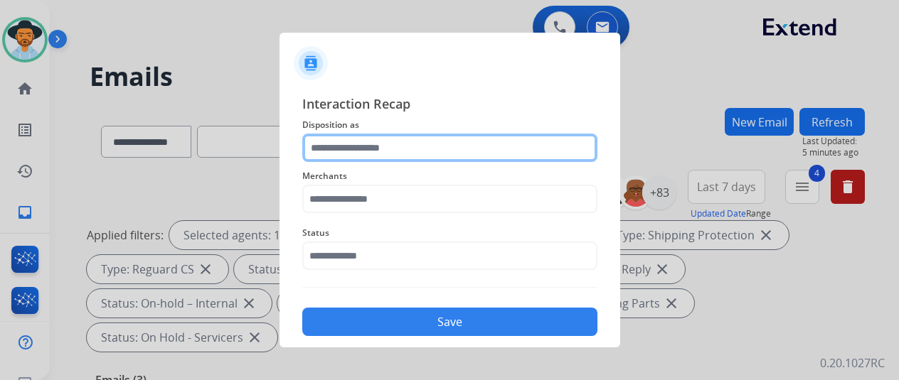
click at [339, 143] on input "text" at bounding box center [449, 148] width 295 height 28
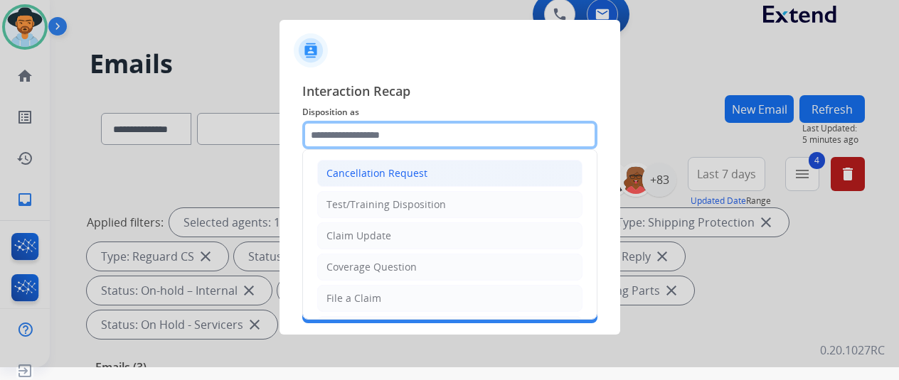
scroll to position [17, 0]
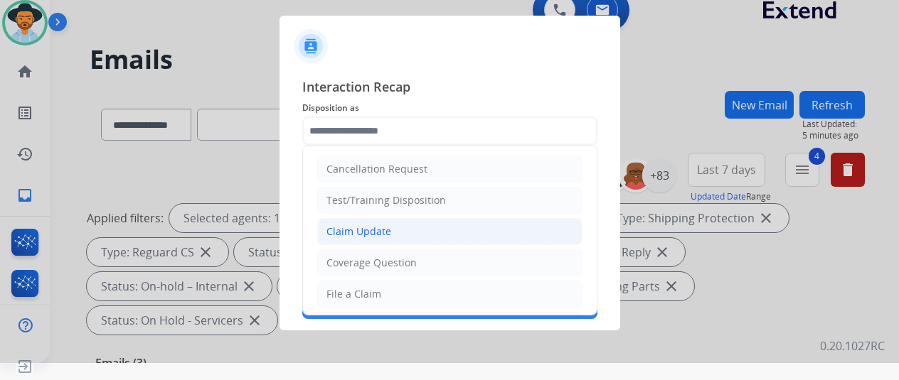
click at [346, 232] on div "Claim Update" at bounding box center [358, 232] width 65 height 14
type input "**********"
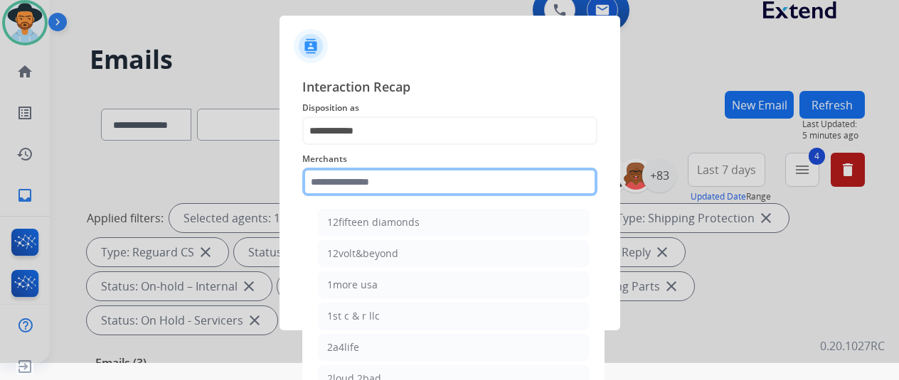
click at [331, 193] on input "text" at bounding box center [449, 182] width 295 height 28
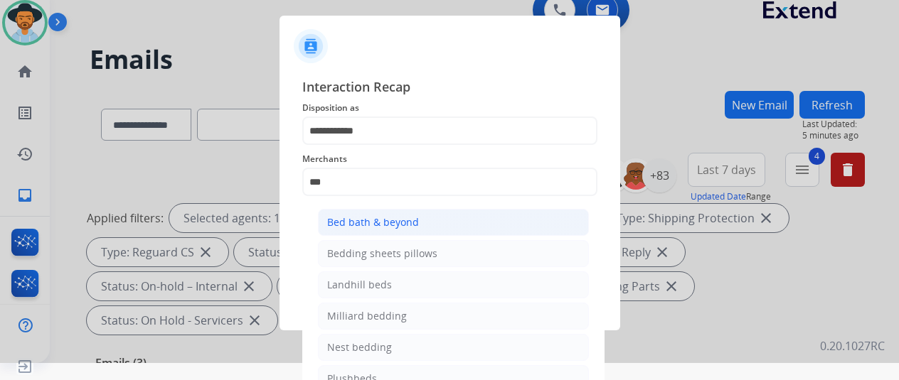
click at [368, 225] on div "Bed bath & beyond" at bounding box center [373, 222] width 92 height 14
type input "**********"
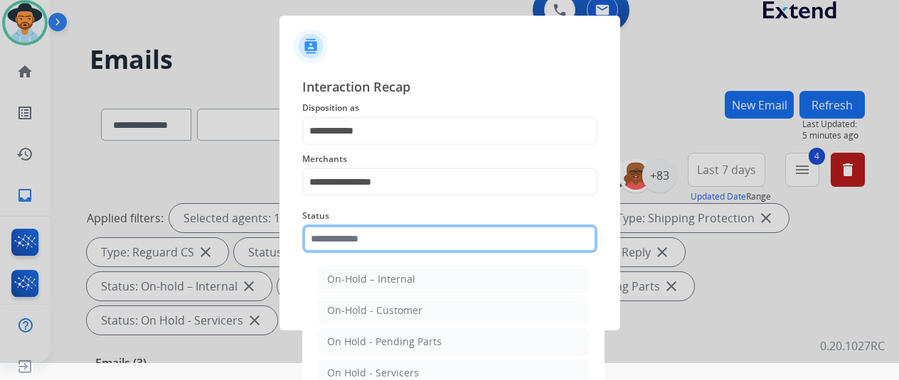
click at [346, 235] on input "text" at bounding box center [449, 239] width 295 height 28
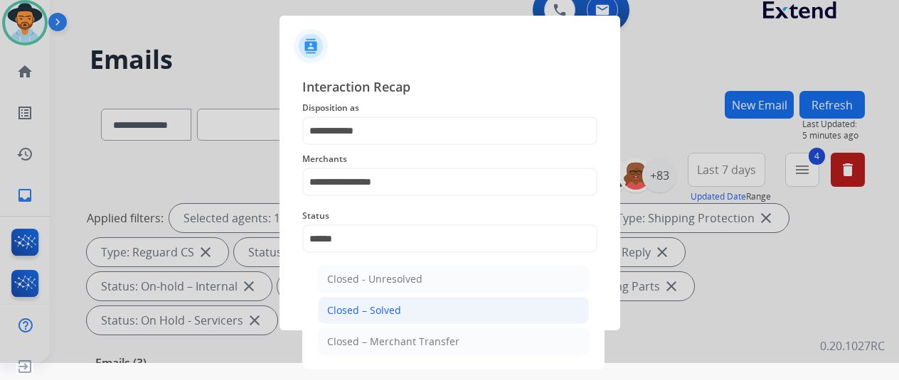
click at [353, 306] on div "Closed – Solved" at bounding box center [364, 311] width 74 height 14
type input "**********"
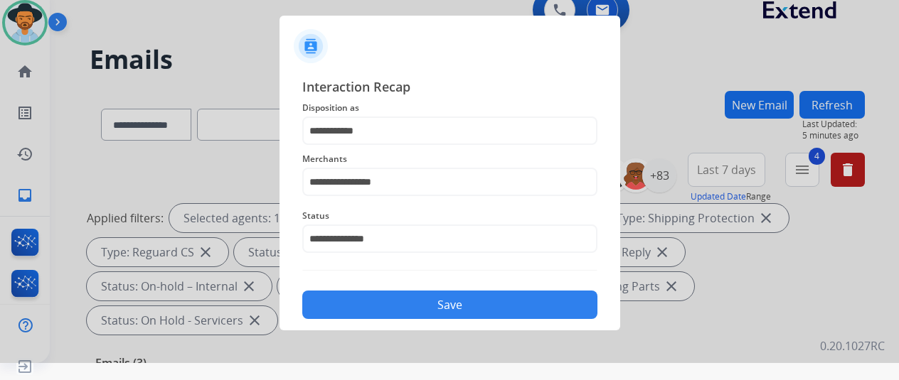
click at [410, 301] on button "Save" at bounding box center [449, 305] width 295 height 28
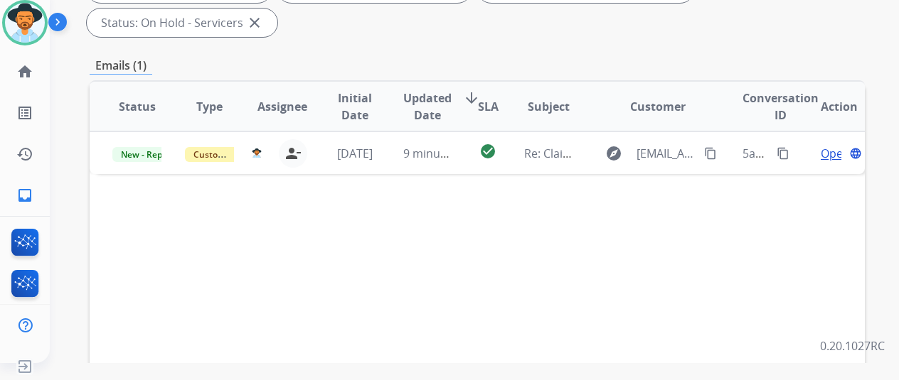
scroll to position [142, 0]
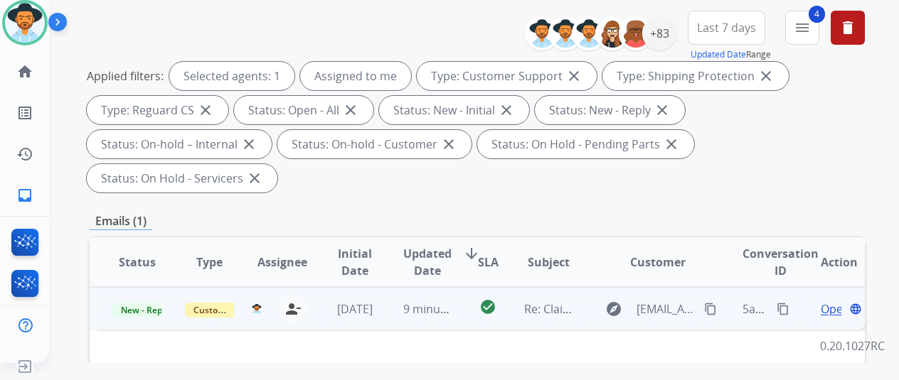
click at [831, 301] on span "Open" at bounding box center [835, 309] width 29 height 17
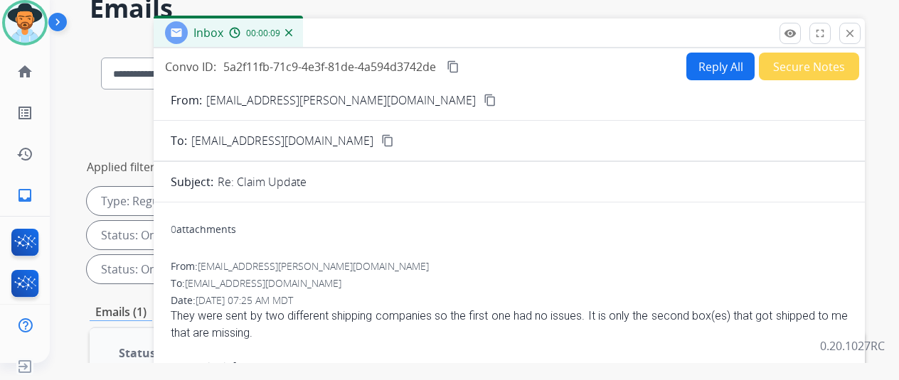
scroll to position [0, 0]
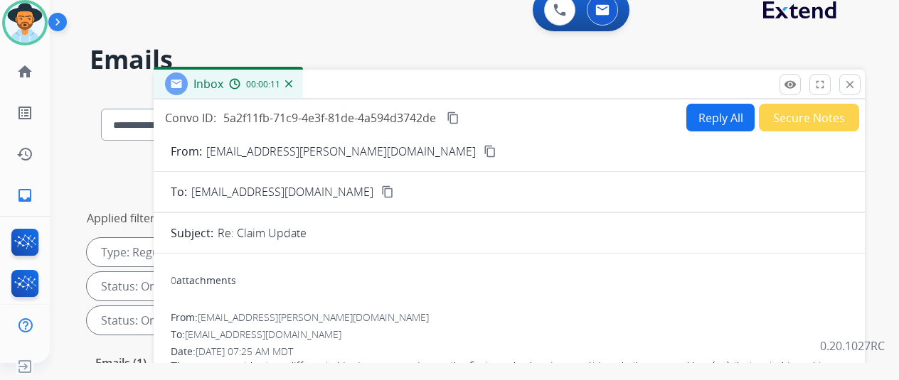
click at [484, 150] on mat-icon "content_copy" at bounding box center [490, 151] width 13 height 13
click at [292, 82] on img at bounding box center [288, 83] width 7 height 7
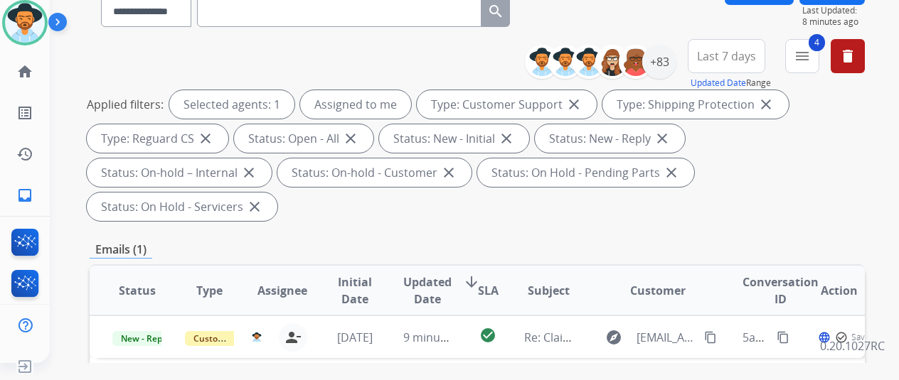
scroll to position [284, 0]
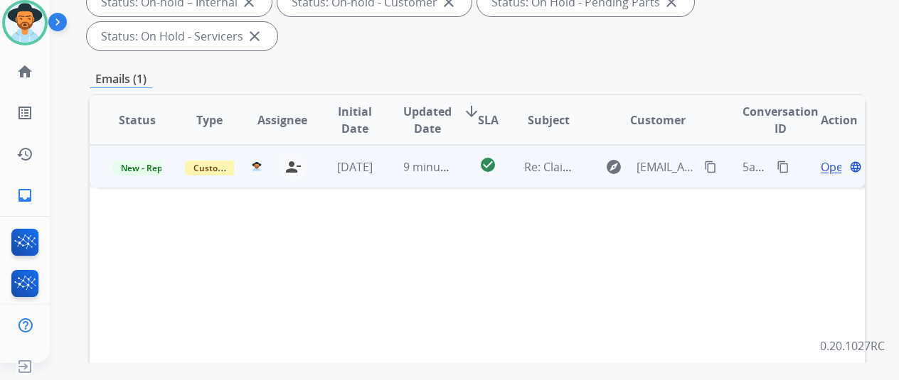
click at [825, 159] on span "Open" at bounding box center [835, 167] width 29 height 17
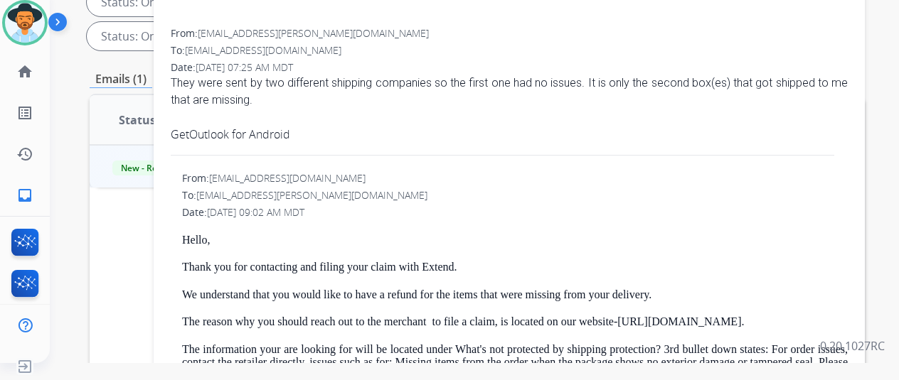
scroll to position [0, 0]
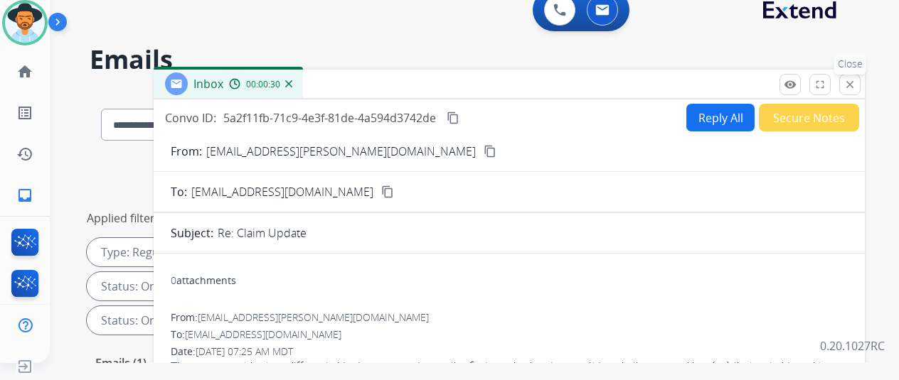
click at [859, 78] on button "close Close" at bounding box center [849, 84] width 21 height 21
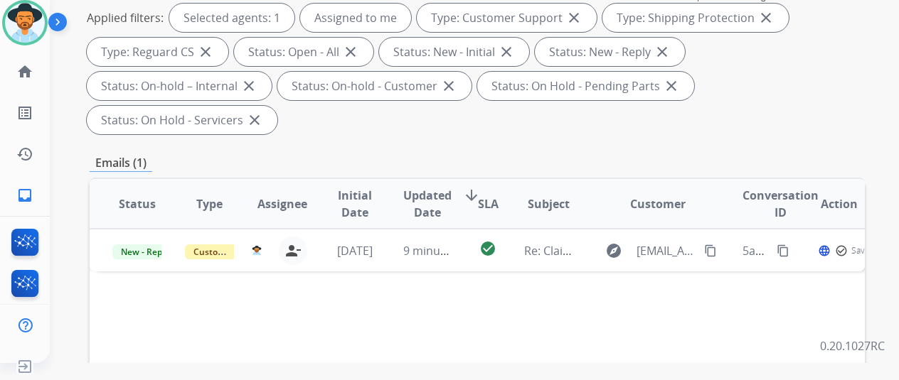
scroll to position [284, 0]
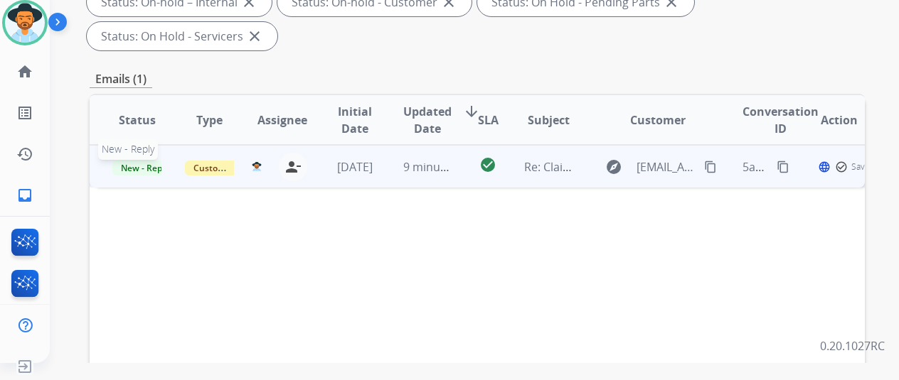
click at [138, 161] on span "New - Reply" at bounding box center [144, 168] width 65 height 15
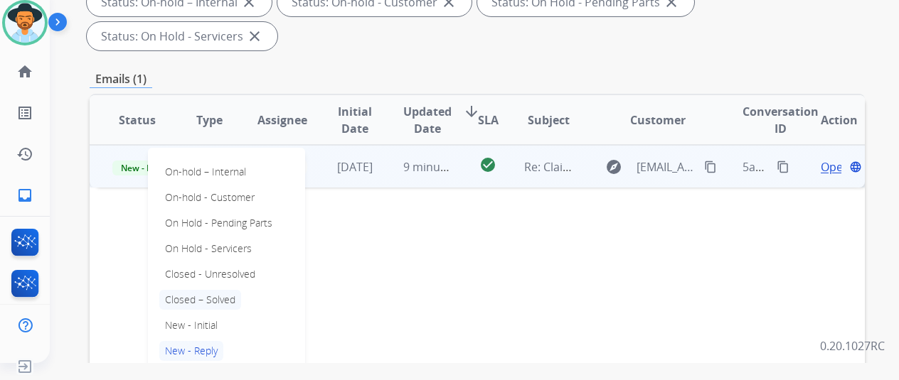
click at [188, 290] on p "Closed – Solved" at bounding box center [200, 300] width 82 height 20
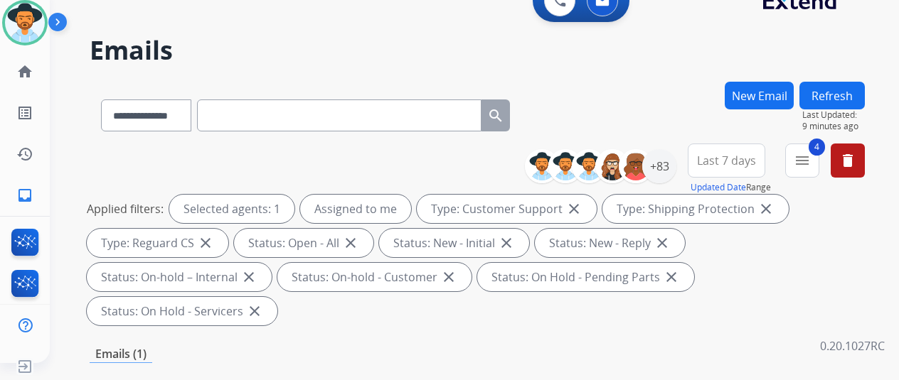
scroll to position [0, 0]
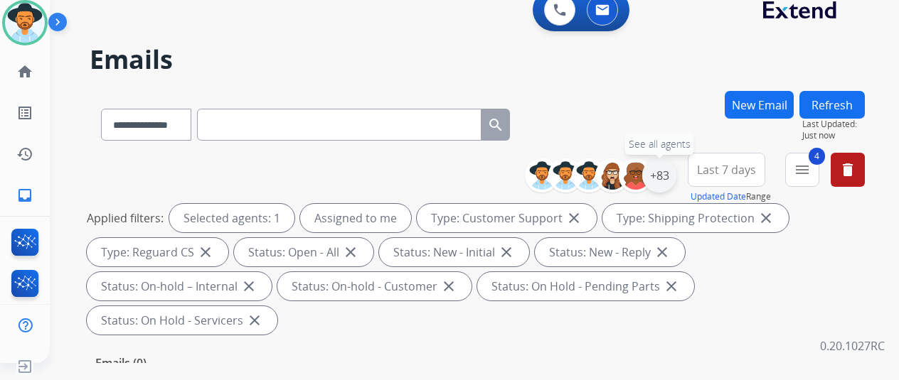
click at [670, 169] on div "+83" at bounding box center [659, 176] width 34 height 34
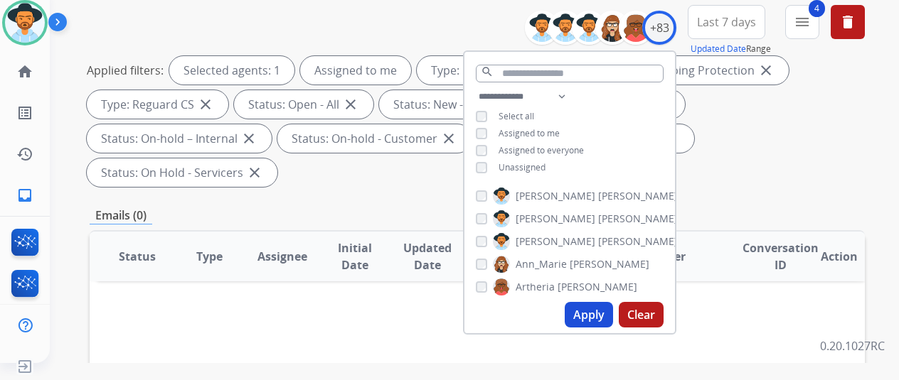
scroll to position [284, 0]
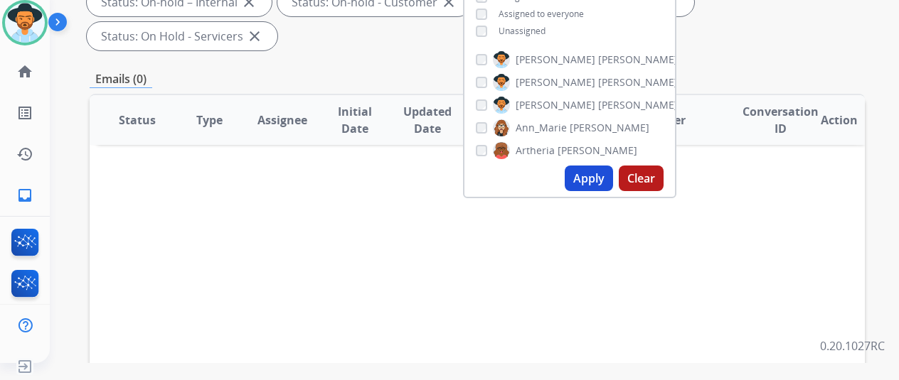
drag, startPoint x: 594, startPoint y: 183, endPoint x: 597, endPoint y: 174, distance: 9.2
click at [595, 183] on button "Apply" at bounding box center [589, 179] width 48 height 26
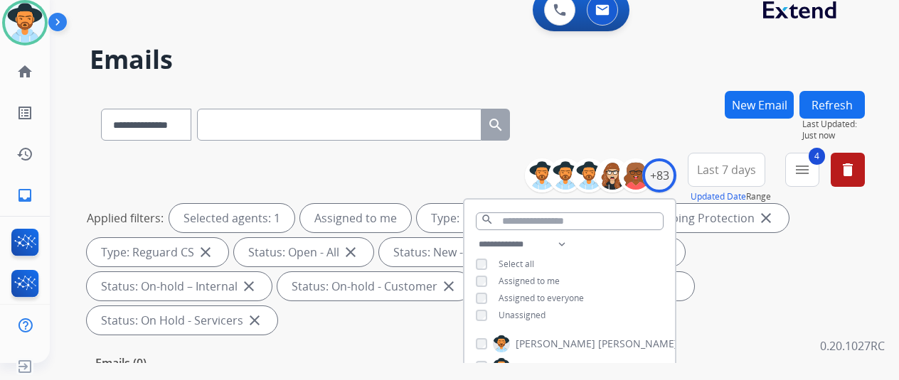
click at [648, 94] on div "**********" at bounding box center [477, 122] width 775 height 62
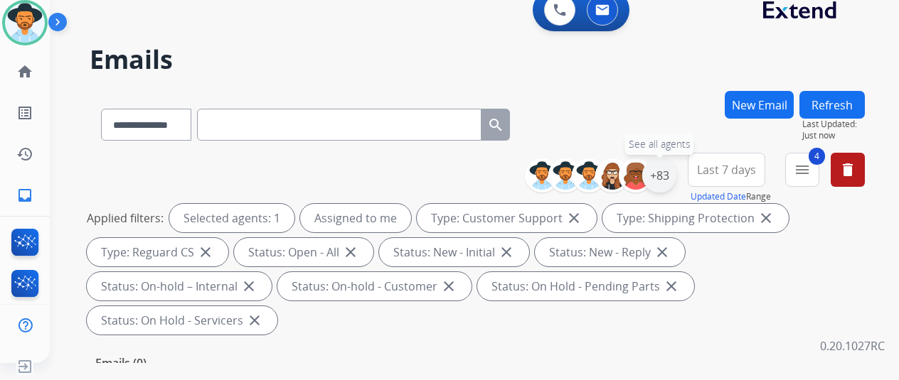
click at [671, 172] on div "+83" at bounding box center [659, 176] width 34 height 34
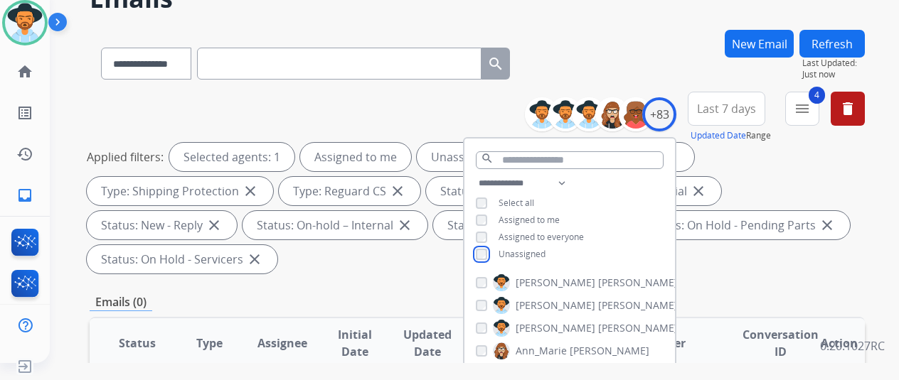
scroll to position [284, 0]
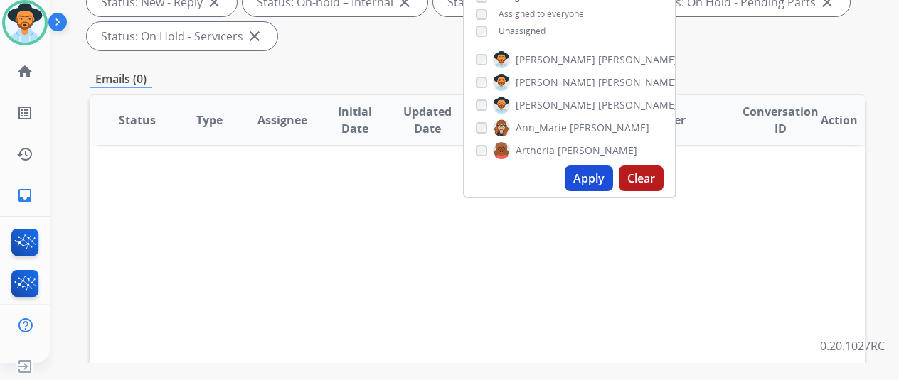
click at [600, 184] on button "Apply" at bounding box center [589, 179] width 48 height 26
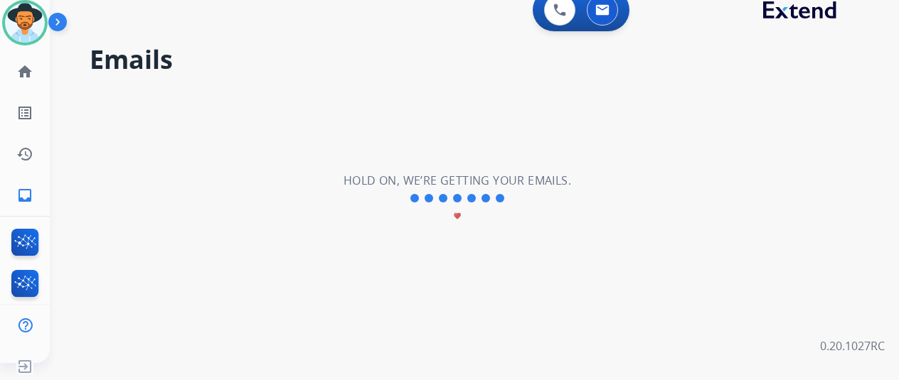
scroll to position [0, 0]
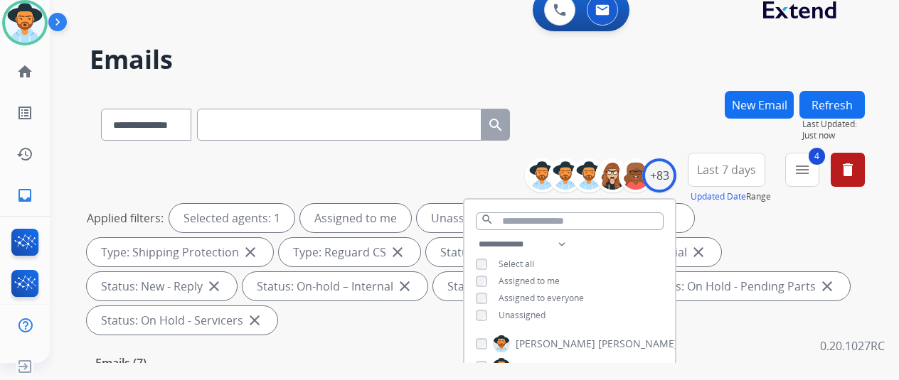
click at [674, 78] on div "**********" at bounding box center [457, 224] width 815 height 380
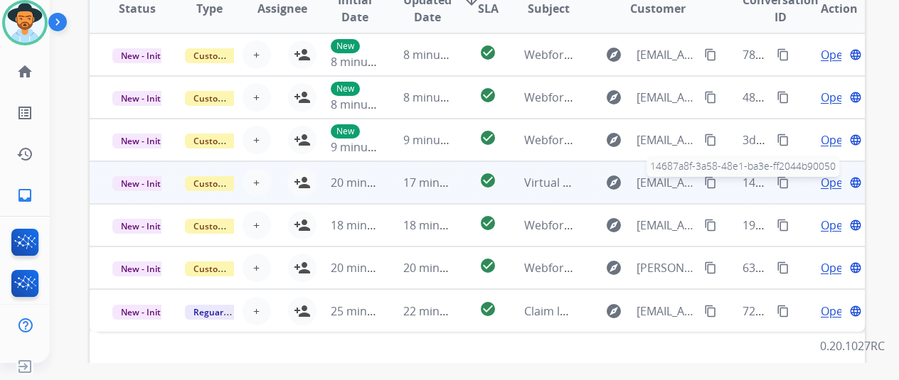
scroll to position [269, 0]
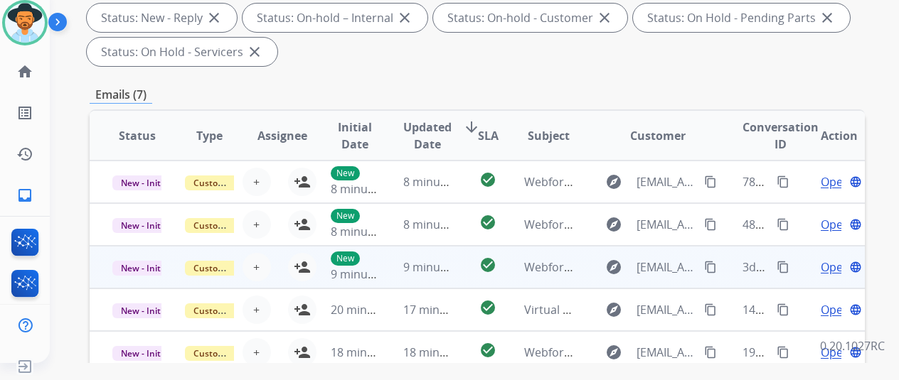
click at [826, 270] on span "Open" at bounding box center [835, 267] width 29 height 17
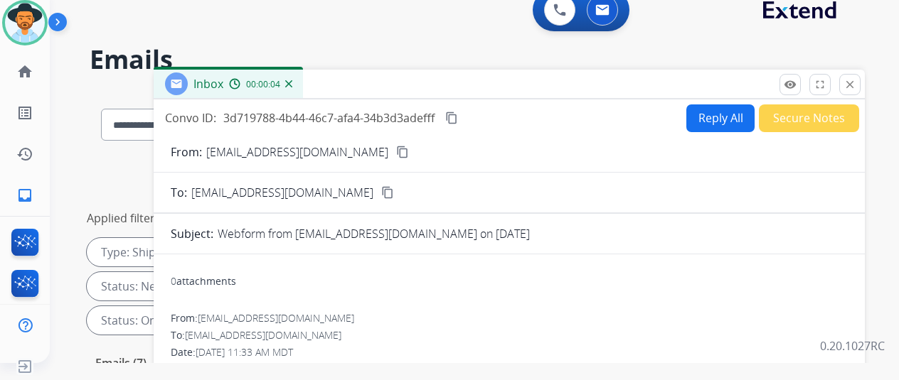
scroll to position [0, 0]
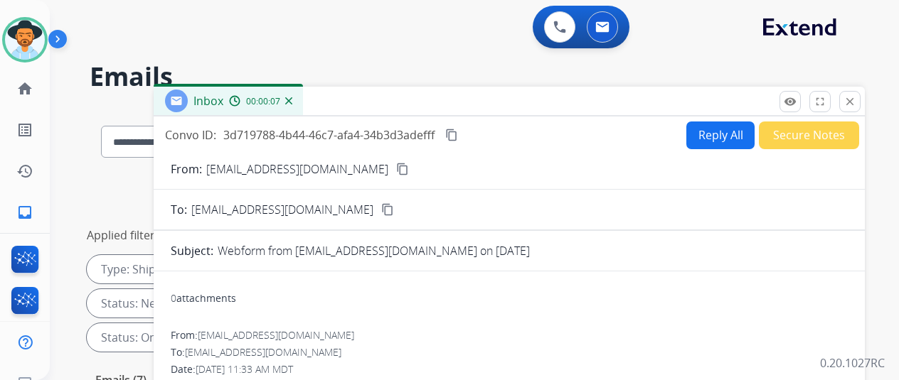
click at [856, 96] on mat-icon "close" at bounding box center [849, 101] width 13 height 13
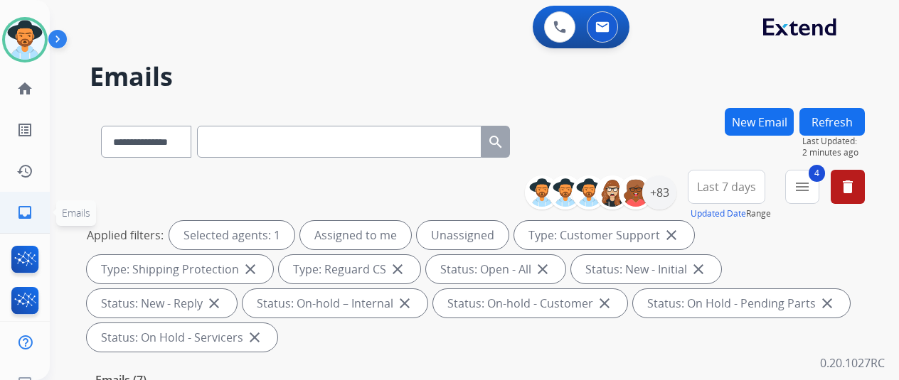
click at [28, 218] on mat-icon "inbox" at bounding box center [24, 212] width 17 height 17
click at [676, 189] on div "+83" at bounding box center [659, 193] width 34 height 34
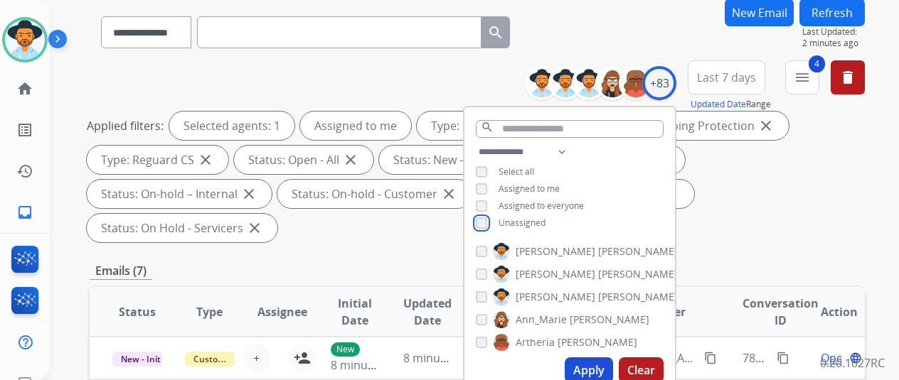
scroll to position [284, 0]
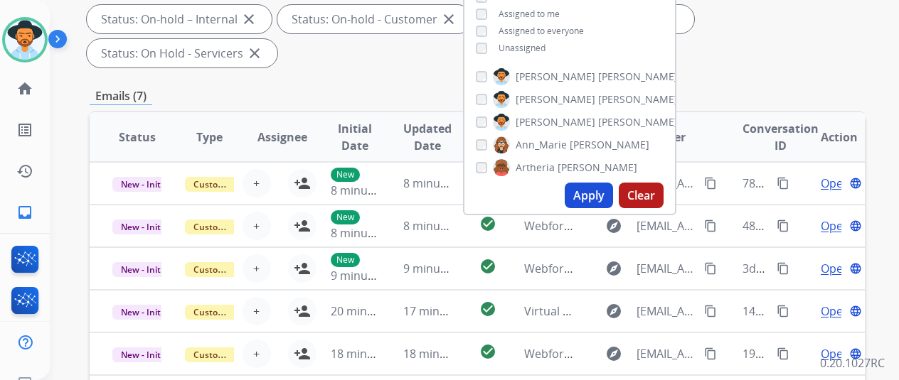
click at [593, 201] on button "Apply" at bounding box center [589, 196] width 48 height 26
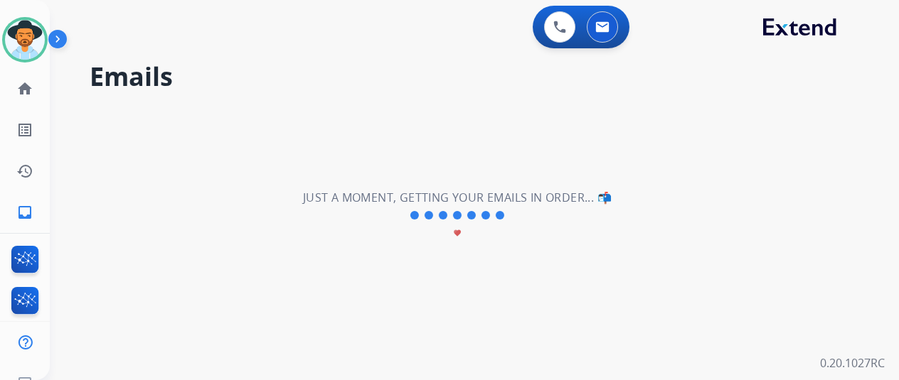
scroll to position [0, 0]
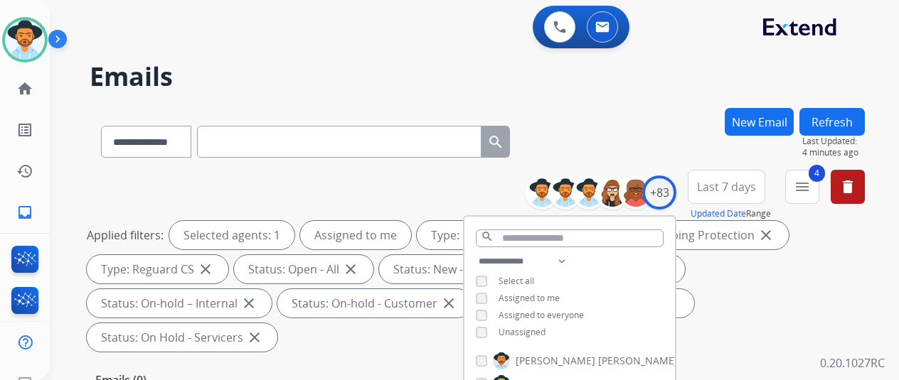
click at [622, 133] on div "**********" at bounding box center [477, 139] width 775 height 62
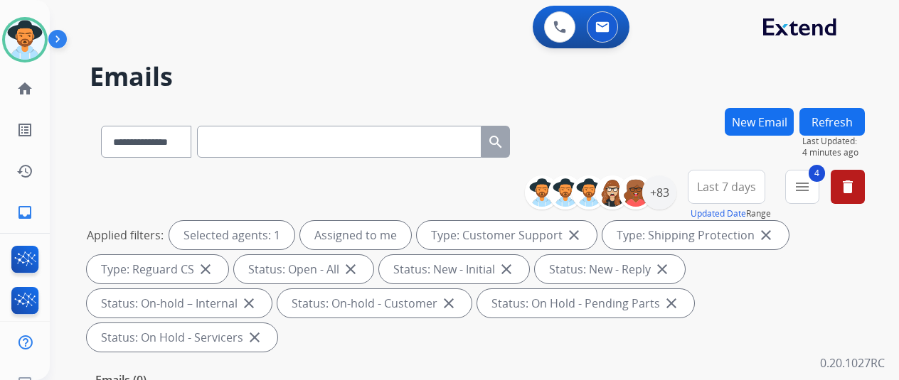
click at [588, 126] on div "**********" at bounding box center [477, 139] width 775 height 62
click at [843, 117] on button "Refresh" at bounding box center [831, 122] width 65 height 28
click at [671, 186] on div "+83" at bounding box center [659, 193] width 34 height 34
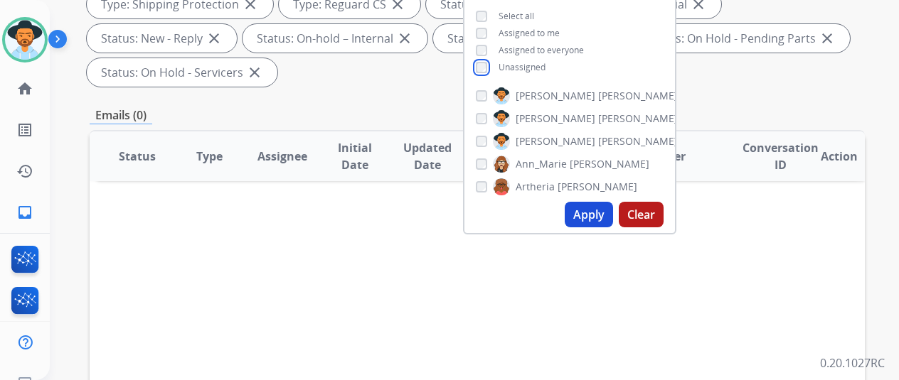
scroll to position [284, 0]
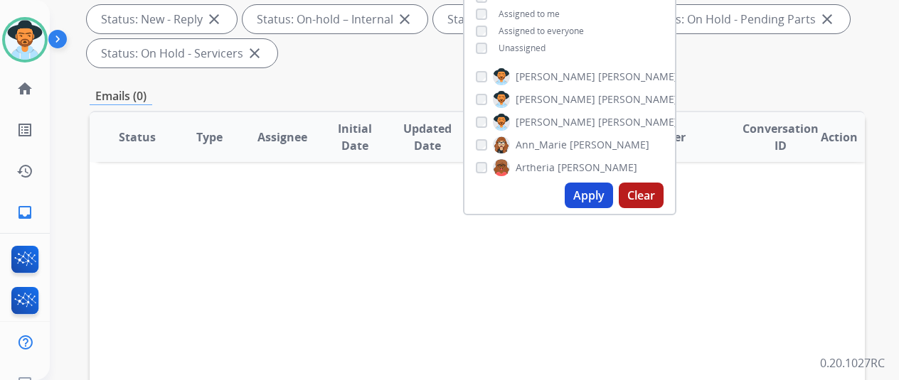
click at [600, 195] on button "Apply" at bounding box center [589, 196] width 48 height 26
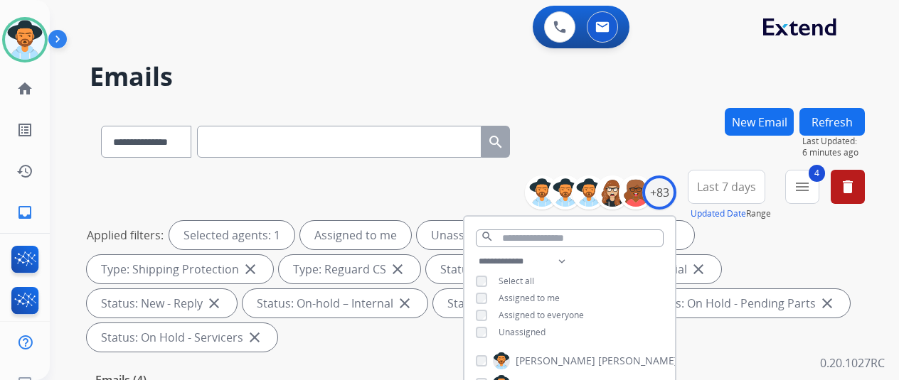
click at [604, 147] on div "**********" at bounding box center [477, 139] width 775 height 62
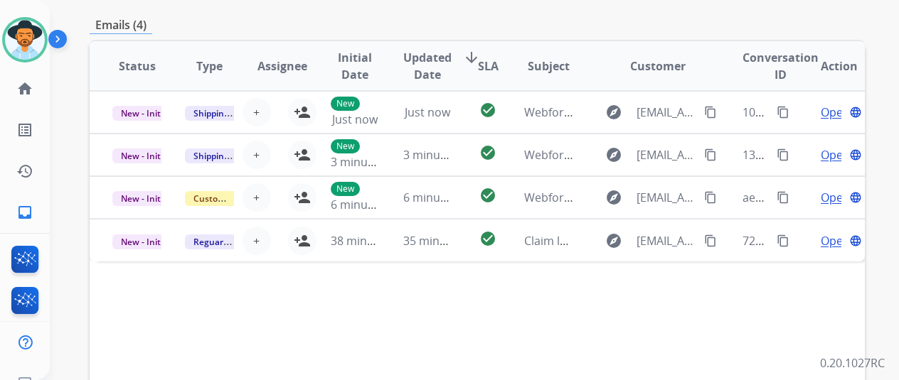
scroll to position [213, 0]
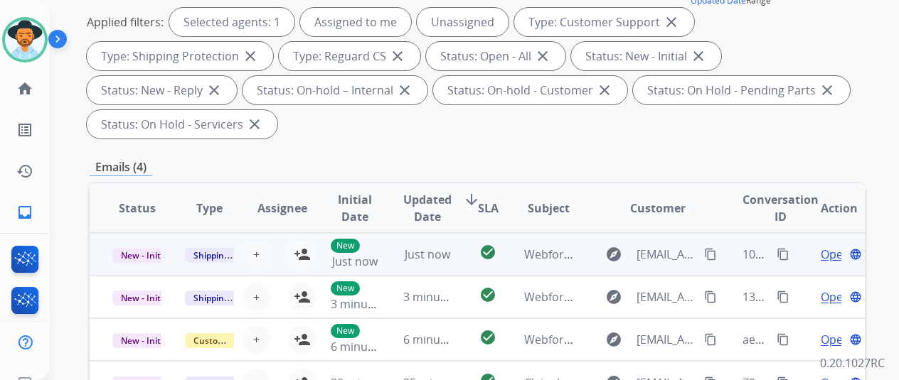
click at [836, 252] on span "Open" at bounding box center [835, 254] width 29 height 17
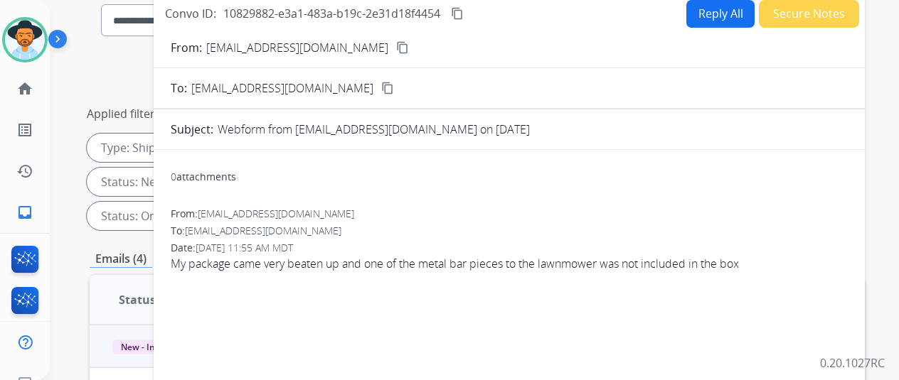
scroll to position [0, 0]
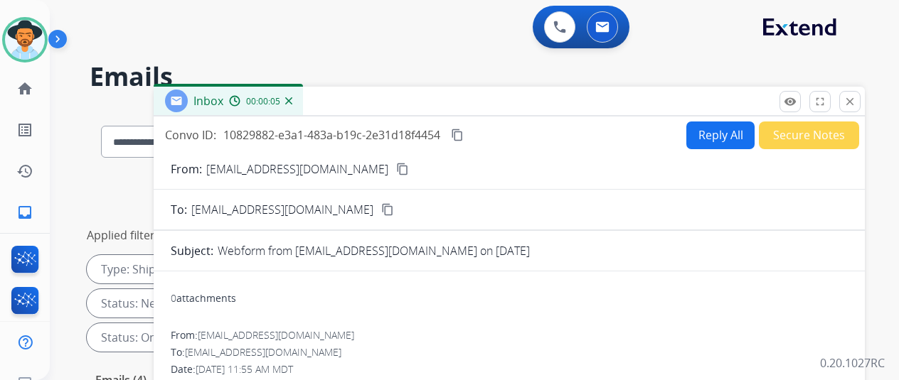
click at [396, 167] on mat-icon "content_copy" at bounding box center [402, 169] width 13 height 13
click at [856, 97] on mat-icon "close" at bounding box center [849, 101] width 13 height 13
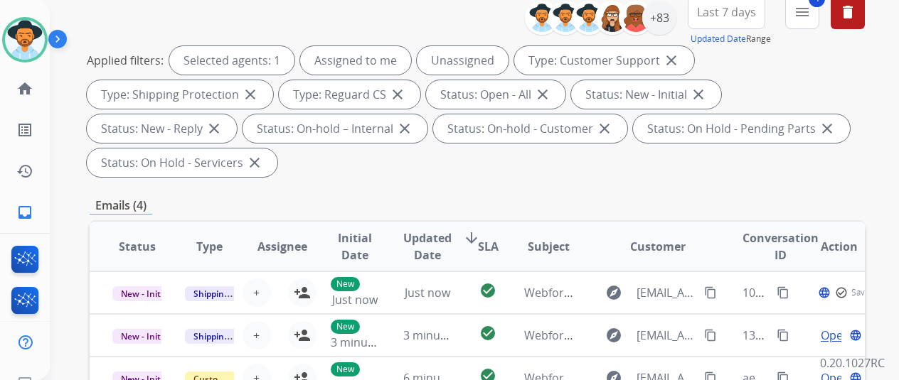
scroll to position [284, 0]
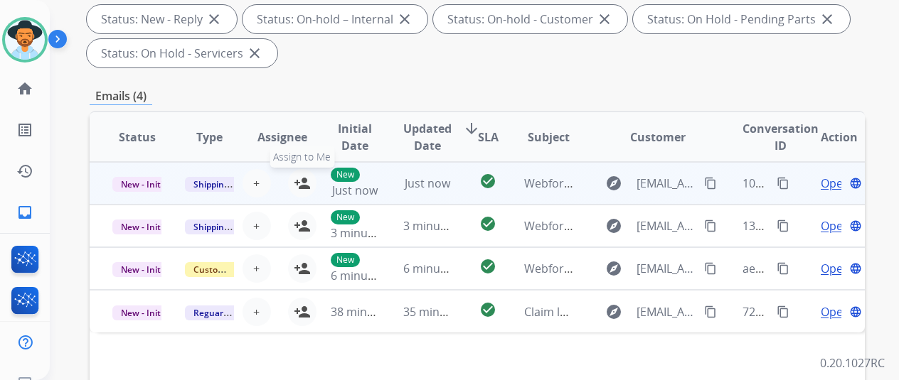
click at [302, 181] on mat-icon "person_add" at bounding box center [302, 183] width 17 height 17
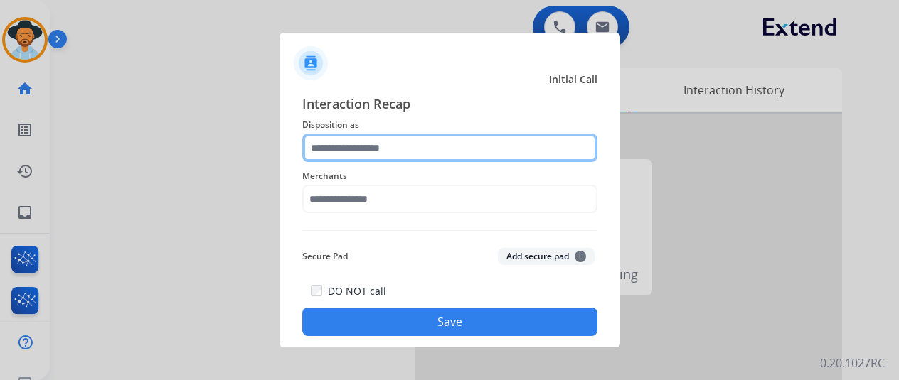
click at [343, 137] on input "text" at bounding box center [449, 148] width 295 height 28
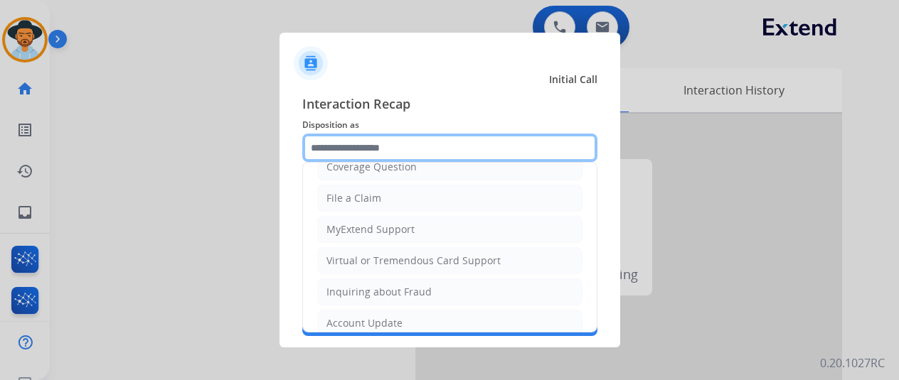
scroll to position [215, 0]
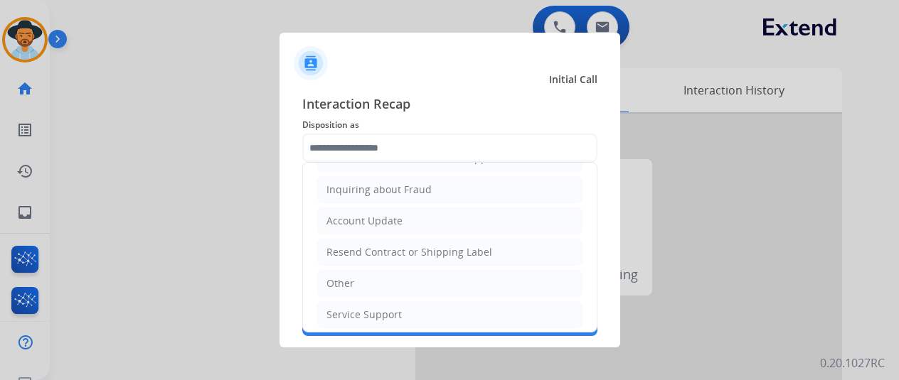
drag, startPoint x: 351, startPoint y: 272, endPoint x: 353, endPoint y: 263, distance: 8.7
click at [352, 270] on li "Other" at bounding box center [449, 283] width 265 height 27
type input "*****"
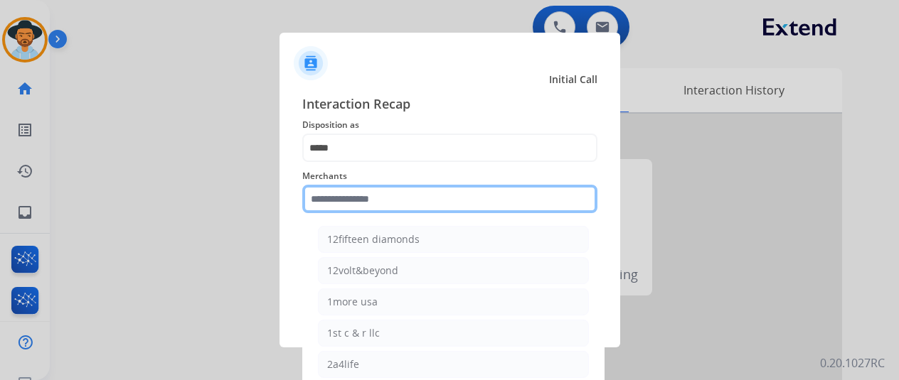
click at [333, 203] on input "text" at bounding box center [449, 199] width 295 height 28
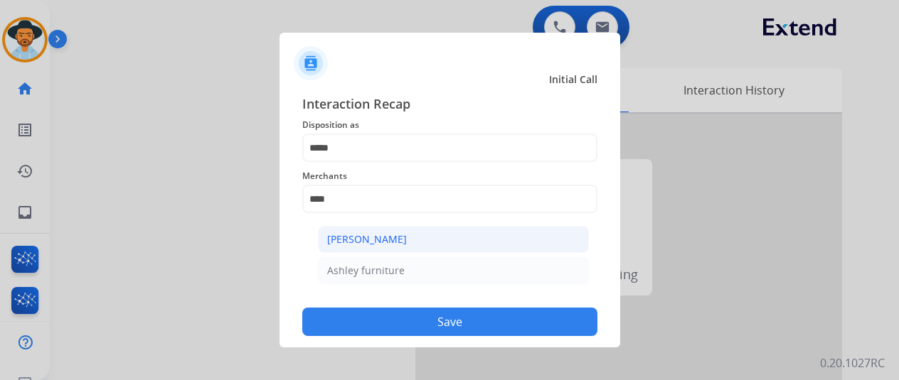
click at [354, 230] on li "Ashley - Reguard" at bounding box center [453, 239] width 271 height 27
type input "**********"
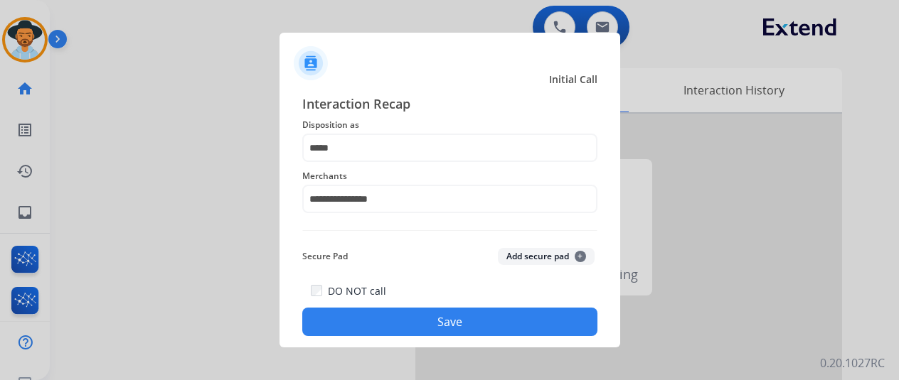
click at [426, 321] on button "Save" at bounding box center [449, 322] width 295 height 28
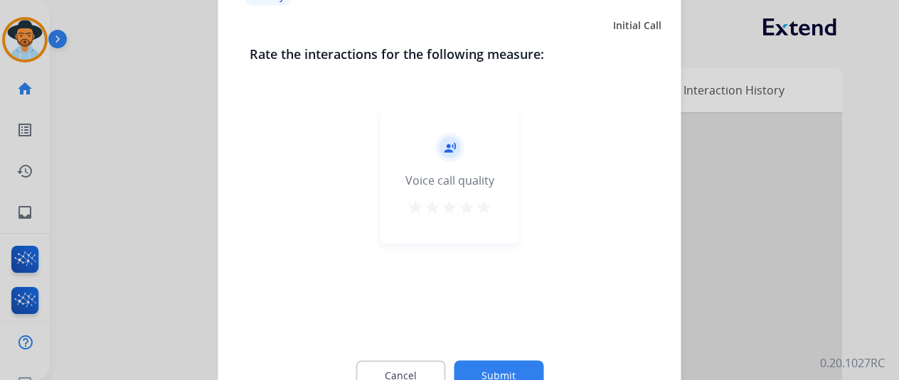
click at [478, 369] on button "Submit" at bounding box center [499, 376] width 90 height 30
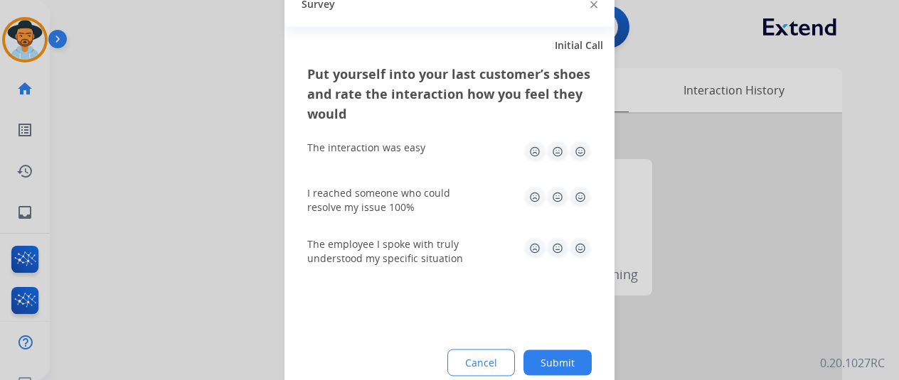
click at [555, 364] on button "Submit" at bounding box center [557, 363] width 68 height 26
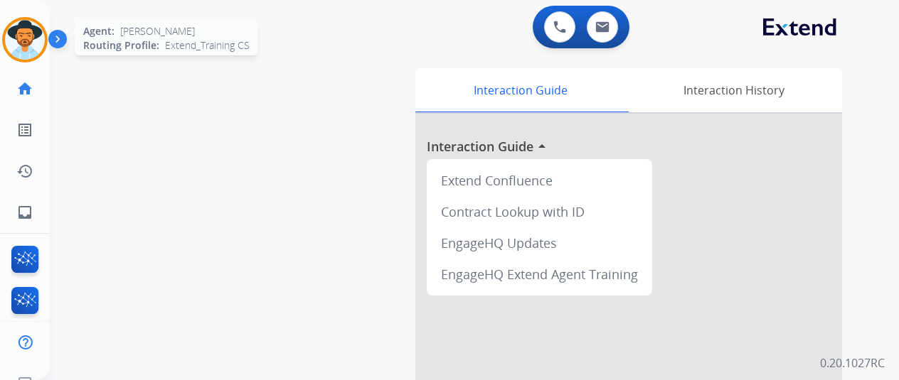
click at [23, 42] on img at bounding box center [25, 40] width 40 height 40
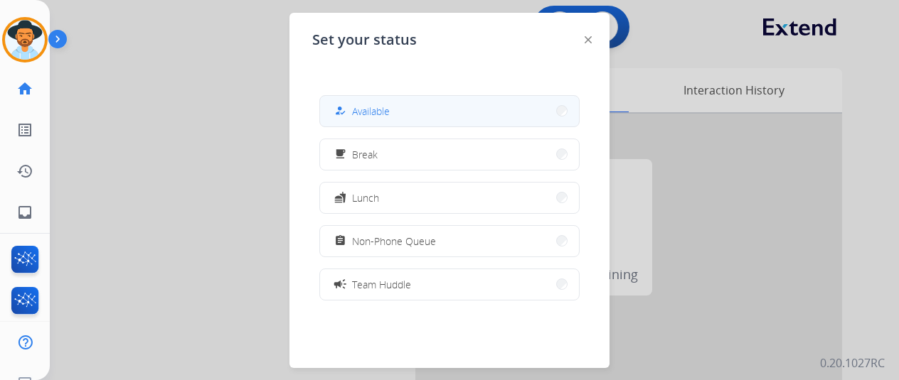
drag, startPoint x: 375, startPoint y: 107, endPoint x: 380, endPoint y: 73, distance: 33.8
click at [375, 105] on span "Available" at bounding box center [371, 111] width 38 height 15
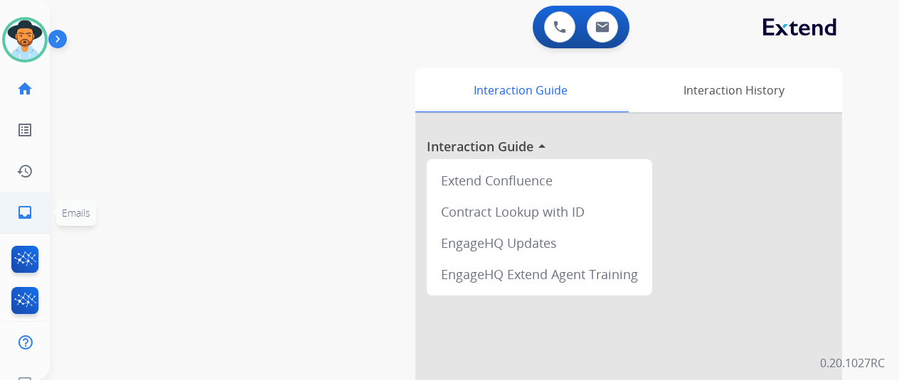
click at [19, 204] on link "inbox Emails" at bounding box center [25, 213] width 40 height 40
select select "**********"
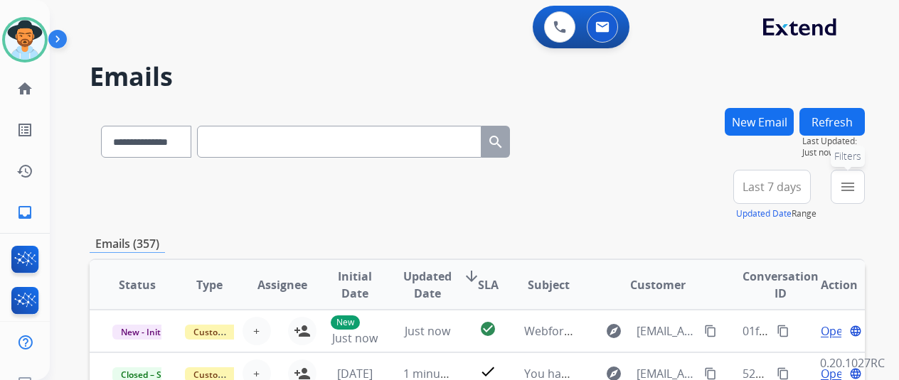
click at [856, 181] on mat-icon "menu" at bounding box center [847, 187] width 17 height 17
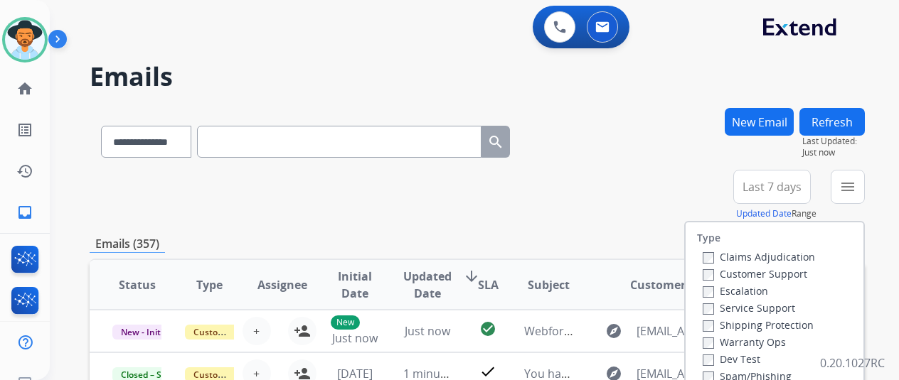
click at [715, 267] on div "Customer Support" at bounding box center [759, 273] width 112 height 17
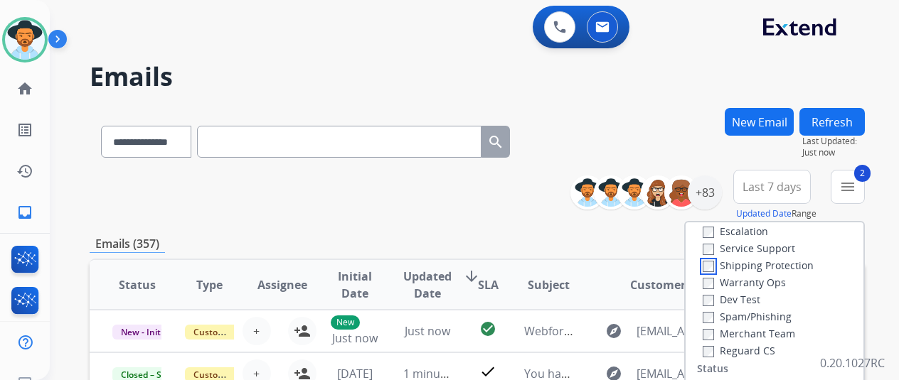
scroll to position [142, 0]
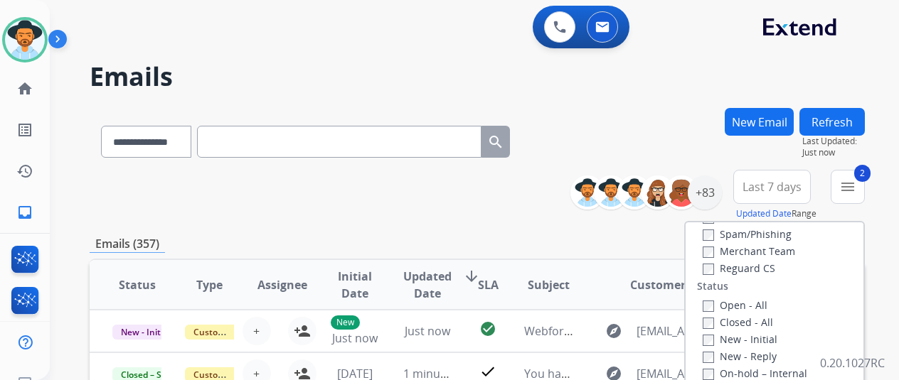
click at [717, 264] on label "Reguard CS" at bounding box center [739, 269] width 73 height 14
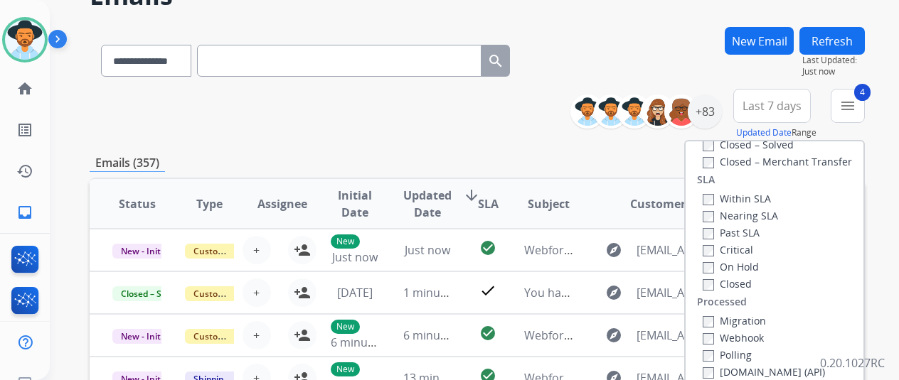
scroll to position [213, 0]
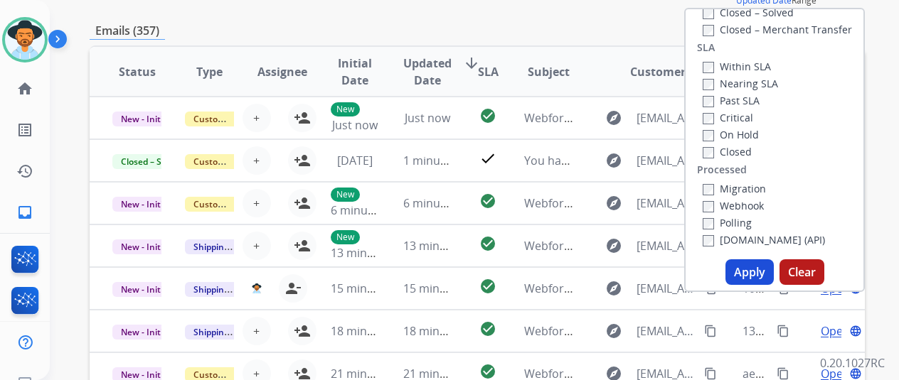
click at [756, 270] on button "Apply" at bounding box center [749, 273] width 48 height 26
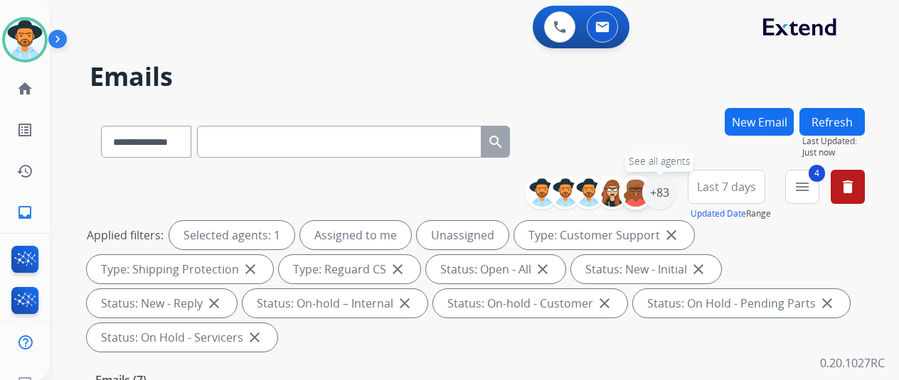
drag, startPoint x: 668, startPoint y: 186, endPoint x: 638, endPoint y: 184, distance: 29.9
click at [668, 186] on div "+83" at bounding box center [659, 193] width 34 height 34
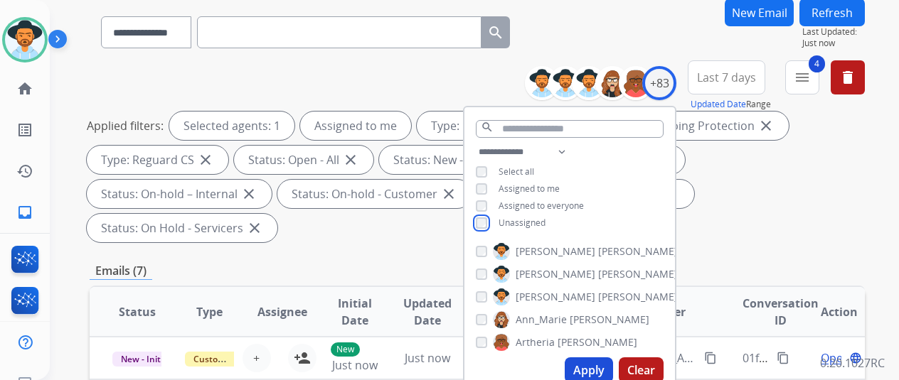
scroll to position [213, 0]
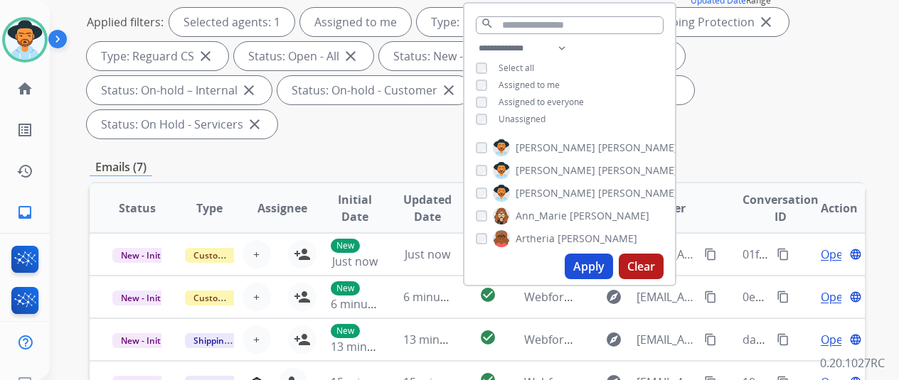
click at [589, 267] on button "Apply" at bounding box center [589, 267] width 48 height 26
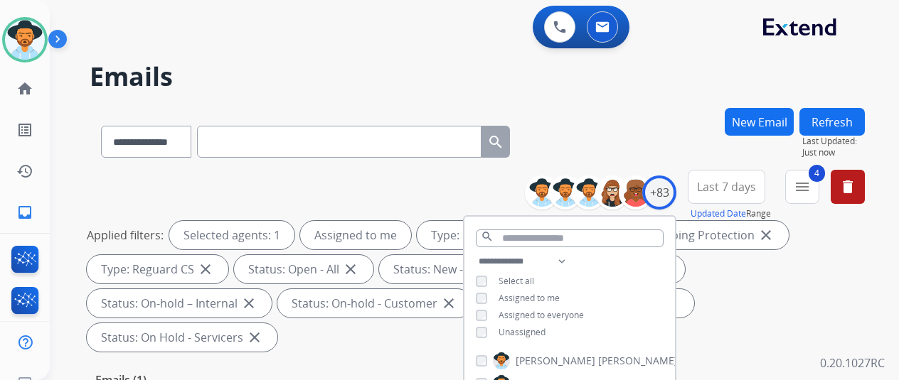
click at [628, 133] on div "**********" at bounding box center [477, 139] width 775 height 62
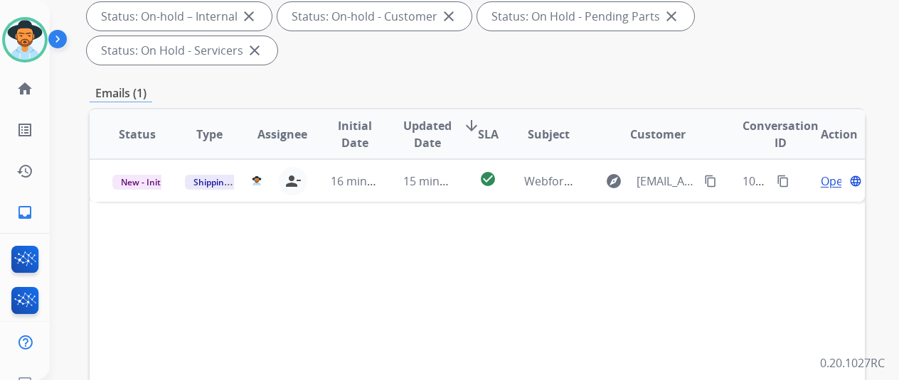
scroll to position [142, 0]
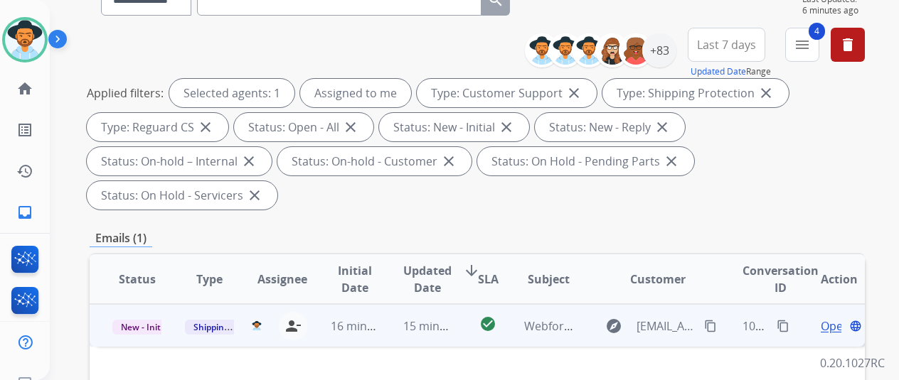
click at [830, 318] on span "Open" at bounding box center [835, 326] width 29 height 17
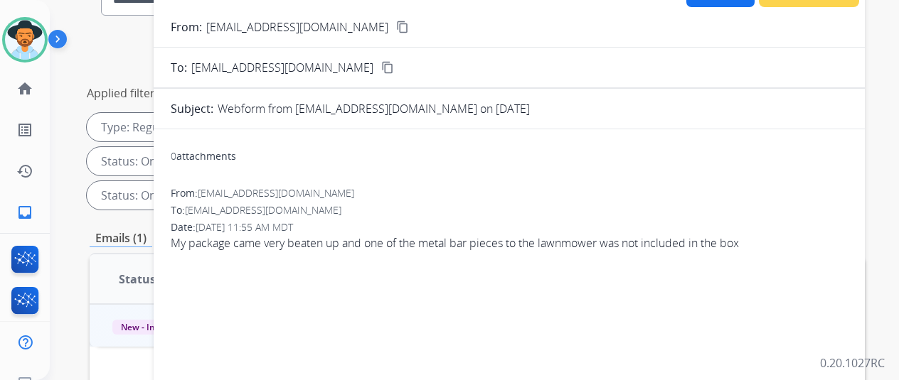
click at [396, 23] on mat-icon "content_copy" at bounding box center [402, 27] width 13 height 13
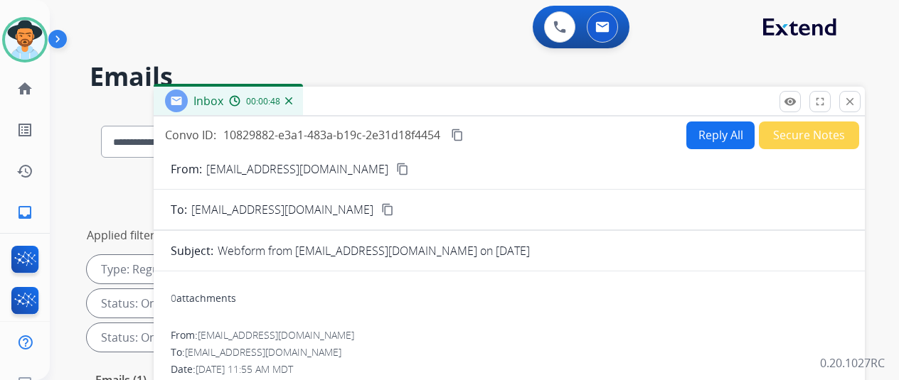
scroll to position [0, 0]
click at [713, 130] on button "Reply All" at bounding box center [720, 136] width 68 height 28
select select "**********"
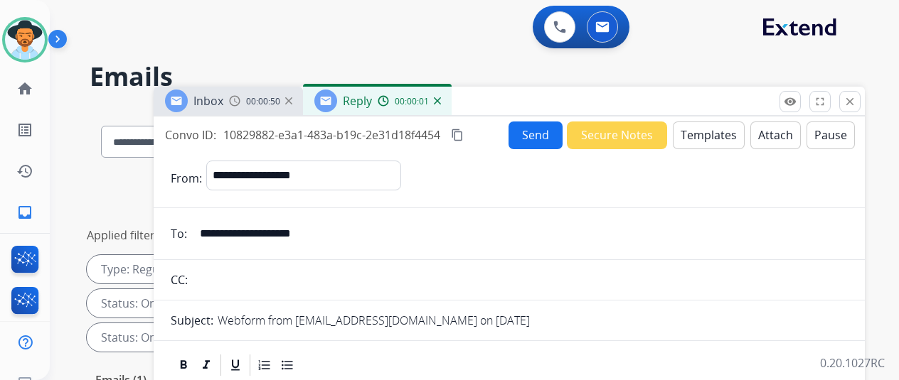
click at [712, 130] on button "Templates" at bounding box center [709, 136] width 72 height 28
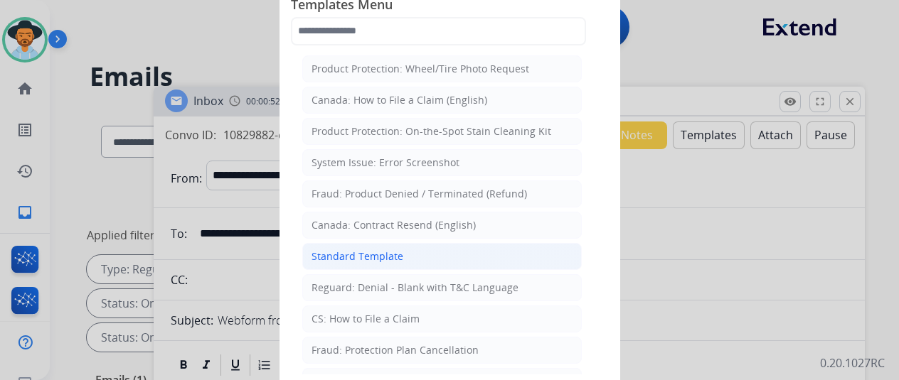
click at [390, 257] on div "Standard Template" at bounding box center [357, 257] width 92 height 14
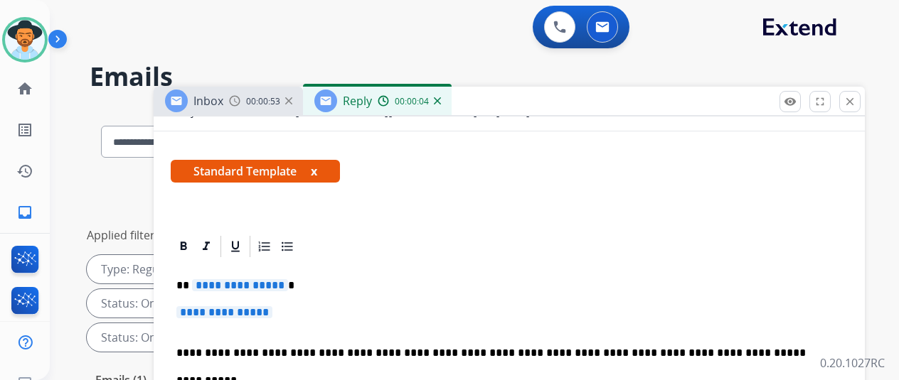
scroll to position [233, 0]
drag, startPoint x: 287, startPoint y: 258, endPoint x: 262, endPoint y: 255, distance: 25.1
click at [262, 279] on span "**********" at bounding box center [240, 285] width 96 height 12
drag, startPoint x: 287, startPoint y: 288, endPoint x: 255, endPoint y: 284, distance: 33.0
click at [255, 307] on span "**********" at bounding box center [224, 313] width 96 height 12
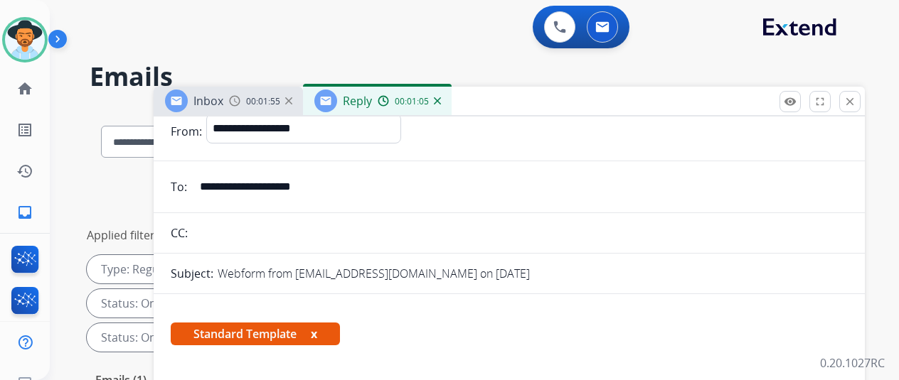
scroll to position [0, 0]
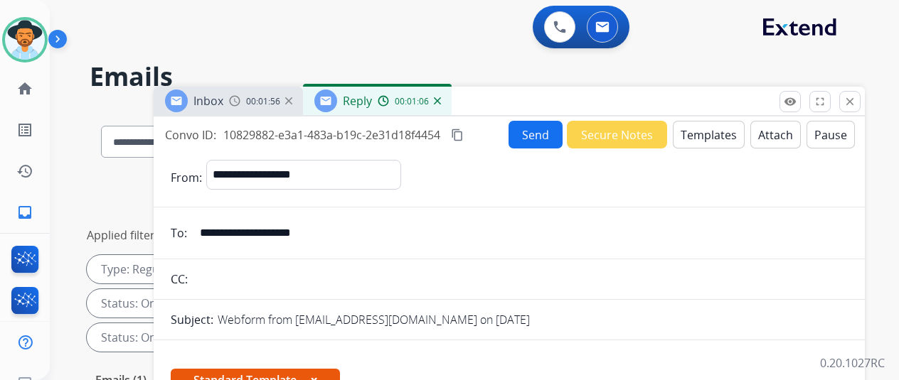
click at [533, 127] on button "Send" at bounding box center [535, 135] width 54 height 28
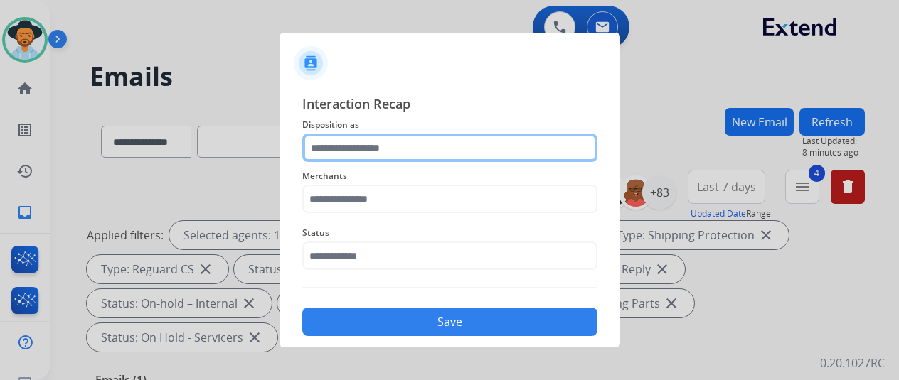
click at [329, 149] on input "text" at bounding box center [449, 148] width 295 height 28
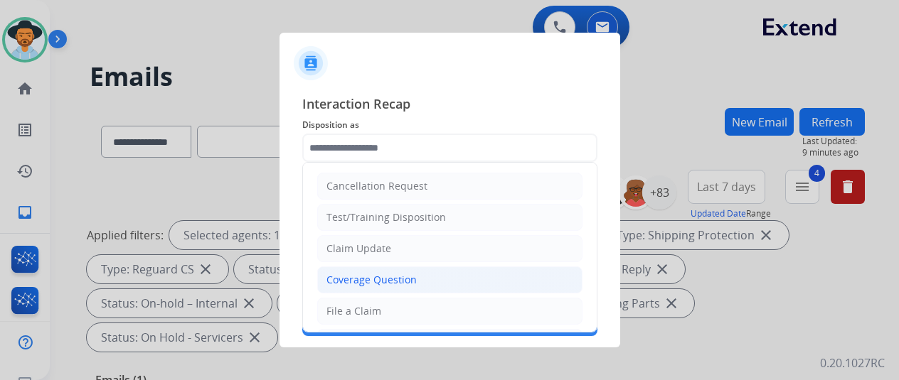
click at [339, 274] on div "Coverage Question" at bounding box center [371, 280] width 90 height 14
type input "**********"
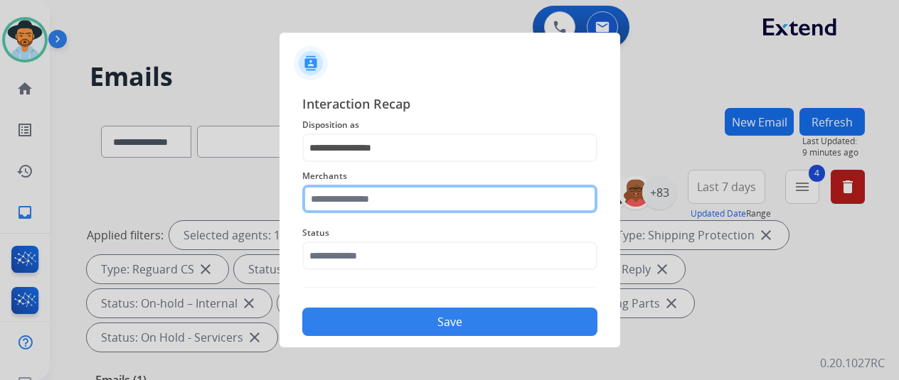
click at [356, 205] on input "text" at bounding box center [449, 199] width 295 height 28
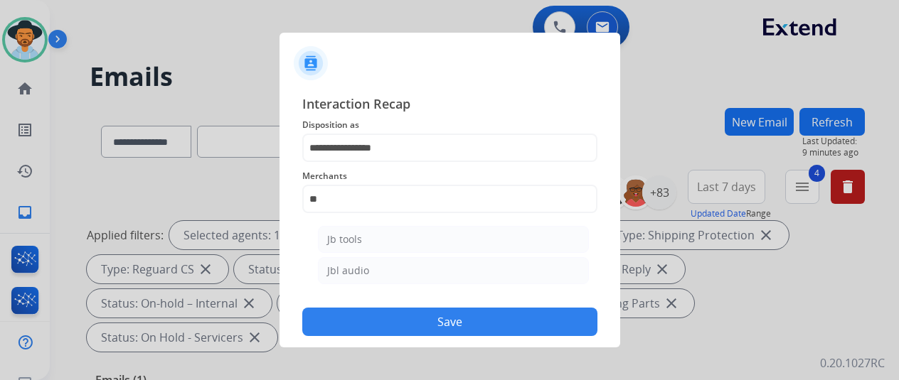
drag, startPoint x: 331, startPoint y: 237, endPoint x: 340, endPoint y: 228, distance: 12.1
click at [330, 237] on div "Jb tools" at bounding box center [344, 240] width 35 height 14
type input "********"
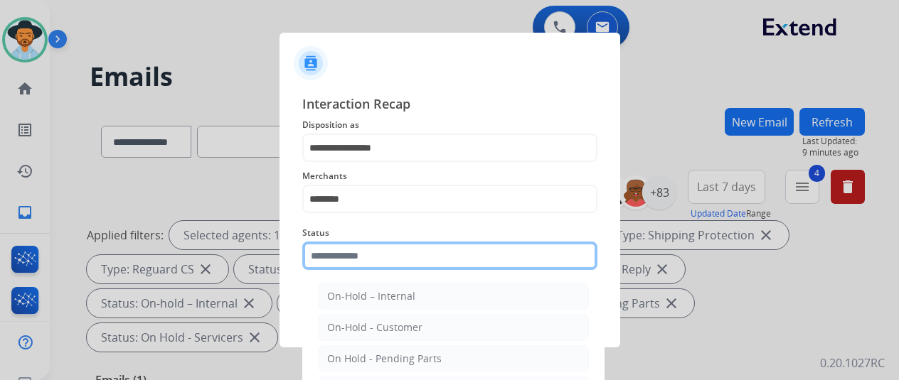
click at [341, 248] on input "text" at bounding box center [449, 256] width 295 height 28
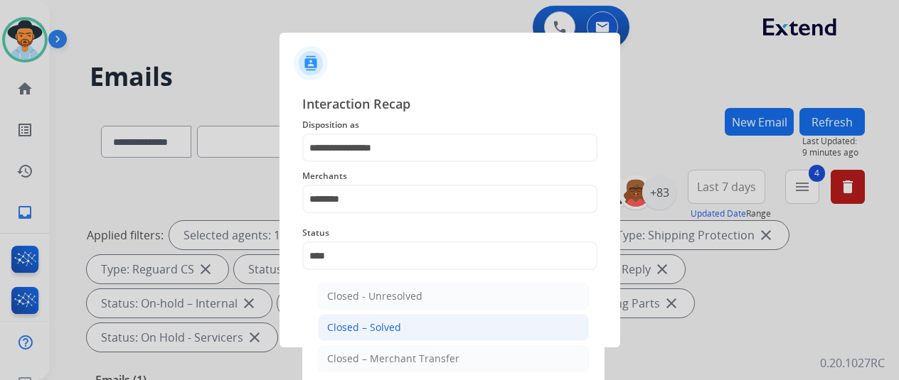
click at [373, 324] on div "Closed – Solved" at bounding box center [364, 328] width 74 height 14
type input "**********"
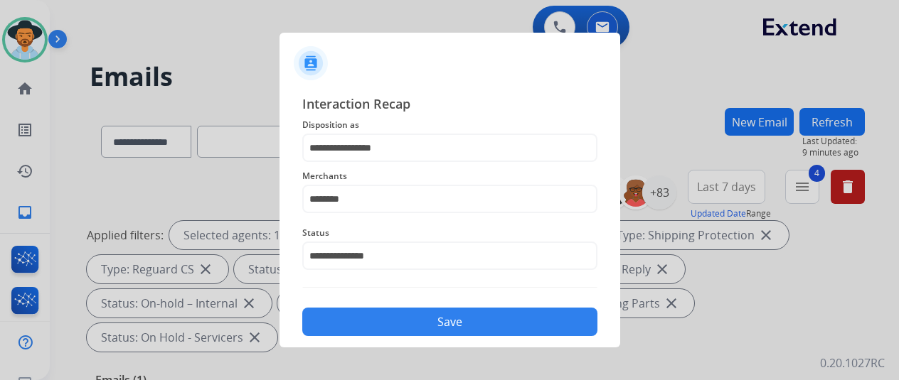
click at [421, 321] on button "Save" at bounding box center [449, 322] width 295 height 28
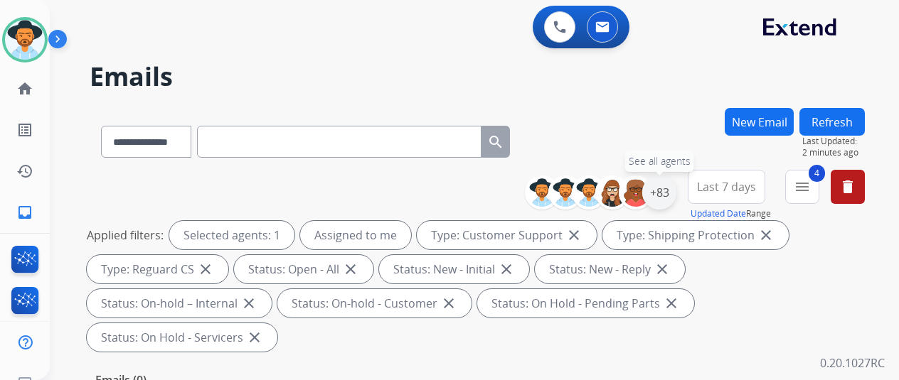
click at [674, 186] on div "+83" at bounding box center [659, 193] width 34 height 34
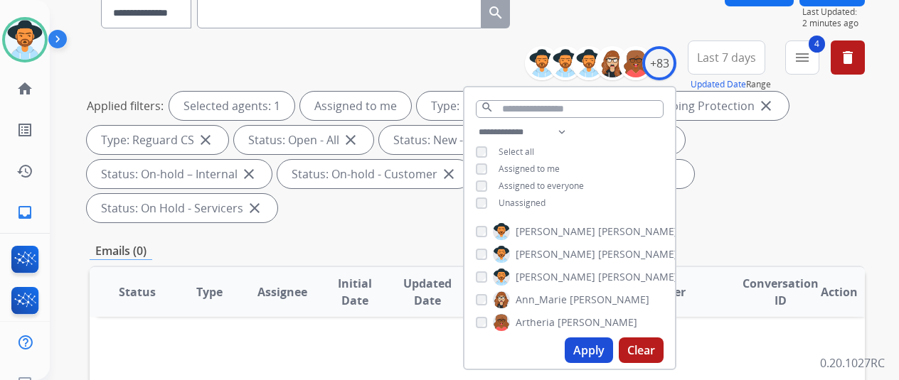
scroll to position [284, 0]
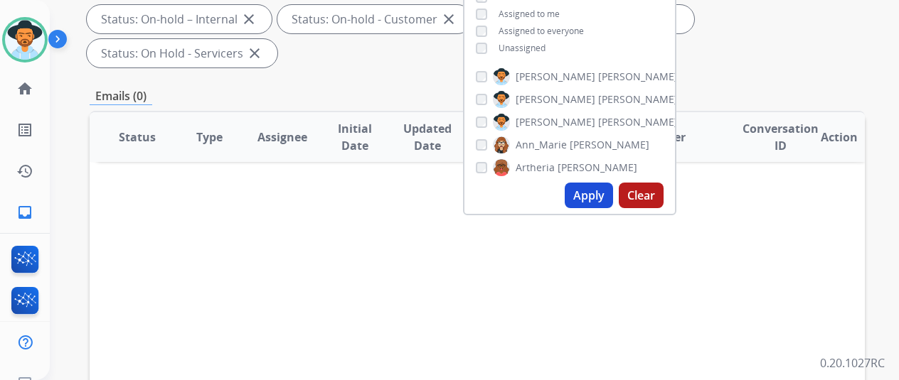
click at [597, 193] on button "Apply" at bounding box center [589, 196] width 48 height 26
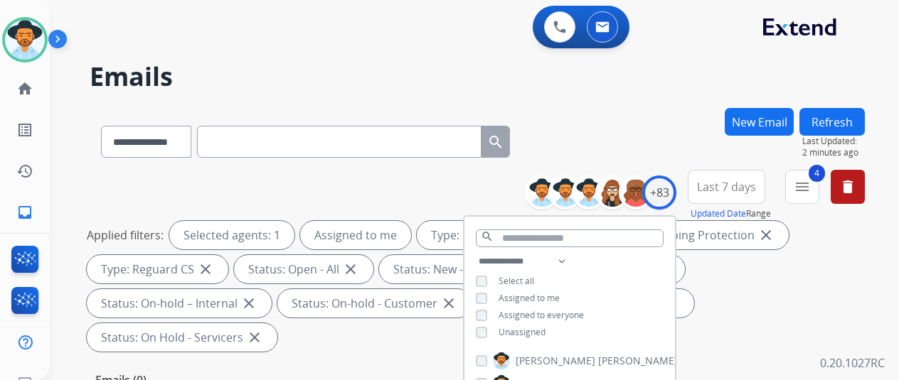
click at [610, 129] on div "**********" at bounding box center [477, 139] width 775 height 62
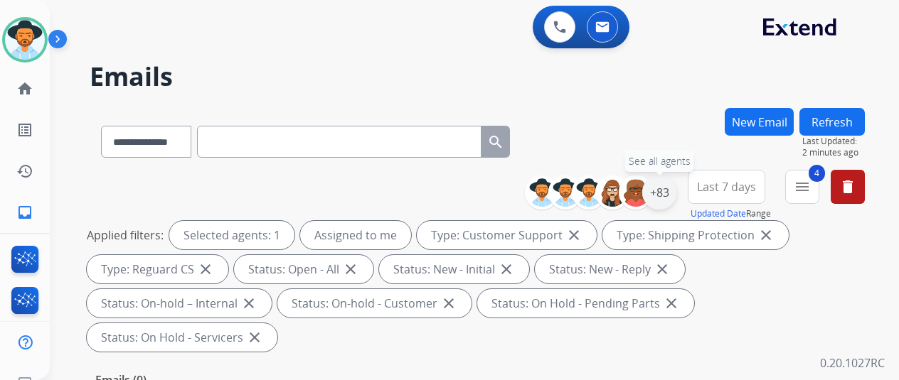
click at [674, 193] on div "+83" at bounding box center [659, 193] width 34 height 34
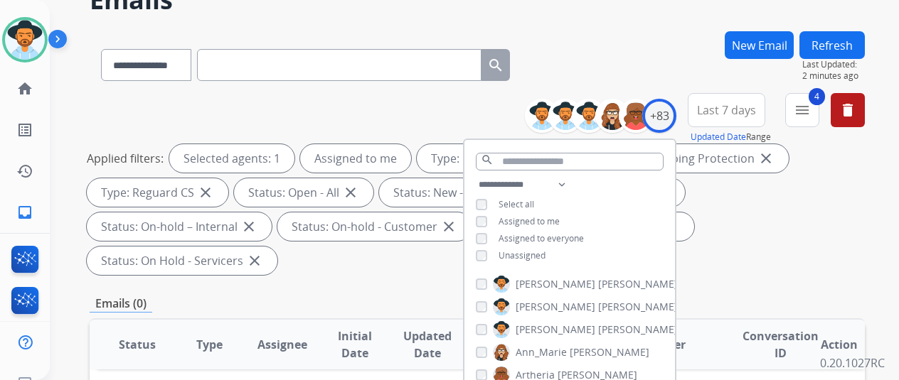
scroll to position [142, 0]
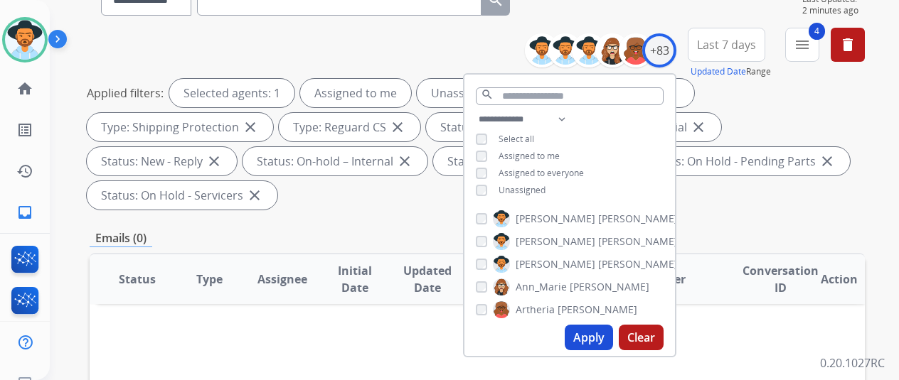
click at [597, 332] on button "Apply" at bounding box center [589, 338] width 48 height 26
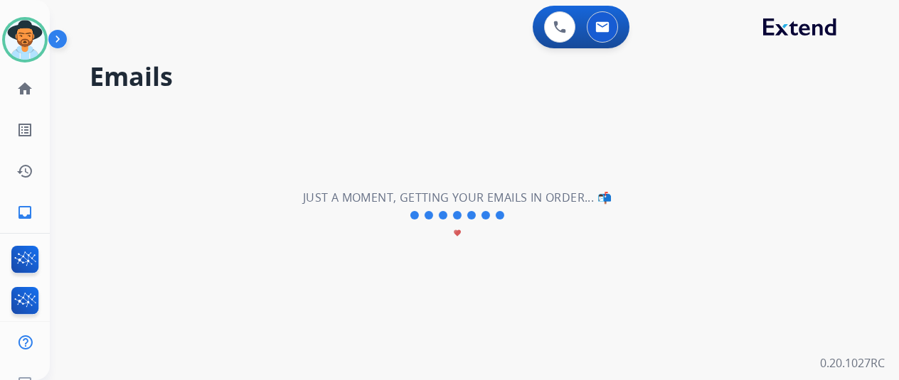
scroll to position [0, 0]
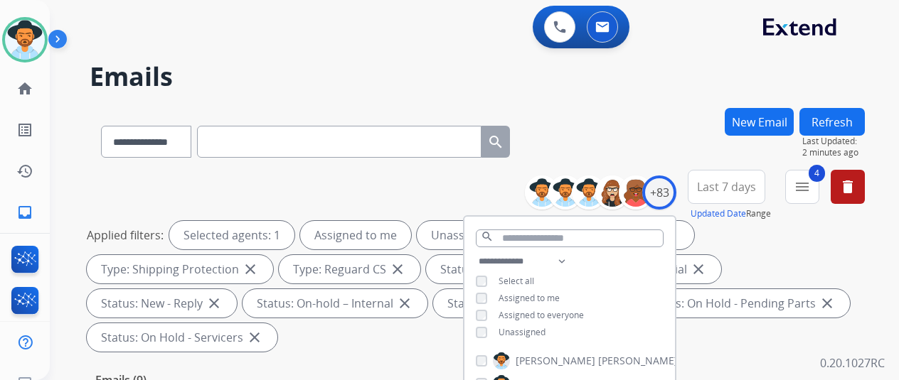
click at [658, 147] on div "**********" at bounding box center [477, 139] width 775 height 62
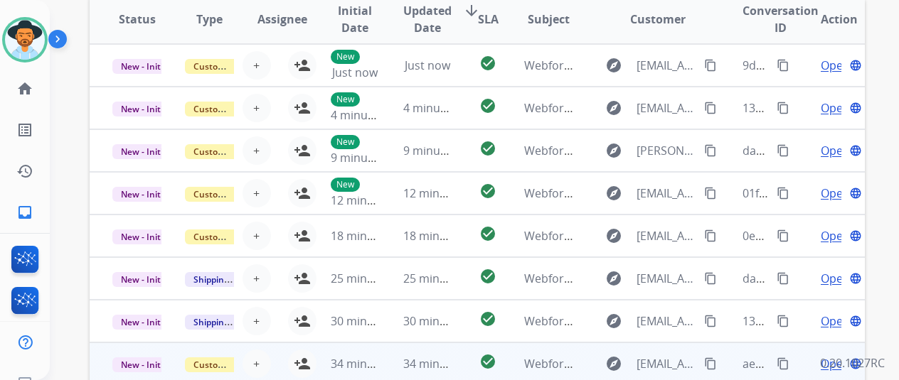
scroll to position [553, 0]
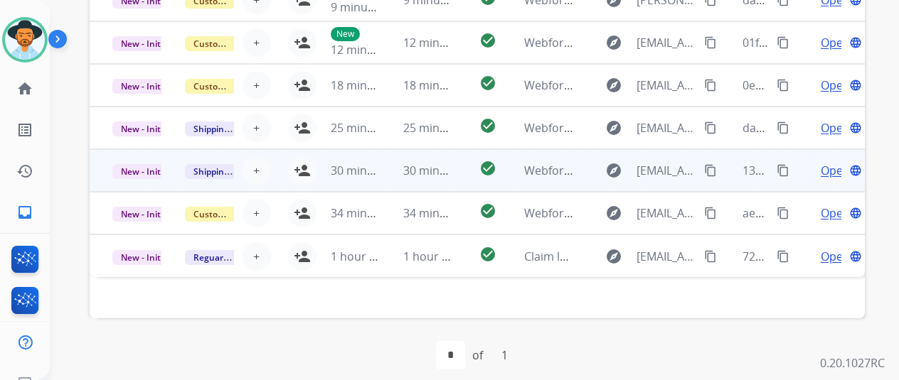
click at [831, 172] on span "Open" at bounding box center [835, 170] width 29 height 17
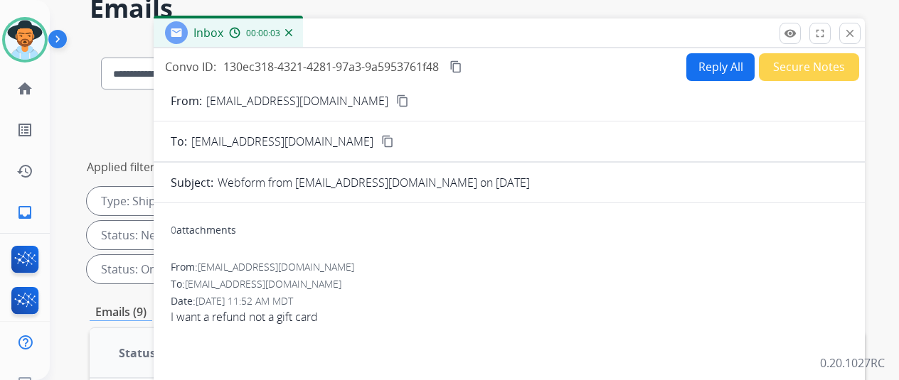
scroll to position [0, 0]
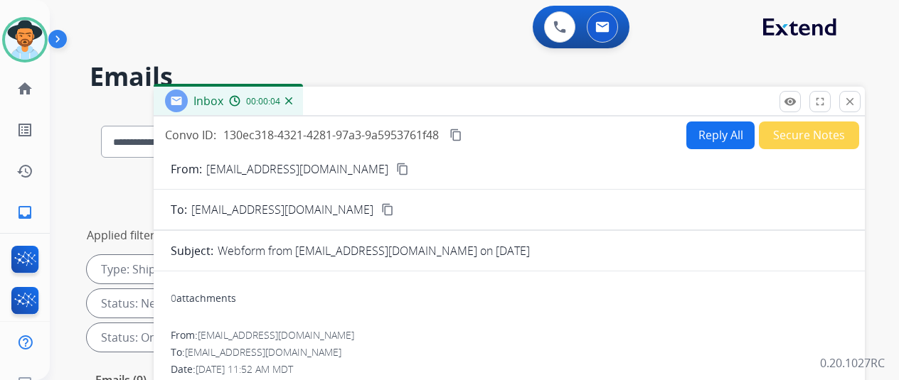
click at [398, 164] on mat-icon "content_copy" at bounding box center [402, 169] width 13 height 13
select select "**********"
click at [292, 100] on img at bounding box center [288, 100] width 7 height 7
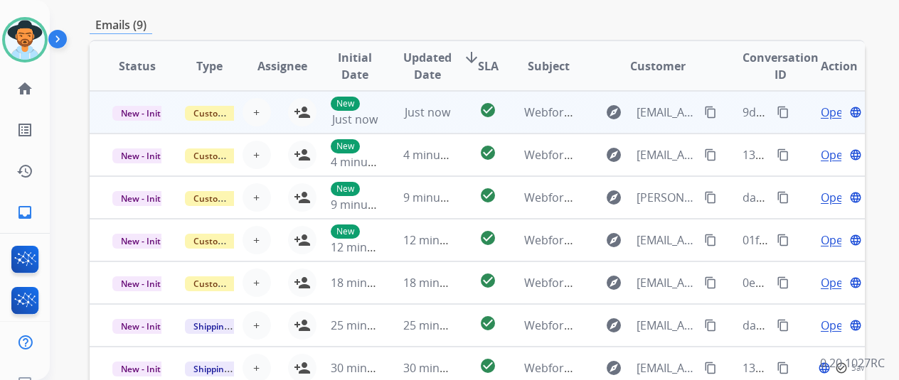
scroll to position [553, 0]
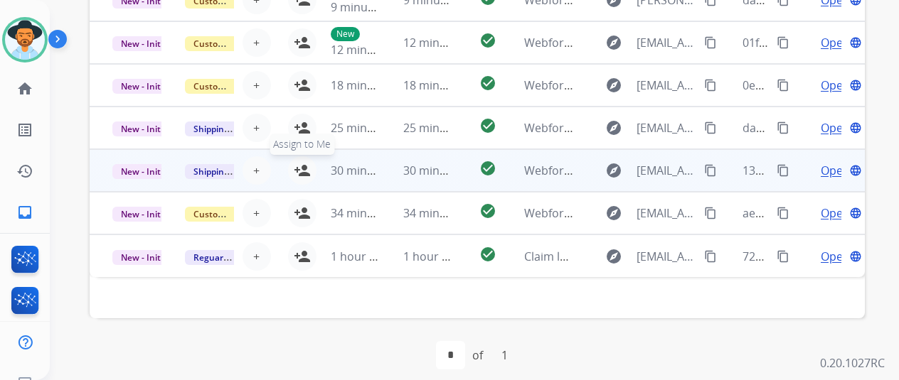
click at [294, 165] on mat-icon "person_add" at bounding box center [302, 170] width 17 height 17
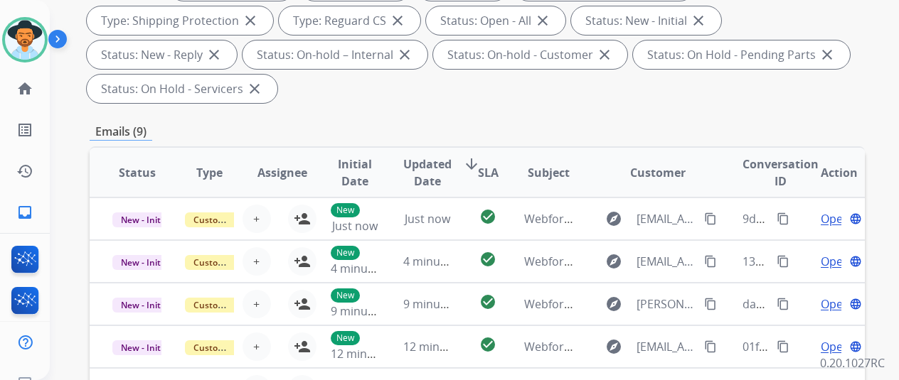
scroll to position [127, 0]
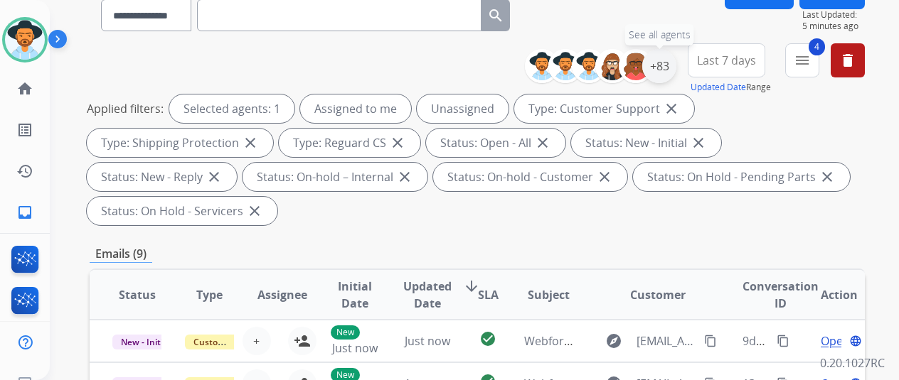
click at [671, 63] on div "+83" at bounding box center [659, 66] width 34 height 34
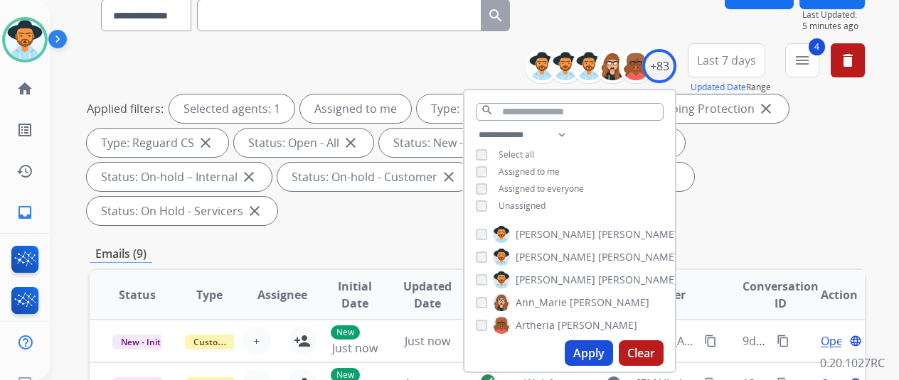
click at [592, 353] on button "Apply" at bounding box center [589, 354] width 48 height 26
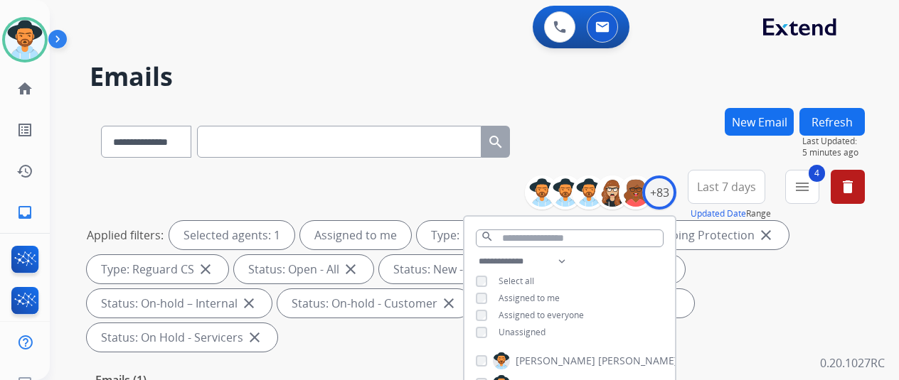
click at [478, 50] on div "0 Voice Interactions 0 Email Interactions" at bounding box center [466, 29] width 798 height 46
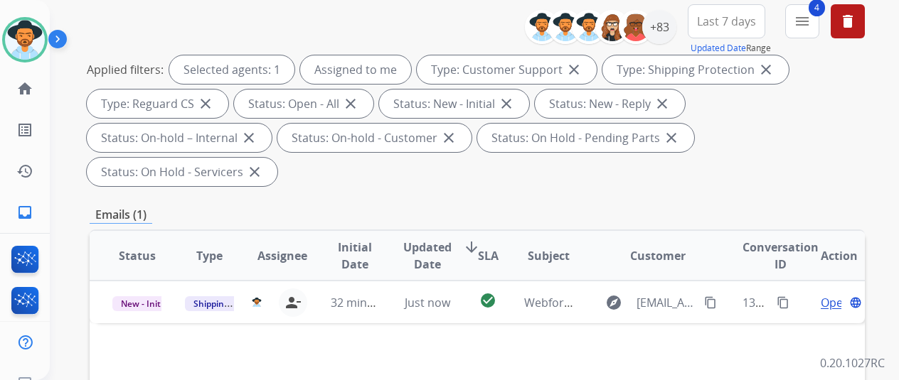
scroll to position [284, 0]
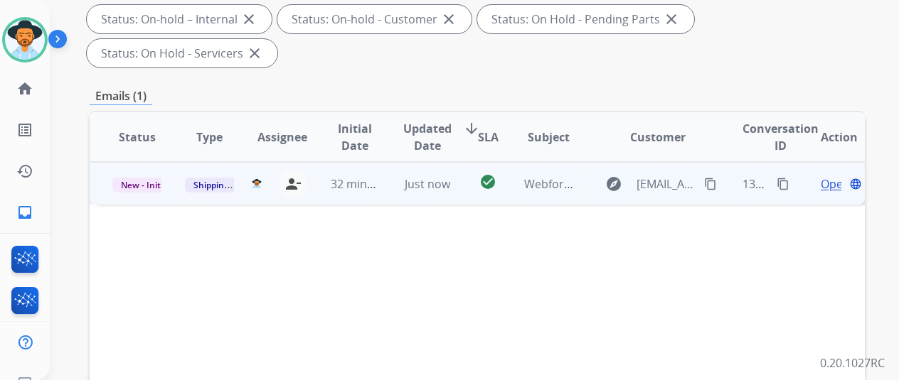
click at [778, 178] on mat-icon "content_copy" at bounding box center [783, 184] width 13 height 13
click at [828, 176] on span "Open" at bounding box center [835, 184] width 29 height 17
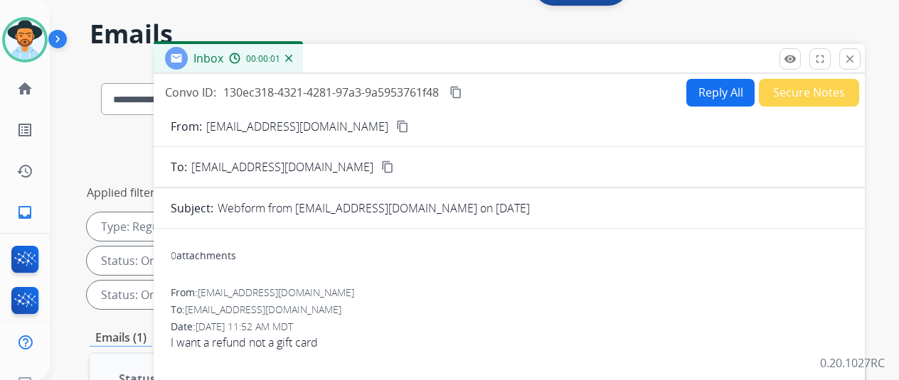
scroll to position [0, 0]
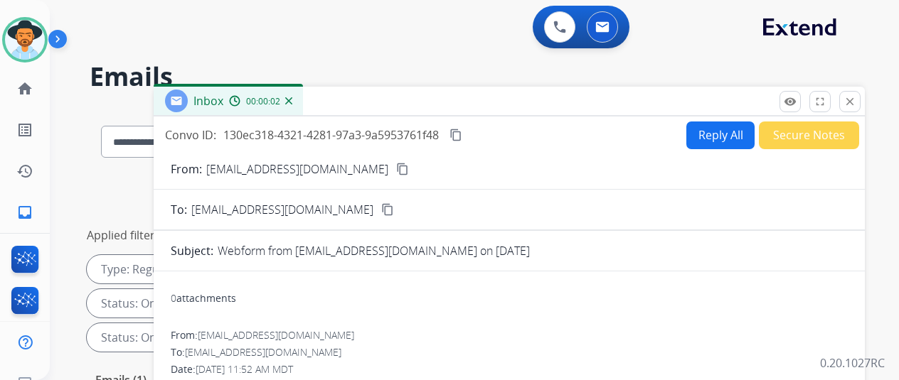
click at [716, 138] on button "Reply All" at bounding box center [720, 136] width 68 height 28
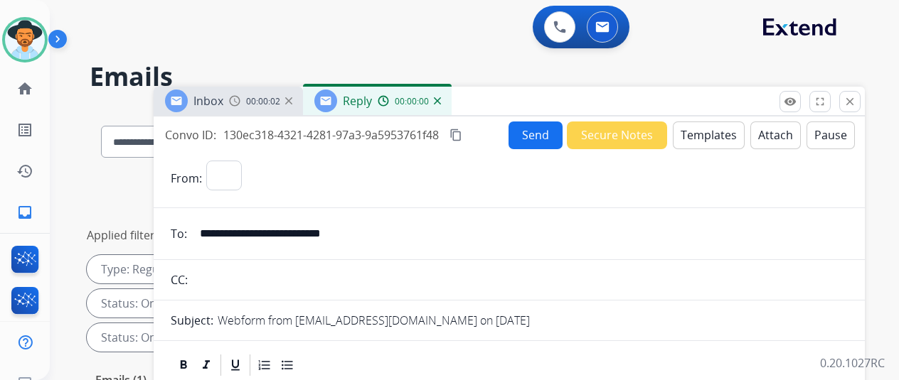
select select "**********"
click at [710, 130] on button "Templates" at bounding box center [709, 136] width 72 height 28
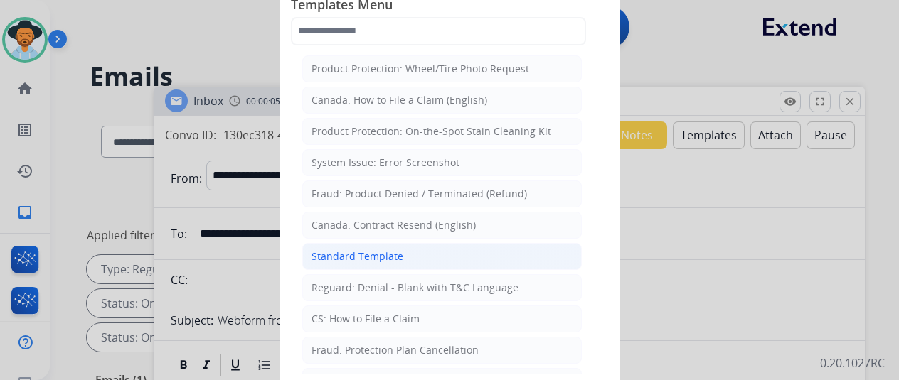
click at [363, 255] on div "Standard Template" at bounding box center [357, 257] width 92 height 14
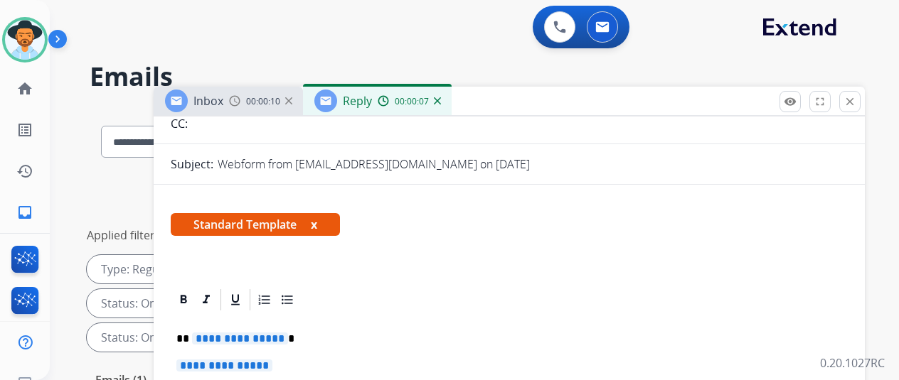
scroll to position [233, 0]
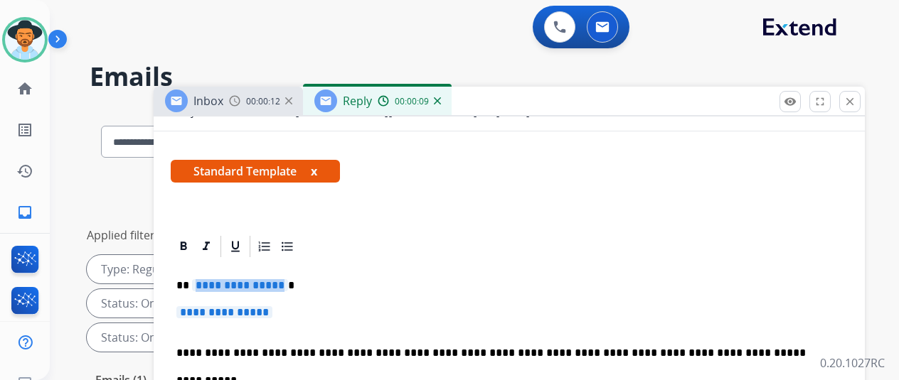
click at [284, 279] on span "**********" at bounding box center [240, 285] width 96 height 12
click at [287, 307] on p "**********" at bounding box center [509, 320] width 666 height 26
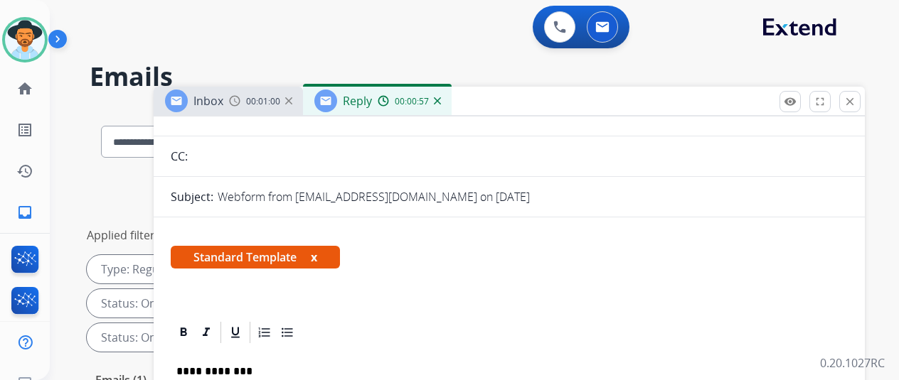
scroll to position [0, 0]
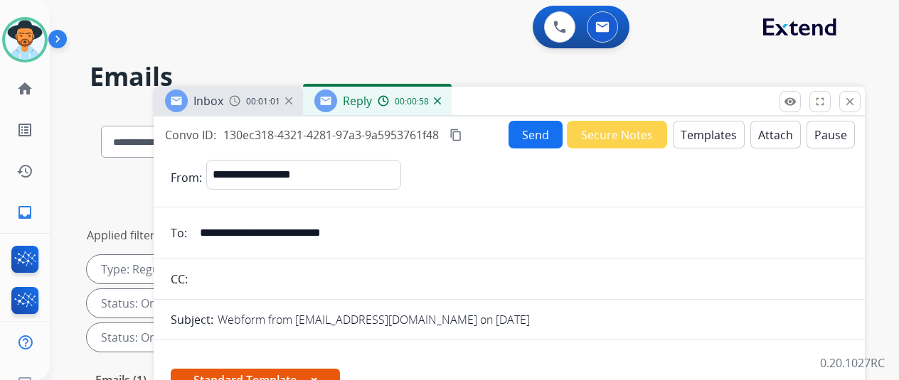
click at [536, 136] on button "Send" at bounding box center [535, 135] width 54 height 28
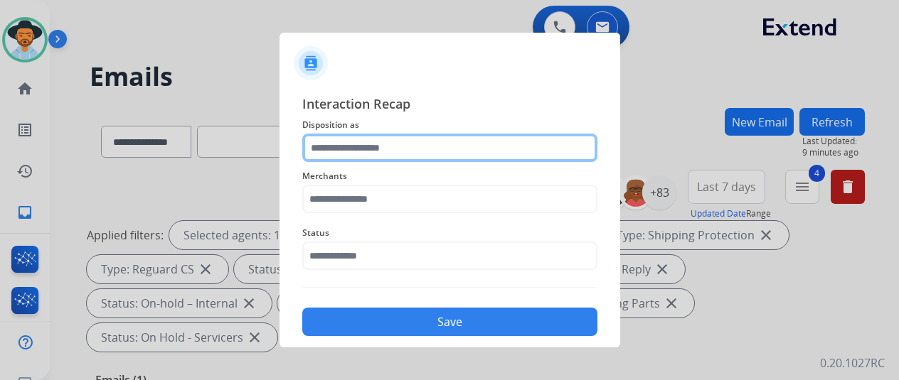
click at [327, 144] on input "text" at bounding box center [449, 148] width 295 height 28
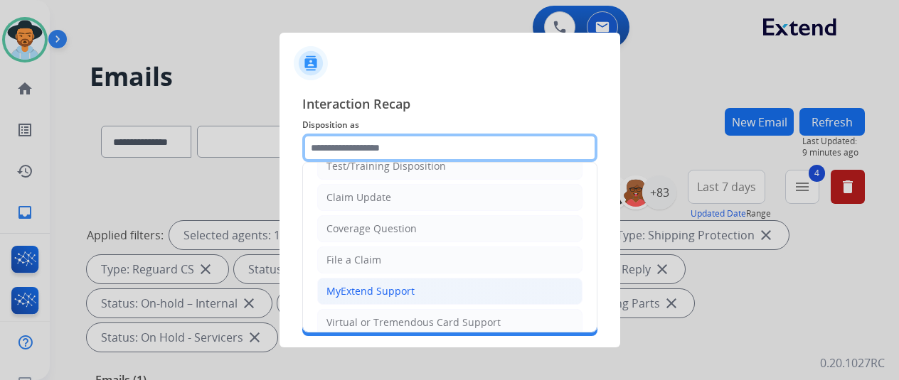
scroll to position [142, 0]
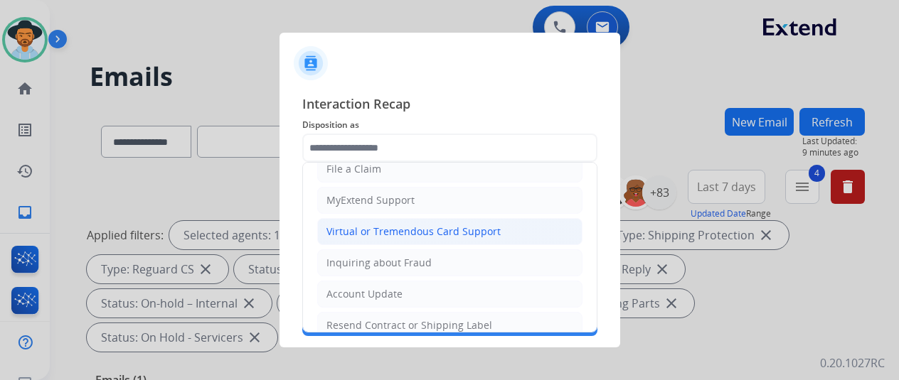
click at [370, 225] on div "Virtual or Tremendous Card Support" at bounding box center [413, 232] width 174 height 14
type input "**********"
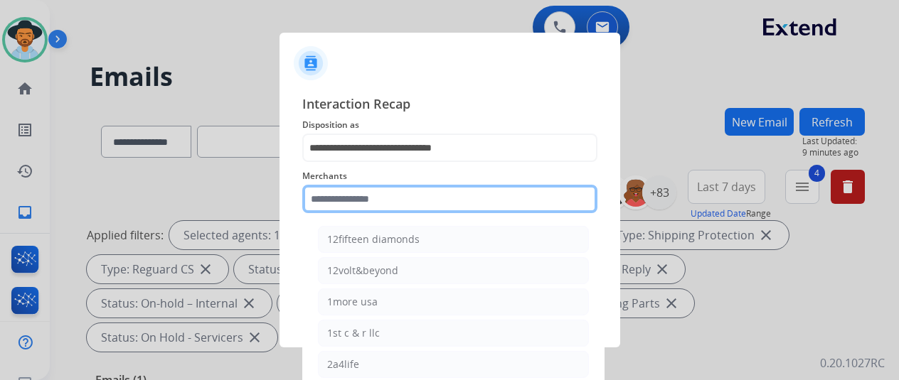
click at [327, 198] on input "text" at bounding box center [449, 199] width 295 height 28
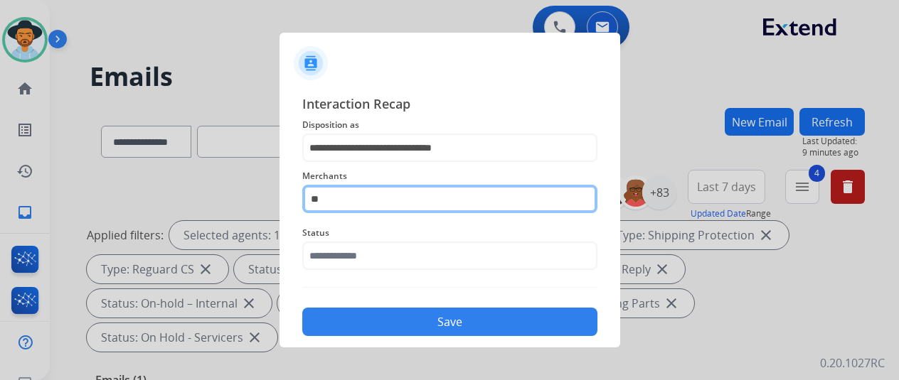
type input "*"
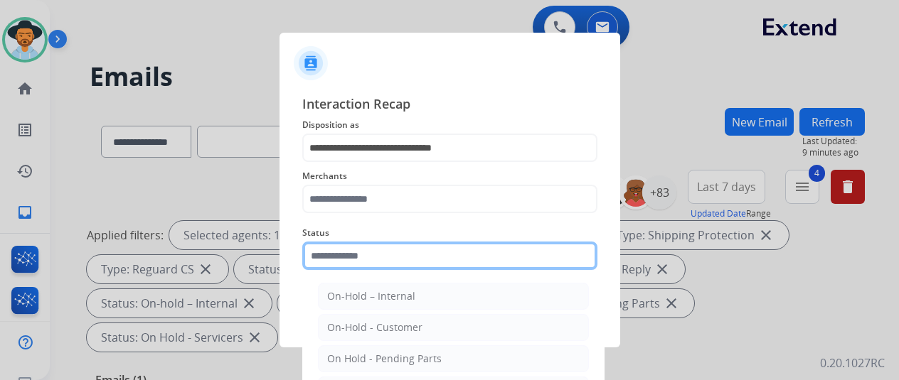
click at [319, 255] on input "text" at bounding box center [449, 256] width 295 height 28
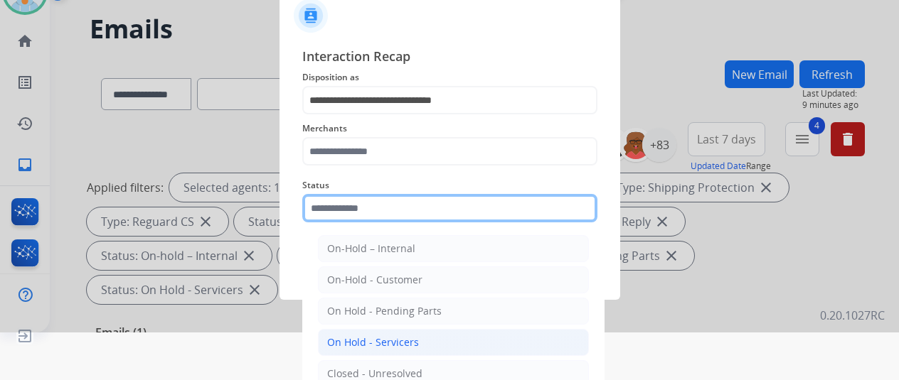
scroll to position [108, 0]
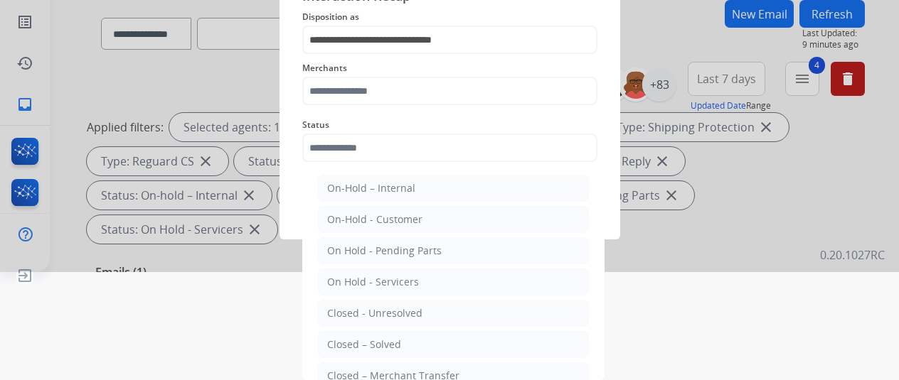
drag, startPoint x: 356, startPoint y: 335, endPoint x: 357, endPoint y: 323, distance: 12.2
click at [356, 338] on div "Closed – Solved" at bounding box center [364, 345] width 74 height 14
type input "**********"
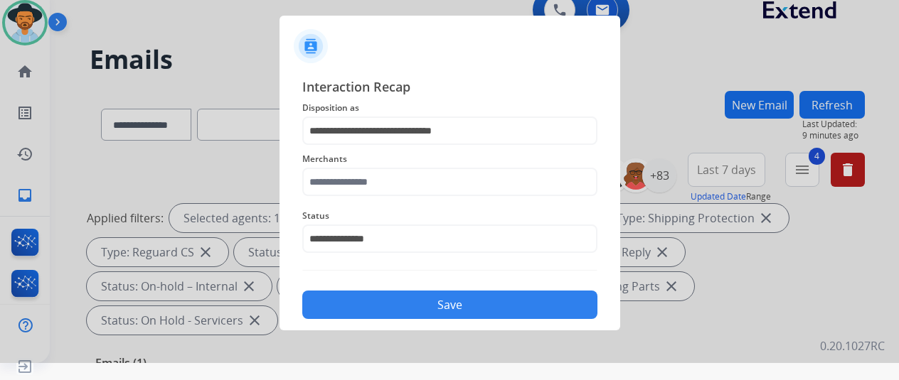
scroll to position [17, 0]
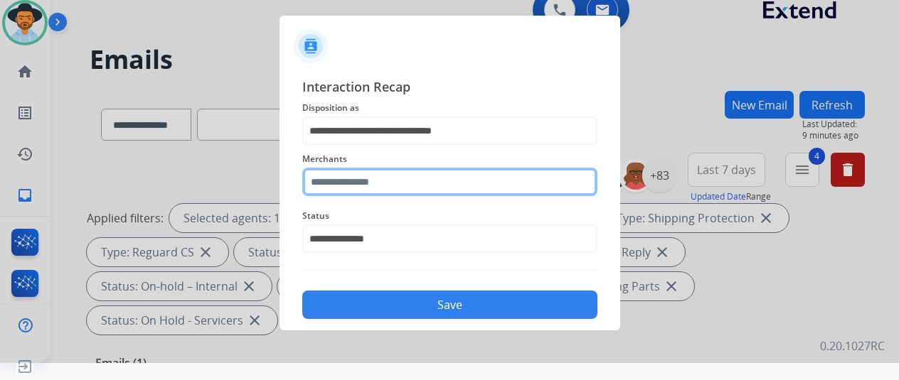
click at [338, 177] on div "Merchants" at bounding box center [449, 173] width 295 height 57
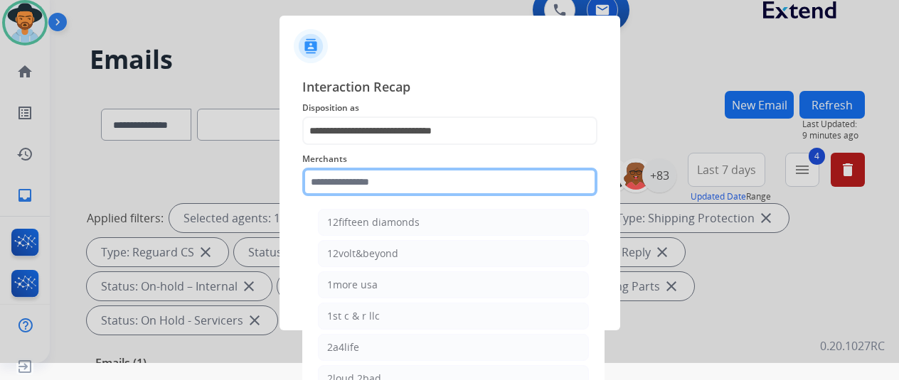
scroll to position [51, 0]
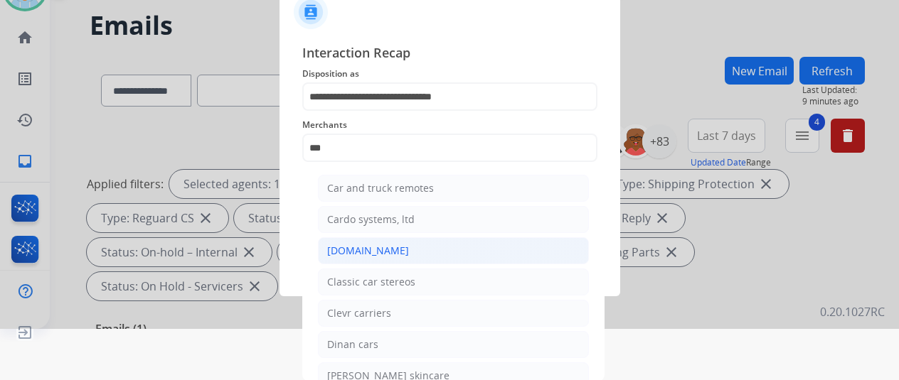
click at [368, 251] on div "[DOMAIN_NAME]" at bounding box center [368, 251] width 82 height 14
type input "**********"
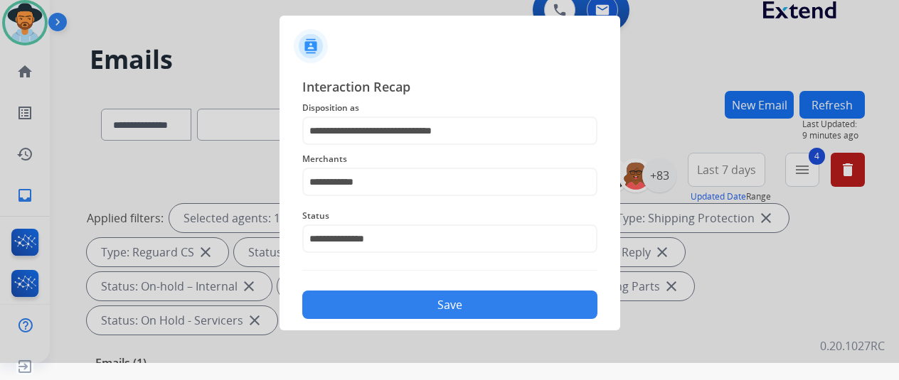
scroll to position [17, 0]
click at [420, 301] on button "Save" at bounding box center [449, 305] width 295 height 28
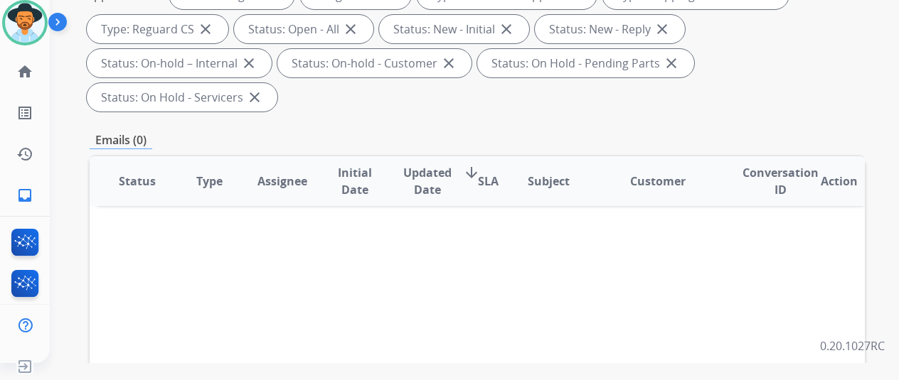
scroll to position [0, 0]
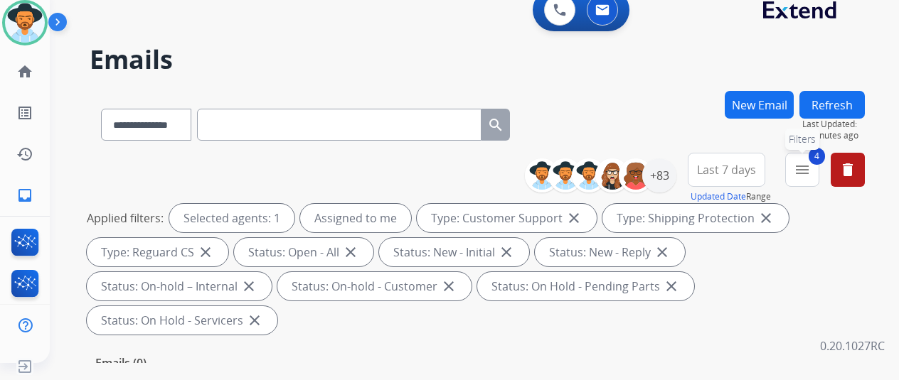
click at [811, 169] on mat-icon "menu" at bounding box center [802, 169] width 17 height 17
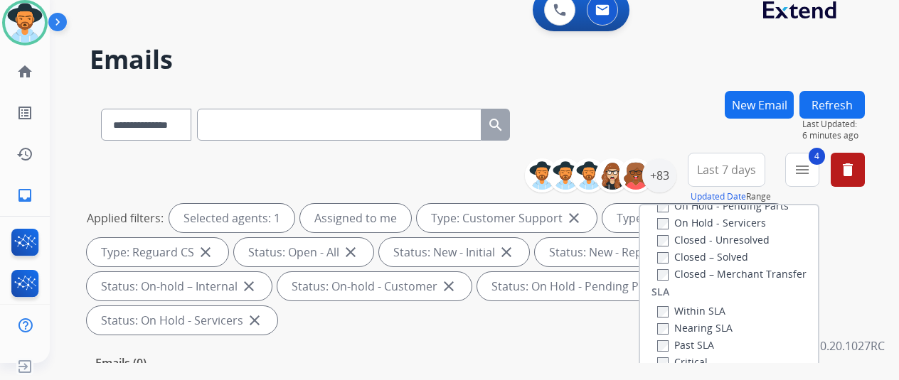
scroll to position [375, 0]
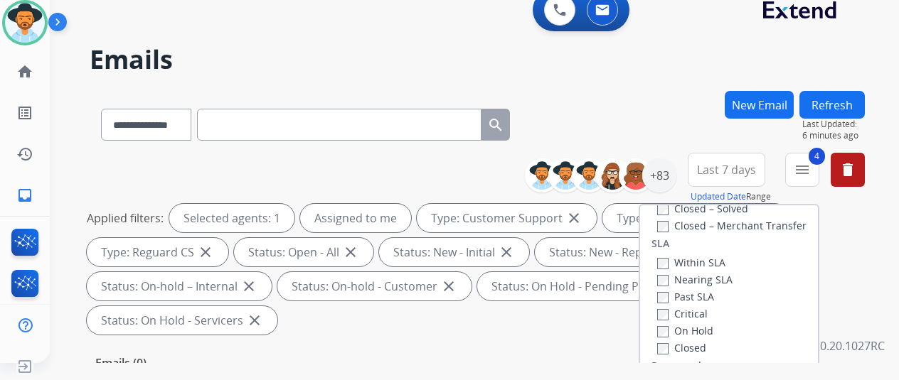
click at [842, 101] on button "Refresh" at bounding box center [831, 105] width 65 height 28
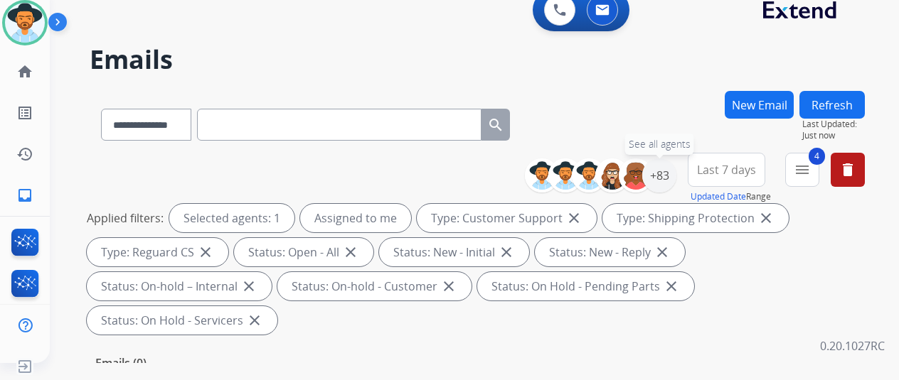
drag, startPoint x: 676, startPoint y: 173, endPoint x: 636, endPoint y: 139, distance: 51.9
click at [676, 174] on div "+83" at bounding box center [659, 176] width 34 height 34
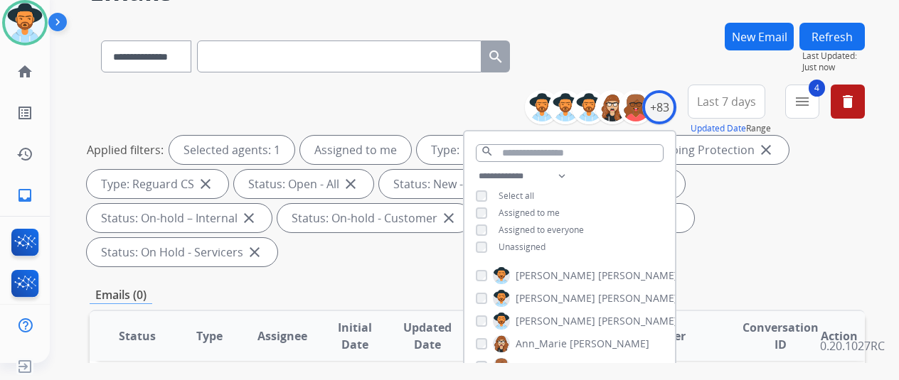
scroll to position [284, 0]
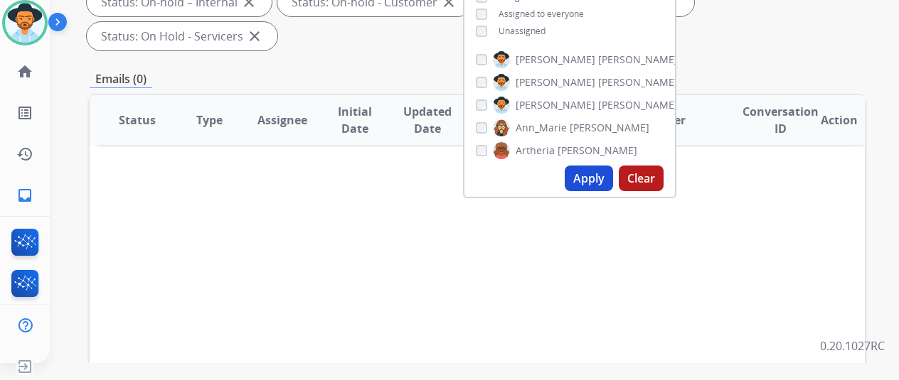
click at [604, 176] on button "Apply" at bounding box center [589, 179] width 48 height 26
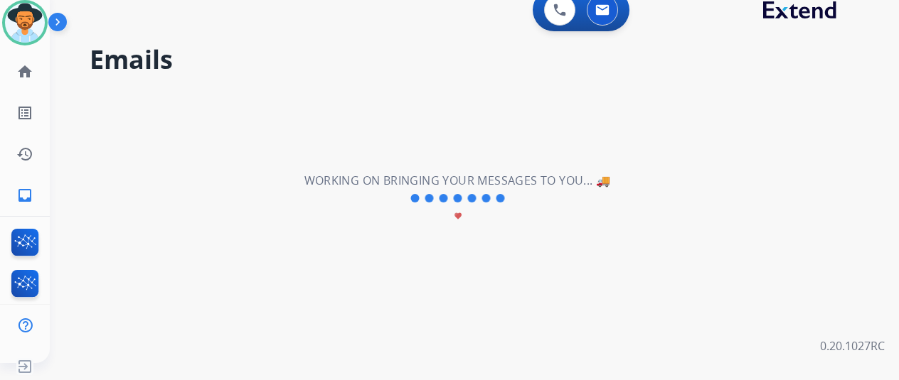
scroll to position [0, 0]
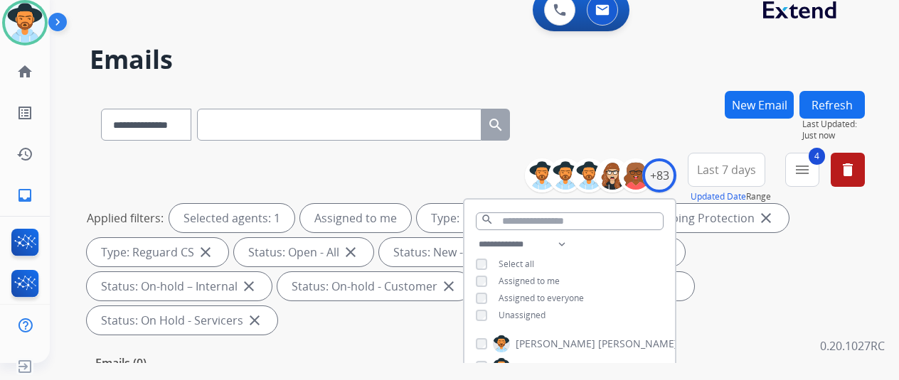
click at [651, 107] on div "**********" at bounding box center [477, 122] width 775 height 62
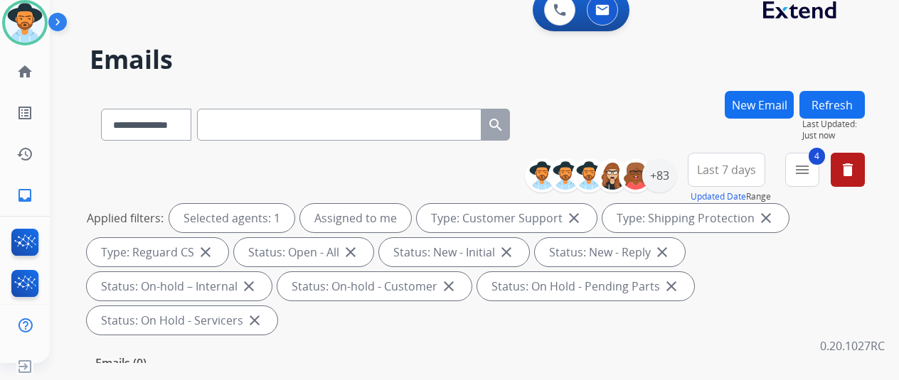
click at [621, 118] on div "**********" at bounding box center [477, 122] width 775 height 62
click at [19, 196] on mat-icon "inbox" at bounding box center [24, 195] width 17 height 17
click at [670, 173] on div "+83" at bounding box center [659, 176] width 34 height 34
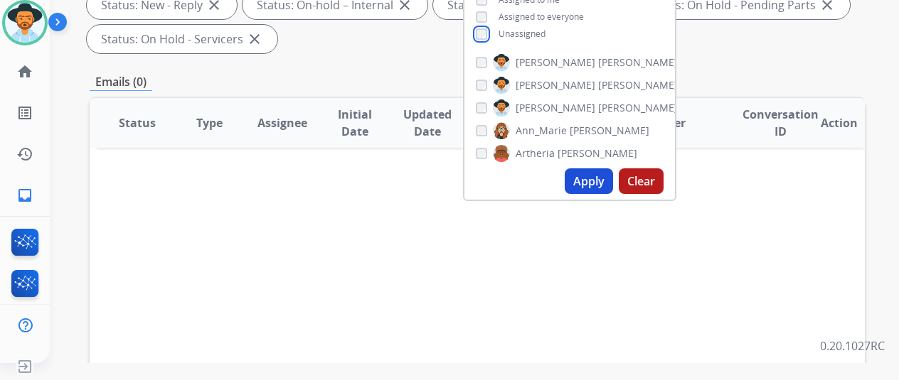
scroll to position [284, 0]
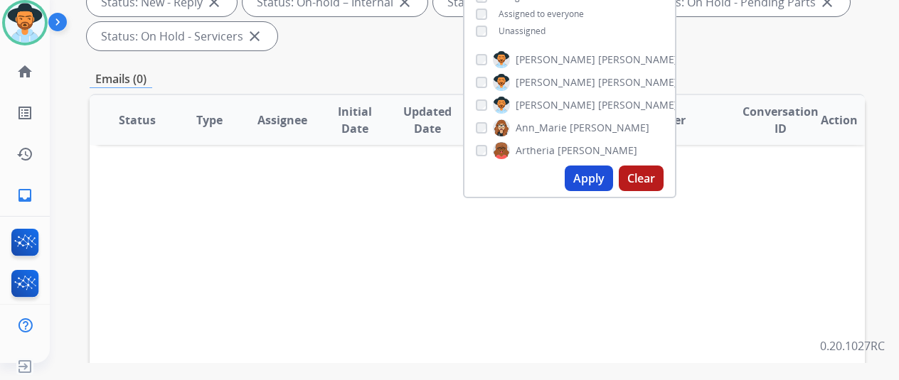
click at [596, 174] on button "Apply" at bounding box center [589, 179] width 48 height 26
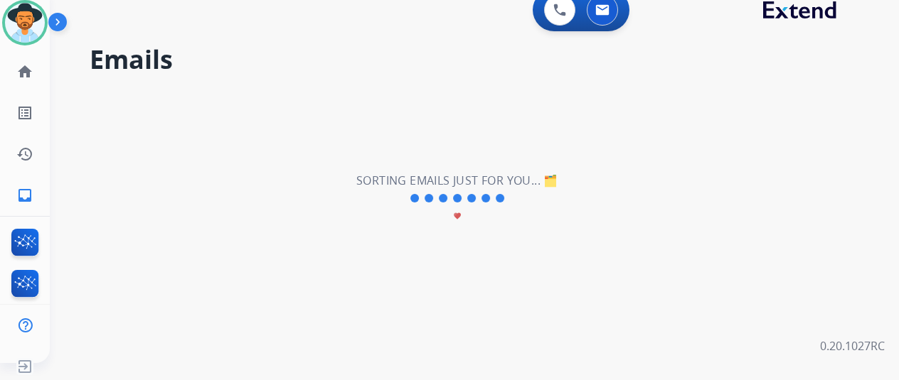
scroll to position [0, 0]
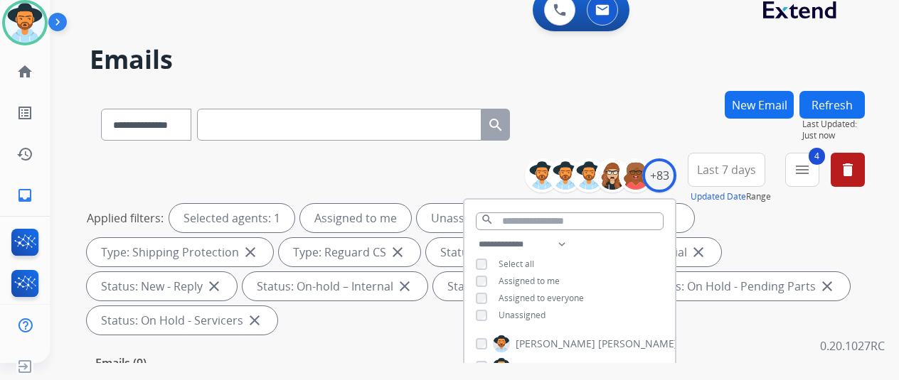
click at [629, 95] on div "**********" at bounding box center [477, 122] width 775 height 62
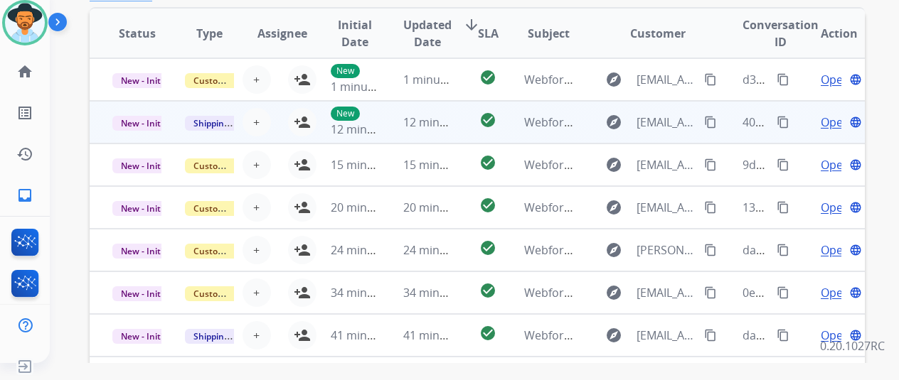
scroll to position [482, 0]
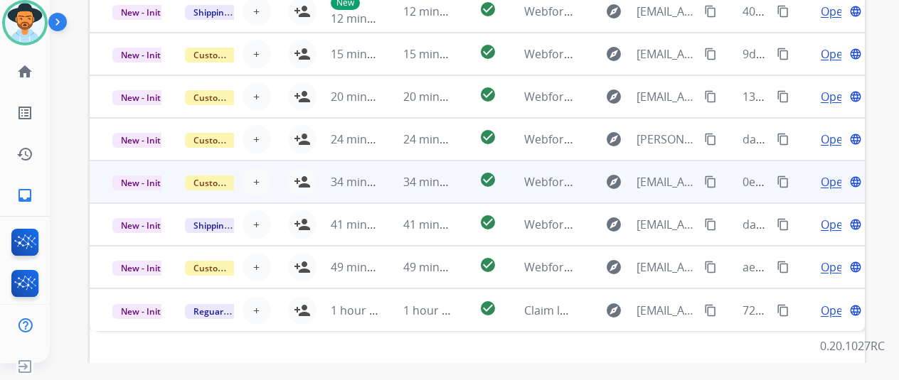
click at [831, 180] on span "Open" at bounding box center [835, 182] width 29 height 17
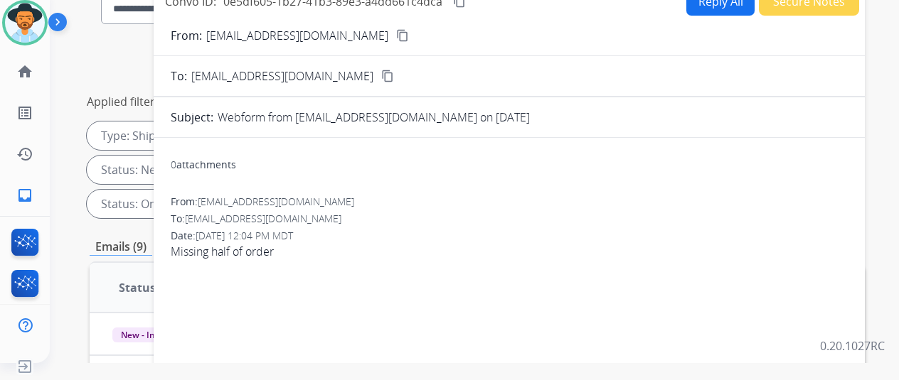
scroll to position [0, 0]
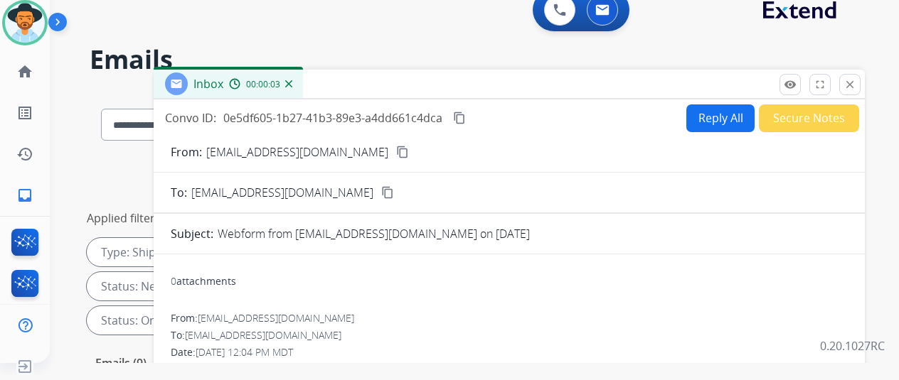
click at [396, 149] on mat-icon "content_copy" at bounding box center [402, 152] width 13 height 13
click at [856, 80] on mat-icon "close" at bounding box center [849, 84] width 13 height 13
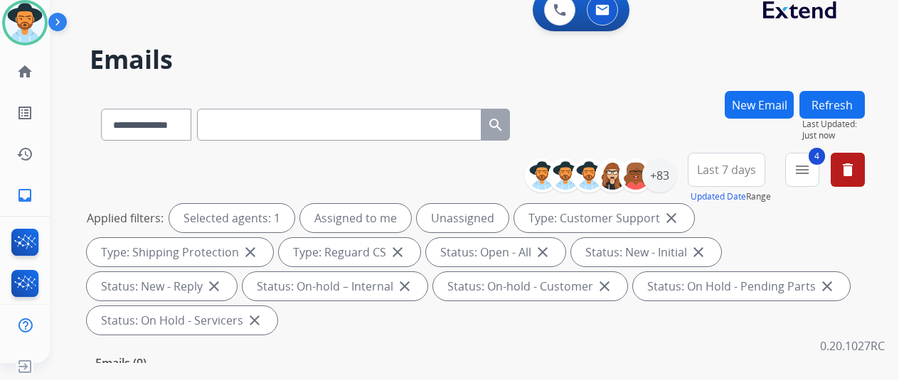
scroll to position [356, 0]
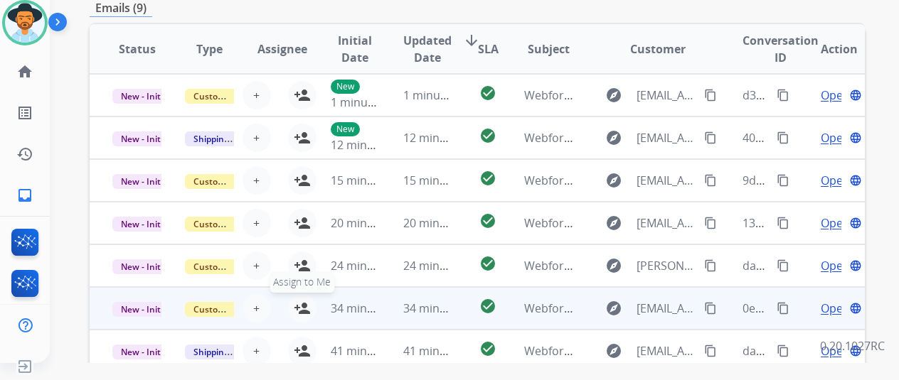
click at [300, 304] on mat-icon "person_add" at bounding box center [302, 308] width 17 height 17
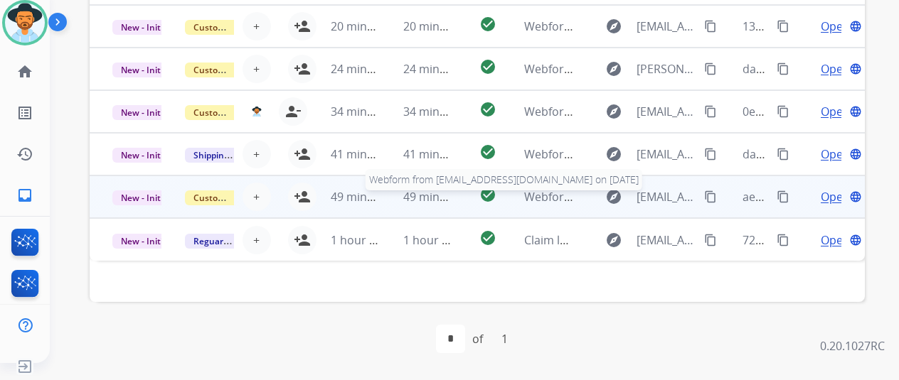
scroll to position [553, 0]
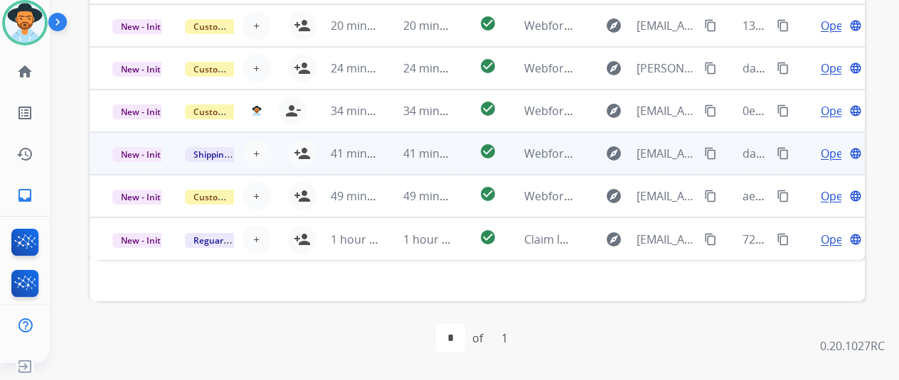
click at [838, 149] on span "Open" at bounding box center [835, 153] width 29 height 17
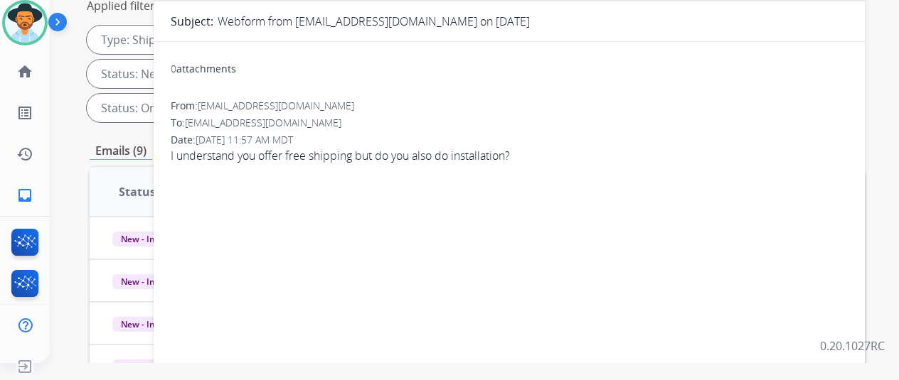
scroll to position [55, 0]
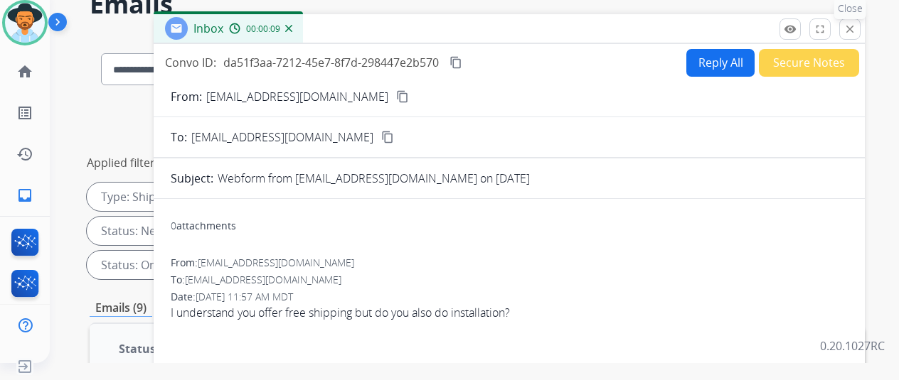
click at [856, 27] on mat-icon "close" at bounding box center [849, 29] width 13 height 13
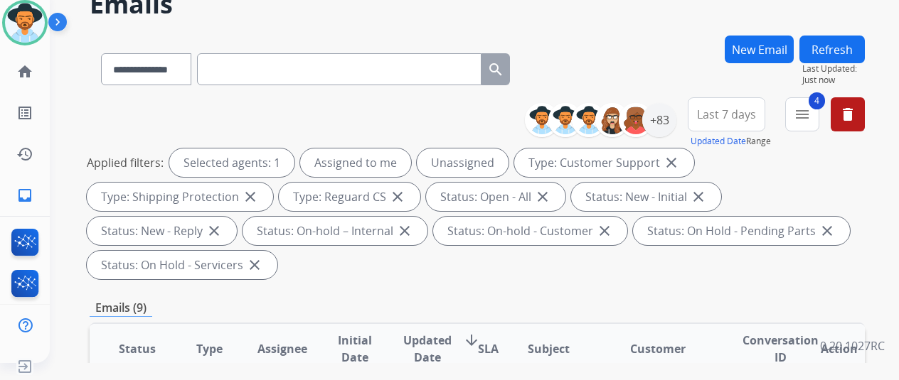
scroll to position [411, 0]
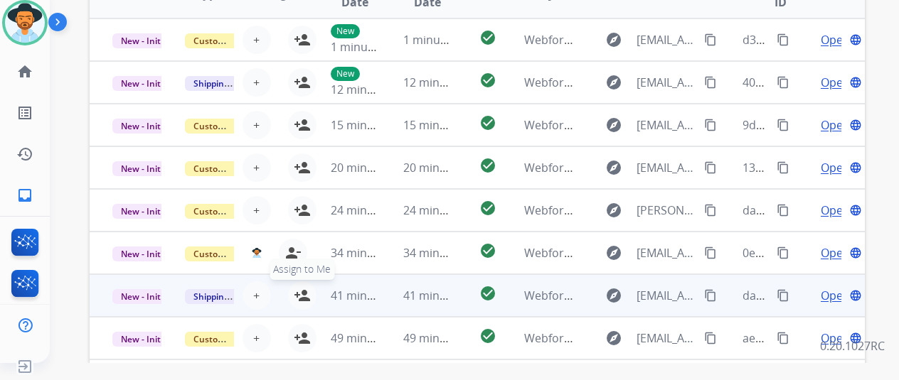
click at [298, 292] on mat-icon "person_add" at bounding box center [302, 295] width 17 height 17
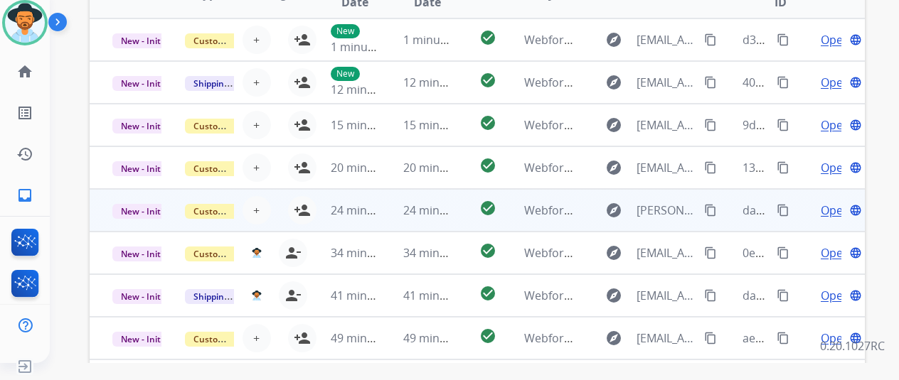
click at [826, 206] on span "Open" at bounding box center [835, 210] width 29 height 17
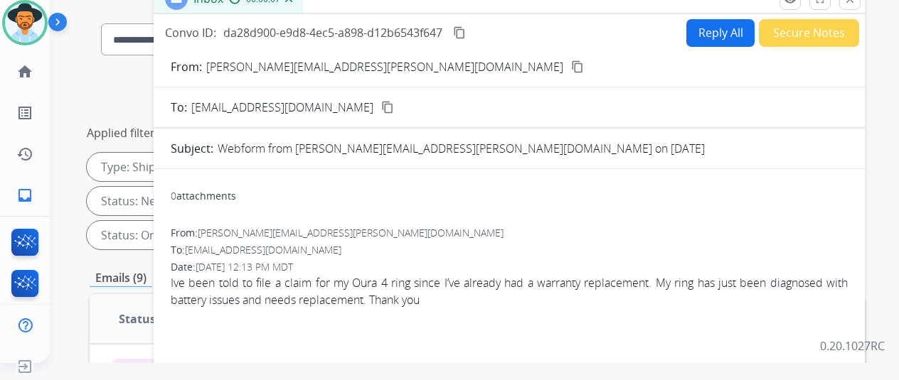
scroll to position [0, 0]
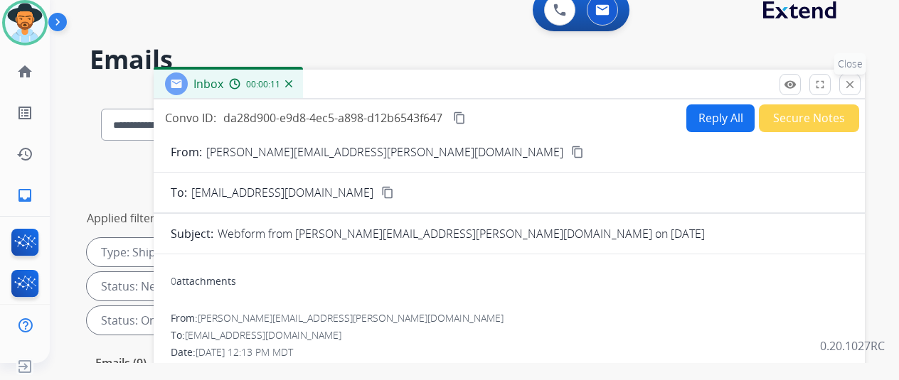
click at [856, 80] on mat-icon "close" at bounding box center [849, 84] width 13 height 13
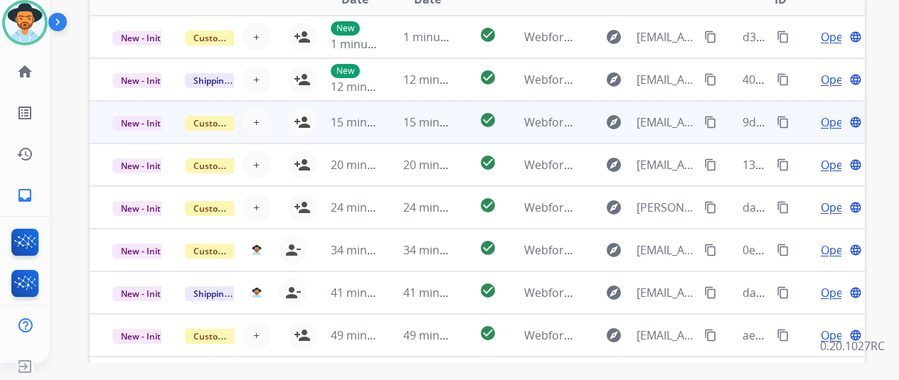
scroll to position [482, 0]
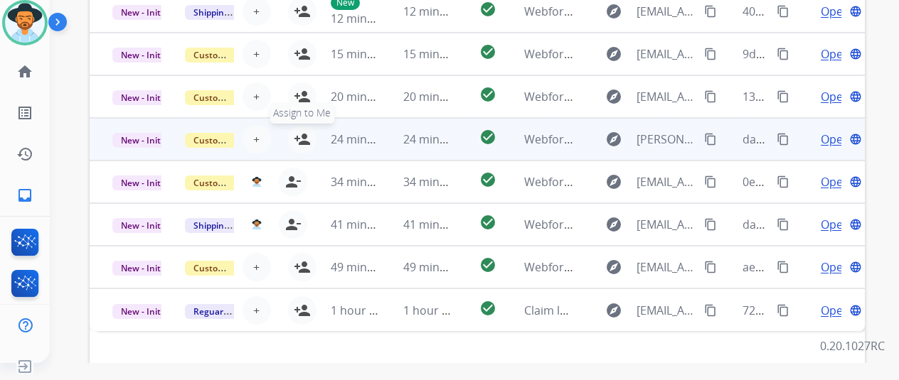
click at [303, 138] on mat-icon "person_add" at bounding box center [302, 139] width 17 height 17
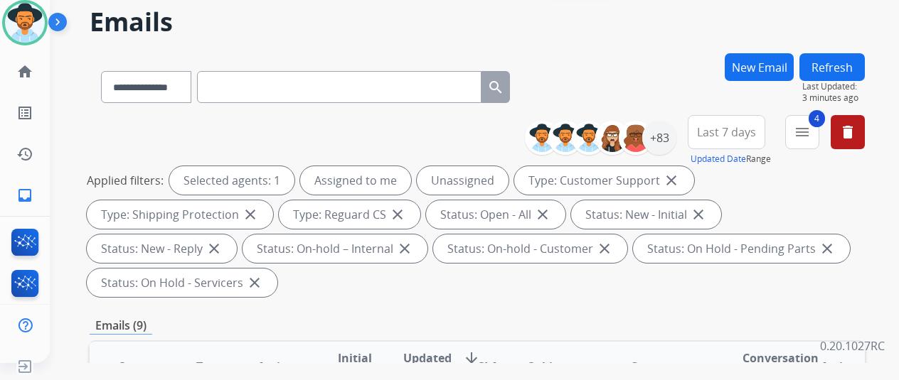
scroll to position [0, 0]
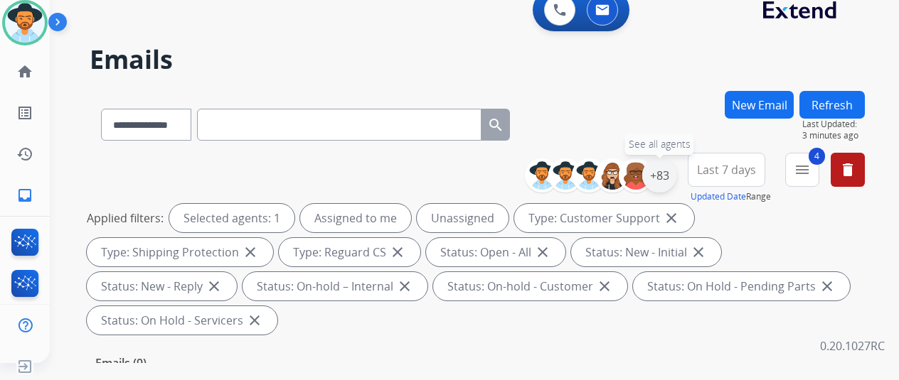
click at [666, 167] on div "+83" at bounding box center [659, 176] width 34 height 34
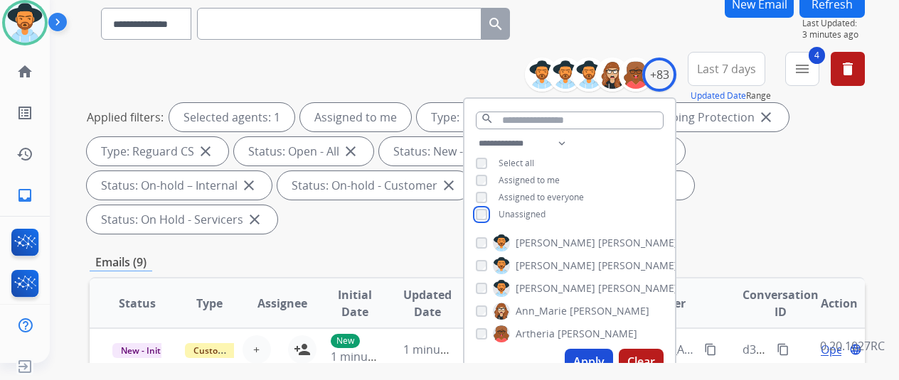
scroll to position [284, 0]
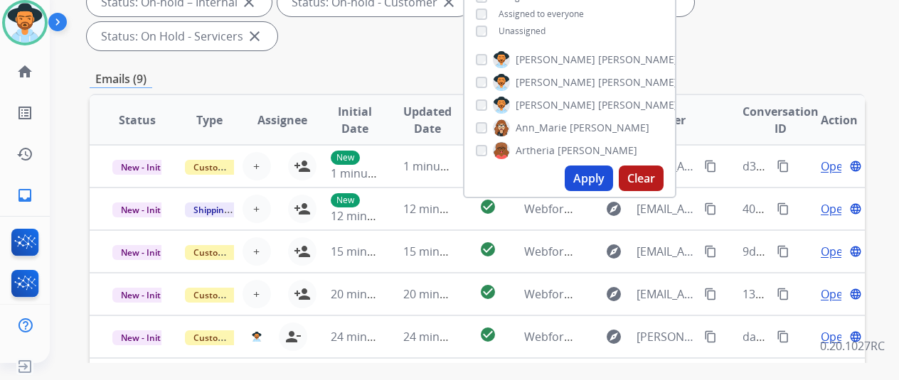
click at [590, 176] on button "Apply" at bounding box center [589, 179] width 48 height 26
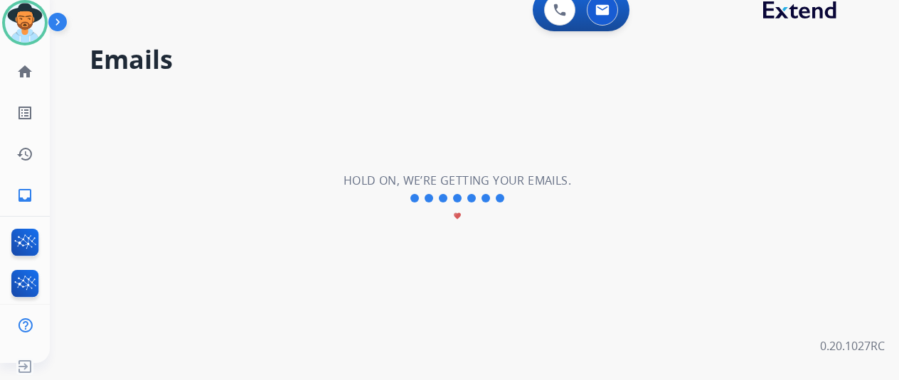
scroll to position [0, 0]
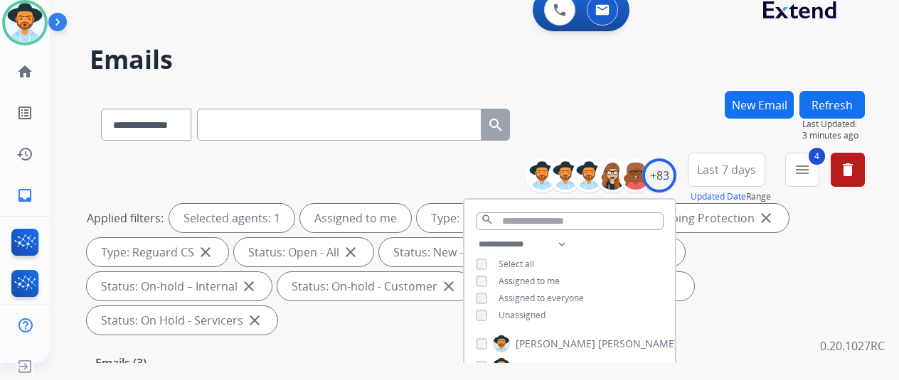
click at [599, 90] on div "**********" at bounding box center [457, 224] width 815 height 380
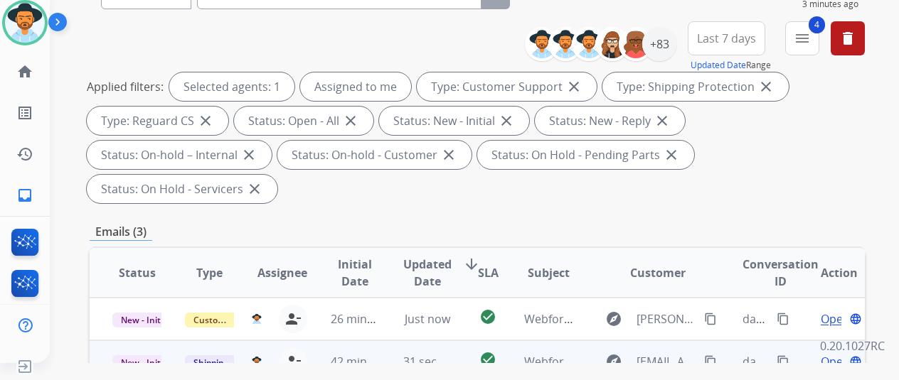
scroll to position [356, 0]
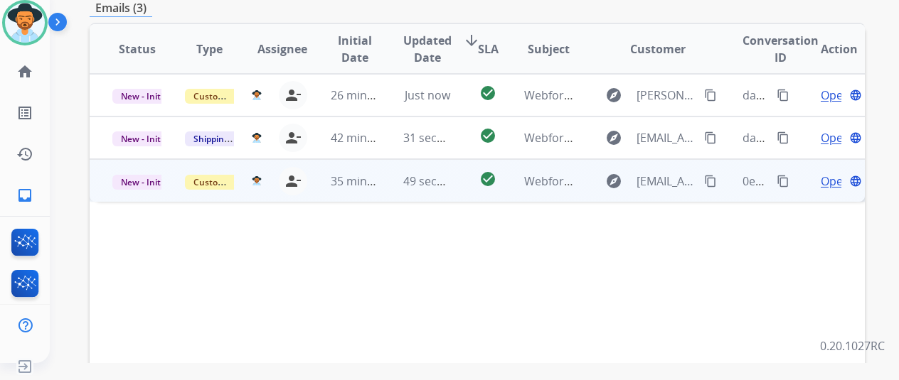
click at [825, 173] on span "Open" at bounding box center [835, 181] width 29 height 17
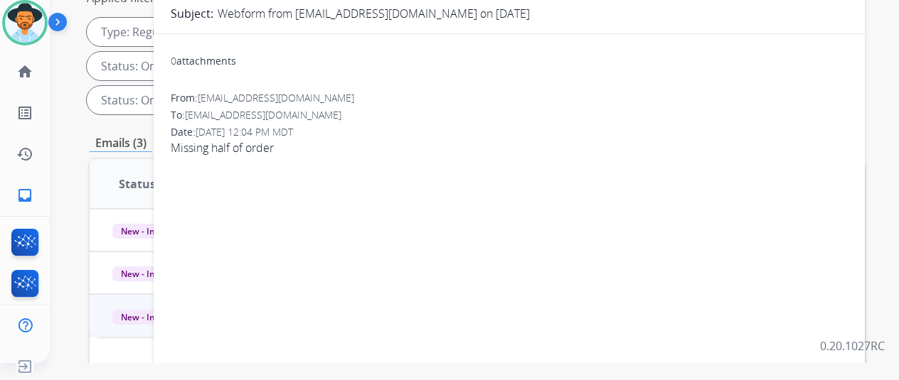
scroll to position [71, 0]
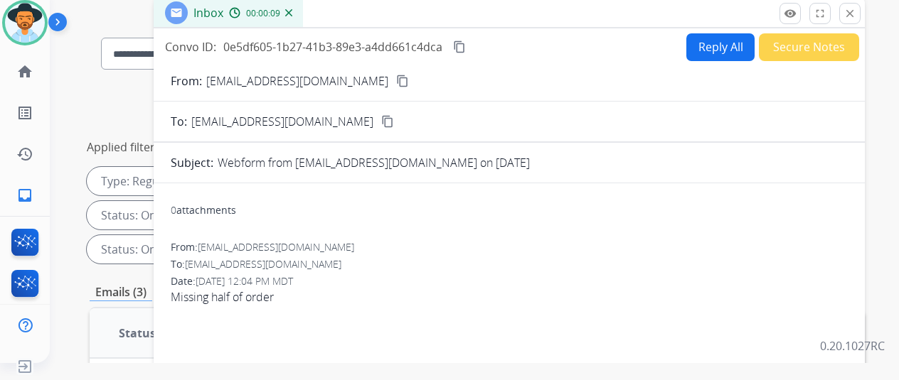
click at [728, 35] on button "Reply All" at bounding box center [720, 47] width 68 height 28
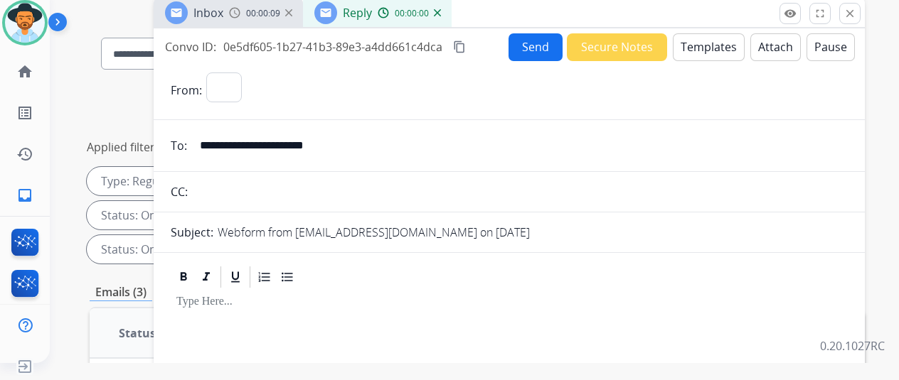
select select "**********"
drag, startPoint x: 723, startPoint y: 36, endPoint x: 697, endPoint y: 36, distance: 25.6
click at [697, 36] on button "Templates" at bounding box center [709, 47] width 72 height 28
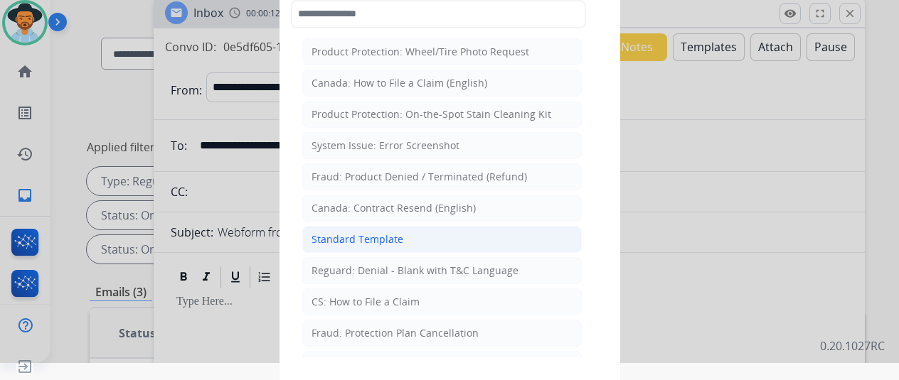
click at [365, 233] on div "Standard Template" at bounding box center [357, 240] width 92 height 14
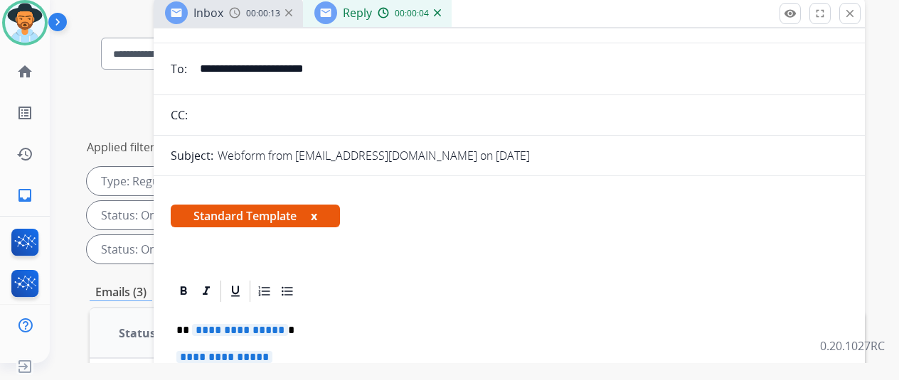
scroll to position [213, 0]
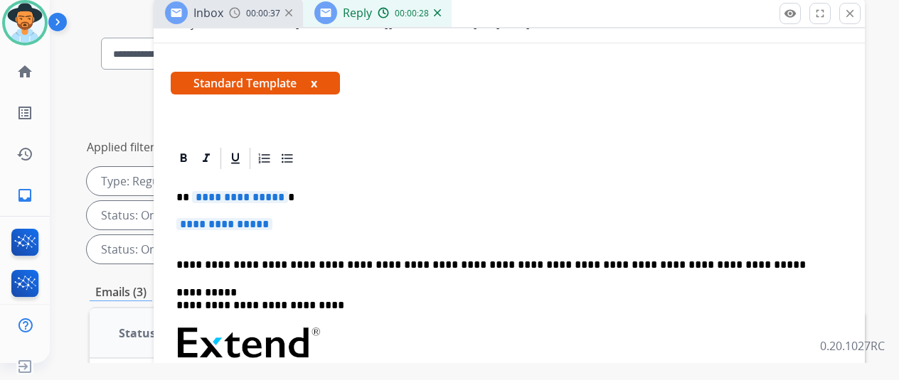
click at [291, 191] on p "**********" at bounding box center [503, 197] width 654 height 13
click at [290, 218] on p "**********" at bounding box center [509, 231] width 666 height 26
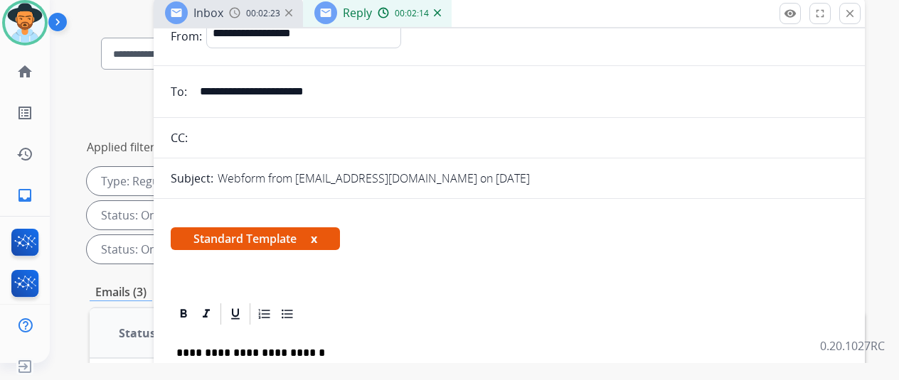
scroll to position [0, 0]
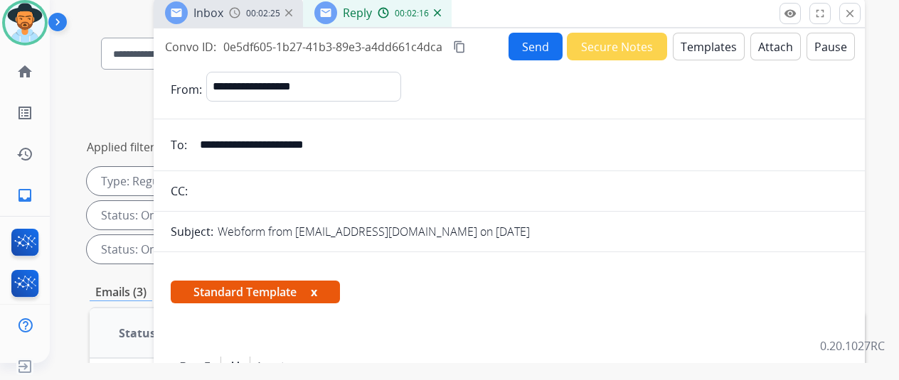
click at [546, 45] on button "Send" at bounding box center [535, 47] width 54 height 28
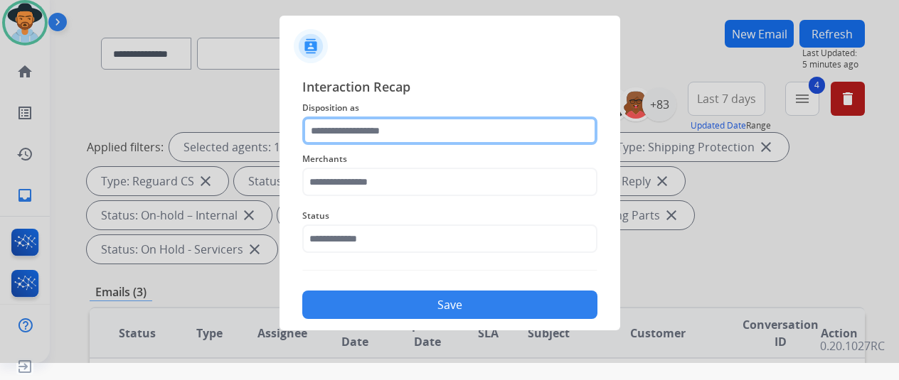
click at [330, 134] on input "text" at bounding box center [449, 131] width 295 height 28
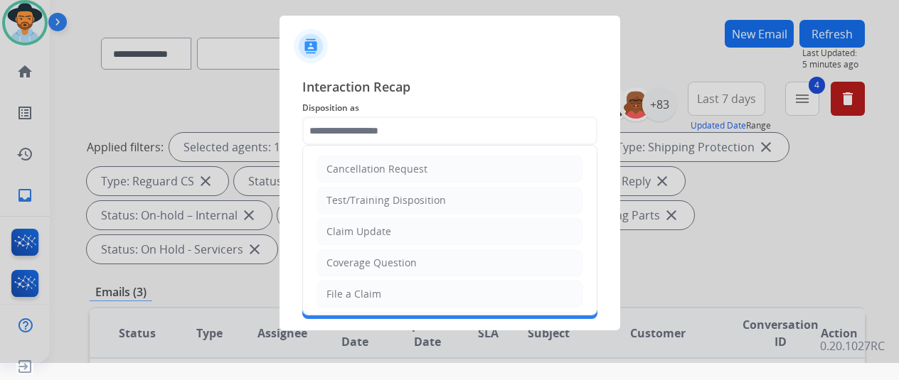
click at [361, 224] on li "Claim Update" at bounding box center [449, 231] width 265 height 27
type input "**********"
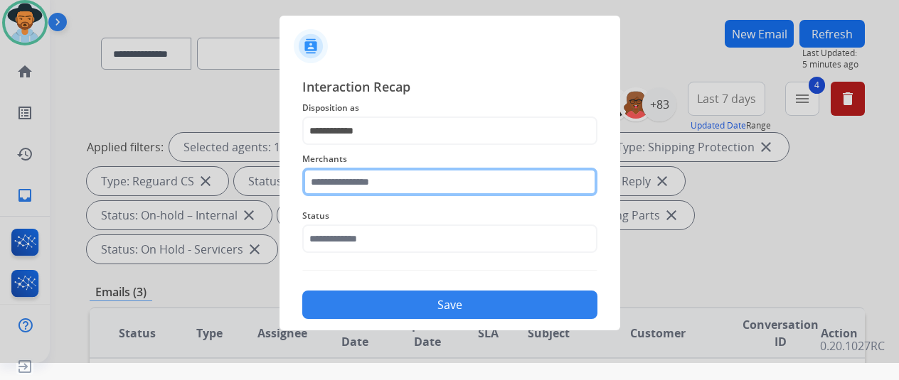
click at [341, 182] on input "text" at bounding box center [449, 182] width 295 height 28
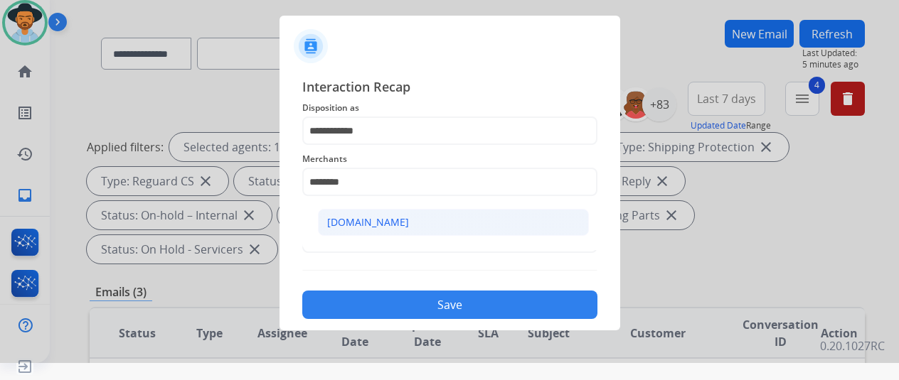
click at [366, 218] on div "[DOMAIN_NAME]" at bounding box center [368, 222] width 82 height 14
type input "**********"
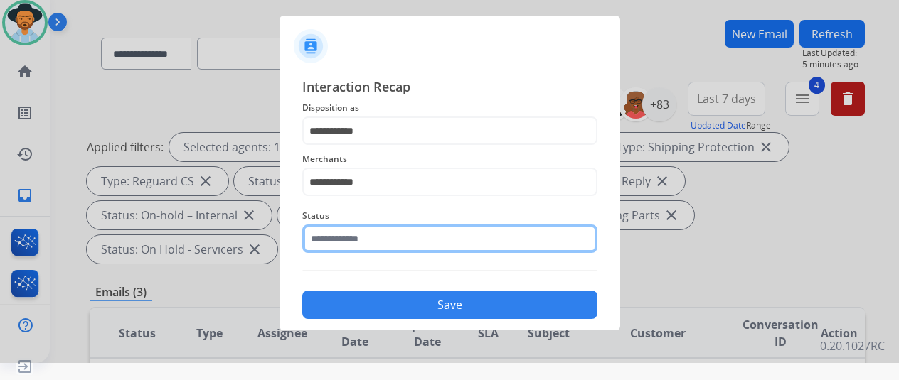
click at [316, 238] on input "text" at bounding box center [449, 239] width 295 height 28
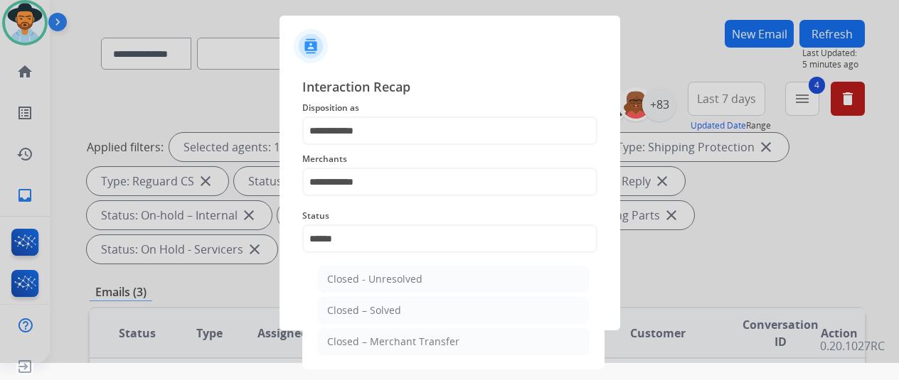
click at [368, 305] on div "Closed – Solved" at bounding box center [364, 311] width 74 height 14
type input "**********"
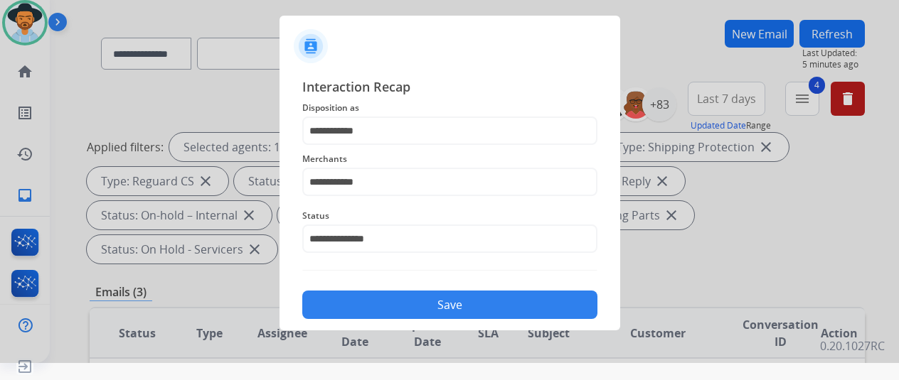
click at [439, 307] on button "Save" at bounding box center [449, 305] width 295 height 28
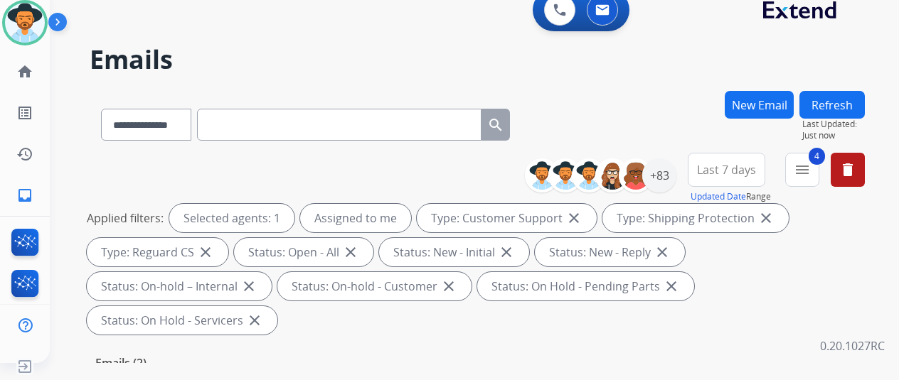
click at [829, 97] on button "Refresh" at bounding box center [831, 105] width 65 height 28
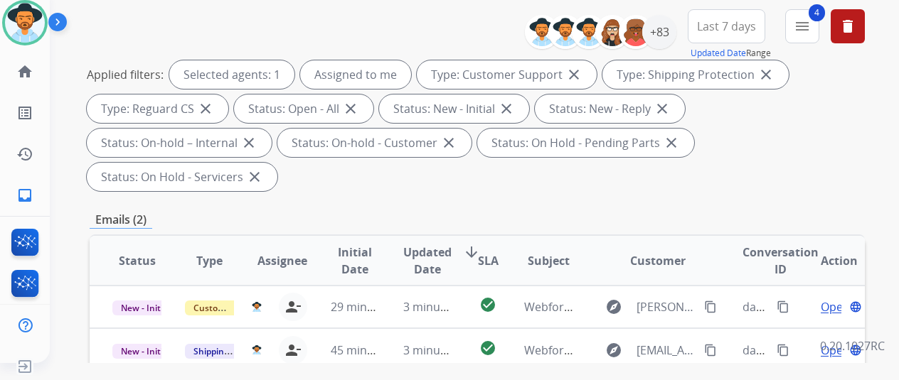
scroll to position [284, 0]
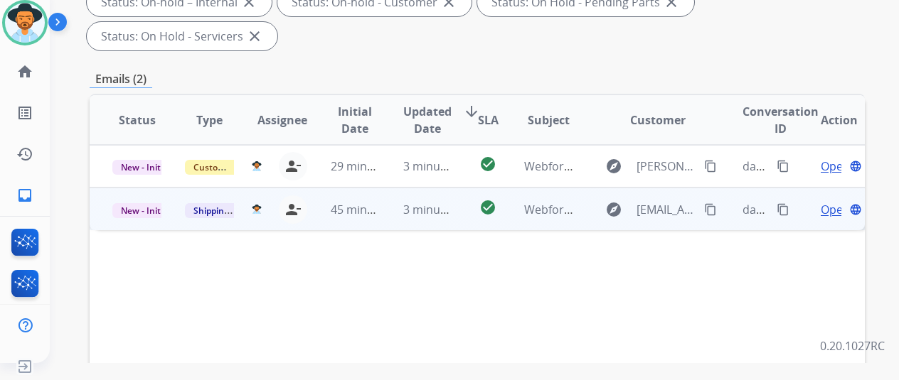
click at [711, 203] on mat-icon "content_copy" at bounding box center [710, 209] width 13 height 13
click at [825, 201] on span "Open" at bounding box center [835, 209] width 29 height 17
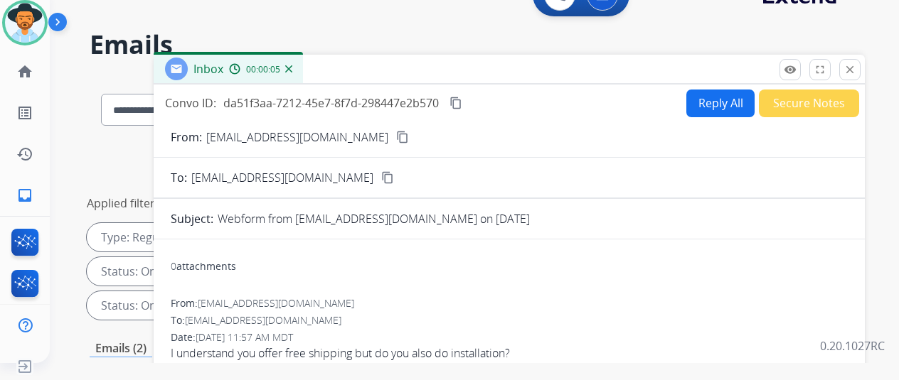
scroll to position [0, 0]
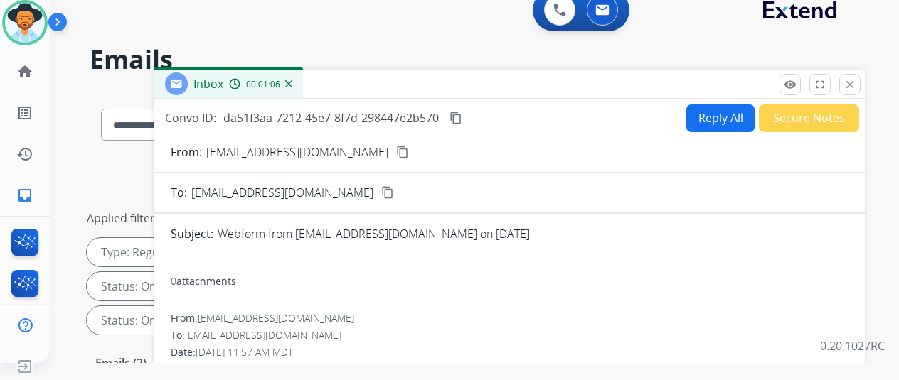
click at [723, 112] on button "Reply All" at bounding box center [720, 119] width 68 height 28
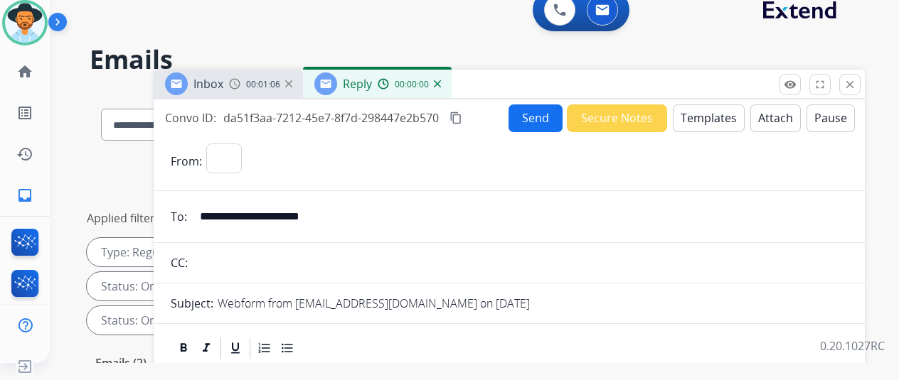
select select "**********"
click at [705, 112] on button "Templates" at bounding box center [709, 119] width 72 height 28
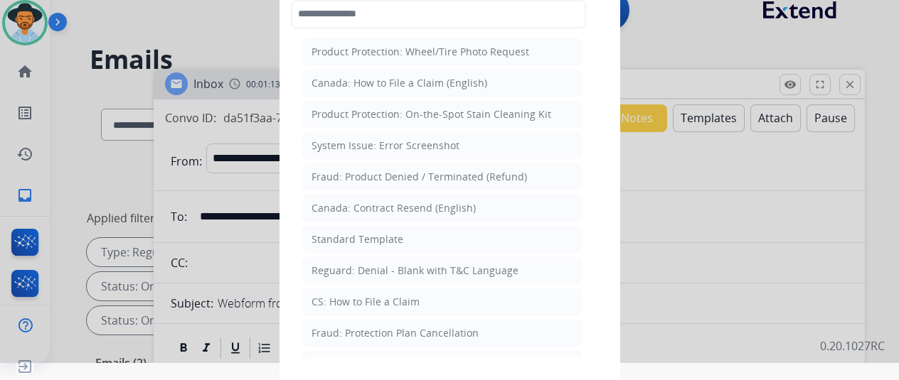
drag, startPoint x: 352, startPoint y: 235, endPoint x: 354, endPoint y: 227, distance: 8.8
click at [353, 234] on div "Standard Template" at bounding box center [357, 240] width 92 height 14
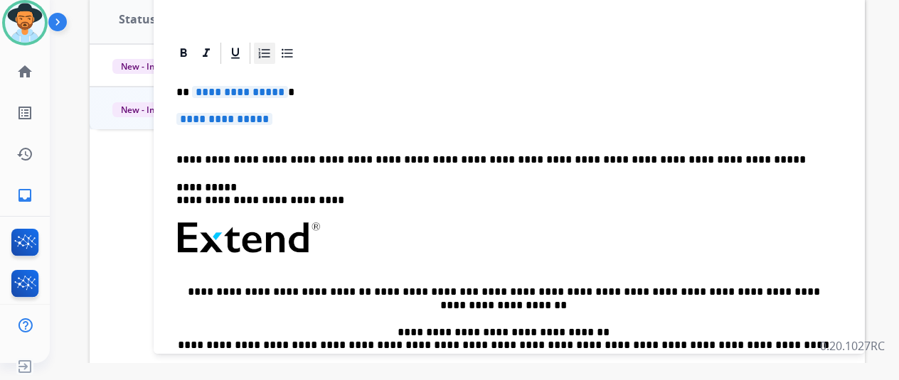
scroll to position [284, 0]
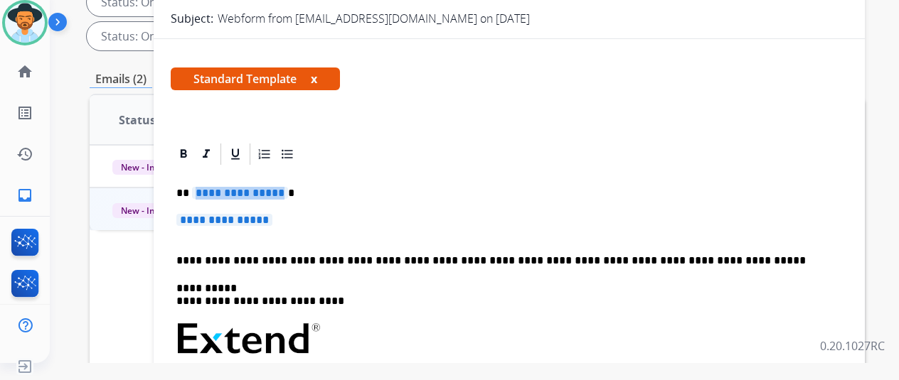
drag, startPoint x: 289, startPoint y: 191, endPoint x: 266, endPoint y: 190, distance: 23.5
click at [269, 190] on span "**********" at bounding box center [240, 193] width 96 height 12
drag, startPoint x: 290, startPoint y: 219, endPoint x: 240, endPoint y: 208, distance: 51.6
click at [242, 208] on div "**********" at bounding box center [509, 373] width 677 height 412
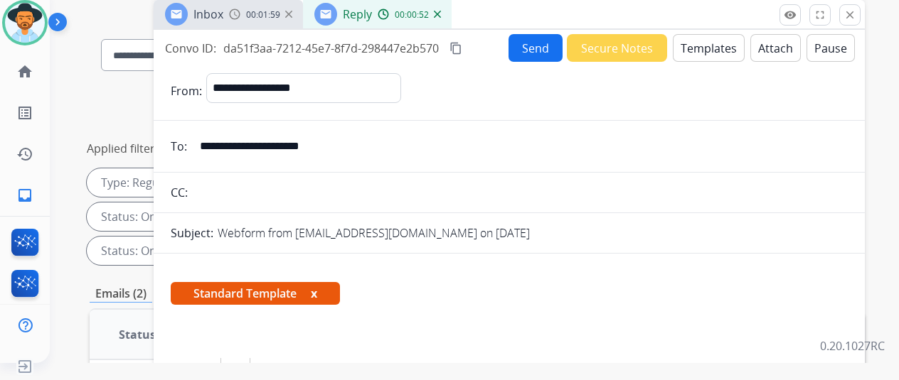
scroll to position [0, 0]
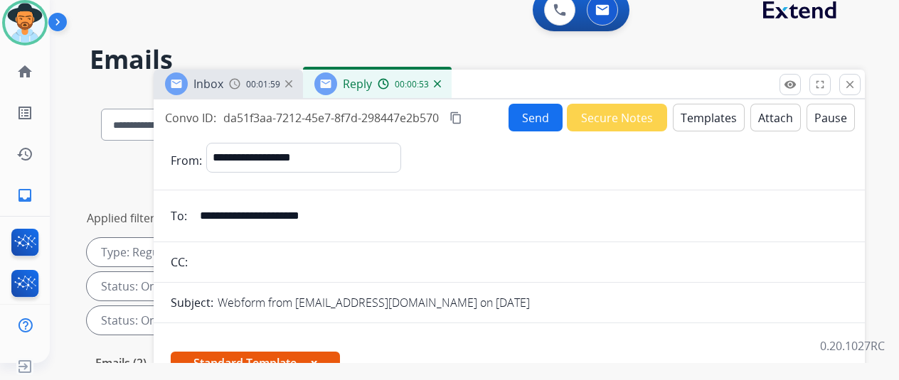
click at [547, 114] on button "Send" at bounding box center [535, 118] width 54 height 28
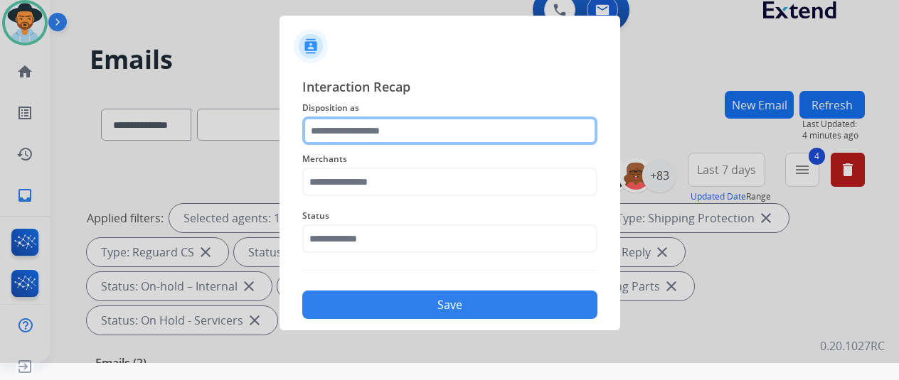
click at [379, 129] on input "text" at bounding box center [449, 131] width 295 height 28
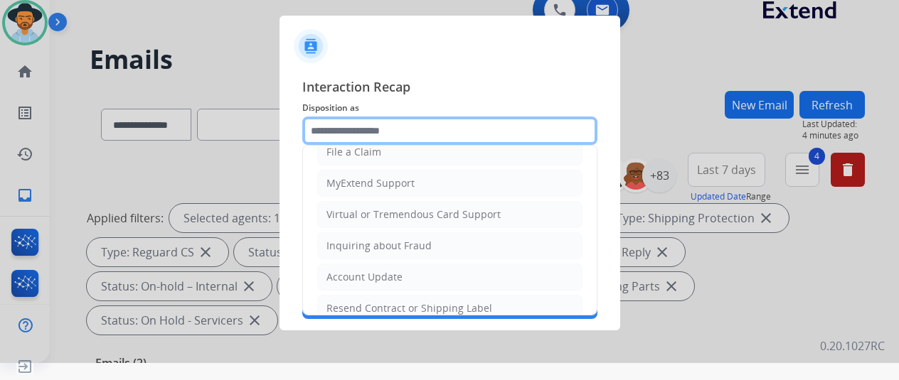
scroll to position [215, 0]
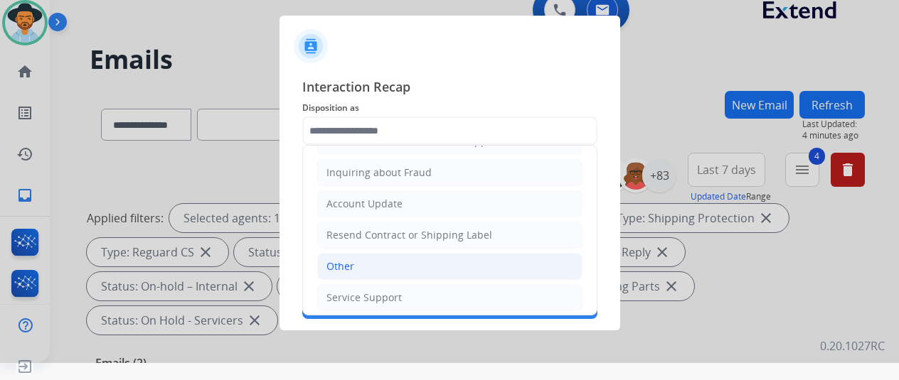
click at [343, 260] on div "Other" at bounding box center [340, 267] width 28 height 14
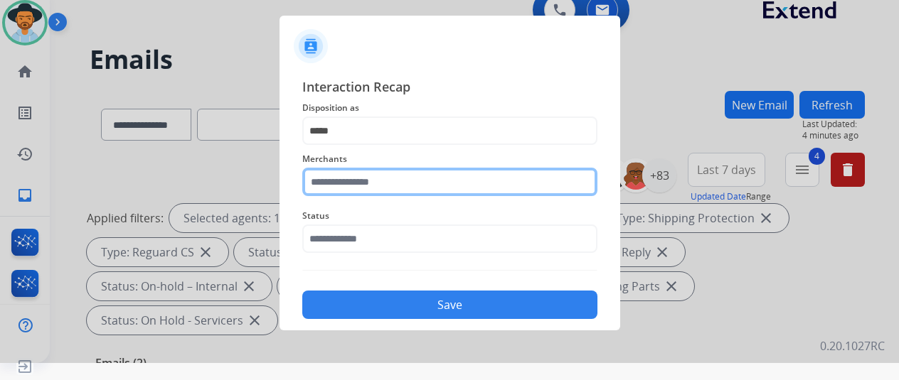
click at [348, 180] on input "text" at bounding box center [449, 182] width 295 height 28
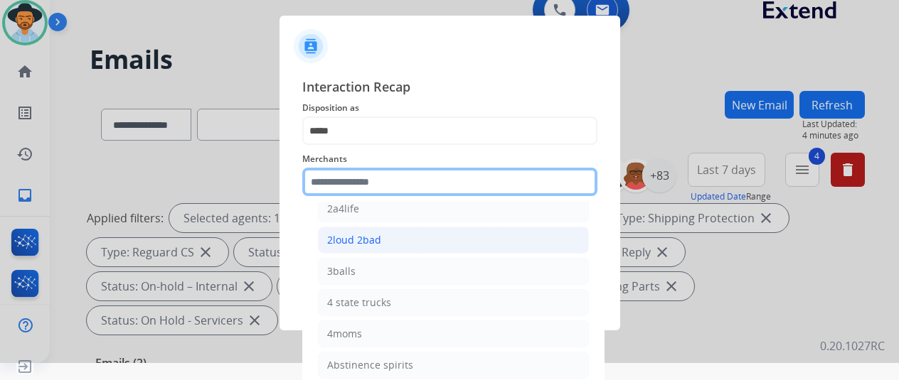
scroll to position [142, 0]
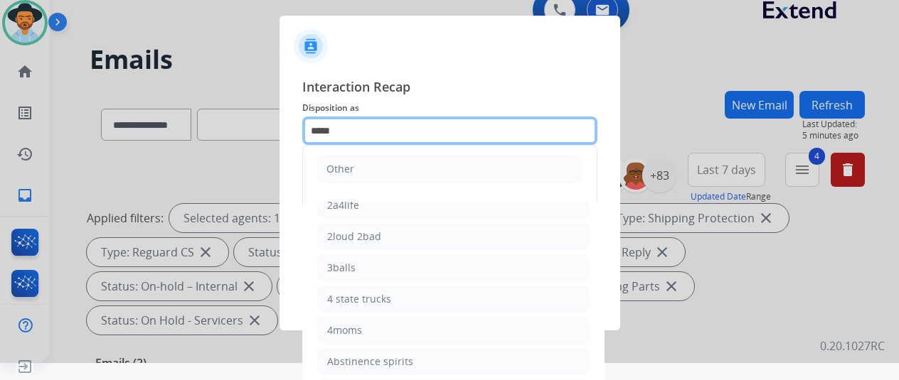
drag, startPoint x: 343, startPoint y: 129, endPoint x: 289, endPoint y: 122, distance: 54.6
click at [289, 122] on div "Interaction Recap Disposition as ***** Other Merchants 12fifteen diamonds 12vol…" at bounding box center [449, 197] width 341 height 265
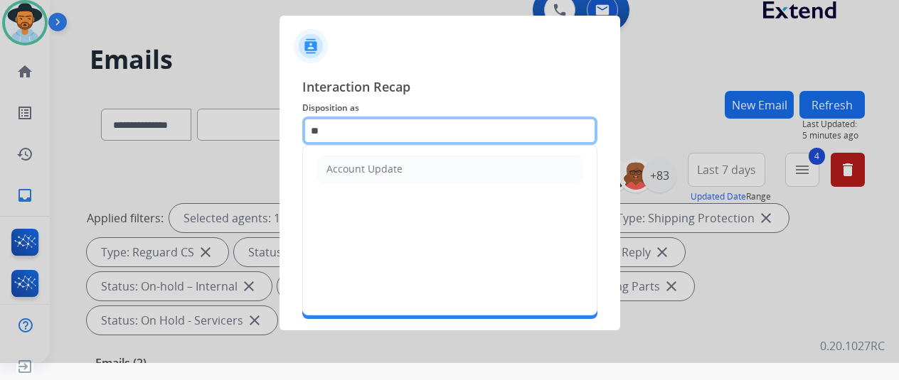
type input "*"
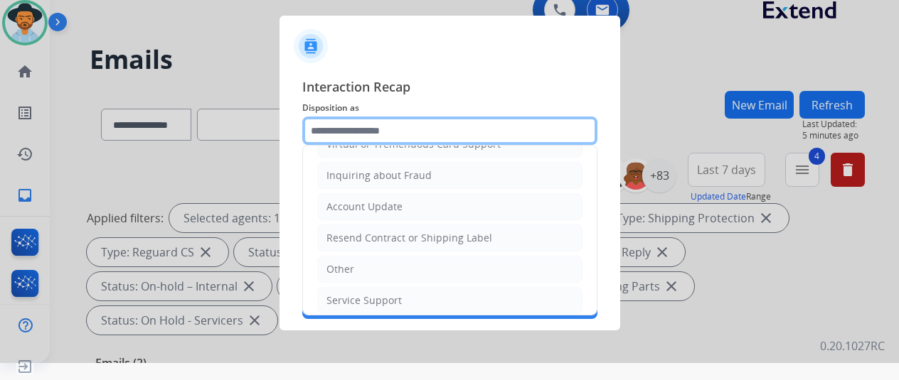
scroll to position [215, 0]
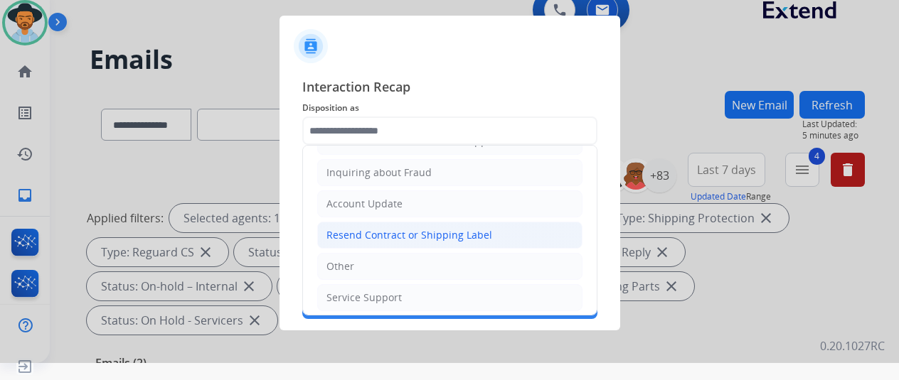
click at [364, 228] on div "Resend Contract or Shipping Label" at bounding box center [409, 235] width 166 height 14
type input "**********"
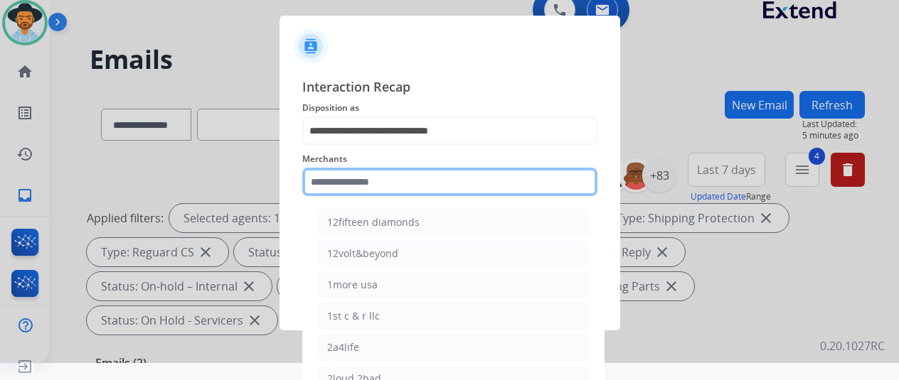
click at [361, 181] on input "text" at bounding box center [449, 182] width 295 height 28
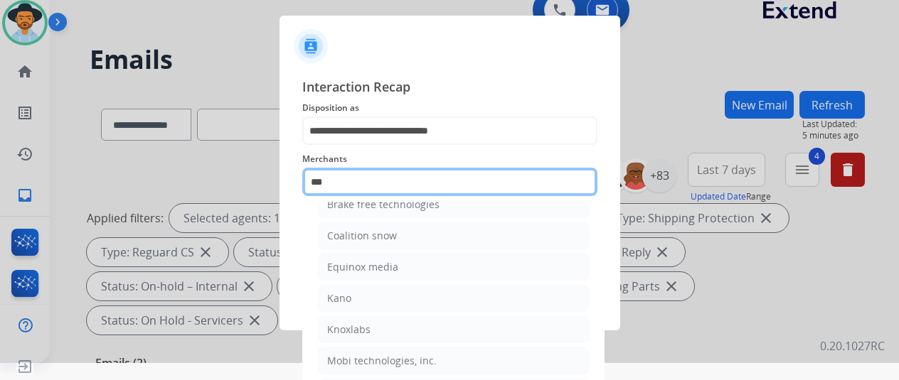
scroll to position [0, 0]
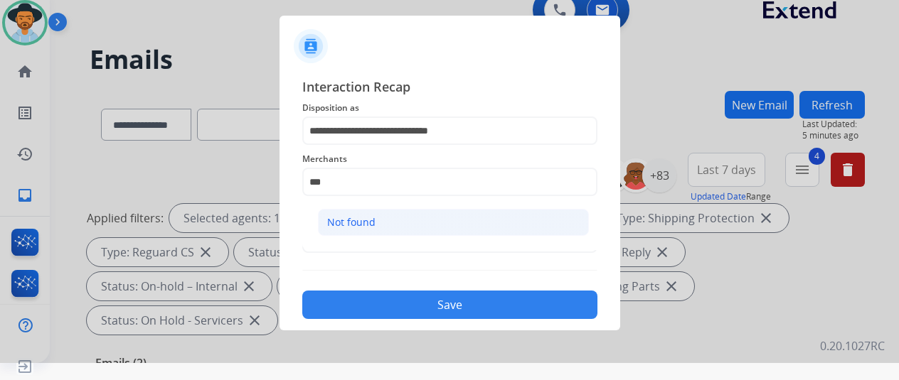
click at [366, 228] on div "Not found" at bounding box center [351, 222] width 48 height 14
type input "*********"
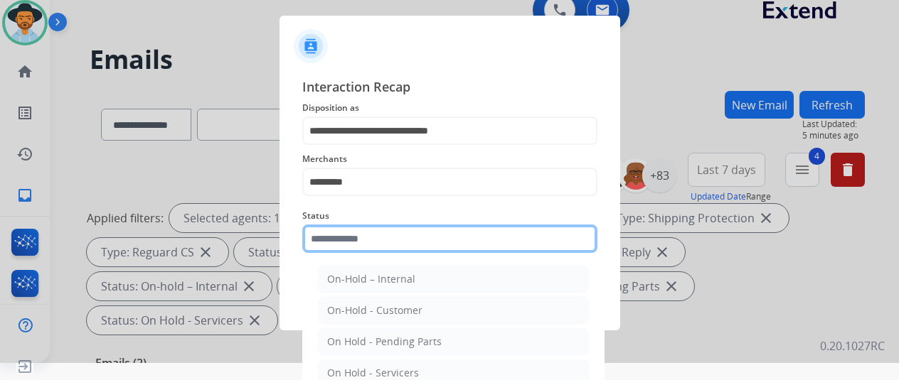
click at [352, 237] on input "text" at bounding box center [449, 239] width 295 height 28
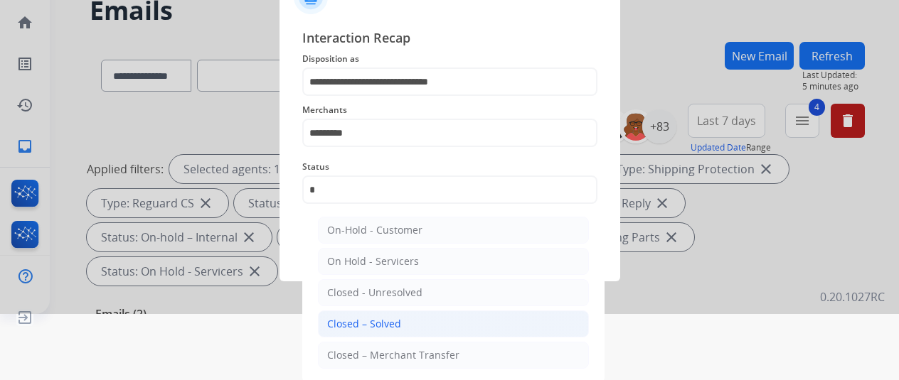
click at [373, 322] on div "Closed – Solved" at bounding box center [364, 324] width 74 height 14
type input "**********"
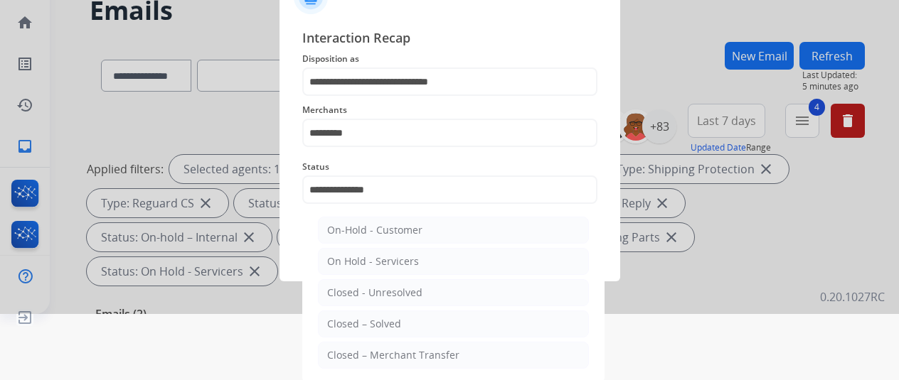
scroll to position [17, 0]
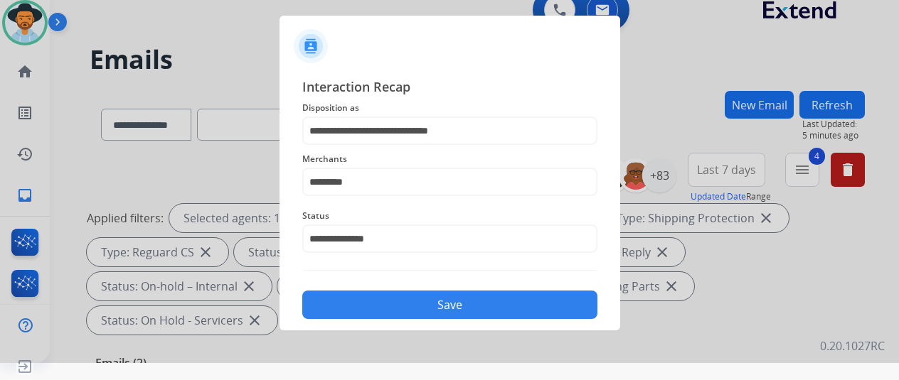
click at [412, 307] on button "Save" at bounding box center [449, 305] width 295 height 28
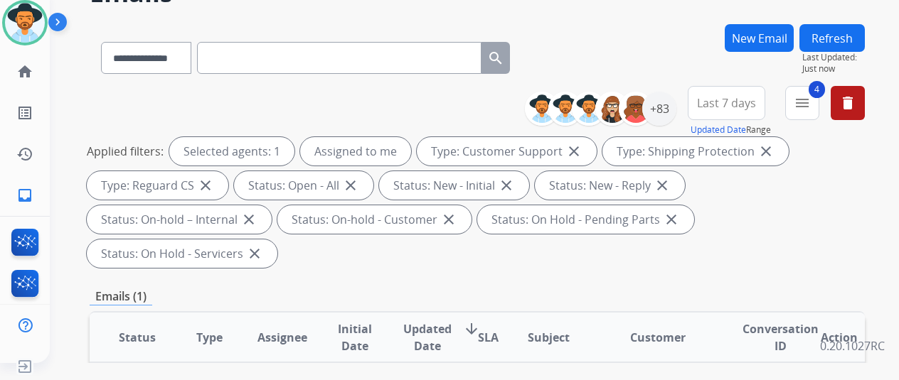
scroll to position [284, 0]
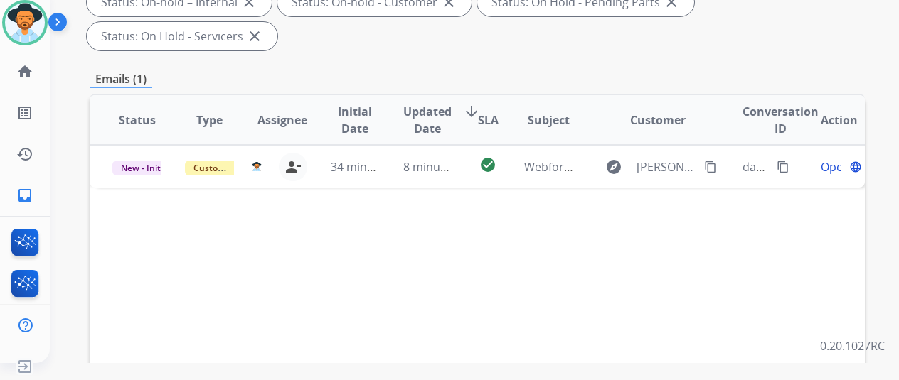
click at [825, 197] on div "Status Type Assignee Initial Date Updated Date arrow_downward SLA Subject Custo…" at bounding box center [477, 332] width 775 height 476
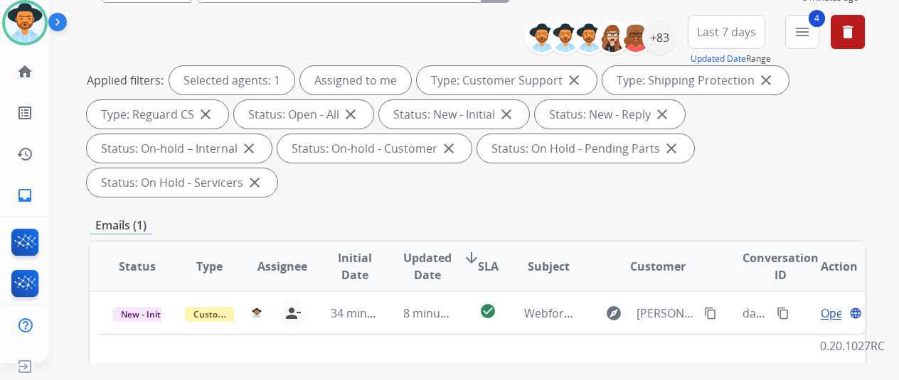
scroll to position [213, 0]
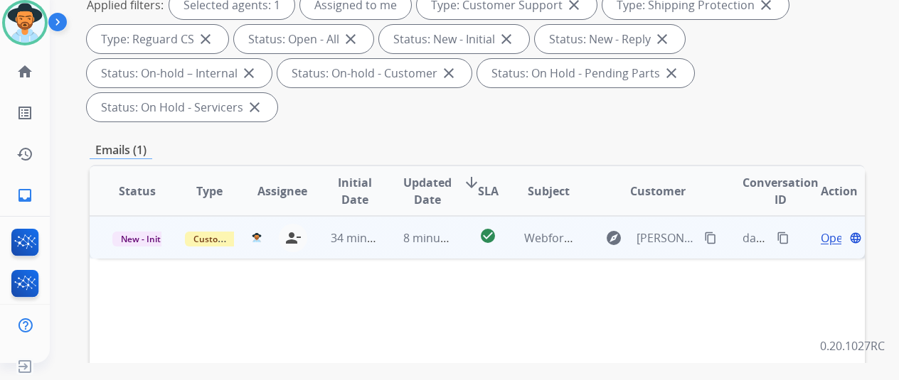
click at [833, 230] on span "Open" at bounding box center [835, 238] width 29 height 17
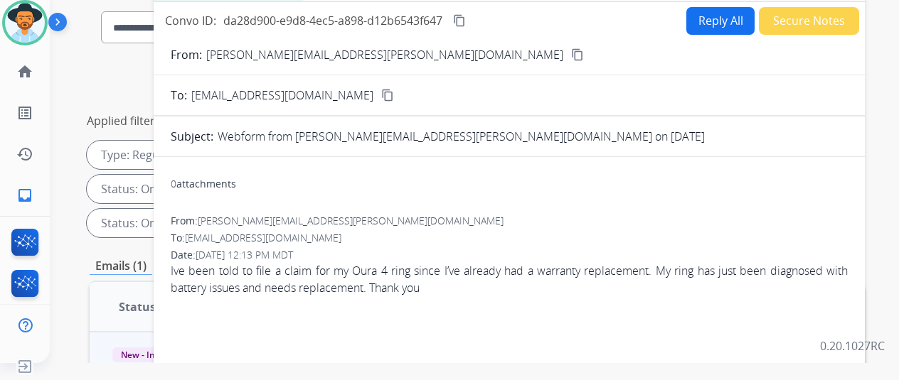
scroll to position [0, 0]
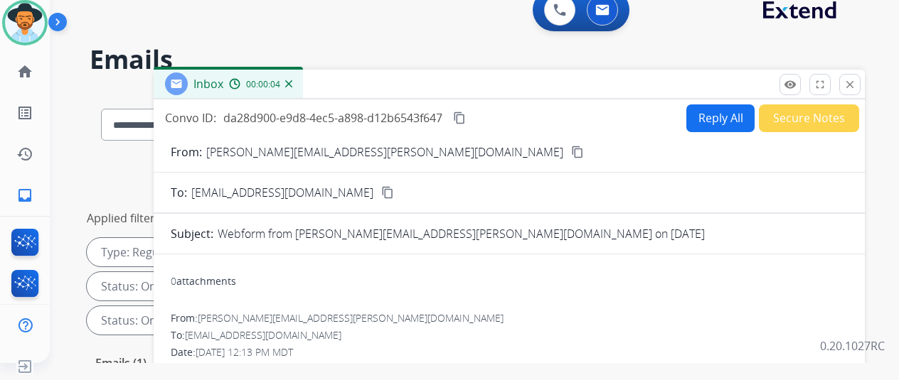
click at [712, 110] on button "Reply All" at bounding box center [720, 119] width 68 height 28
select select "**********"
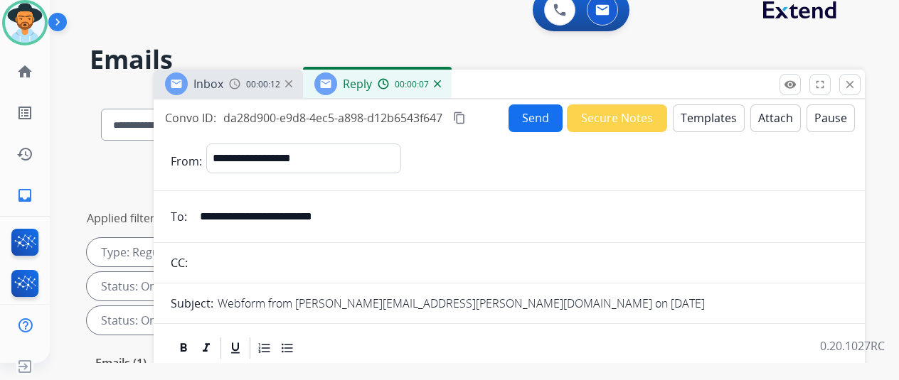
click at [441, 81] on img at bounding box center [437, 83] width 7 height 7
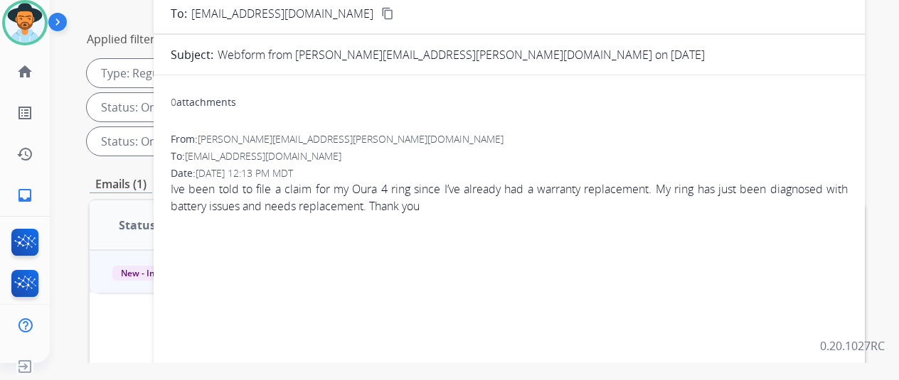
scroll to position [71, 0]
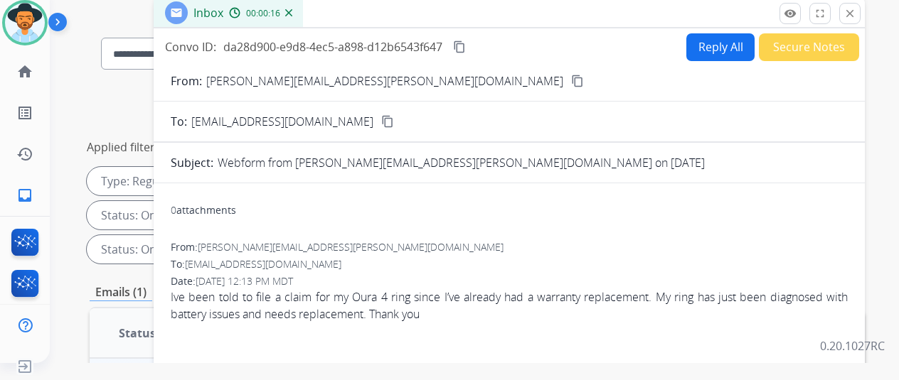
click at [571, 76] on mat-icon "content_copy" at bounding box center [577, 81] width 13 height 13
click at [724, 42] on button "Reply All" at bounding box center [720, 47] width 68 height 28
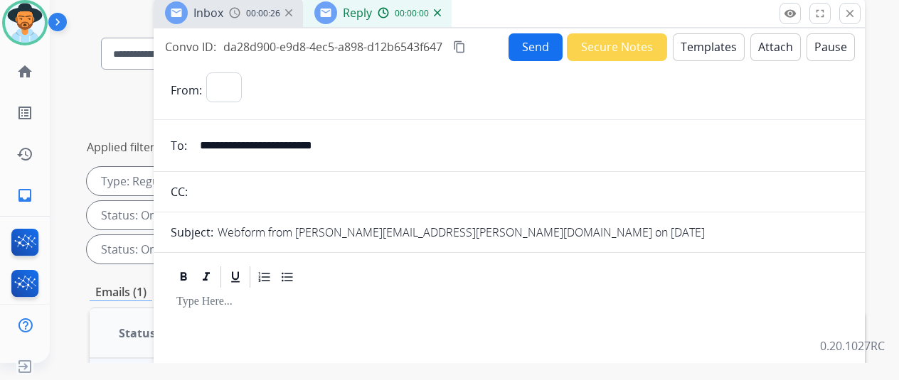
select select "**********"
click at [724, 36] on button "Templates" at bounding box center [709, 47] width 72 height 28
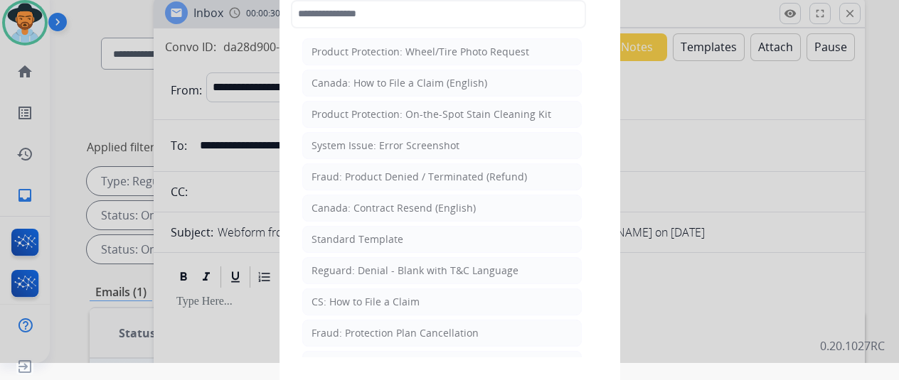
drag, startPoint x: 357, startPoint y: 297, endPoint x: 361, endPoint y: 236, distance: 60.6
click at [358, 295] on div "CS: How to File a Claim" at bounding box center [365, 302] width 108 height 14
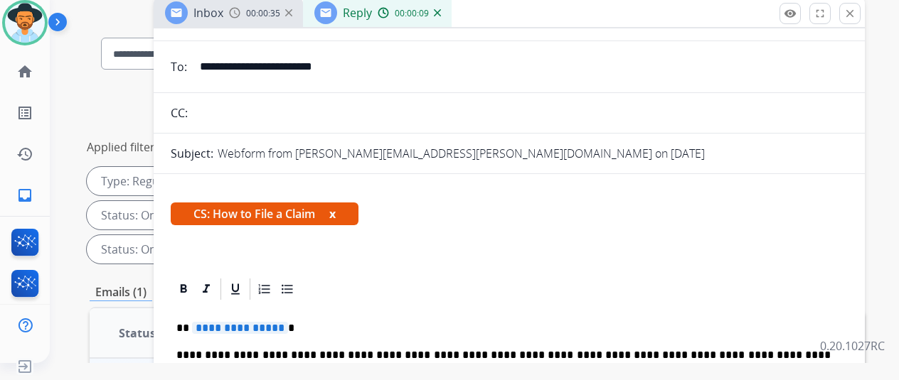
scroll to position [142, 0]
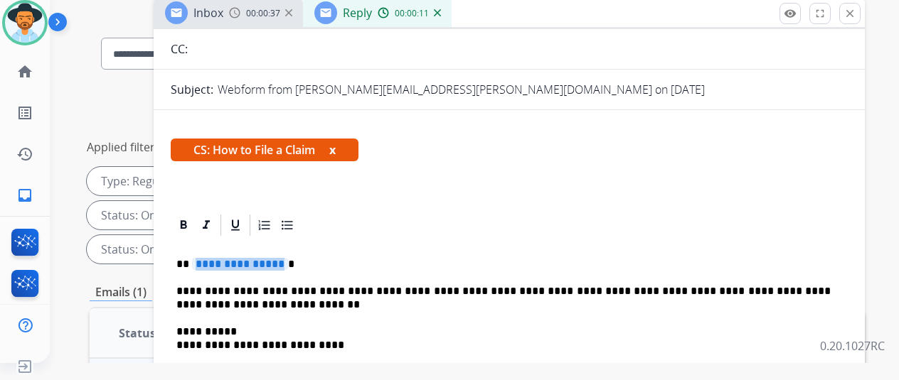
drag, startPoint x: 283, startPoint y: 265, endPoint x: 269, endPoint y: 261, distance: 14.8
click at [264, 263] on span "**********" at bounding box center [240, 264] width 96 height 12
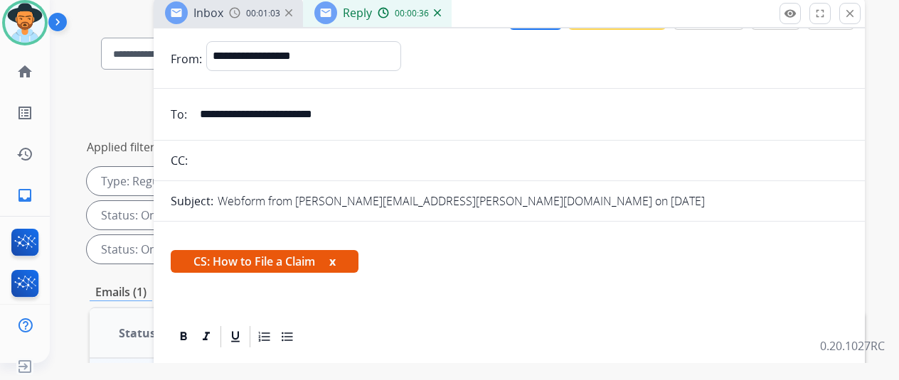
scroll to position [0, 0]
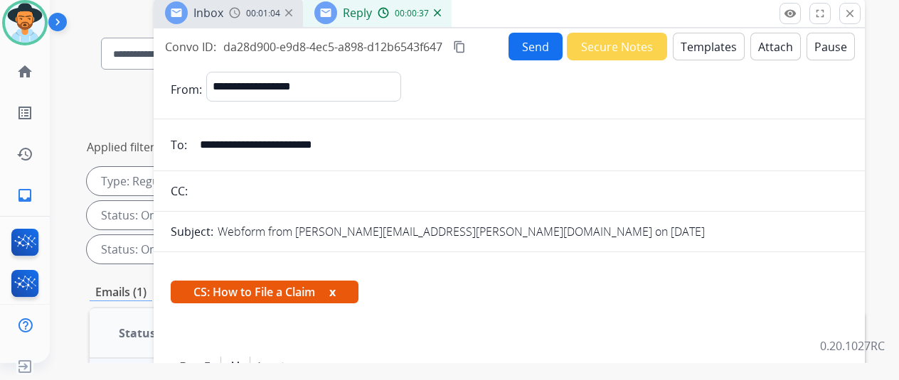
click at [531, 38] on button "Send" at bounding box center [535, 47] width 54 height 28
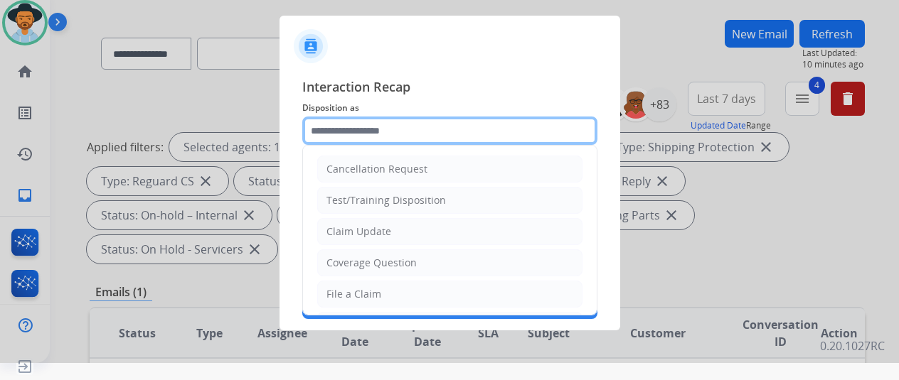
click at [344, 127] on input "text" at bounding box center [449, 131] width 295 height 28
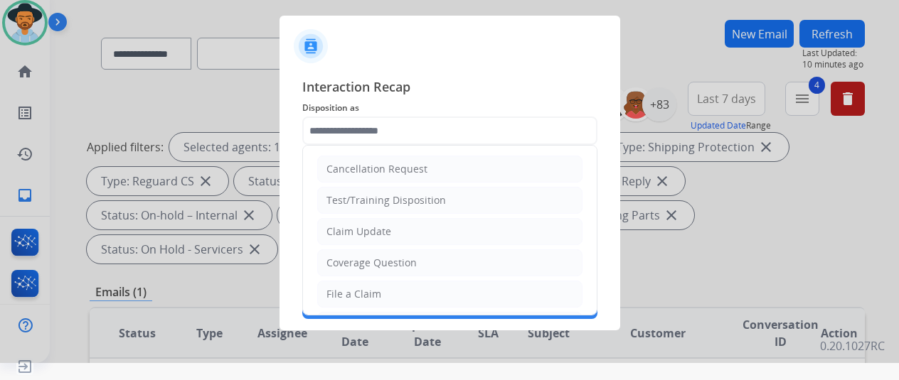
drag, startPoint x: 343, startPoint y: 285, endPoint x: 346, endPoint y: 278, distance: 8.0
click at [343, 287] on div "File a Claim" at bounding box center [353, 294] width 55 height 14
type input "**********"
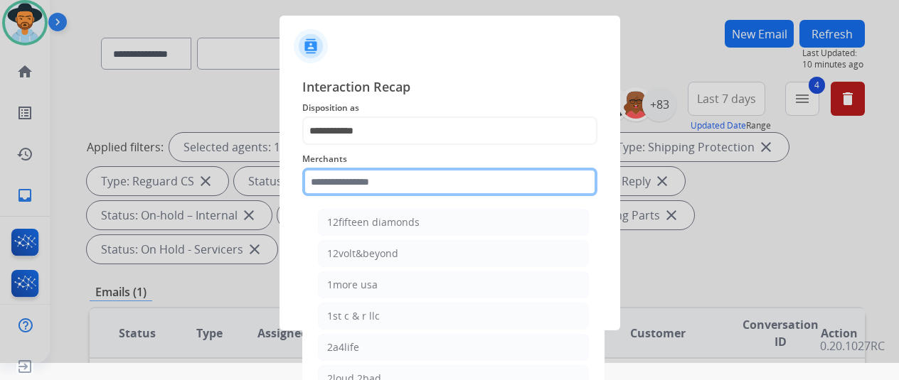
click at [342, 184] on input "text" at bounding box center [449, 182] width 295 height 28
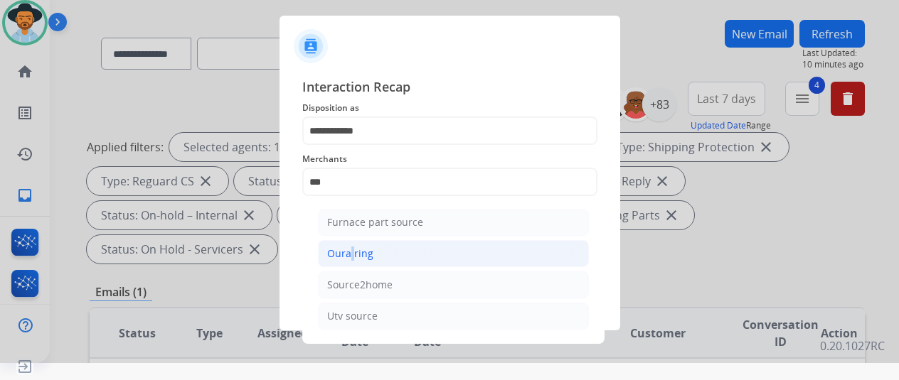
click at [346, 251] on div "Oura ring" at bounding box center [350, 254] width 46 height 14
type input "*********"
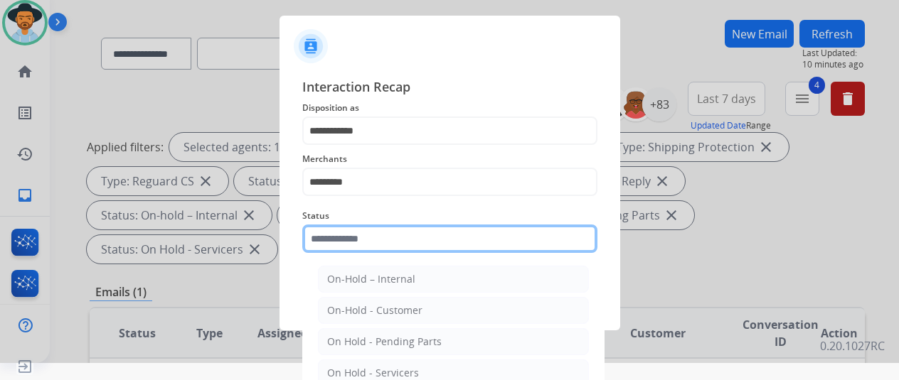
click at [343, 240] on input "text" at bounding box center [449, 239] width 295 height 28
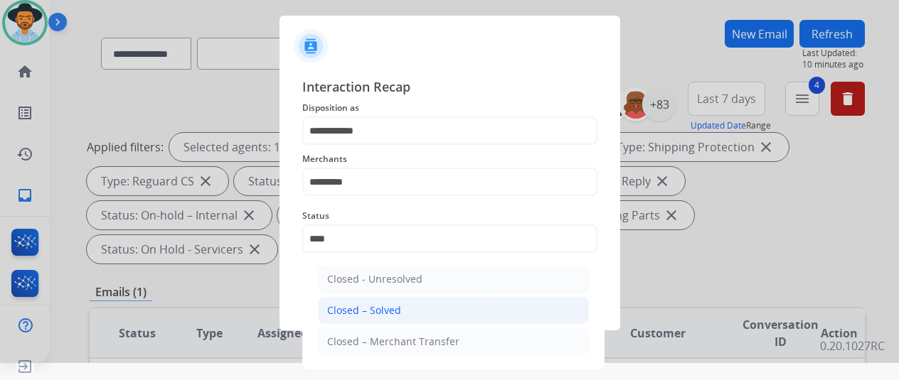
click at [380, 307] on div "Closed – Solved" at bounding box center [364, 311] width 74 height 14
type input "**********"
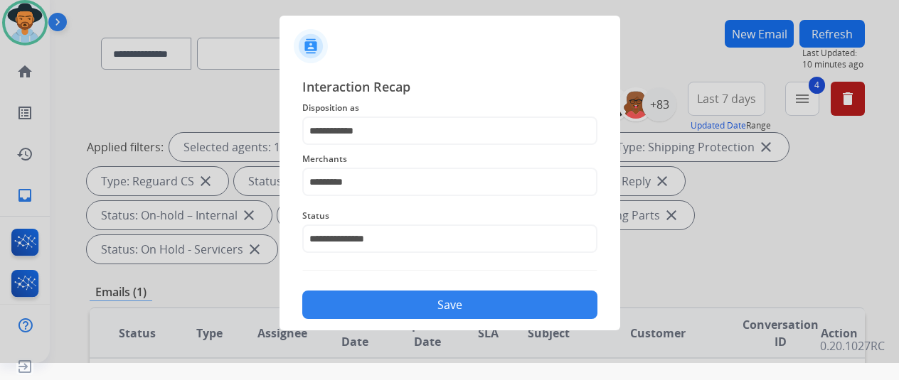
click at [411, 302] on button "Save" at bounding box center [449, 305] width 295 height 28
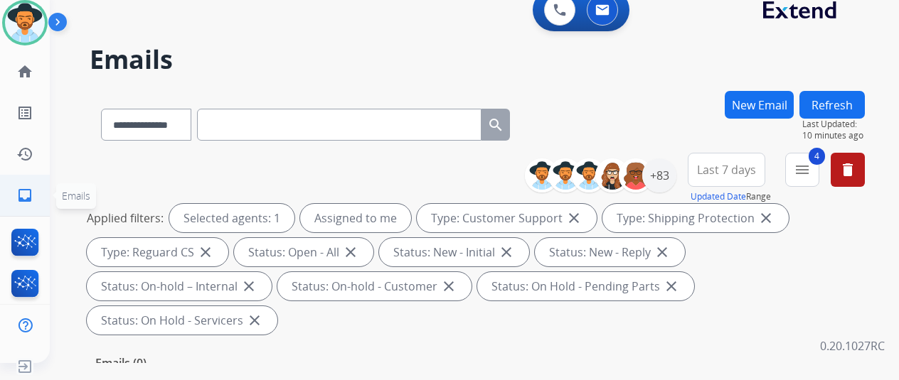
click at [26, 201] on mat-icon "inbox" at bounding box center [24, 195] width 17 height 17
click at [671, 171] on div "+83" at bounding box center [659, 176] width 34 height 34
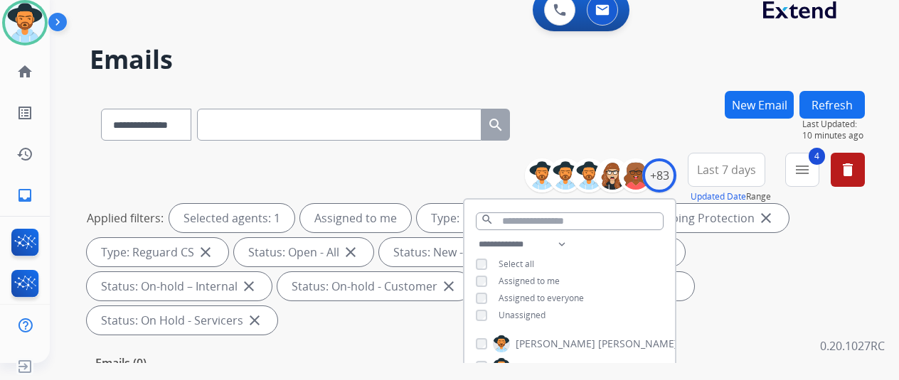
scroll to position [284, 0]
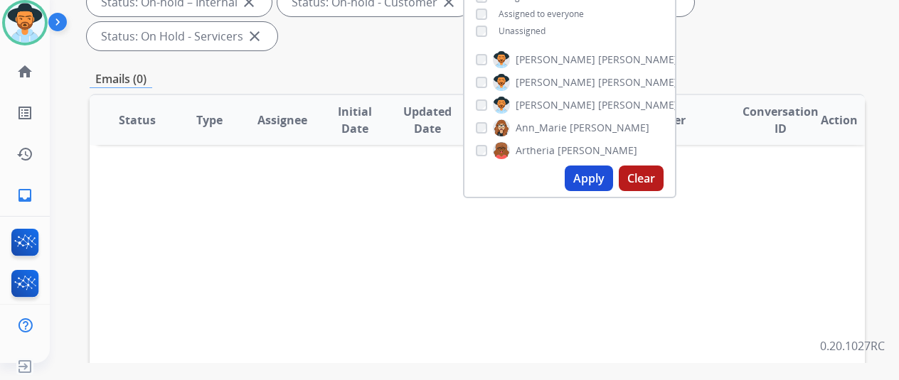
click at [608, 179] on button "Apply" at bounding box center [589, 179] width 48 height 26
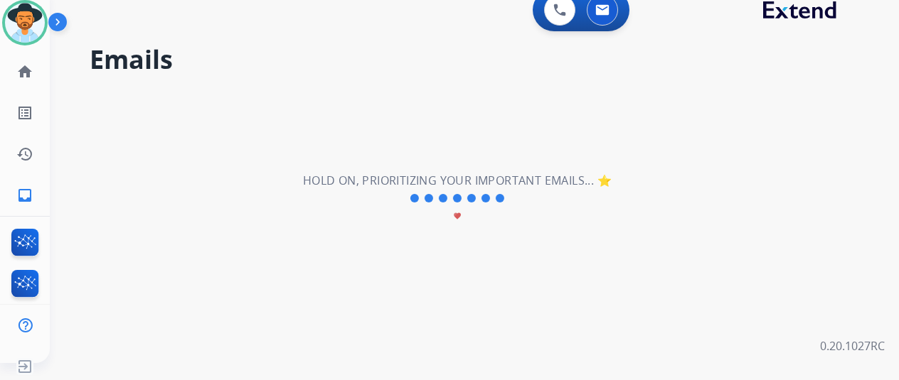
scroll to position [0, 0]
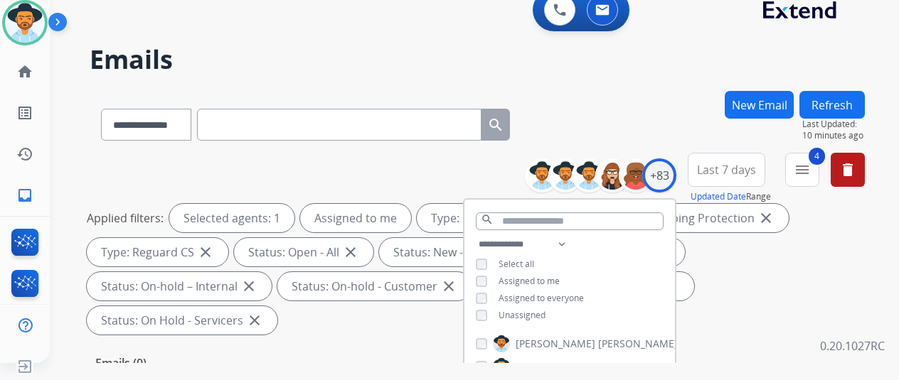
click at [587, 90] on div "**********" at bounding box center [457, 224] width 815 height 380
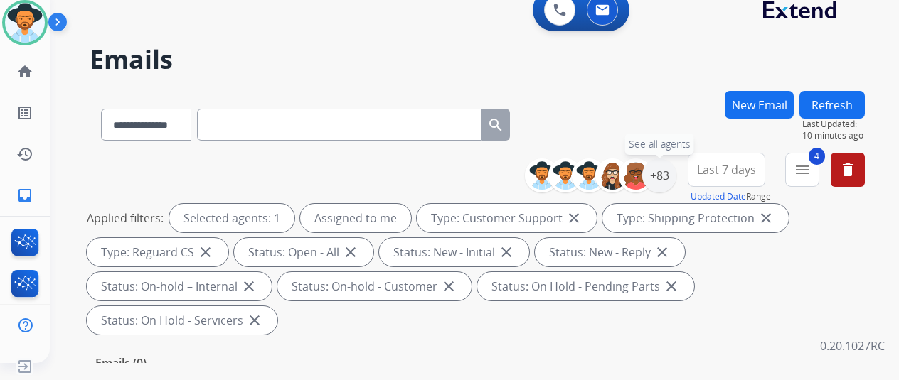
drag, startPoint x: 667, startPoint y: 177, endPoint x: 289, endPoint y: 100, distance: 386.2
click at [659, 161] on div "+83" at bounding box center [659, 176] width 34 height 34
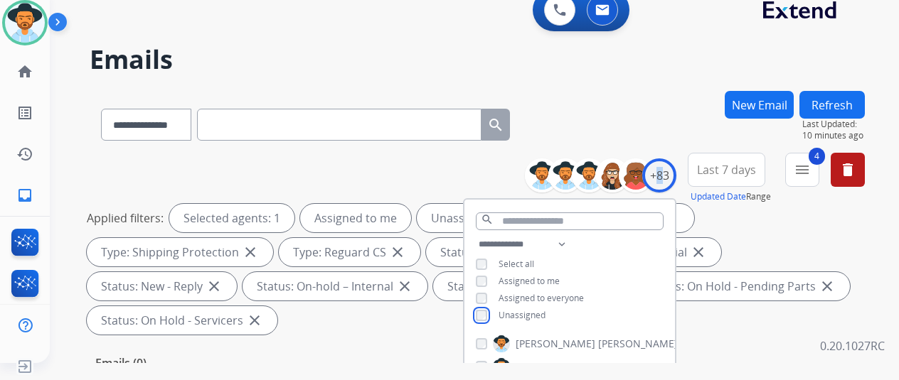
scroll to position [213, 0]
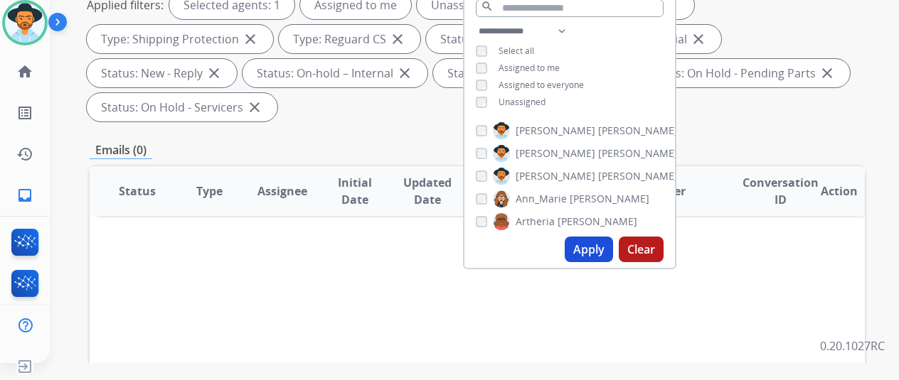
click at [597, 254] on button "Apply" at bounding box center [589, 250] width 48 height 26
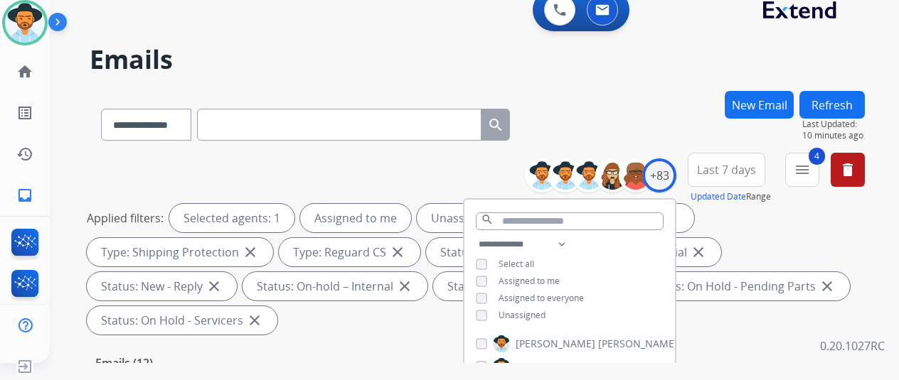
click at [629, 93] on div "**********" at bounding box center [477, 122] width 775 height 62
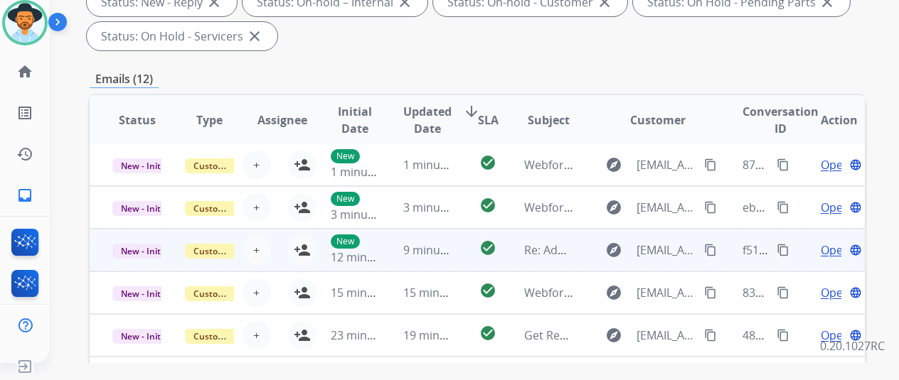
scroll to position [553, 0]
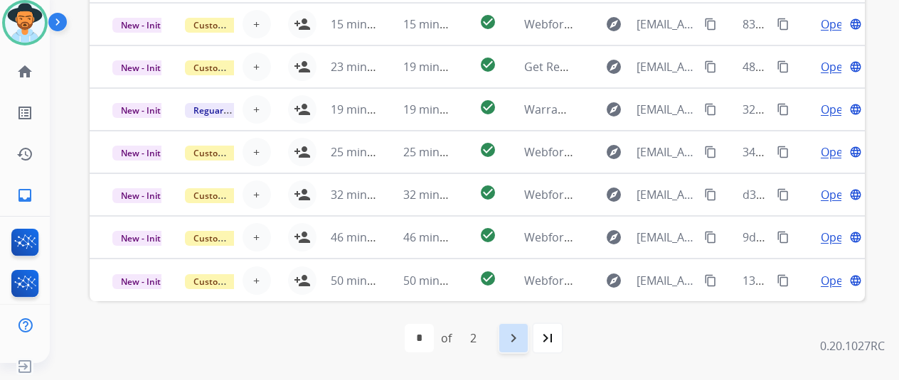
click at [521, 339] on mat-icon "navigate_next" at bounding box center [513, 338] width 17 height 17
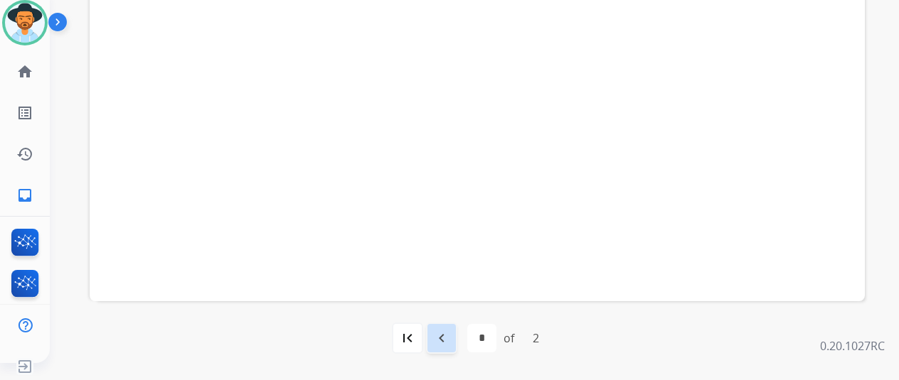
click at [445, 334] on mat-icon "navigate_before" at bounding box center [441, 338] width 17 height 17
select select "*"
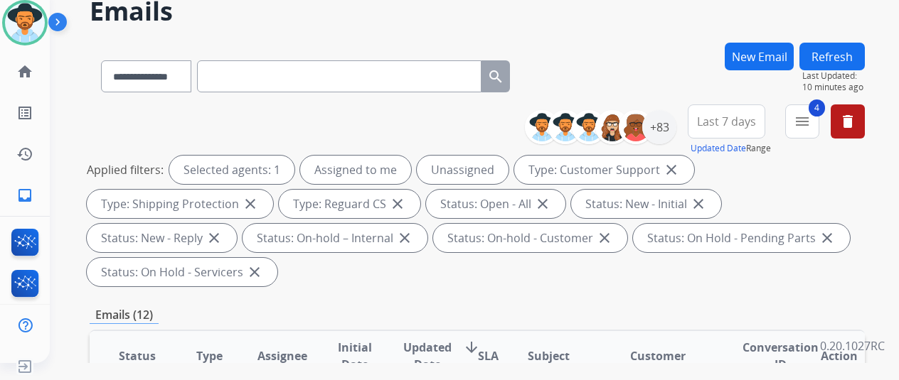
scroll to position [0, 0]
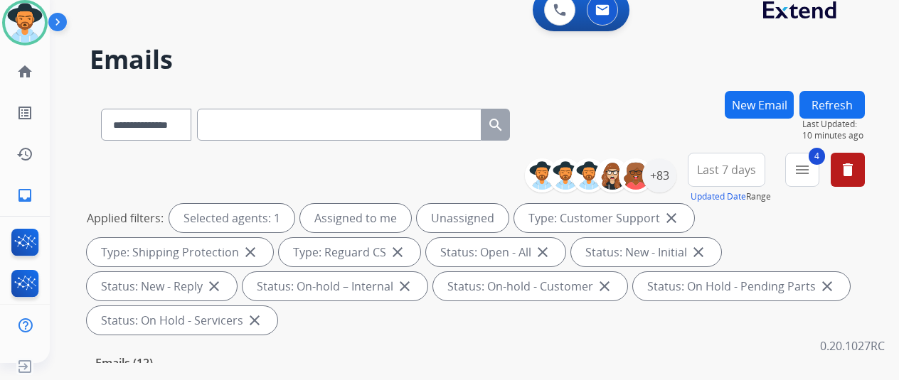
click at [654, 85] on div "**********" at bounding box center [457, 224] width 815 height 380
click at [23, 191] on mat-icon "inbox" at bounding box center [24, 195] width 17 height 17
click at [676, 169] on div "+83" at bounding box center [659, 176] width 34 height 34
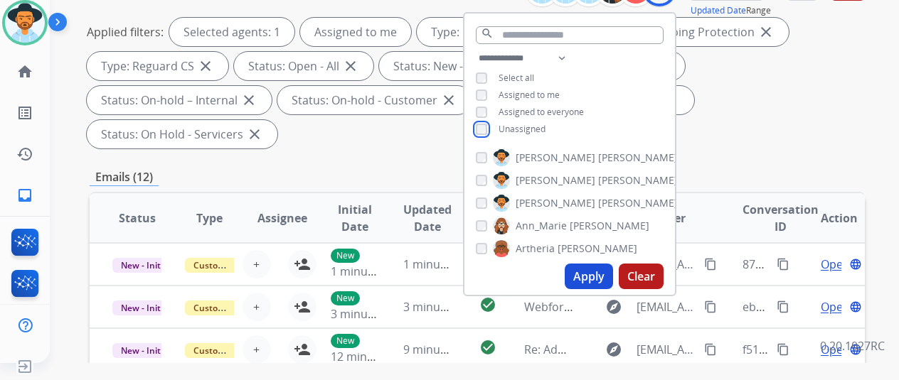
scroll to position [356, 0]
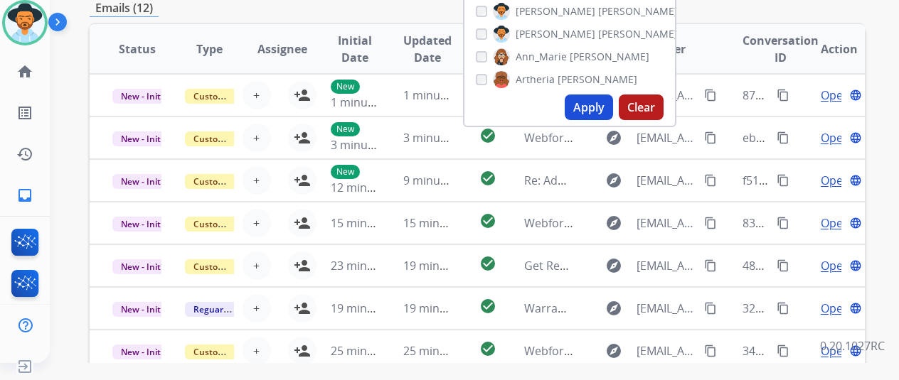
click at [595, 104] on button "Apply" at bounding box center [589, 108] width 48 height 26
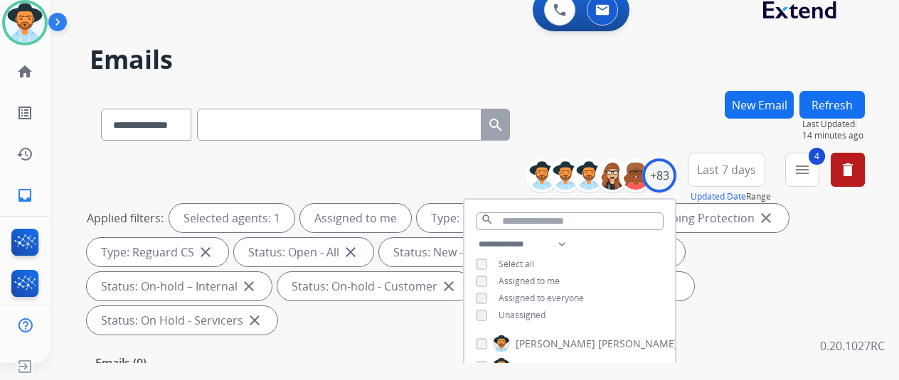
click at [622, 123] on div "**********" at bounding box center [477, 122] width 775 height 62
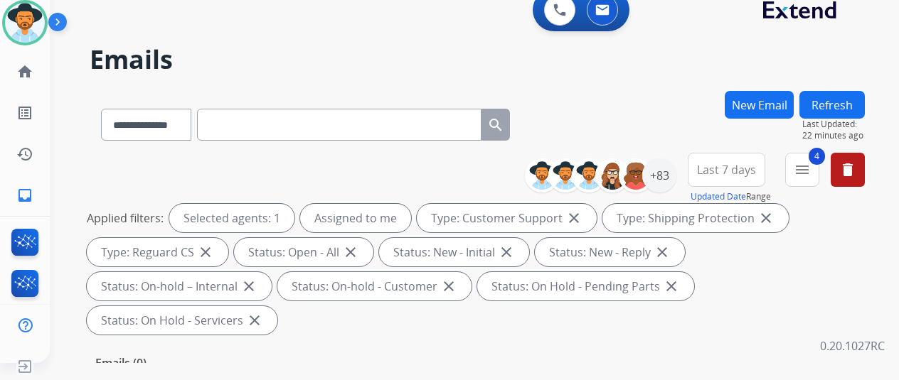
drag, startPoint x: 106, startPoint y: 173, endPoint x: 93, endPoint y: 170, distance: 13.1
click at [106, 173] on div "**********" at bounding box center [477, 247] width 775 height 188
click at [26, 196] on mat-icon "inbox" at bounding box center [24, 195] width 17 height 17
click at [668, 171] on div "+83" at bounding box center [659, 176] width 34 height 34
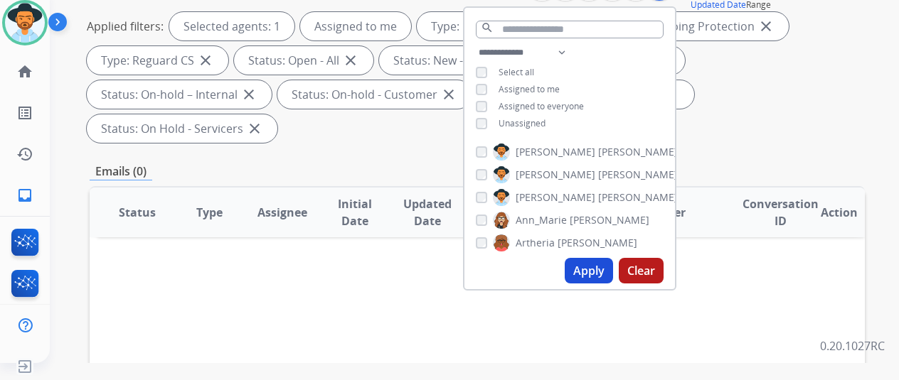
scroll to position [284, 0]
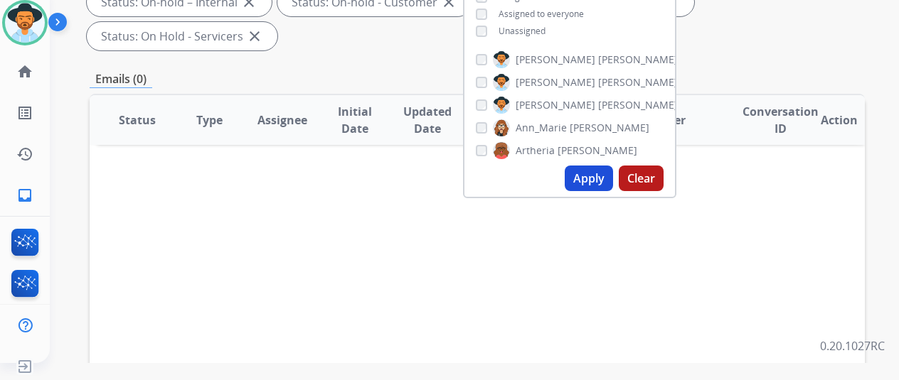
click at [592, 176] on button "Apply" at bounding box center [589, 179] width 48 height 26
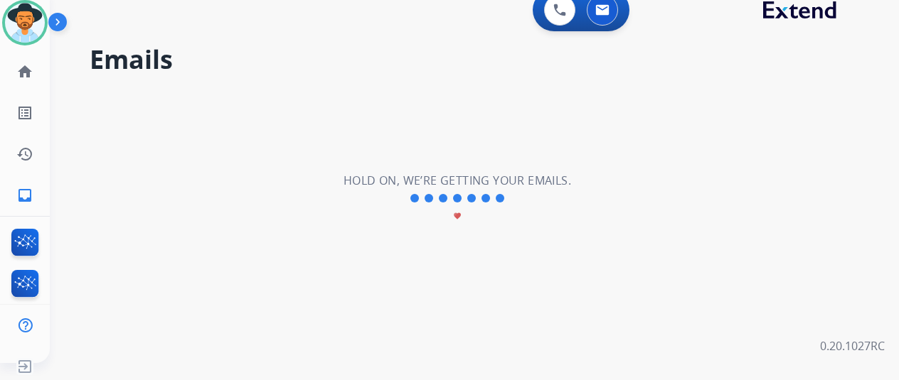
scroll to position [0, 0]
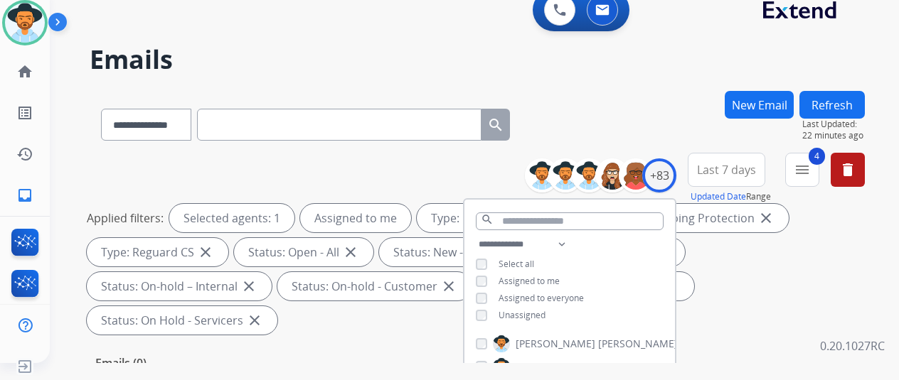
click at [625, 85] on div "**********" at bounding box center [457, 224] width 815 height 380
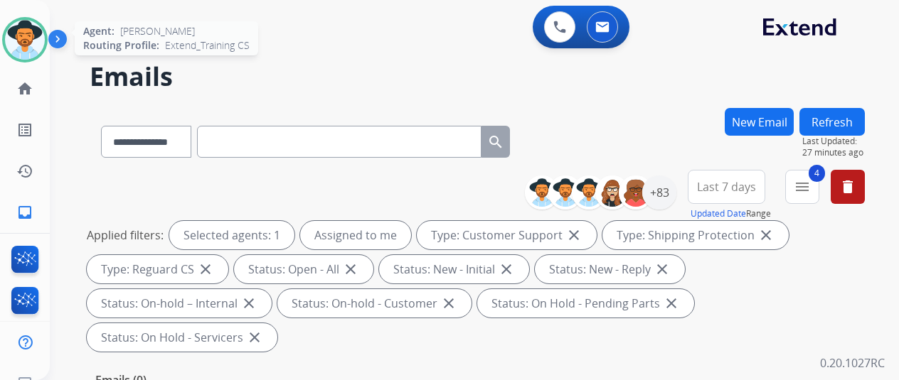
click at [21, 28] on img at bounding box center [25, 40] width 40 height 40
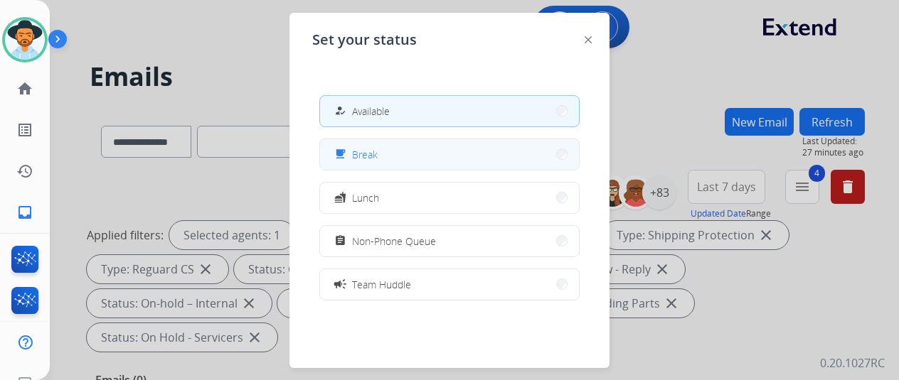
click at [426, 152] on button "free_breakfast Break" at bounding box center [449, 154] width 259 height 31
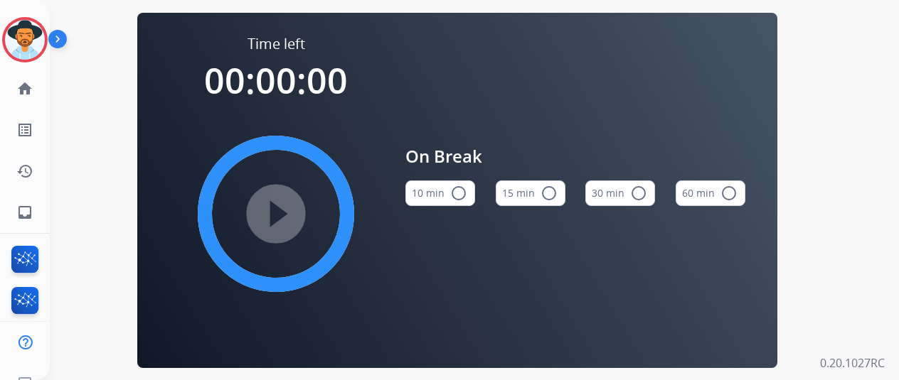
drag, startPoint x: 472, startPoint y: 192, endPoint x: 464, endPoint y: 197, distance: 9.9
click at [468, 194] on button "10 min radio_button_unchecked" at bounding box center [440, 194] width 70 height 26
click at [284, 213] on mat-icon "play_circle_filled" at bounding box center [275, 214] width 17 height 17
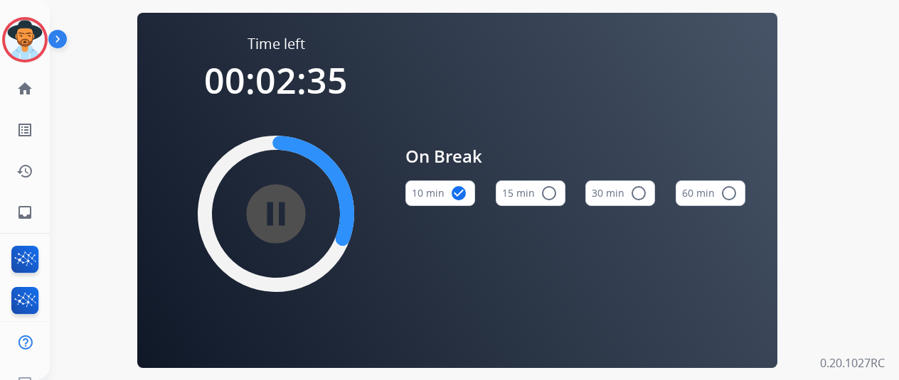
click at [284, 215] on mat-icon "pause_circle_filled" at bounding box center [275, 214] width 17 height 17
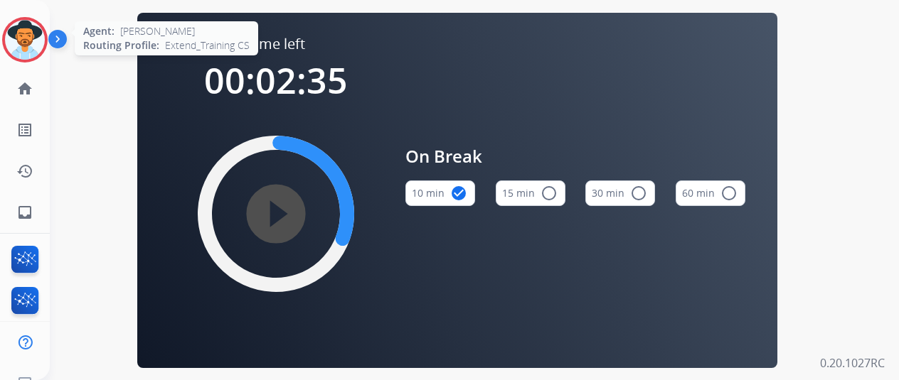
click at [28, 35] on img at bounding box center [25, 40] width 40 height 40
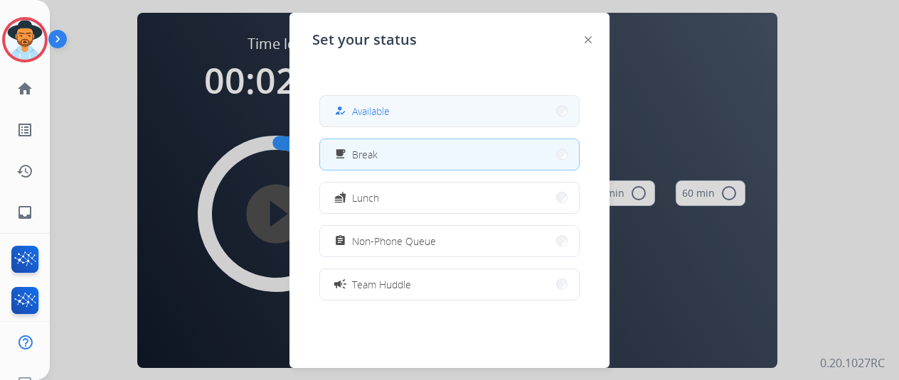
click at [360, 109] on span "Available" at bounding box center [371, 111] width 38 height 15
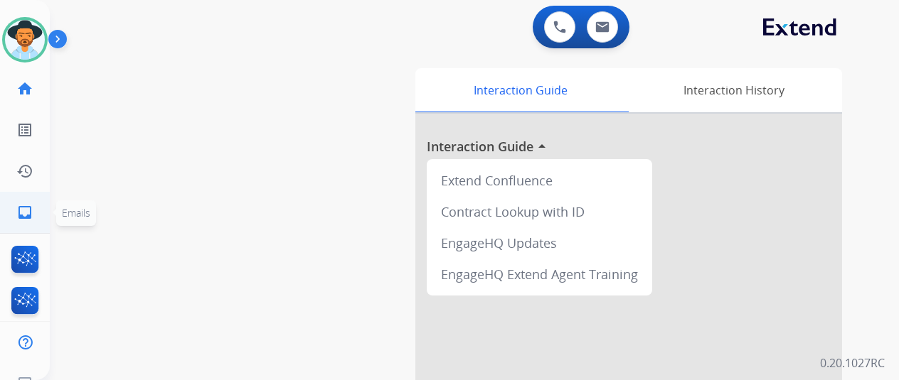
click at [26, 210] on mat-icon "inbox" at bounding box center [24, 212] width 17 height 17
select select "**********"
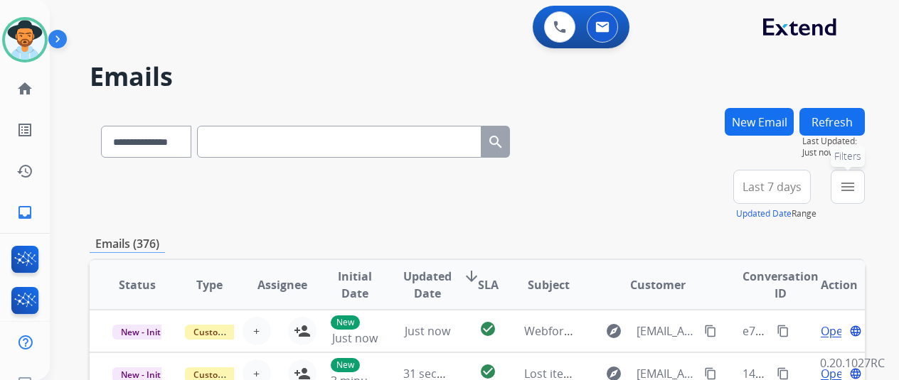
click at [856, 182] on mat-icon "menu" at bounding box center [847, 187] width 17 height 17
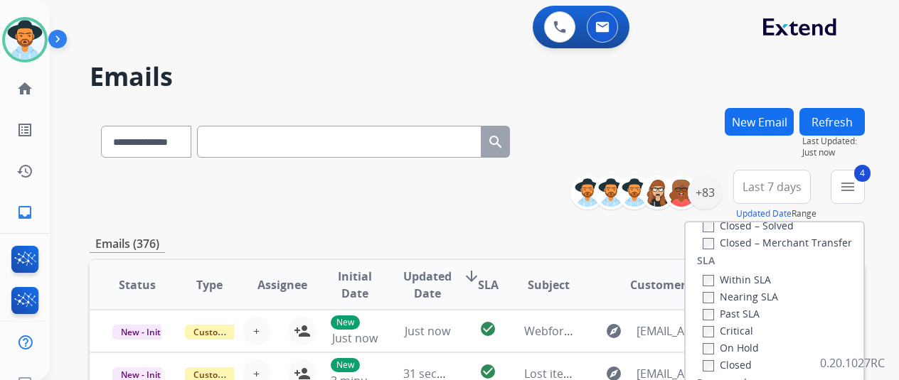
scroll to position [284, 0]
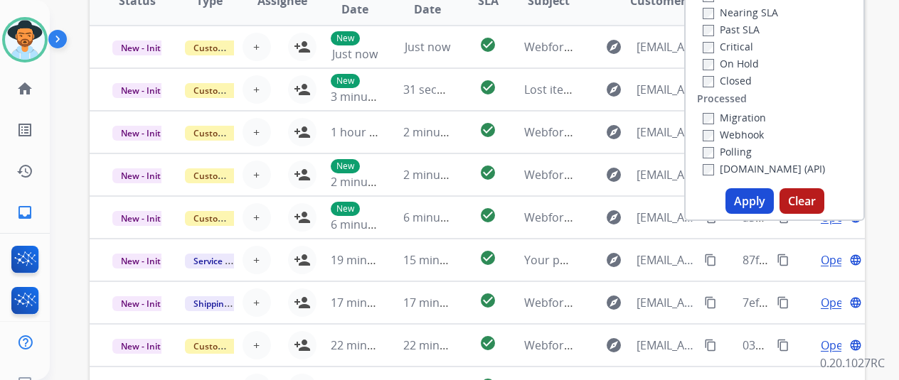
click at [752, 196] on button "Apply" at bounding box center [749, 201] width 48 height 26
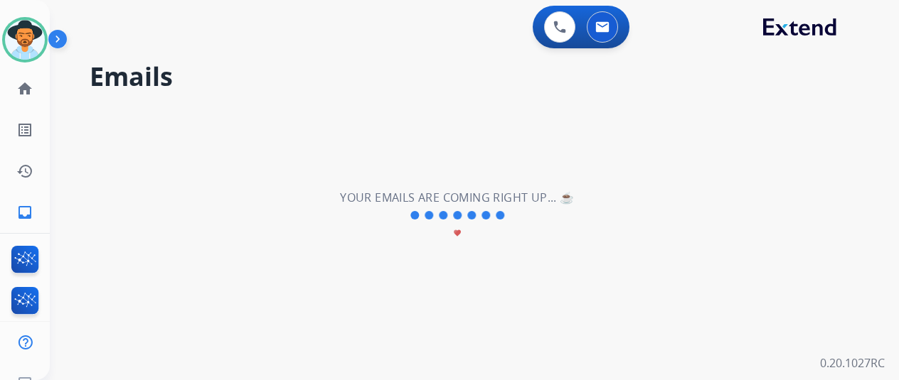
scroll to position [0, 0]
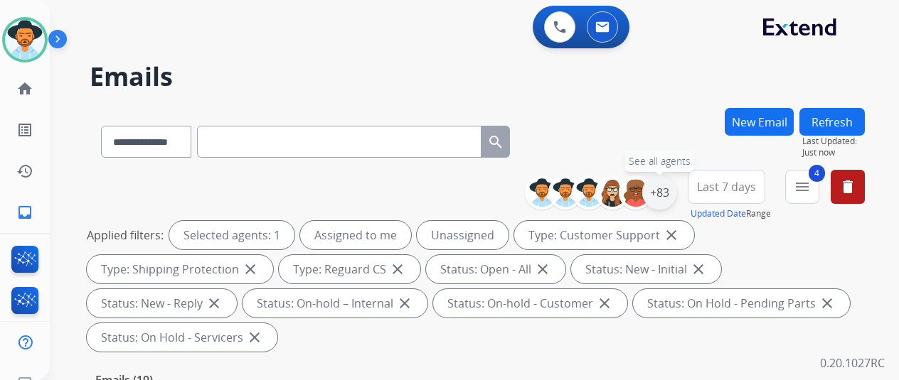
click at [676, 196] on div "+83" at bounding box center [659, 193] width 34 height 34
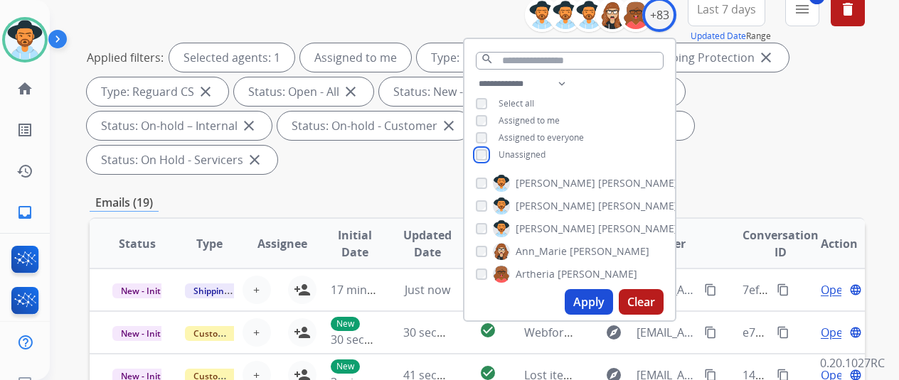
scroll to position [213, 0]
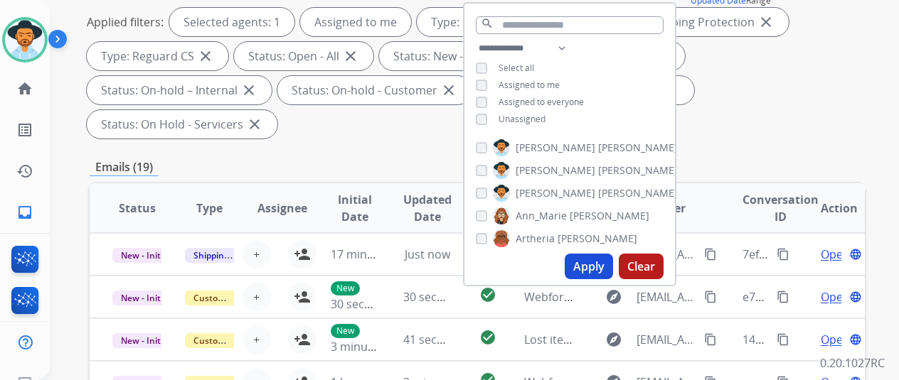
click at [603, 266] on button "Apply" at bounding box center [589, 267] width 48 height 26
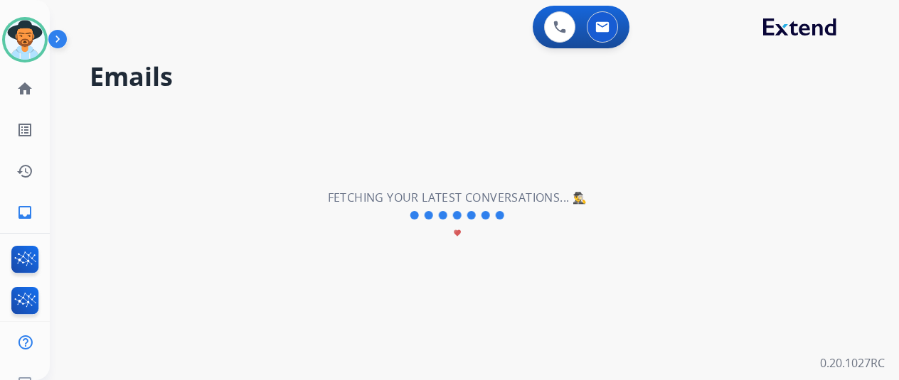
scroll to position [0, 0]
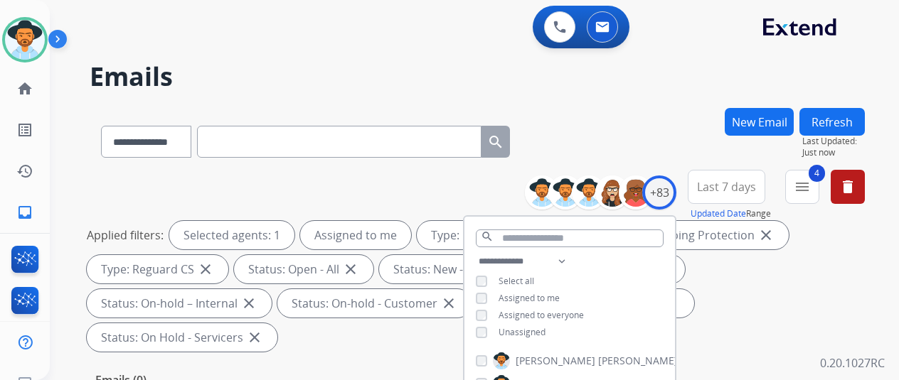
click at [649, 110] on div "**********" at bounding box center [477, 139] width 775 height 62
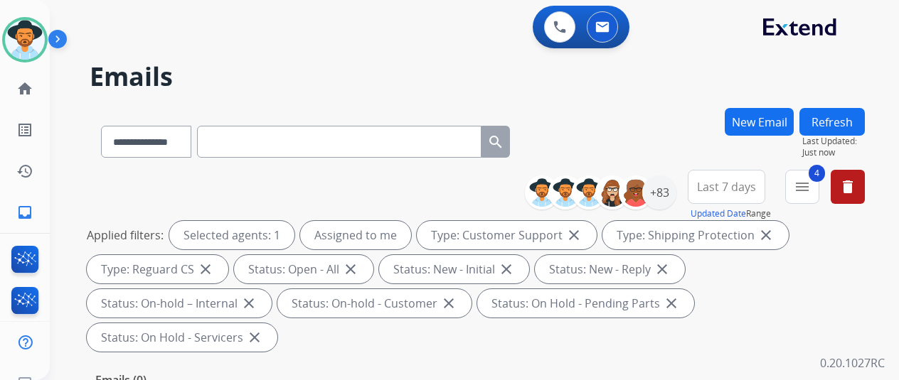
click at [630, 134] on div "**********" at bounding box center [477, 139] width 775 height 62
click at [20, 209] on mat-icon "inbox" at bounding box center [24, 212] width 17 height 17
click at [664, 191] on div "+83" at bounding box center [659, 193] width 34 height 34
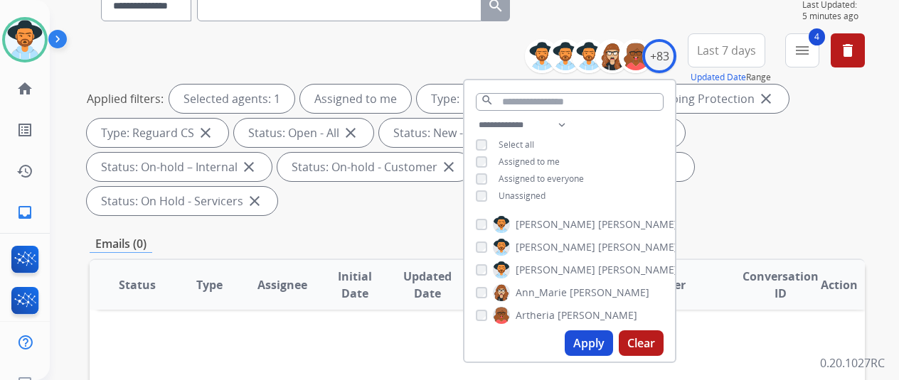
scroll to position [284, 0]
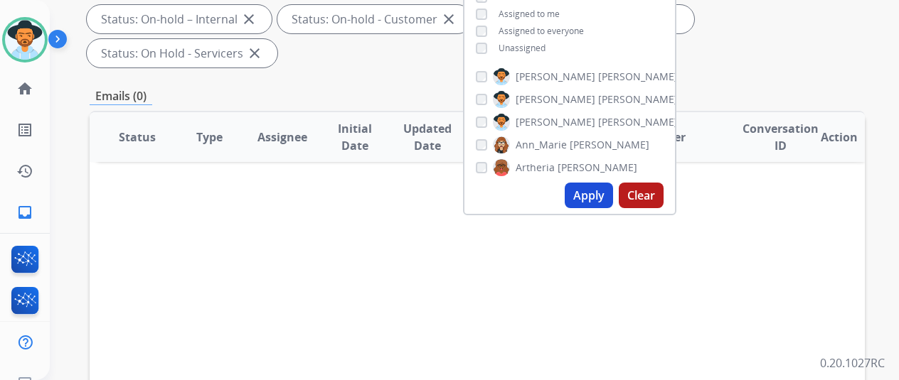
click at [593, 194] on button "Apply" at bounding box center [589, 196] width 48 height 26
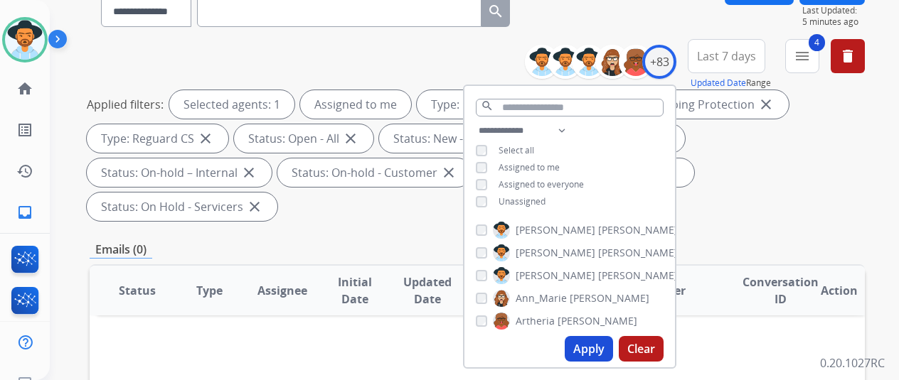
scroll to position [0, 0]
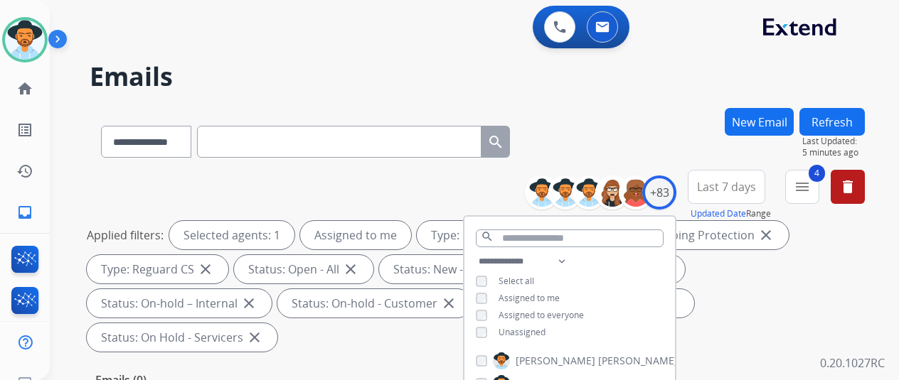
click at [601, 105] on div "**********" at bounding box center [457, 241] width 815 height 380
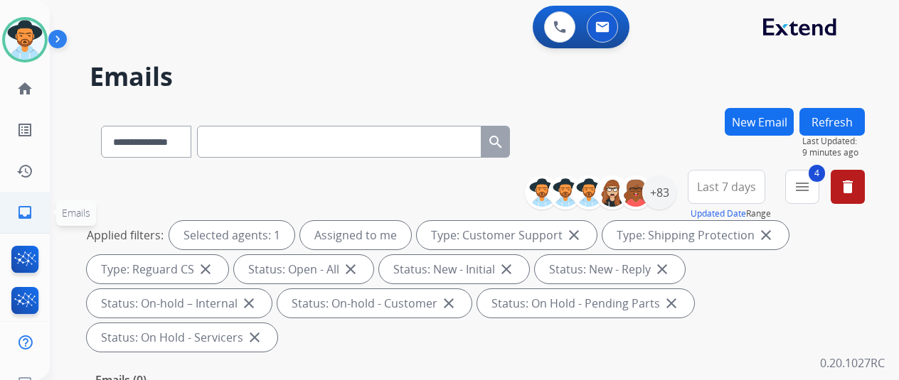
click at [23, 206] on mat-icon "inbox" at bounding box center [24, 212] width 17 height 17
click at [656, 184] on div "+83" at bounding box center [659, 193] width 34 height 34
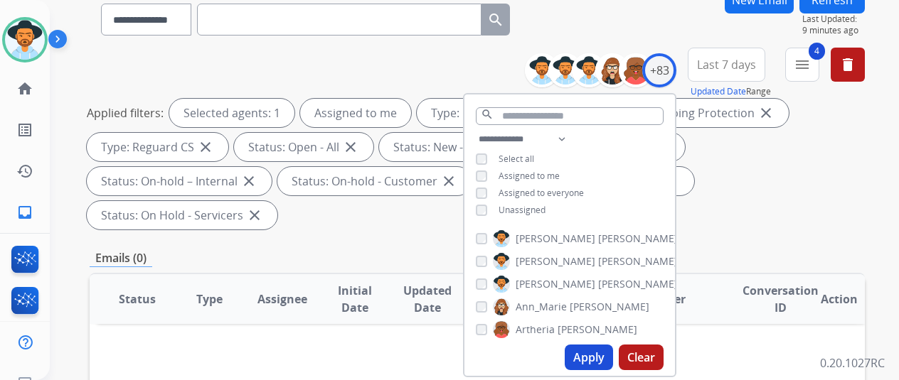
scroll to position [284, 0]
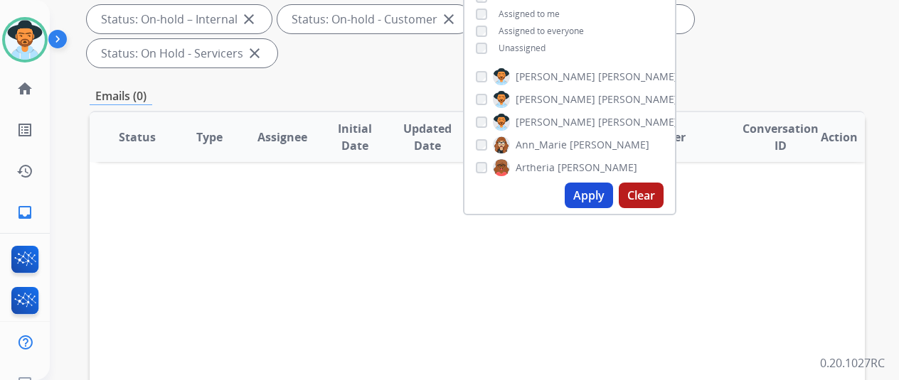
click at [592, 193] on button "Apply" at bounding box center [589, 196] width 48 height 26
drag, startPoint x: 383, startPoint y: 304, endPoint x: 553, endPoint y: 185, distance: 207.3
click at [383, 304] on div "Status Type Assignee Initial Date Updated Date arrow_downward SLA Subject Custo…" at bounding box center [477, 349] width 775 height 476
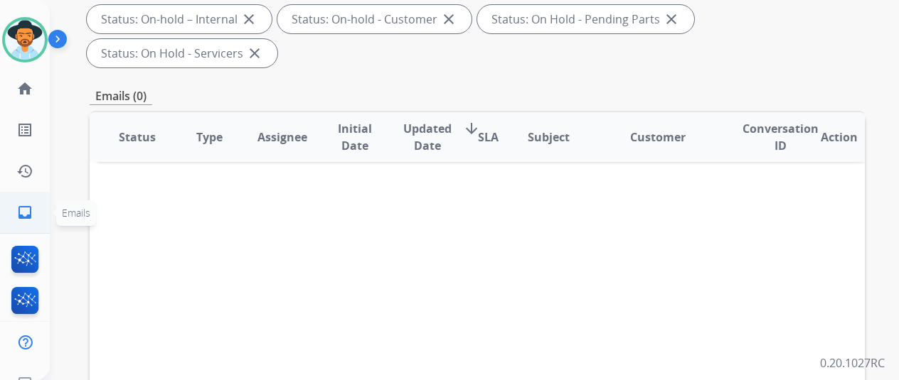
click at [27, 207] on mat-icon "inbox" at bounding box center [24, 212] width 17 height 17
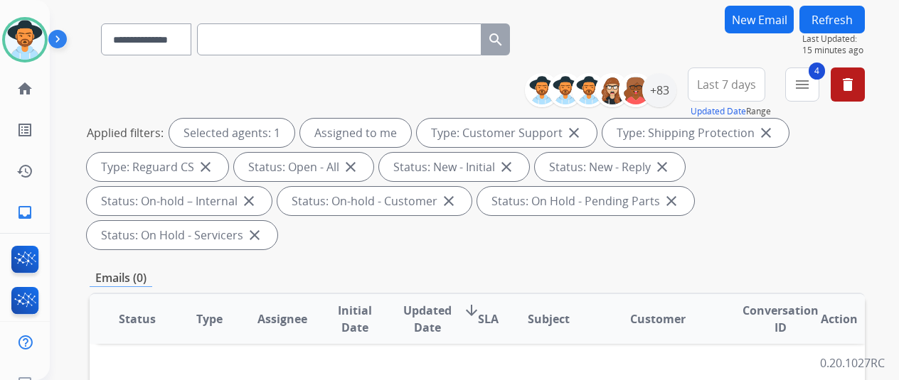
scroll to position [0, 0]
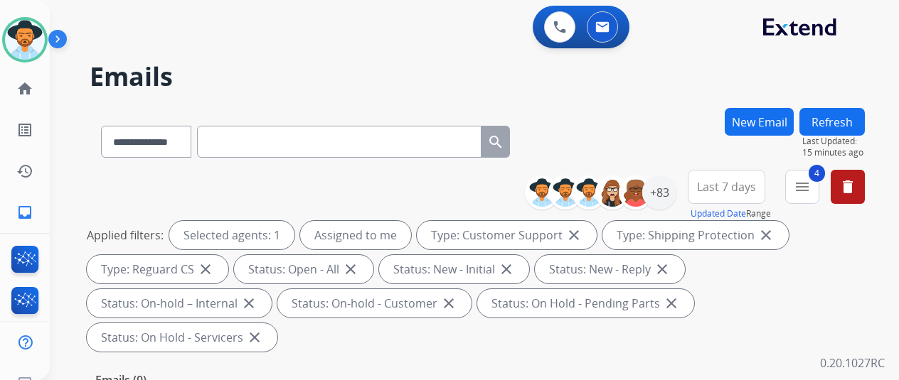
click at [105, 174] on div "**********" at bounding box center [477, 264] width 775 height 188
drag, startPoint x: 28, startPoint y: 201, endPoint x: 78, endPoint y: 176, distance: 55.3
click at [38, 196] on link "inbox Emails" at bounding box center [25, 213] width 40 height 40
click at [669, 181] on div "+83" at bounding box center [659, 193] width 34 height 34
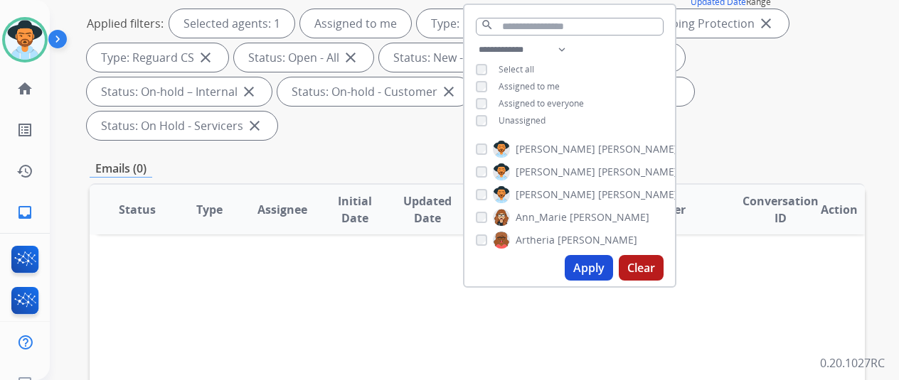
scroll to position [213, 0]
click at [600, 262] on button "Apply" at bounding box center [589, 267] width 48 height 26
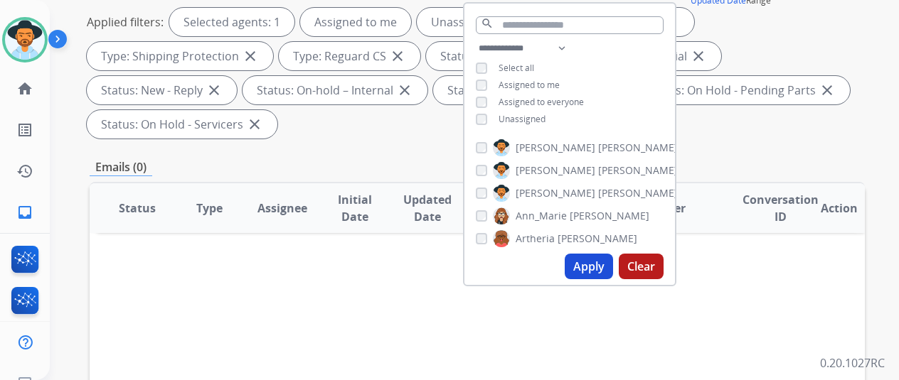
click at [607, 271] on button "Apply" at bounding box center [589, 267] width 48 height 26
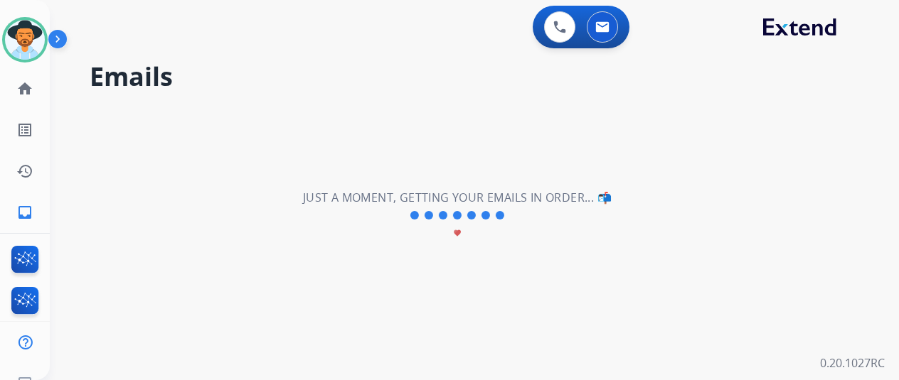
scroll to position [0, 0]
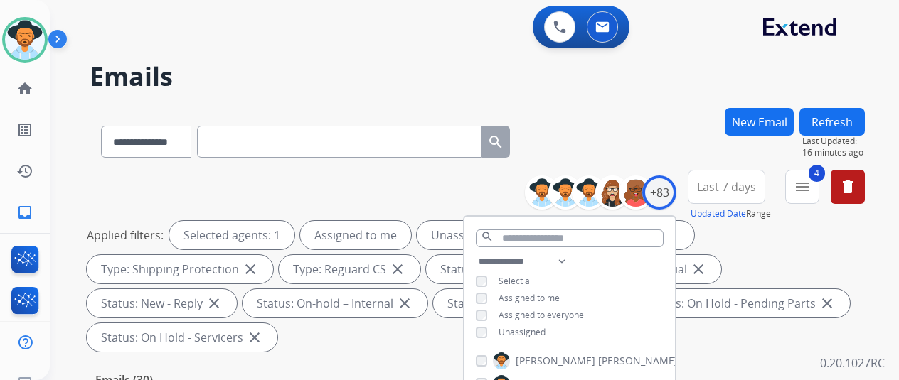
click at [632, 137] on div "**********" at bounding box center [477, 139] width 775 height 62
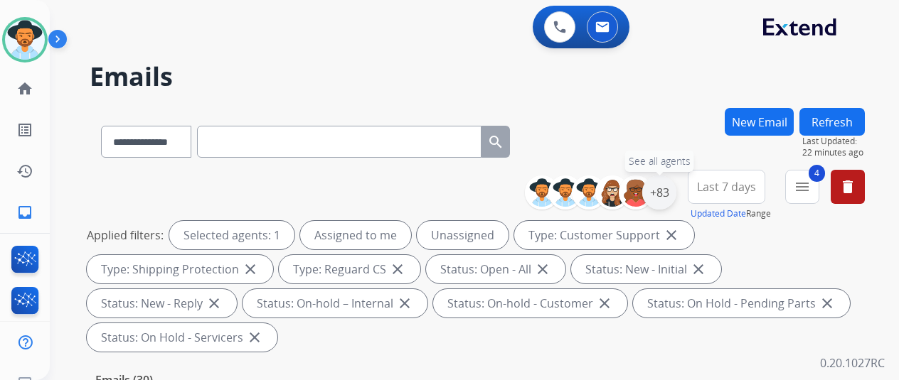
click at [676, 187] on div "+83" at bounding box center [659, 193] width 34 height 34
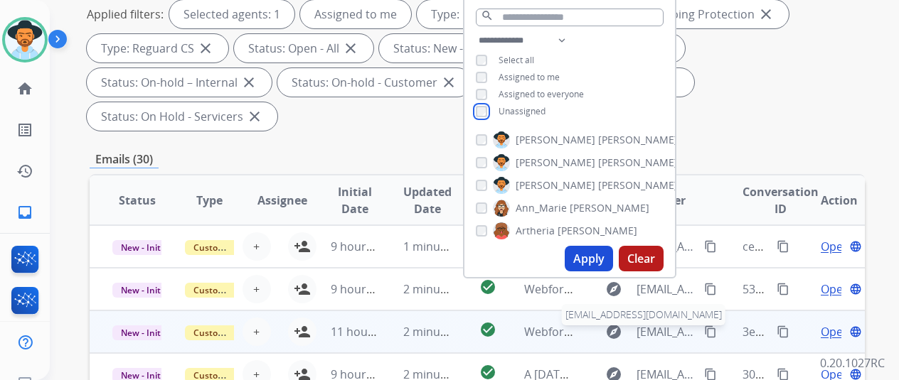
scroll to position [284, 0]
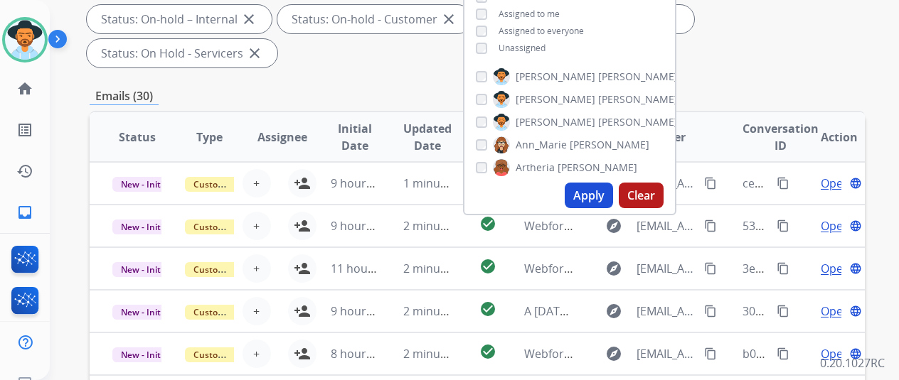
click at [594, 193] on button "Apply" at bounding box center [589, 196] width 48 height 26
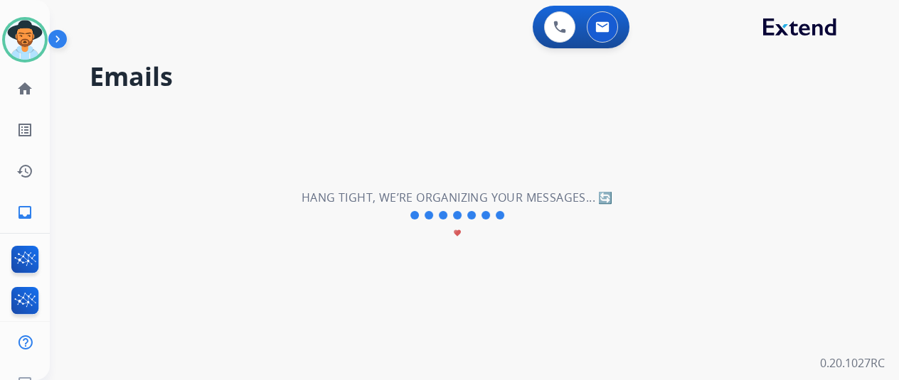
scroll to position [0, 0]
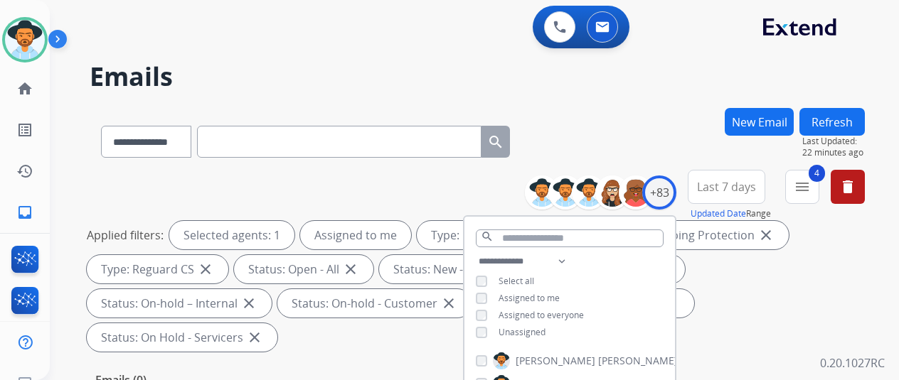
click at [625, 132] on div "**********" at bounding box center [477, 139] width 775 height 62
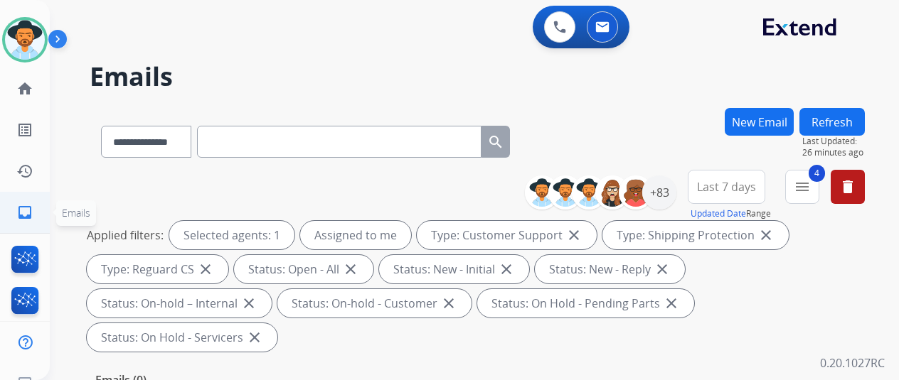
click at [25, 214] on mat-icon "inbox" at bounding box center [24, 212] width 17 height 17
click at [676, 183] on div "+83" at bounding box center [659, 193] width 34 height 34
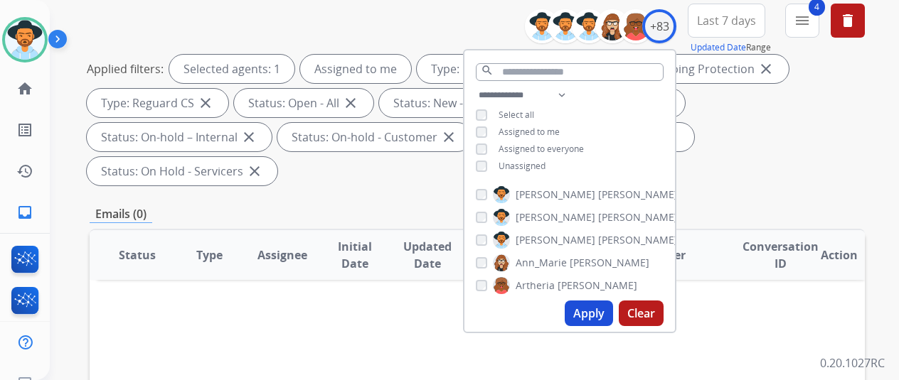
scroll to position [284, 0]
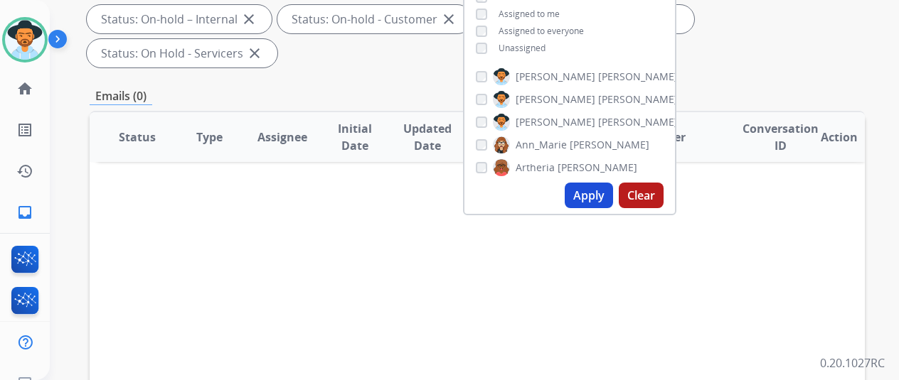
click at [588, 194] on button "Apply" at bounding box center [589, 196] width 48 height 26
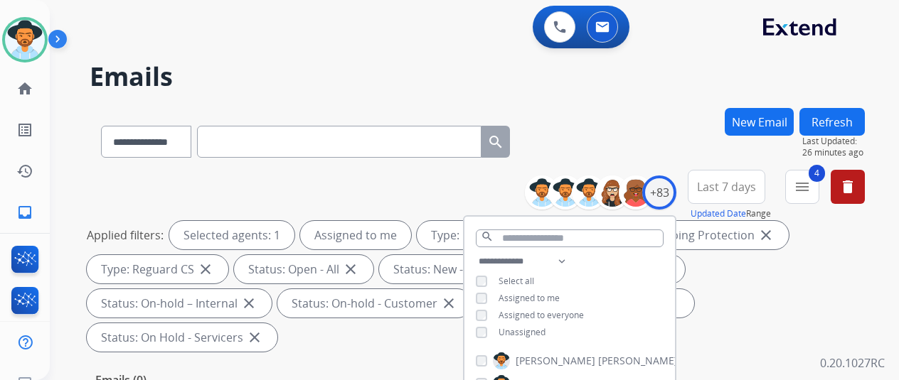
click at [610, 136] on div "**********" at bounding box center [477, 139] width 775 height 62
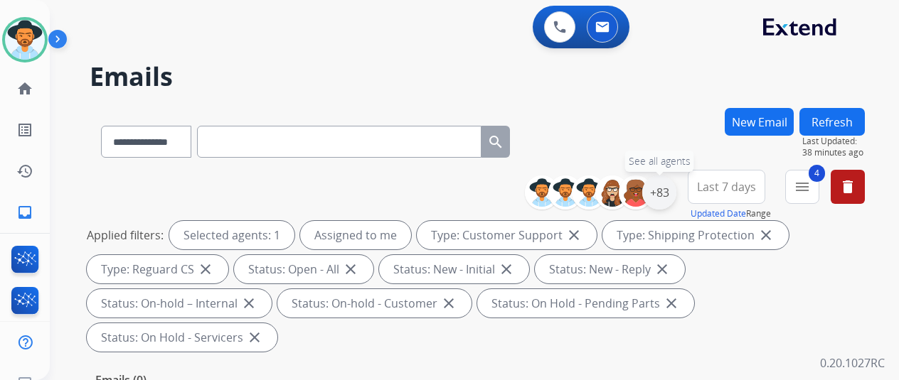
click at [672, 190] on div "+83" at bounding box center [659, 193] width 34 height 34
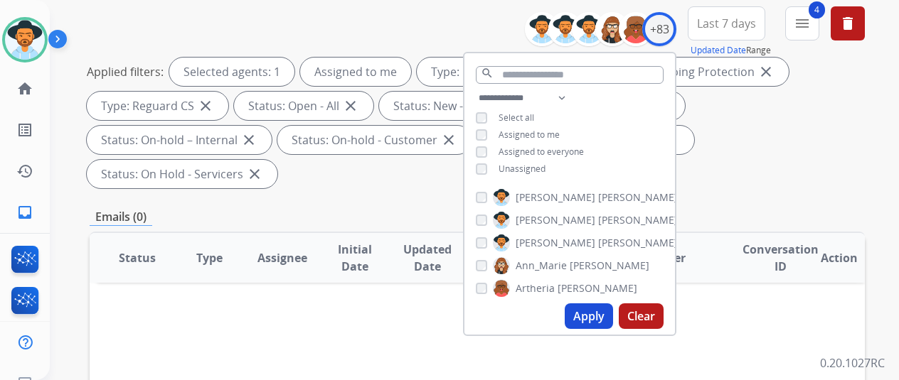
scroll to position [284, 0]
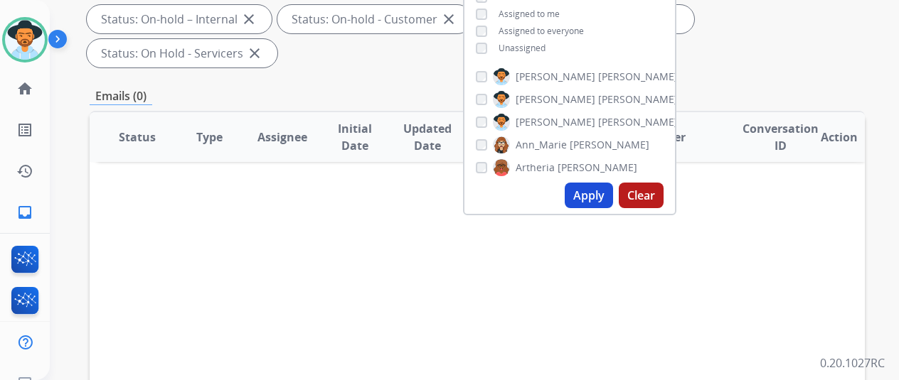
drag, startPoint x: 594, startPoint y: 199, endPoint x: 583, endPoint y: 190, distance: 14.1
click at [593, 199] on button "Apply" at bounding box center [589, 196] width 48 height 26
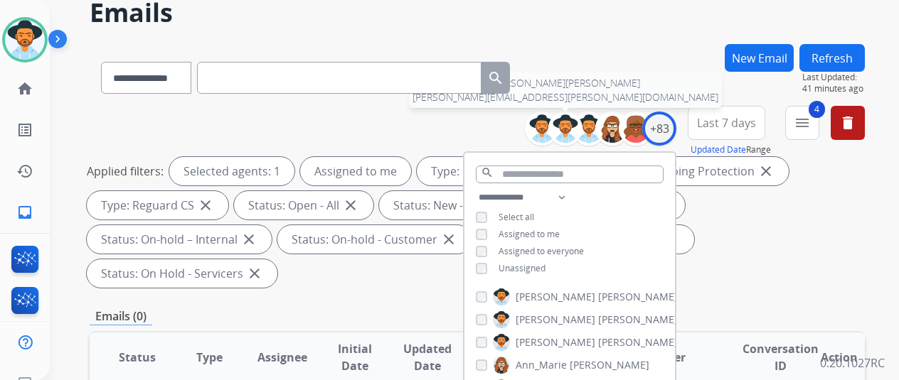
scroll to position [0, 0]
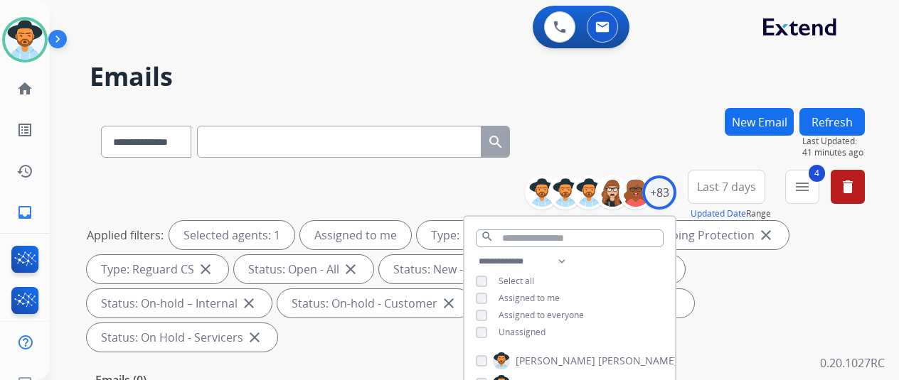
click at [639, 123] on div "**********" at bounding box center [477, 139] width 775 height 62
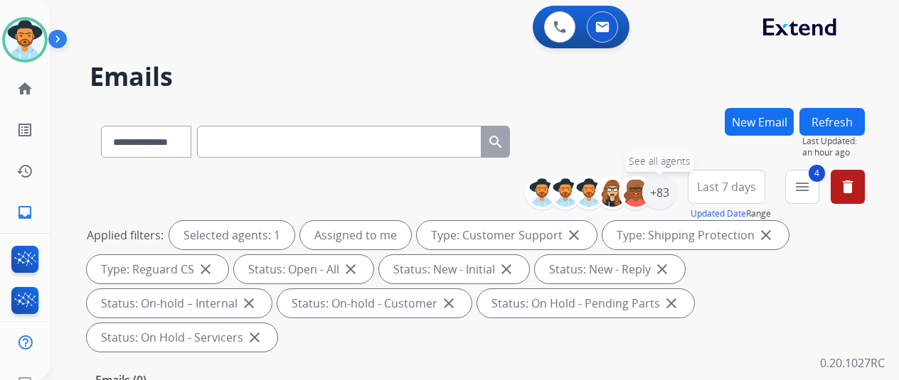
drag, startPoint x: 677, startPoint y: 190, endPoint x: 657, endPoint y: 179, distance: 22.9
click at [676, 190] on div "+83" at bounding box center [659, 193] width 34 height 34
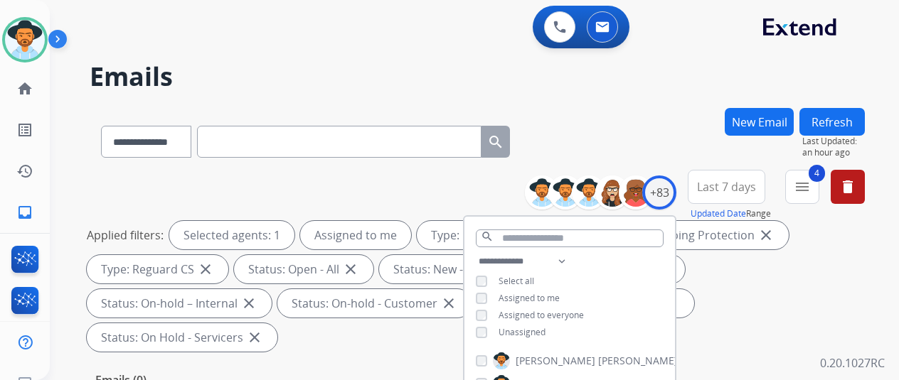
scroll to position [213, 0]
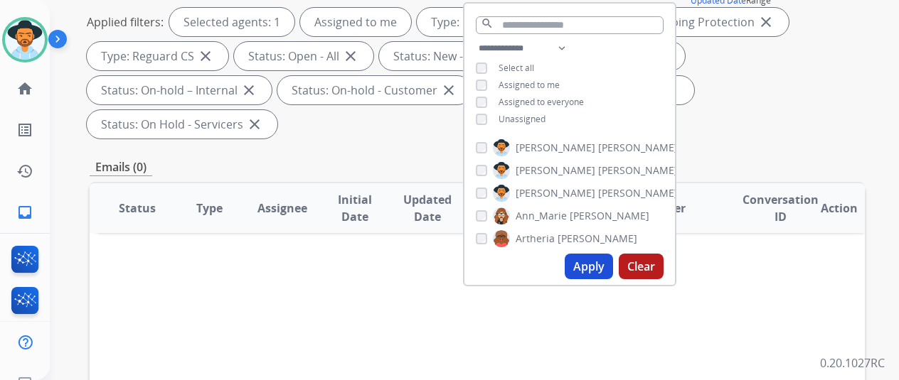
click at [587, 265] on button "Apply" at bounding box center [589, 267] width 48 height 26
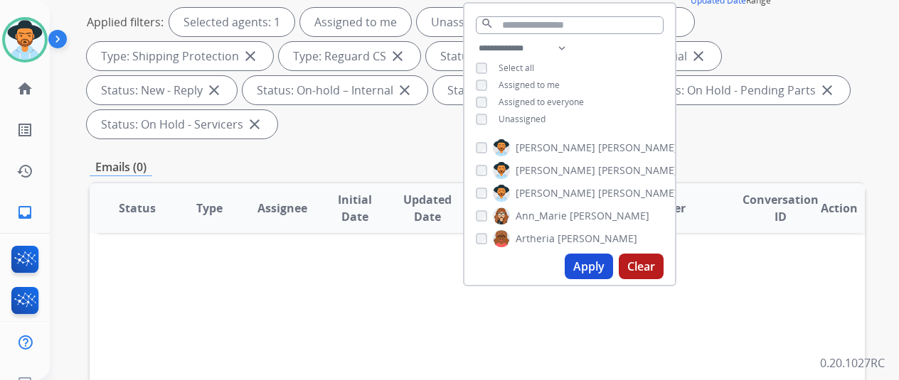
click at [594, 261] on button "Apply" at bounding box center [589, 267] width 48 height 26
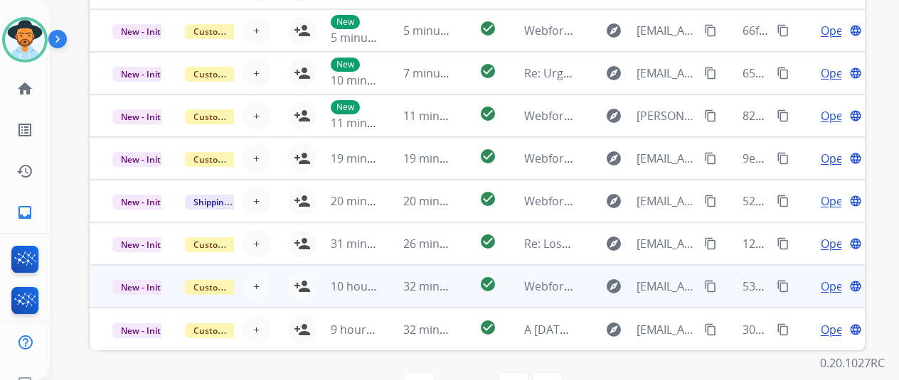
scroll to position [553, 0]
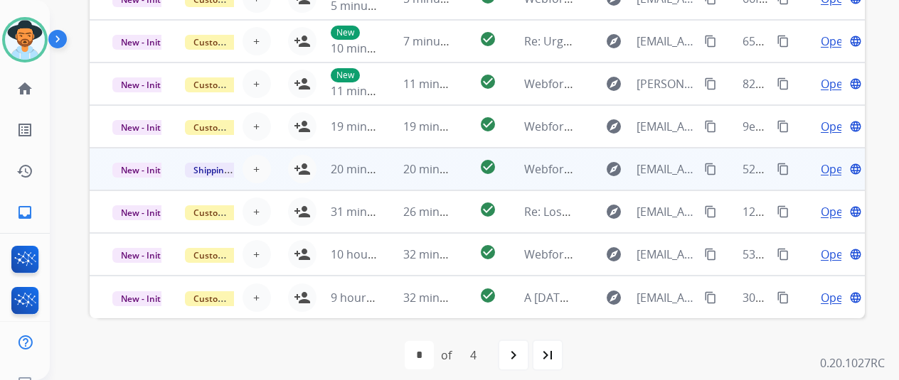
click at [831, 166] on span "Open" at bounding box center [835, 169] width 29 height 17
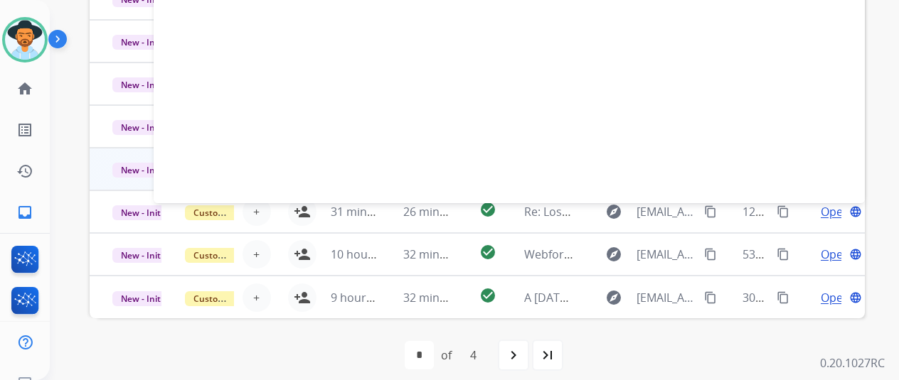
scroll to position [198, 0]
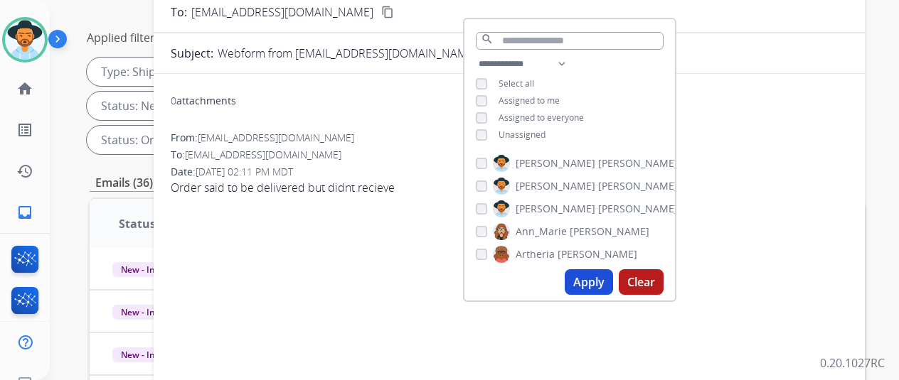
click at [332, 267] on div "0 attachments From: inshafaraz77@gmail.com To: support@extend.com Date: 08/30/2…" at bounding box center [509, 313] width 711 height 457
drag, startPoint x: 597, startPoint y: 282, endPoint x: 575, endPoint y: 261, distance: 30.7
click at [597, 282] on button "Apply" at bounding box center [589, 283] width 48 height 26
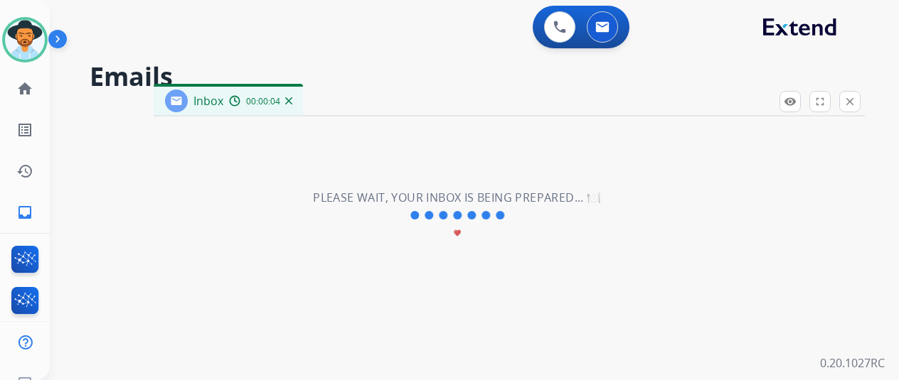
scroll to position [0, 0]
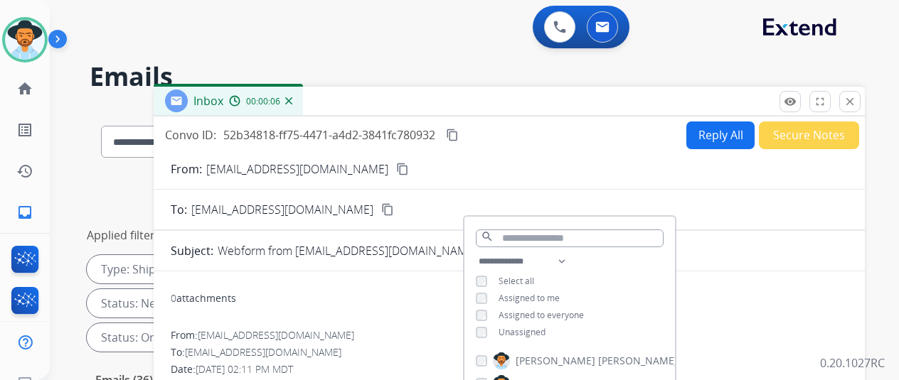
click at [476, 38] on div "0 Voice Interactions 0 Email Interactions" at bounding box center [466, 29] width 798 height 46
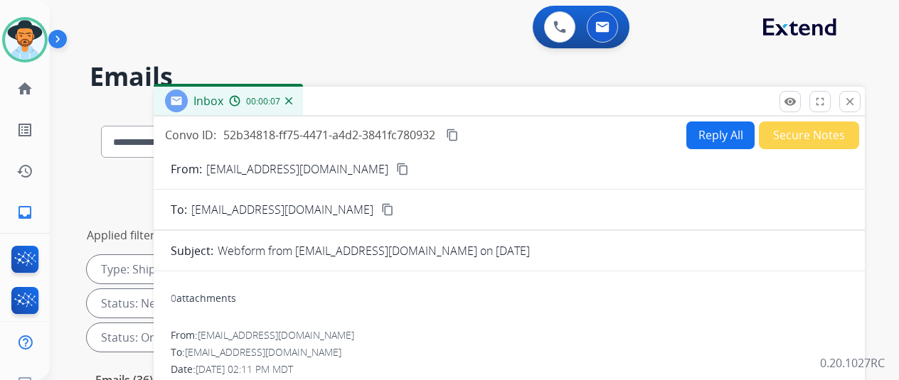
click at [396, 166] on mat-icon "content_copy" at bounding box center [402, 169] width 13 height 13
click at [292, 98] on img at bounding box center [288, 100] width 7 height 7
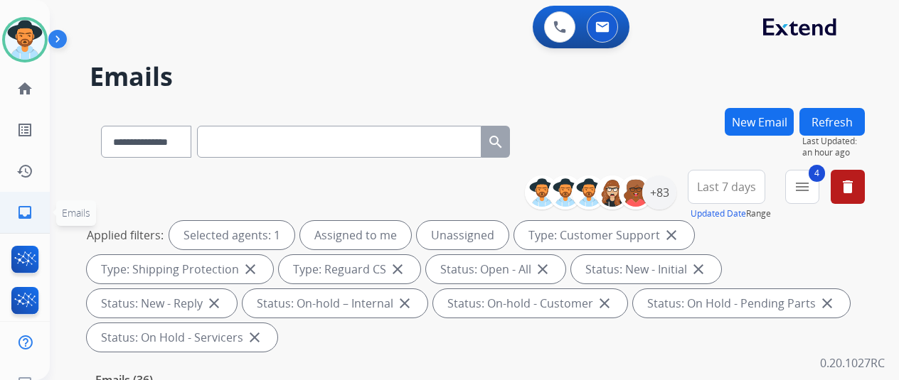
click at [18, 207] on mat-icon "inbox" at bounding box center [24, 212] width 17 height 17
click at [668, 193] on div "+83" at bounding box center [659, 193] width 34 height 34
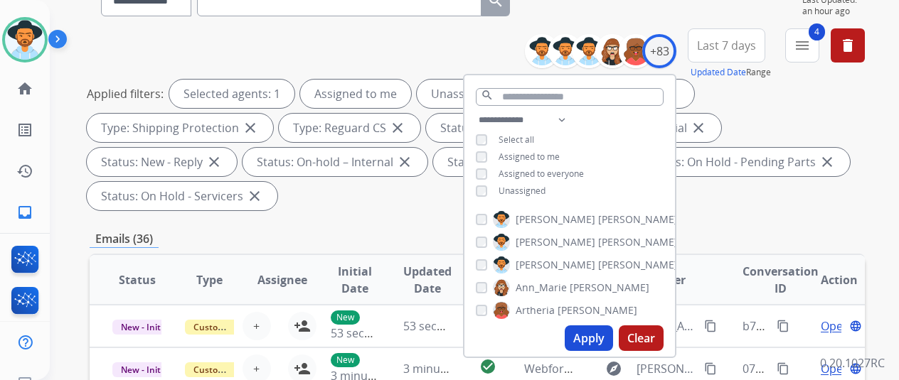
scroll to position [142, 0]
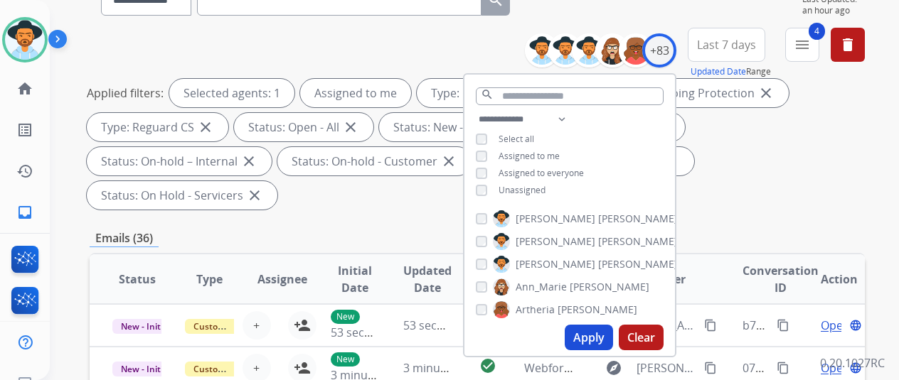
click at [605, 338] on button "Apply" at bounding box center [589, 338] width 48 height 26
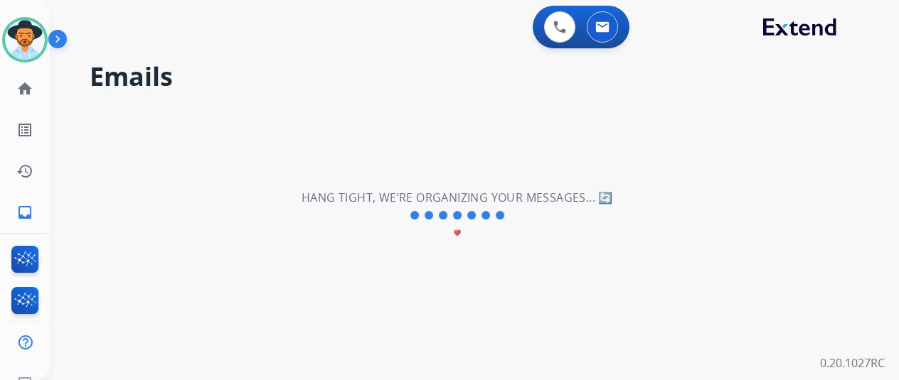
scroll to position [0, 0]
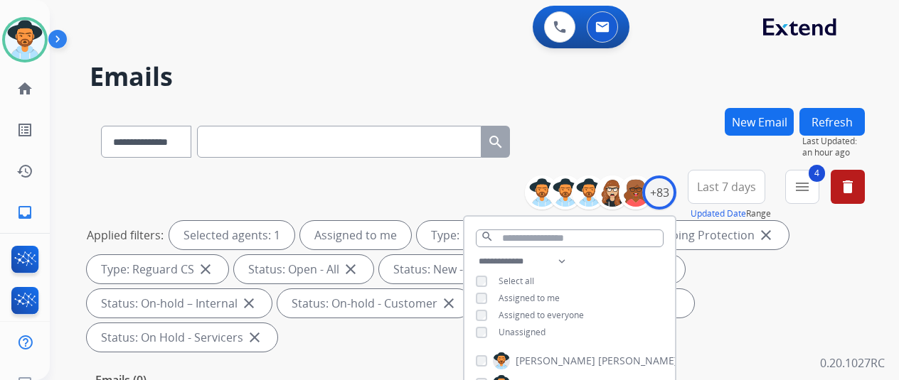
click at [444, 42] on div "0 Voice Interactions 0 Email Interactions" at bounding box center [466, 29] width 798 height 46
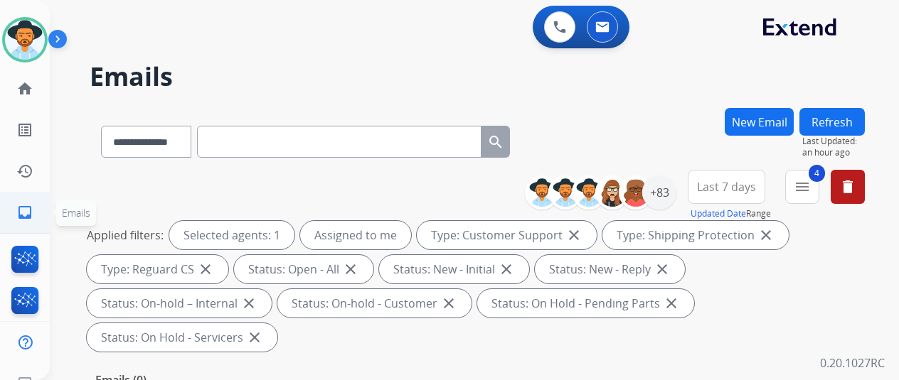
click at [29, 210] on mat-icon "inbox" at bounding box center [24, 212] width 17 height 17
click at [671, 194] on div "+83" at bounding box center [659, 193] width 34 height 34
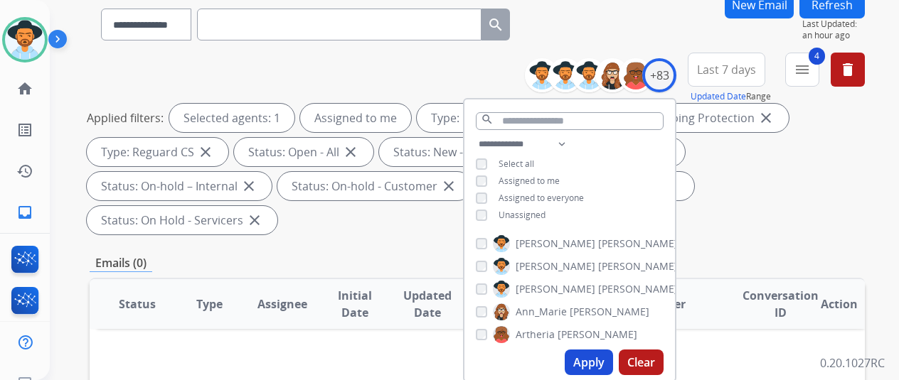
scroll to position [213, 0]
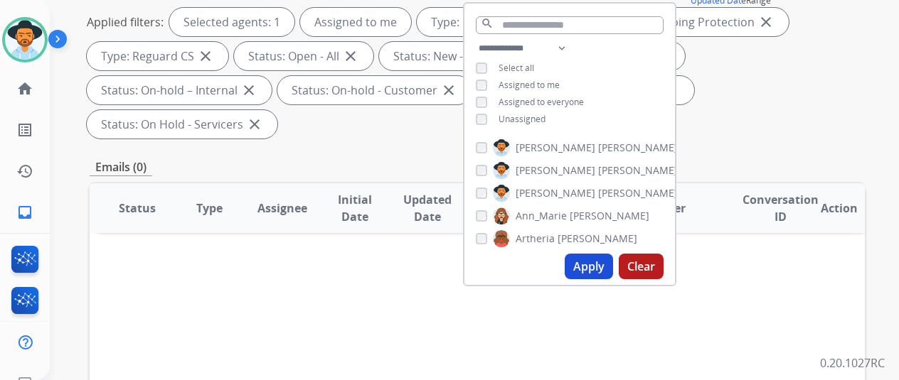
click at [592, 266] on button "Apply" at bounding box center [589, 267] width 48 height 26
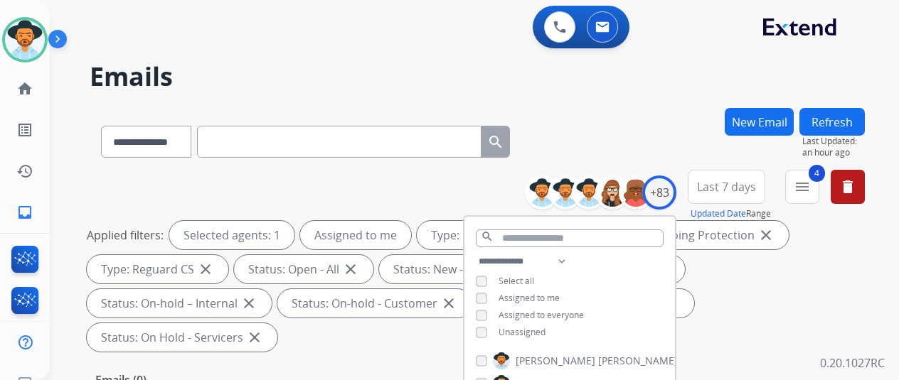
click at [622, 124] on div "**********" at bounding box center [477, 139] width 775 height 62
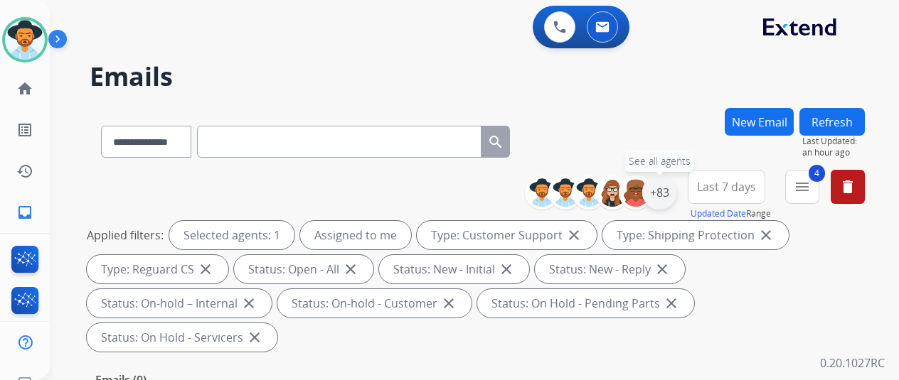
drag, startPoint x: 673, startPoint y: 187, endPoint x: 663, endPoint y: 176, distance: 14.6
click at [671, 186] on div "+83" at bounding box center [659, 193] width 34 height 34
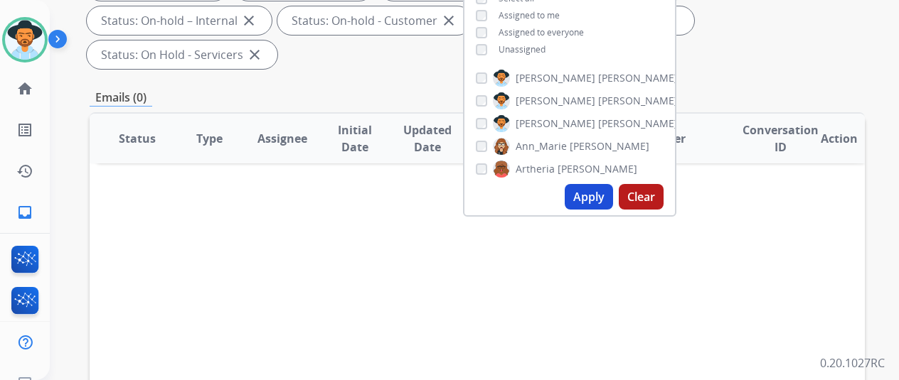
scroll to position [284, 0]
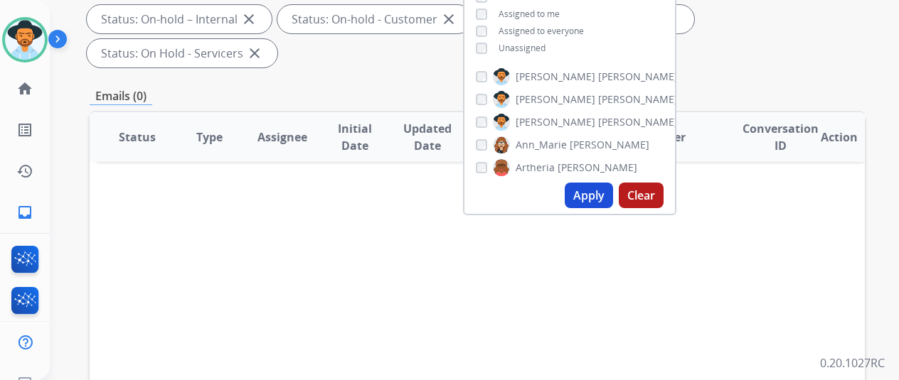
click at [587, 191] on button "Apply" at bounding box center [589, 196] width 48 height 26
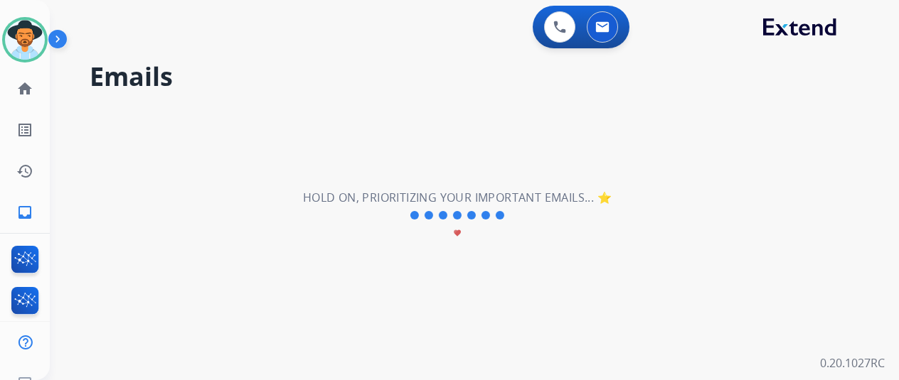
scroll to position [0, 0]
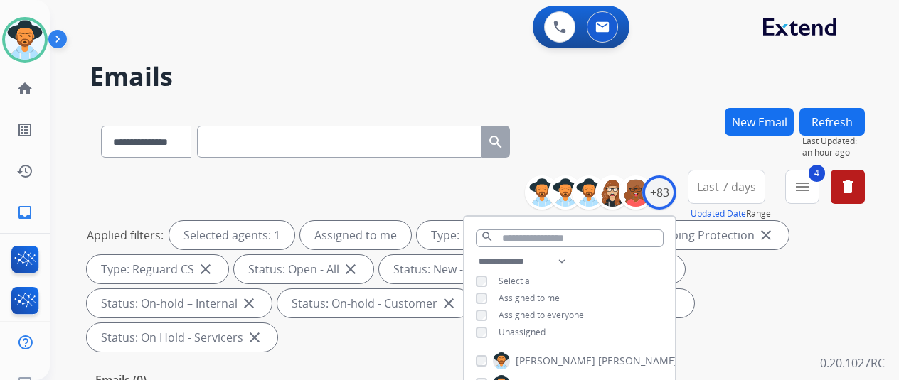
click at [611, 86] on h2 "Emails" at bounding box center [477, 77] width 775 height 28
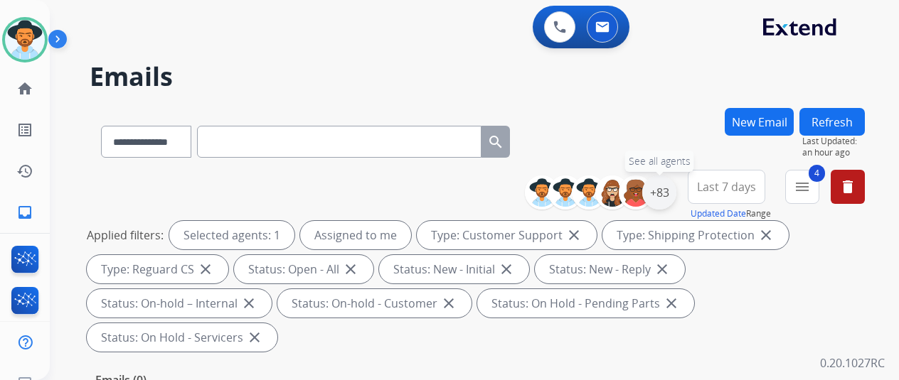
click at [671, 197] on div "+83" at bounding box center [659, 193] width 34 height 34
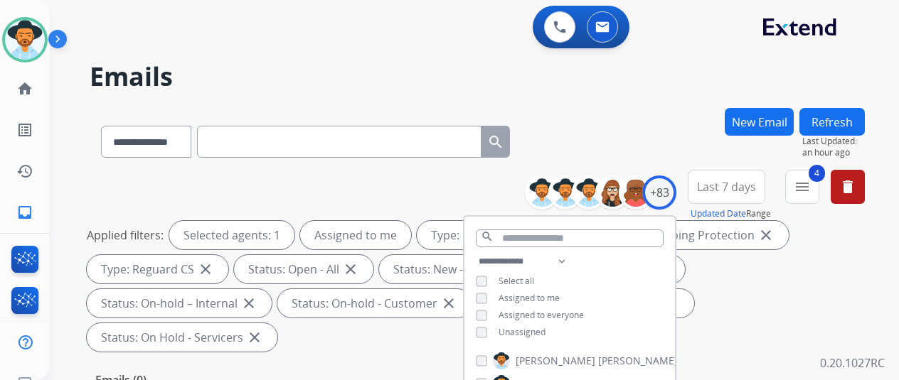
scroll to position [284, 0]
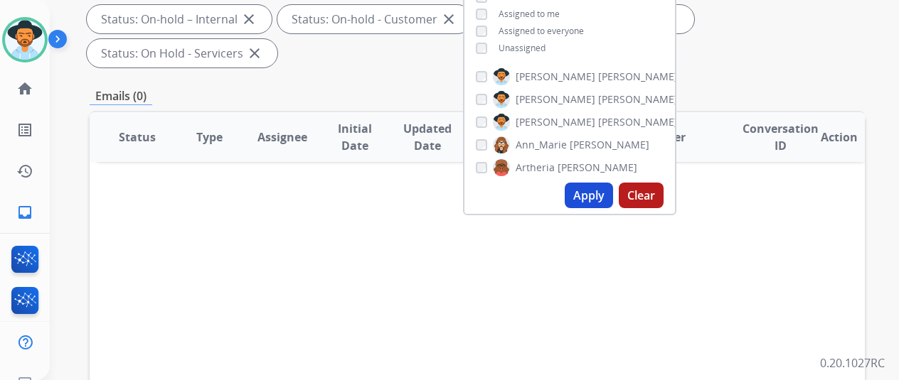
click at [582, 200] on button "Apply" at bounding box center [589, 196] width 48 height 26
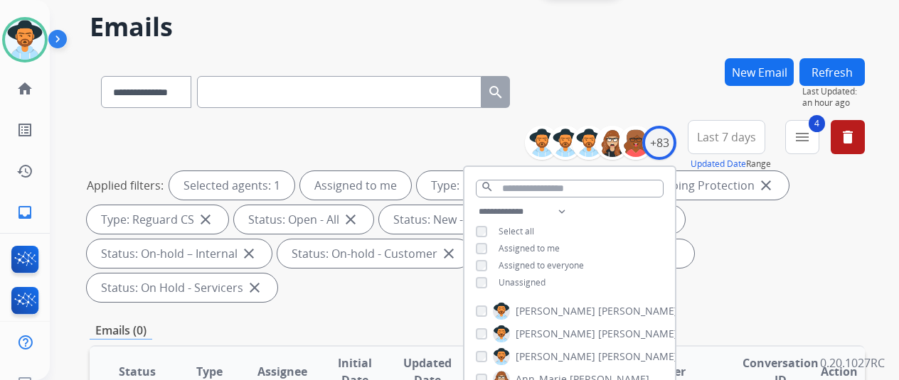
scroll to position [0, 0]
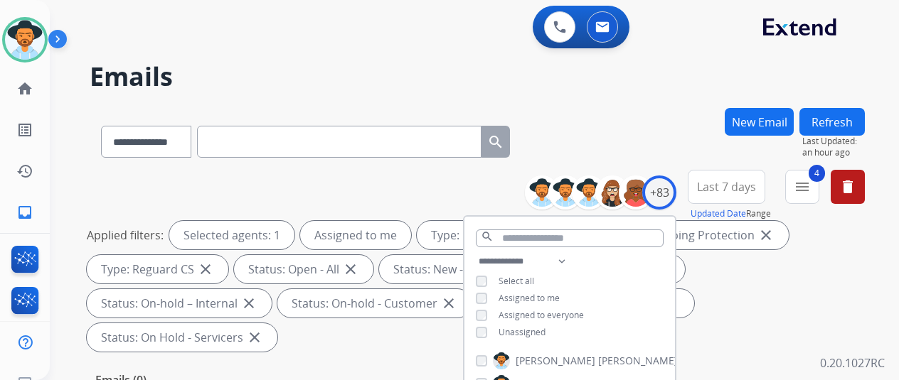
click at [614, 107] on div "**********" at bounding box center [457, 241] width 815 height 380
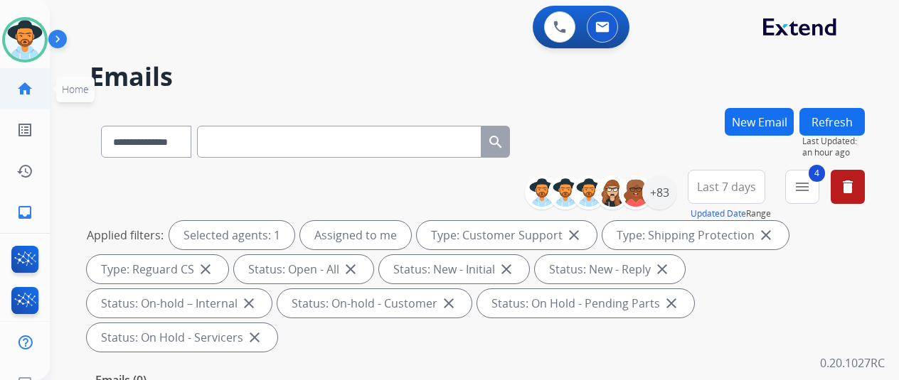
click at [30, 90] on mat-icon "home" at bounding box center [24, 88] width 17 height 17
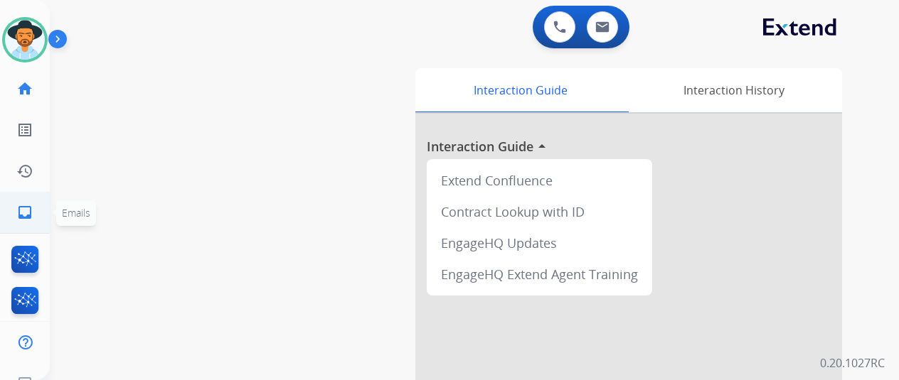
click at [23, 206] on mat-icon "inbox" at bounding box center [24, 212] width 17 height 17
select select "**********"
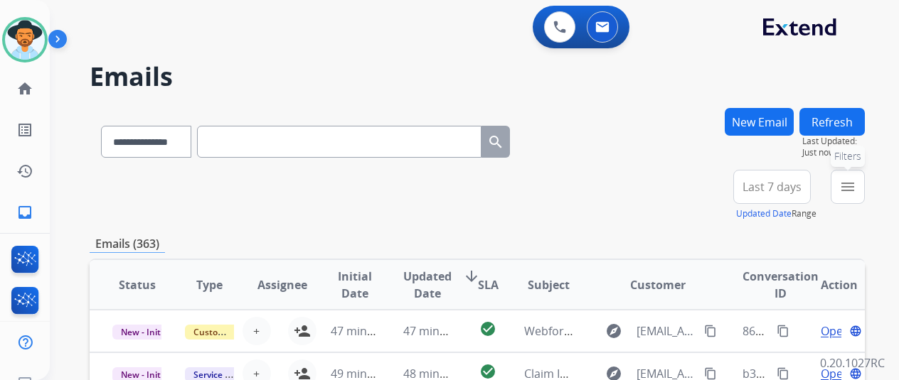
click at [856, 183] on mat-icon "menu" at bounding box center [847, 187] width 17 height 17
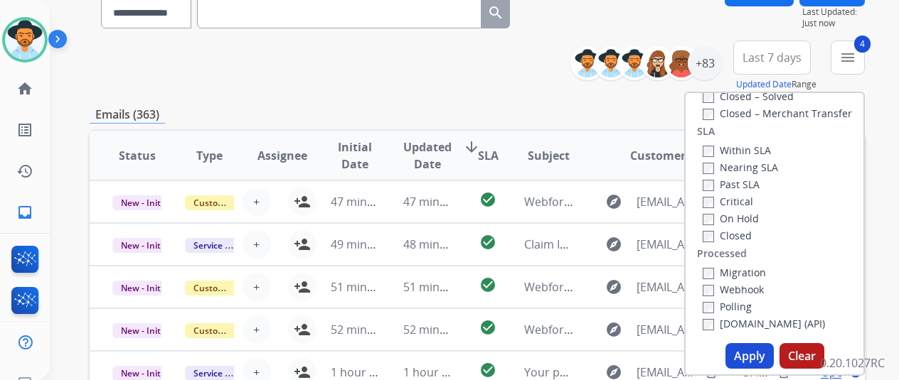
scroll to position [356, 0]
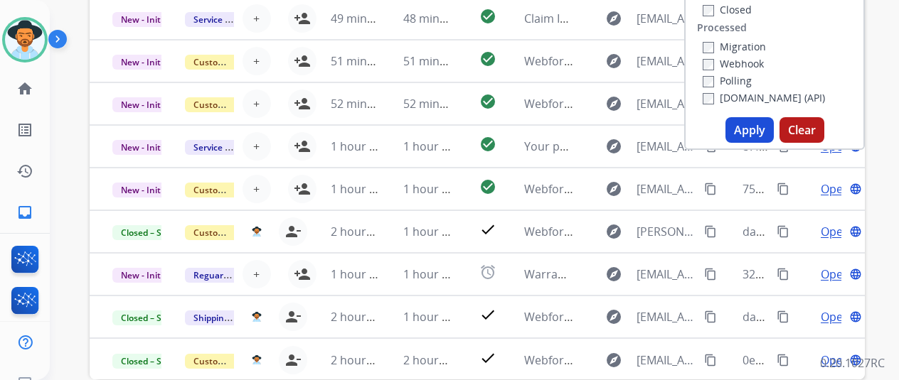
click at [755, 125] on button "Apply" at bounding box center [749, 130] width 48 height 26
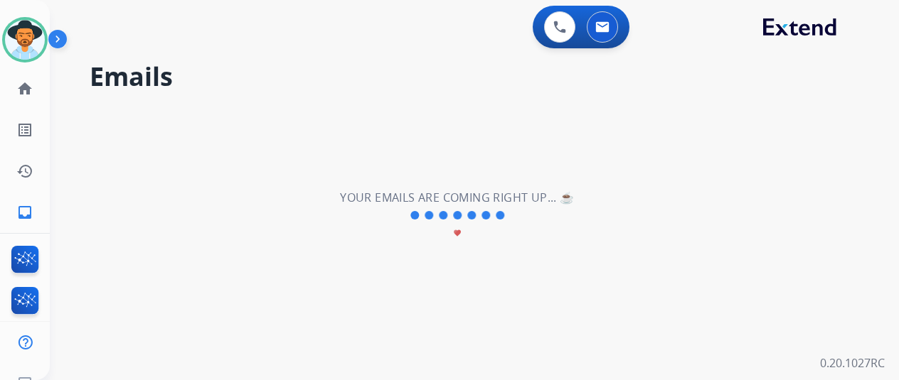
scroll to position [0, 0]
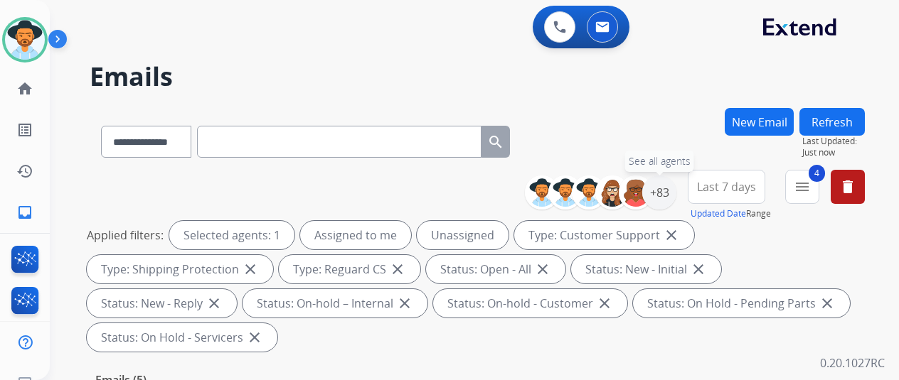
drag, startPoint x: 669, startPoint y: 182, endPoint x: 642, endPoint y: 142, distance: 48.7
click at [669, 181] on div "+83" at bounding box center [659, 193] width 34 height 34
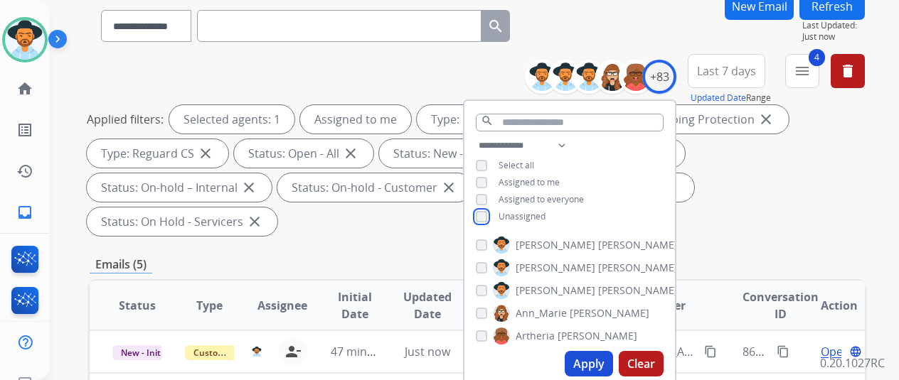
scroll to position [284, 0]
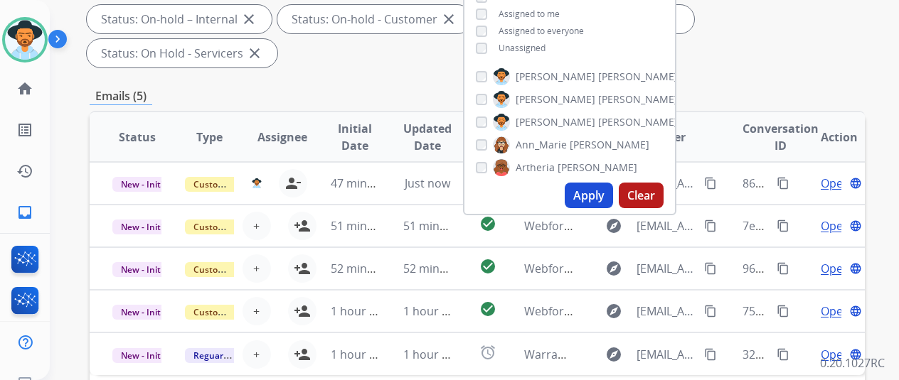
click at [595, 191] on button "Apply" at bounding box center [589, 196] width 48 height 26
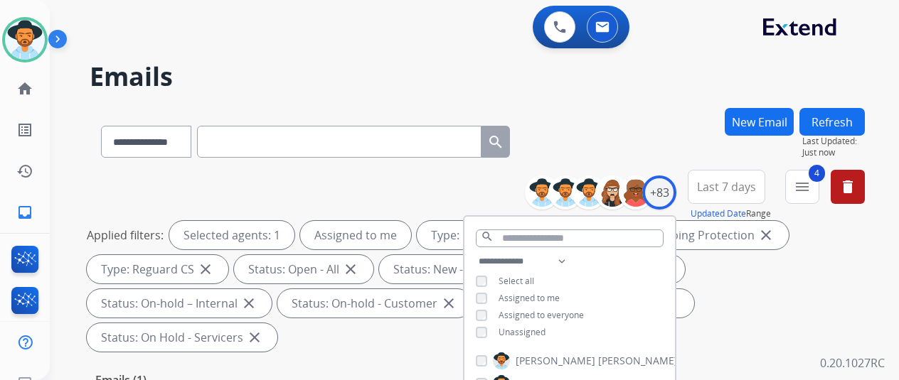
click at [599, 124] on div "**********" at bounding box center [477, 139] width 775 height 62
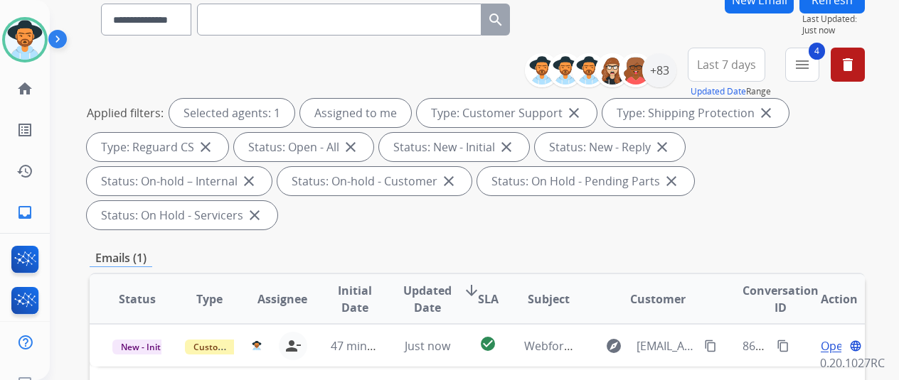
scroll to position [284, 0]
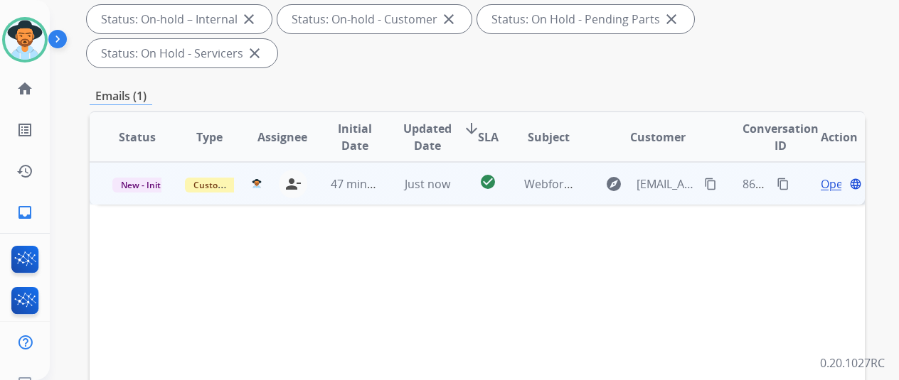
click at [827, 176] on span "Open" at bounding box center [835, 184] width 29 height 17
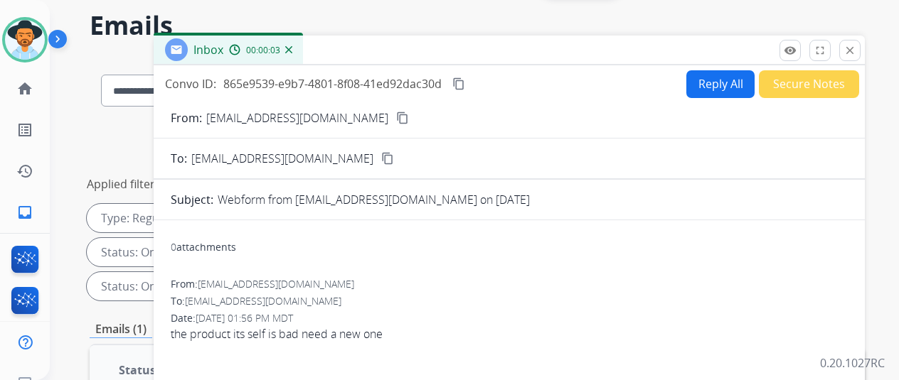
scroll to position [0, 0]
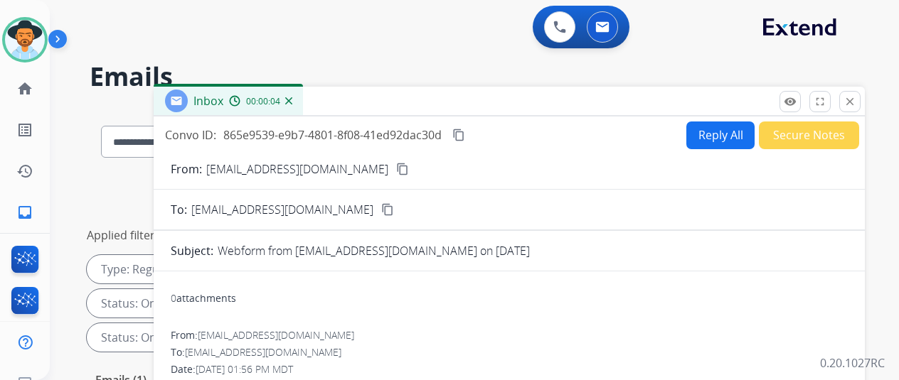
click at [396, 164] on mat-icon "content_copy" at bounding box center [402, 169] width 13 height 13
click at [711, 133] on button "Reply All" at bounding box center [720, 136] width 68 height 28
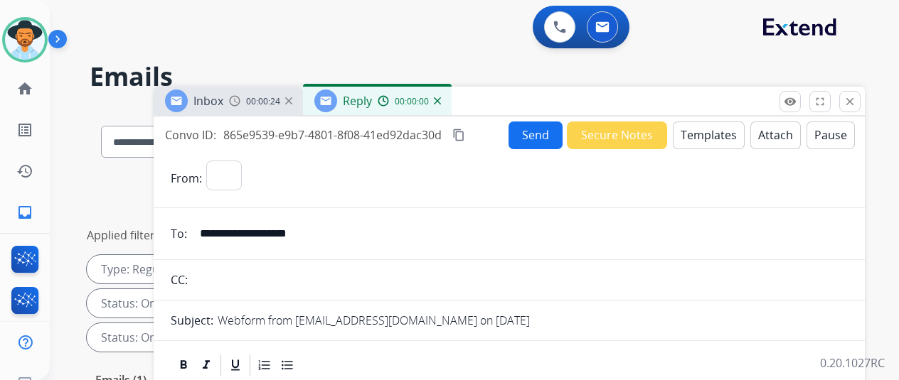
select select "**********"
click at [705, 126] on button "Templates" at bounding box center [709, 136] width 72 height 28
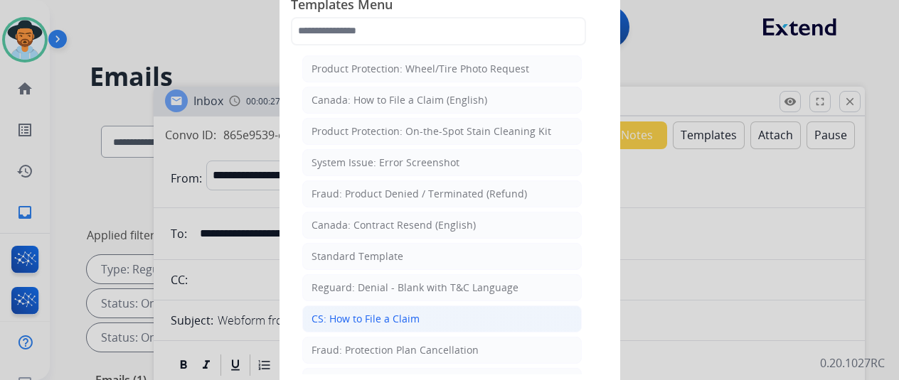
click at [352, 315] on div "CS: How to File a Claim" at bounding box center [365, 319] width 108 height 14
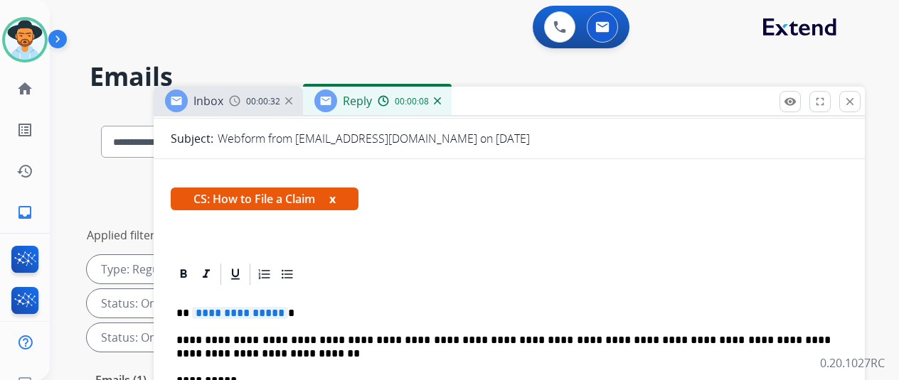
scroll to position [206, 0]
drag, startPoint x: 289, startPoint y: 287, endPoint x: 260, endPoint y: 279, distance: 30.0
click at [260, 307] on span "**********" at bounding box center [240, 313] width 96 height 12
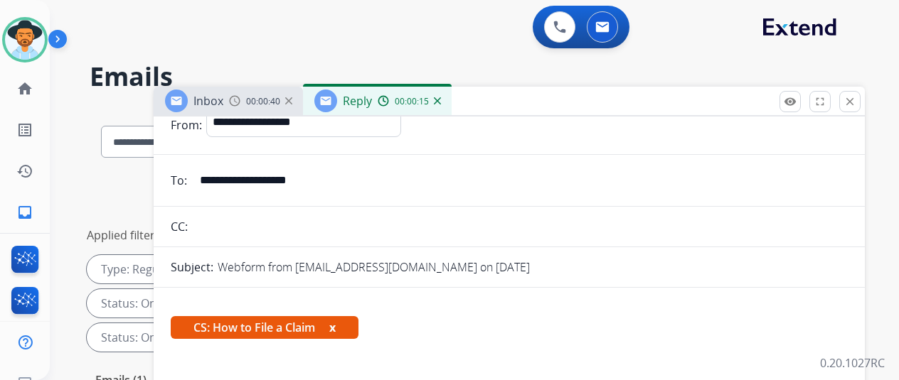
scroll to position [0, 0]
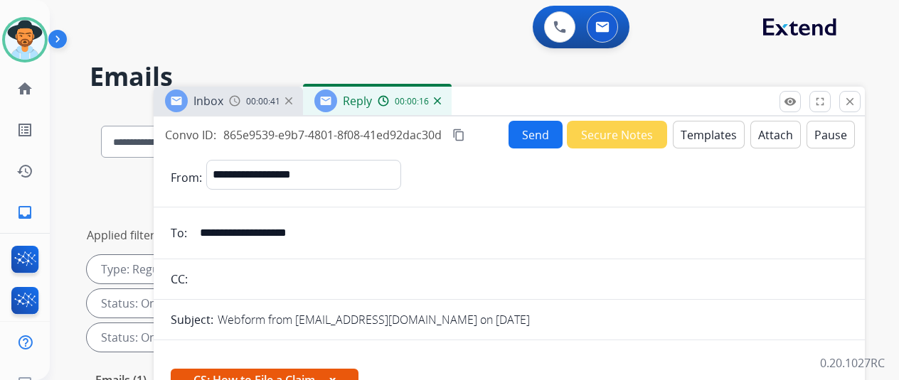
click at [552, 132] on button "Send" at bounding box center [535, 135] width 54 height 28
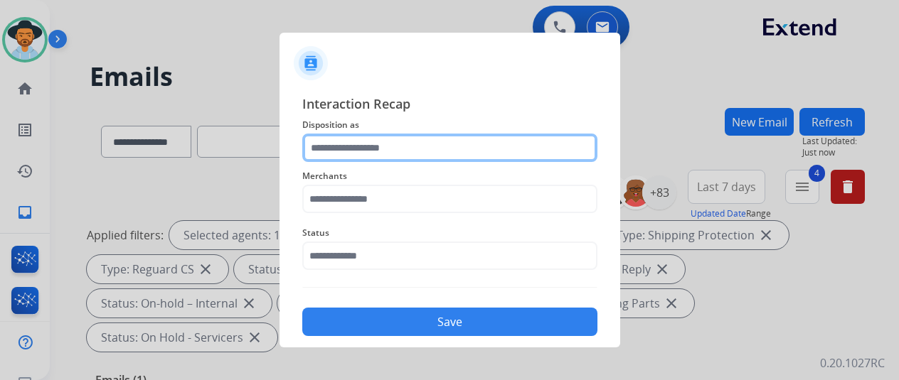
click at [337, 144] on input "text" at bounding box center [449, 148] width 295 height 28
click at [326, 149] on input "text" at bounding box center [449, 148] width 295 height 28
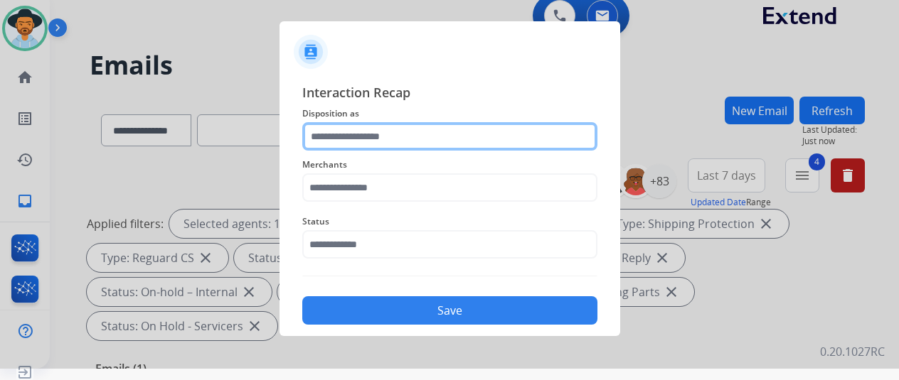
scroll to position [17, 0]
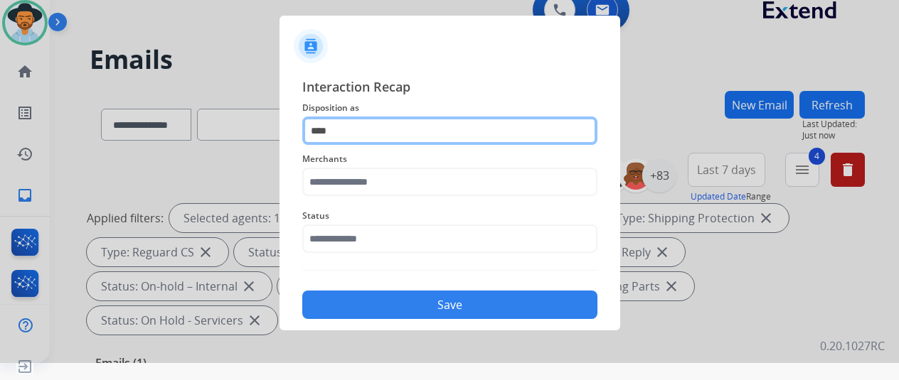
type input "****"
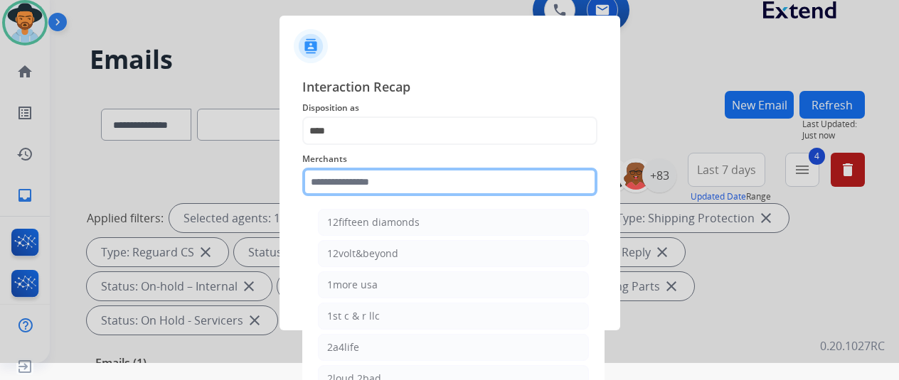
click at [326, 186] on input "text" at bounding box center [449, 182] width 295 height 28
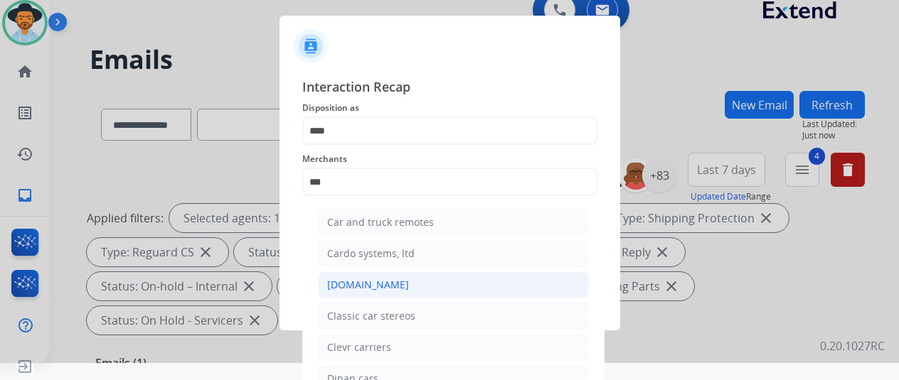
click at [340, 279] on div "Carparts.com" at bounding box center [368, 285] width 82 height 14
type input "**********"
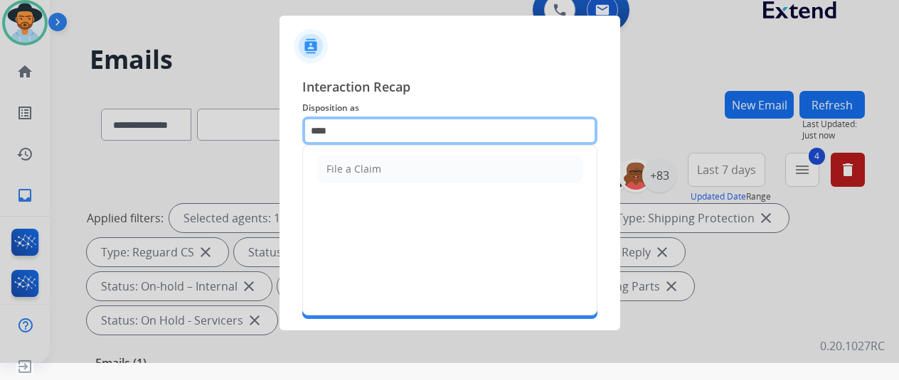
click at [348, 127] on input "****" at bounding box center [449, 131] width 295 height 28
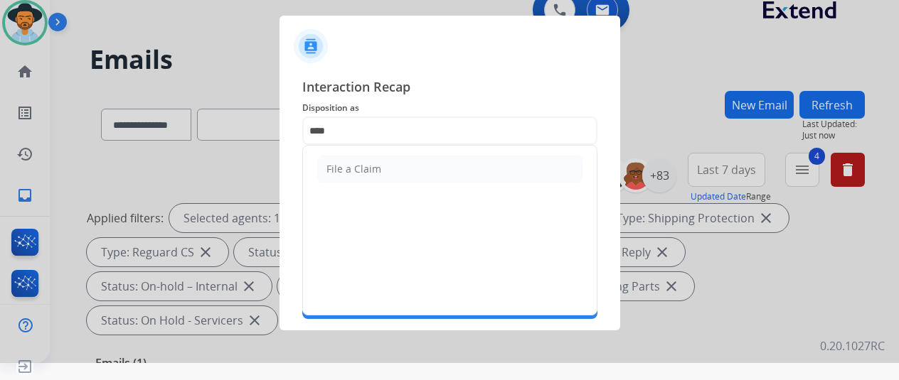
click at [358, 170] on div "File a Claim" at bounding box center [353, 169] width 55 height 14
type input "**********"
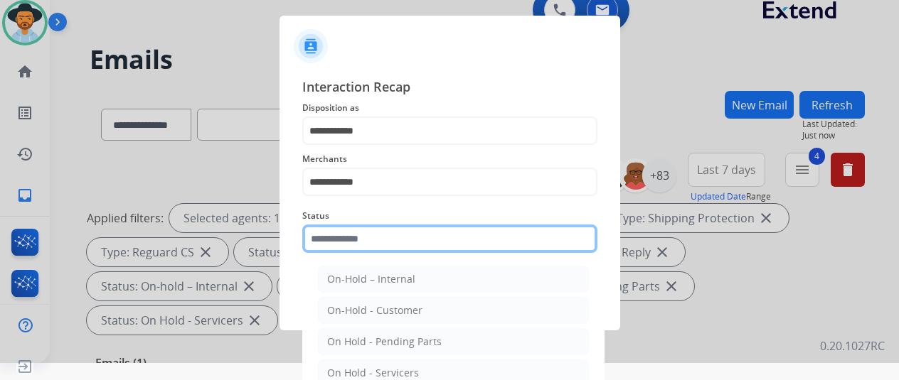
click at [340, 244] on input "text" at bounding box center [449, 239] width 295 height 28
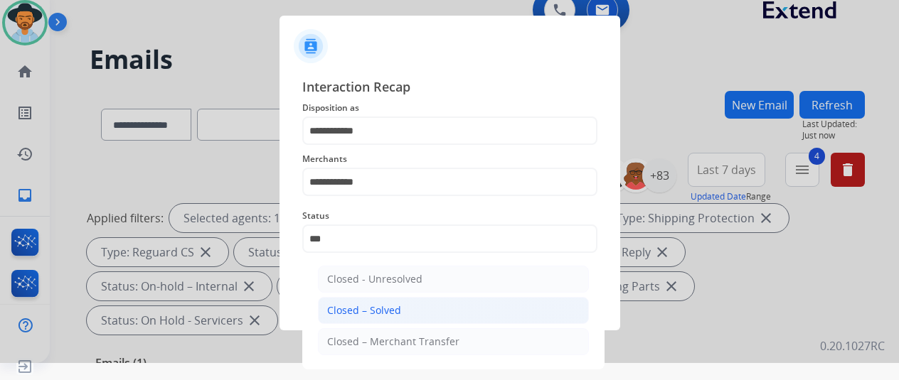
click at [367, 305] on div "Closed – Solved" at bounding box center [364, 311] width 74 height 14
type input "**********"
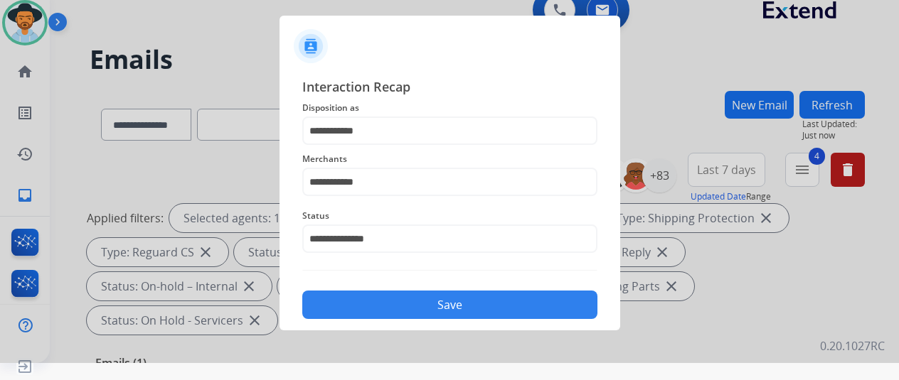
click at [436, 306] on button "Save" at bounding box center [449, 305] width 295 height 28
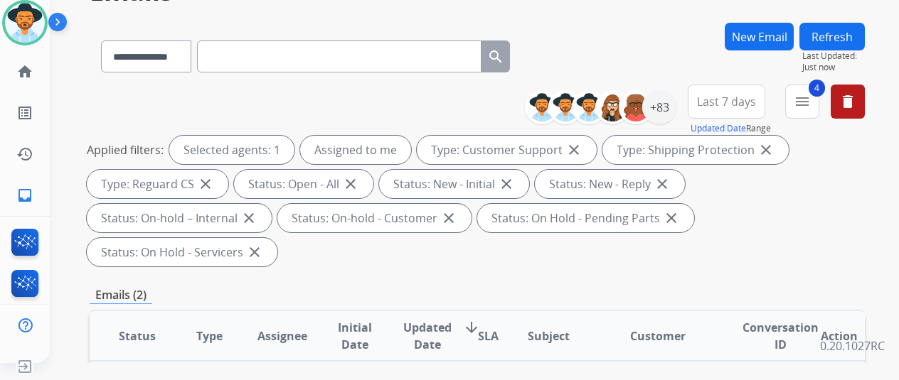
scroll to position [284, 0]
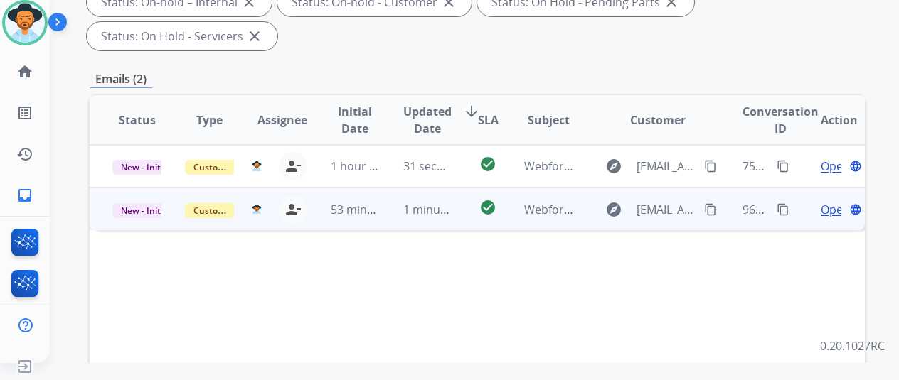
click at [824, 201] on span "Open" at bounding box center [835, 209] width 29 height 17
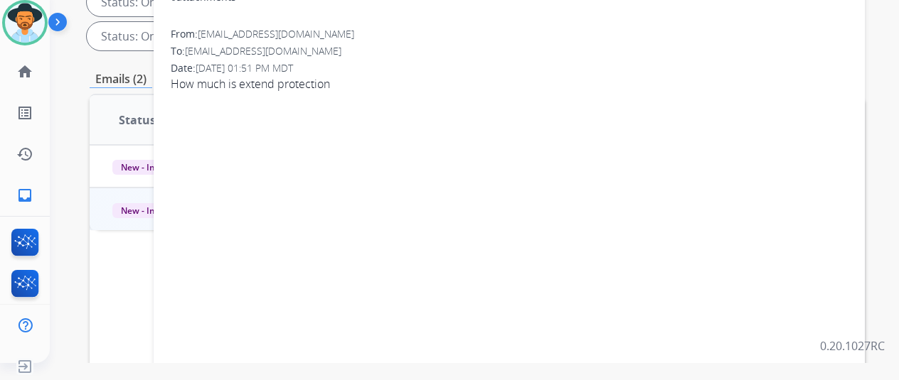
scroll to position [0, 0]
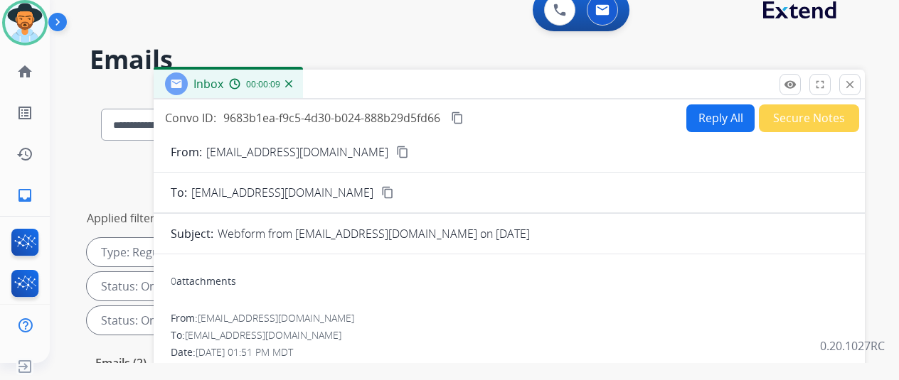
click at [396, 152] on mat-icon "content_copy" at bounding box center [402, 152] width 13 height 13
click at [731, 113] on button "Reply All" at bounding box center [720, 119] width 68 height 28
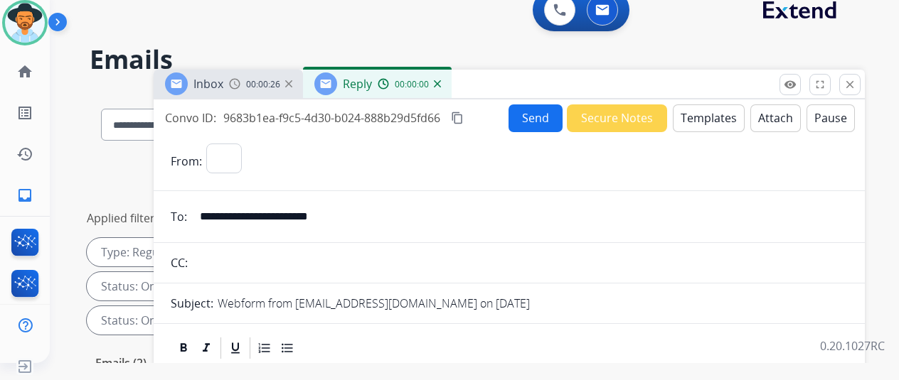
select select "**********"
click at [700, 121] on button "Templates" at bounding box center [709, 119] width 72 height 28
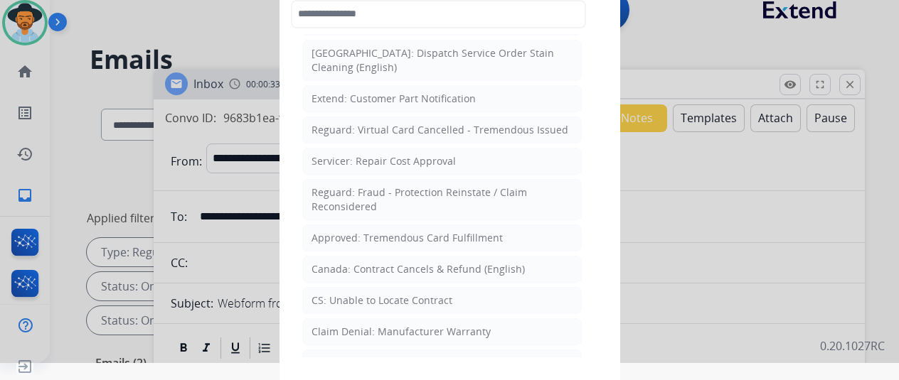
scroll to position [498, 0]
drag, startPoint x: 364, startPoint y: 264, endPoint x: 374, endPoint y: 250, distance: 17.4
click at [365, 286] on li "CS: Unable to Locate Contract" at bounding box center [441, 299] width 279 height 27
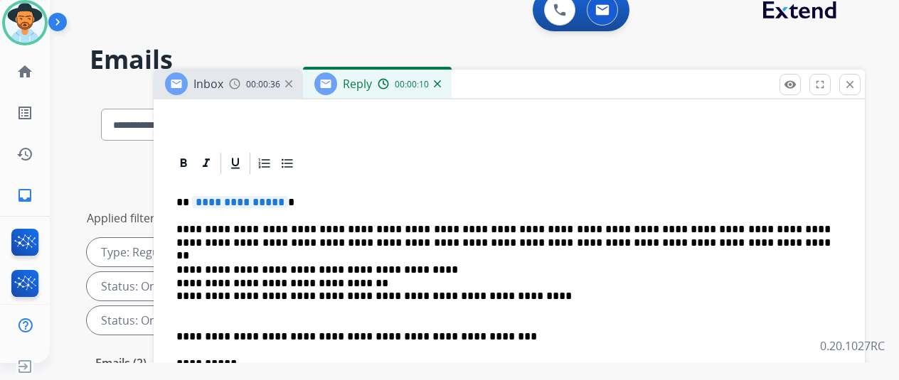
scroll to position [300, 0]
drag, startPoint x: 289, startPoint y: 176, endPoint x: 263, endPoint y: 169, distance: 26.6
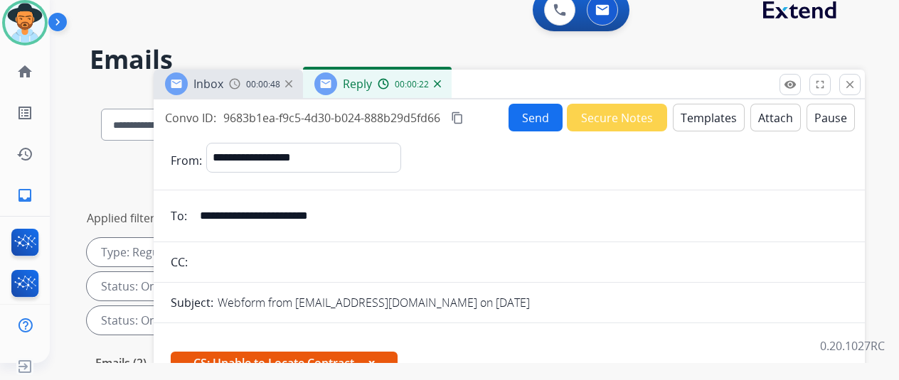
click at [548, 119] on button "Send" at bounding box center [535, 118] width 54 height 28
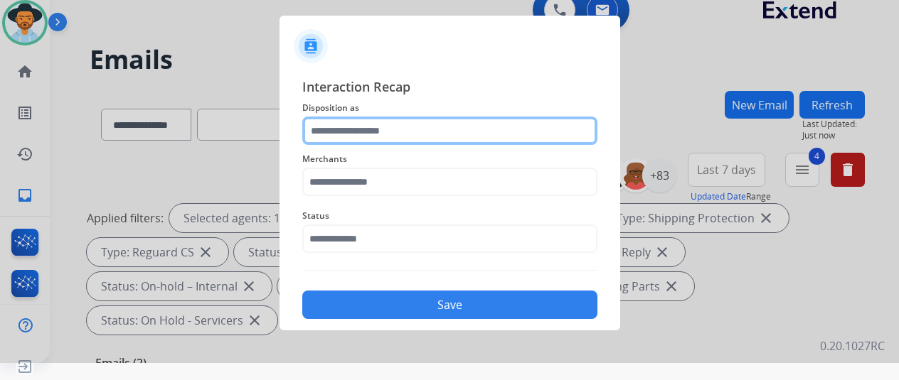
click at [339, 132] on input "text" at bounding box center [449, 131] width 295 height 28
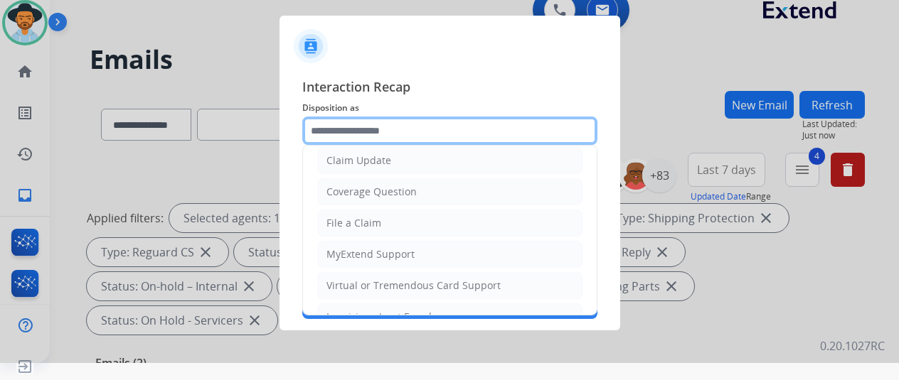
scroll to position [213, 0]
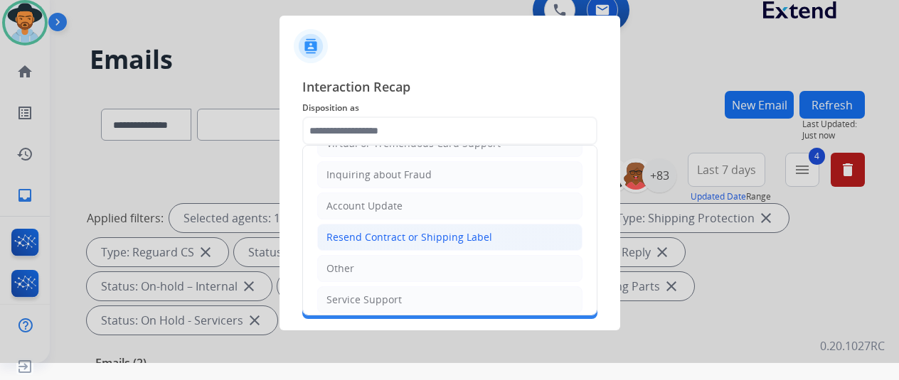
click at [398, 230] on div "Resend Contract or Shipping Label" at bounding box center [409, 237] width 166 height 14
type input "**********"
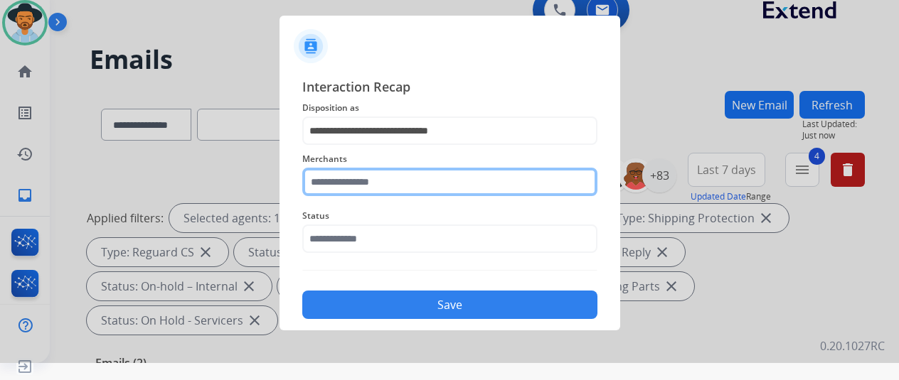
click at [358, 186] on input "text" at bounding box center [449, 182] width 295 height 28
type input "***"
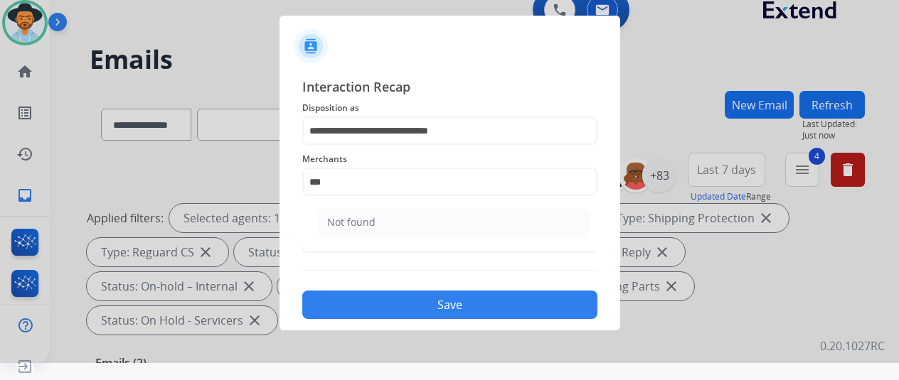
click at [368, 203] on ul "Not found" at bounding box center [453, 226] width 279 height 48
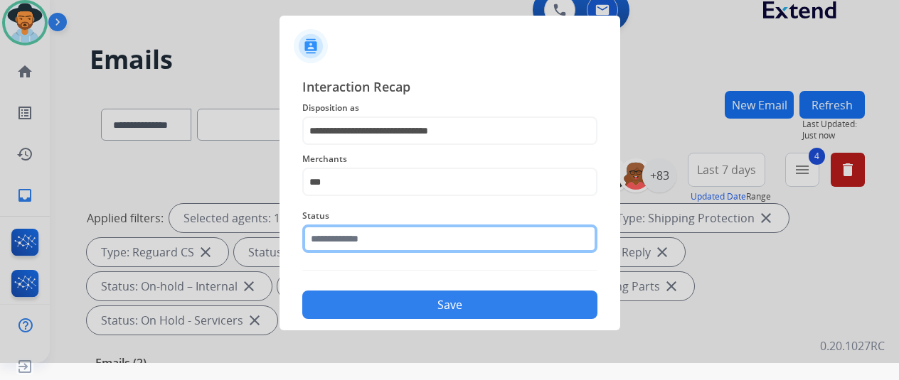
click at [333, 241] on input "text" at bounding box center [449, 239] width 295 height 28
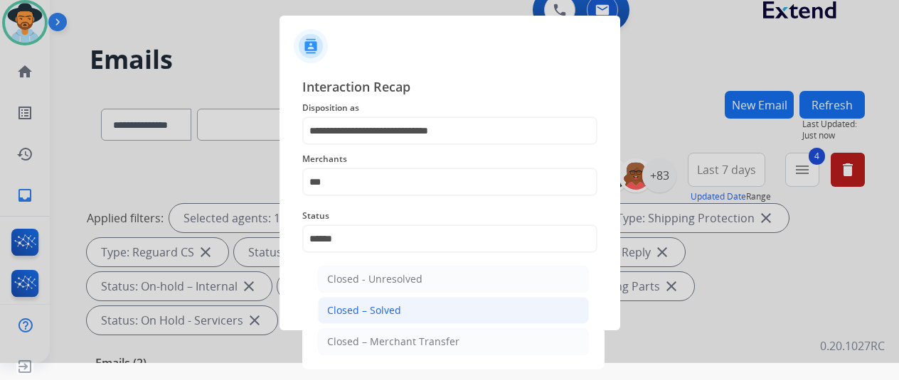
click at [348, 304] on div "Closed – Solved" at bounding box center [364, 311] width 74 height 14
type input "**********"
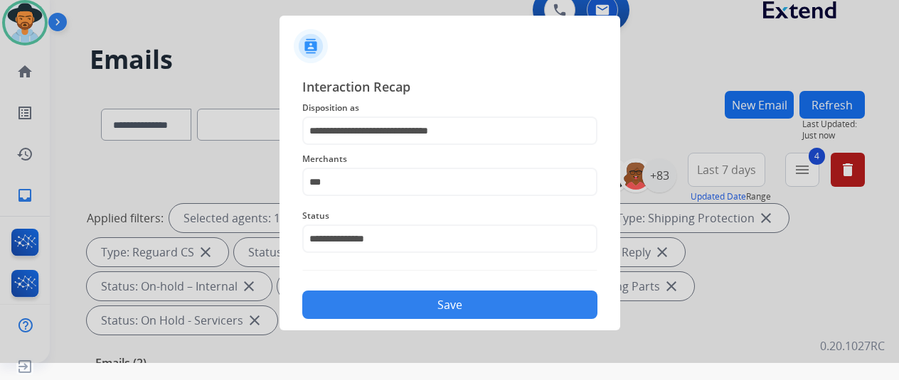
click at [380, 300] on button "Save" at bounding box center [449, 305] width 295 height 28
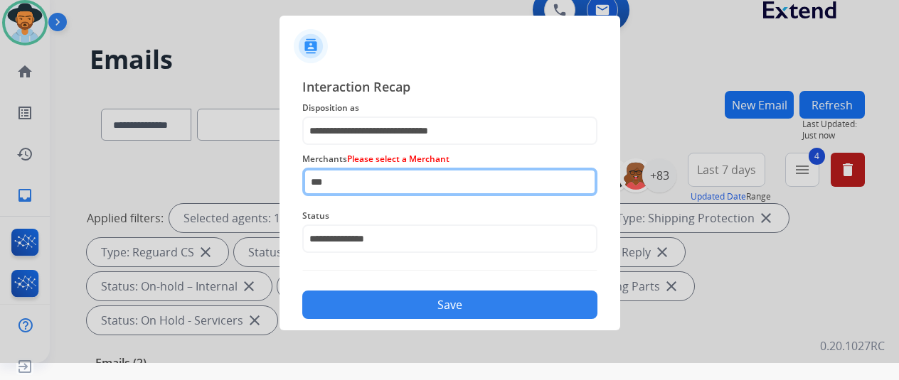
click at [354, 174] on input "***" at bounding box center [449, 182] width 295 height 28
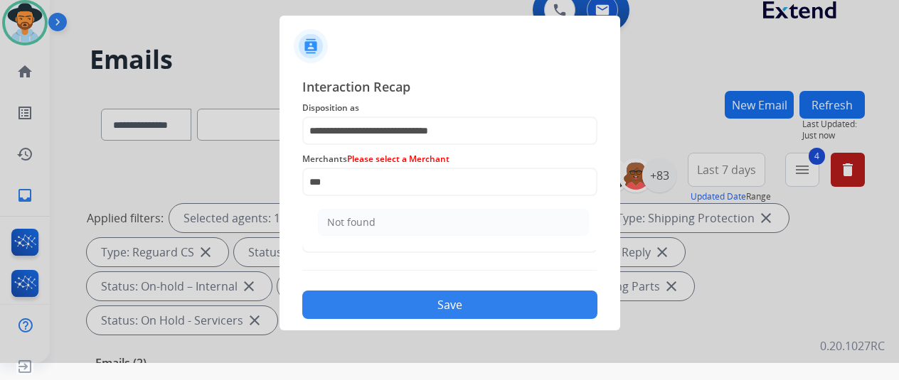
drag, startPoint x: 356, startPoint y: 223, endPoint x: 364, endPoint y: 214, distance: 11.6
click at [358, 222] on div "Not found" at bounding box center [351, 222] width 48 height 14
type input "*********"
click at [430, 299] on button "Save" at bounding box center [449, 305] width 295 height 28
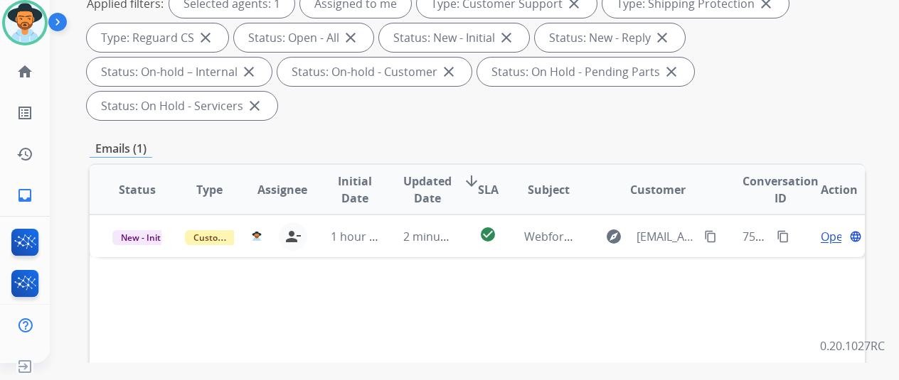
scroll to position [142, 0]
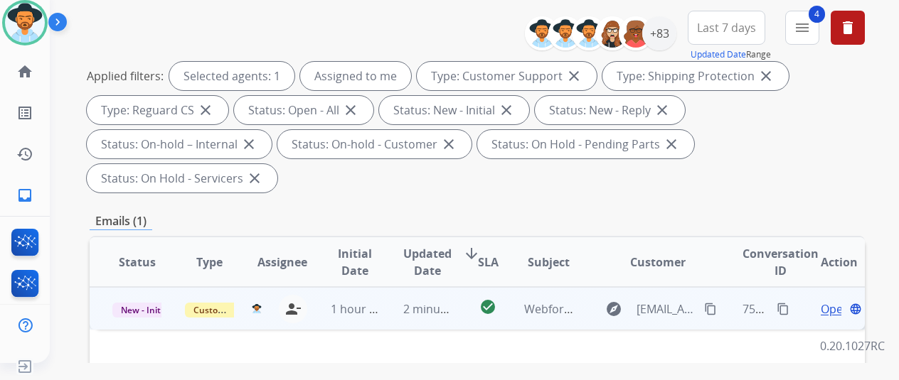
click at [833, 301] on span "Open" at bounding box center [835, 309] width 29 height 17
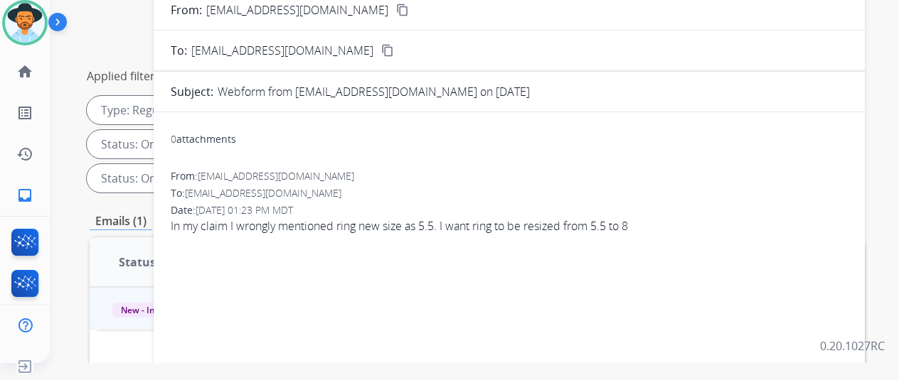
scroll to position [0, 0]
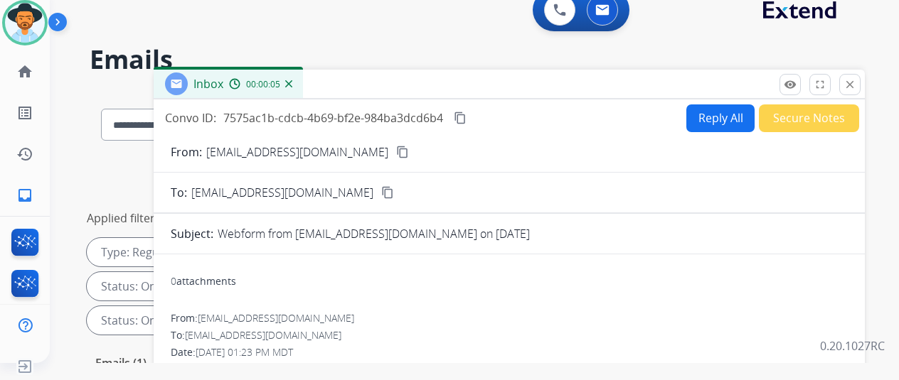
click at [396, 151] on mat-icon "content_copy" at bounding box center [402, 152] width 13 height 13
click at [718, 117] on button "Reply All" at bounding box center [720, 119] width 68 height 28
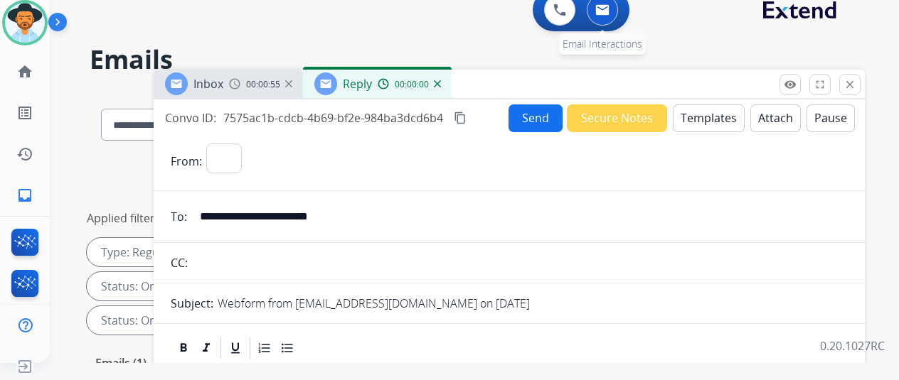
select select "**********"
click at [709, 116] on button "Templates" at bounding box center [709, 119] width 72 height 28
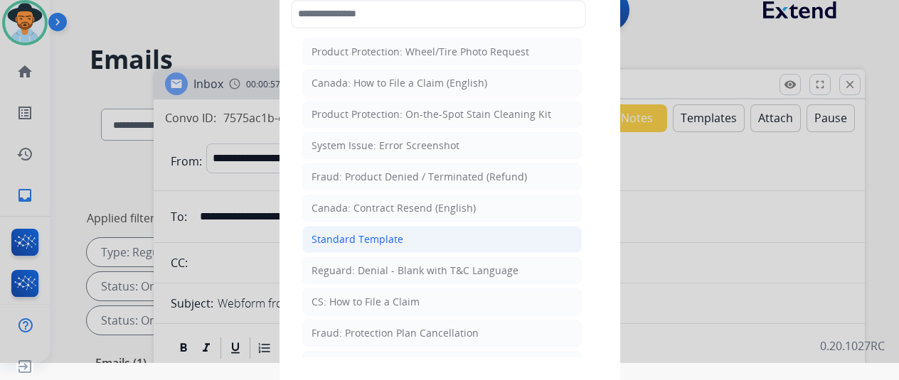
click at [357, 235] on div "Standard Template" at bounding box center [357, 240] width 92 height 14
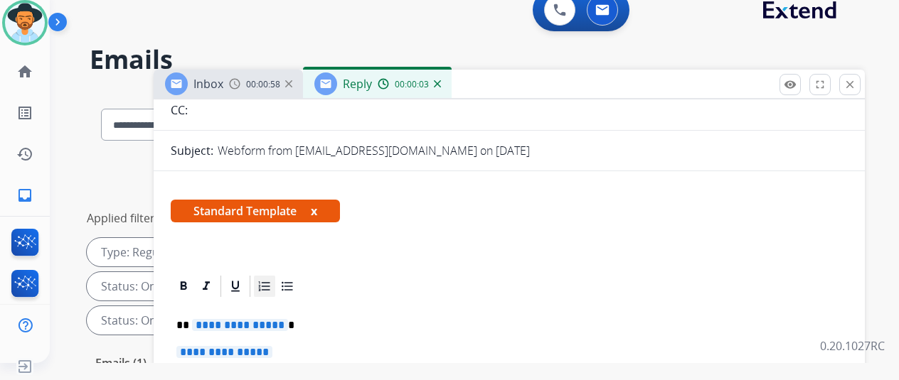
scroll to position [213, 0]
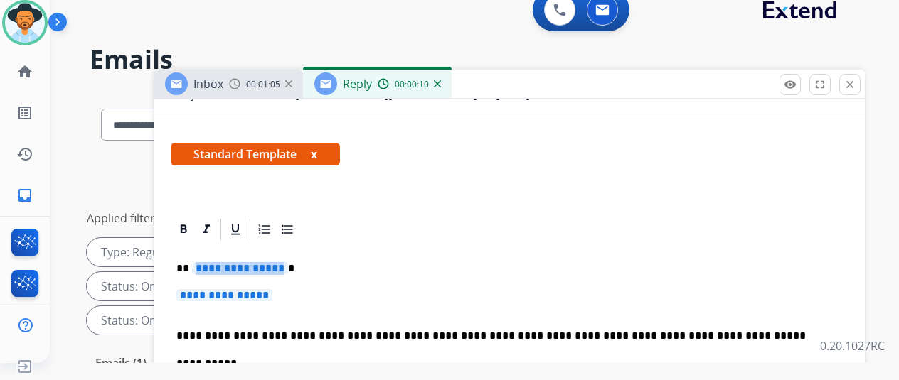
drag, startPoint x: 287, startPoint y: 265, endPoint x: 279, endPoint y: 265, distance: 8.5
click at [279, 265] on span "**********" at bounding box center [240, 268] width 96 height 12
click at [294, 291] on p "**********" at bounding box center [509, 302] width 666 height 26
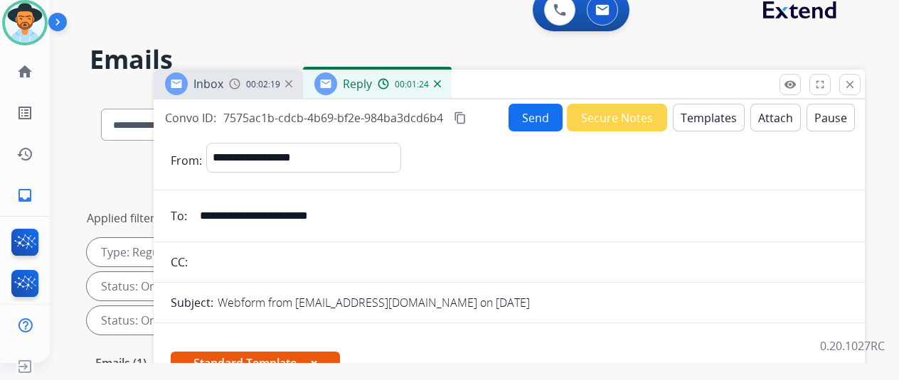
scroll to position [0, 0]
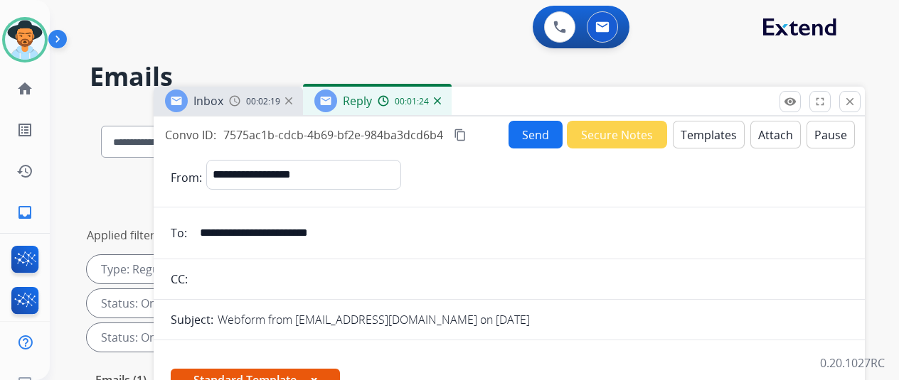
click at [540, 124] on button "Send" at bounding box center [535, 135] width 54 height 28
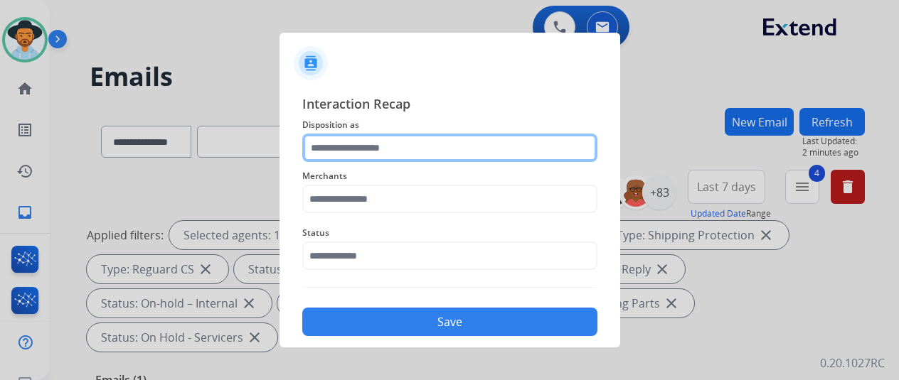
click at [334, 146] on input "text" at bounding box center [449, 148] width 295 height 28
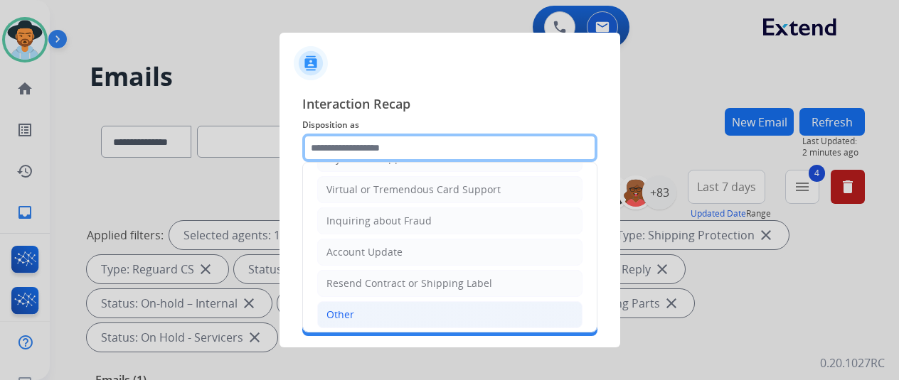
scroll to position [215, 0]
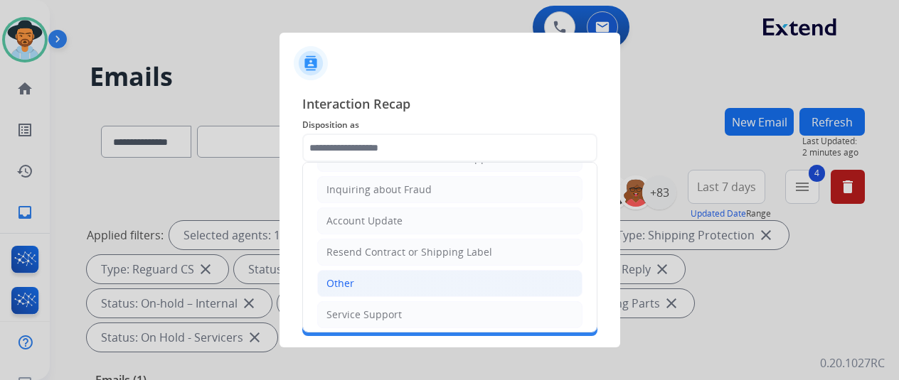
click at [352, 277] on div "Other" at bounding box center [340, 284] width 28 height 14
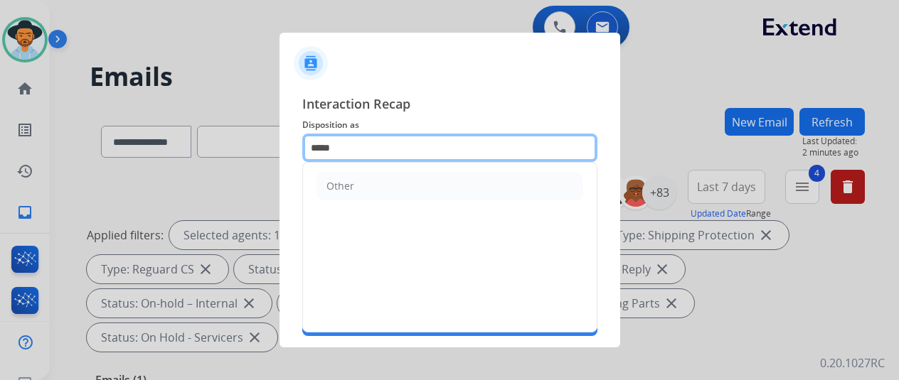
drag, startPoint x: 349, startPoint y: 144, endPoint x: 92, endPoint y: 91, distance: 262.9
click at [0, 91] on app-contact-recap-modal "Interaction Recap Disposition as ***** Other Merchants Status Save" at bounding box center [0, 190] width 0 height 380
type input "*"
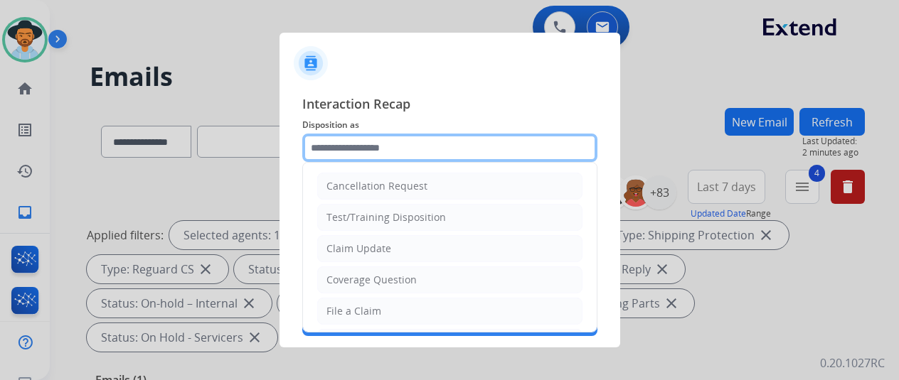
type input "*"
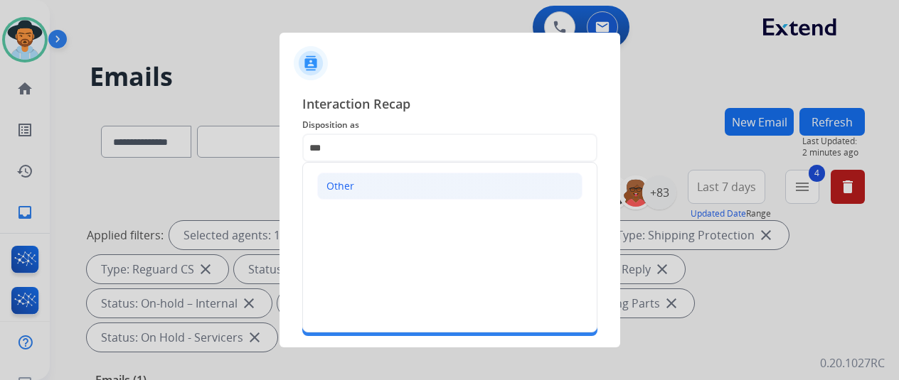
click at [340, 185] on div "Other" at bounding box center [340, 186] width 28 height 14
type input "*****"
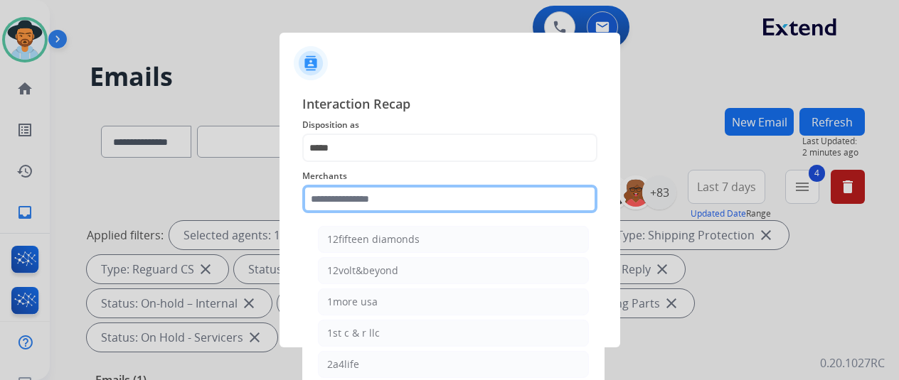
click at [327, 193] on input "text" at bounding box center [449, 199] width 295 height 28
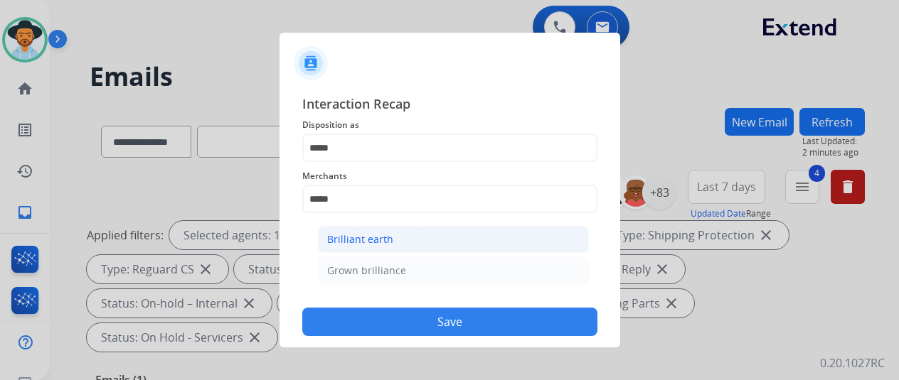
click at [392, 244] on li "Brilliant earth" at bounding box center [453, 239] width 271 height 27
type input "**********"
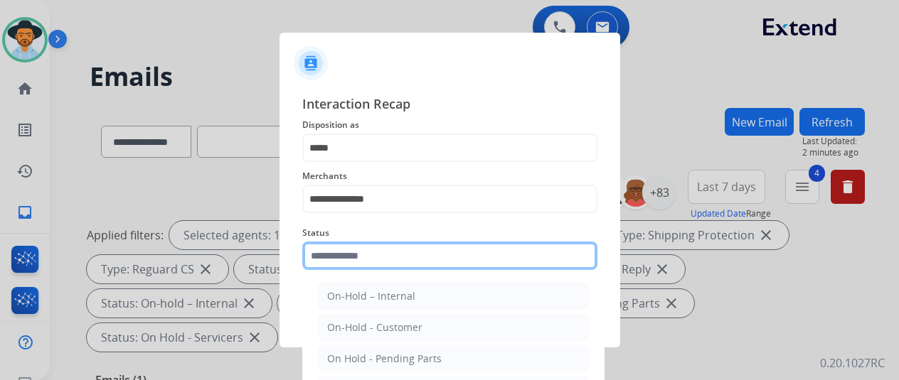
click at [354, 260] on input "text" at bounding box center [449, 256] width 295 height 28
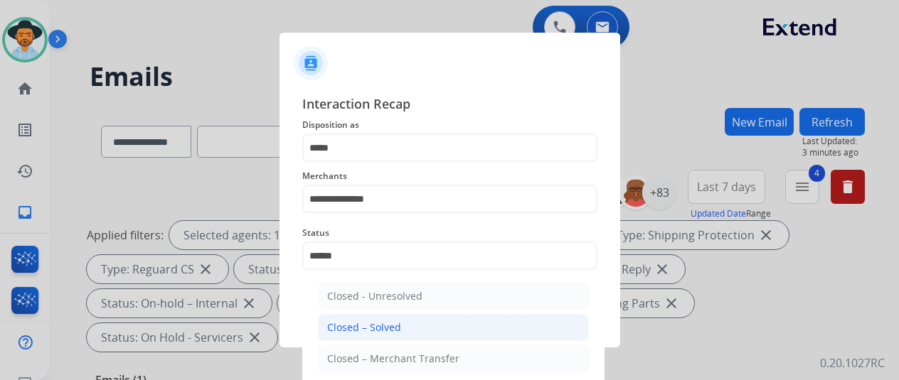
click at [353, 319] on li "Closed – Solved" at bounding box center [453, 327] width 271 height 27
type input "**********"
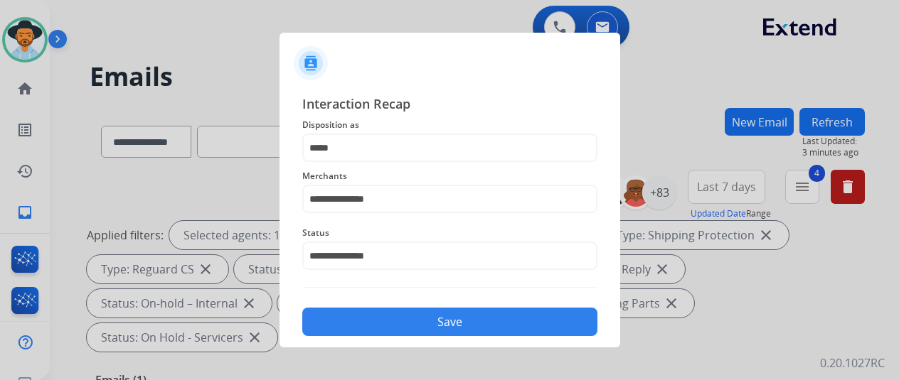
click at [354, 319] on button "Save" at bounding box center [449, 322] width 295 height 28
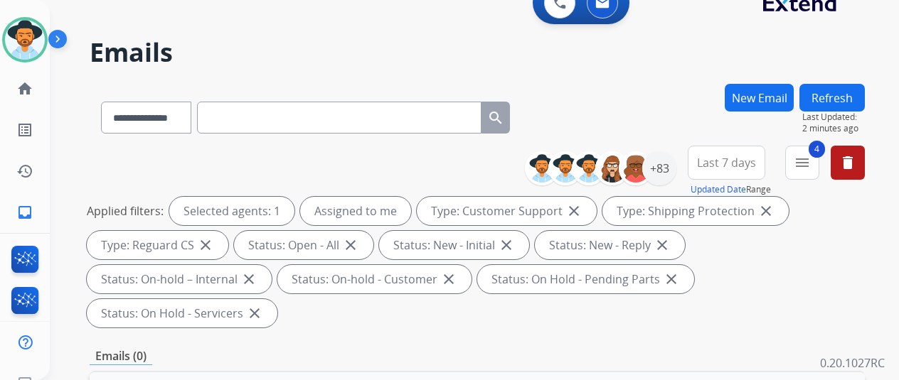
scroll to position [0, 0]
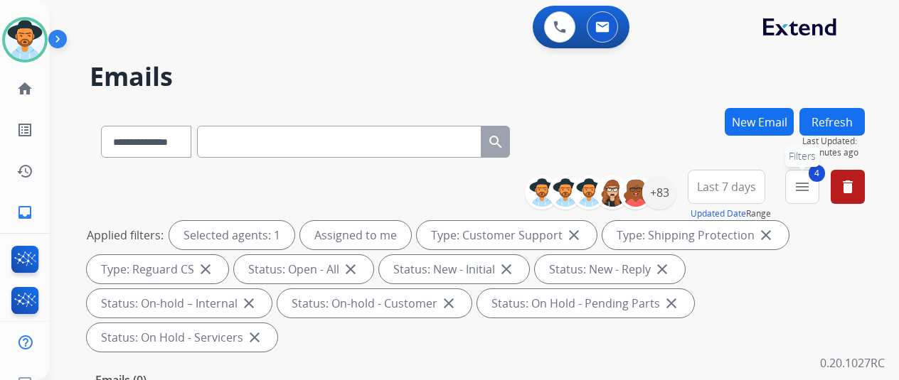
click at [817, 177] on button "4 menu Filters" at bounding box center [802, 187] width 34 height 34
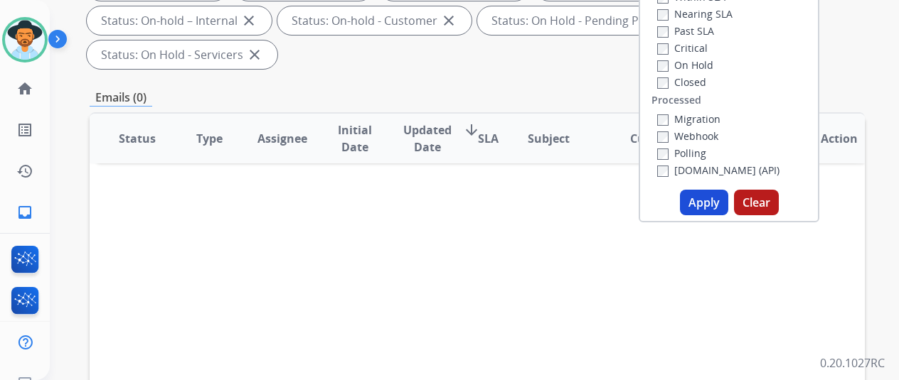
scroll to position [284, 0]
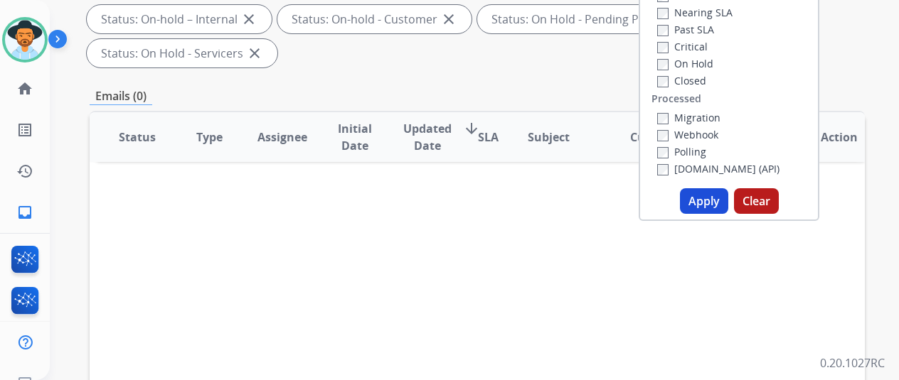
drag, startPoint x: 708, startPoint y: 201, endPoint x: 716, endPoint y: 185, distance: 18.1
click at [708, 201] on button "Apply" at bounding box center [704, 201] width 48 height 26
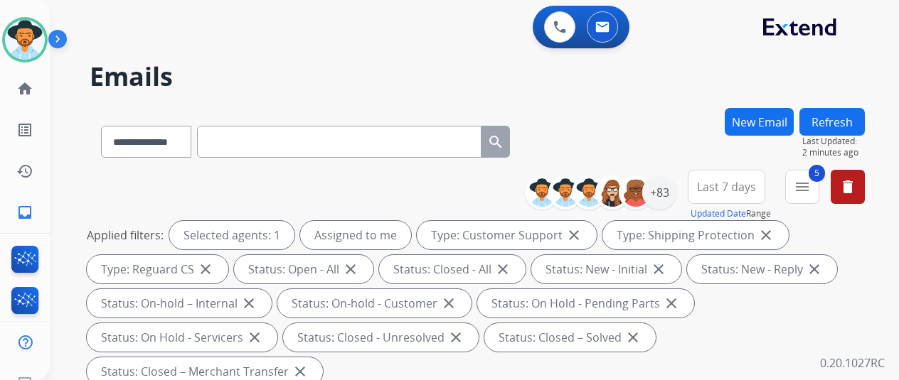
click at [682, 91] on div "**********" at bounding box center [457, 241] width 815 height 380
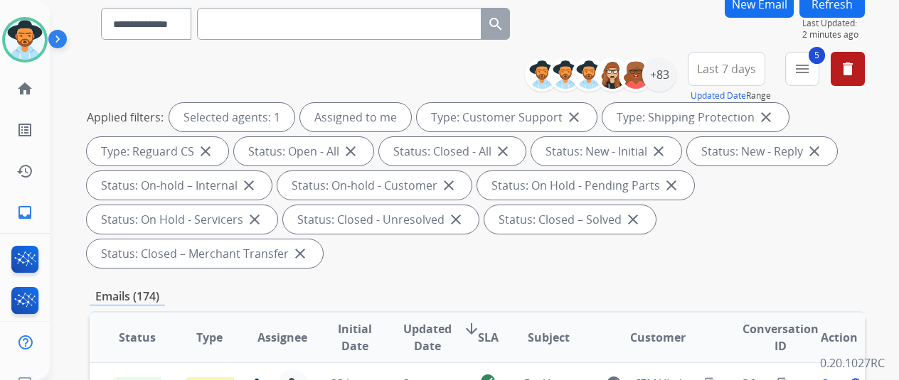
scroll to position [284, 0]
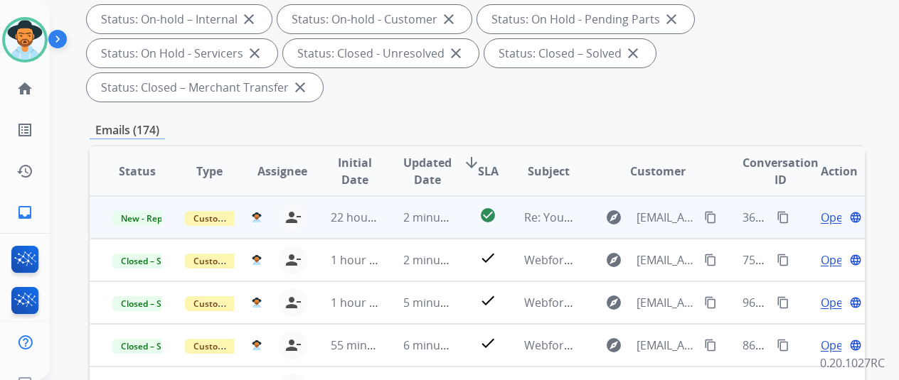
click at [779, 216] on mat-icon "content_copy" at bounding box center [783, 217] width 13 height 13
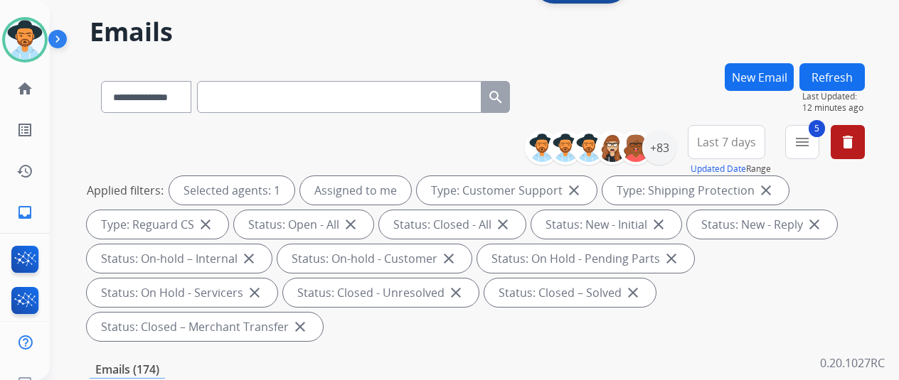
scroll to position [0, 0]
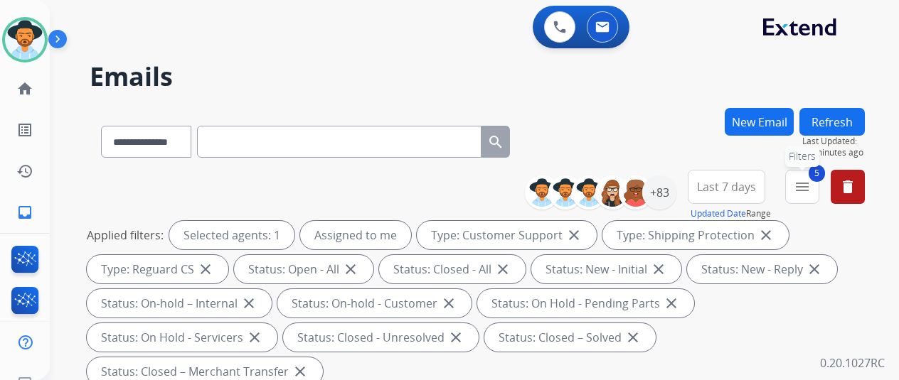
click at [811, 180] on mat-icon "menu" at bounding box center [802, 187] width 17 height 17
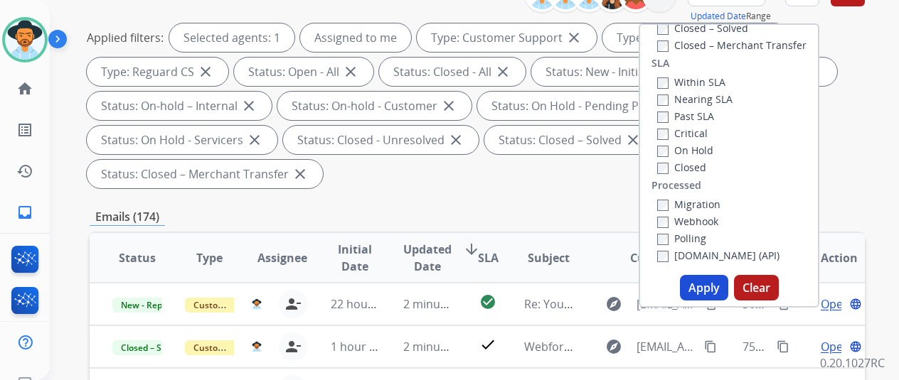
scroll to position [356, 0]
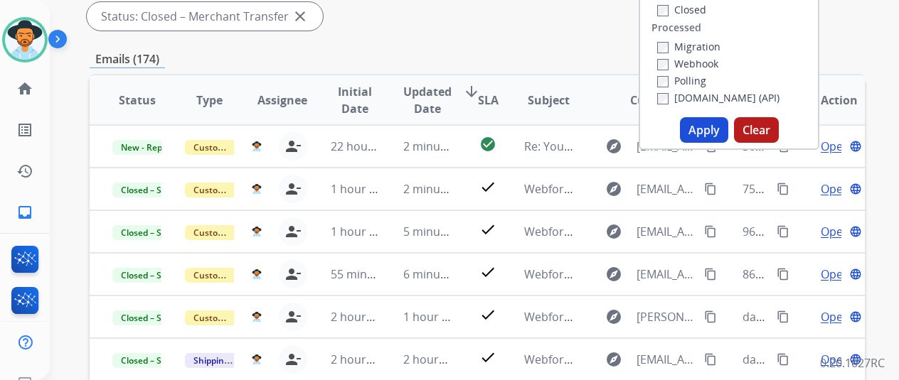
click at [718, 123] on button "Apply" at bounding box center [704, 130] width 48 height 26
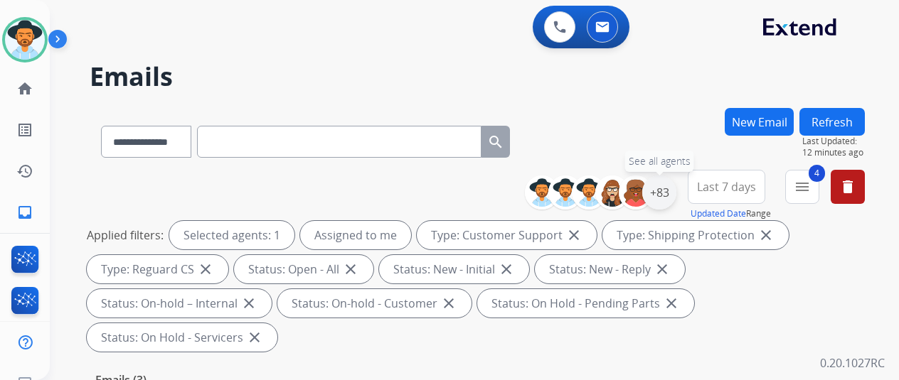
click at [674, 187] on div "+83" at bounding box center [659, 193] width 34 height 34
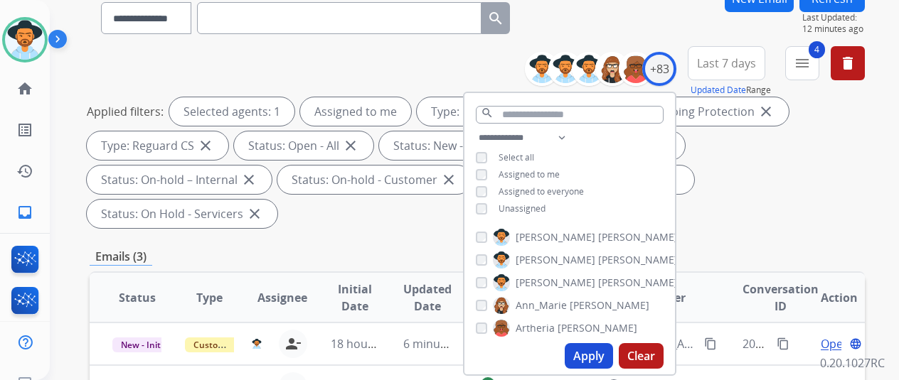
scroll to position [284, 0]
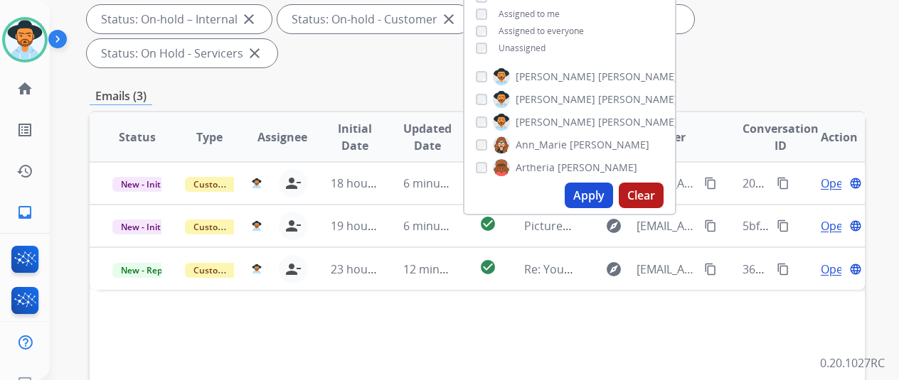
click at [593, 194] on button "Apply" at bounding box center [589, 196] width 48 height 26
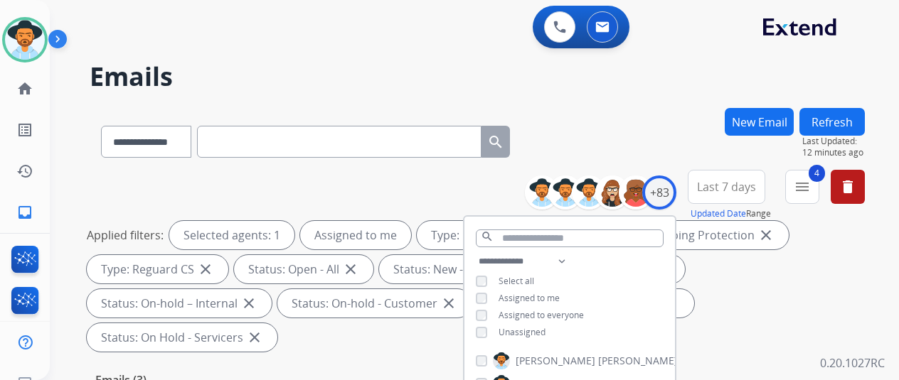
click at [651, 116] on div "**********" at bounding box center [477, 139] width 775 height 62
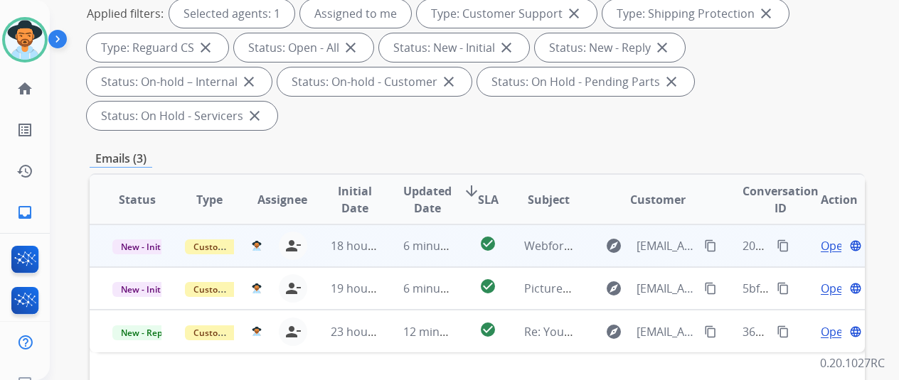
scroll to position [284, 0]
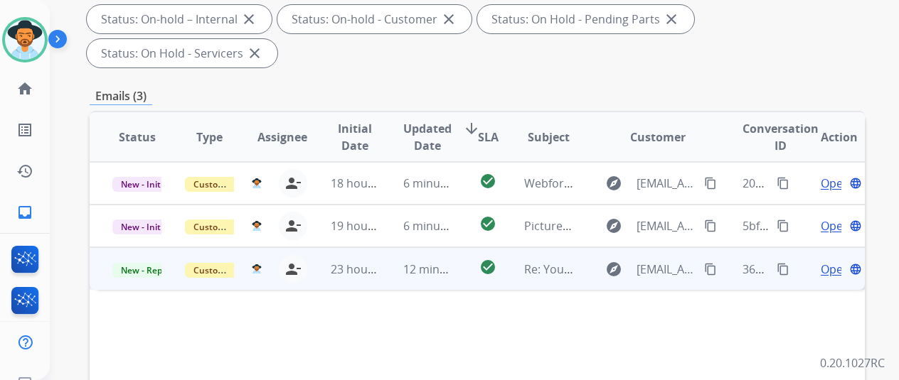
click at [831, 261] on span "Open" at bounding box center [835, 269] width 29 height 17
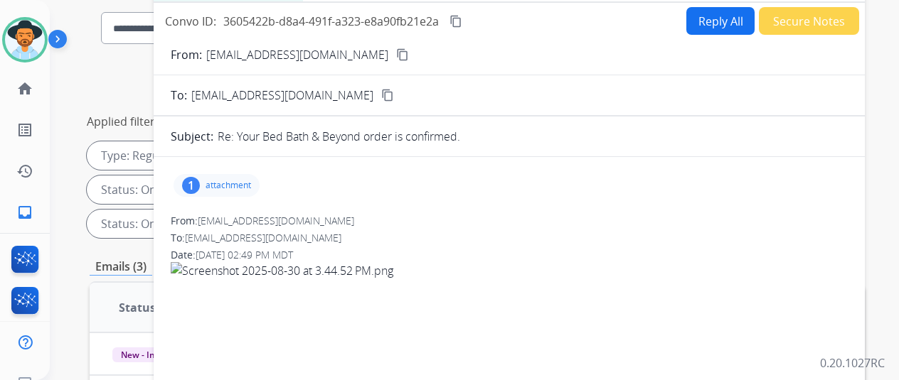
scroll to position [0, 0]
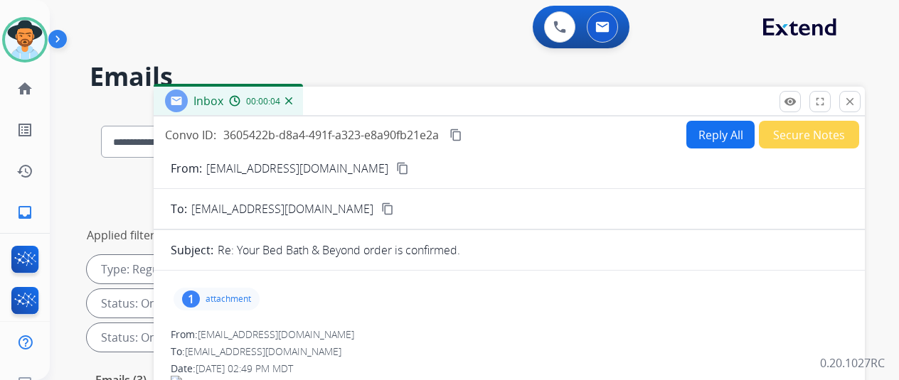
click at [396, 167] on mat-icon "content_copy" at bounding box center [402, 168] width 13 height 13
click at [200, 292] on div "1" at bounding box center [191, 299] width 18 height 17
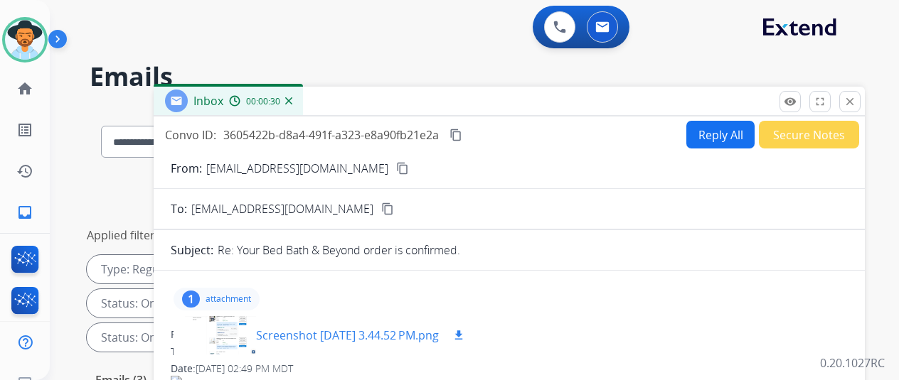
click at [222, 329] on div at bounding box center [220, 336] width 71 height 50
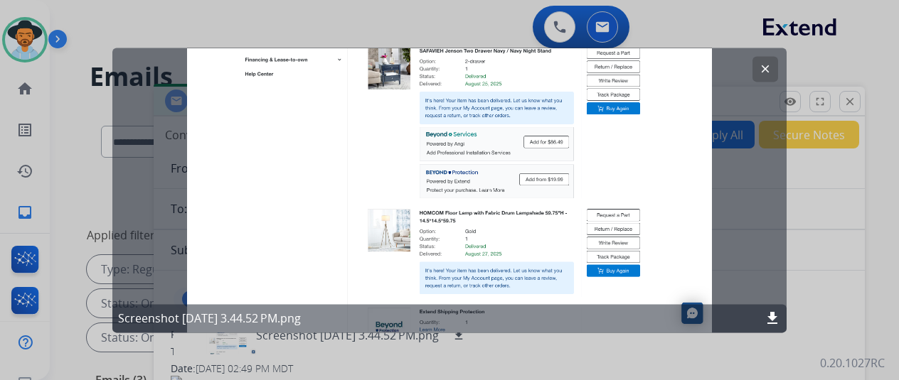
click at [768, 68] on mat-icon "clear" at bounding box center [765, 69] width 13 height 13
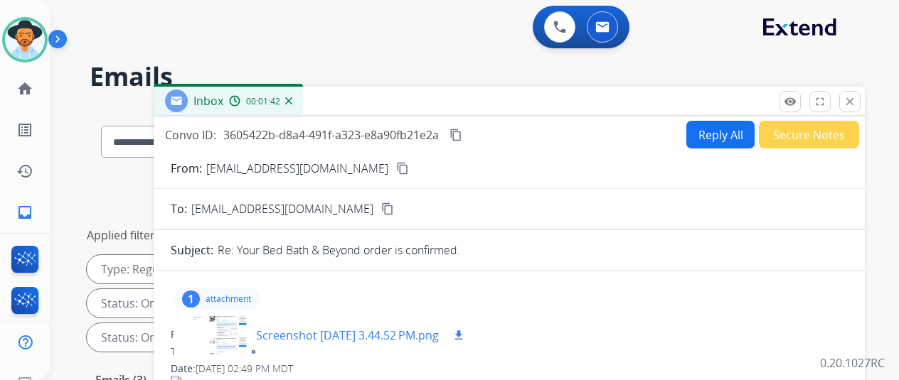
click at [241, 325] on div at bounding box center [220, 336] width 71 height 50
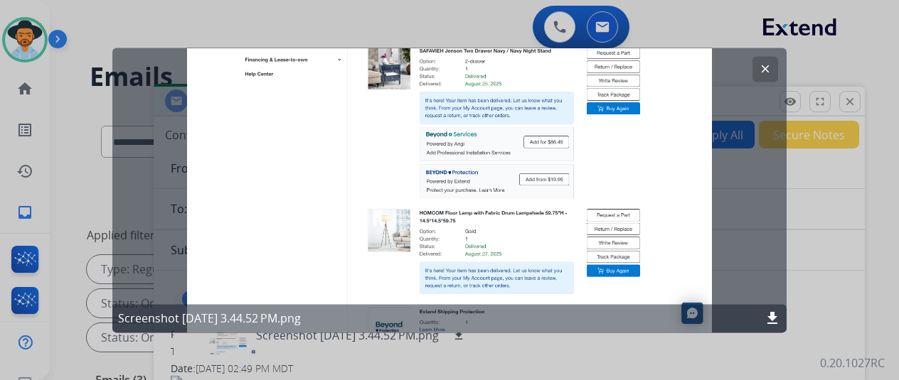
click at [772, 66] on button "clear" at bounding box center [765, 69] width 26 height 26
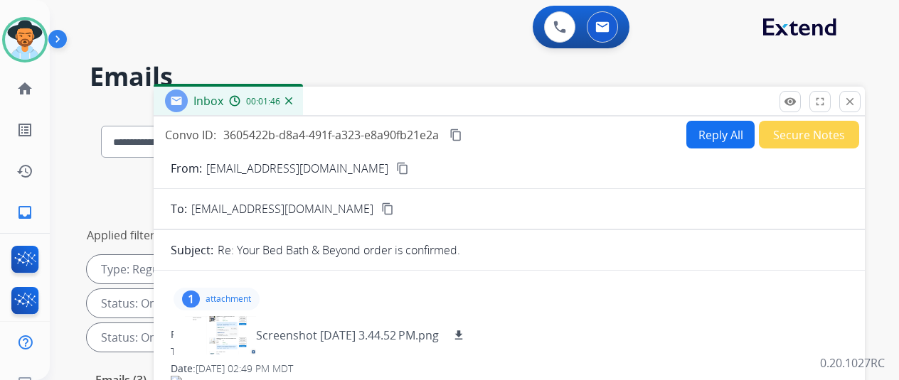
click at [723, 128] on button "Reply All" at bounding box center [720, 135] width 68 height 28
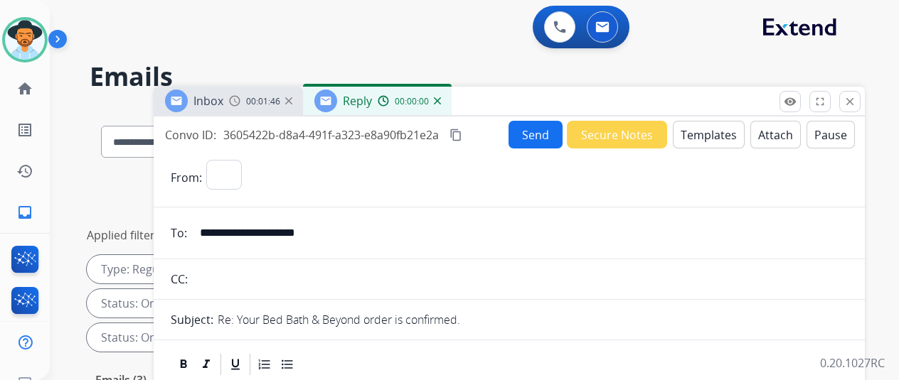
select select "**********"
click at [707, 133] on button "Templates" at bounding box center [709, 135] width 72 height 28
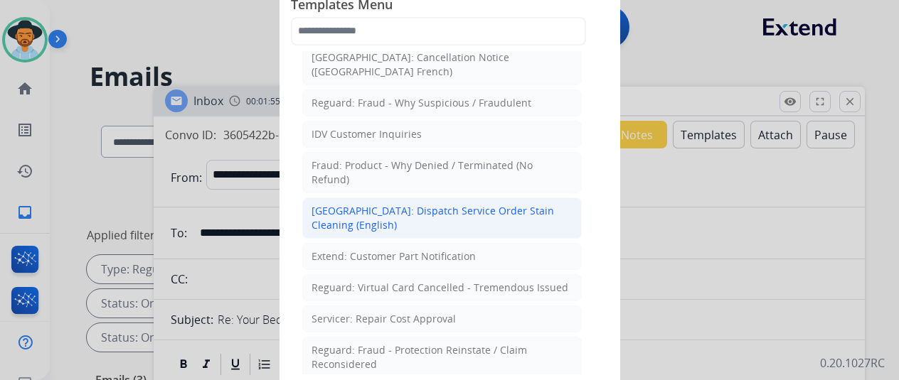
scroll to position [640, 0]
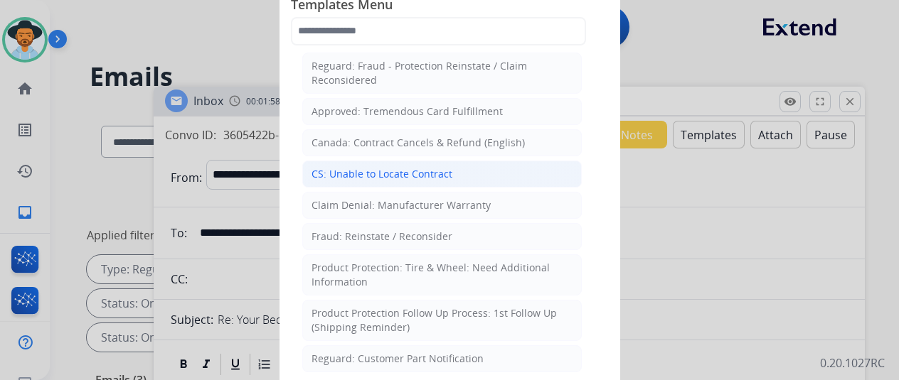
click at [384, 161] on li "CS: Unable to Locate Contract" at bounding box center [441, 174] width 279 height 27
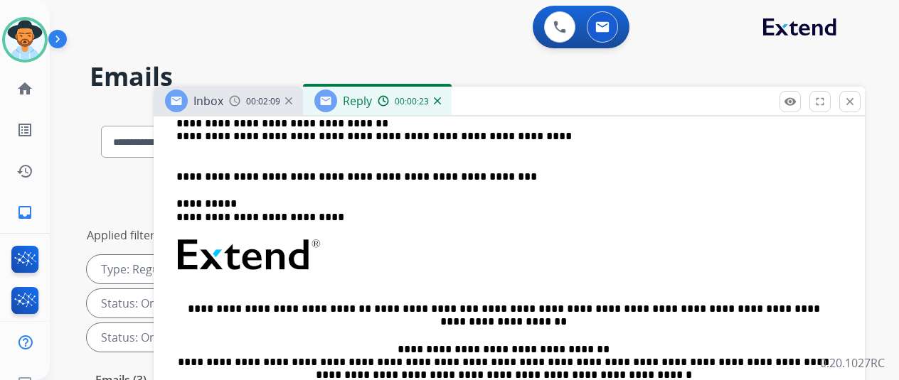
scroll to position [356, 0]
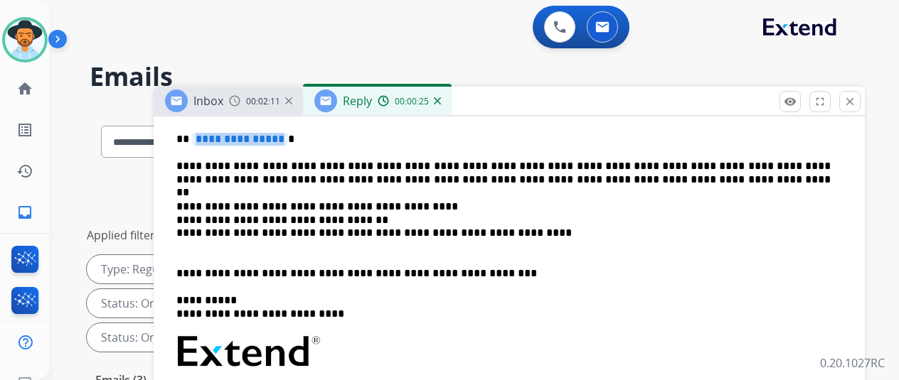
drag, startPoint x: 288, startPoint y: 137, endPoint x: 255, endPoint y: 133, distance: 33.6
click at [255, 133] on span "**********" at bounding box center [240, 139] width 96 height 12
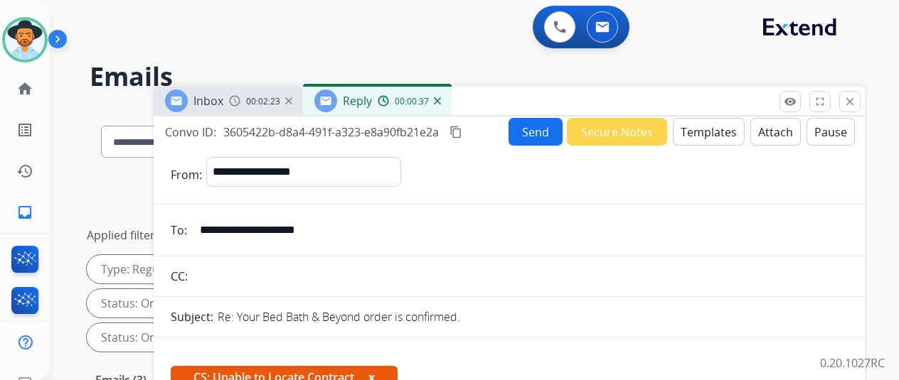
scroll to position [0, 0]
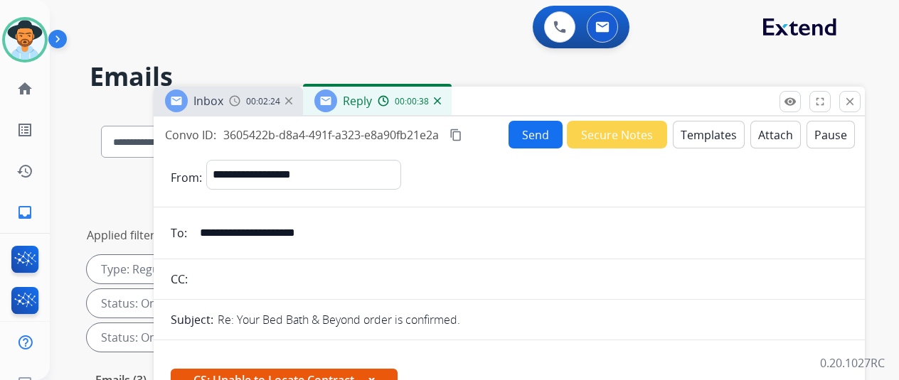
click at [552, 132] on button "Send" at bounding box center [535, 135] width 54 height 28
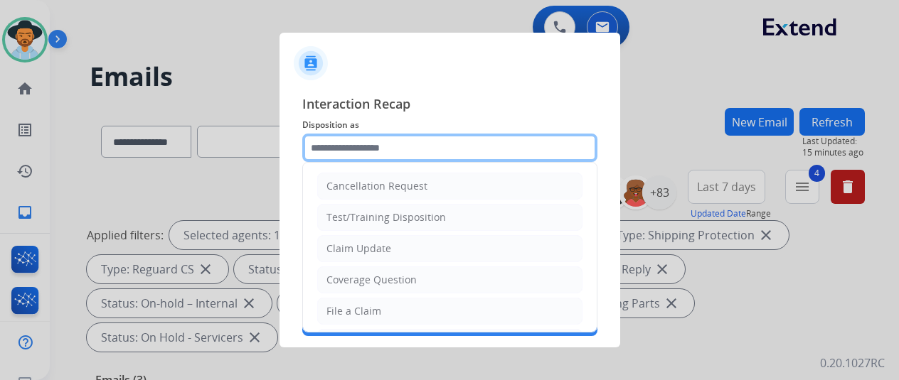
click at [353, 140] on input "text" at bounding box center [449, 148] width 295 height 28
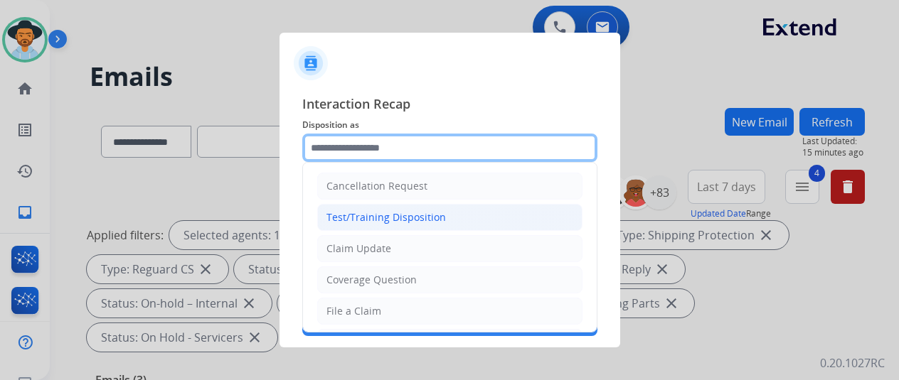
scroll to position [213, 0]
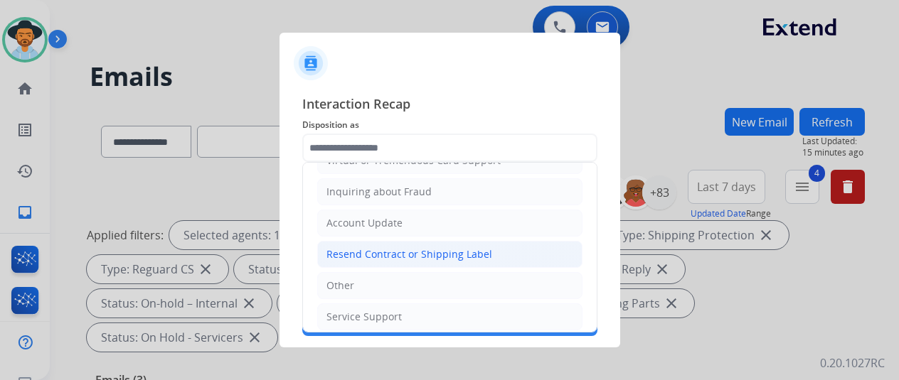
click at [348, 250] on div "Resend Contract or Shipping Label" at bounding box center [409, 254] width 166 height 14
type input "**********"
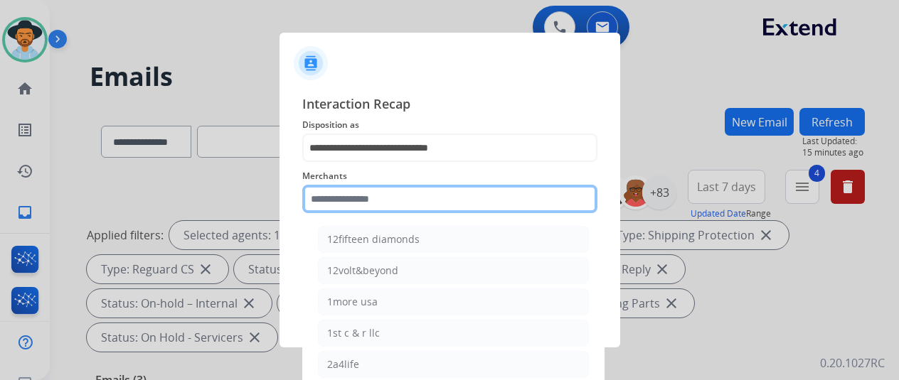
click at [353, 196] on input "text" at bounding box center [449, 199] width 295 height 28
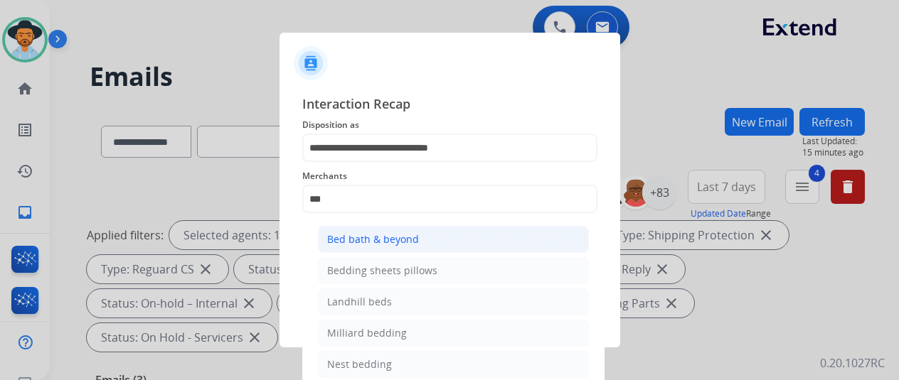
click at [371, 239] on div "Bed bath & beyond" at bounding box center [373, 240] width 92 height 14
type input "**********"
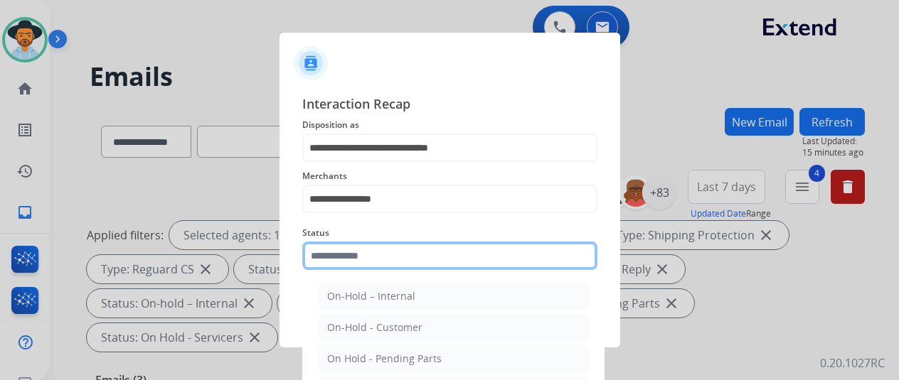
click at [351, 260] on input "text" at bounding box center [449, 256] width 295 height 28
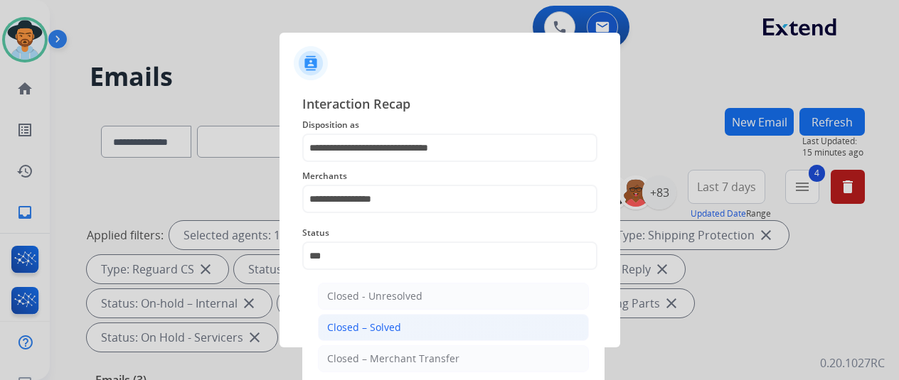
click at [364, 326] on div "Closed – Solved" at bounding box center [364, 328] width 74 height 14
type input "**********"
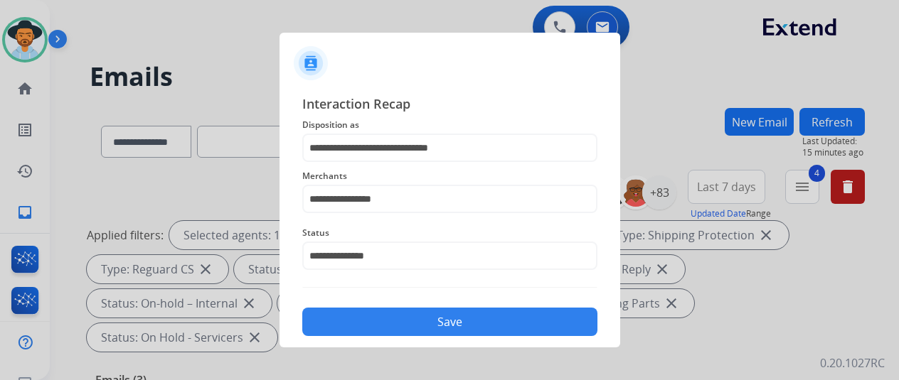
click at [427, 319] on button "Save" at bounding box center [449, 322] width 295 height 28
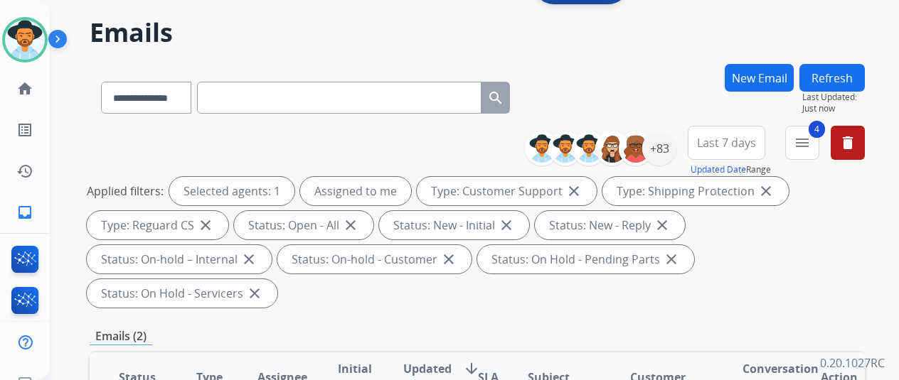
scroll to position [0, 0]
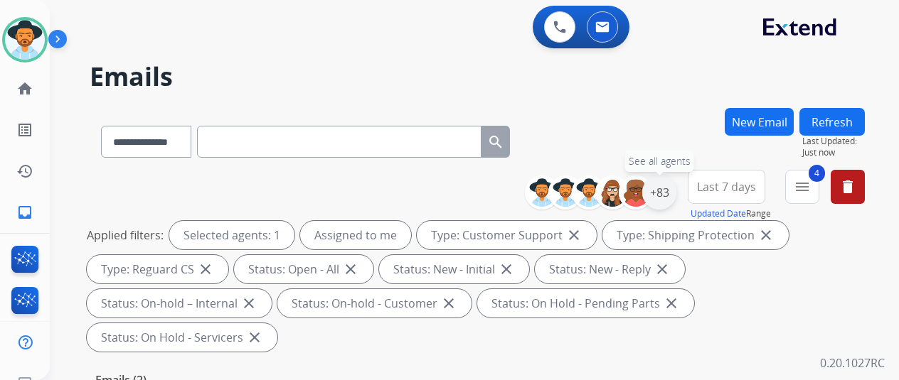
click at [675, 188] on div "+83" at bounding box center [659, 193] width 34 height 34
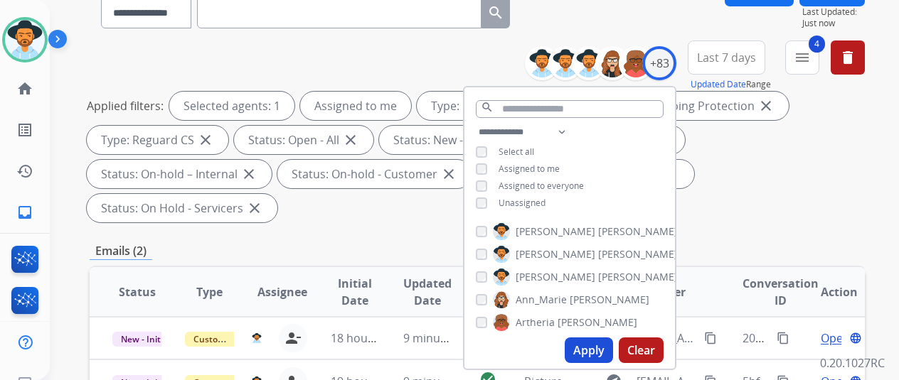
scroll to position [284, 0]
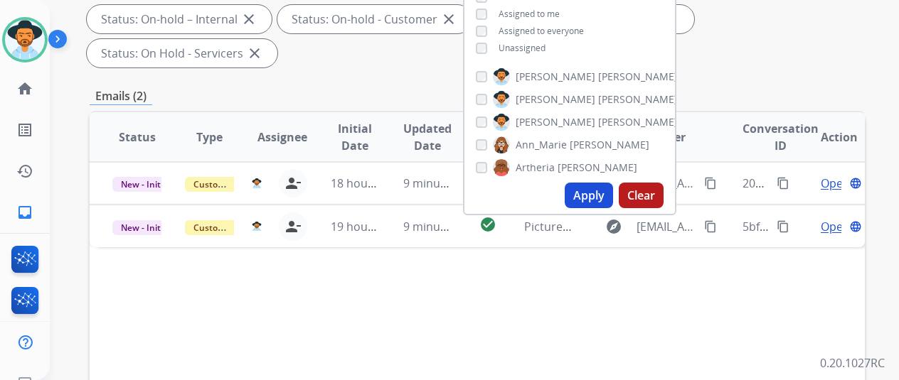
click at [588, 190] on button "Apply" at bounding box center [589, 196] width 48 height 26
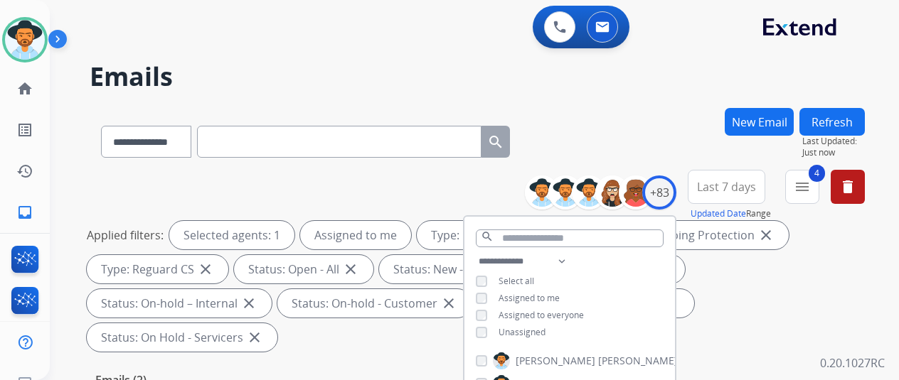
click at [632, 132] on div "**********" at bounding box center [477, 139] width 775 height 62
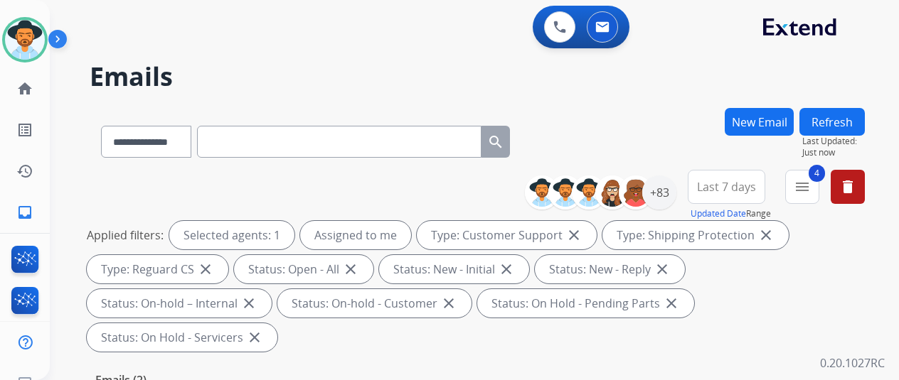
scroll to position [284, 0]
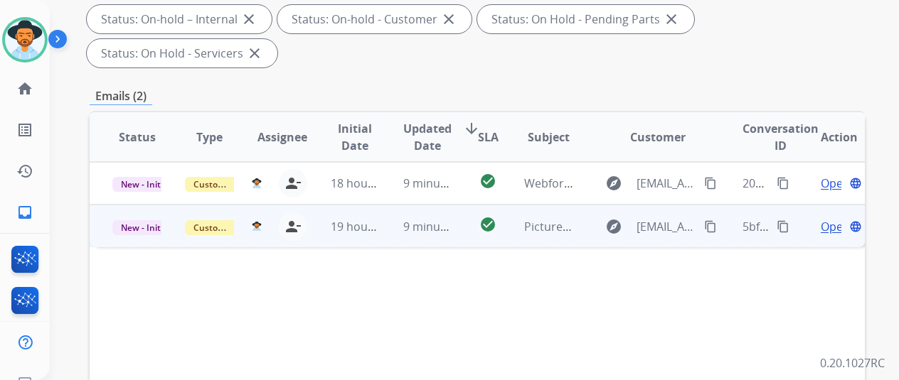
click at [826, 218] on span "Open" at bounding box center [835, 226] width 29 height 17
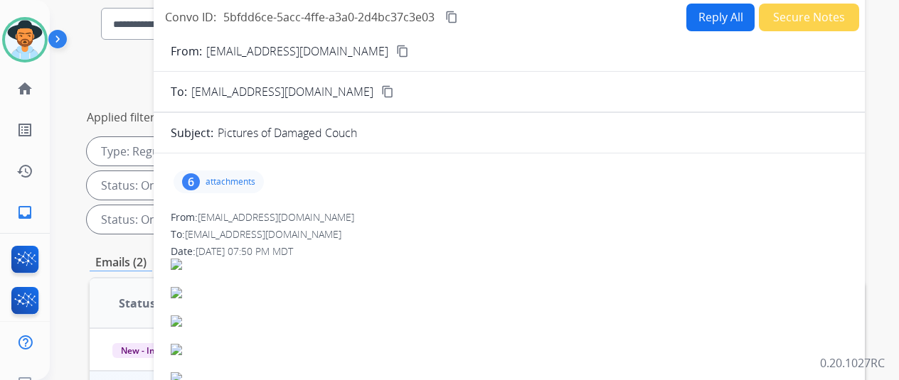
scroll to position [0, 0]
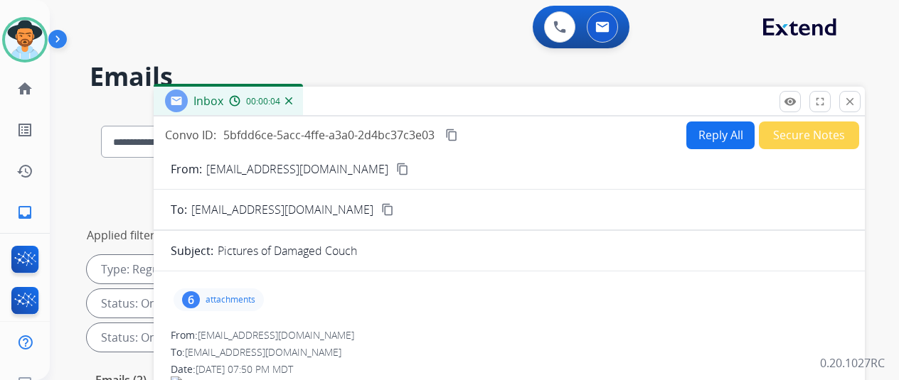
click at [198, 302] on div "6" at bounding box center [191, 300] width 18 height 17
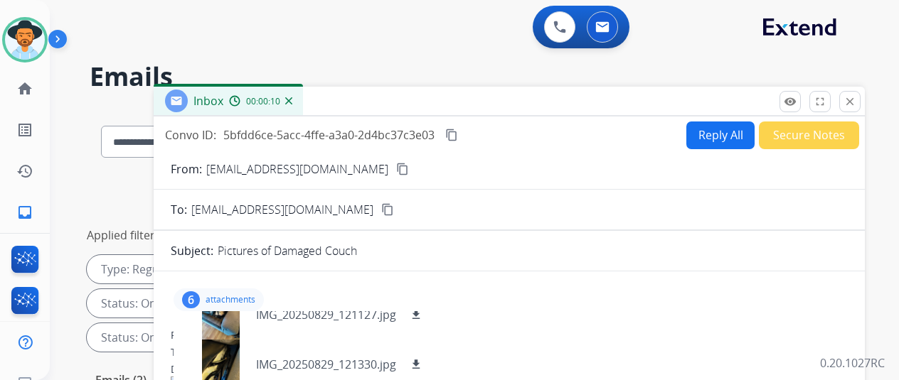
click at [396, 170] on mat-icon "content_copy" at bounding box center [402, 169] width 13 height 13
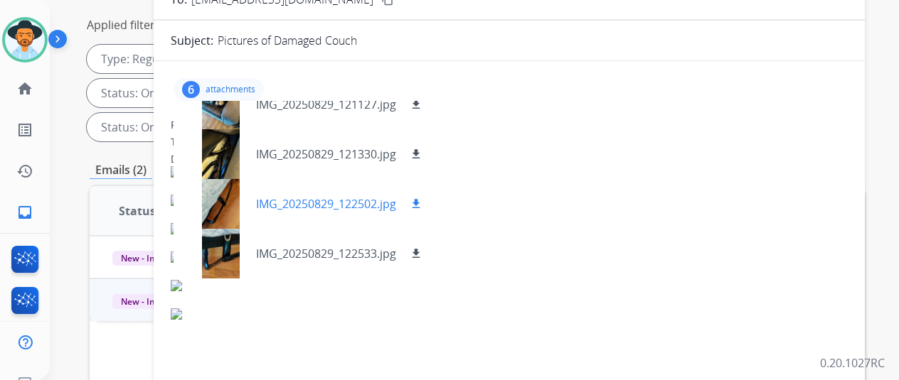
scroll to position [213, 0]
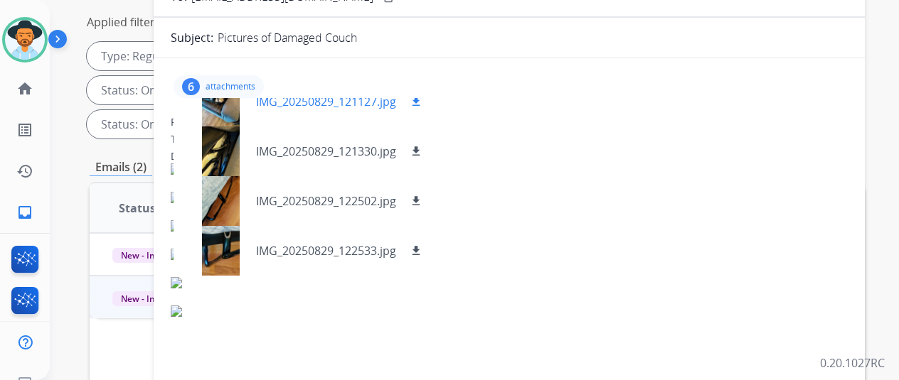
click at [422, 102] on mat-icon "download" at bounding box center [416, 101] width 13 height 13
click at [422, 150] on mat-icon "download" at bounding box center [416, 151] width 13 height 13
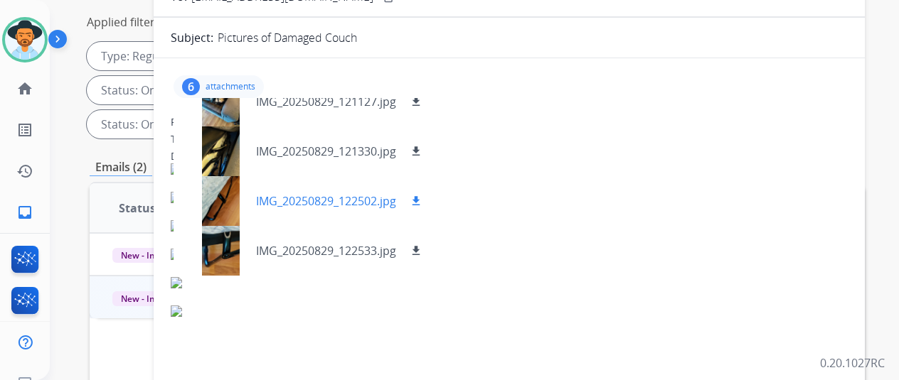
click at [422, 198] on mat-icon "download" at bounding box center [416, 201] width 13 height 13
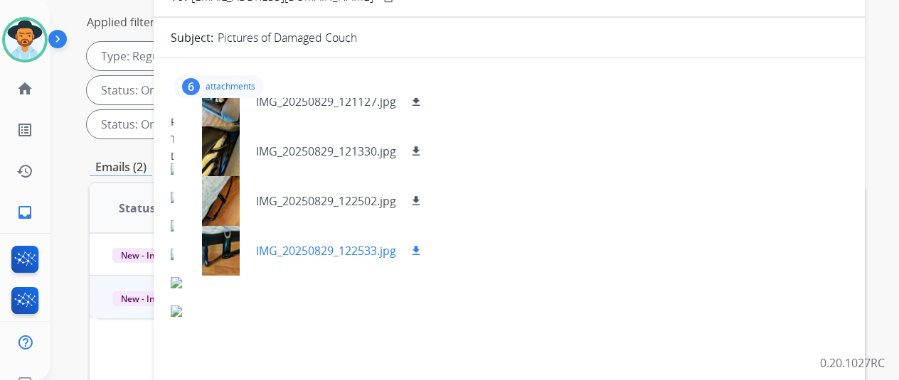
click at [422, 250] on mat-icon "download" at bounding box center [416, 251] width 13 height 13
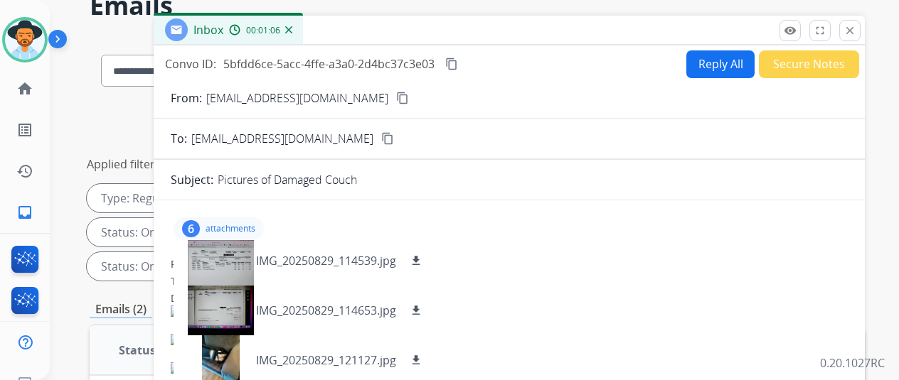
scroll to position [0, 0]
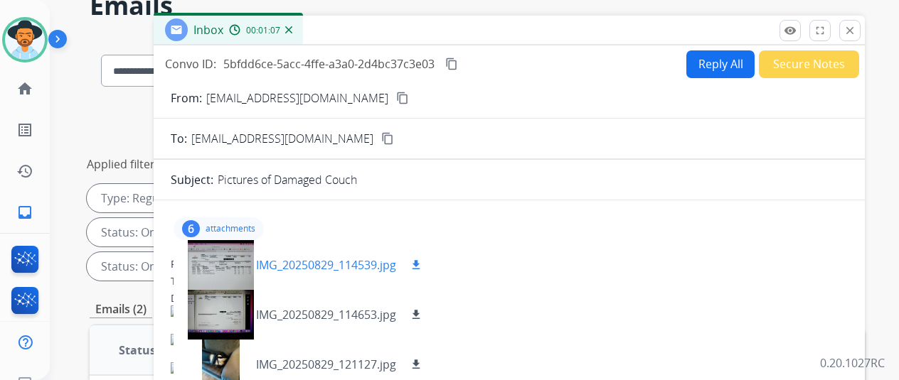
click at [422, 265] on mat-icon "download" at bounding box center [416, 265] width 13 height 13
click at [422, 314] on mat-icon "download" at bounding box center [416, 315] width 13 height 13
click at [715, 58] on button "Reply All" at bounding box center [720, 64] width 68 height 28
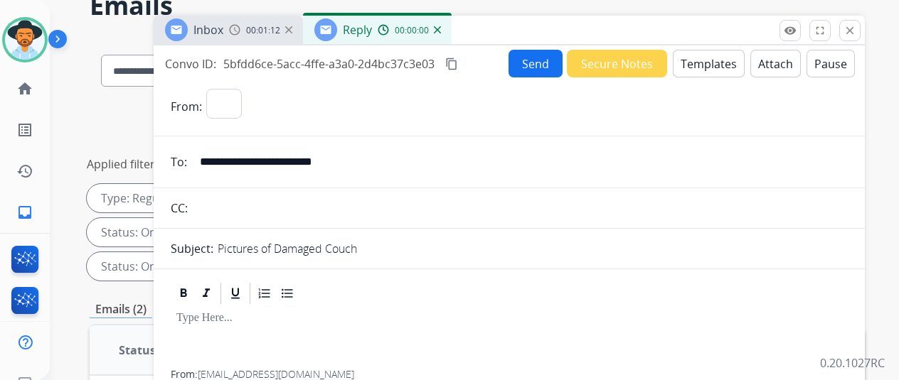
select select "**********"
click at [718, 60] on button "Templates" at bounding box center [709, 64] width 72 height 28
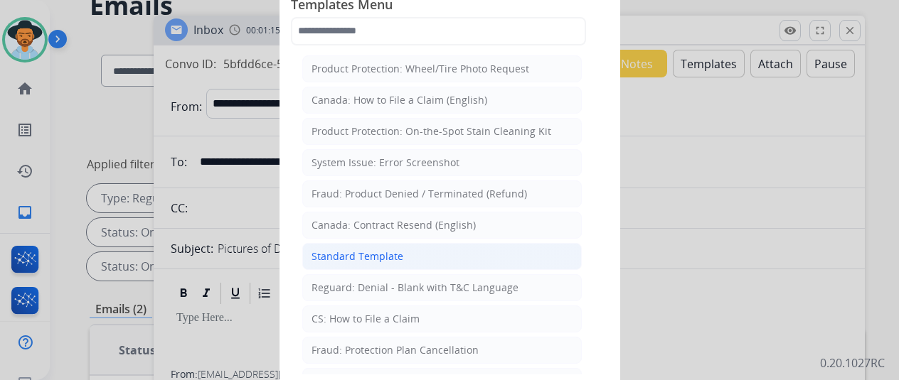
click at [376, 250] on div "Standard Template" at bounding box center [357, 257] width 92 height 14
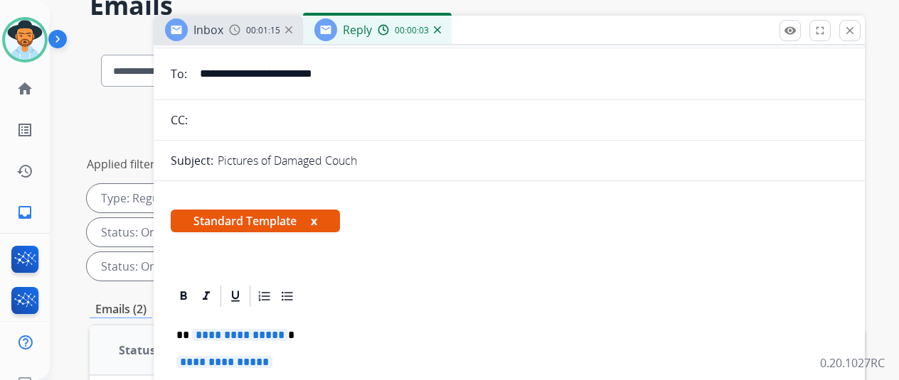
scroll to position [284, 0]
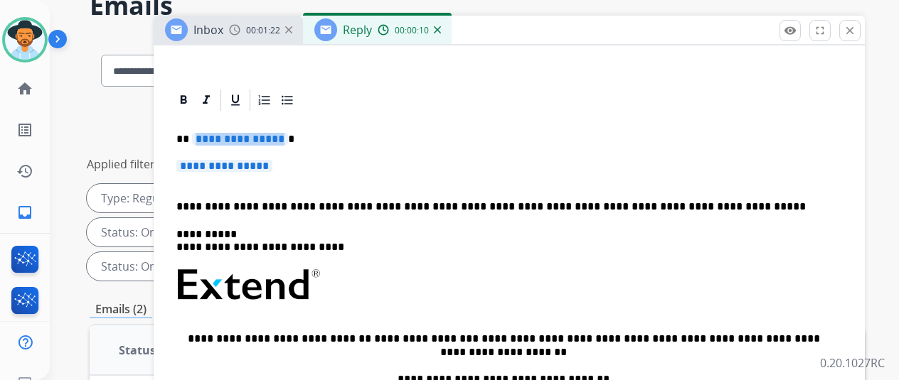
click at [280, 138] on span "**********" at bounding box center [240, 139] width 96 height 12
click at [299, 167] on p "**********" at bounding box center [509, 173] width 666 height 26
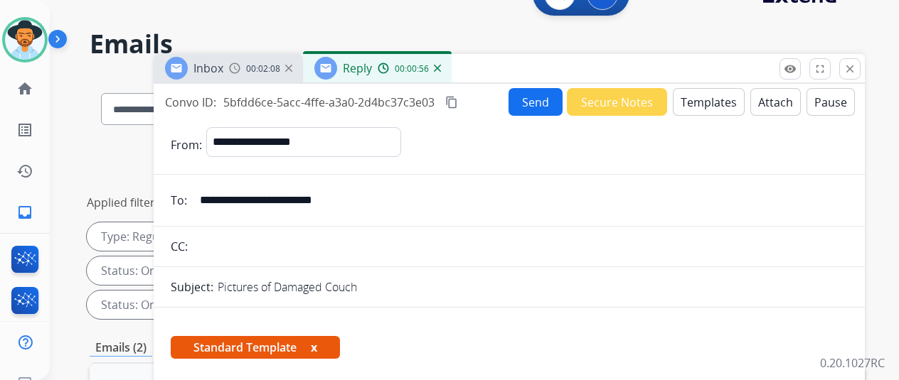
scroll to position [0, 0]
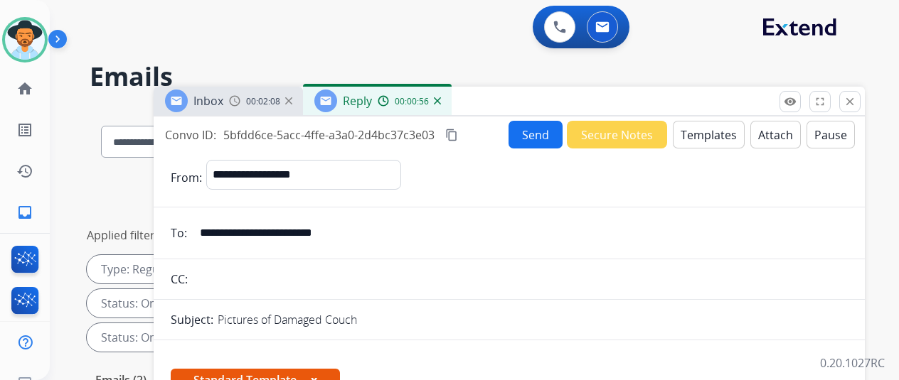
click at [539, 136] on button "Send" at bounding box center [535, 135] width 54 height 28
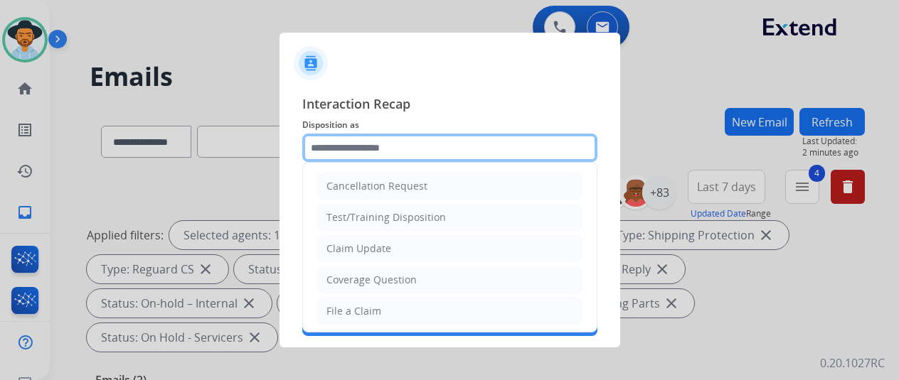
click at [337, 149] on input "text" at bounding box center [449, 148] width 295 height 28
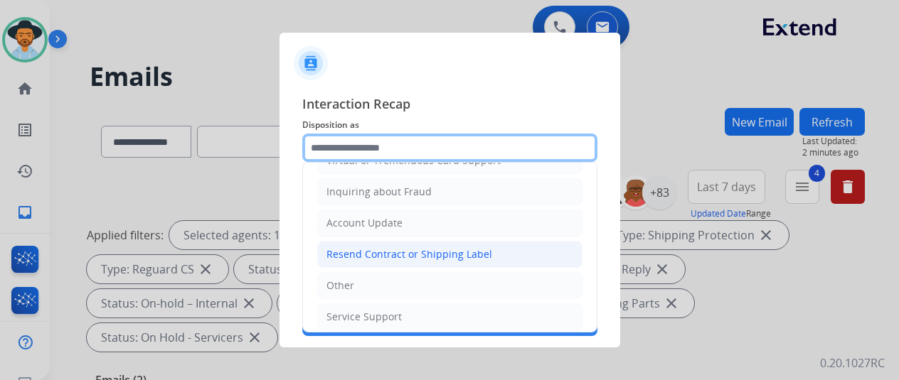
scroll to position [215, 0]
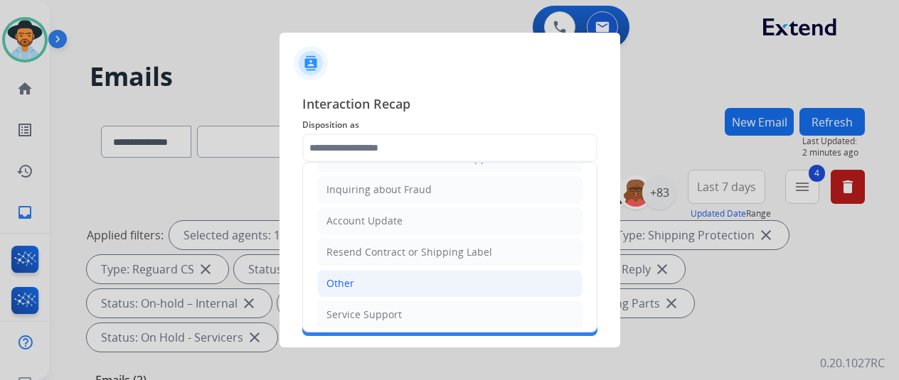
click at [347, 278] on div "Other" at bounding box center [340, 284] width 28 height 14
type input "*****"
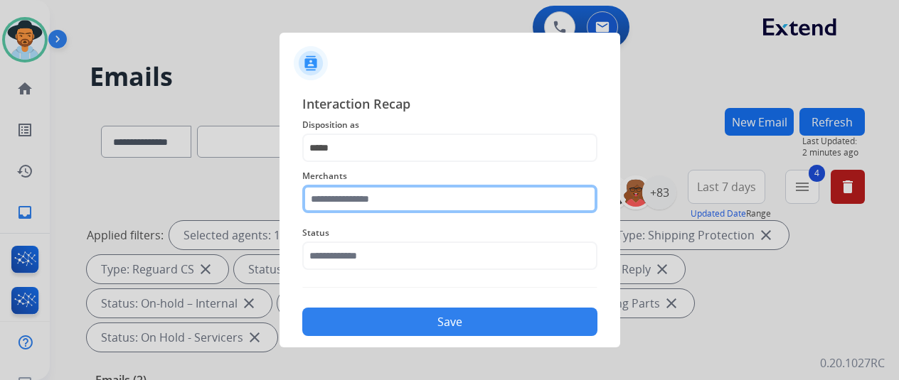
click at [331, 211] on input "text" at bounding box center [449, 199] width 295 height 28
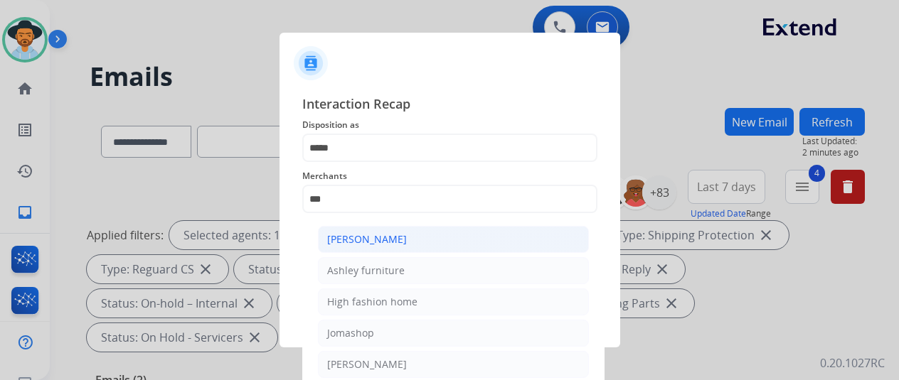
click at [370, 233] on li "Ashley - Reguard" at bounding box center [453, 239] width 271 height 27
type input "**********"
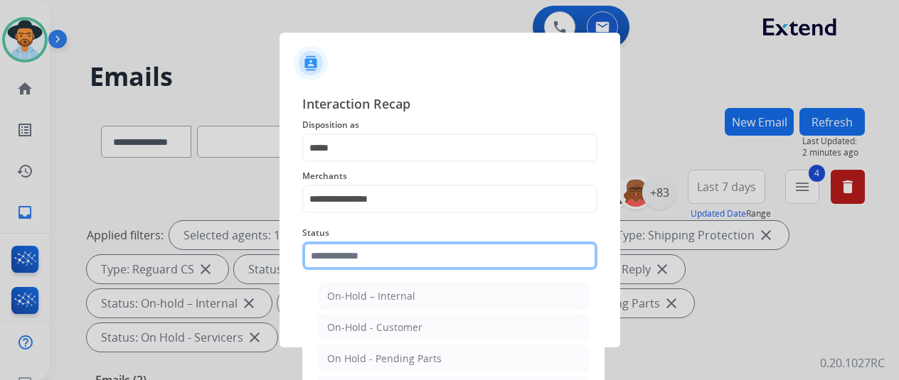
click at [348, 255] on input "text" at bounding box center [449, 256] width 295 height 28
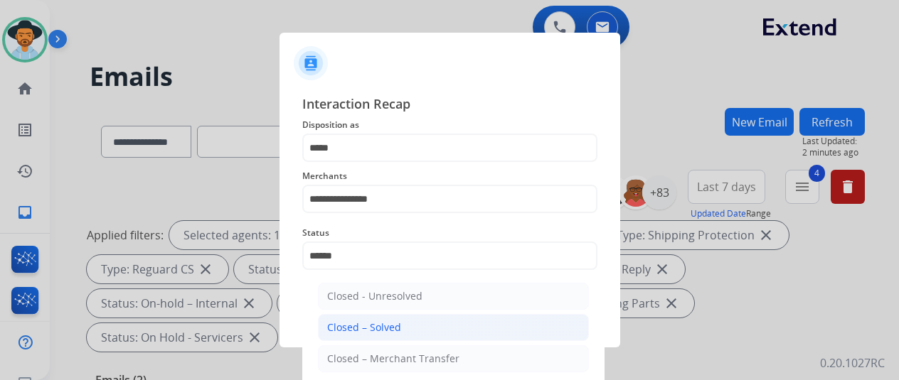
click at [371, 322] on div "Closed – Solved" at bounding box center [364, 328] width 74 height 14
type input "**********"
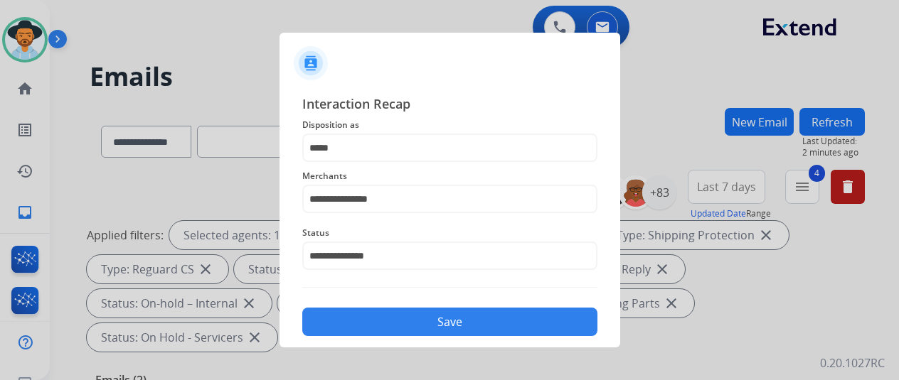
click at [439, 321] on button "Save" at bounding box center [449, 322] width 295 height 28
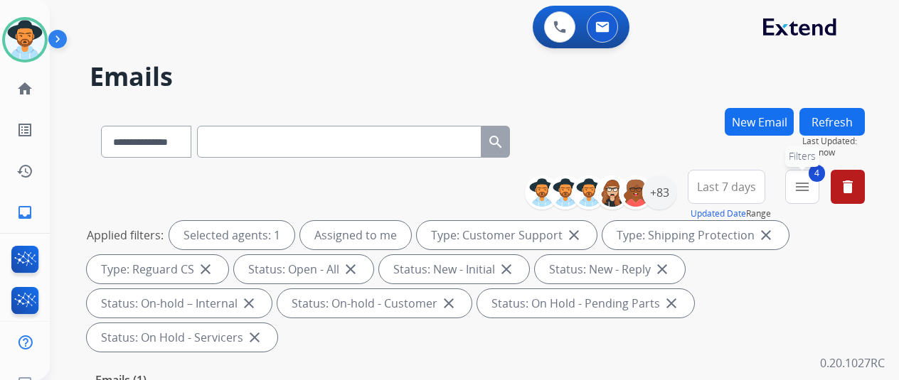
click at [807, 178] on button "4 menu Filters" at bounding box center [802, 187] width 34 height 34
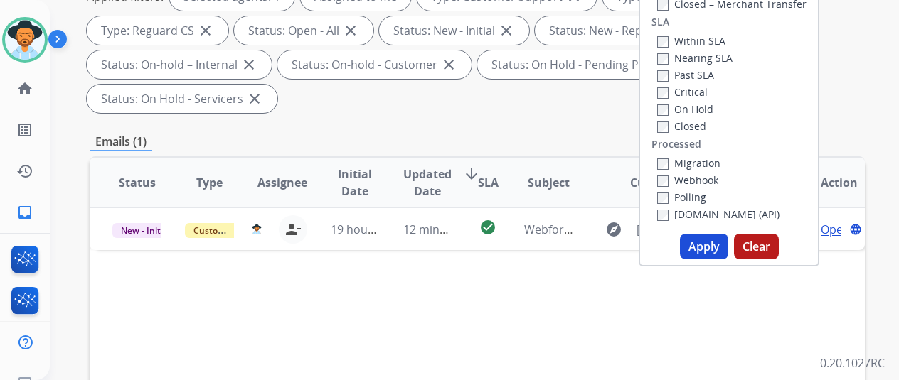
scroll to position [356, 0]
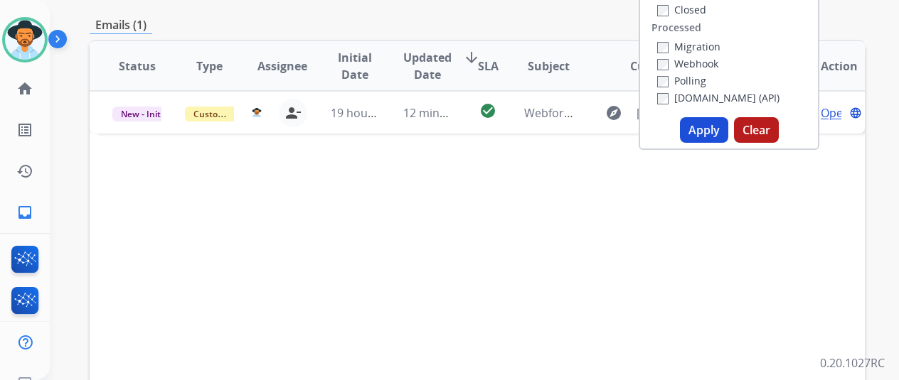
click at [728, 134] on button "Apply" at bounding box center [704, 130] width 48 height 26
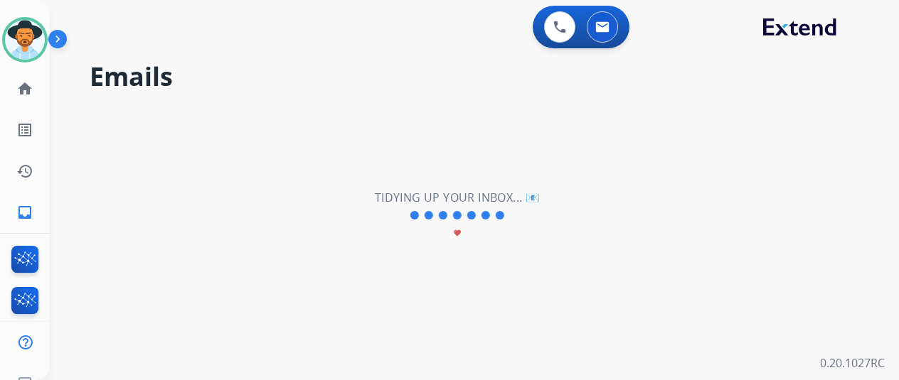
scroll to position [0, 0]
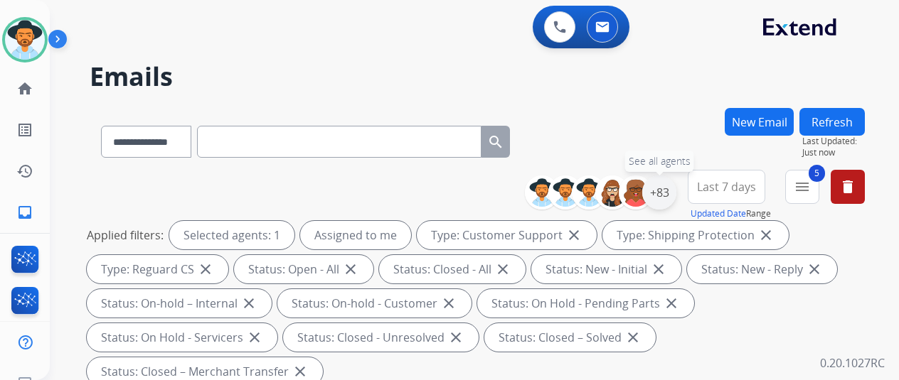
click at [670, 194] on div "+83" at bounding box center [659, 193] width 34 height 34
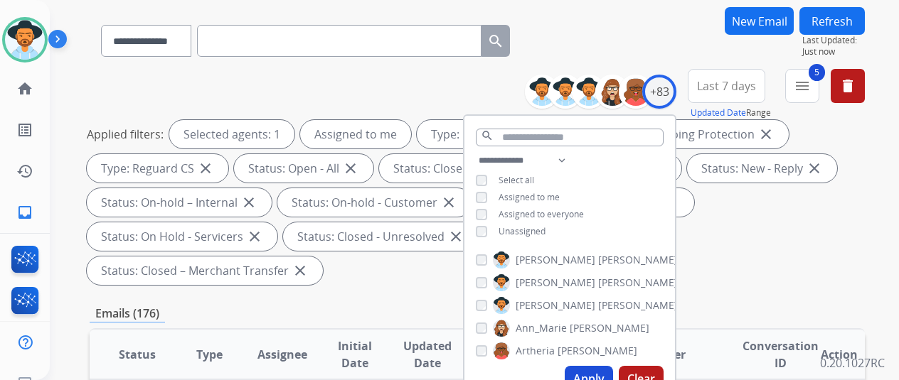
scroll to position [142, 0]
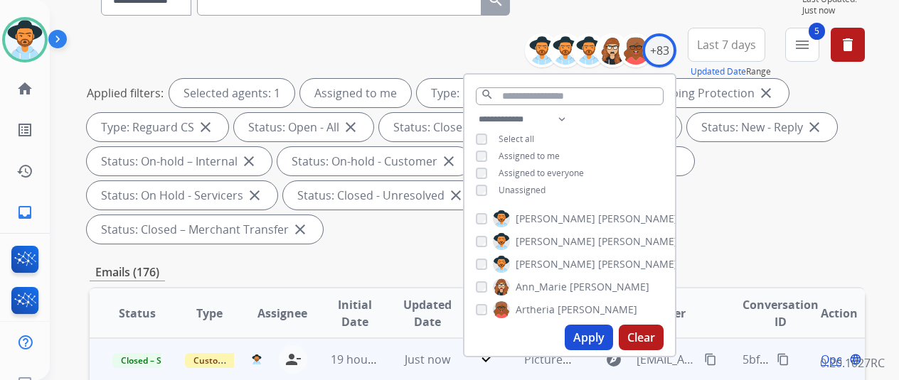
click at [787, 361] on mat-icon "content_copy" at bounding box center [783, 359] width 13 height 13
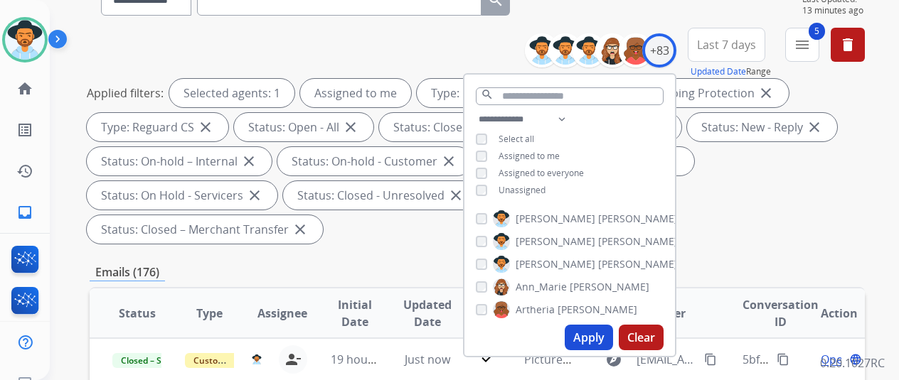
drag, startPoint x: 789, startPoint y: 205, endPoint x: 776, endPoint y: 188, distance: 21.3
click at [789, 204] on div "Applied filters: Selected agents: 1 Assigned to me Type: Customer Support close…" at bounding box center [474, 161] width 775 height 165
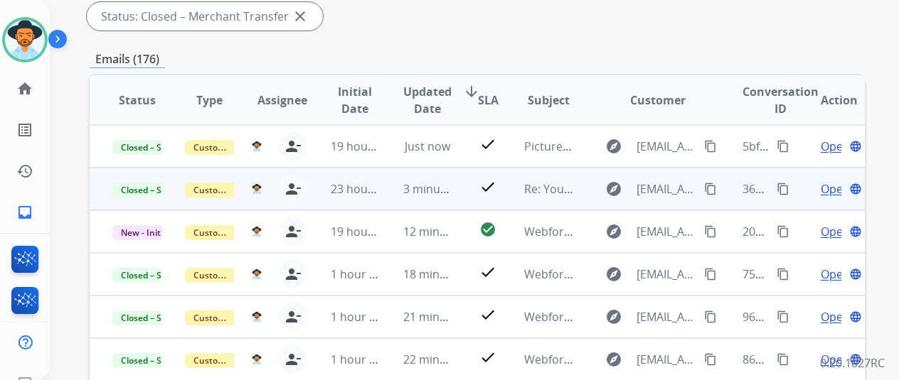
scroll to position [0, 0]
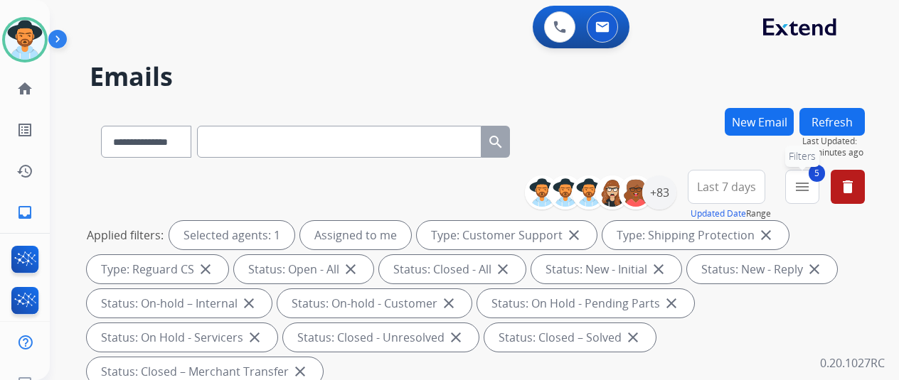
click at [811, 187] on mat-icon "menu" at bounding box center [802, 187] width 17 height 17
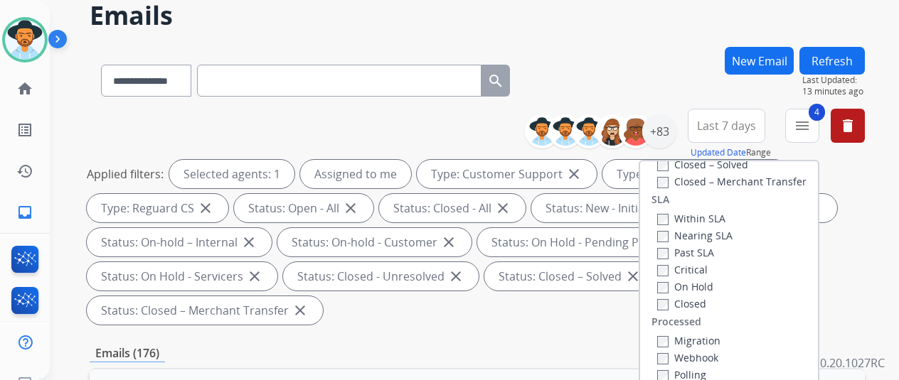
scroll to position [284, 0]
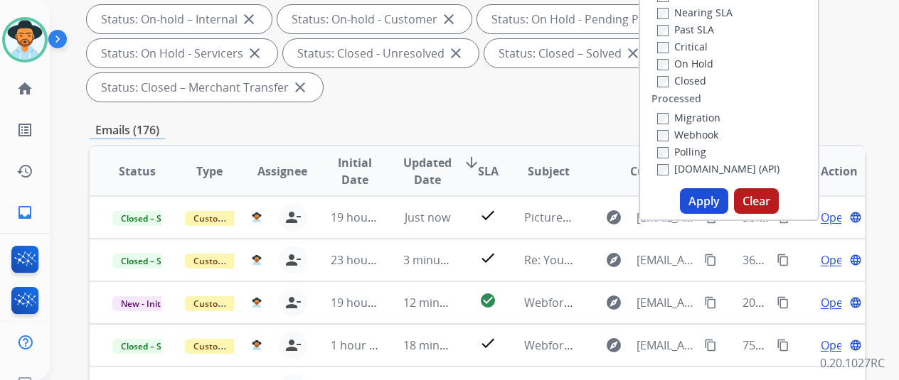
click at [708, 197] on button "Apply" at bounding box center [704, 201] width 48 height 26
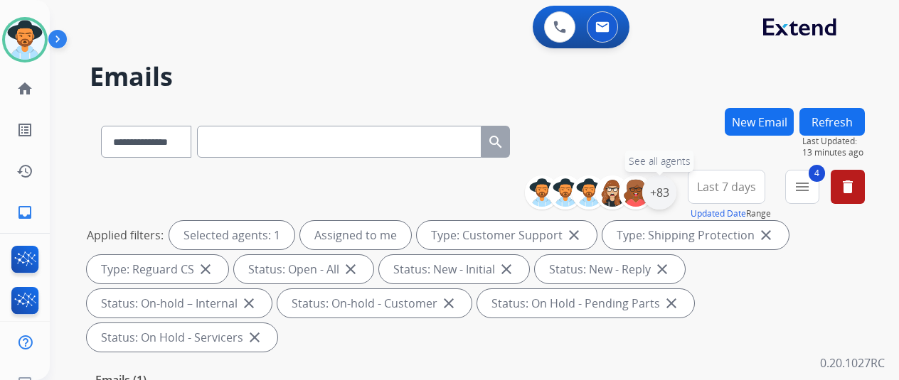
click at [671, 193] on div "+83" at bounding box center [659, 193] width 34 height 34
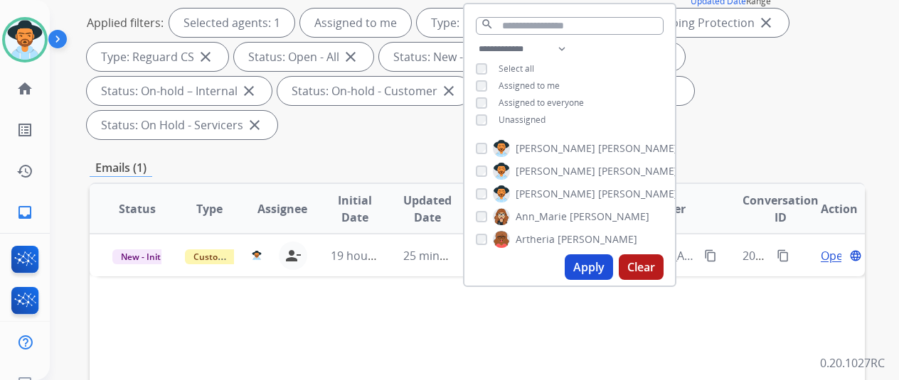
scroll to position [213, 0]
click at [589, 264] on button "Apply" at bounding box center [589, 267] width 48 height 26
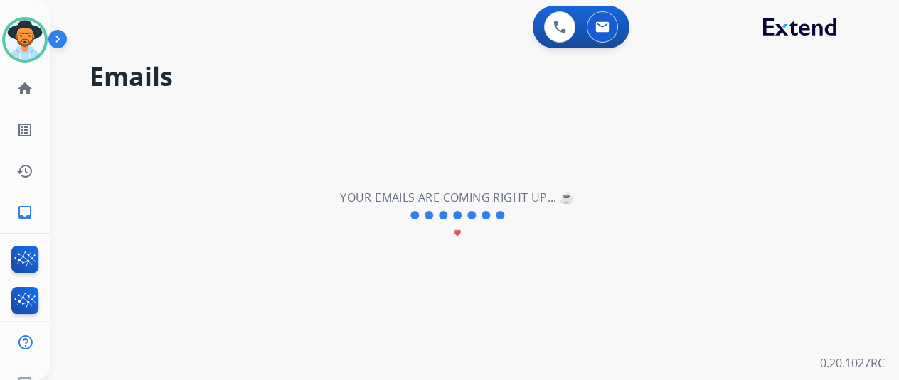
scroll to position [0, 0]
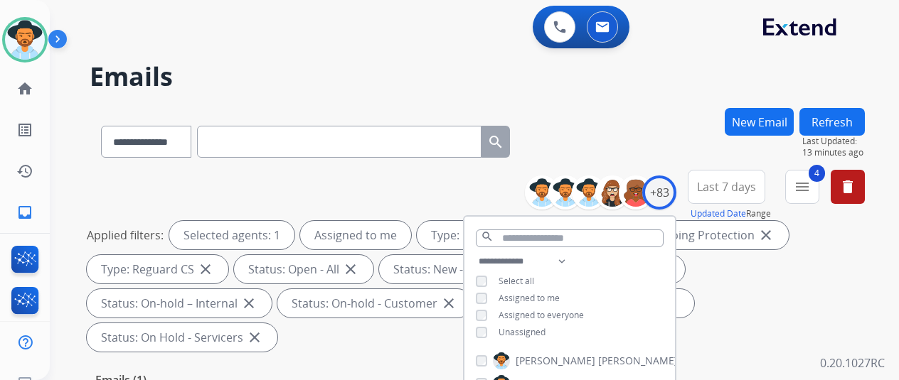
click at [613, 117] on div "**********" at bounding box center [477, 139] width 775 height 62
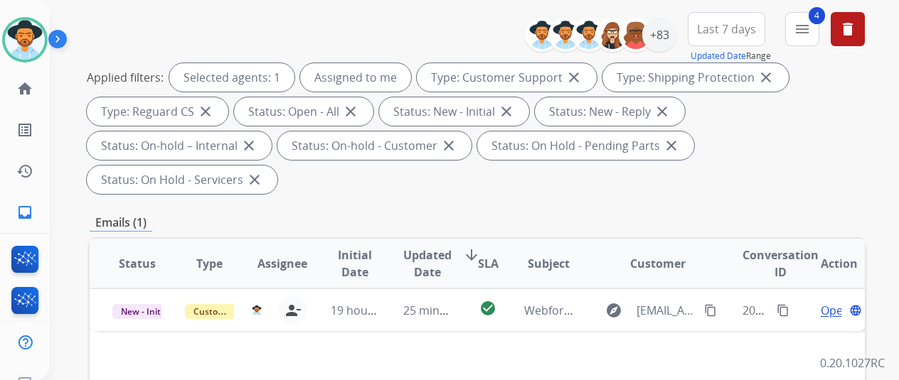
scroll to position [356, 0]
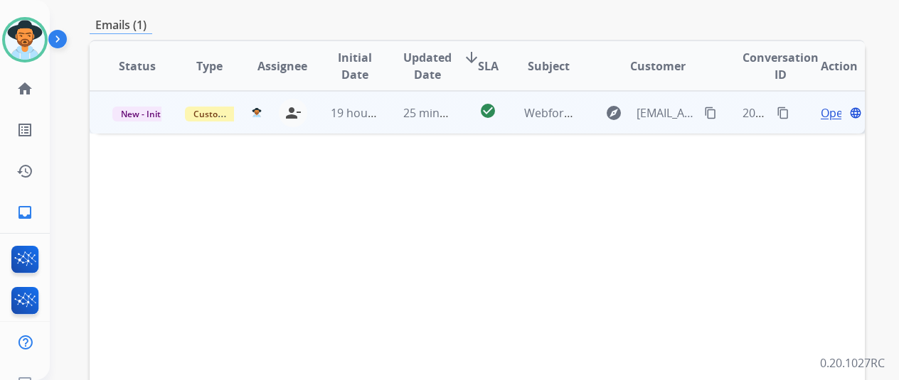
click at [831, 105] on span "Open" at bounding box center [835, 113] width 29 height 17
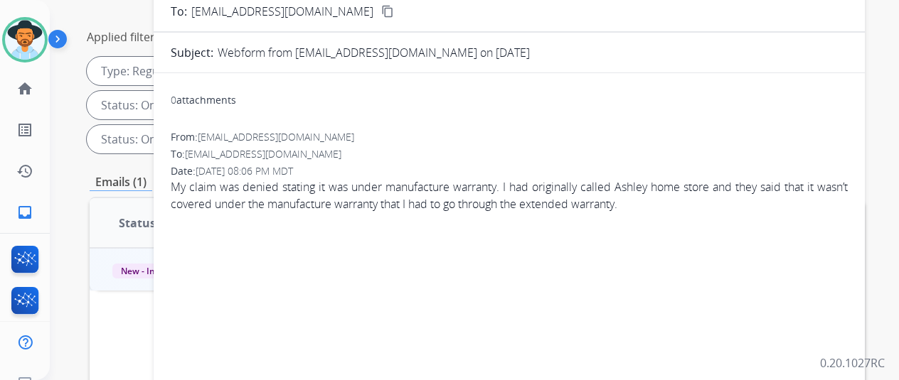
scroll to position [71, 0]
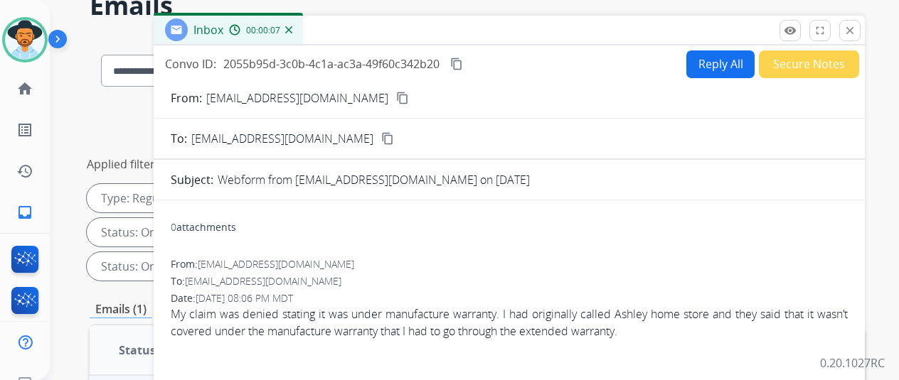
click at [396, 99] on mat-icon "content_copy" at bounding box center [402, 98] width 13 height 13
click at [728, 57] on button "Reply All" at bounding box center [720, 64] width 68 height 28
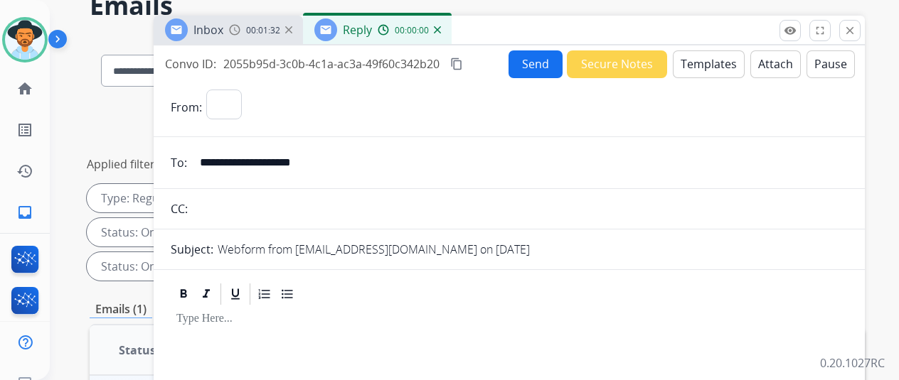
select select "**********"
click at [718, 65] on button "Templates" at bounding box center [709, 64] width 72 height 28
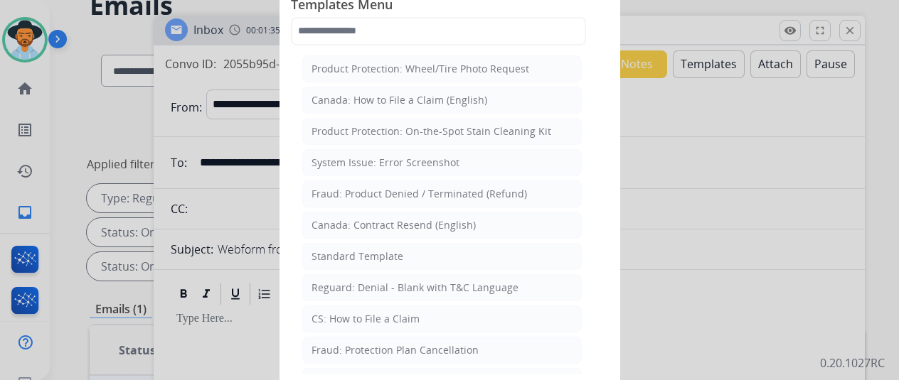
drag, startPoint x: 380, startPoint y: 254, endPoint x: 412, endPoint y: 203, distance: 60.2
click at [384, 250] on div "Standard Template" at bounding box center [357, 257] width 92 height 14
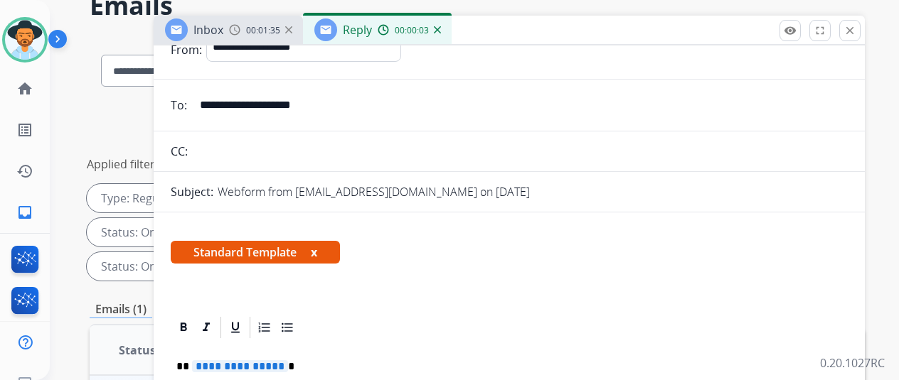
scroll to position [213, 0]
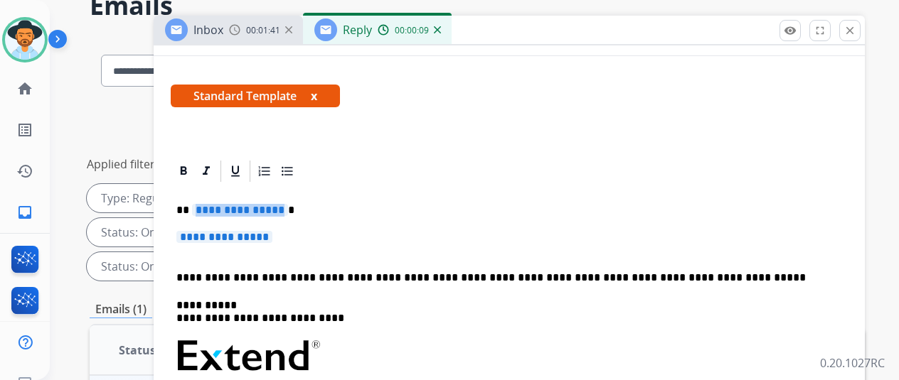
drag, startPoint x: 286, startPoint y: 208, endPoint x: 262, endPoint y: 203, distance: 24.1
click at [262, 204] on span "**********" at bounding box center [240, 210] width 96 height 12
drag, startPoint x: 301, startPoint y: 235, endPoint x: 229, endPoint y: 233, distance: 71.8
click at [229, 233] on p "**********" at bounding box center [509, 244] width 666 height 26
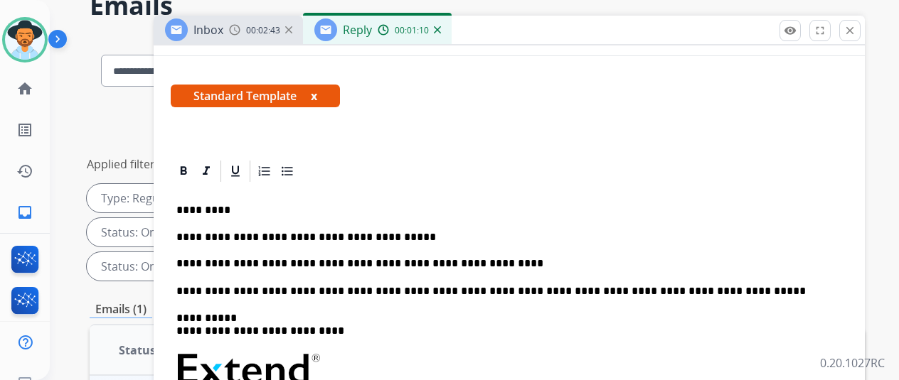
scroll to position [0, 0]
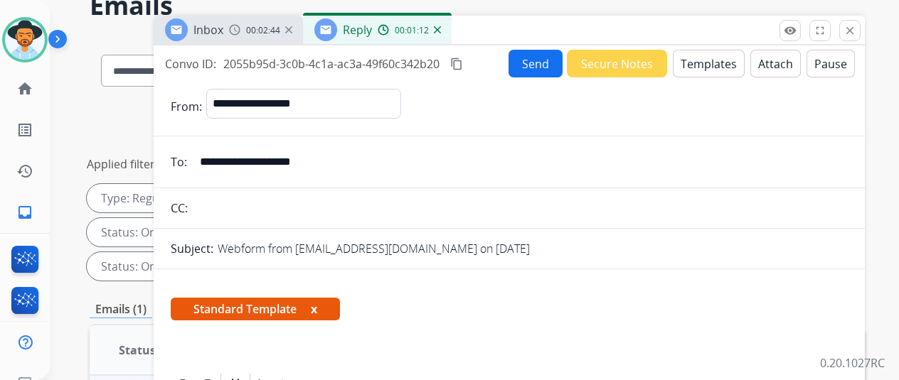
click at [532, 59] on button "Send" at bounding box center [535, 64] width 54 height 28
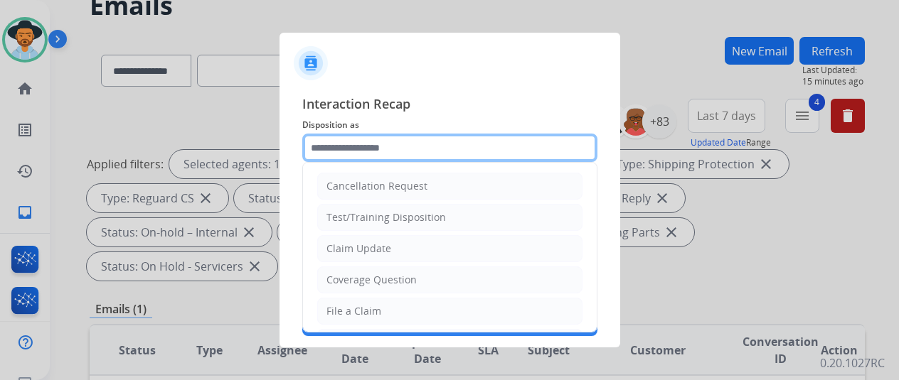
click at [344, 142] on input "text" at bounding box center [449, 148] width 295 height 28
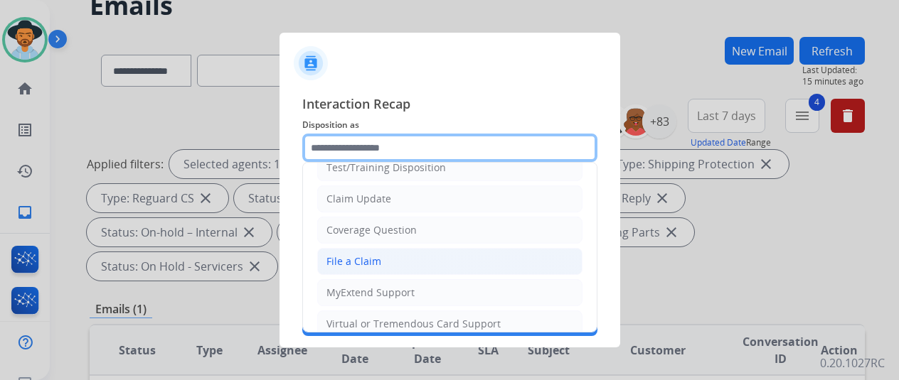
scroll to position [71, 0]
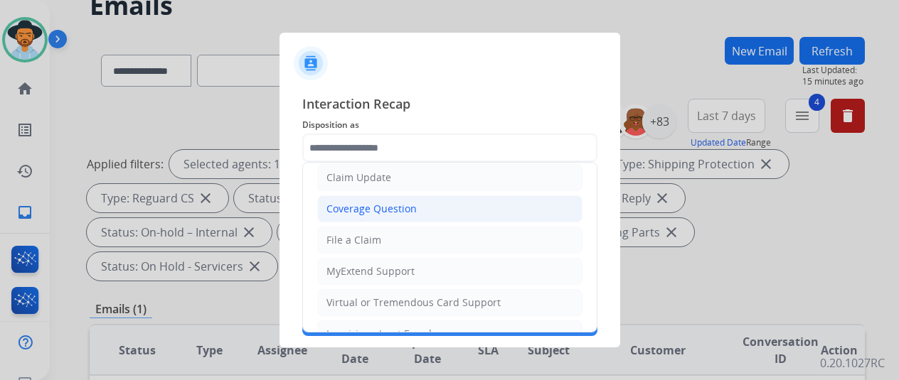
click at [350, 214] on li "Coverage Question" at bounding box center [449, 209] width 265 height 27
type input "**********"
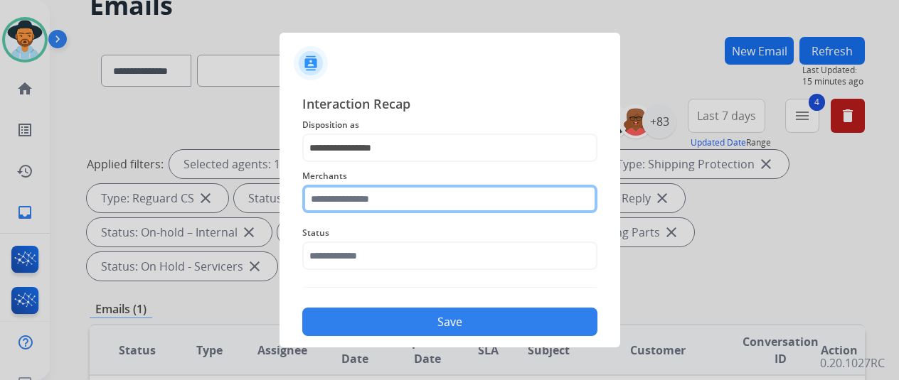
click at [337, 199] on input "text" at bounding box center [449, 199] width 295 height 28
click at [372, 198] on input "text" at bounding box center [449, 199] width 295 height 28
type input "*"
type input "****"
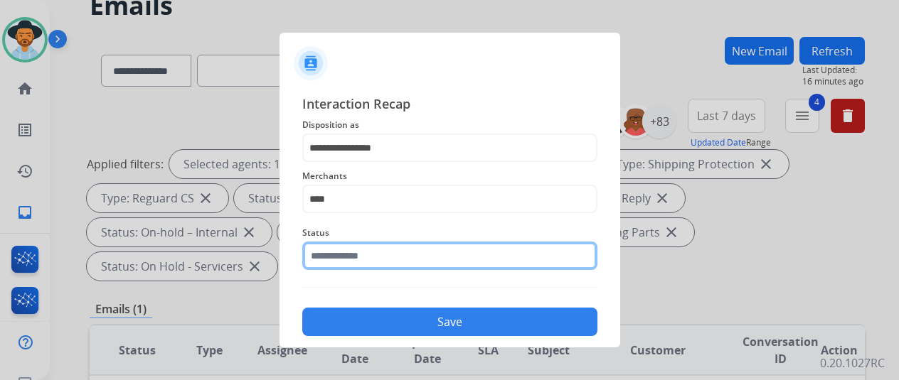
click at [350, 257] on input "text" at bounding box center [449, 256] width 295 height 28
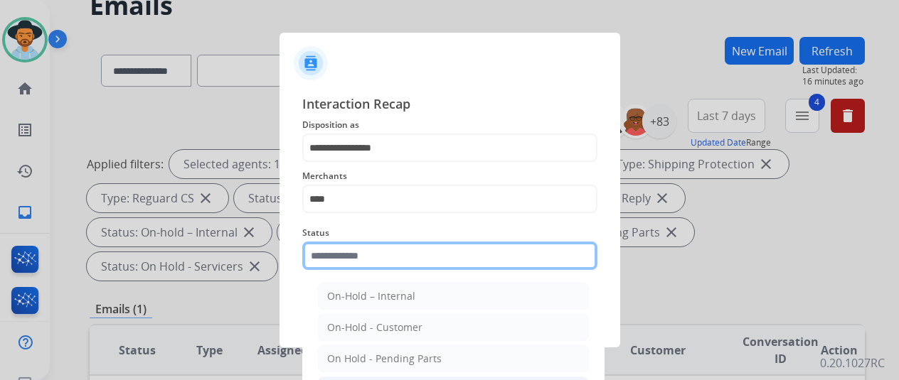
scroll to position [81, 0]
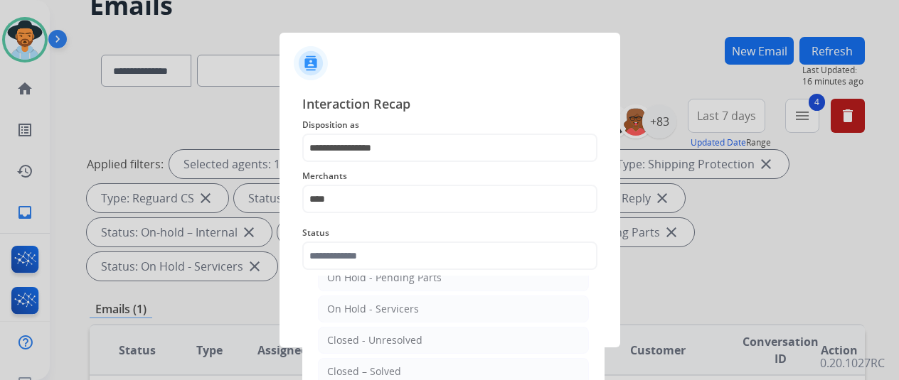
drag, startPoint x: 351, startPoint y: 367, endPoint x: 361, endPoint y: 279, distance: 88.0
click at [353, 365] on div "Closed – Solved" at bounding box center [364, 372] width 74 height 14
type input "**********"
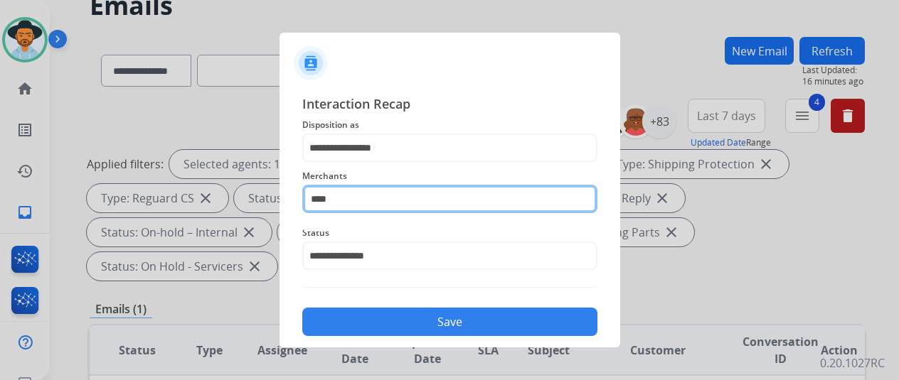
drag, startPoint x: 338, startPoint y: 201, endPoint x: 266, endPoint y: 214, distance: 73.0
click at [0, 214] on app-contact-recap-modal "**********" at bounding box center [0, 190] width 0 height 380
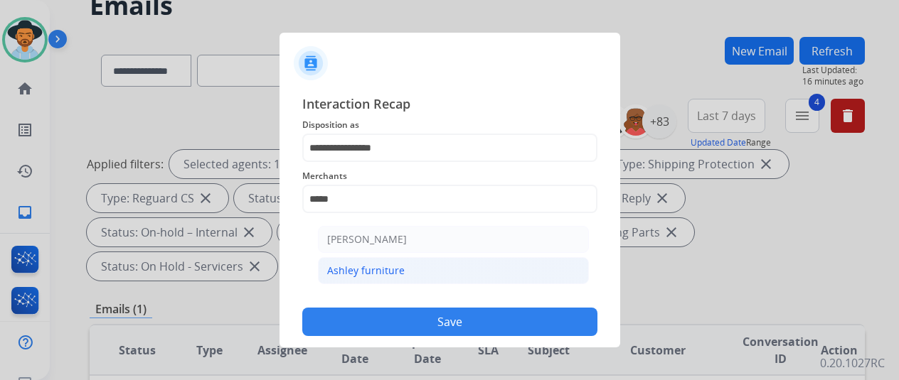
click at [400, 274] on div "Ashley furniture" at bounding box center [366, 271] width 78 height 14
type input "**********"
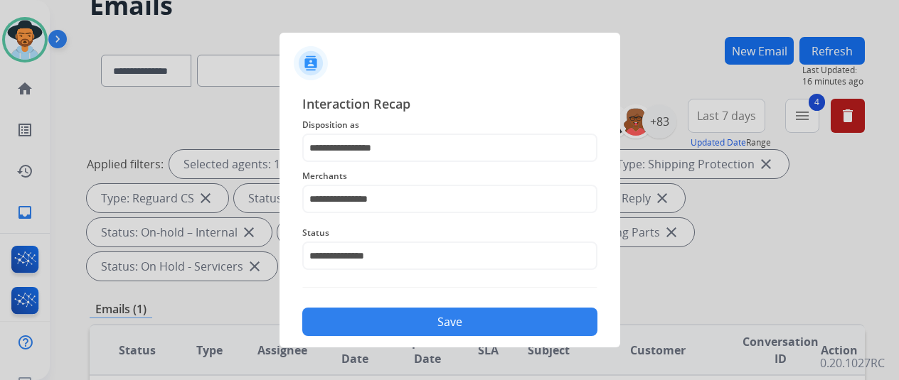
click at [423, 315] on button "Save" at bounding box center [449, 322] width 295 height 28
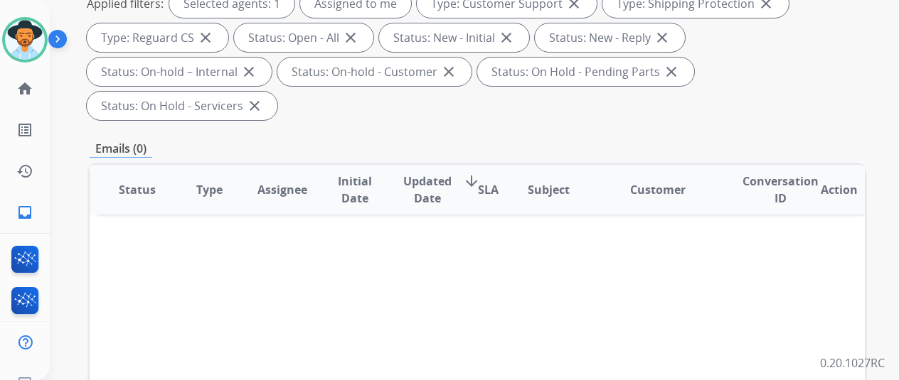
scroll to position [284, 0]
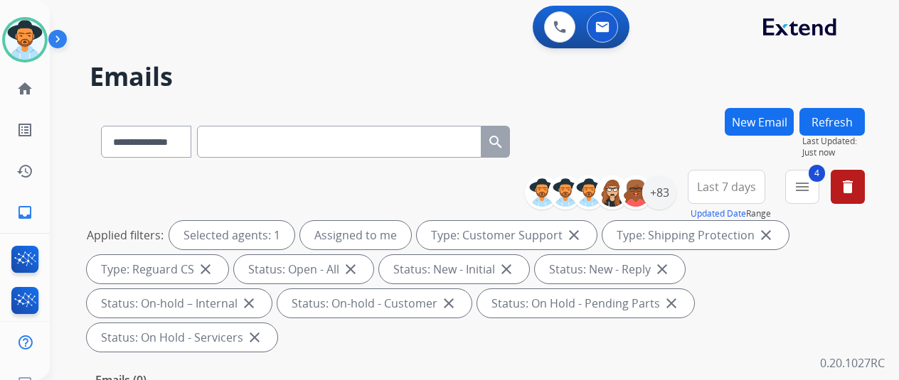
select select "**********"
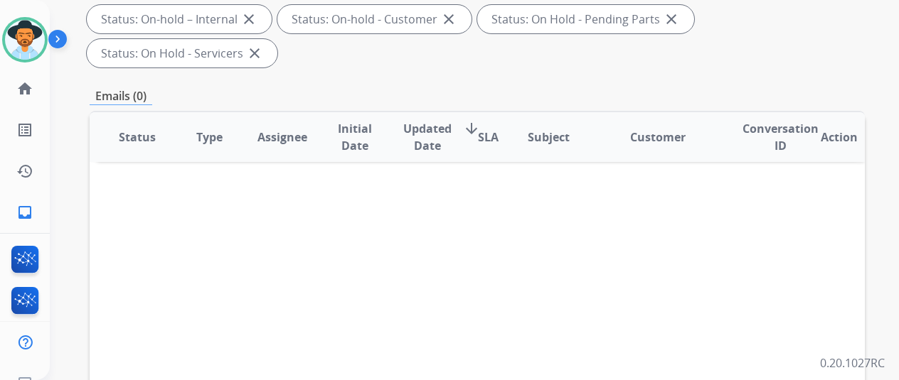
click at [123, 165] on div "Status Type Assignee Initial Date Updated Date arrow_downward SLA Subject Custo…" at bounding box center [477, 349] width 775 height 476
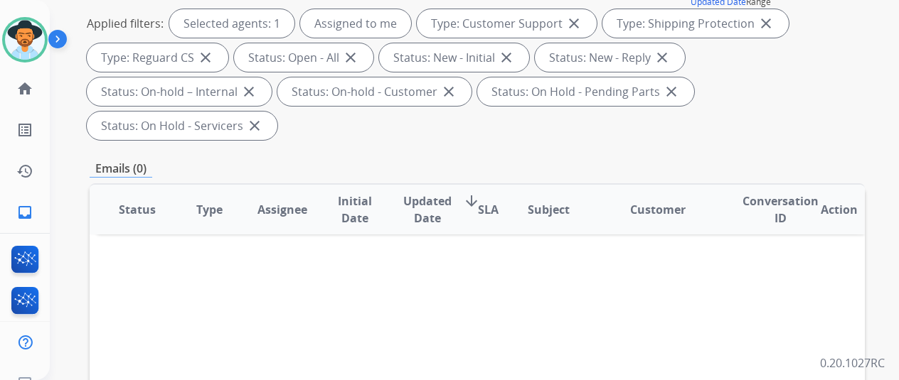
scroll to position [213, 0]
click at [27, 25] on img at bounding box center [25, 40] width 40 height 40
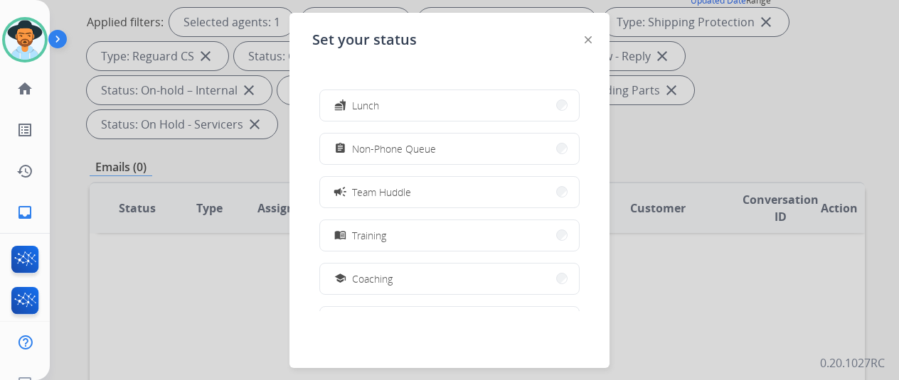
scroll to position [225, 0]
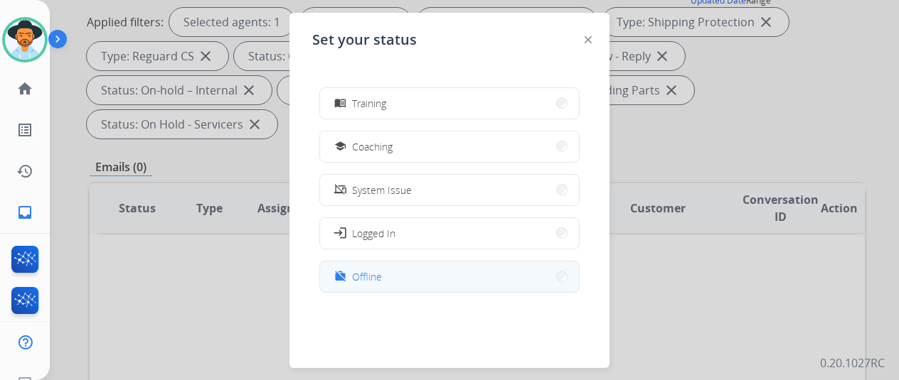
click at [389, 269] on button "work_off Offline" at bounding box center [449, 277] width 259 height 31
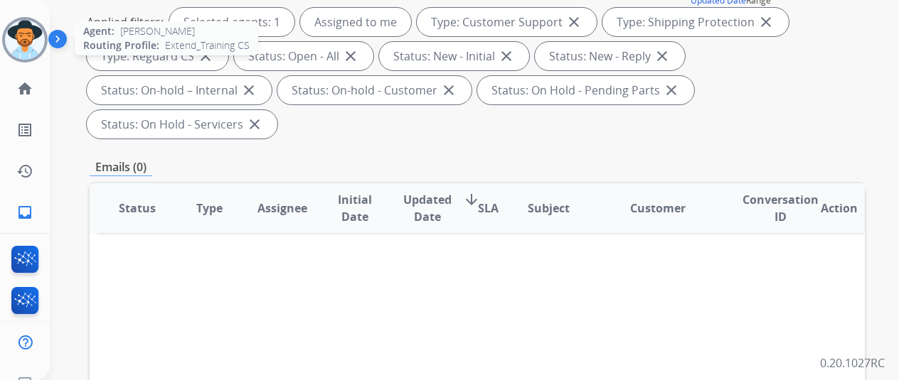
click at [22, 33] on img at bounding box center [25, 40] width 40 height 40
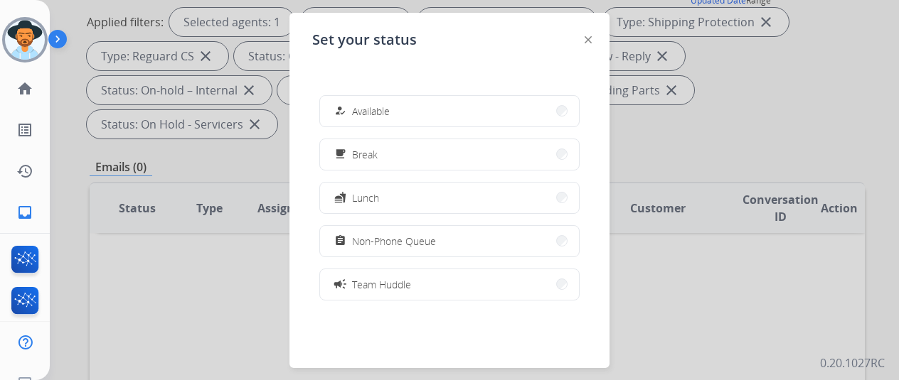
click at [586, 36] on img at bounding box center [588, 39] width 7 height 7
